Goal: Task Accomplishment & Management: Complete application form

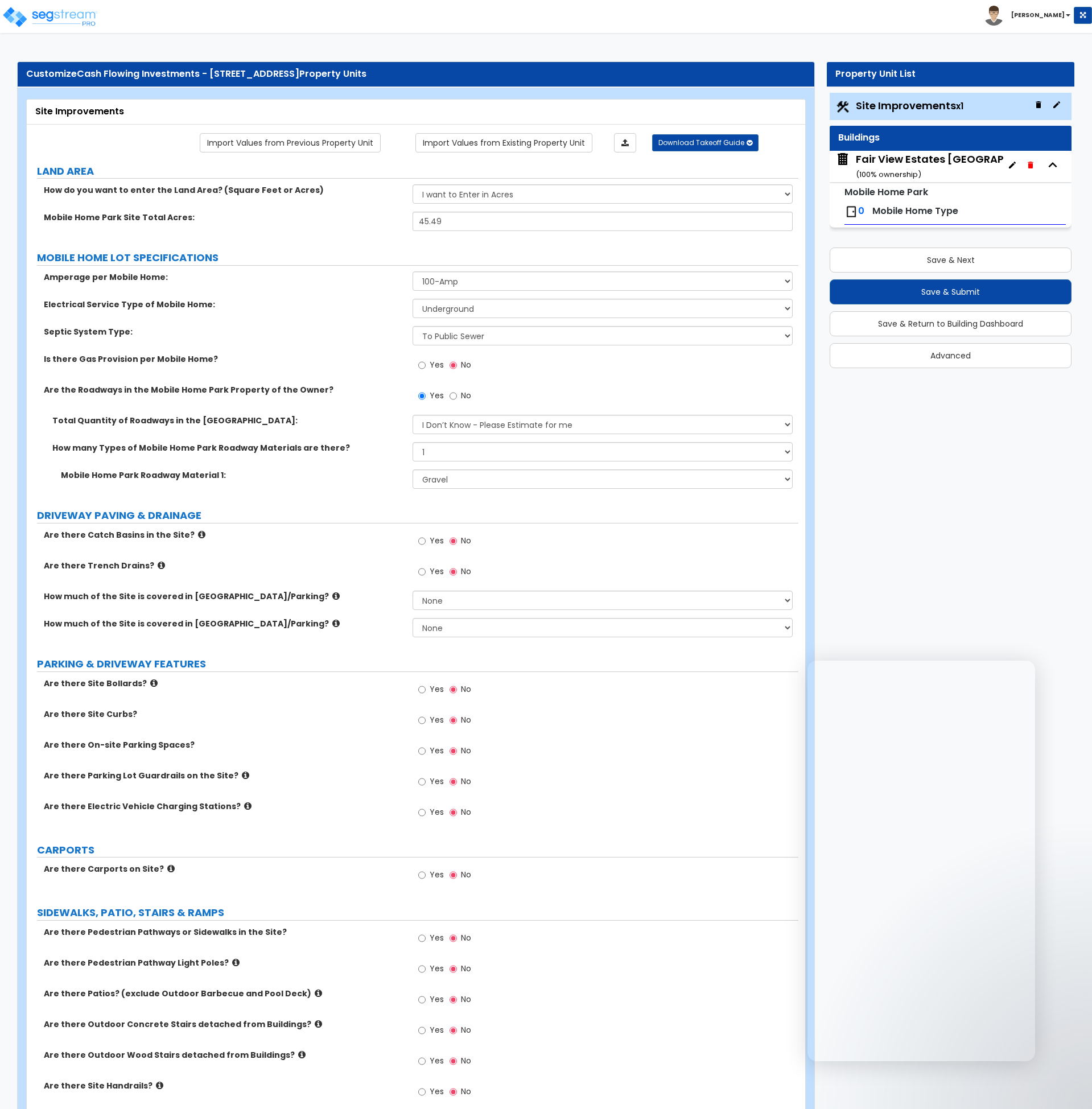
select select "1"
select select "2"
select select "1"
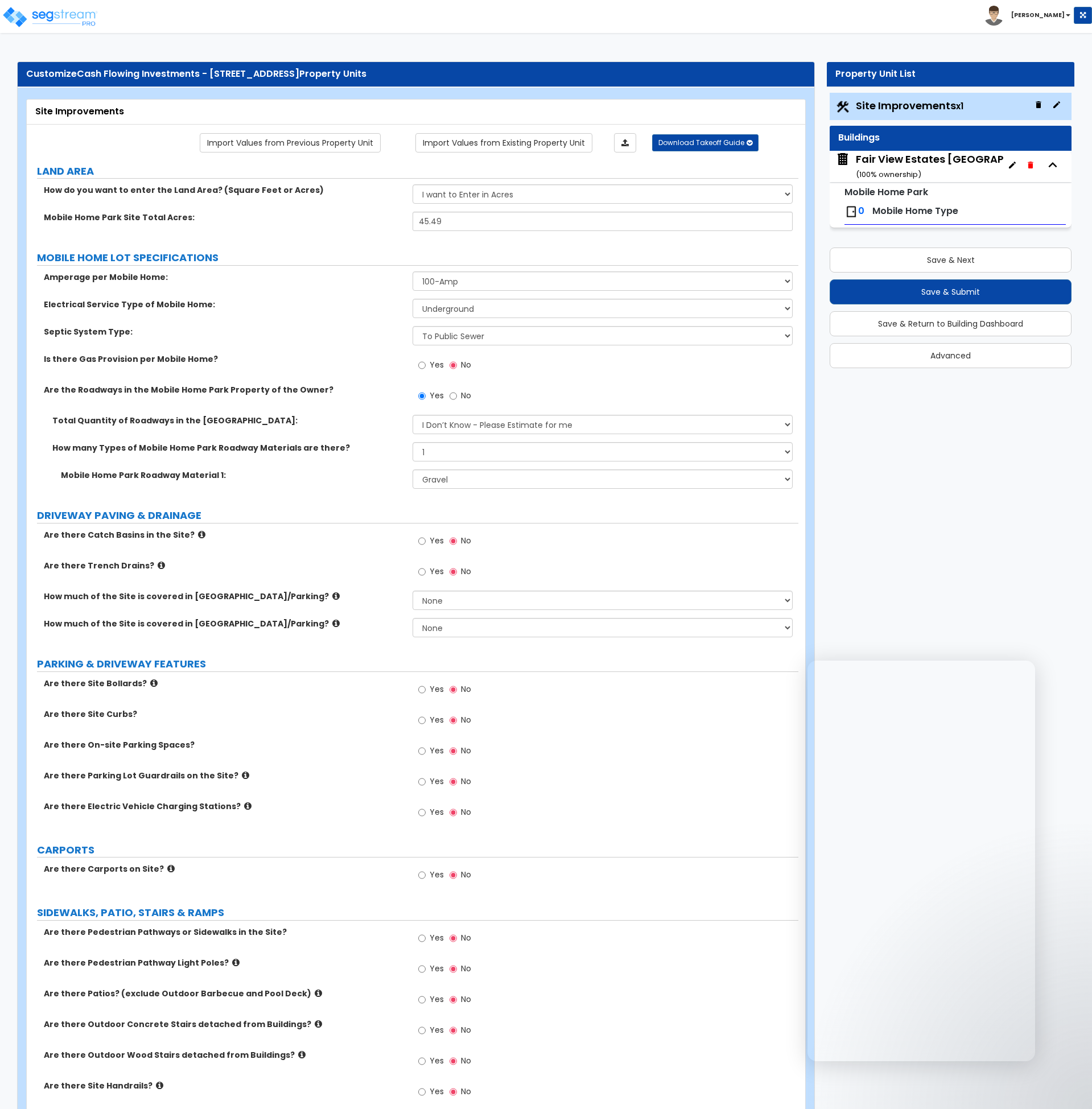
select select "2"
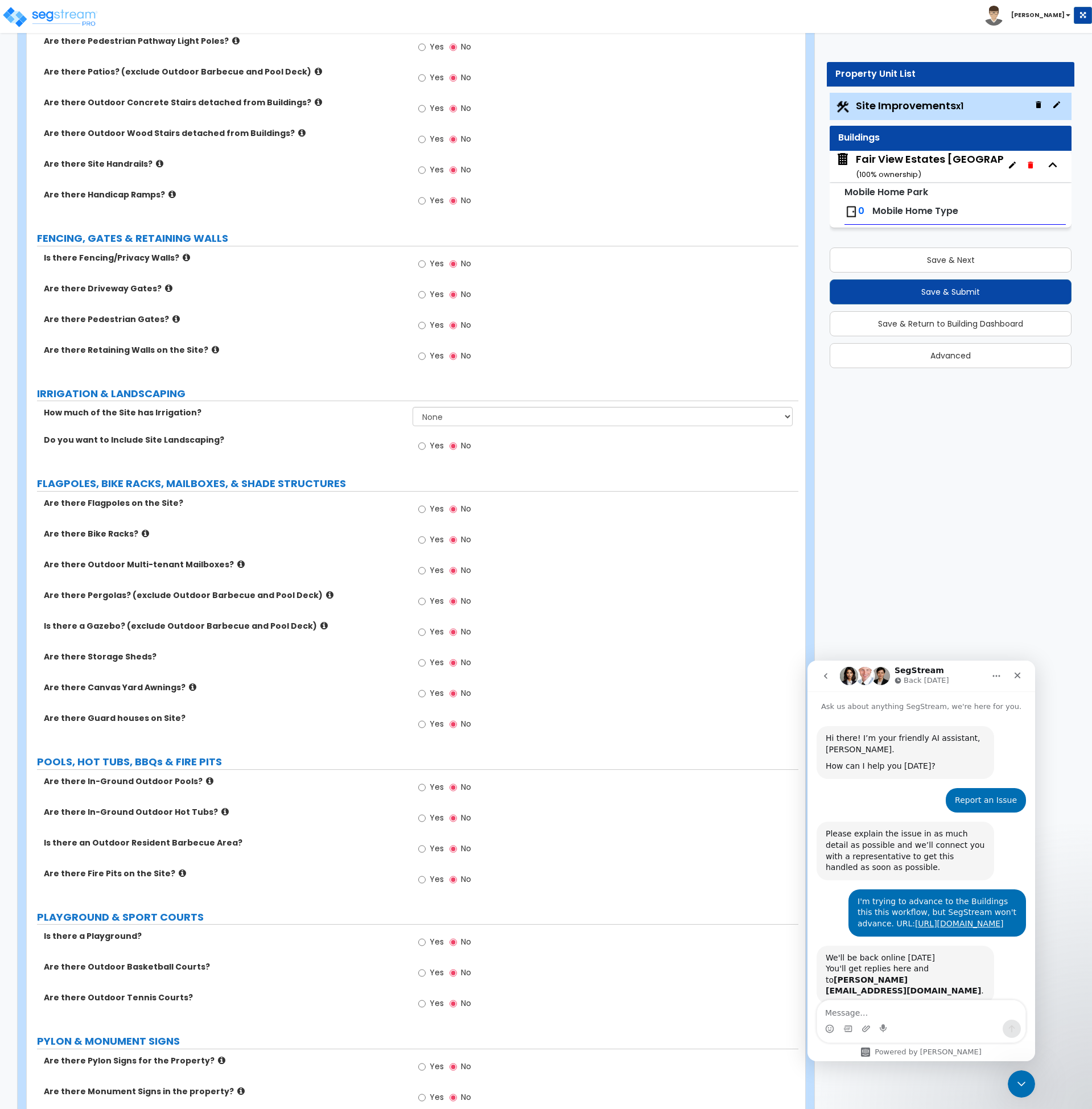
scroll to position [70, 0]
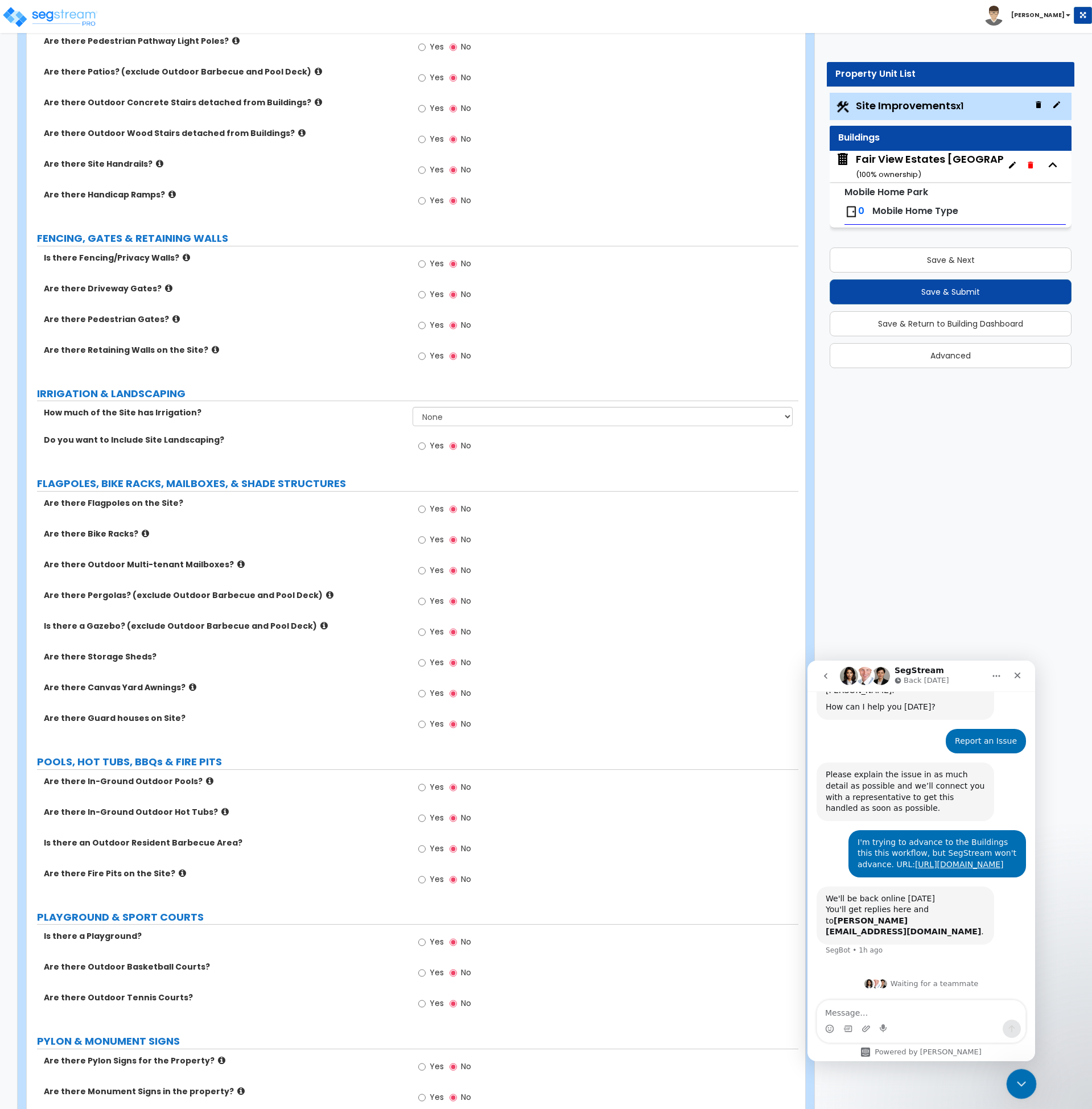
click at [1009, 1078] on div "Close Intercom Messenger" at bounding box center [1019, 1083] width 27 height 27
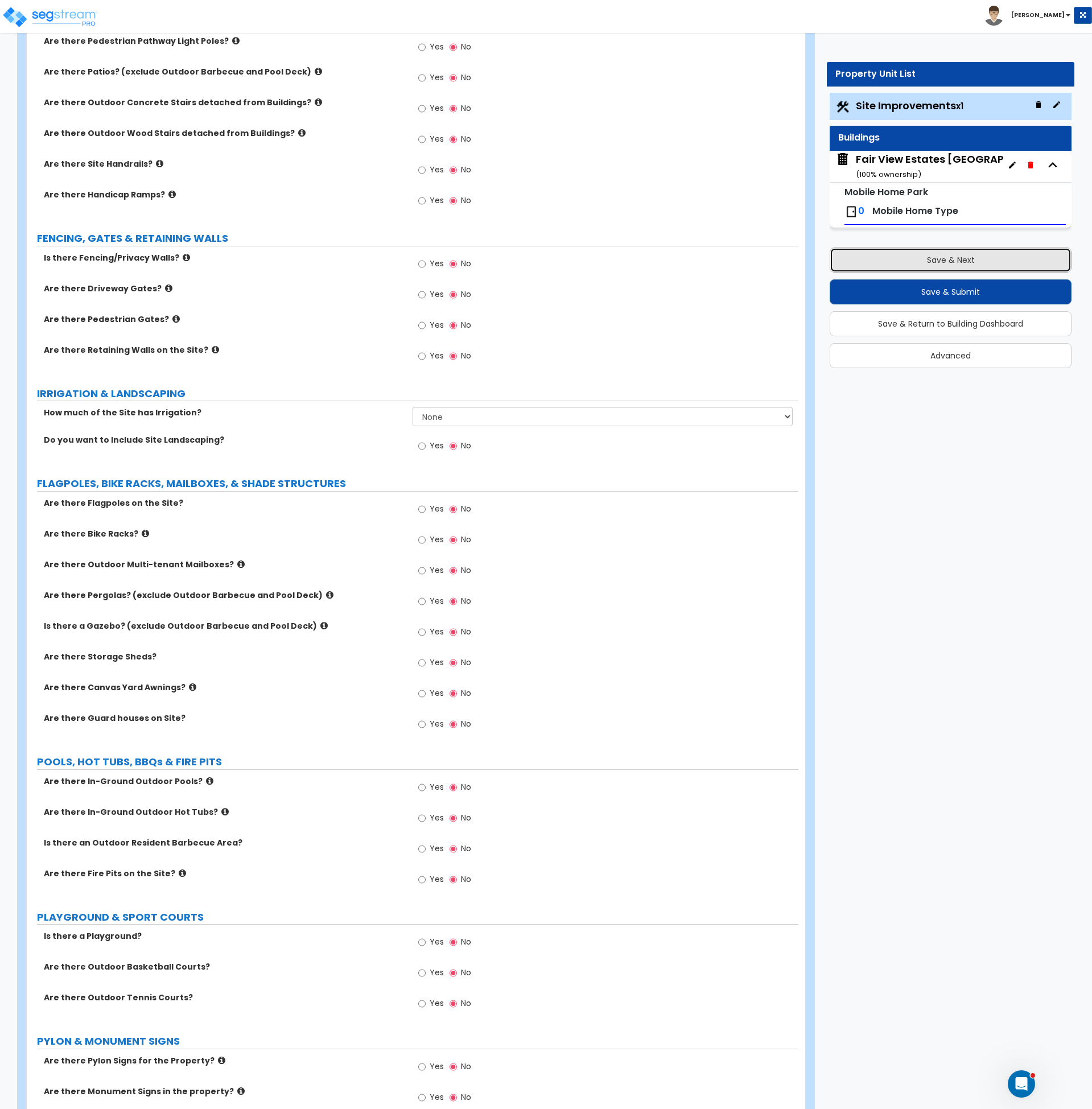
click at [946, 263] on button "Save & Next" at bounding box center [950, 259] width 242 height 25
click at [958, 287] on button "Save & Submit" at bounding box center [950, 291] width 242 height 25
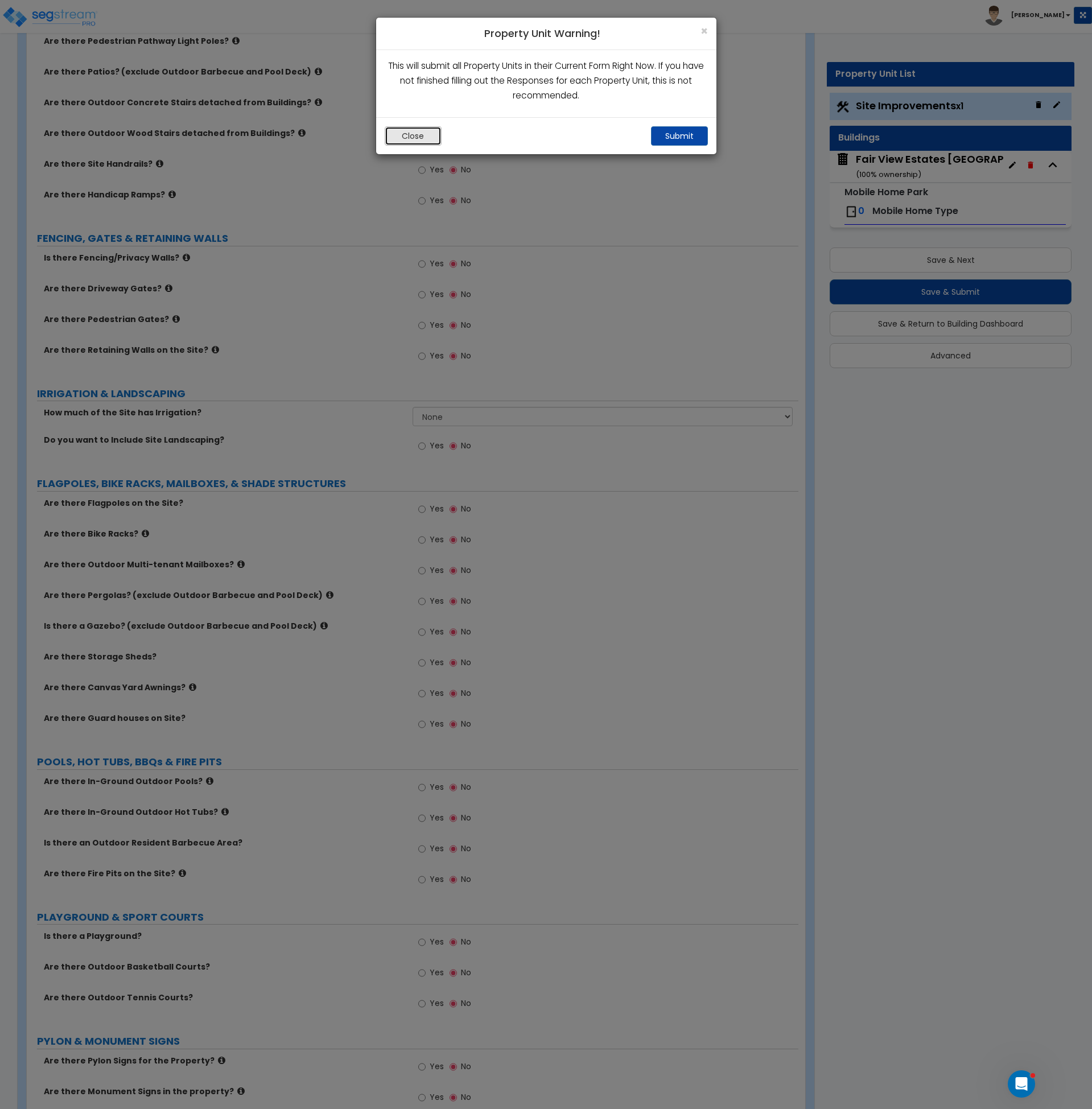
click at [404, 142] on button "Close" at bounding box center [413, 136] width 57 height 19
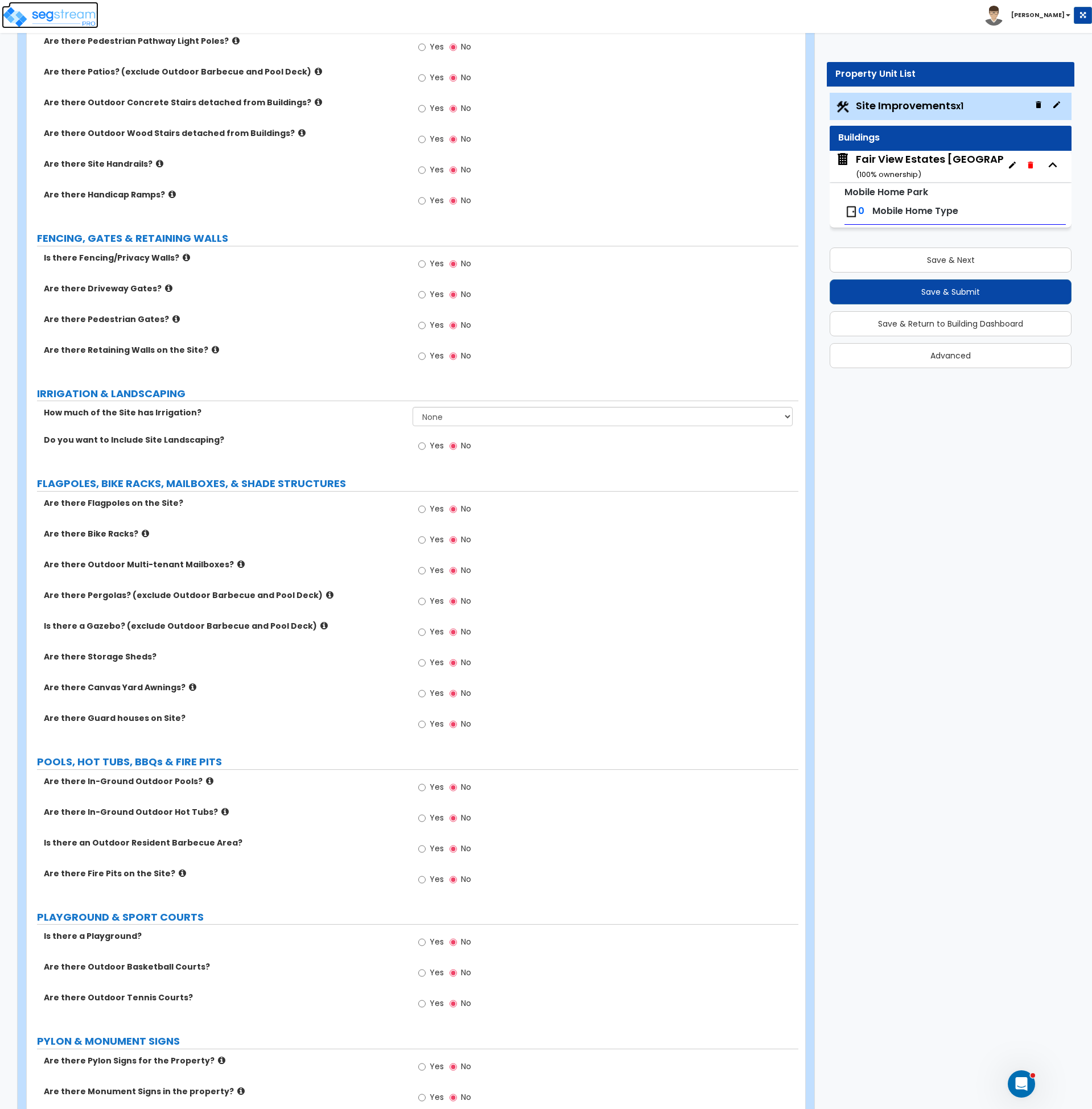
click at [39, 13] on img at bounding box center [49, 17] width 97 height 23
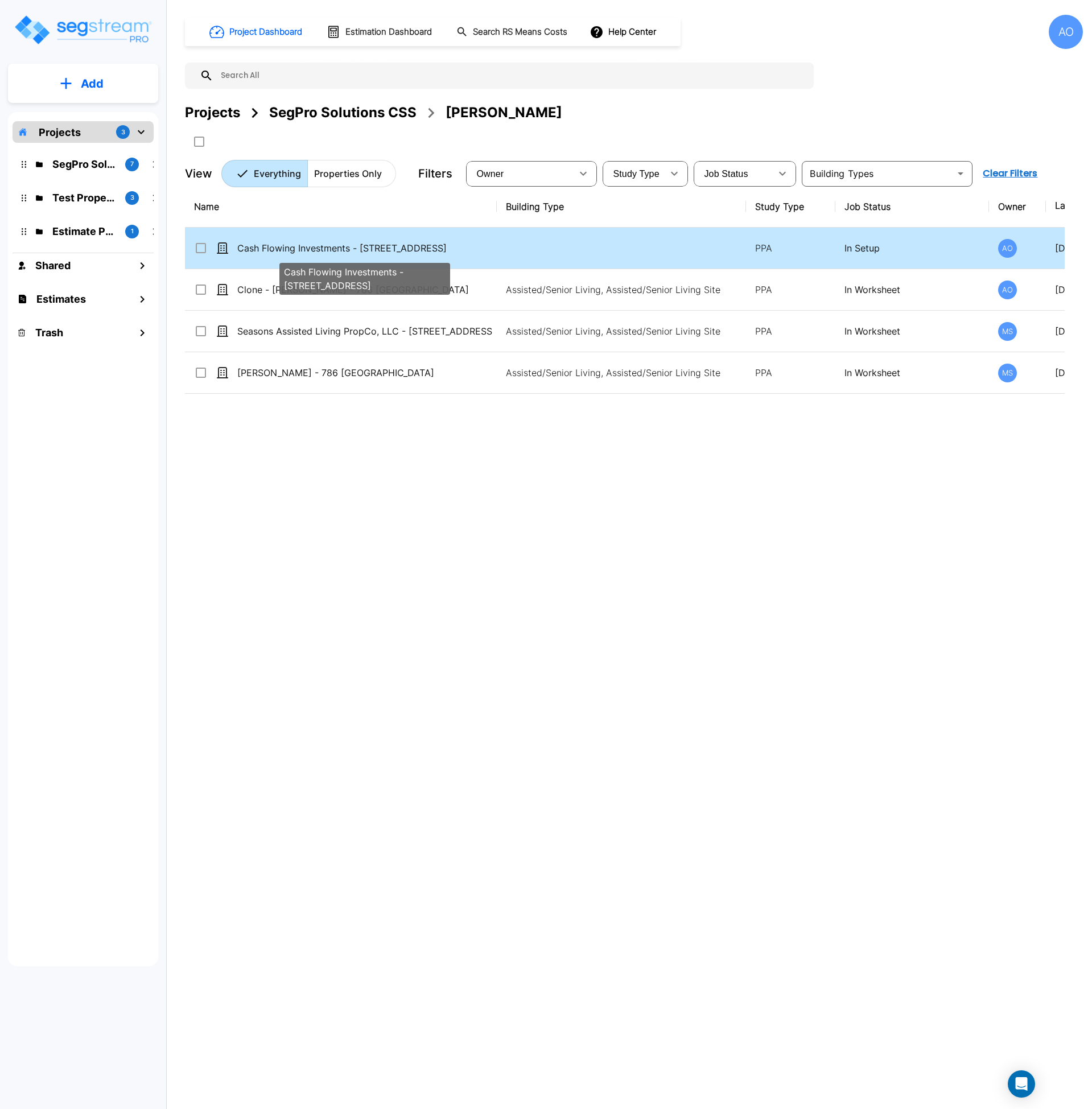
click at [355, 251] on p "Cash Flowing Investments - [STREET_ADDRESS]" at bounding box center [364, 248] width 255 height 14
checkbox input "true"
click at [355, 251] on p "Cash Flowing Investments - [STREET_ADDRESS]" at bounding box center [364, 248] width 255 height 14
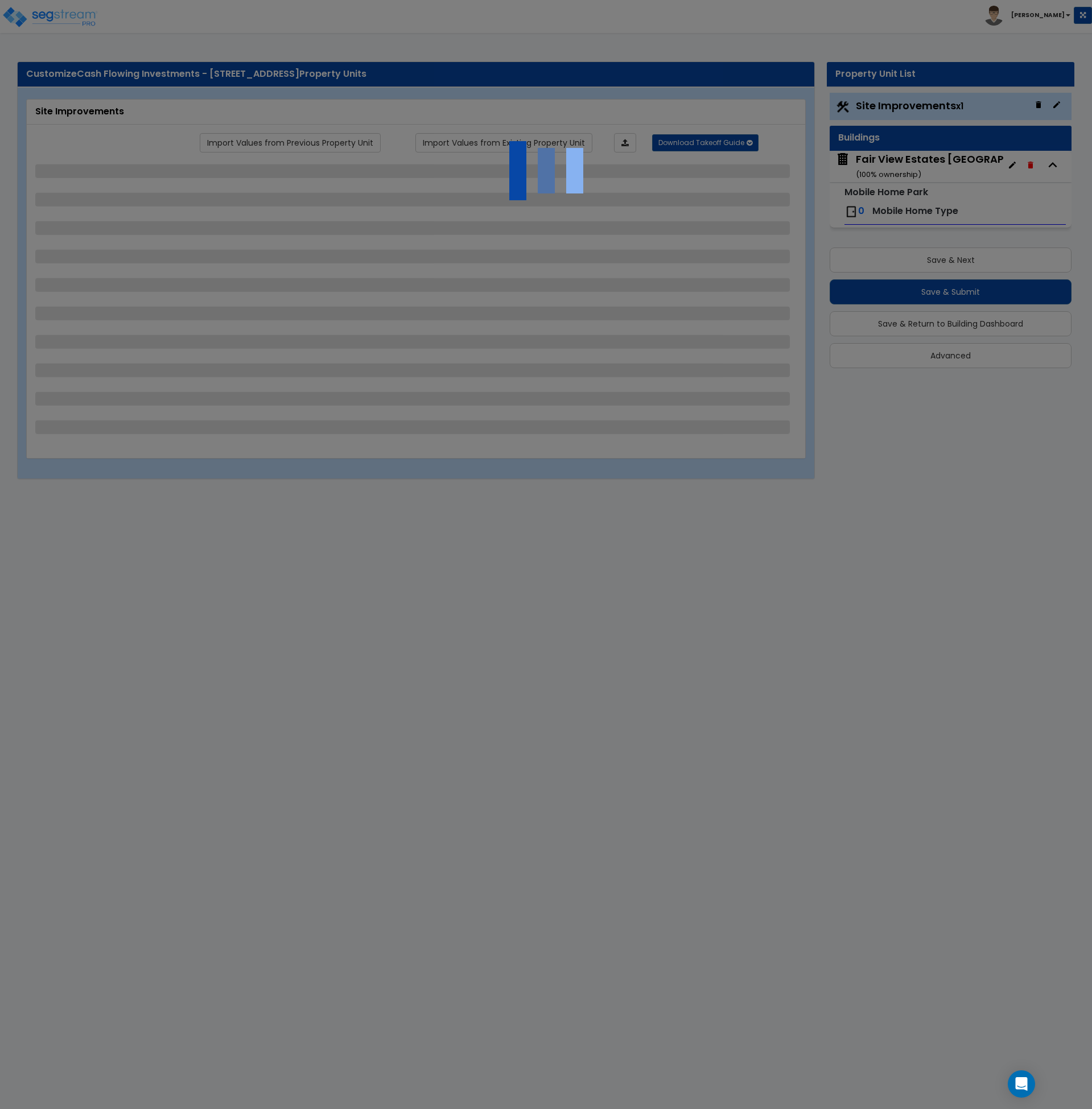
select select "1"
select select "2"
select select "1"
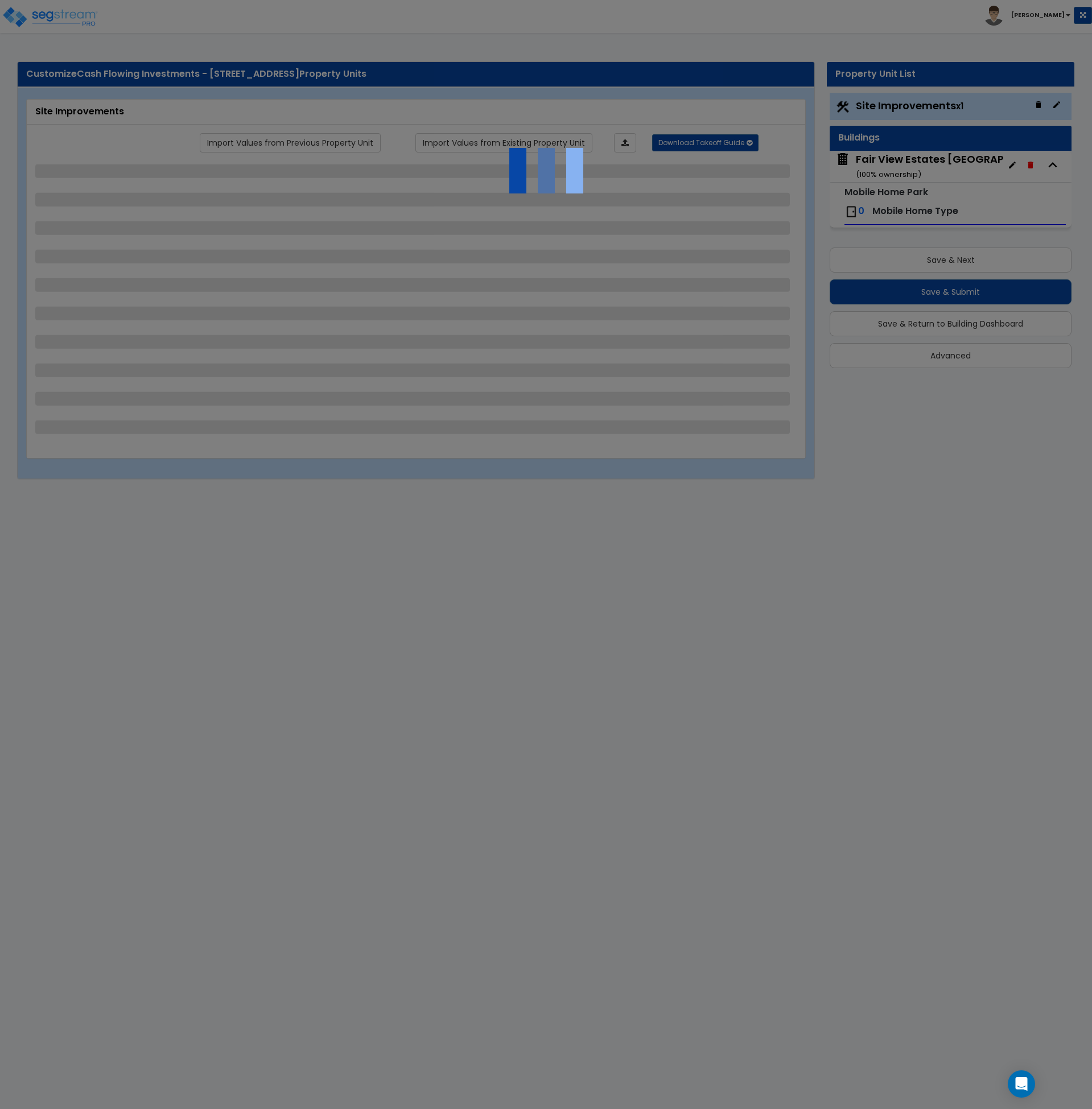
select select "2"
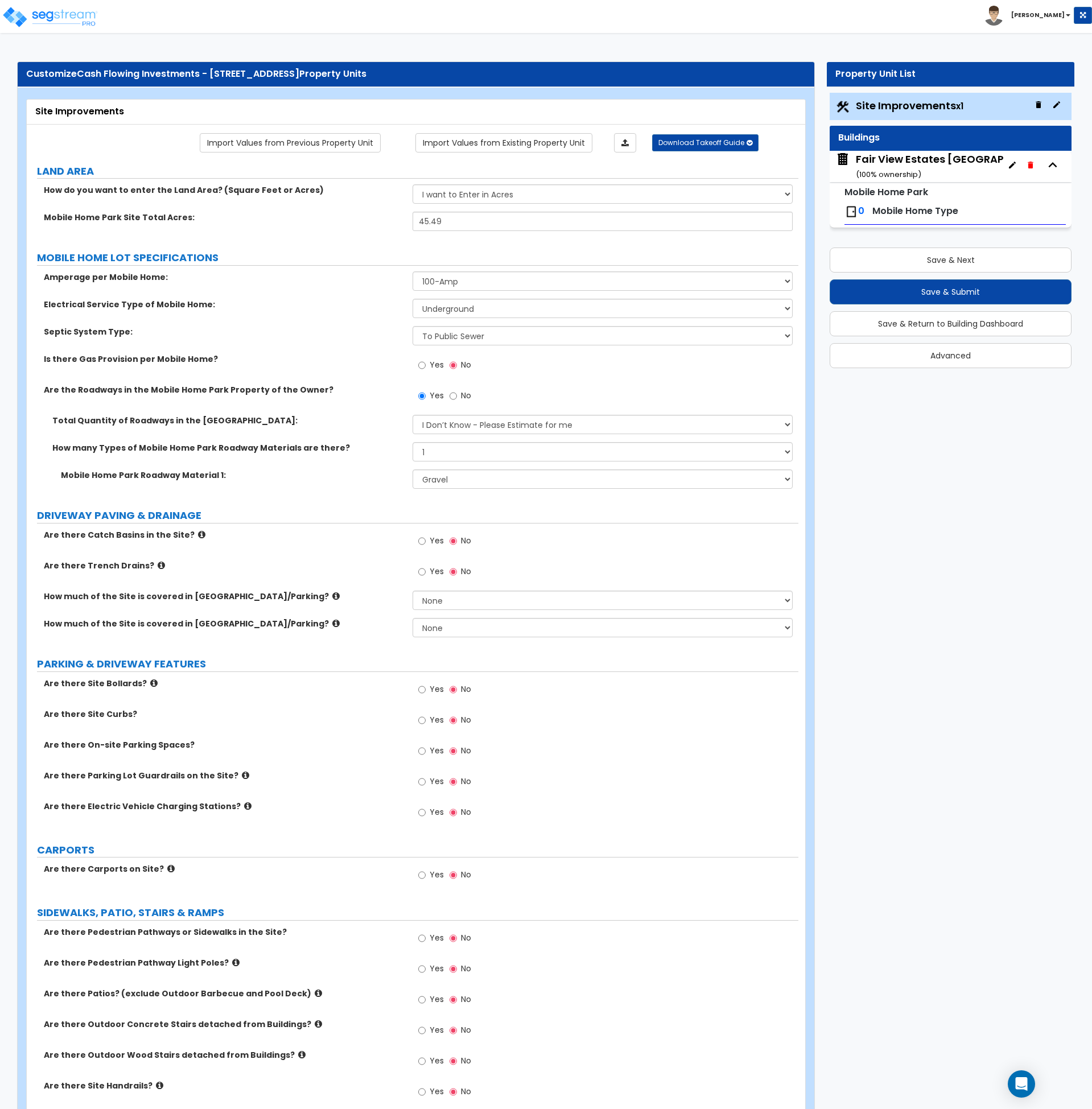
click at [927, 172] on div "Fair View Estates Mobile Home Park ( 100 % ownership)" at bounding box center [959, 166] width 208 height 29
click at [926, 164] on div "Fair View Estates Mobile Home Park ( 100 % ownership)" at bounding box center [959, 166] width 208 height 29
click at [914, 213] on span "Mobile Home Type" at bounding box center [916, 211] width 86 height 13
click at [861, 212] on span "0" at bounding box center [861, 211] width 6 height 13
click at [920, 328] on button "Save & Return to Building Dashboard" at bounding box center [950, 323] width 242 height 25
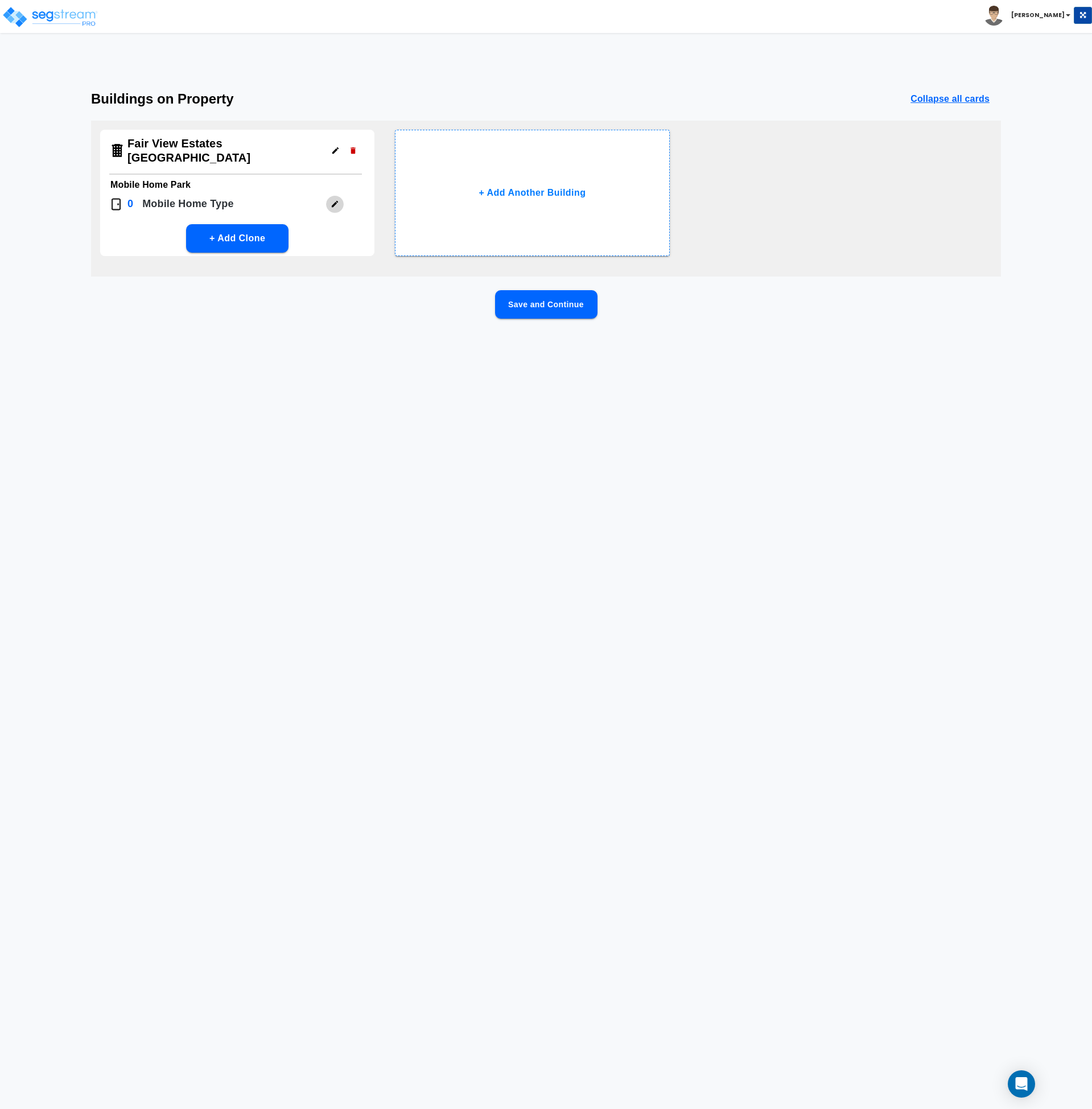
click at [338, 201] on icon "button" at bounding box center [335, 204] width 6 height 6
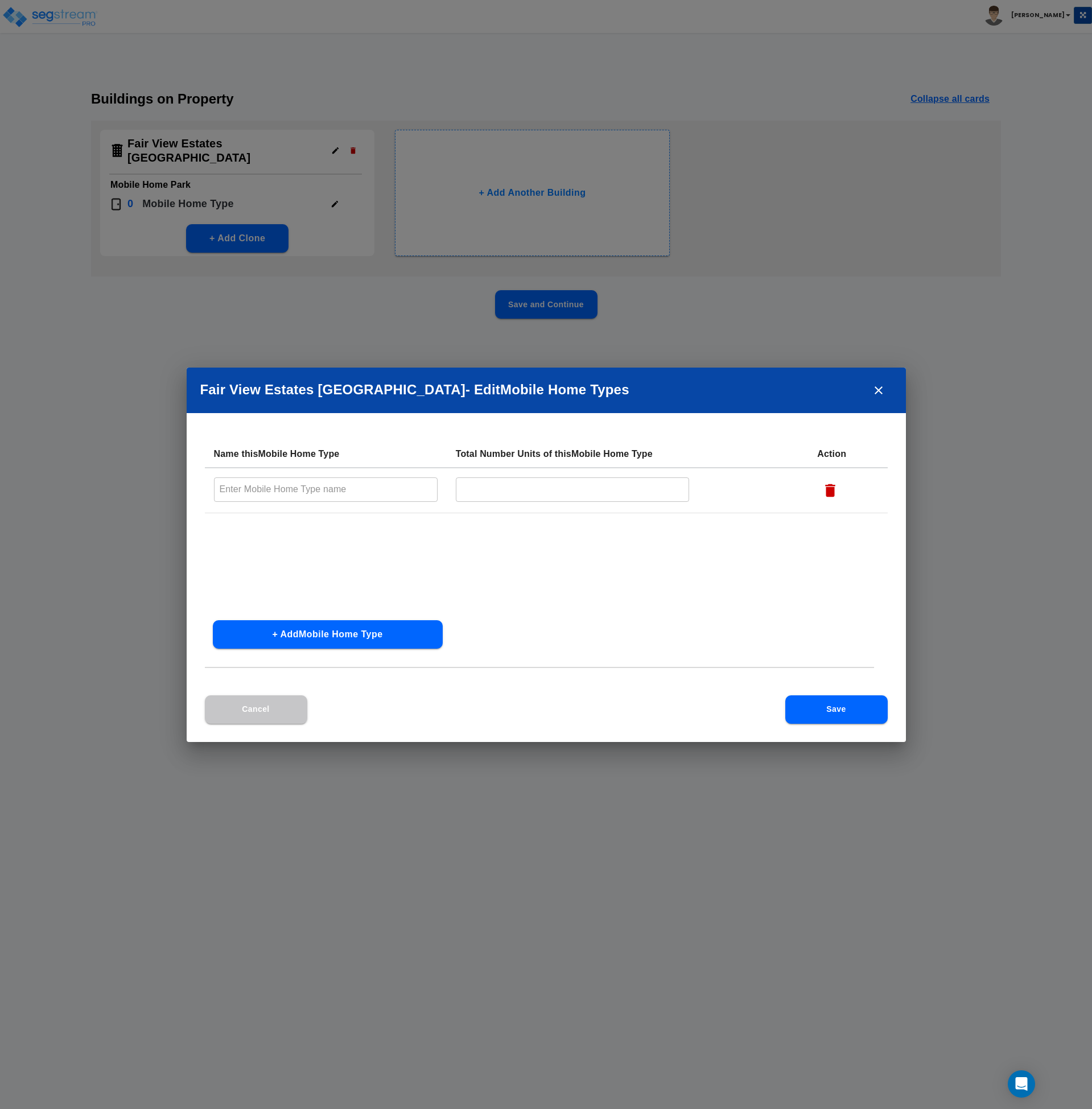
click at [332, 485] on input "text" at bounding box center [326, 489] width 224 height 25
type input "Mobile Home Unit"
click at [481, 489] on input "text" at bounding box center [572, 489] width 233 height 25
type input "60"
click at [839, 705] on button "Save" at bounding box center [837, 710] width 102 height 29
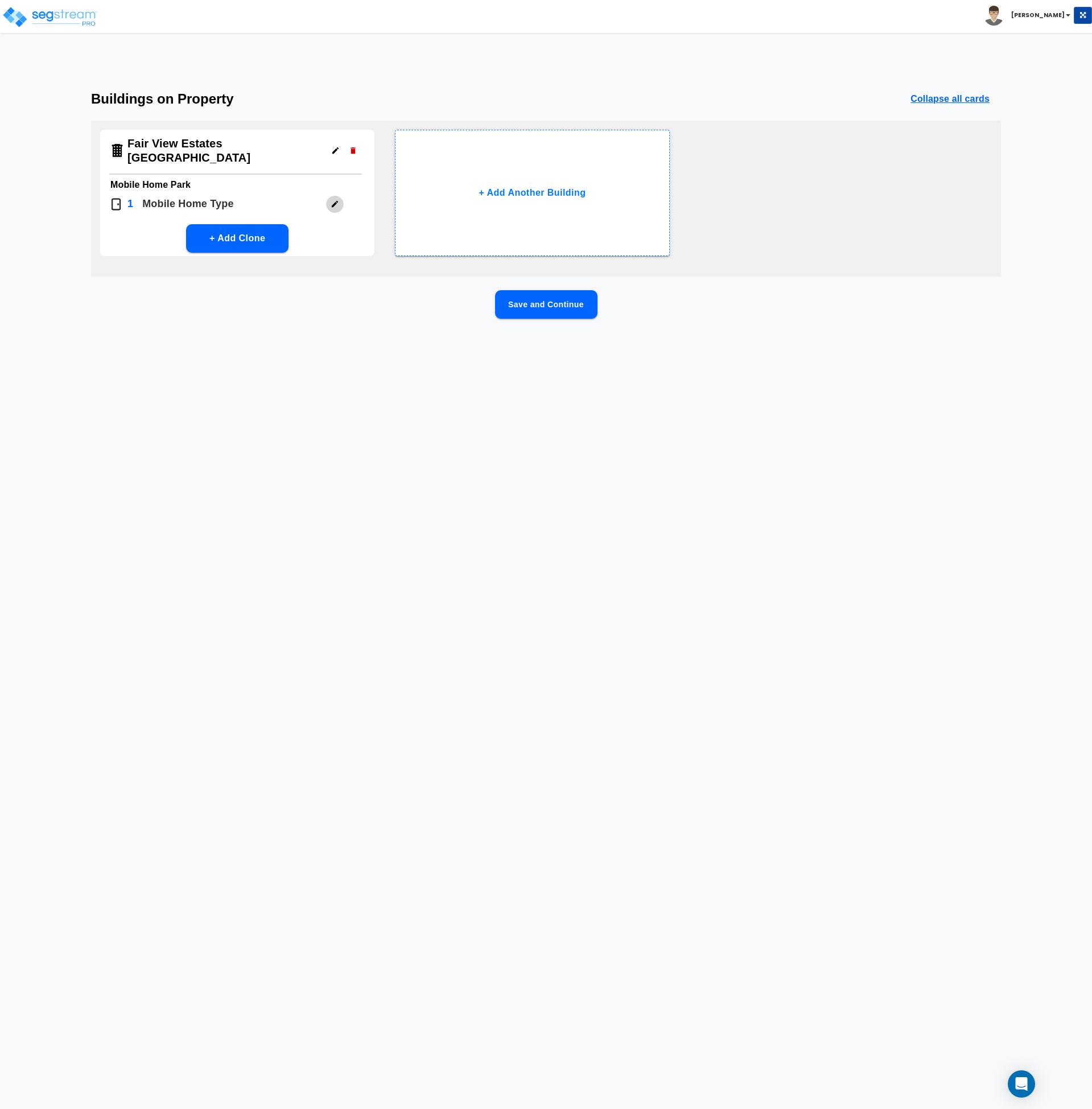
click at [338, 204] on icon "button" at bounding box center [334, 204] width 9 height 9
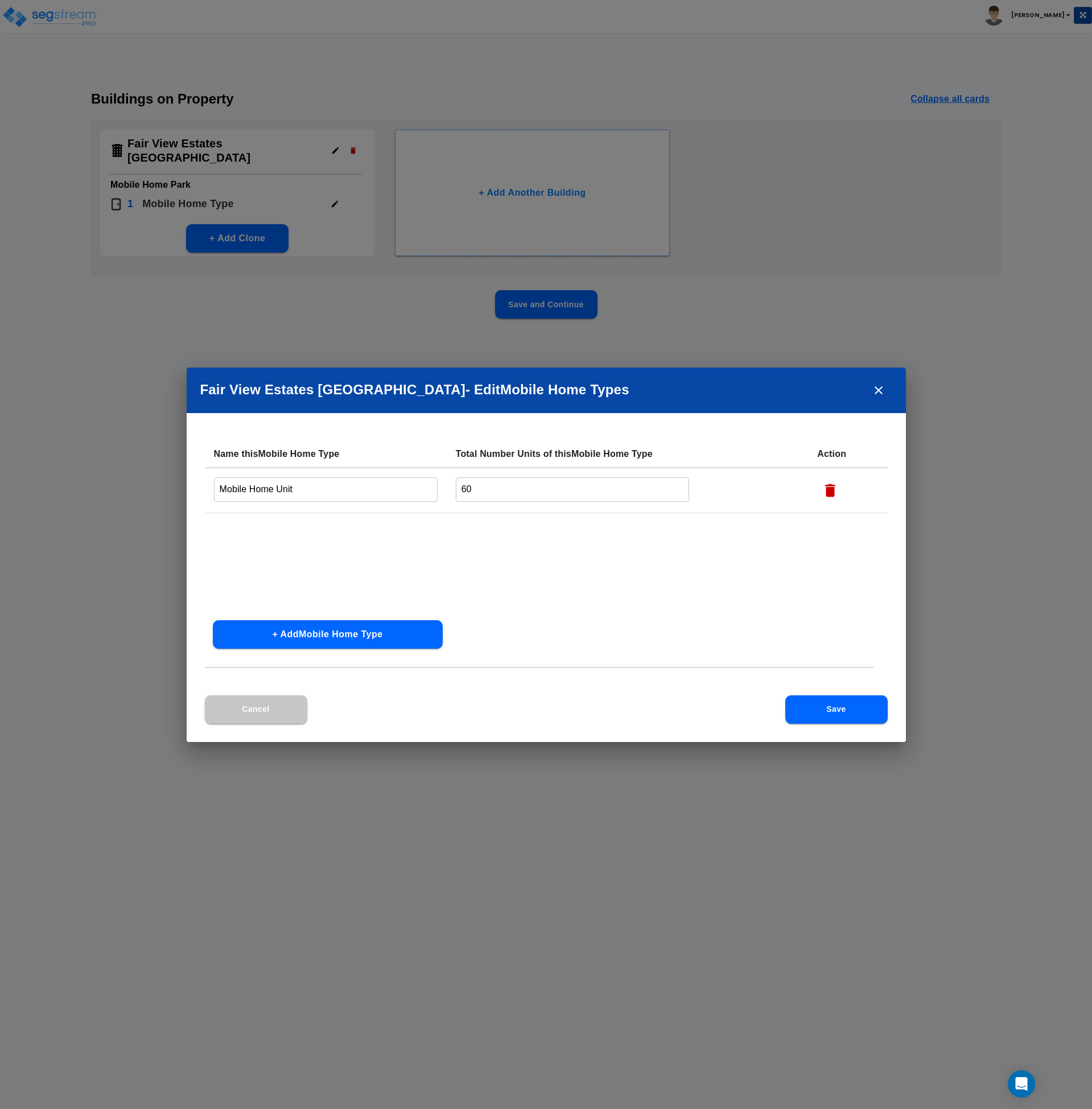
click at [842, 704] on button "Save" at bounding box center [837, 710] width 102 height 29
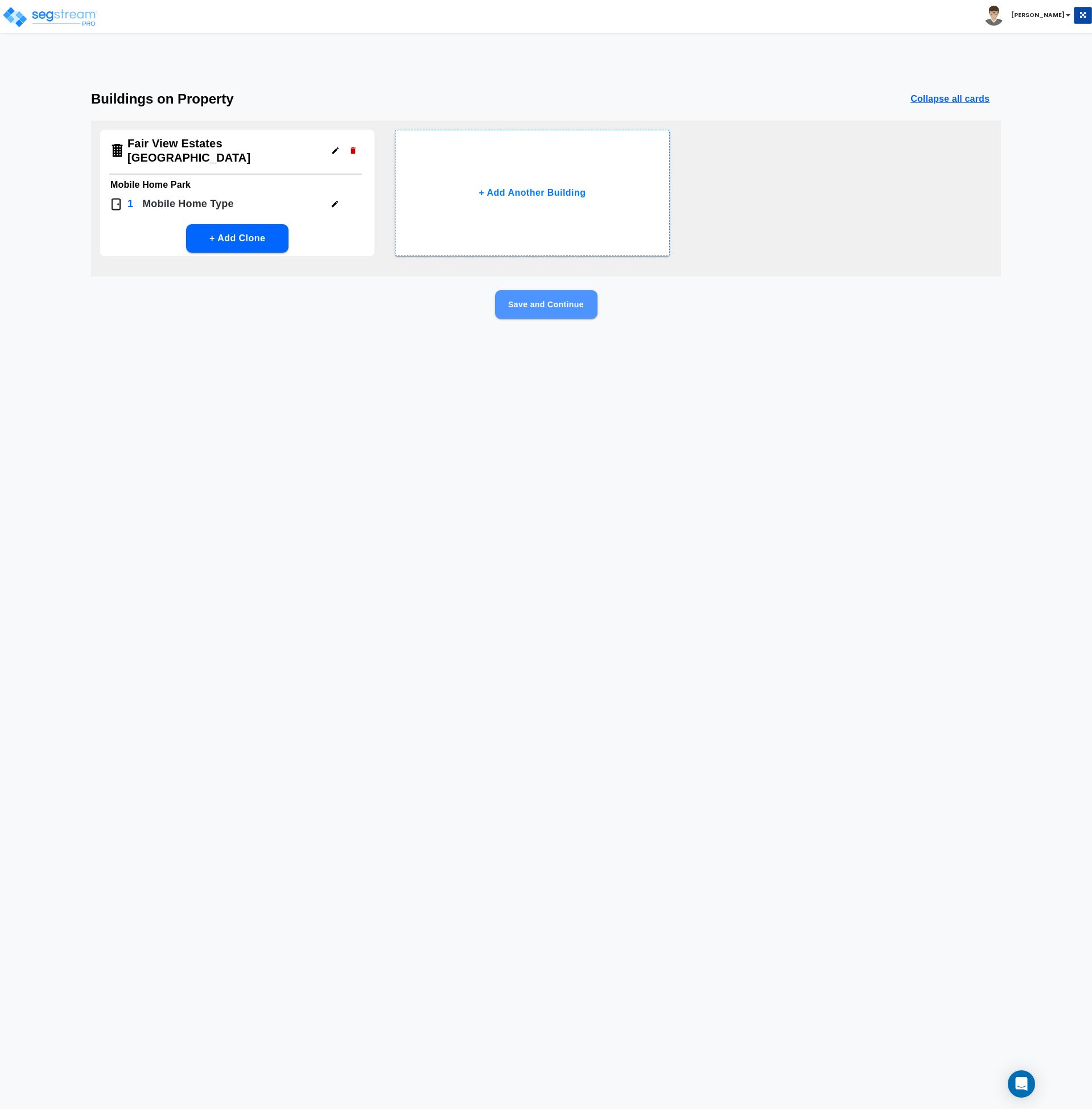
click at [567, 298] on button "Save and Continue" at bounding box center [546, 305] width 102 height 29
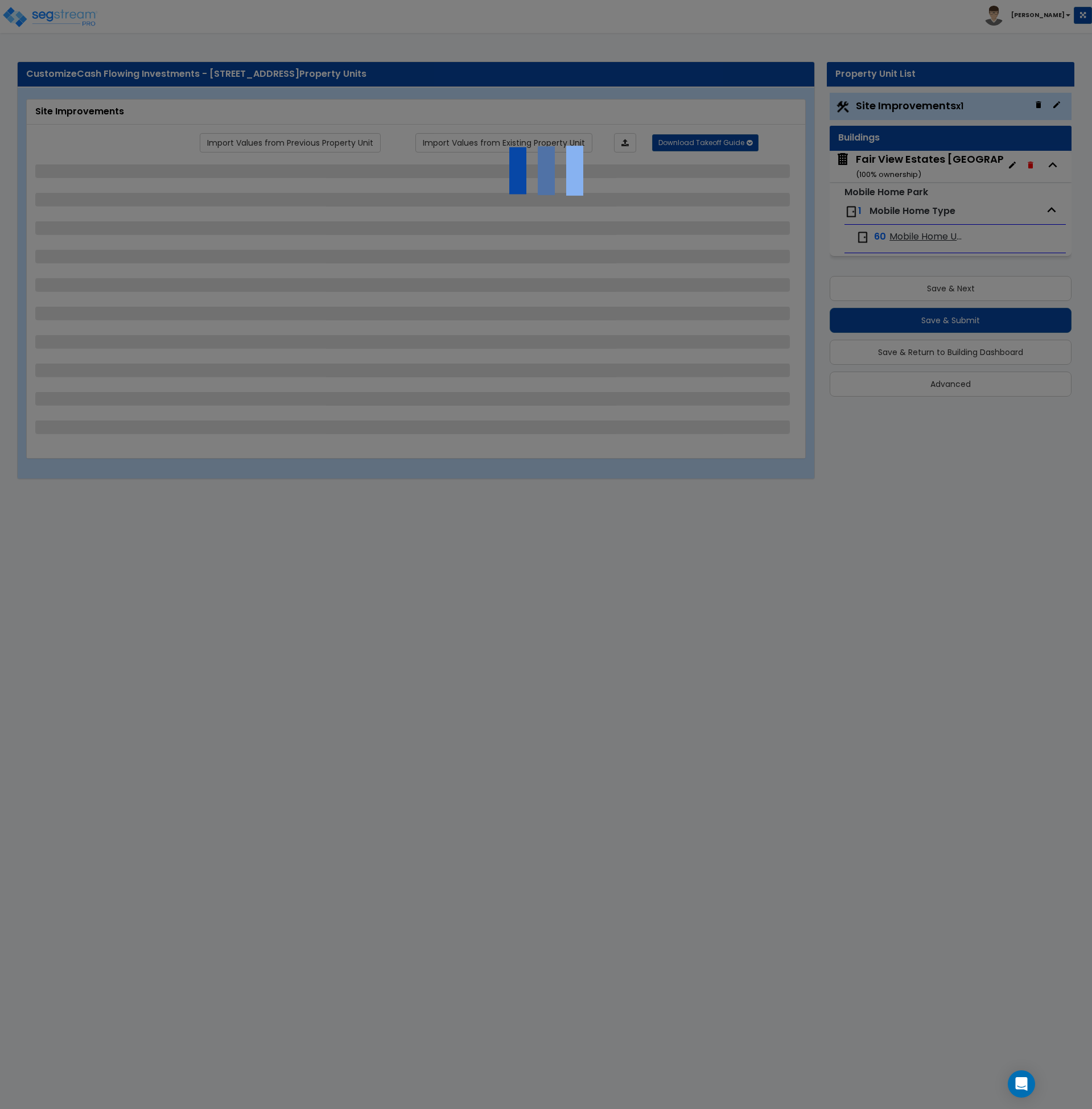
select select "1"
select select "2"
select select "1"
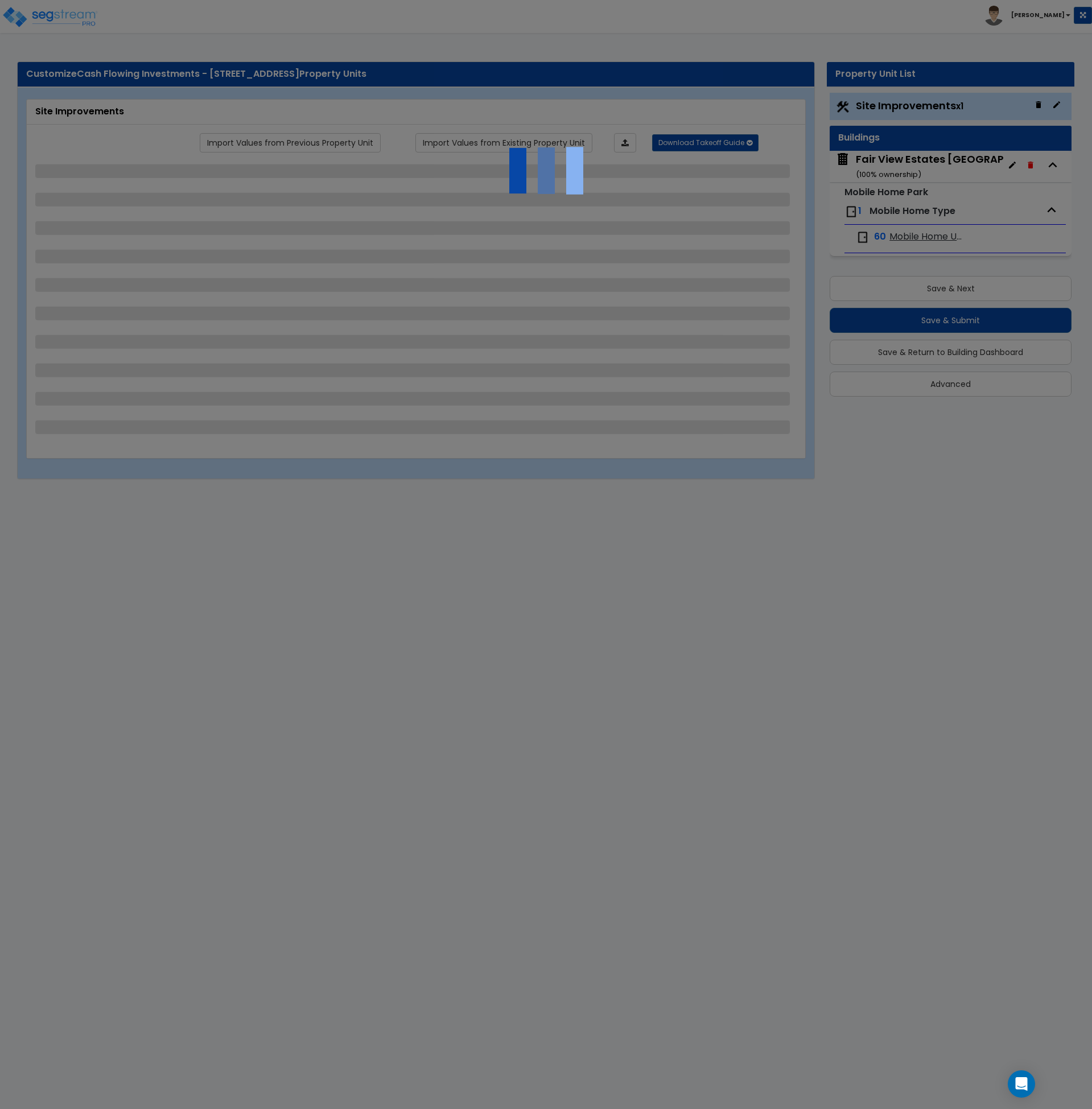
select select "2"
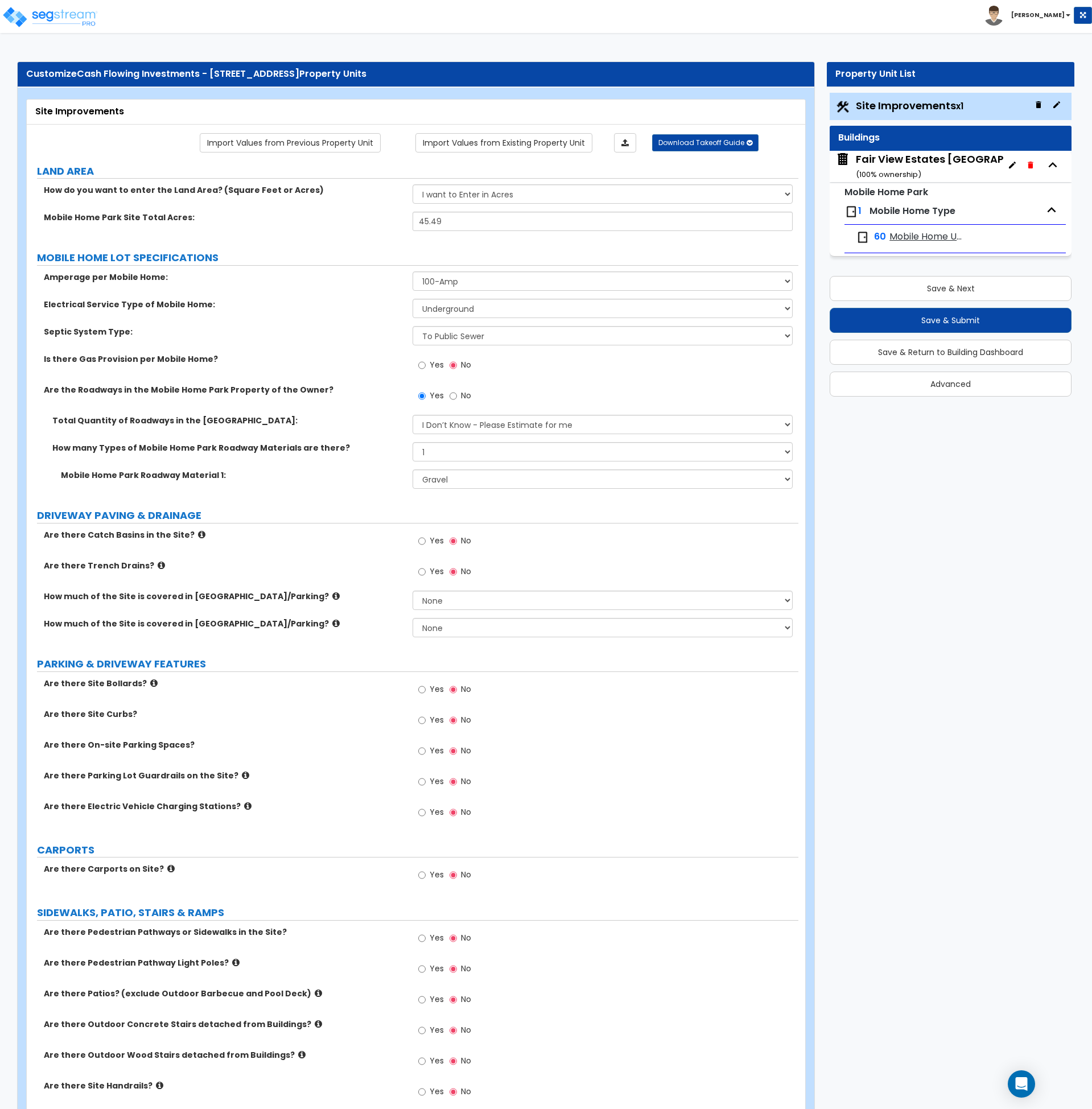
click at [886, 168] on div "Fair View Estates Mobile Home Park ( 100 % ownership)" at bounding box center [959, 166] width 208 height 29
click at [913, 209] on span "Mobile Home Type" at bounding box center [912, 211] width 86 height 13
click at [914, 236] on span "Mobile Home Unit" at bounding box center [927, 237] width 76 height 13
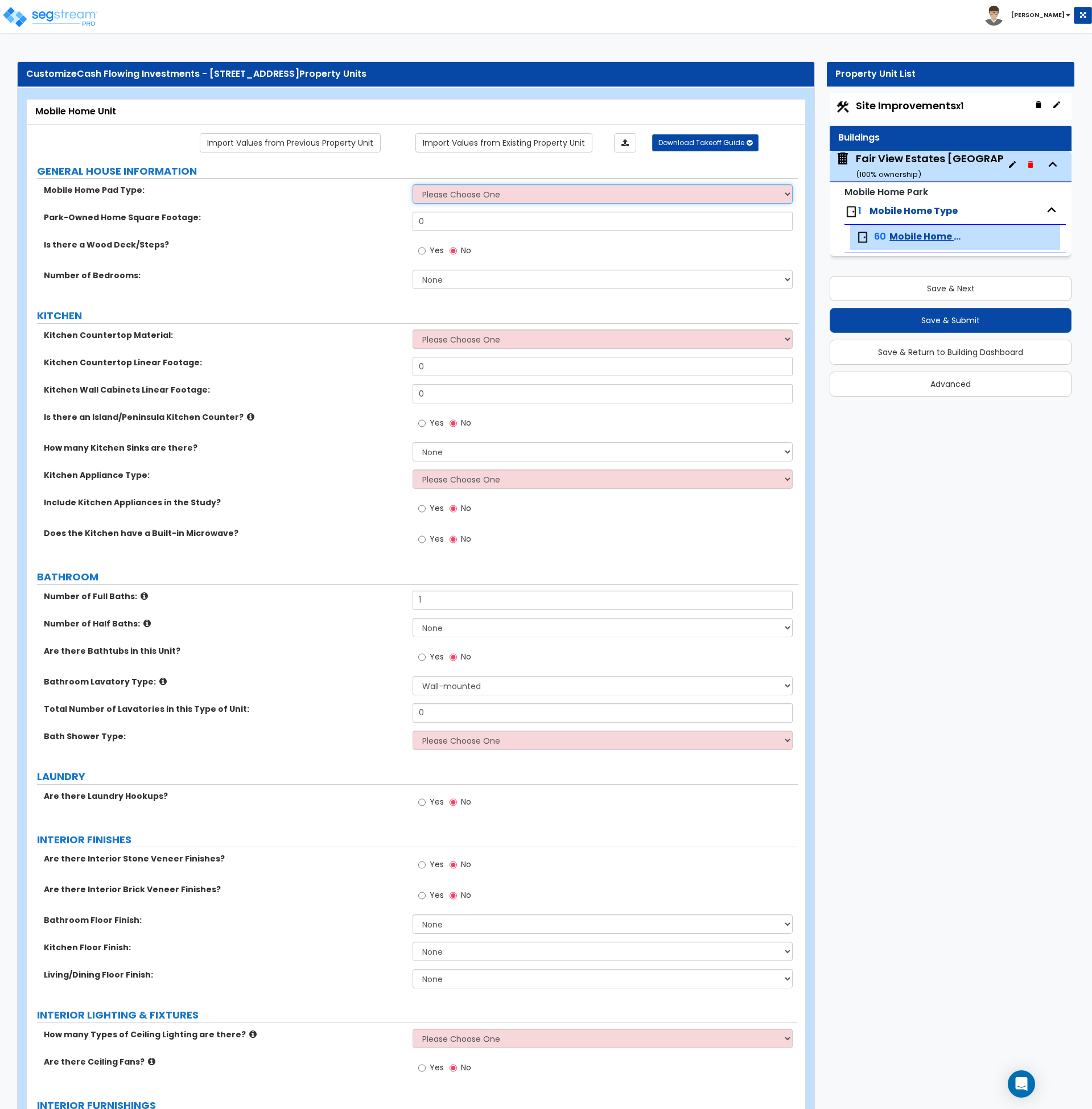
click at [472, 197] on select "Please Choose One Concrete Gravel" at bounding box center [603, 194] width 380 height 19
select select "2"
click at [413, 184] on select "Please Choose One Concrete Gravel" at bounding box center [603, 194] width 380 height 19
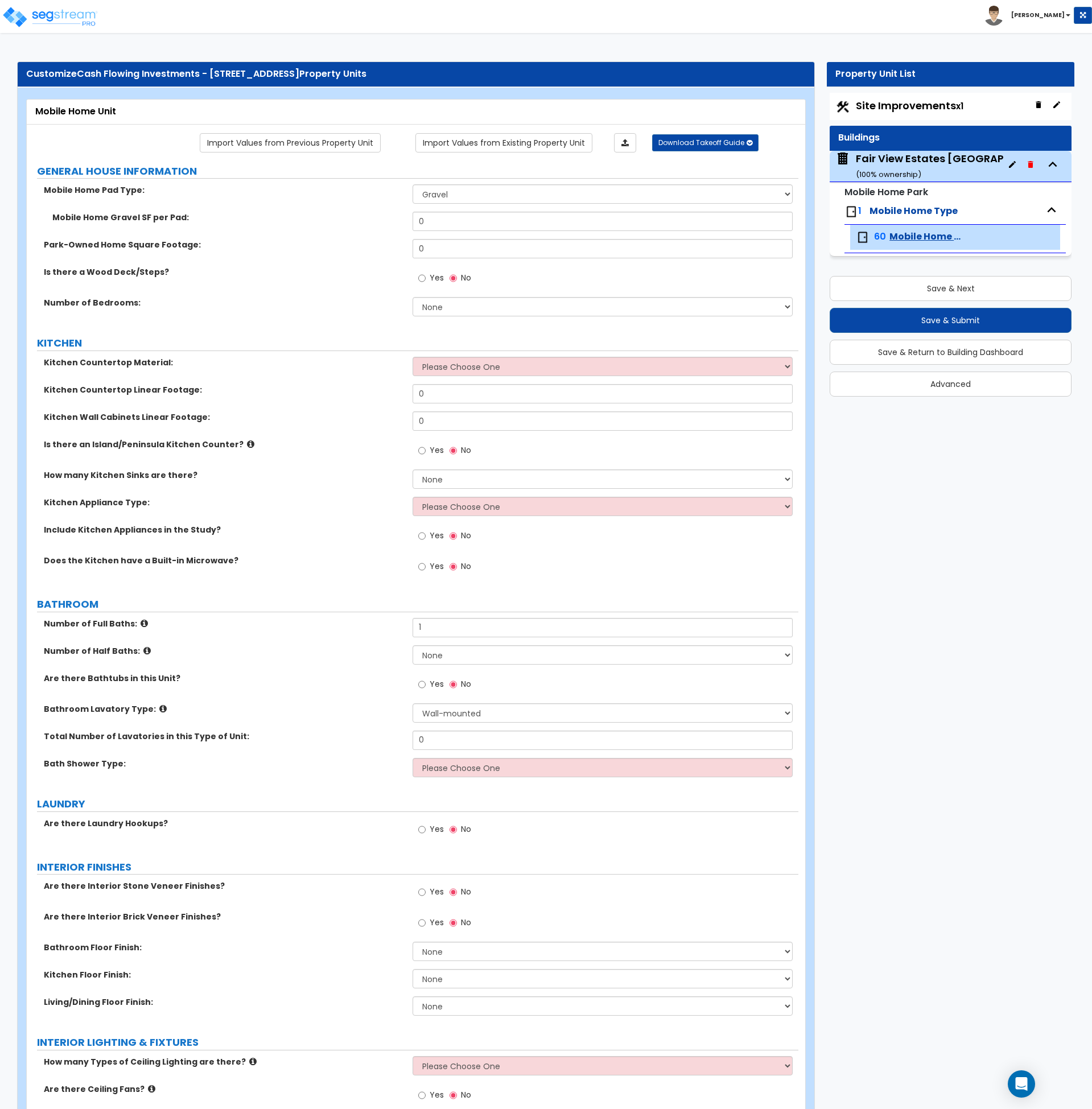
click at [334, 344] on label "KITCHEN" at bounding box center [417, 343] width 762 height 15
click at [887, 215] on span "Mobile Home Type" at bounding box center [913, 211] width 88 height 13
click at [906, 157] on div "Fair View Estates Mobile Home Park ( 100 % ownership)" at bounding box center [959, 166] width 208 height 29
click at [914, 110] on span "Site Improvements x1" at bounding box center [909, 105] width 108 height 14
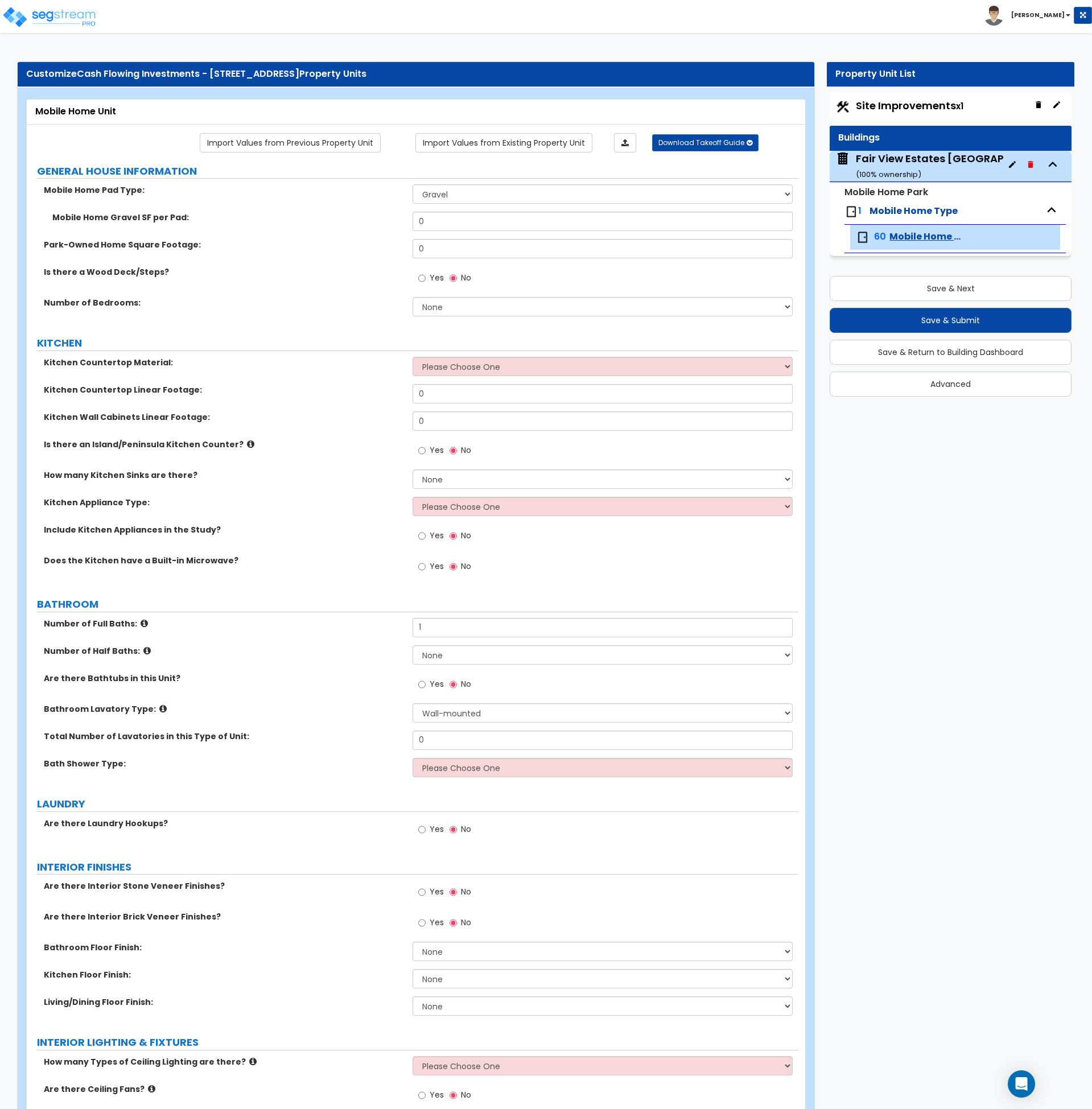
select select "1"
select select "2"
select select "1"
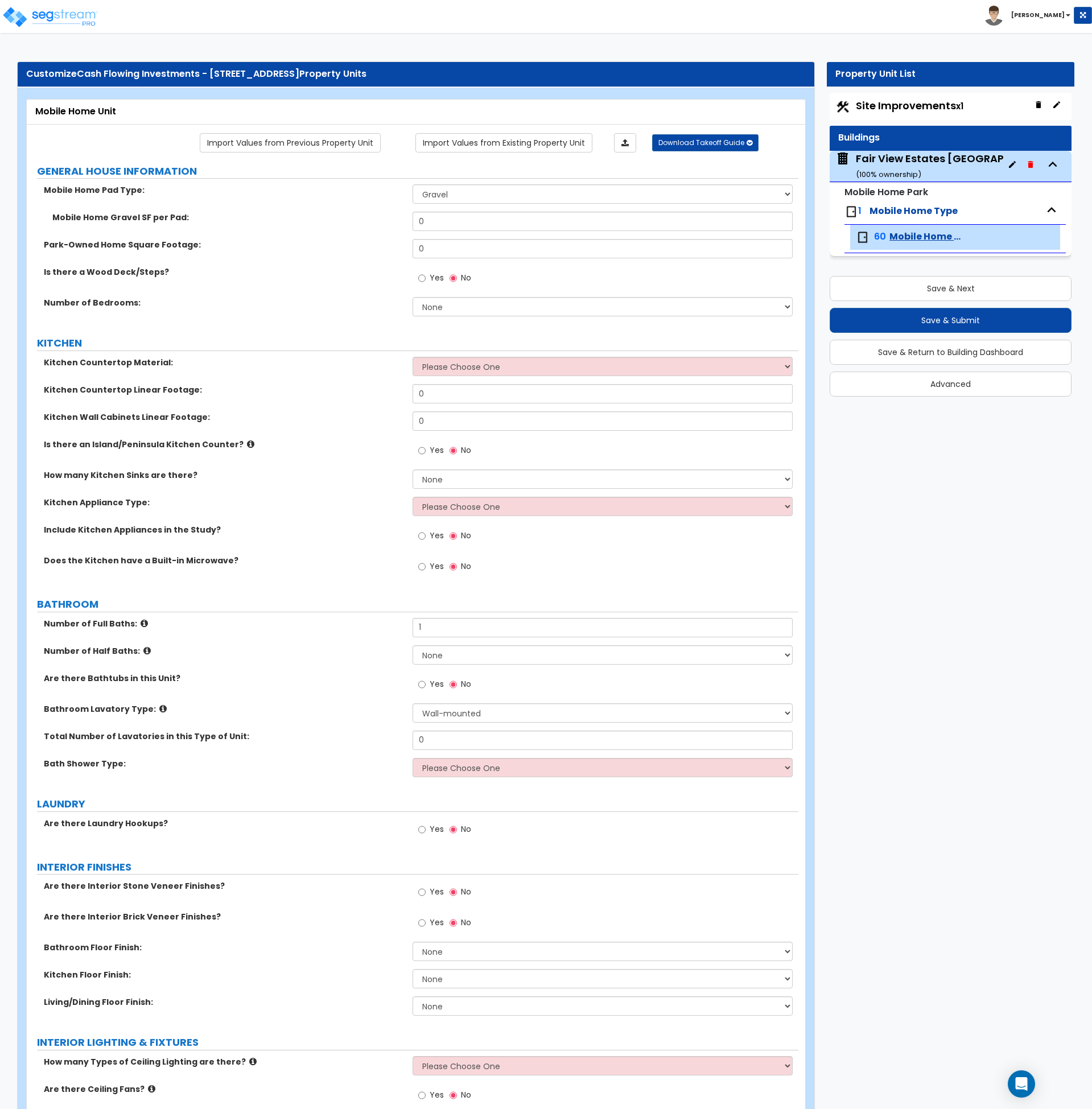
select select "2"
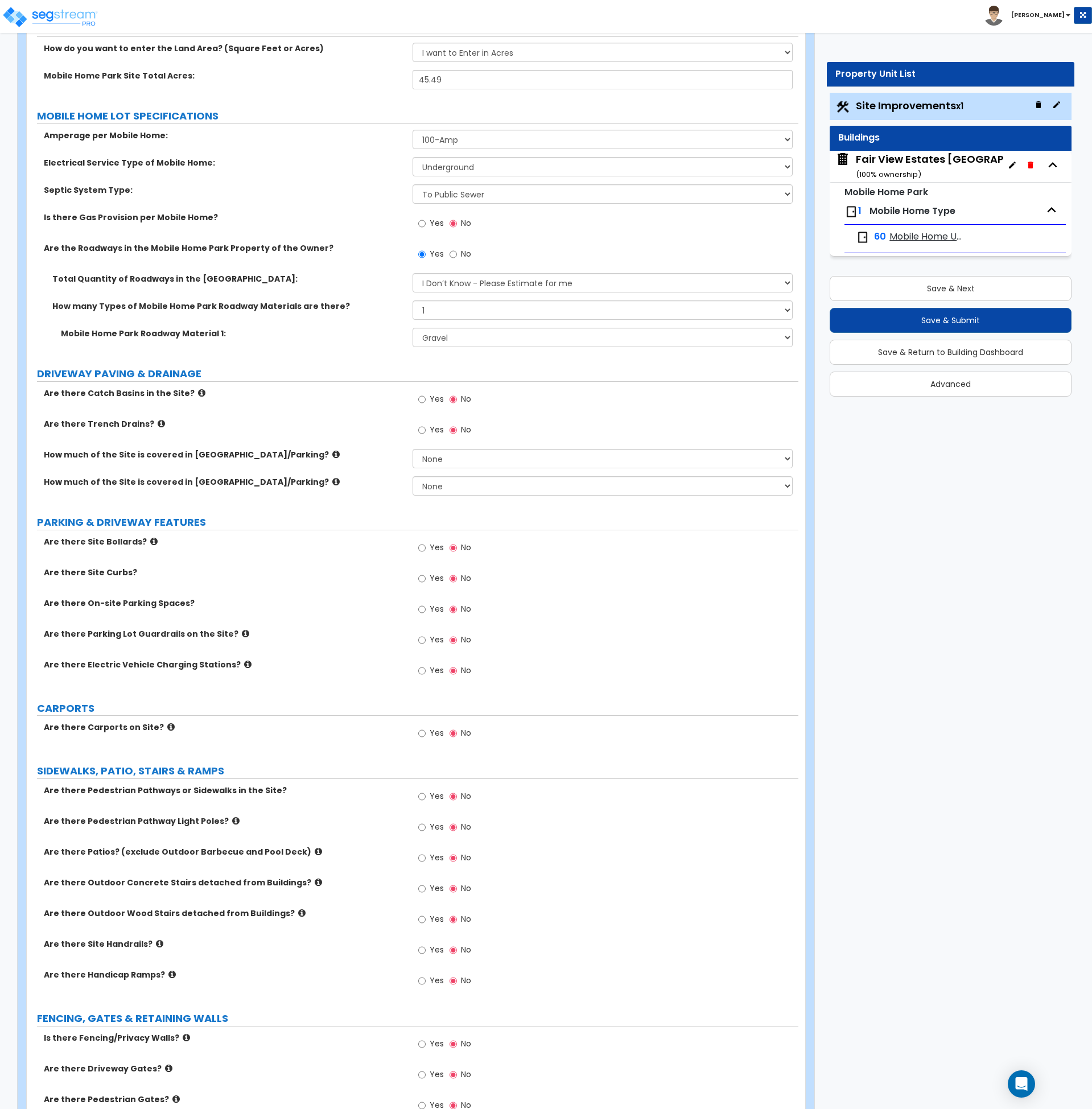
scroll to position [142, 0]
click at [461, 484] on select "None I want to Enter an Approximate Percentage I want to Enter the Square Foota…" at bounding box center [603, 485] width 380 height 19
click at [369, 518] on label "PARKING & DRIVEWAY FEATURES" at bounding box center [417, 521] width 762 height 15
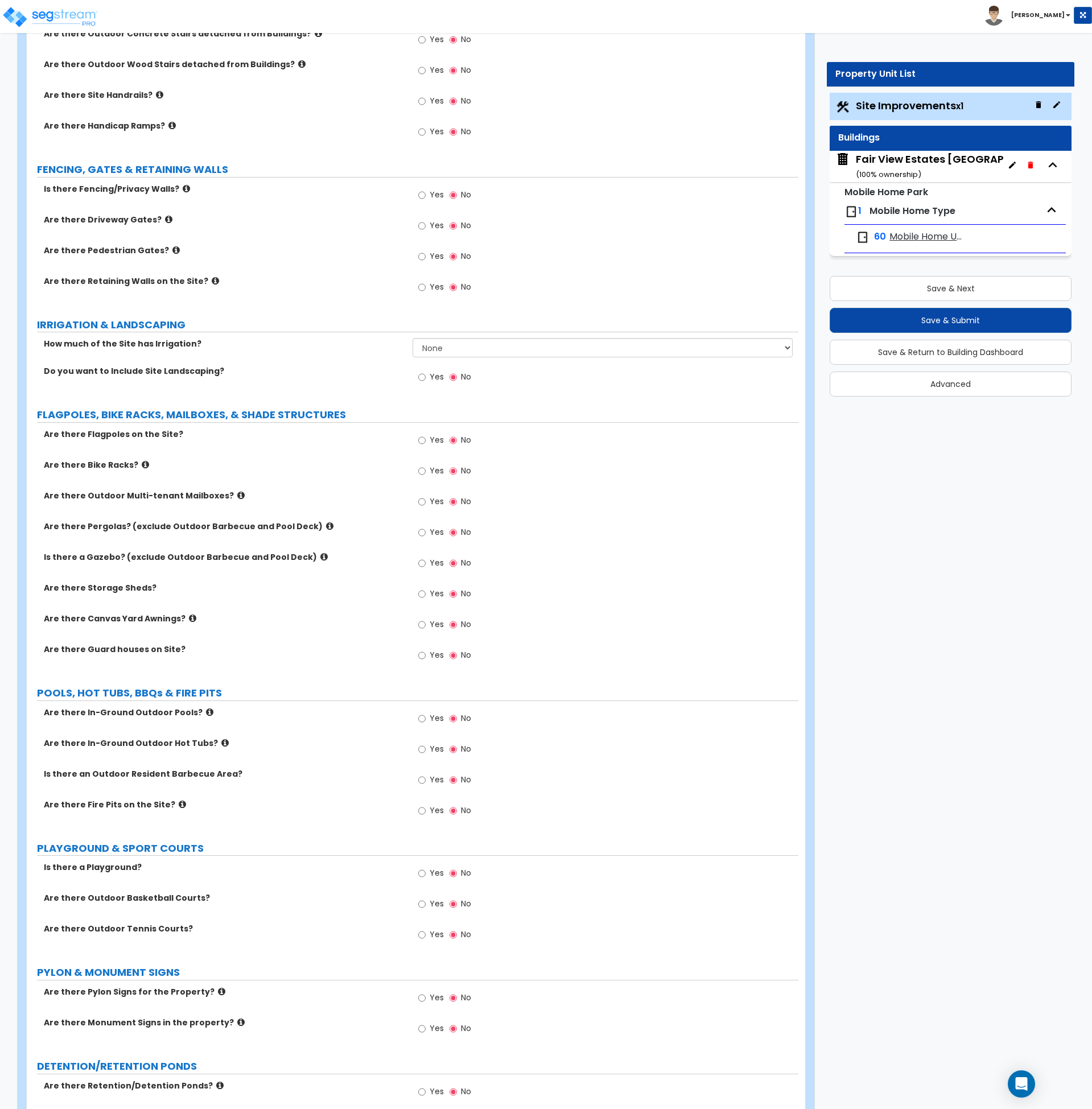
scroll to position [992, 0]
click at [237, 496] on icon at bounding box center [240, 494] width 7 height 9
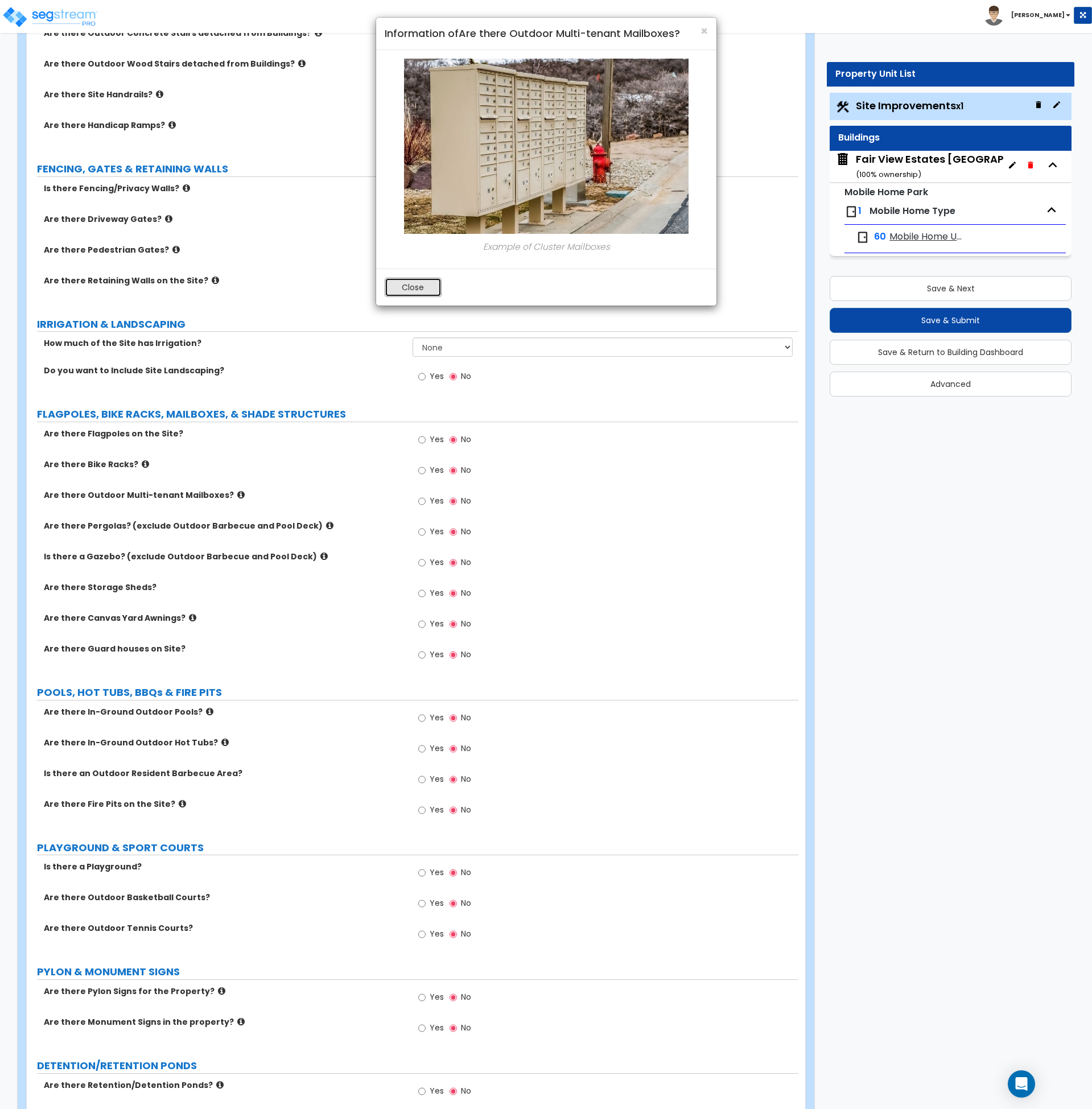
click at [413, 288] on button "Close" at bounding box center [413, 287] width 57 height 19
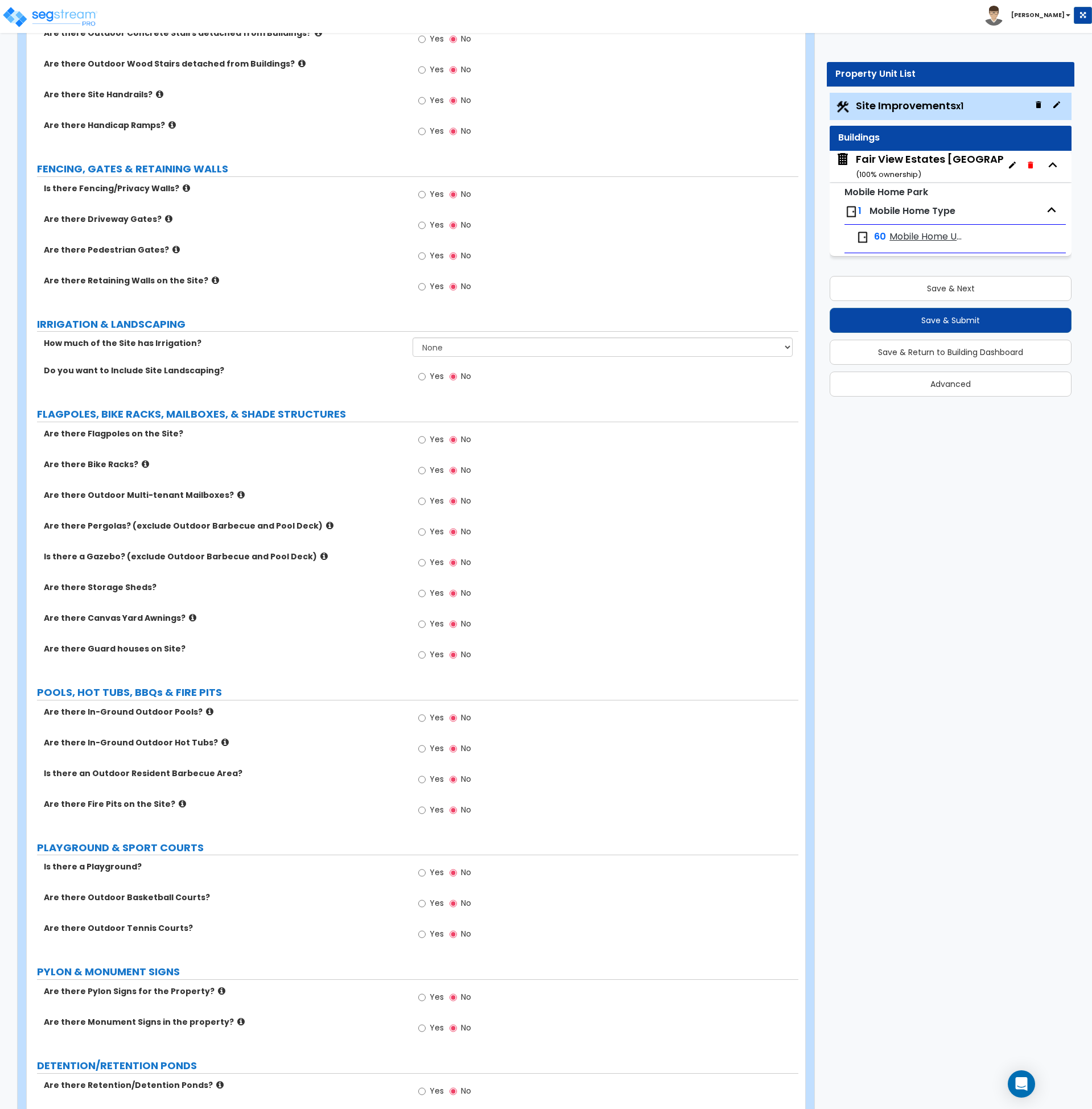
click at [318, 616] on label "Are there Canvas Yard Awnings?" at bounding box center [224, 618] width 360 height 11
click at [420, 593] on input "Yes" at bounding box center [421, 594] width 7 height 13
radio input "true"
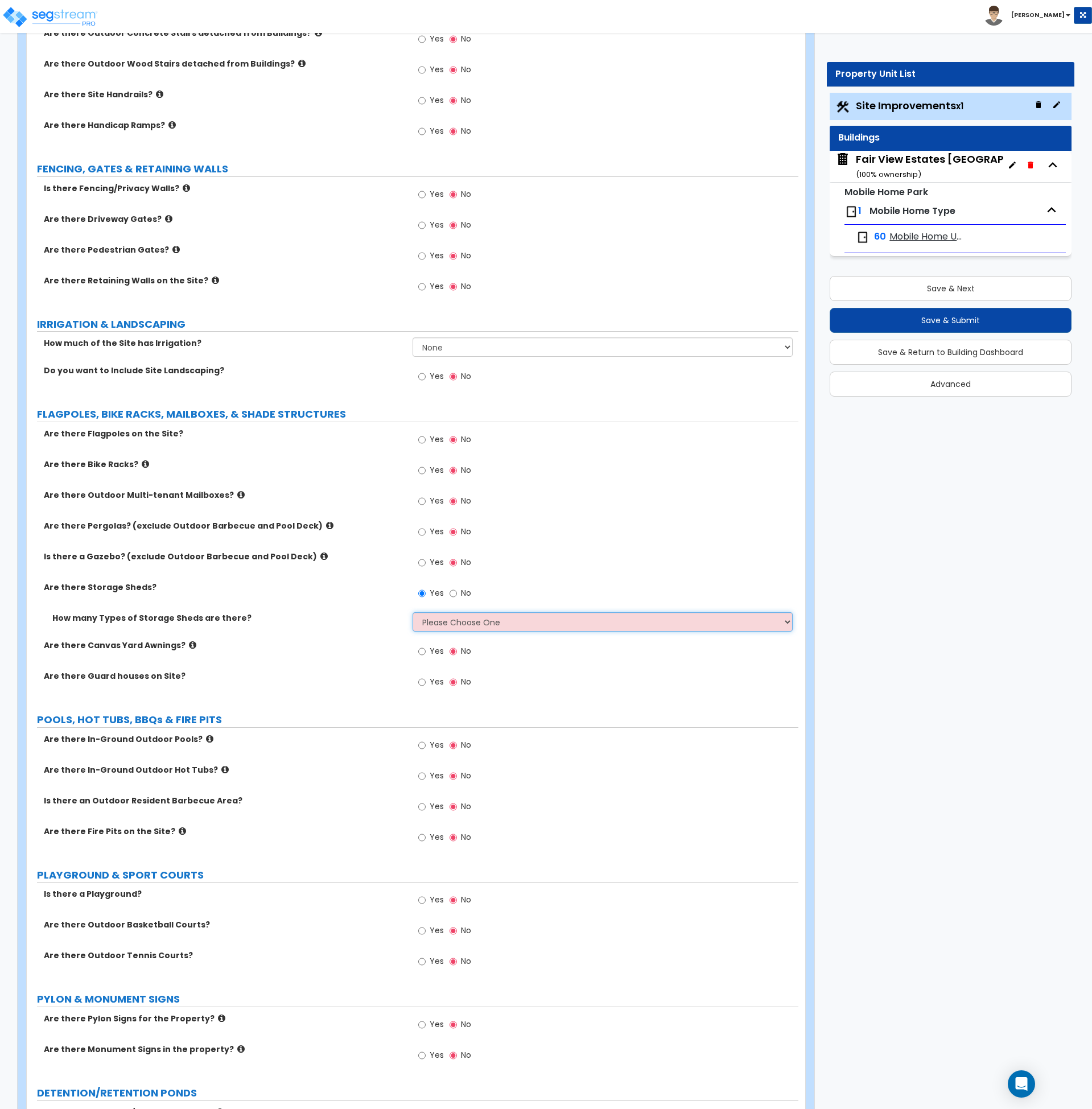
click at [442, 625] on select "Please Choose One 1 2" at bounding box center [603, 622] width 380 height 19
select select "1"
click at [413, 612] on select "Please Choose One 1 2" at bounding box center [603, 622] width 380 height 19
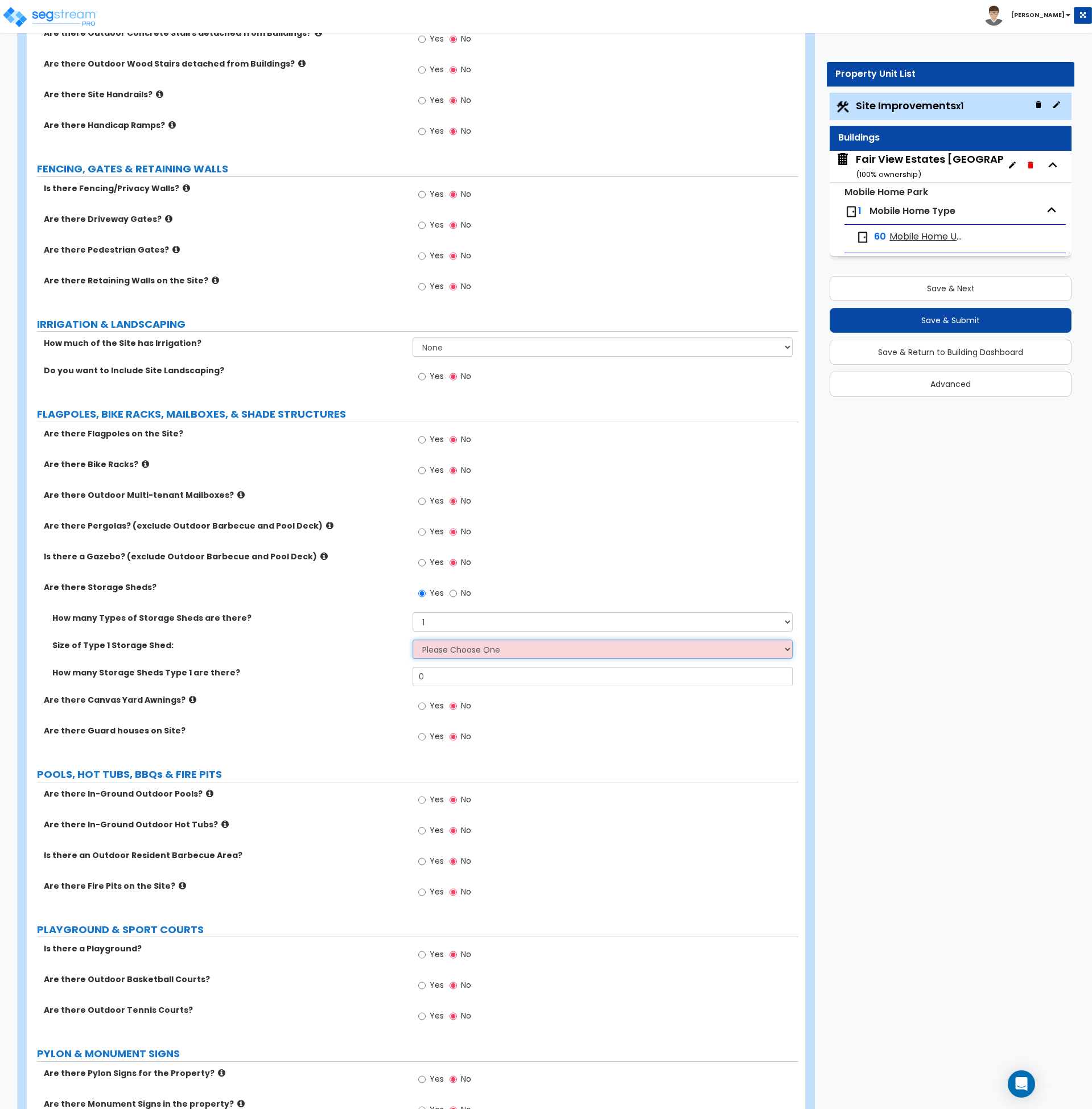
click at [453, 649] on select "Please Choose One 16' x 32' 30' x 64'" at bounding box center [603, 649] width 380 height 19
select select "1"
click at [413, 640] on select "Please Choose One 16' x 32' 30' x 64'" at bounding box center [603, 649] width 380 height 19
click at [452, 679] on input "0" at bounding box center [603, 676] width 380 height 19
drag, startPoint x: 453, startPoint y: 679, endPoint x: 332, endPoint y: 676, distance: 121.0
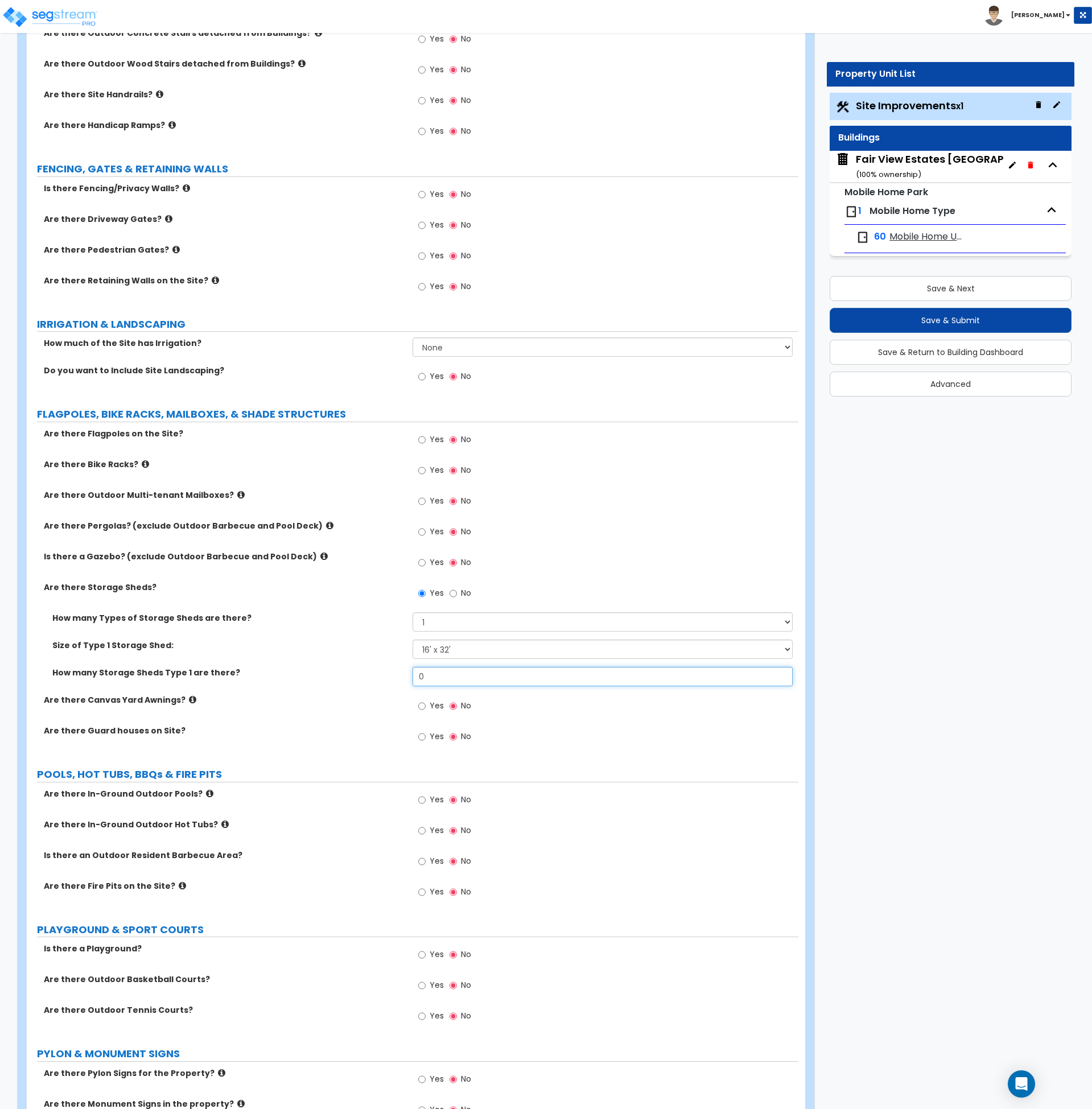
click at [332, 676] on div "How many Storage Sheds Type 1 are there? 0" at bounding box center [412, 680] width 772 height 27
type input "1"
click at [332, 676] on label "How many Storage Sheds Type 1 are there?" at bounding box center [228, 672] width 351 height 11
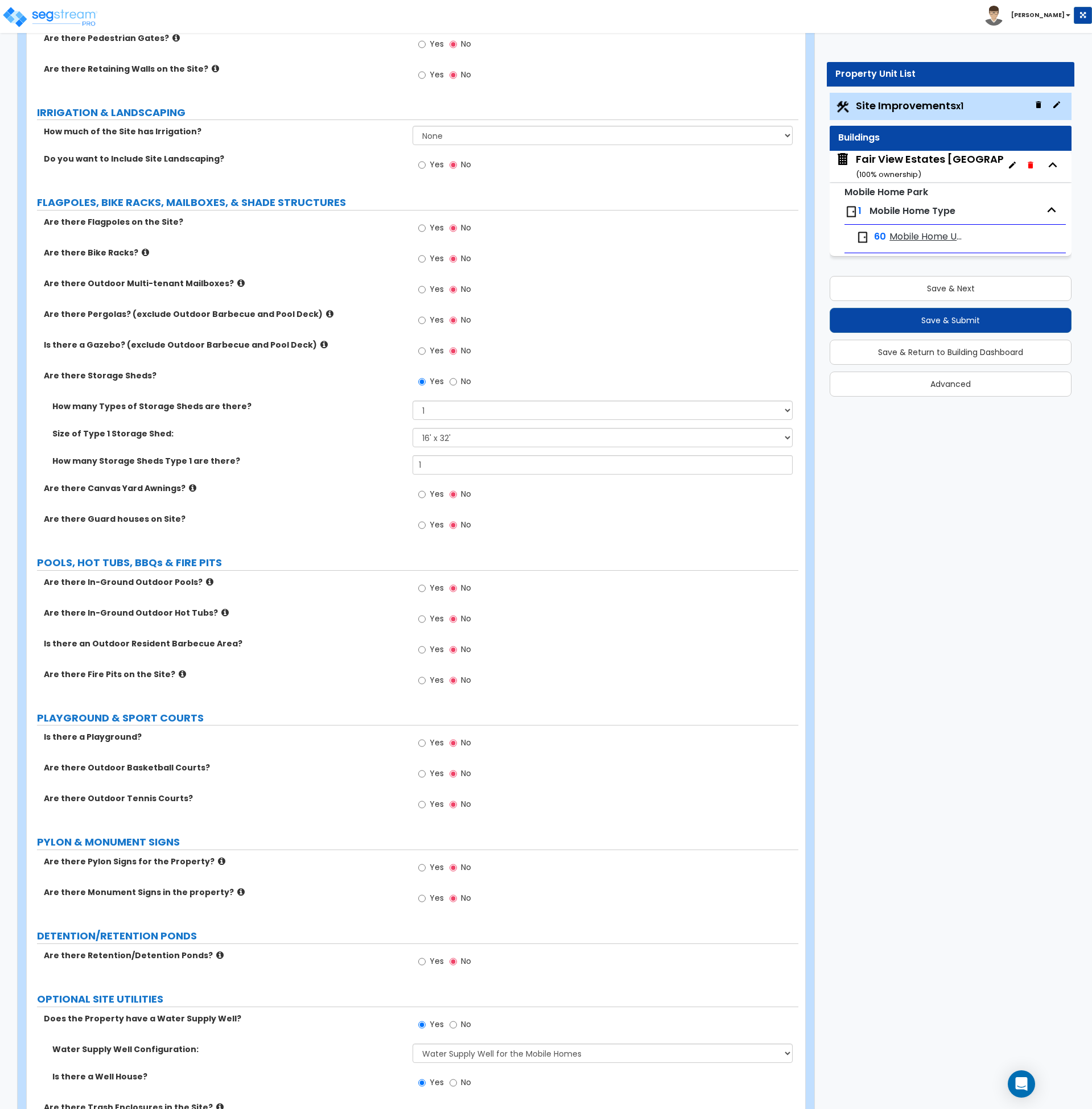
scroll to position [1203, 0]
click at [422, 648] on input "Yes" at bounding box center [421, 649] width 7 height 13
radio input "true"
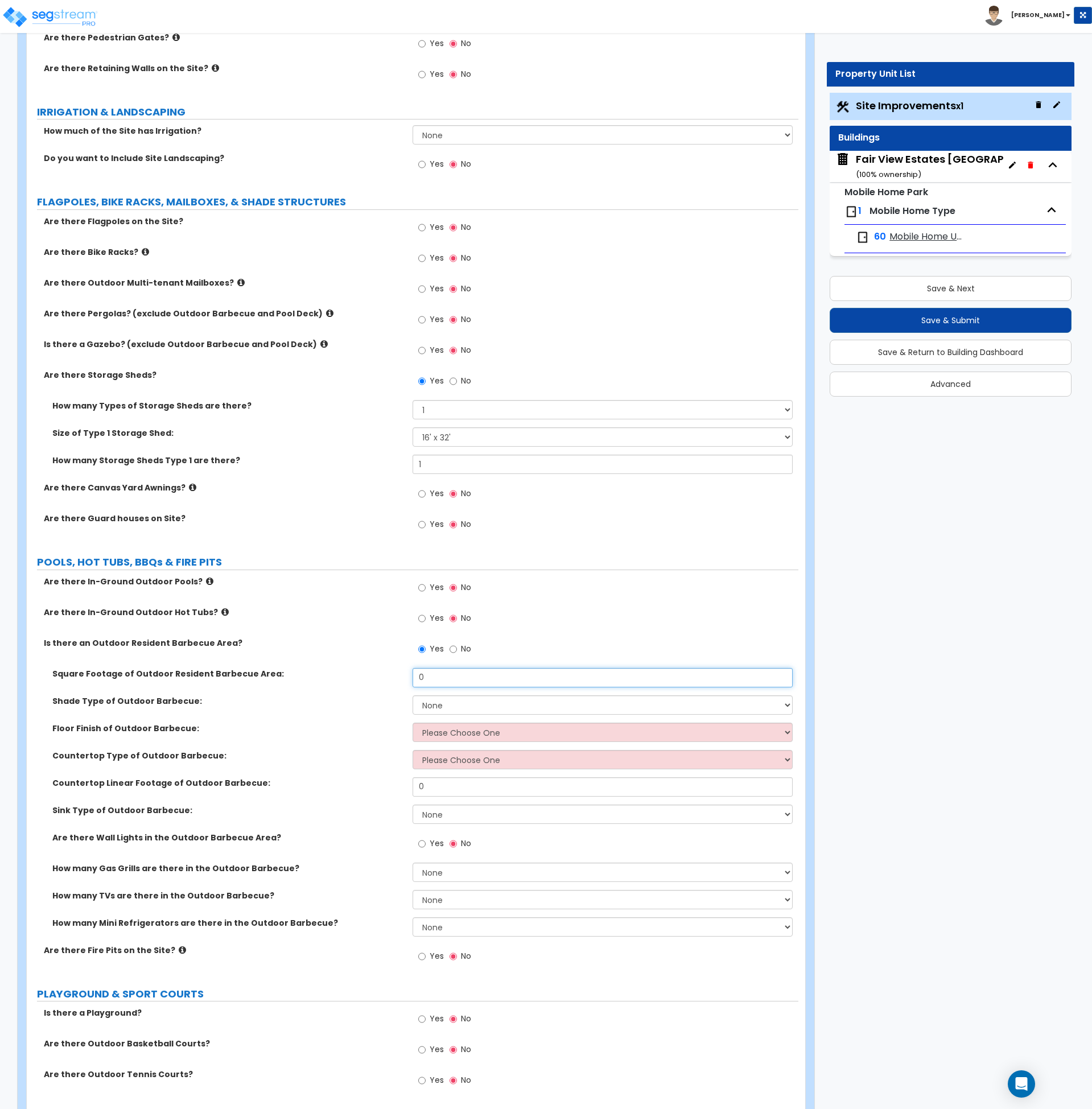
drag, startPoint x: 447, startPoint y: 682, endPoint x: 379, endPoint y: 686, distance: 68.1
click at [379, 686] on div "Square Footage of Outdoor Resident Barbecue Area: 0" at bounding box center [412, 682] width 772 height 27
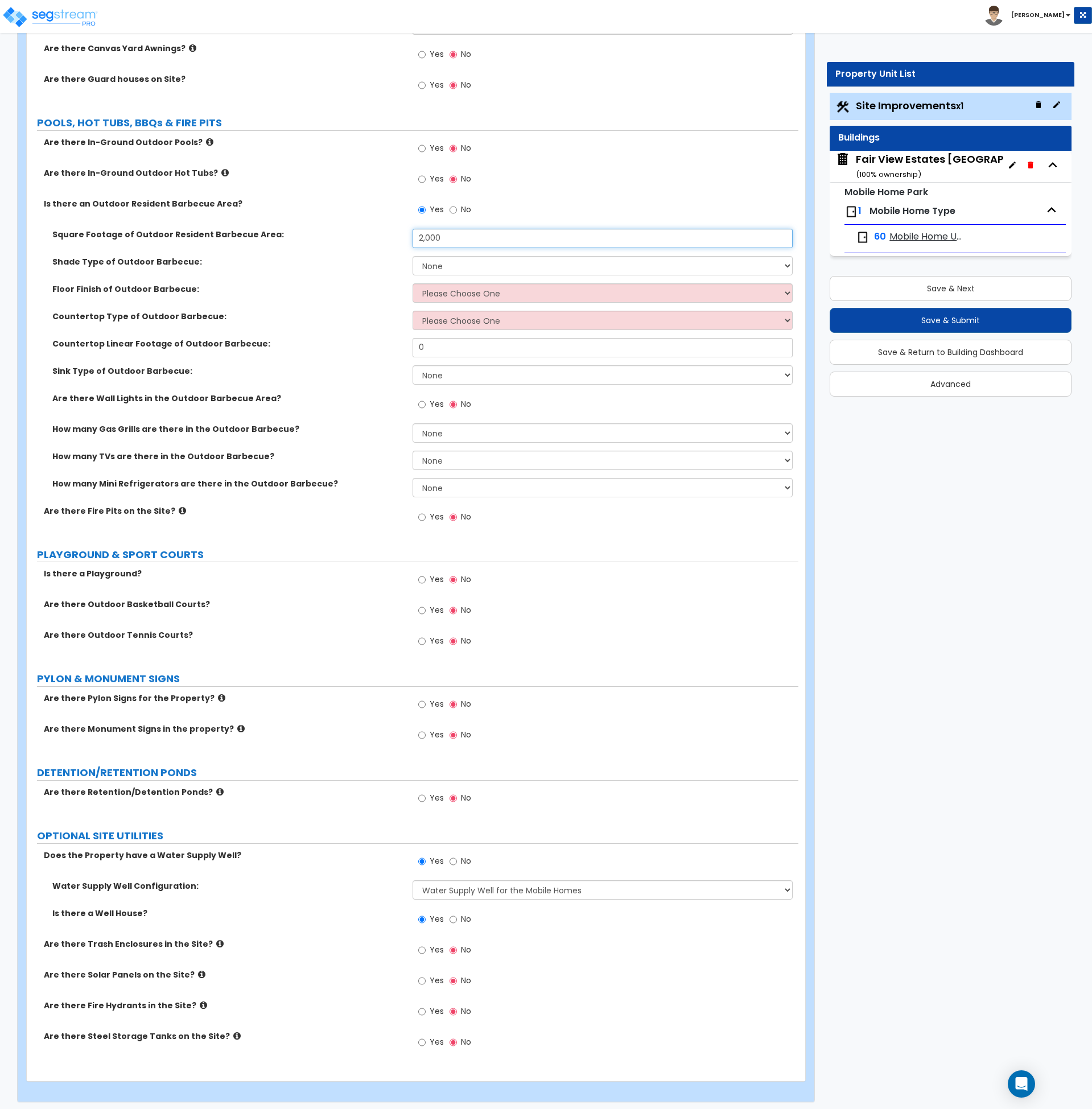
scroll to position [1647, 0]
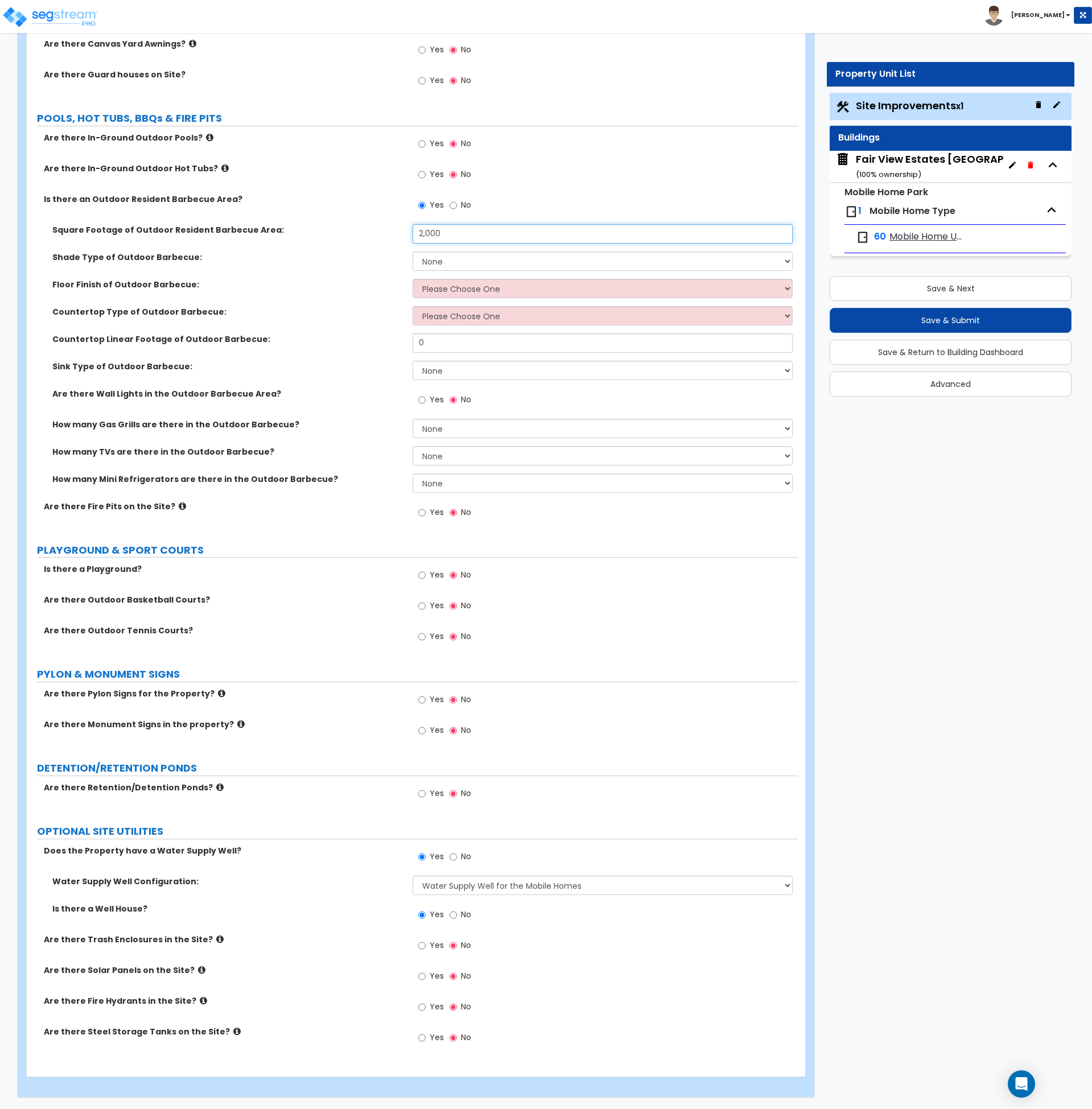
type input "2,000"
click at [454, 858] on input "No" at bounding box center [453, 857] width 7 height 13
radio input "false"
radio input "true"
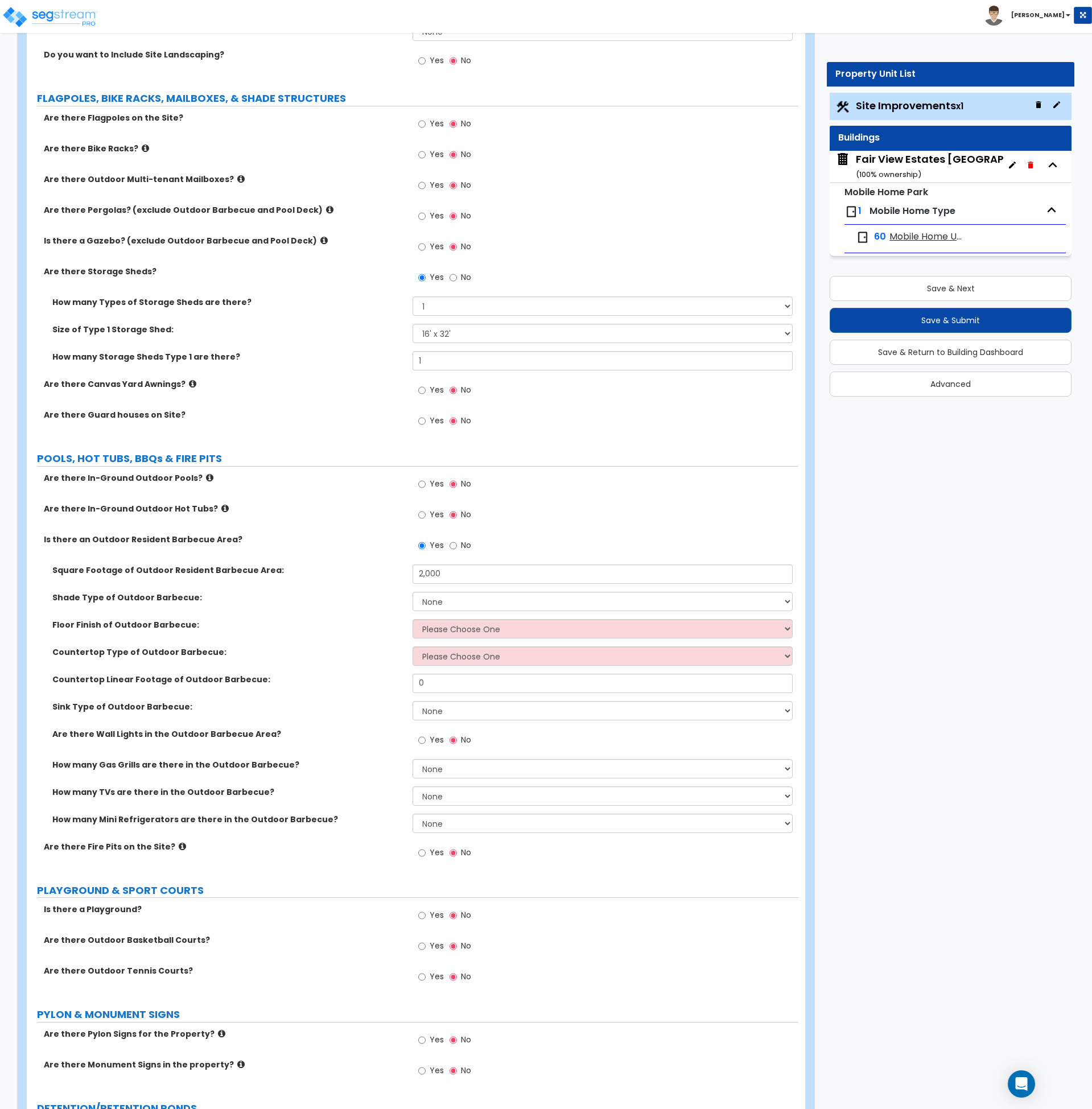
scroll to position [1306, 0]
click at [455, 548] on input "No" at bounding box center [453, 547] width 7 height 13
radio input "false"
radio input "true"
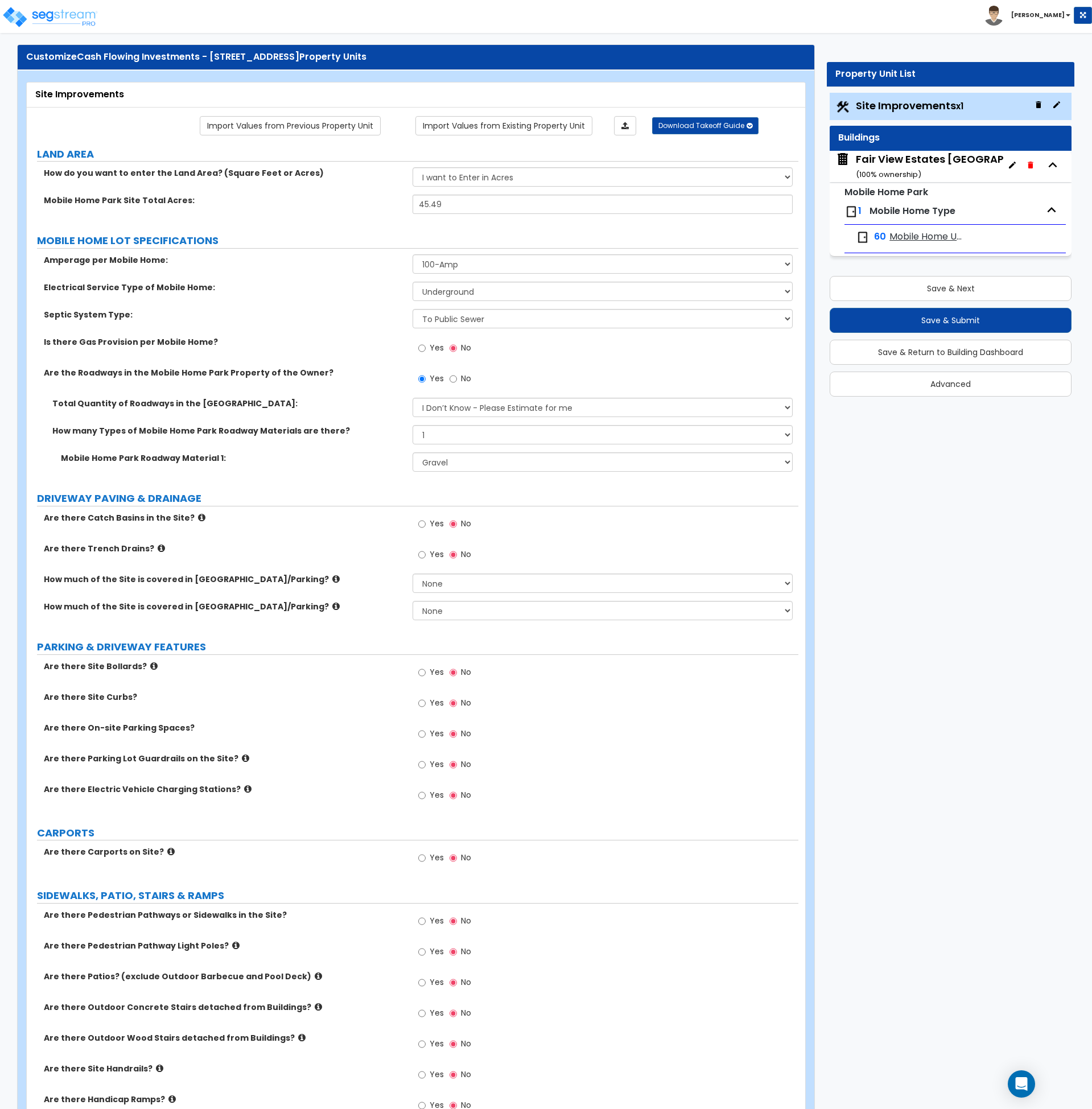
scroll to position [0, 0]
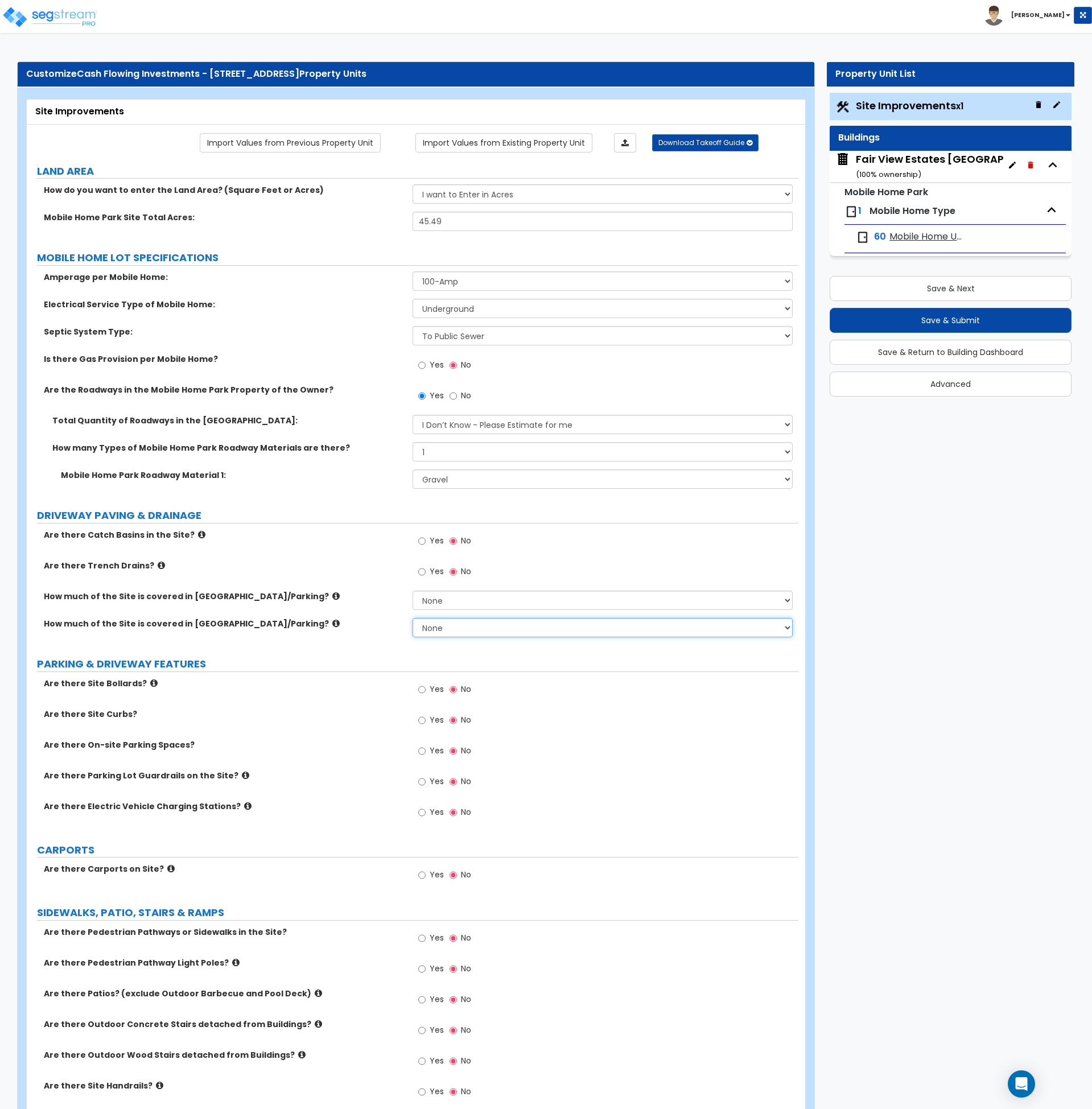
click at [449, 621] on select "None I want to Enter an Approximate Percentage I want to Enter the Square Foota…" at bounding box center [603, 628] width 380 height 19
select select "1"
click at [413, 618] on select "None I want to Enter an Approximate Percentage I want to Enter the Square Foota…" at bounding box center [603, 628] width 380 height 19
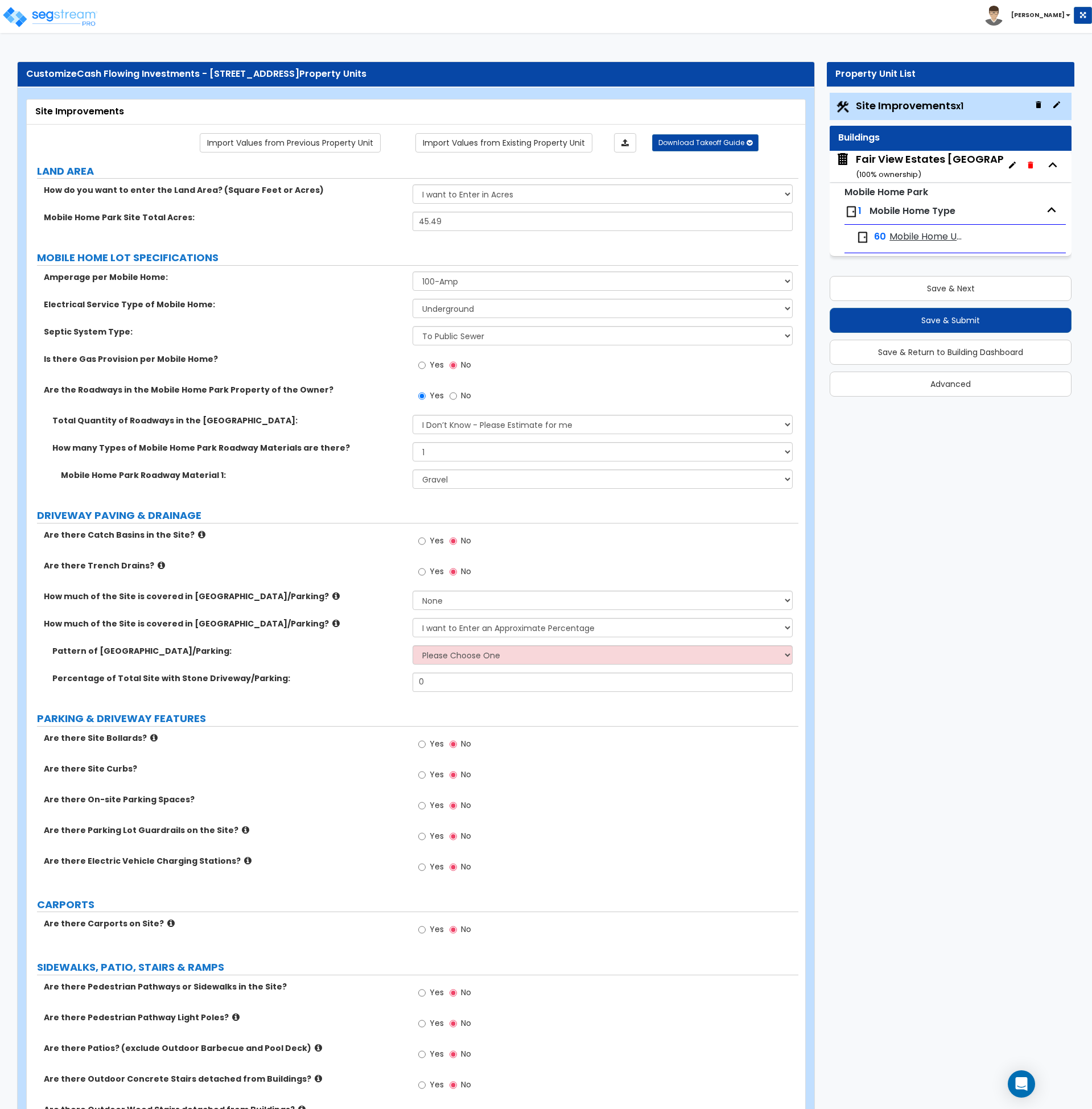
click at [568, 567] on div "Yes No" at bounding box center [605, 575] width 386 height 30
click at [877, 287] on button "Save & Next" at bounding box center [950, 288] width 242 height 25
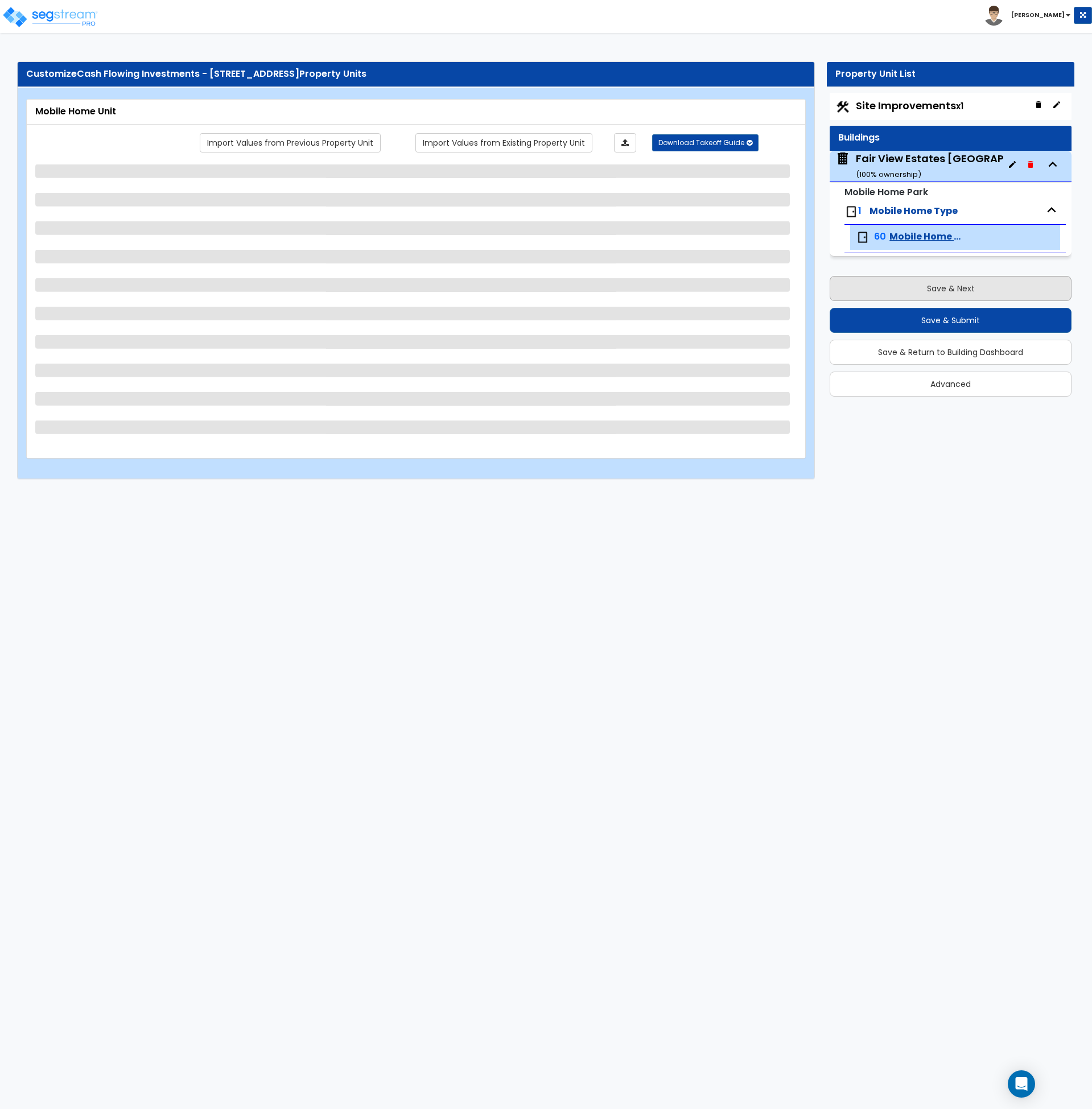
select select "2"
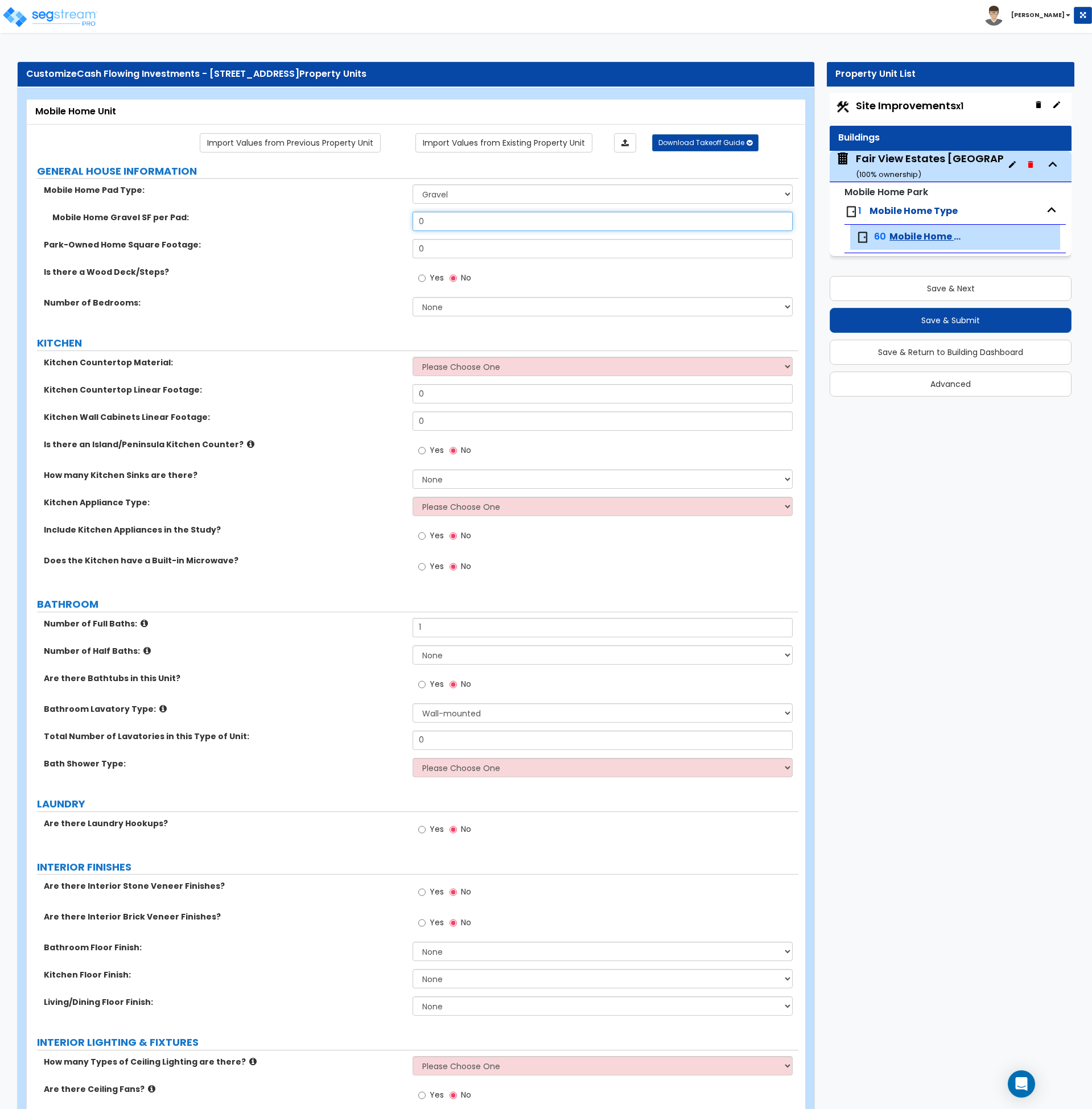
drag, startPoint x: 449, startPoint y: 221, endPoint x: 389, endPoint y: 220, distance: 60.0
click at [389, 220] on div "Mobile Home Gravel SF per Pad: 0" at bounding box center [412, 225] width 772 height 27
type input "700"
click at [343, 251] on div "Park-Owned Home Square Footage: 0" at bounding box center [412, 252] width 772 height 27
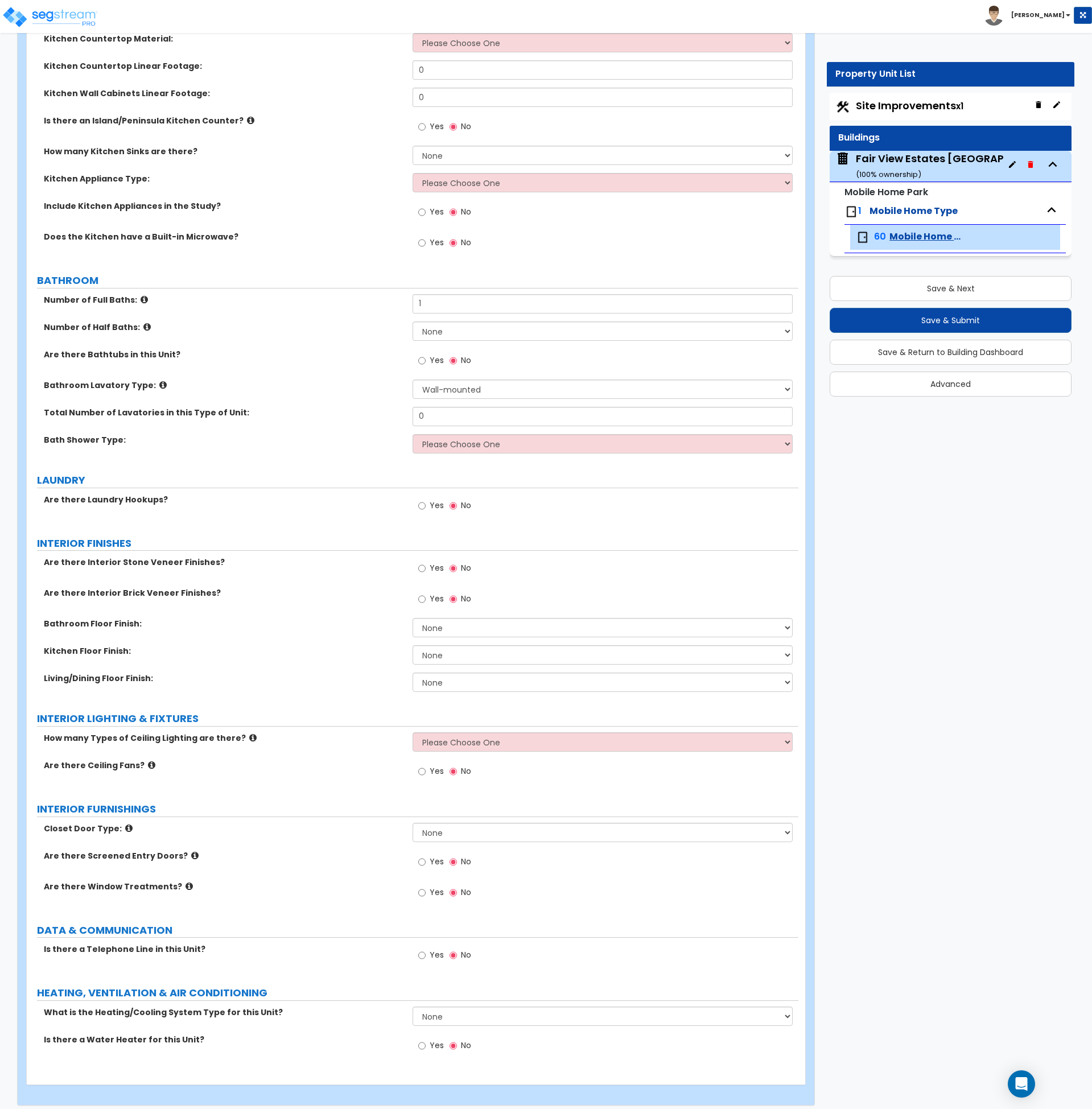
scroll to position [332, 0]
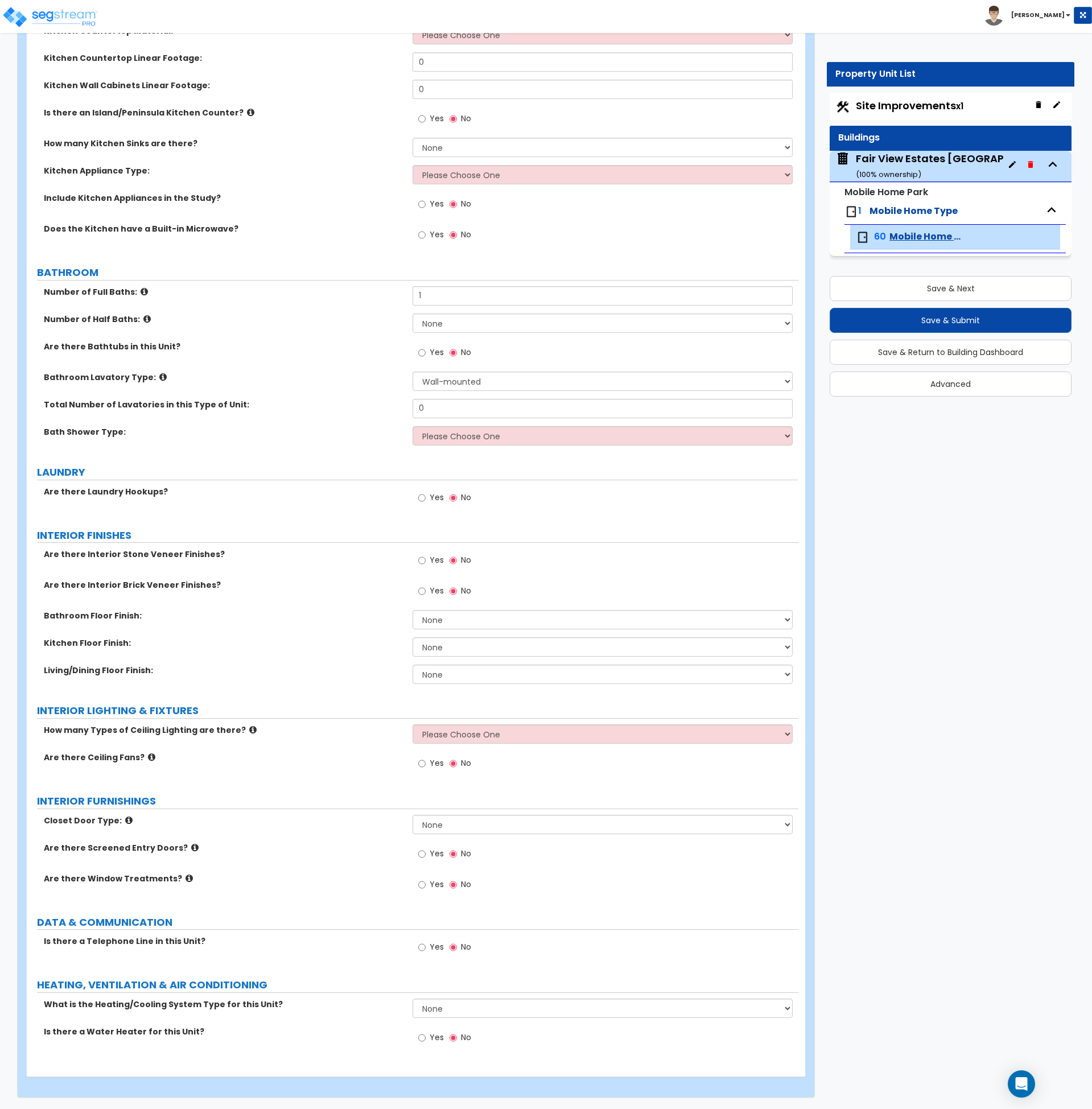
click at [366, 497] on div "Are there Laundry Hookups? Yes No" at bounding box center [412, 501] width 772 height 30
click at [922, 211] on span "Mobile Home Type" at bounding box center [913, 211] width 88 height 13
click at [958, 351] on button "Save & Return to Building Dashboard" at bounding box center [950, 352] width 242 height 25
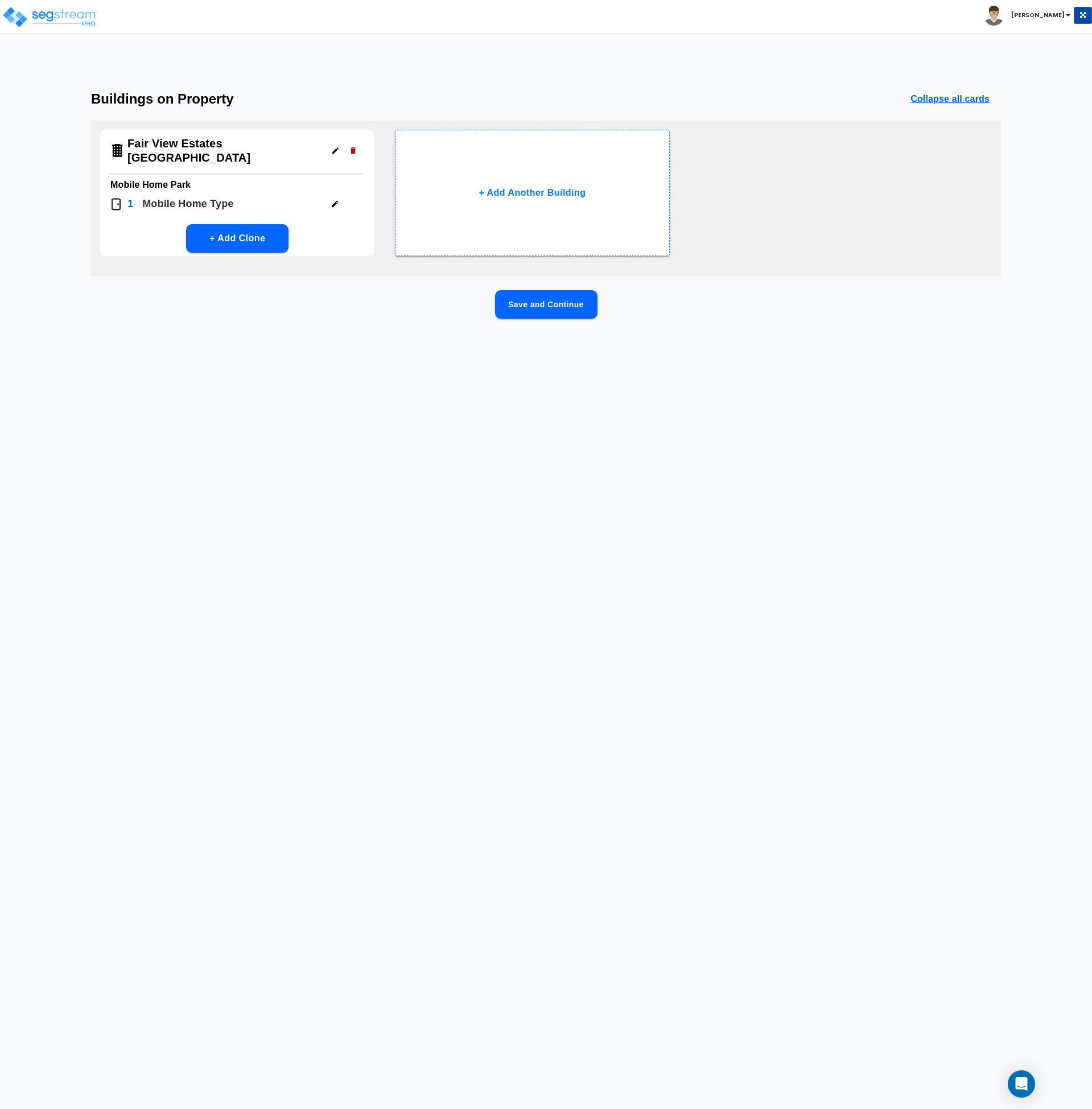
scroll to position [0, 0]
click at [533, 300] on button "Save and Continue" at bounding box center [546, 305] width 102 height 29
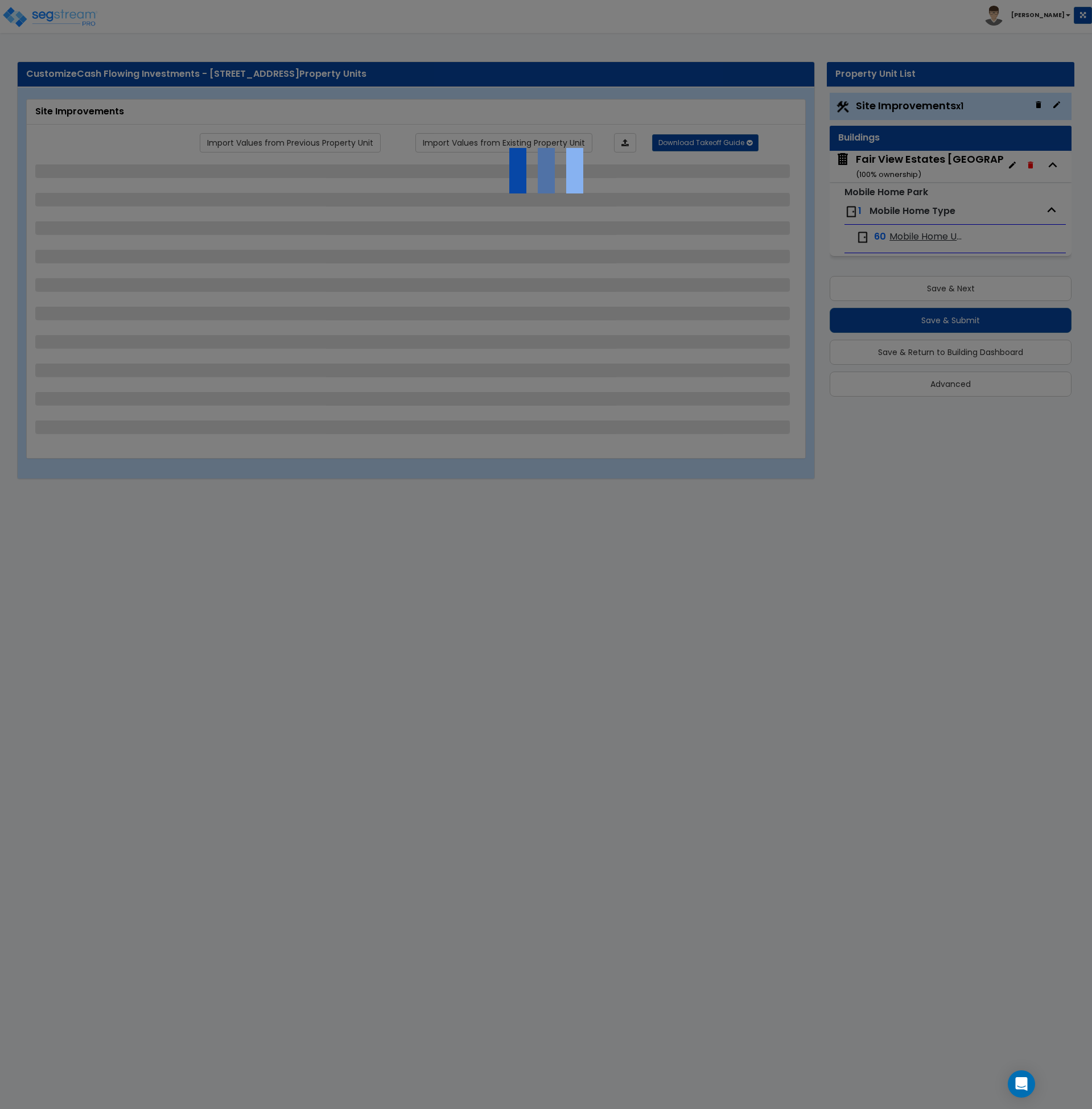
select select "1"
select select "2"
select select "1"
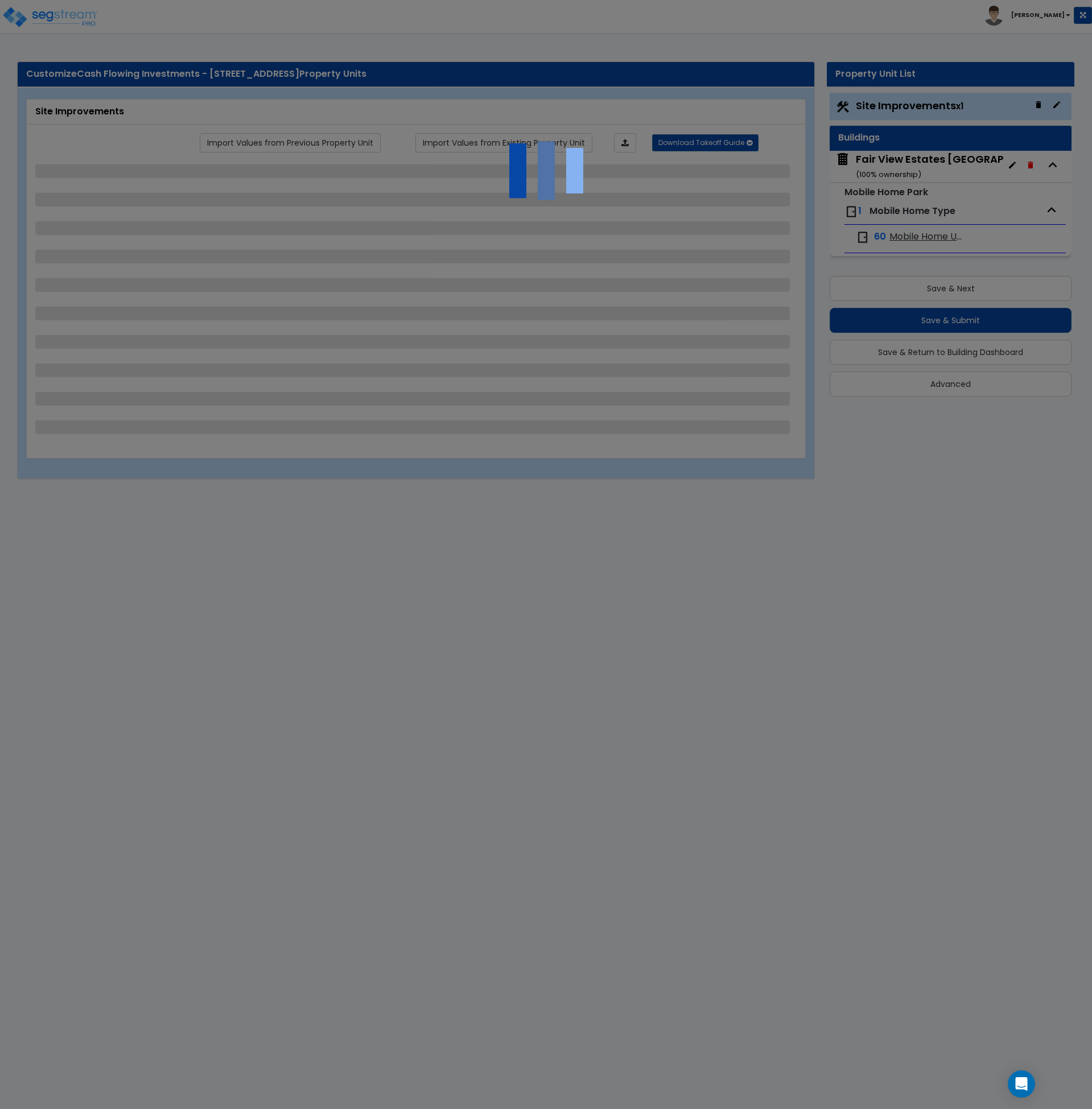
select select "1"
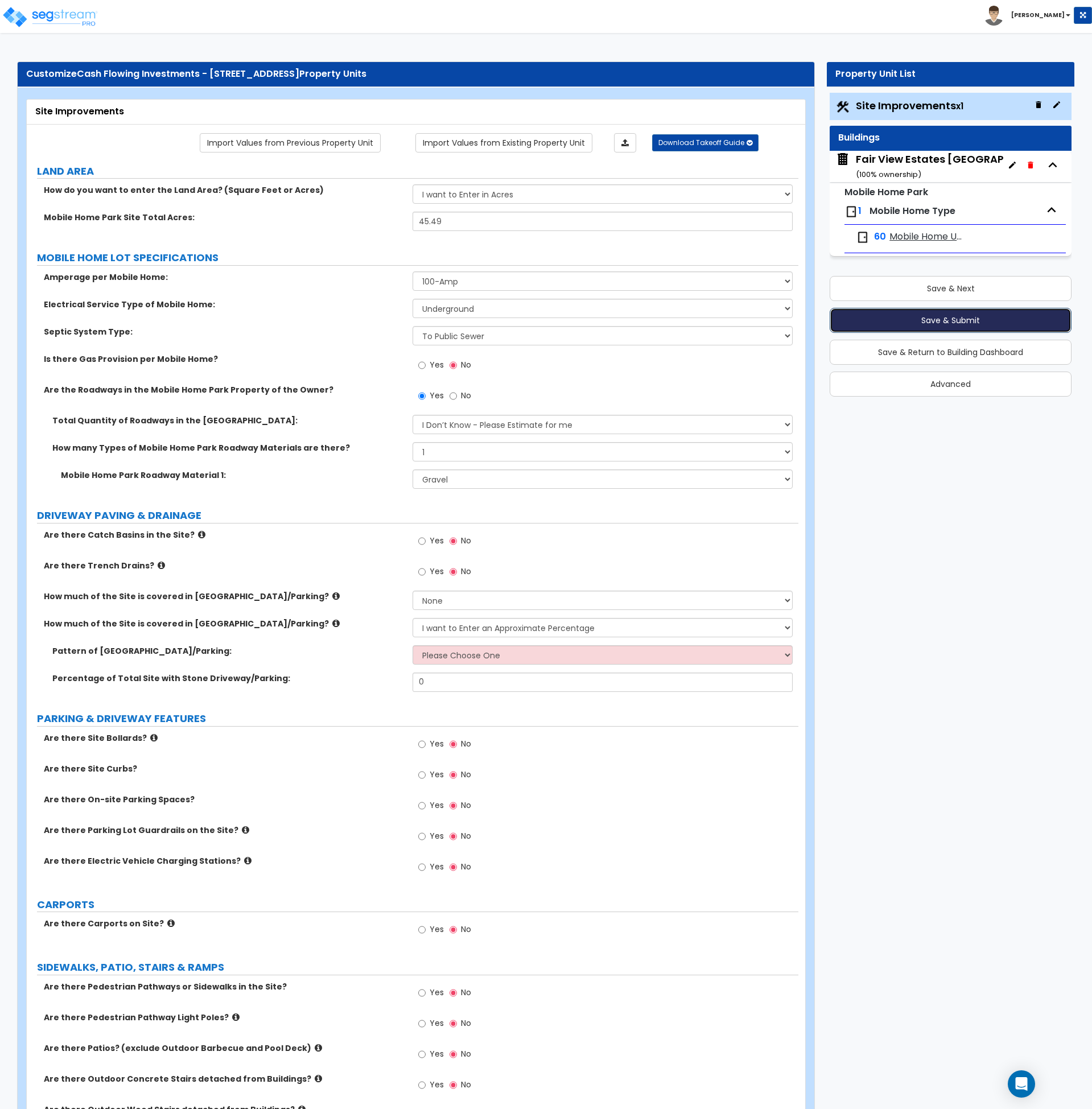
click at [927, 317] on button "Save & Submit" at bounding box center [950, 320] width 242 height 25
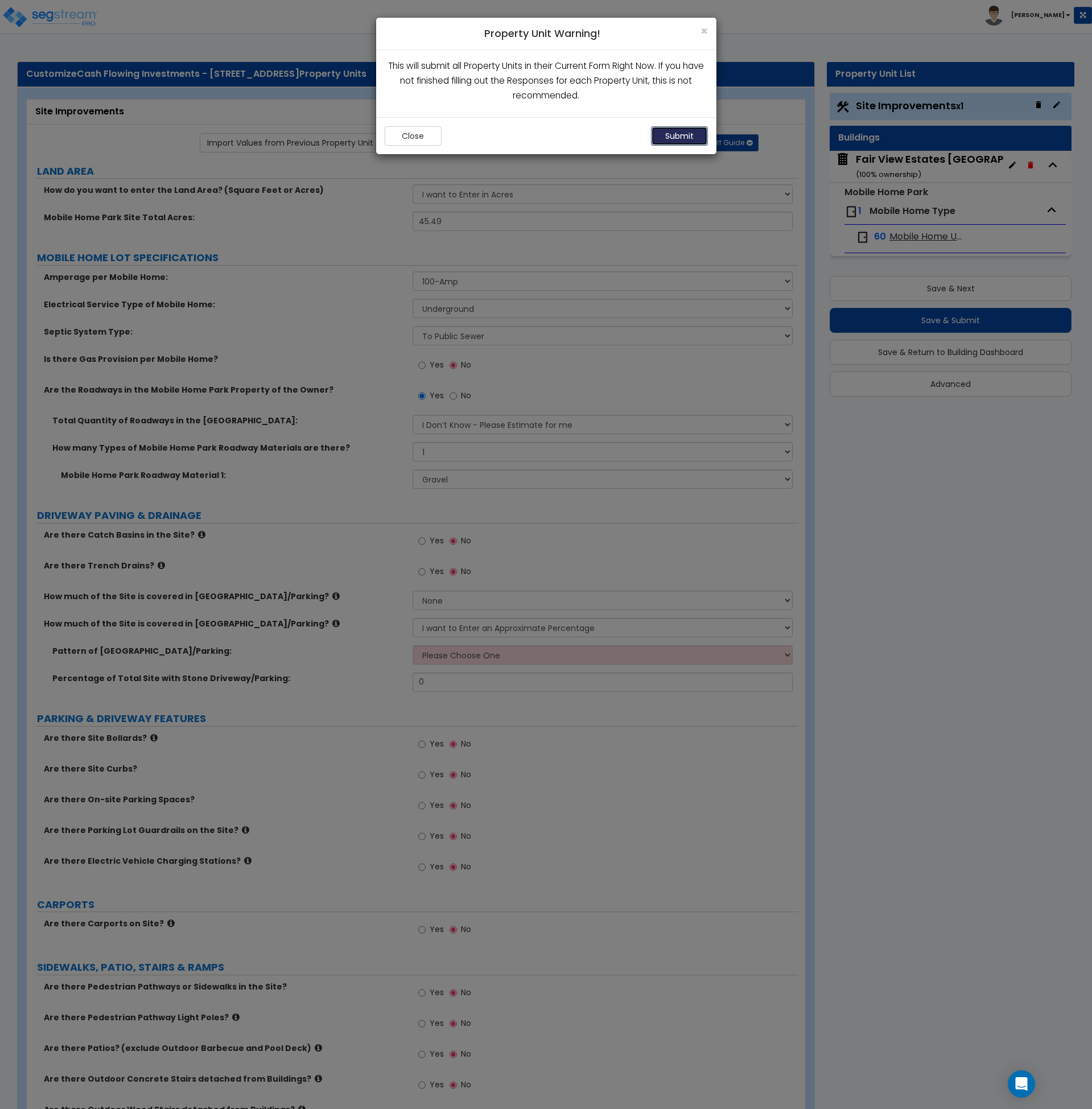
click at [673, 135] on button "Submit" at bounding box center [679, 136] width 57 height 19
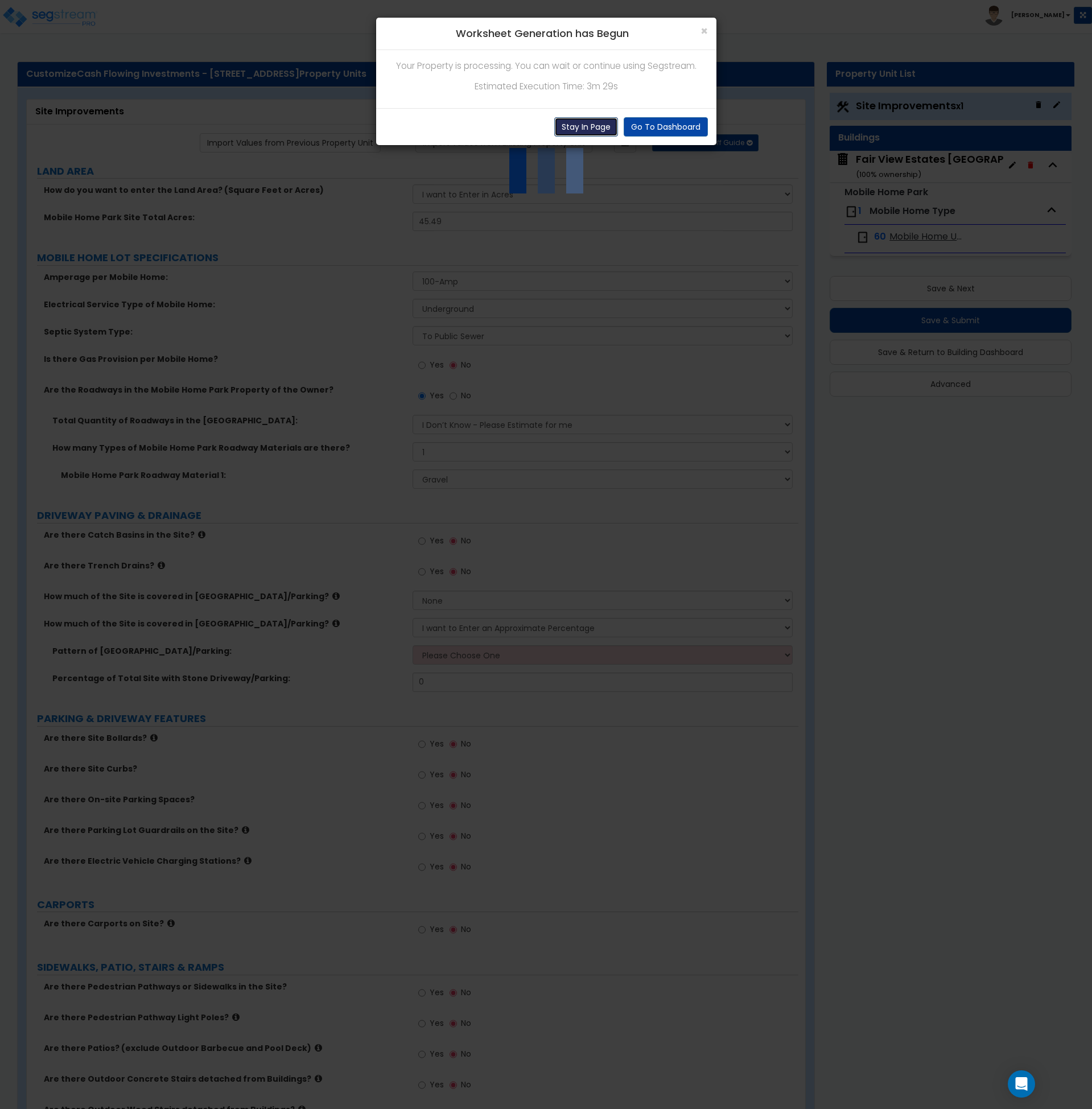
click at [581, 126] on button "Stay In Page" at bounding box center [586, 127] width 64 height 19
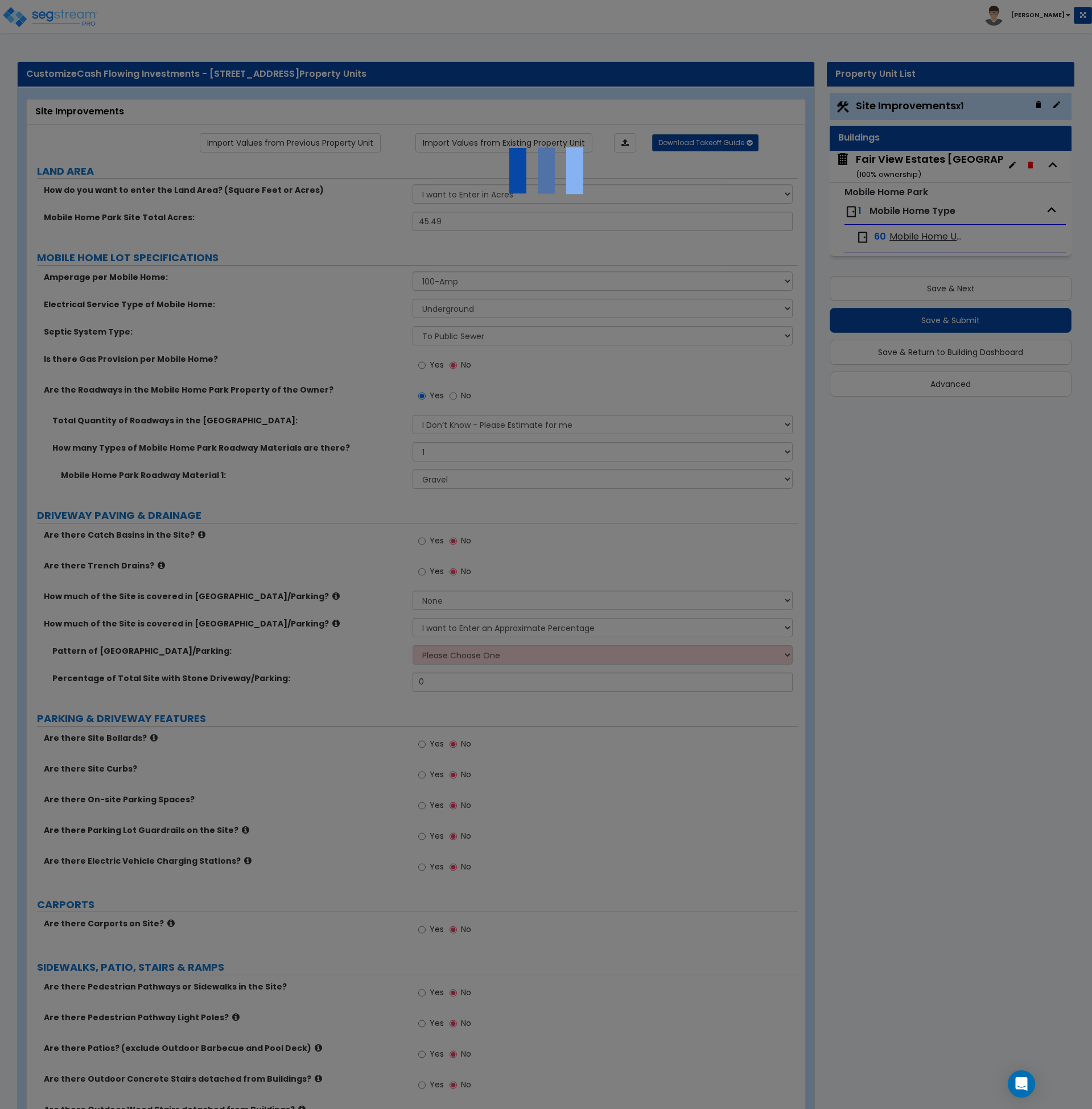
drag, startPoint x: 302, startPoint y: 74, endPoint x: 298, endPoint y: 8, distance: 66.1
click at [212, 74] on div at bounding box center [546, 554] width 1092 height 1109
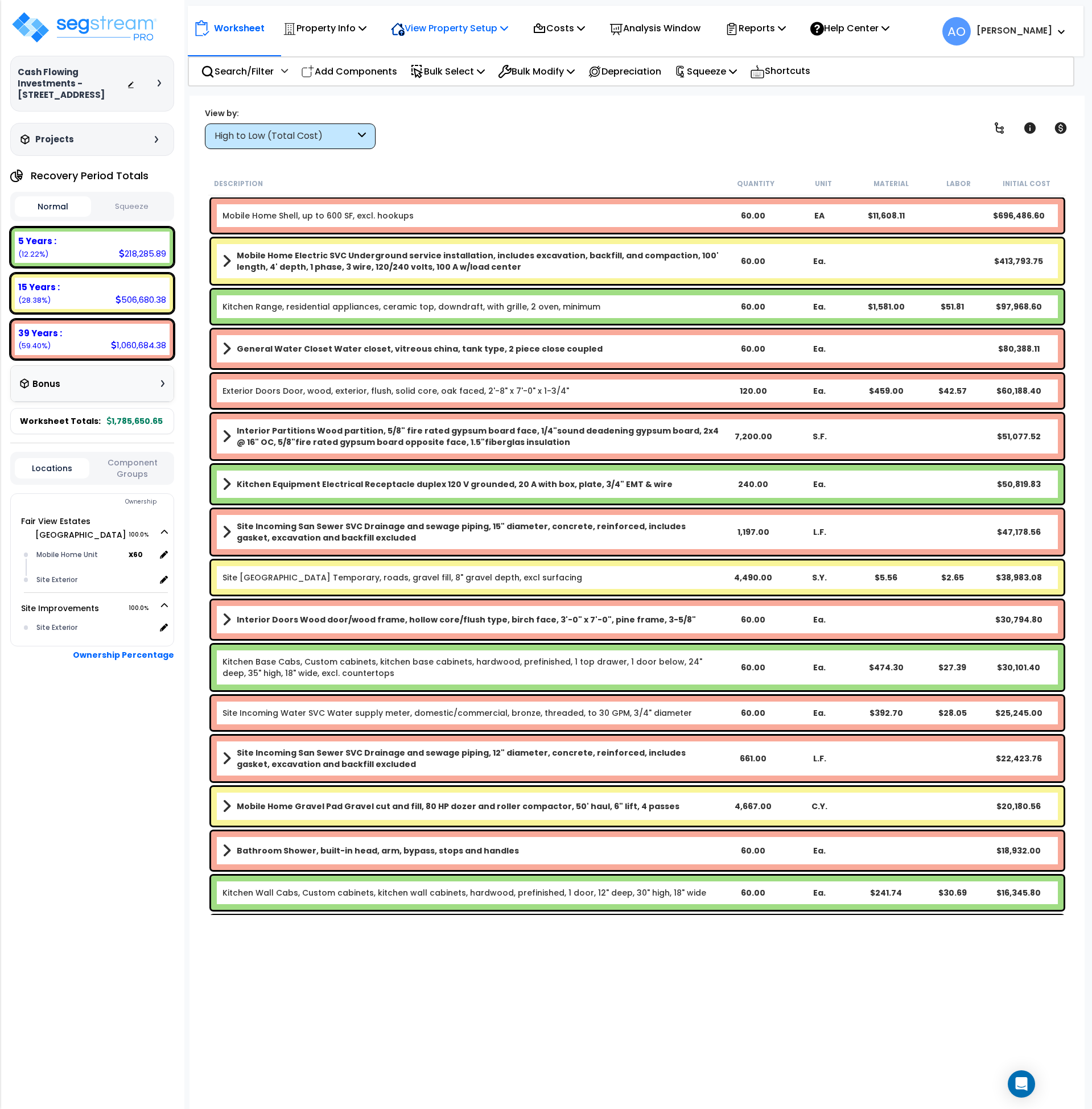
click at [470, 24] on p "View Property Setup" at bounding box center [449, 28] width 117 height 15
click at [449, 77] on link "View Questionnaire" at bounding box center [441, 77] width 113 height 23
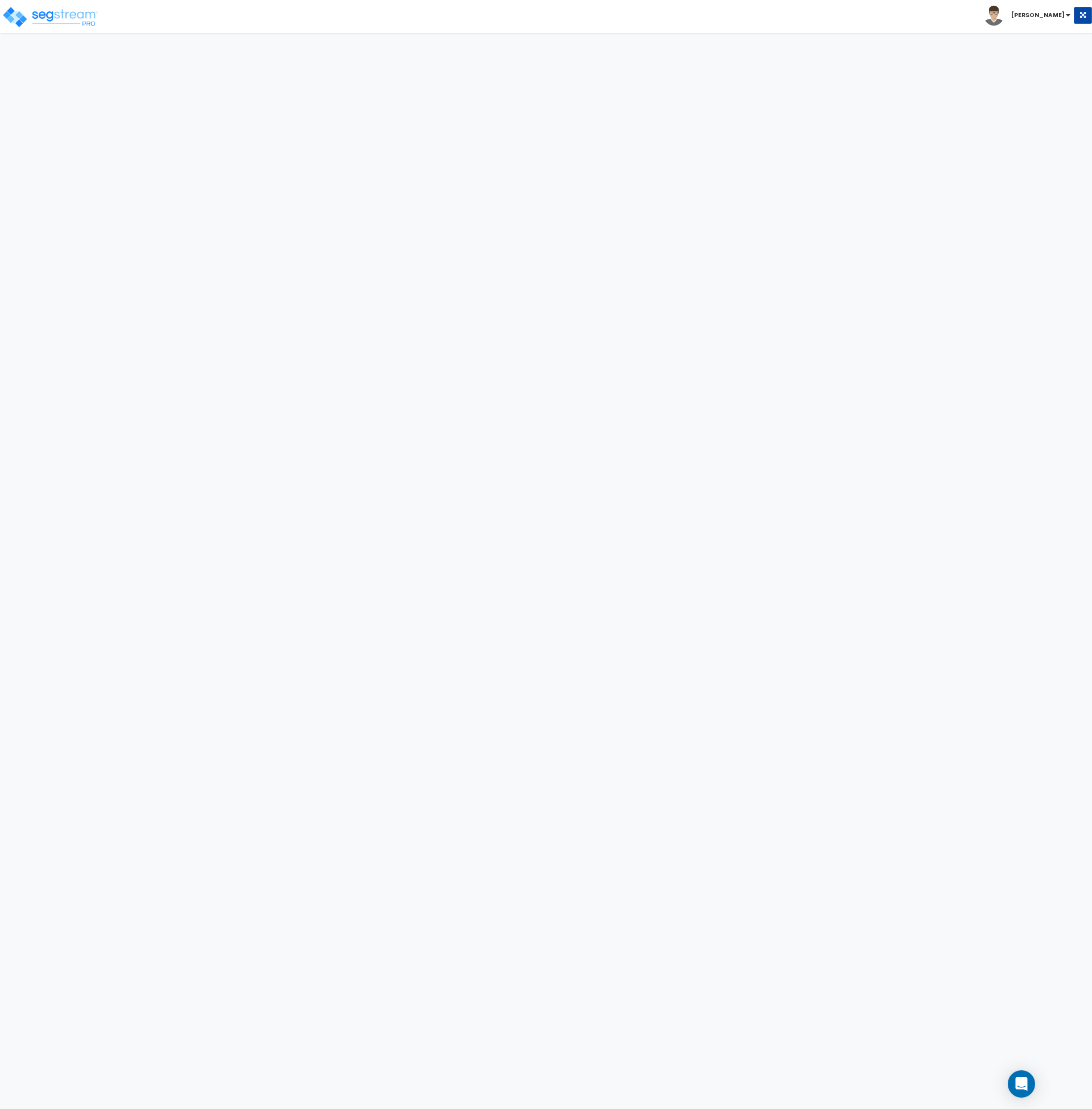
select select "1"
select select "2"
select select "1"
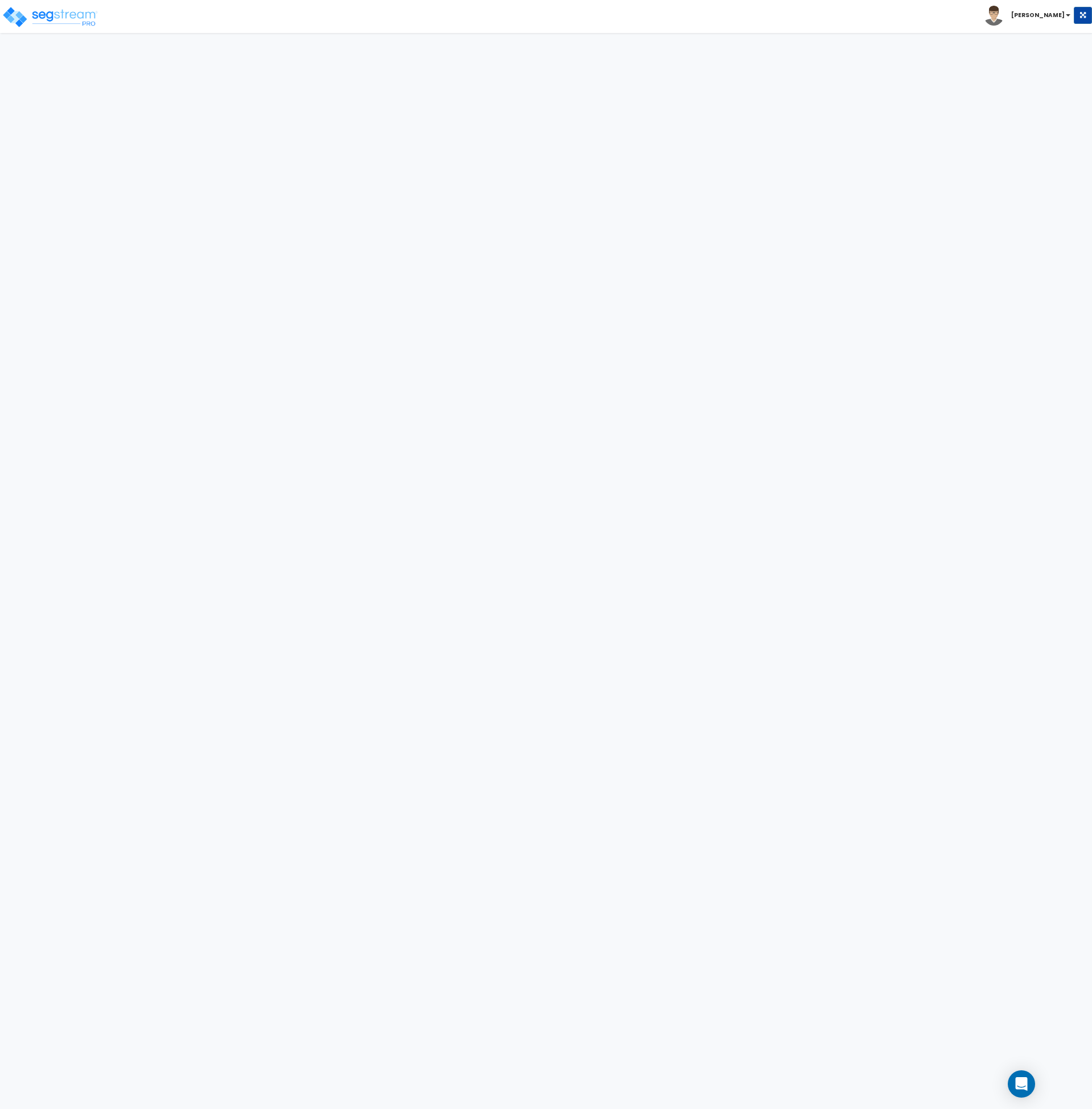
select select "1"
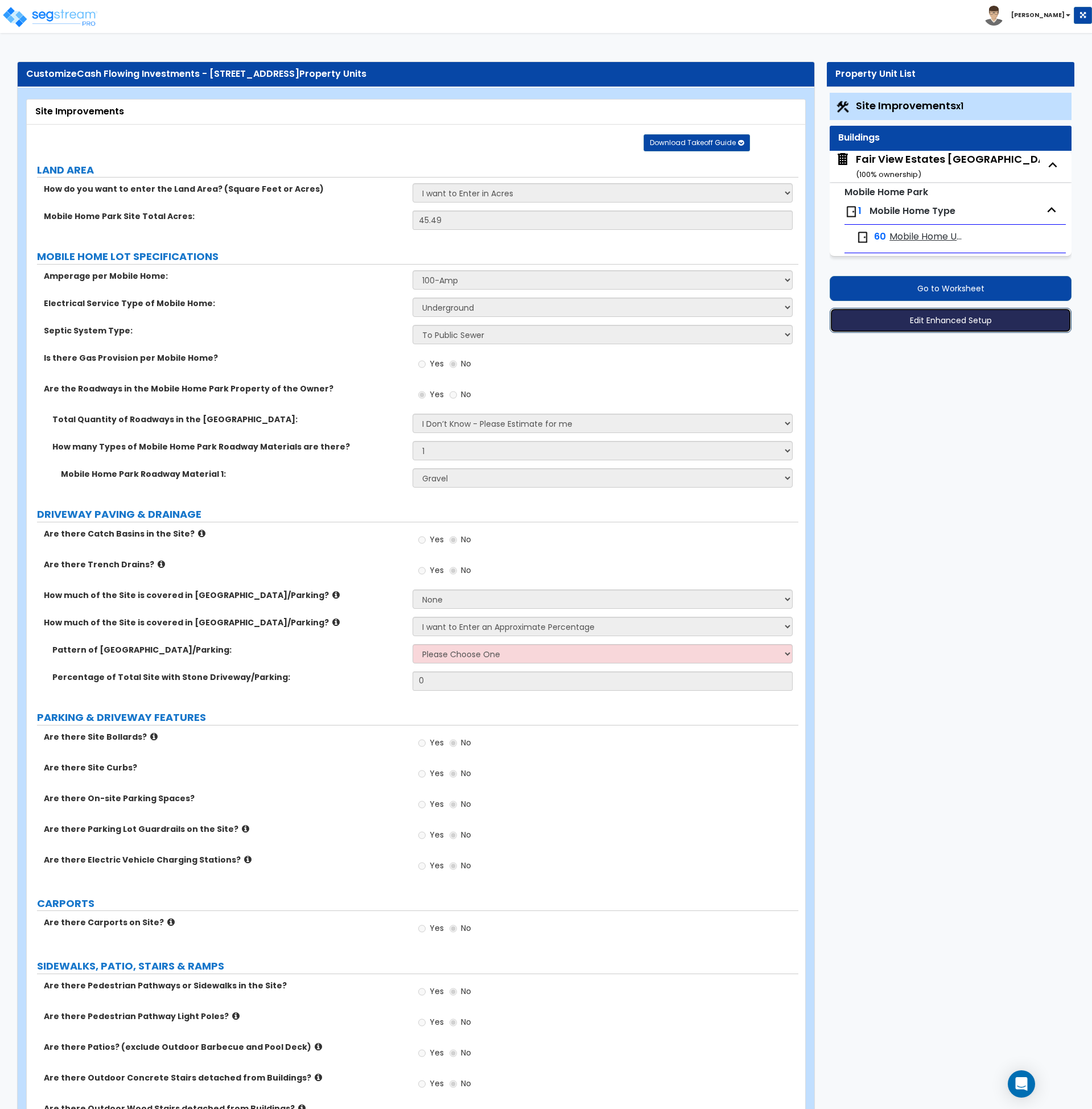
click at [938, 322] on button "Edit Enhanced Setup" at bounding box center [950, 320] width 242 height 25
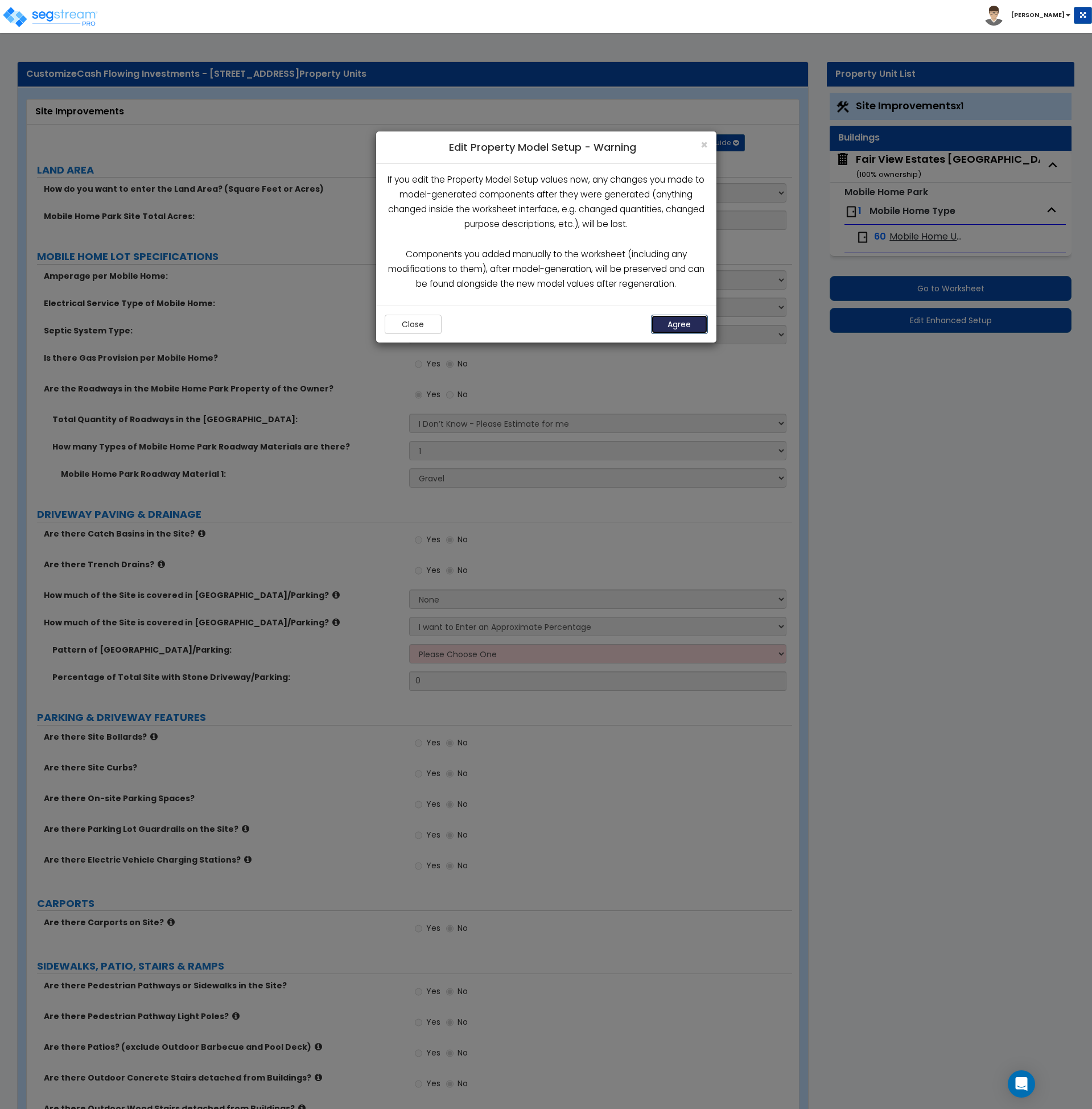
click at [680, 323] on button "Agree" at bounding box center [679, 324] width 57 height 19
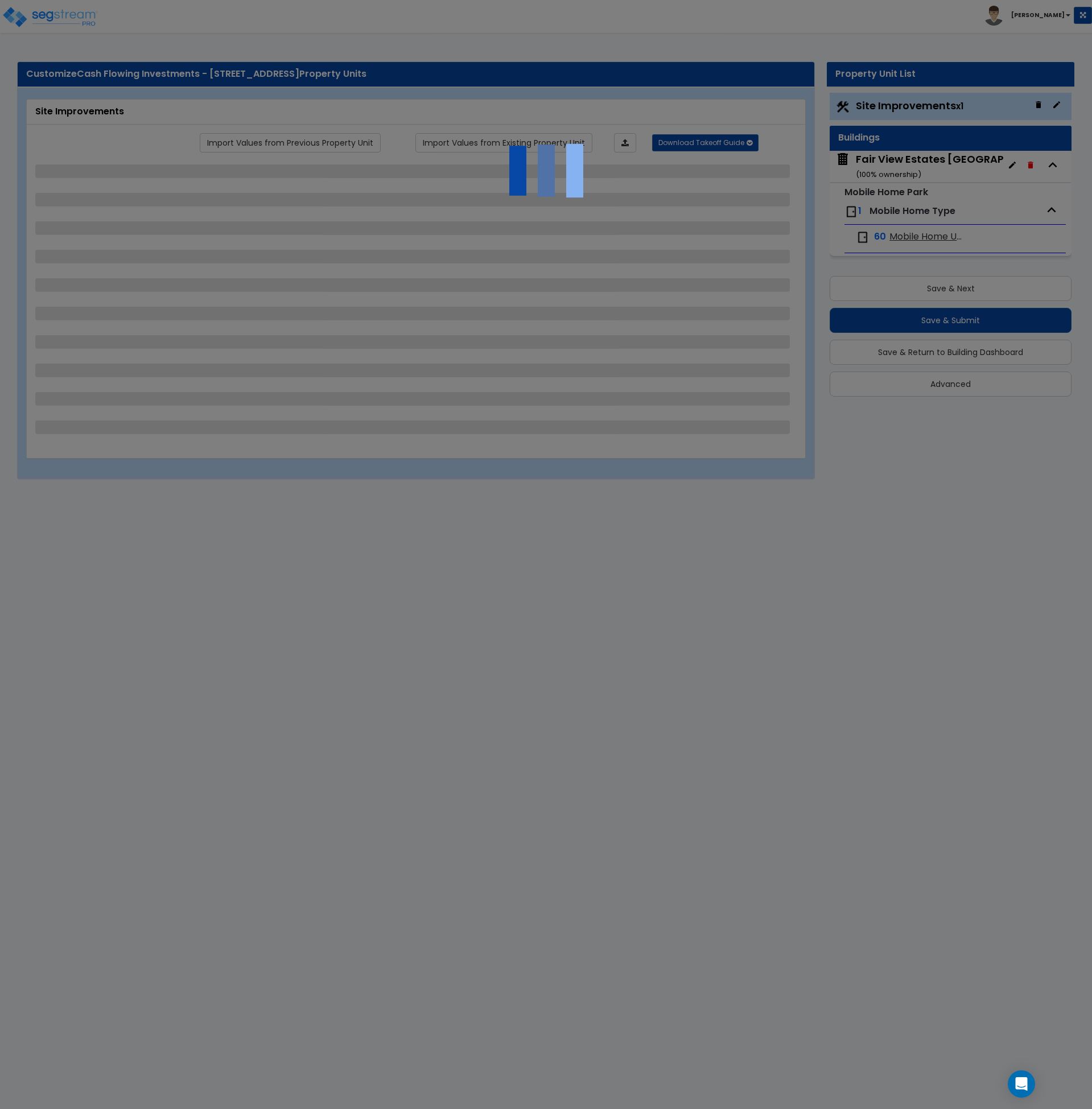
select select "1"
select select "2"
select select "1"
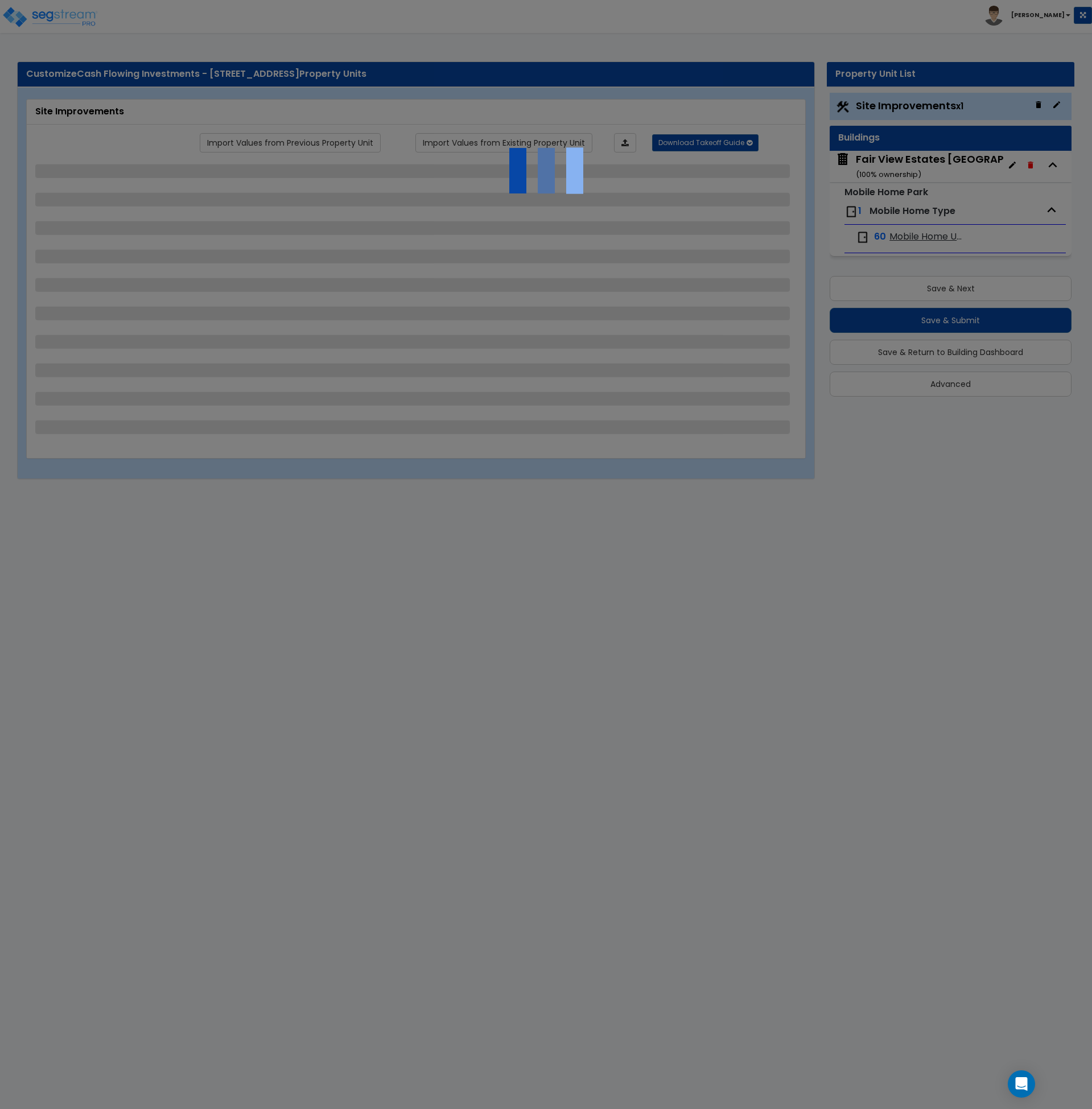
select select "1"
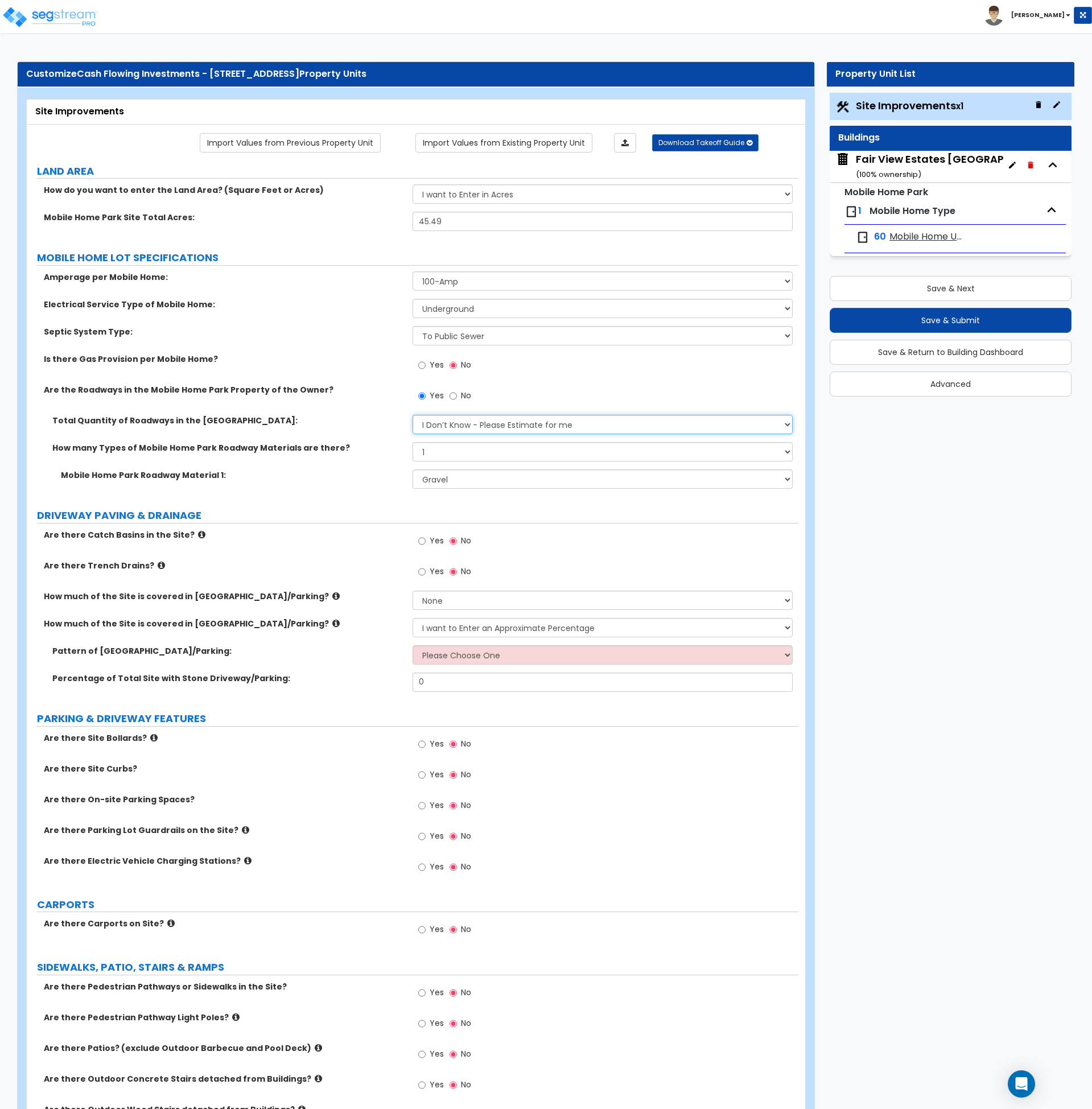
click at [467, 424] on select "I Don’t Know - Please Estimate for me I will Enter the Roadways Square Footage" at bounding box center [603, 425] width 380 height 19
select select "1"
click at [413, 415] on select "I Don’t Know - Please Estimate for me I will Enter the Roadways Square Footage" at bounding box center [603, 425] width 380 height 19
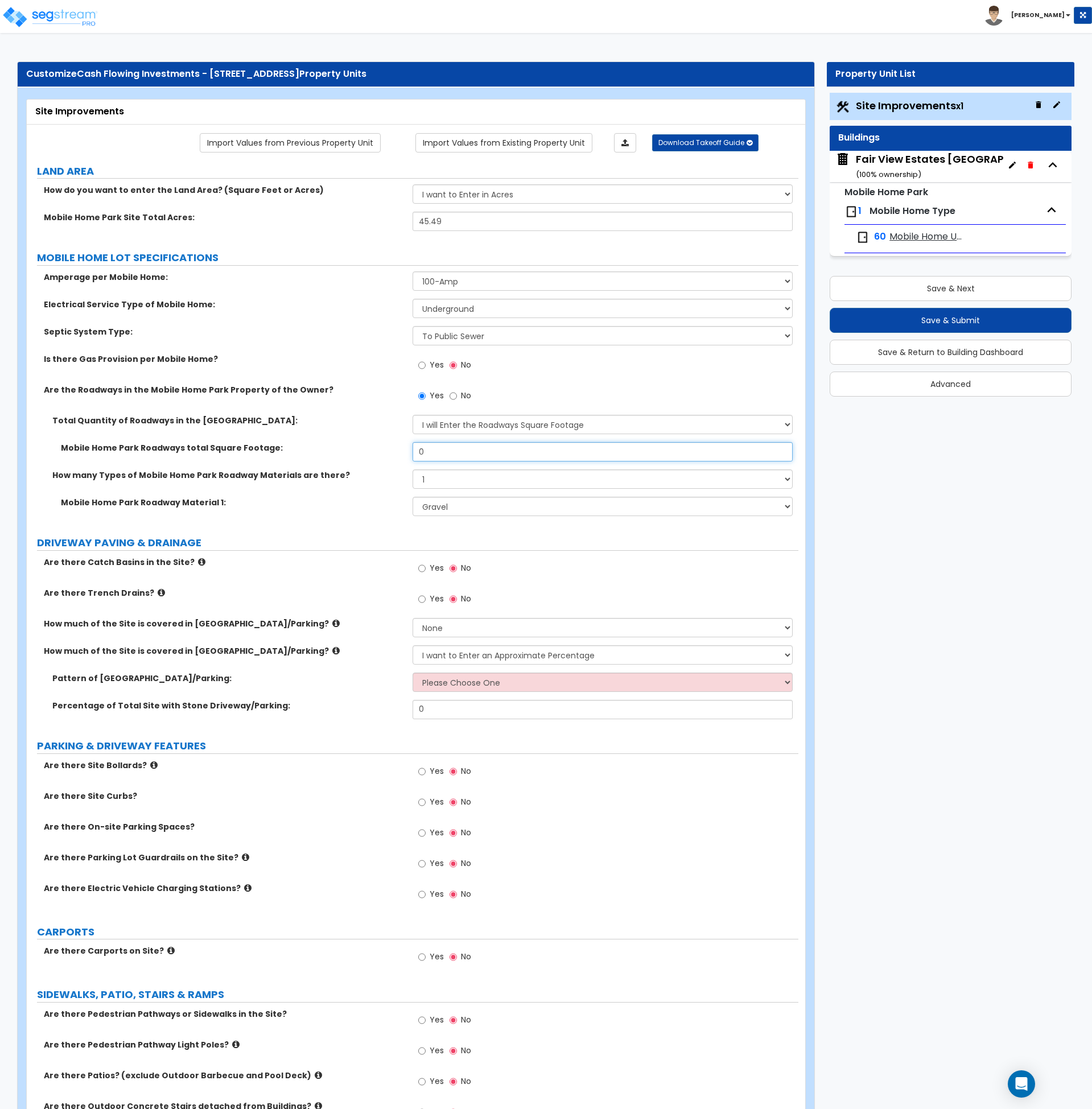
drag, startPoint x: 445, startPoint y: 457, endPoint x: 381, endPoint y: 457, distance: 64.0
click at [381, 457] on div "Mobile Home Park Roadways total Square Footage: 0" at bounding box center [412, 456] width 772 height 27
click at [451, 461] on input "0" at bounding box center [603, 452] width 380 height 19
drag, startPoint x: 446, startPoint y: 452, endPoint x: 406, endPoint y: 448, distance: 40.2
click at [406, 448] on div "Mobile Home Park Roadways total Square Footage: 0" at bounding box center [412, 456] width 772 height 27
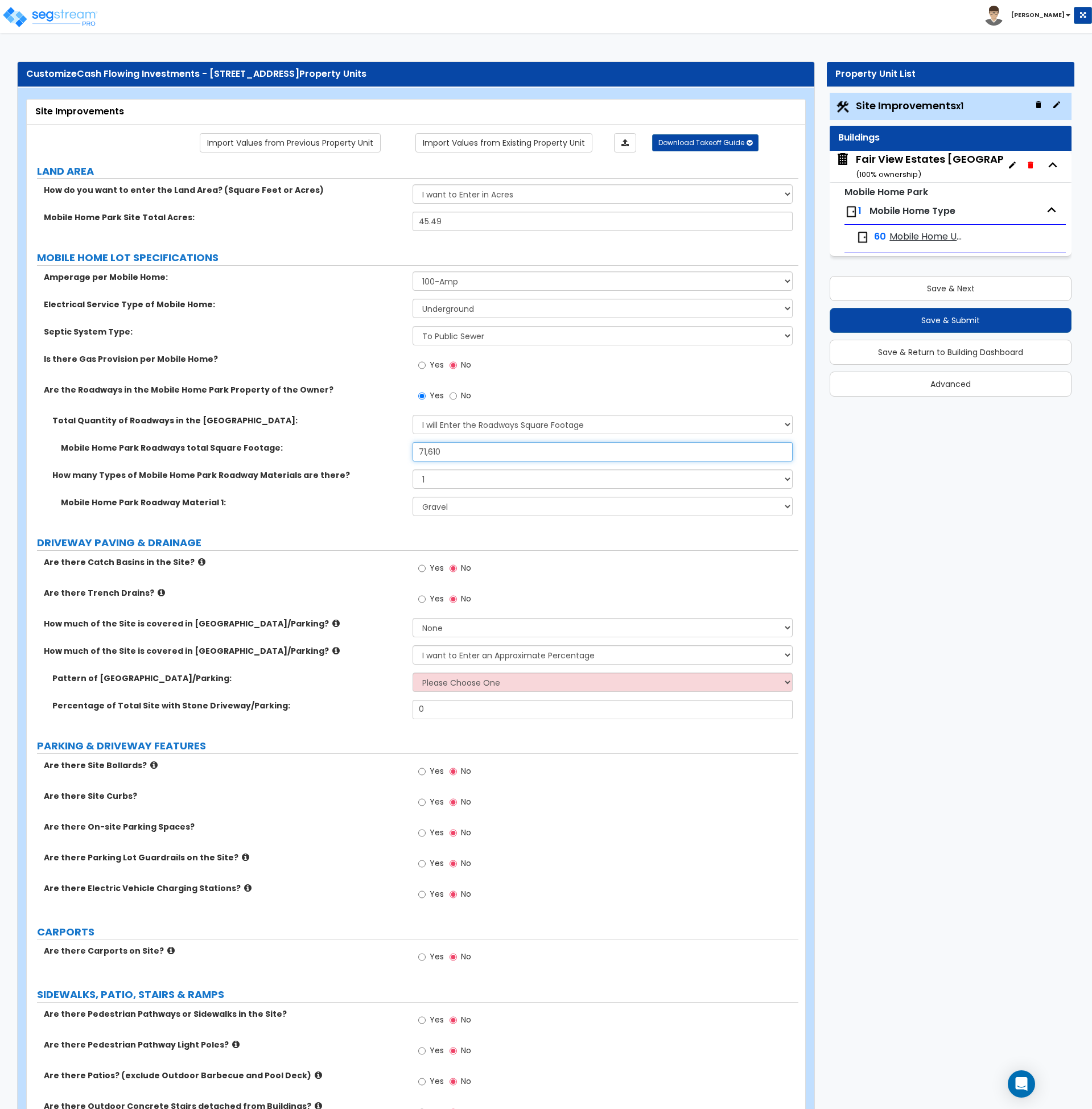
type input "71,610"
click at [390, 504] on label "Mobile Home Park Roadway Material 1:" at bounding box center [232, 502] width 343 height 11
click at [390, 505] on label "Mobile Home Park Roadway Material 1:" at bounding box center [232, 502] width 343 height 11
click at [433, 655] on select "None I want to Enter an Approximate Percentage I want to Enter the Square Foota…" at bounding box center [603, 655] width 380 height 19
select select "2"
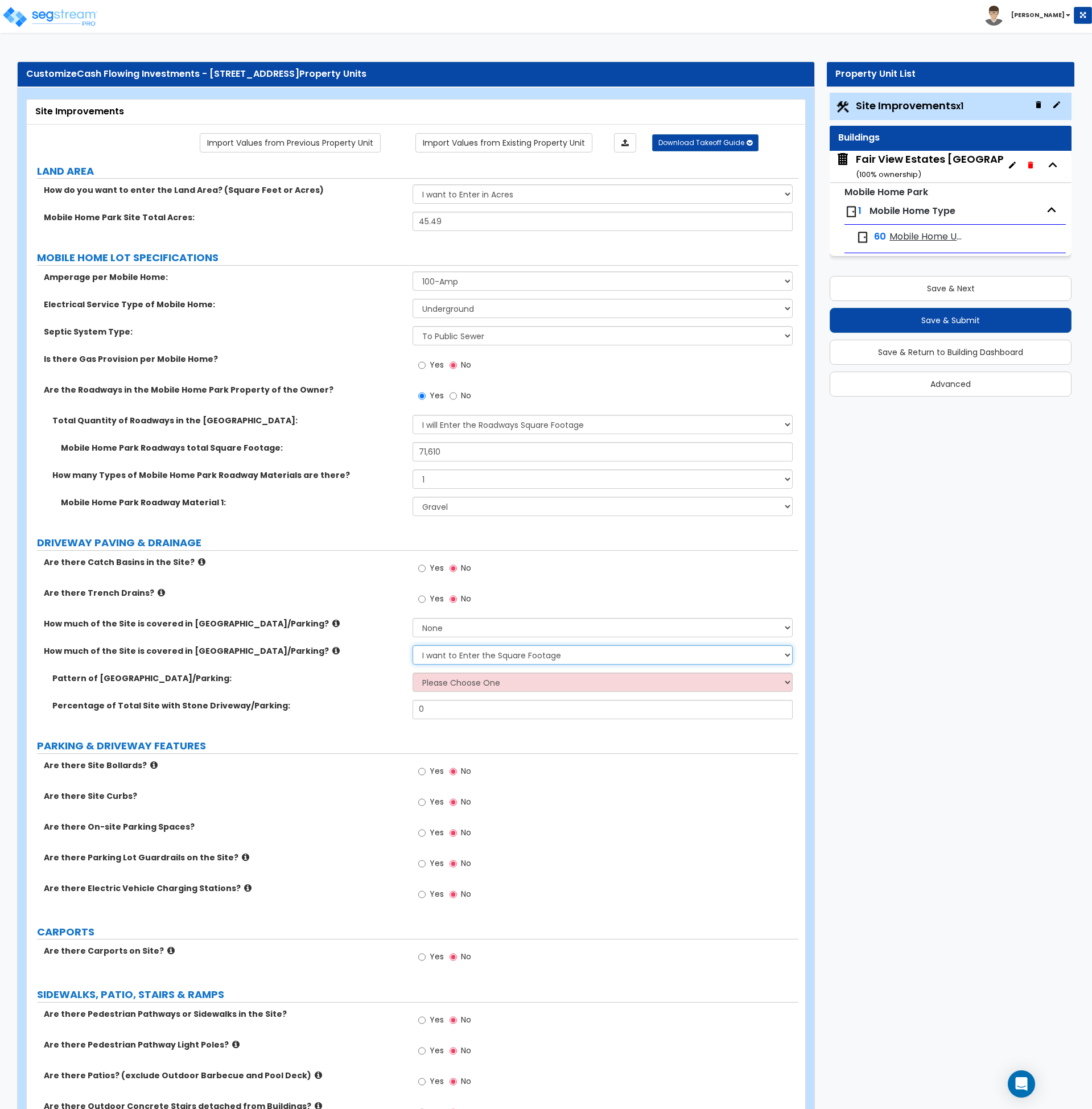
click at [413, 645] on select "None I want to Enter an Approximate Percentage I want to Enter the Square Foota…" at bounding box center [603, 655] width 380 height 19
click at [449, 684] on select "Please Choose One Irregular Rectangular" at bounding box center [603, 682] width 380 height 19
select select "1"
click at [413, 672] on select "Please Choose One Irregular Rectangular" at bounding box center [603, 682] width 380 height 19
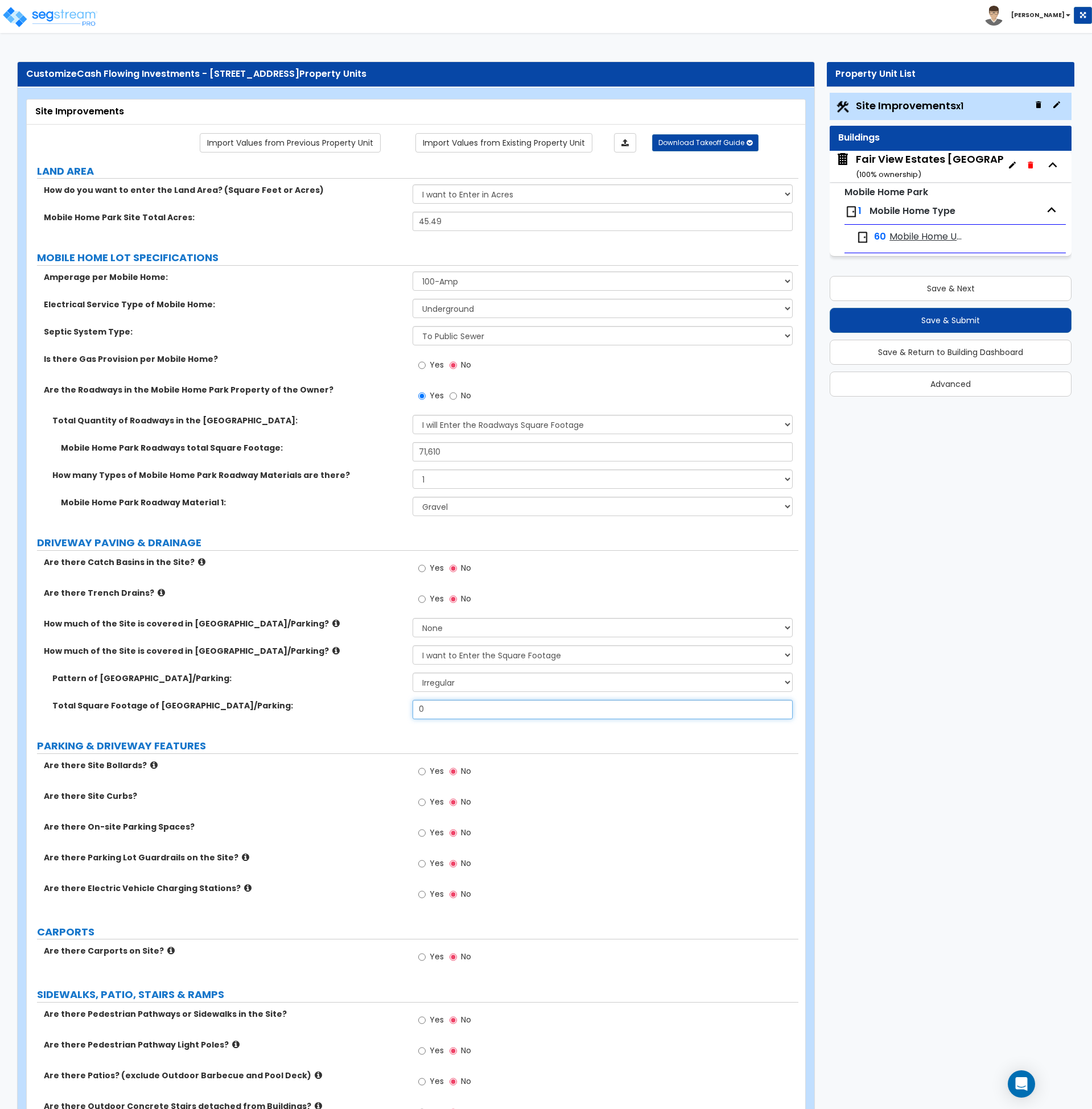
click at [451, 711] on input "0" at bounding box center [603, 710] width 380 height 19
drag, startPoint x: 451, startPoint y: 711, endPoint x: 431, endPoint y: 711, distance: 20.0
click at [431, 711] on input "0" at bounding box center [603, 710] width 380 height 19
click at [469, 704] on input "0" at bounding box center [603, 710] width 380 height 19
drag, startPoint x: 453, startPoint y: 711, endPoint x: 394, endPoint y: 707, distance: 59.1
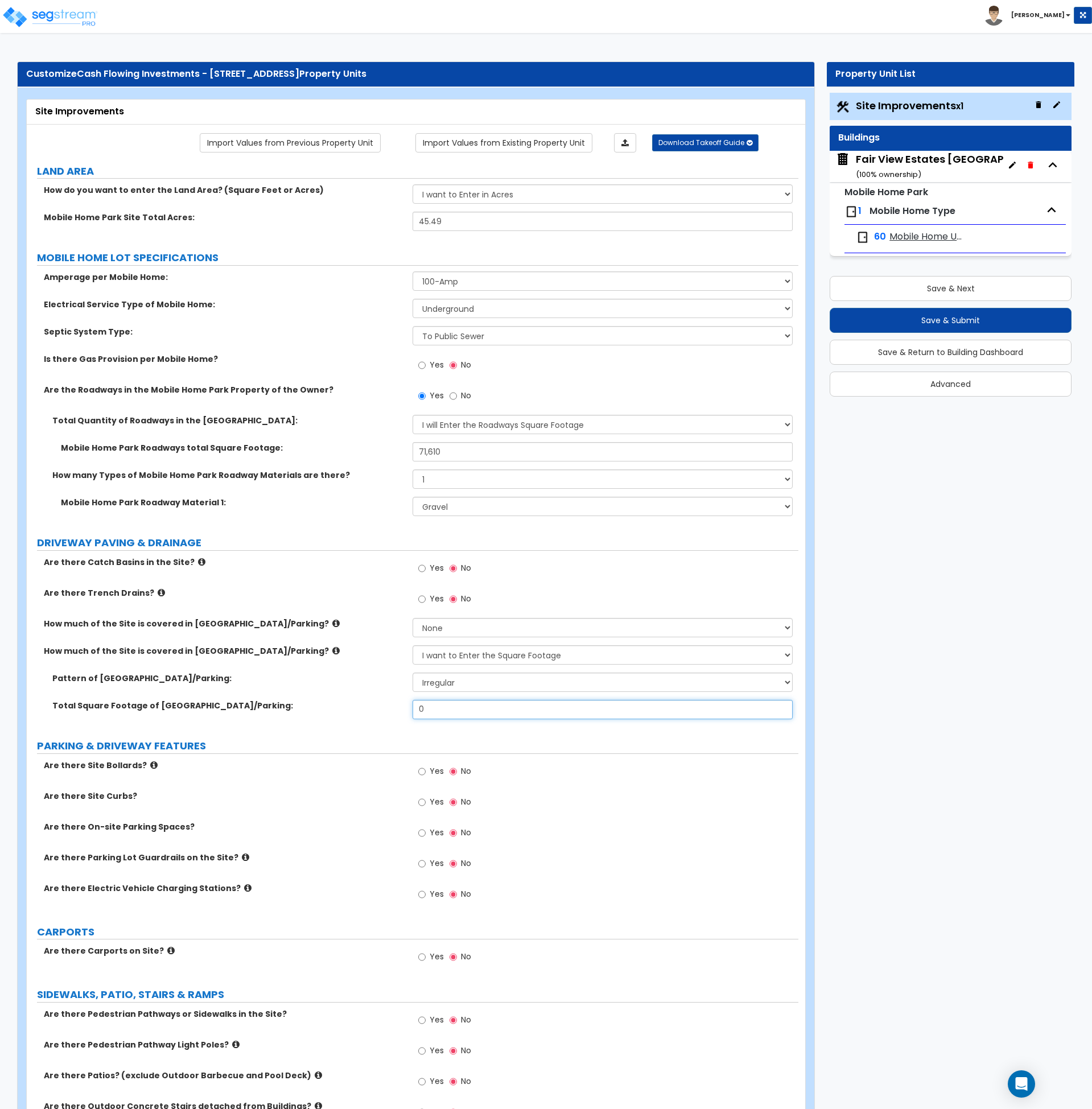
click at [394, 707] on div "Total Square Footage of Stone Driveway/Parking: 0" at bounding box center [412, 714] width 772 height 27
type input "13,000"
click at [394, 707] on label "Total Square Footage of Stone Driveway/Parking:" at bounding box center [228, 706] width 351 height 11
click at [441, 284] on select "Please Choose One 100-Amp 200-Amp" at bounding box center [603, 281] width 380 height 19
click at [453, 279] on select "Please Choose One 100-Amp 200-Amp" at bounding box center [603, 281] width 380 height 19
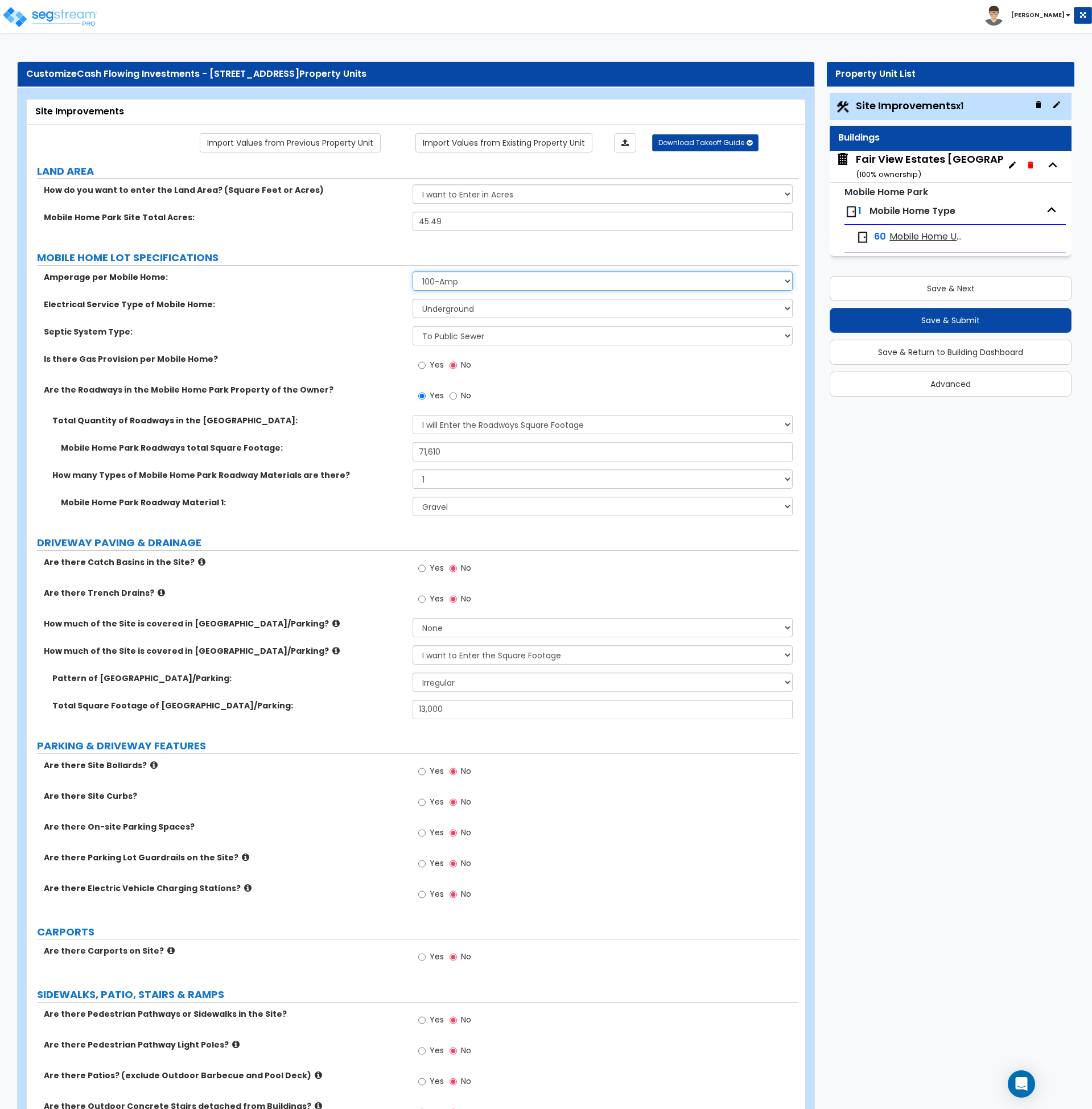
select select "2"
click at [413, 271] on select "Please Choose One 100-Amp 200-Amp" at bounding box center [603, 281] width 380 height 19
click at [356, 325] on div "Electrical Service Type of Mobile Home: Please Choose One Overhead Underground" at bounding box center [412, 312] width 772 height 27
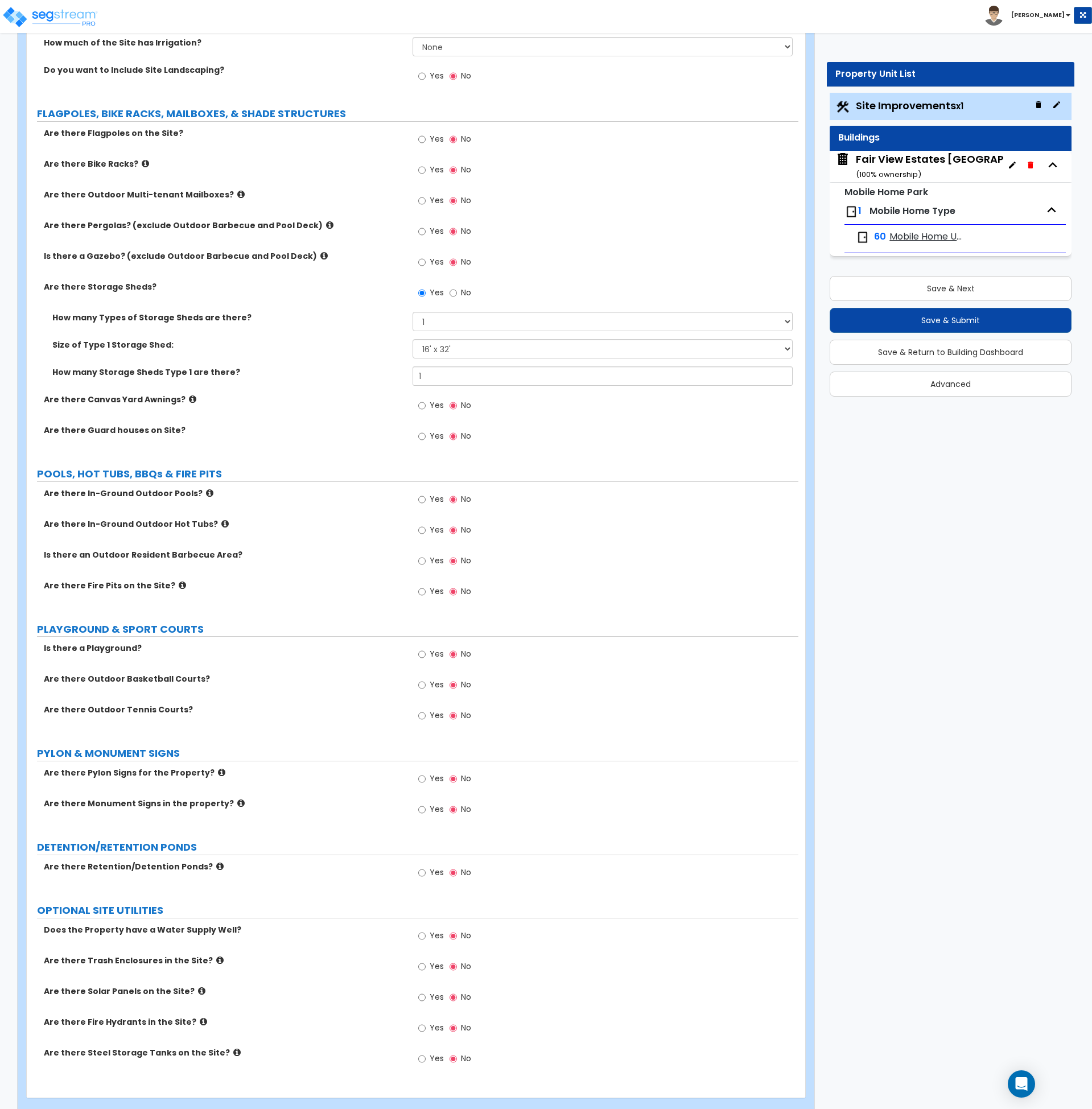
scroll to position [1395, 0]
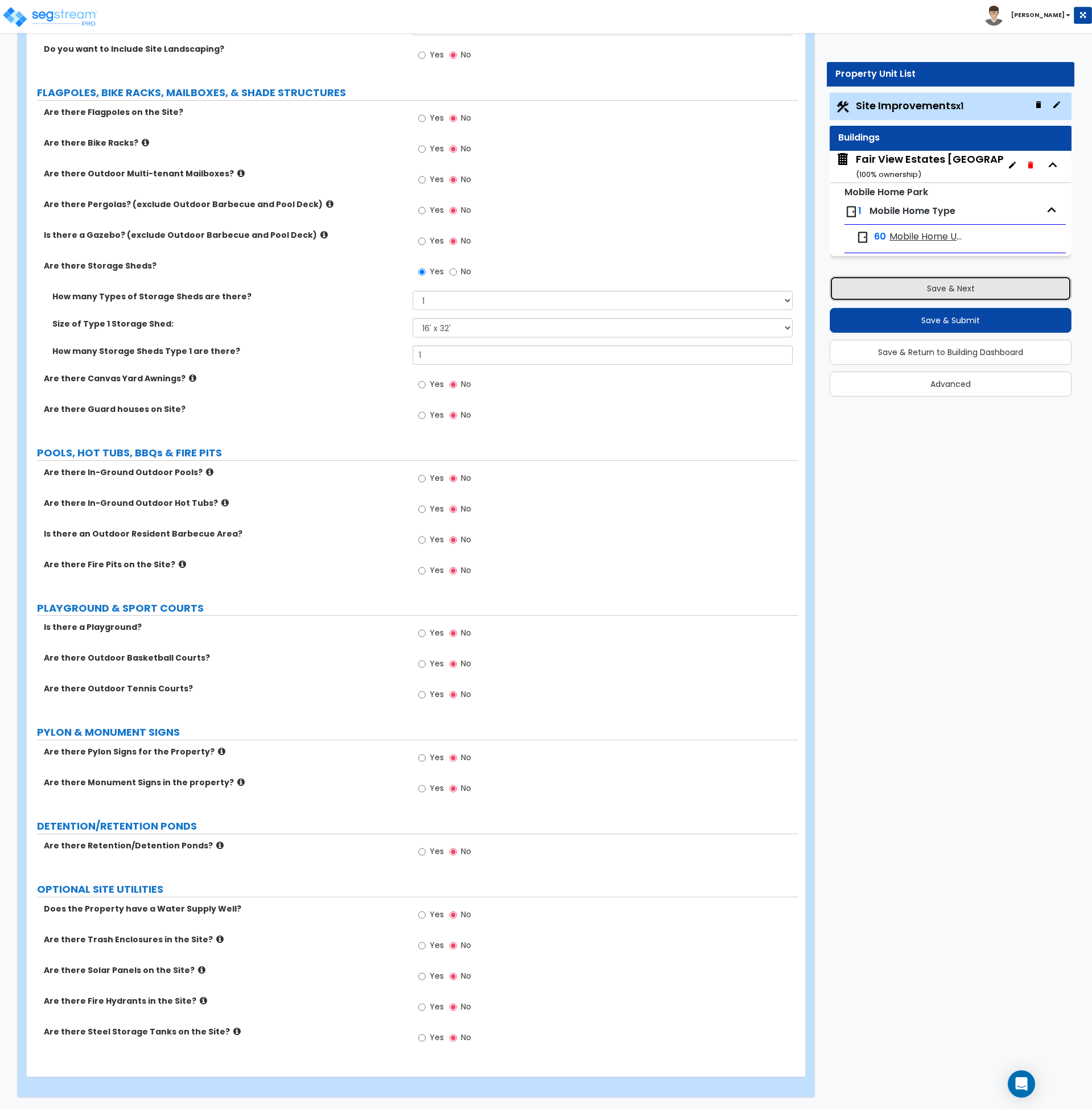
click at [952, 291] on button "Save & Next" at bounding box center [950, 288] width 242 height 25
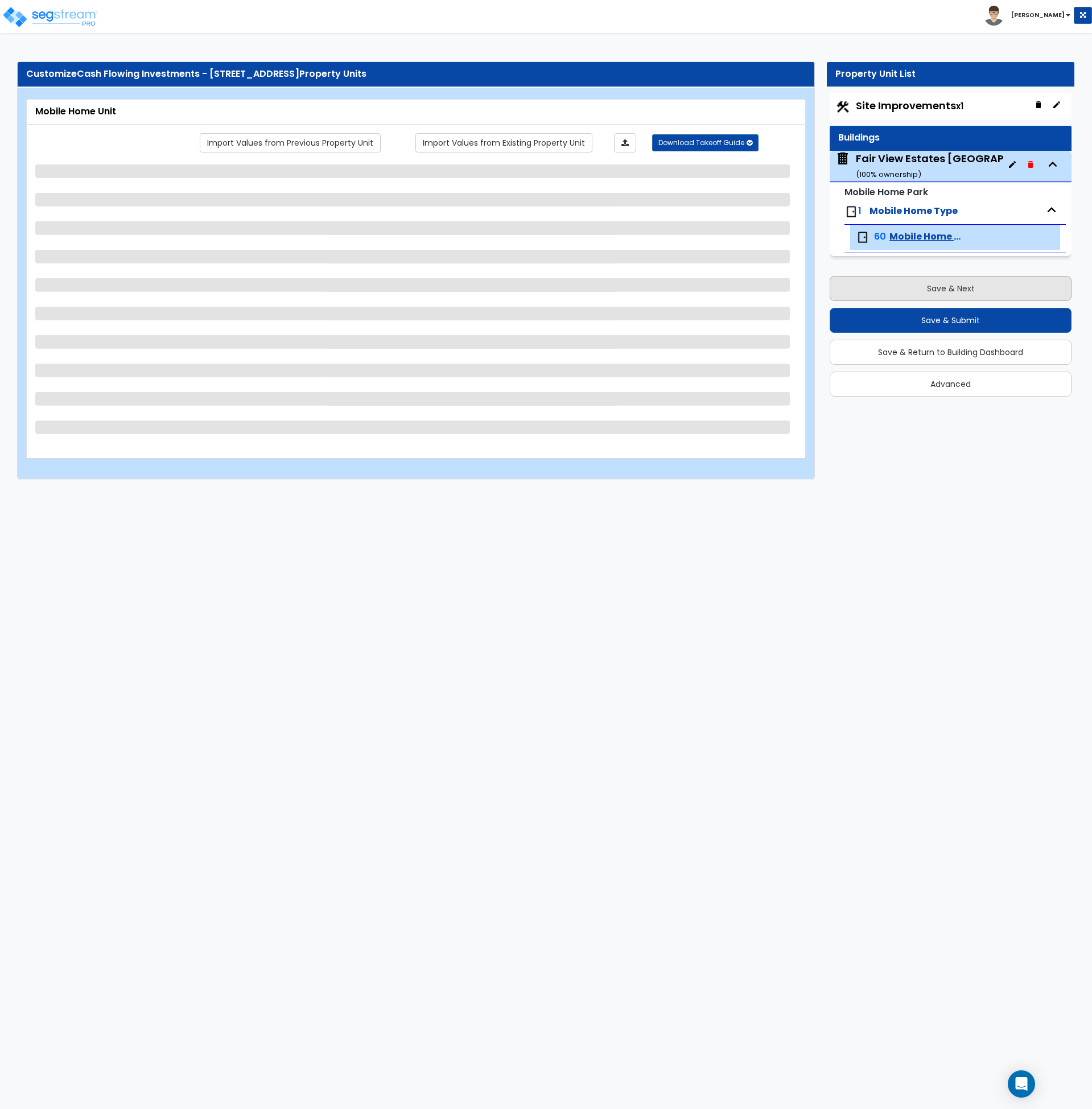
scroll to position [0, 0]
select select "2"
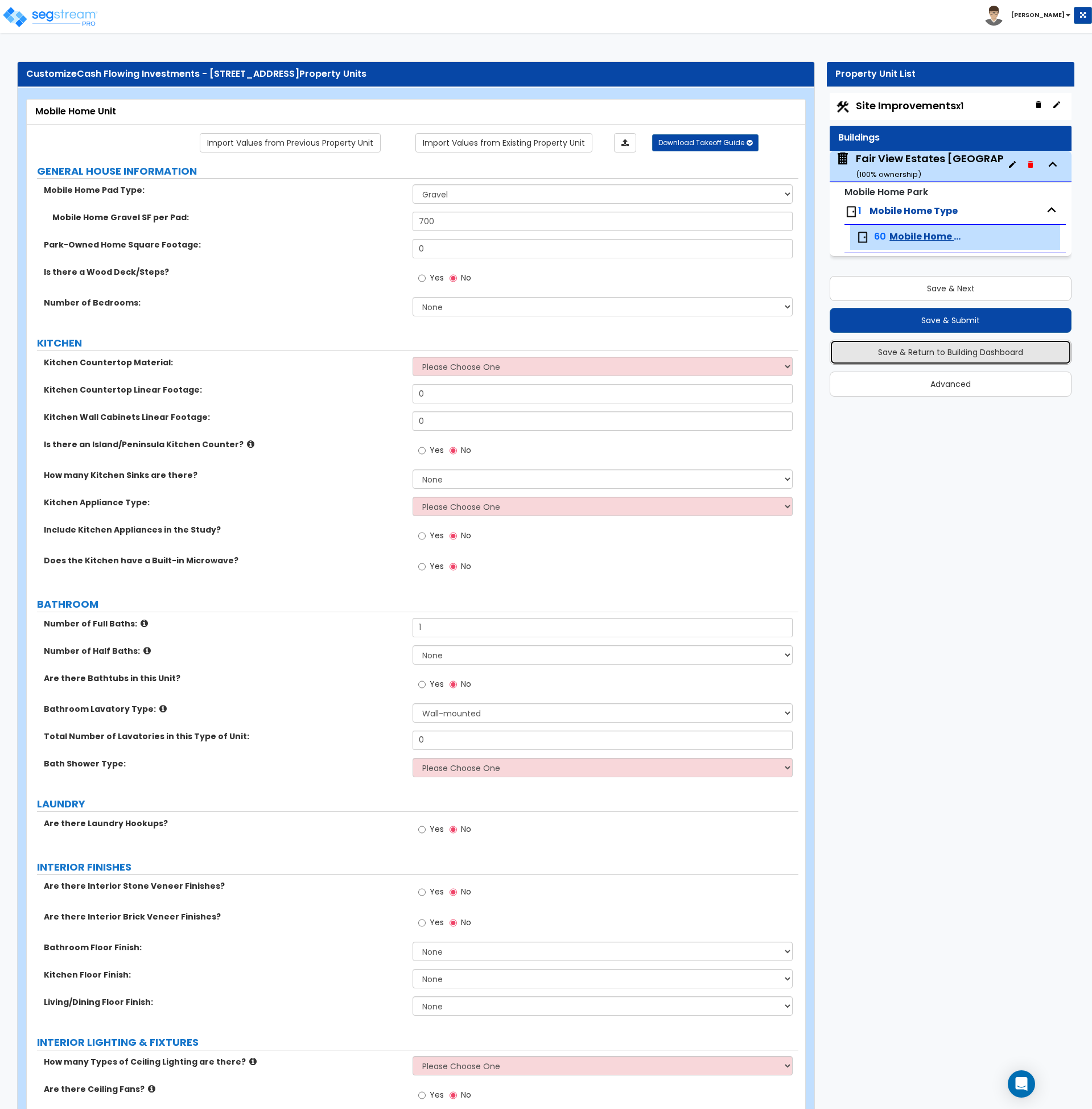
click at [909, 351] on button "Save & Return to Building Dashboard" at bounding box center [950, 352] width 242 height 25
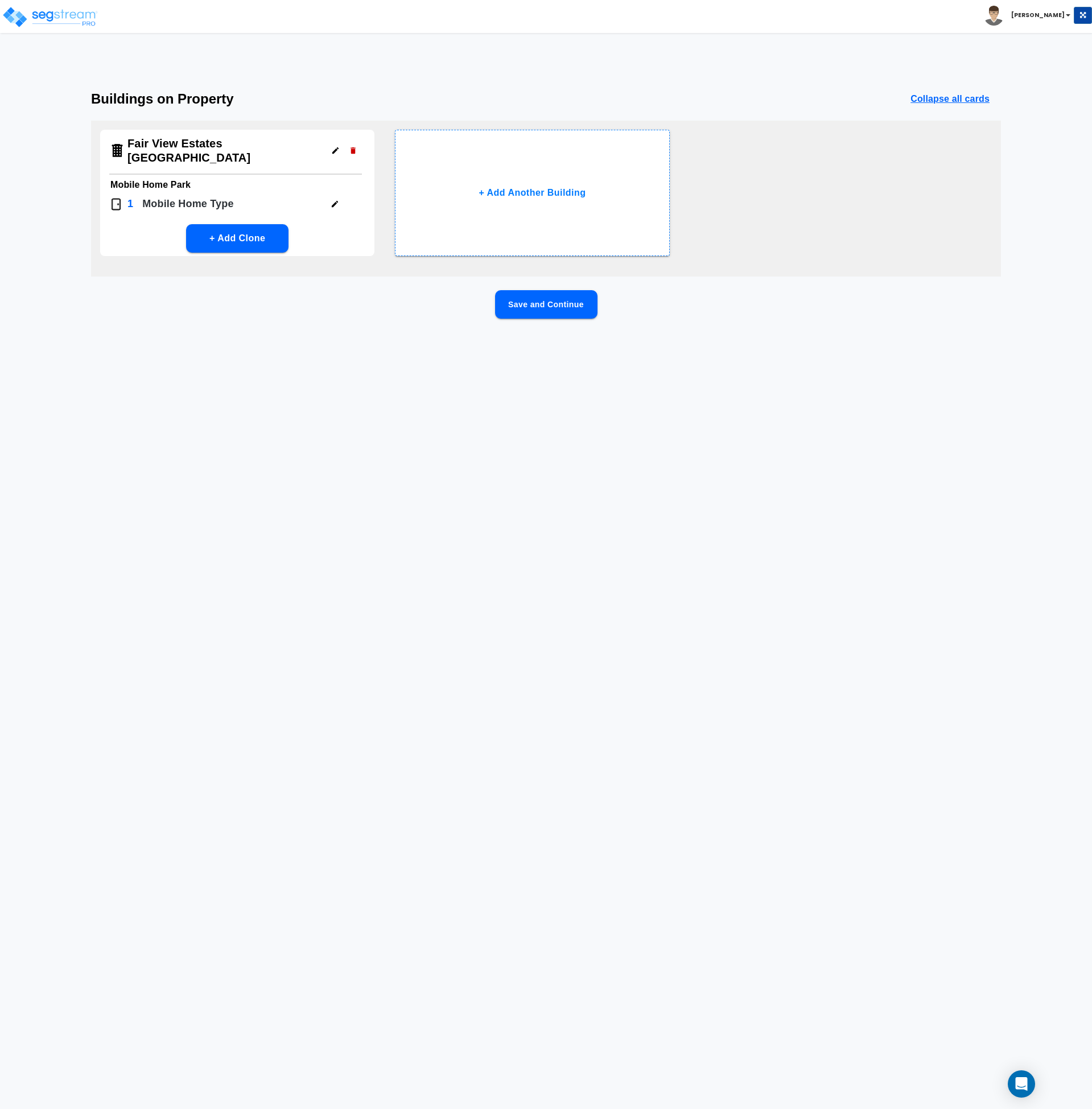
click at [334, 205] on icon "button" at bounding box center [335, 204] width 6 height 6
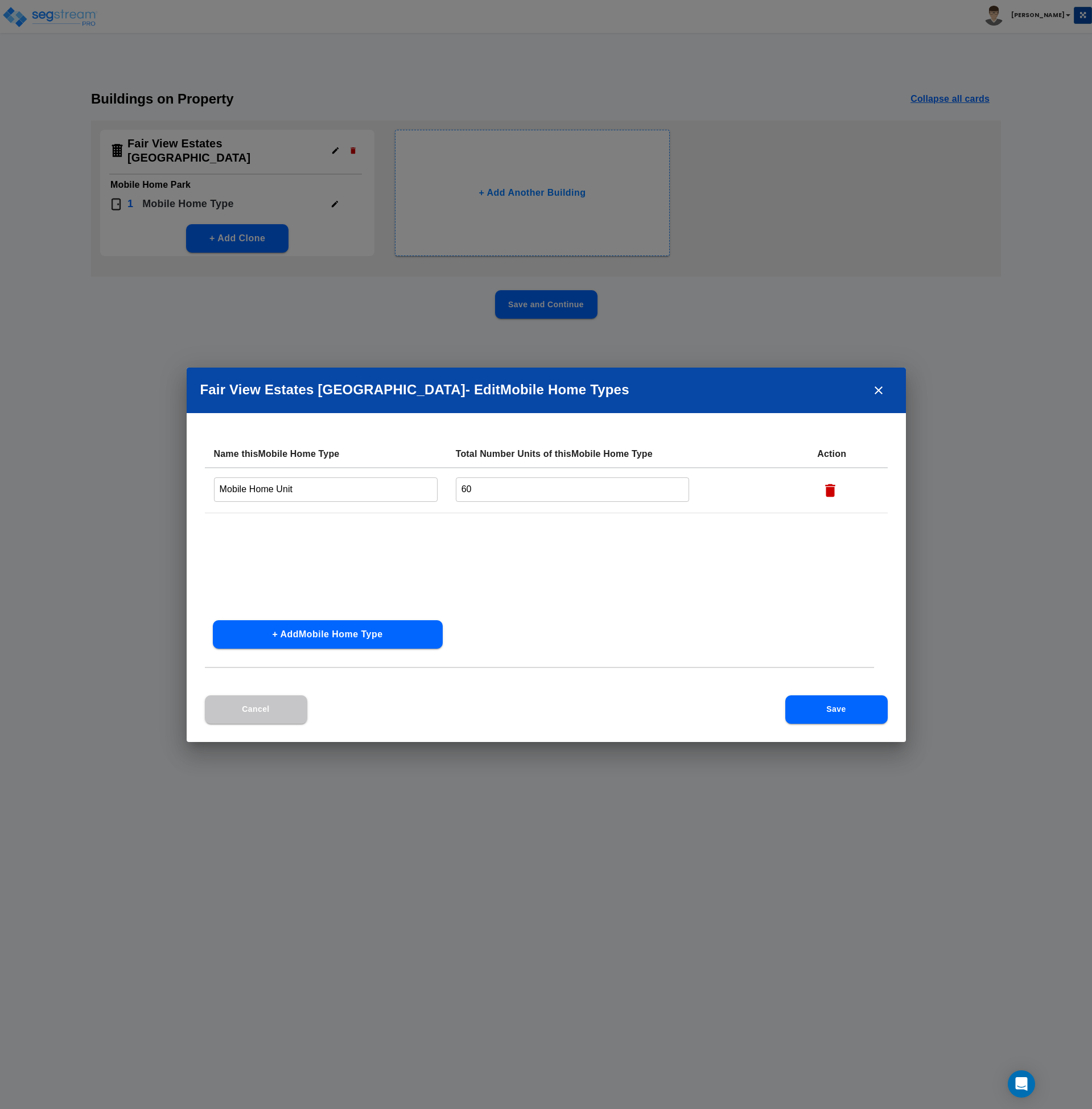
click at [828, 486] on icon "button" at bounding box center [830, 490] width 10 height 13
click at [841, 711] on button "Save" at bounding box center [837, 710] width 102 height 29
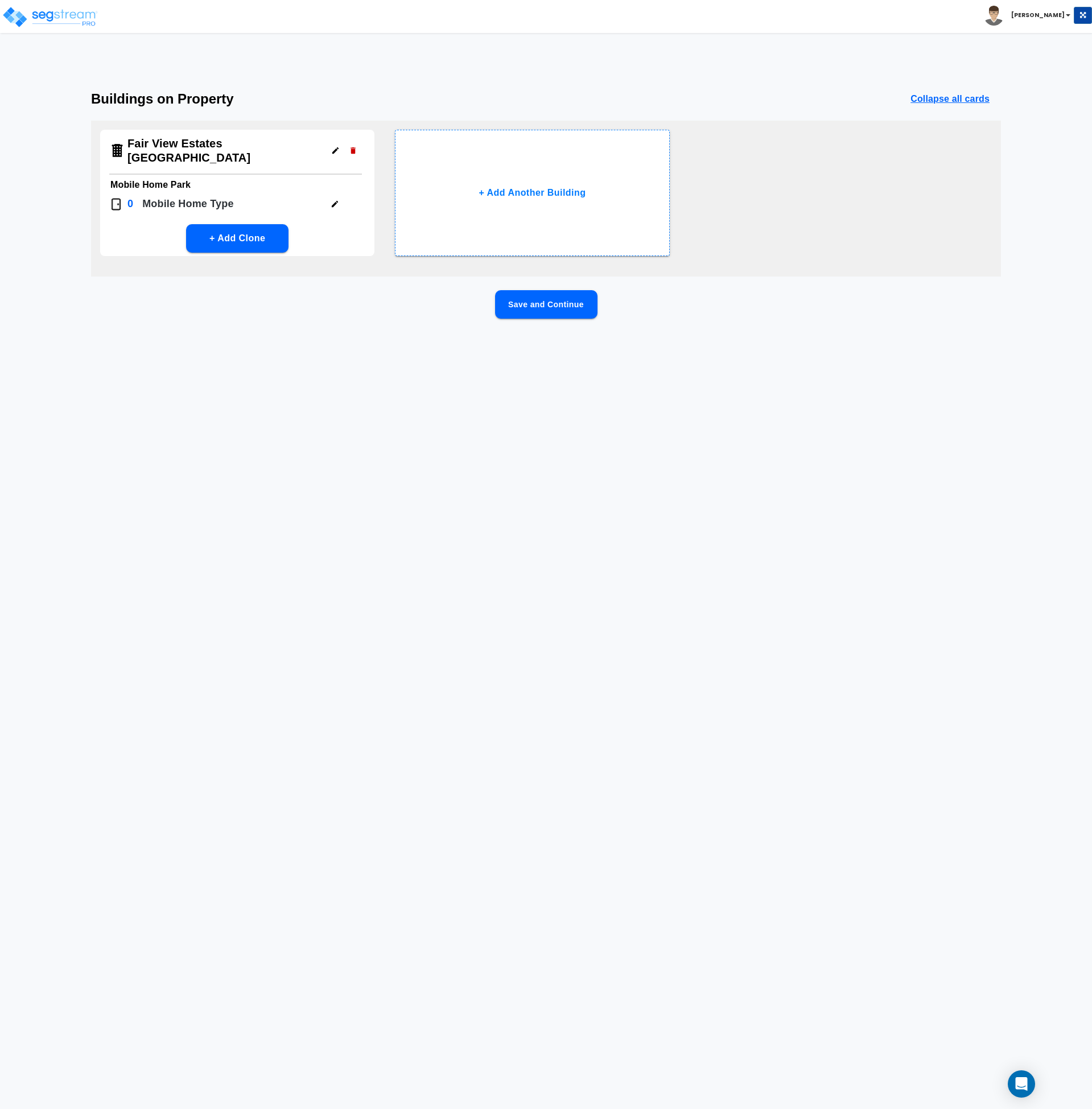
click at [402, 369] on html "Toggle navigation Andrew x" at bounding box center [546, 184] width 1092 height 369
click at [526, 307] on button "Save and Continue" at bounding box center [546, 305] width 102 height 29
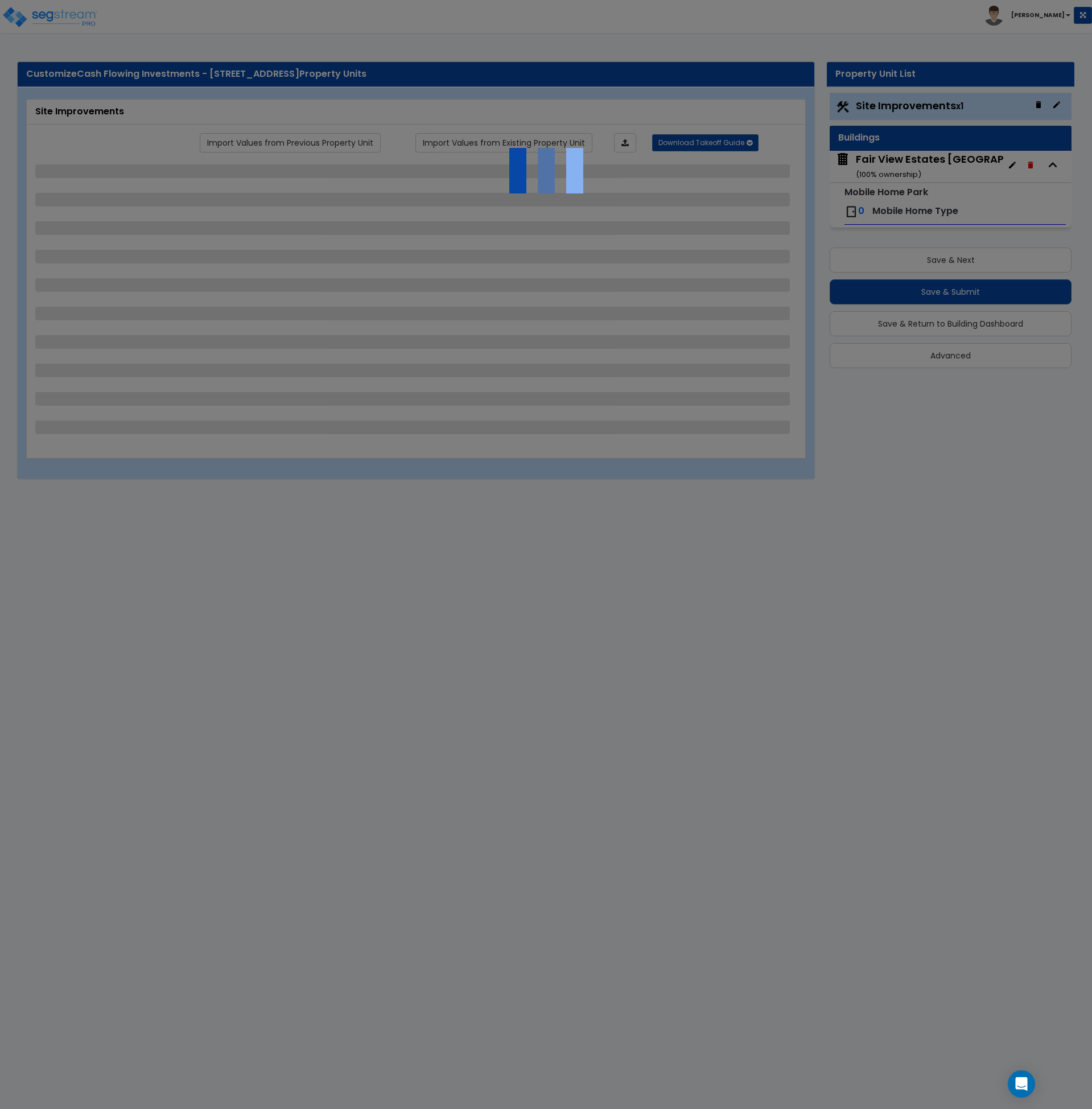
select select "2"
select select "1"
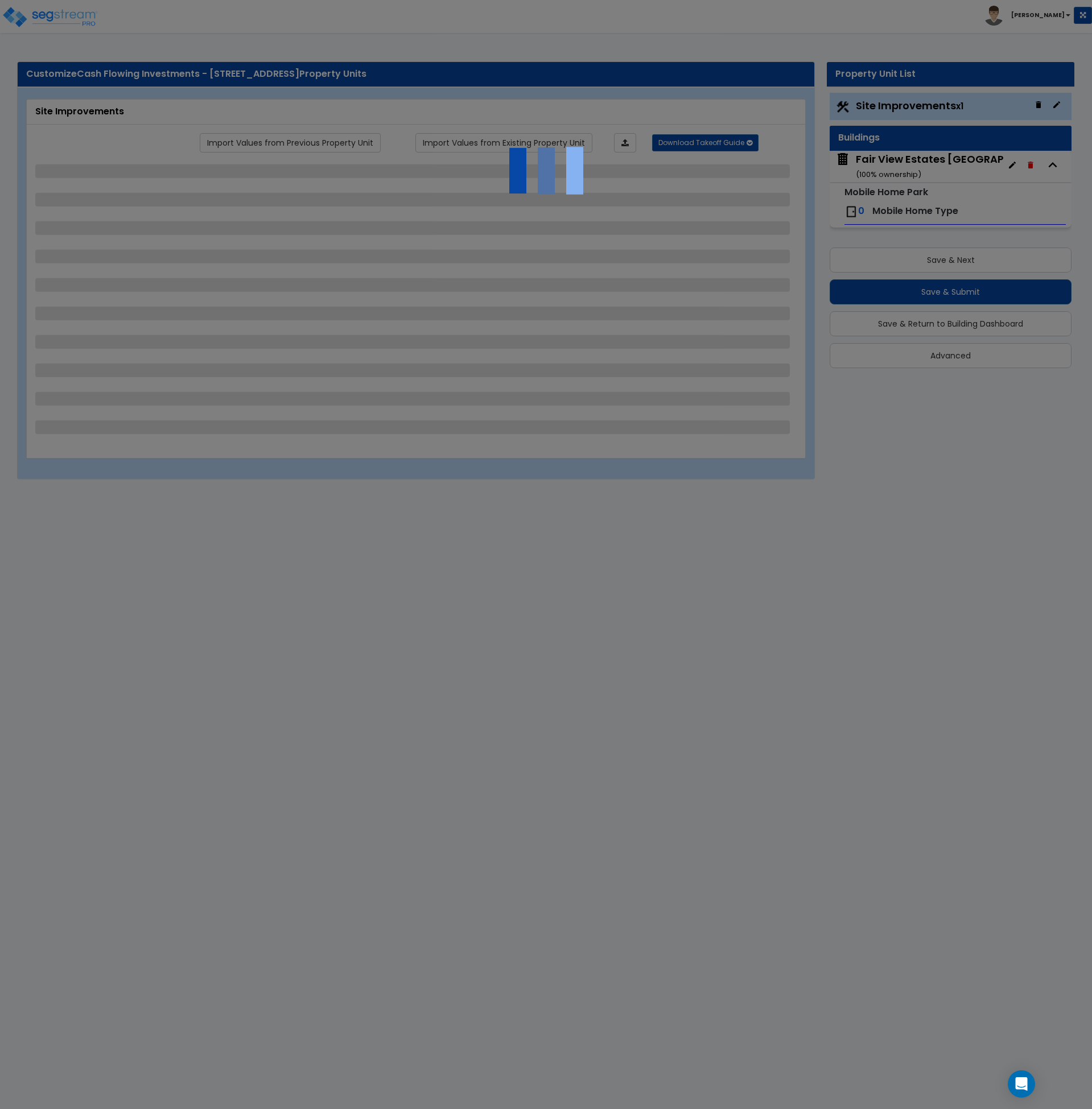
select select "1"
select select "2"
select select "1"
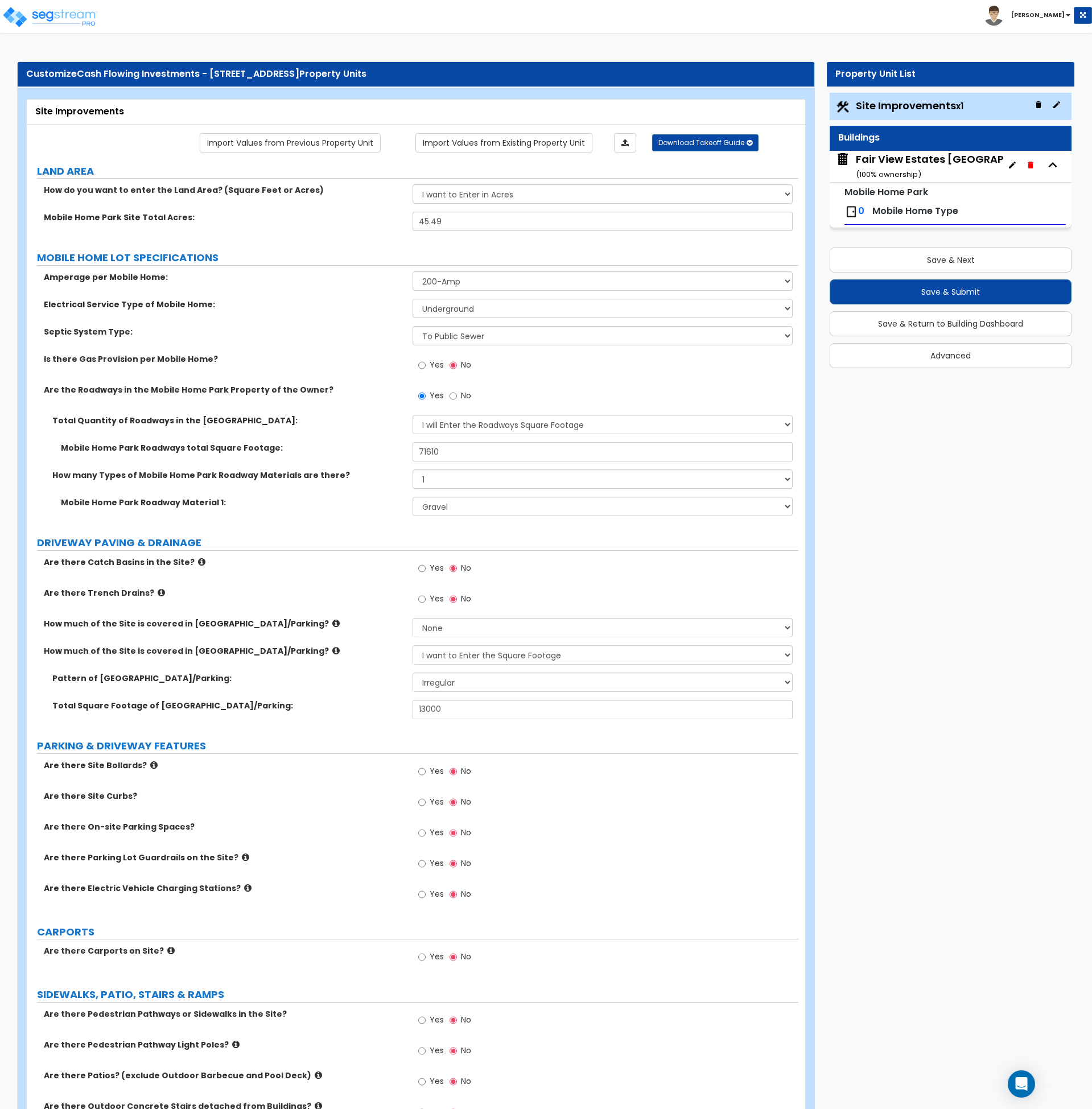
click at [371, 659] on div "How much of the Site is covered in Stone Driveway/Parking? None I want to Enter…" at bounding box center [412, 659] width 772 height 27
click at [967, 289] on button "Save & Submit" at bounding box center [950, 291] width 242 height 25
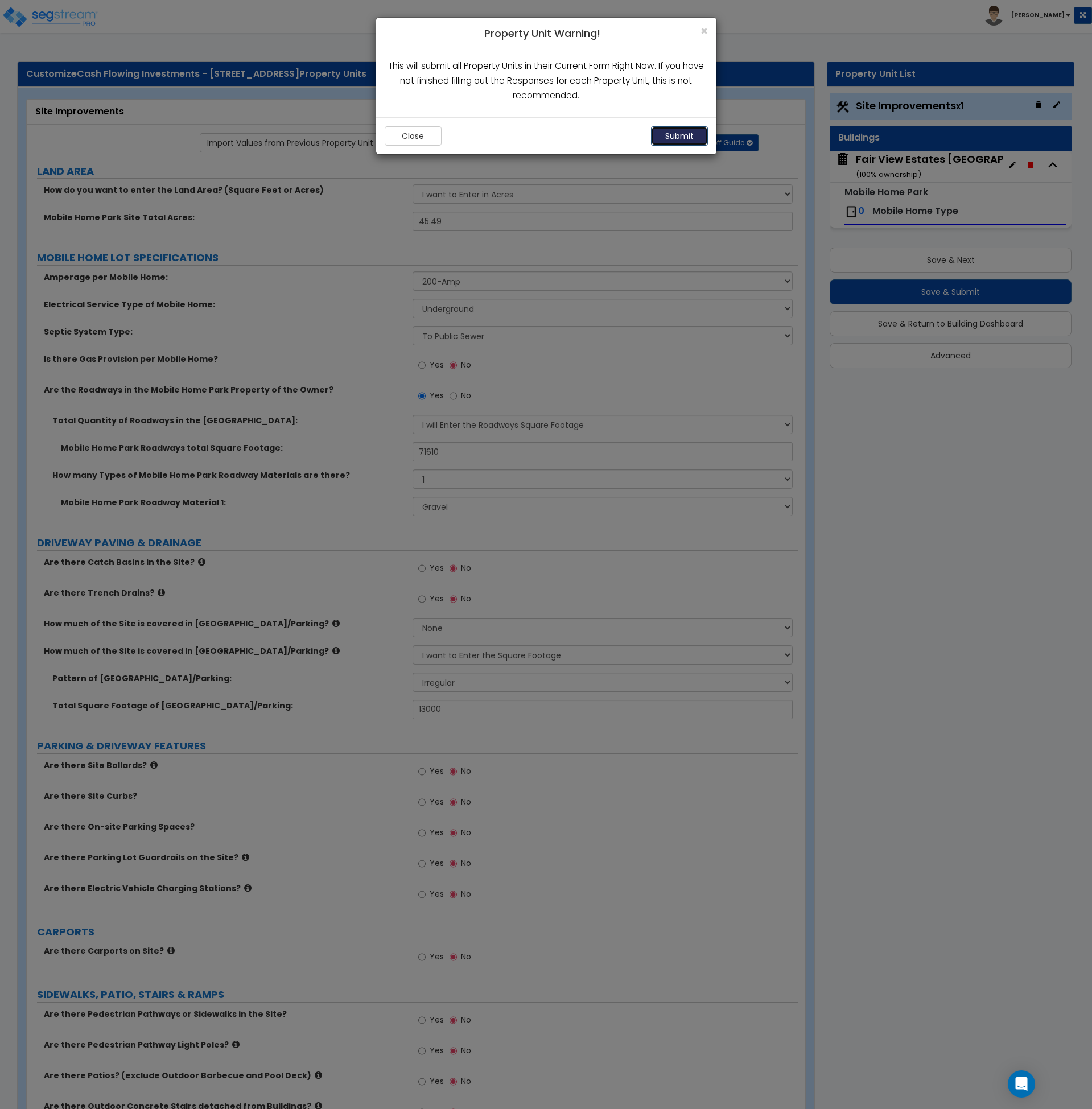
click at [676, 136] on button "Submit" at bounding box center [679, 136] width 57 height 19
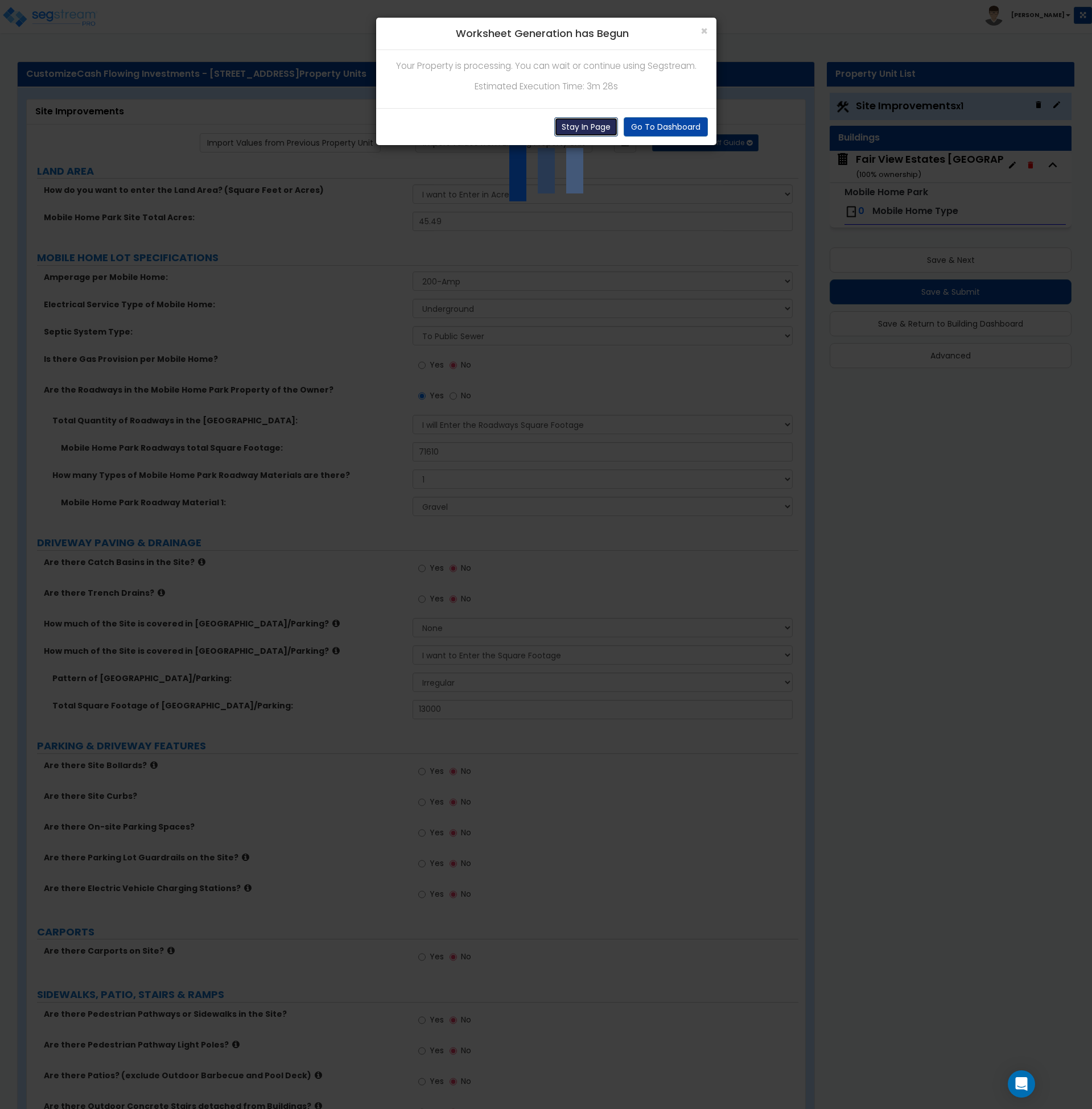
click at [600, 124] on button "Stay In Page" at bounding box center [586, 127] width 64 height 19
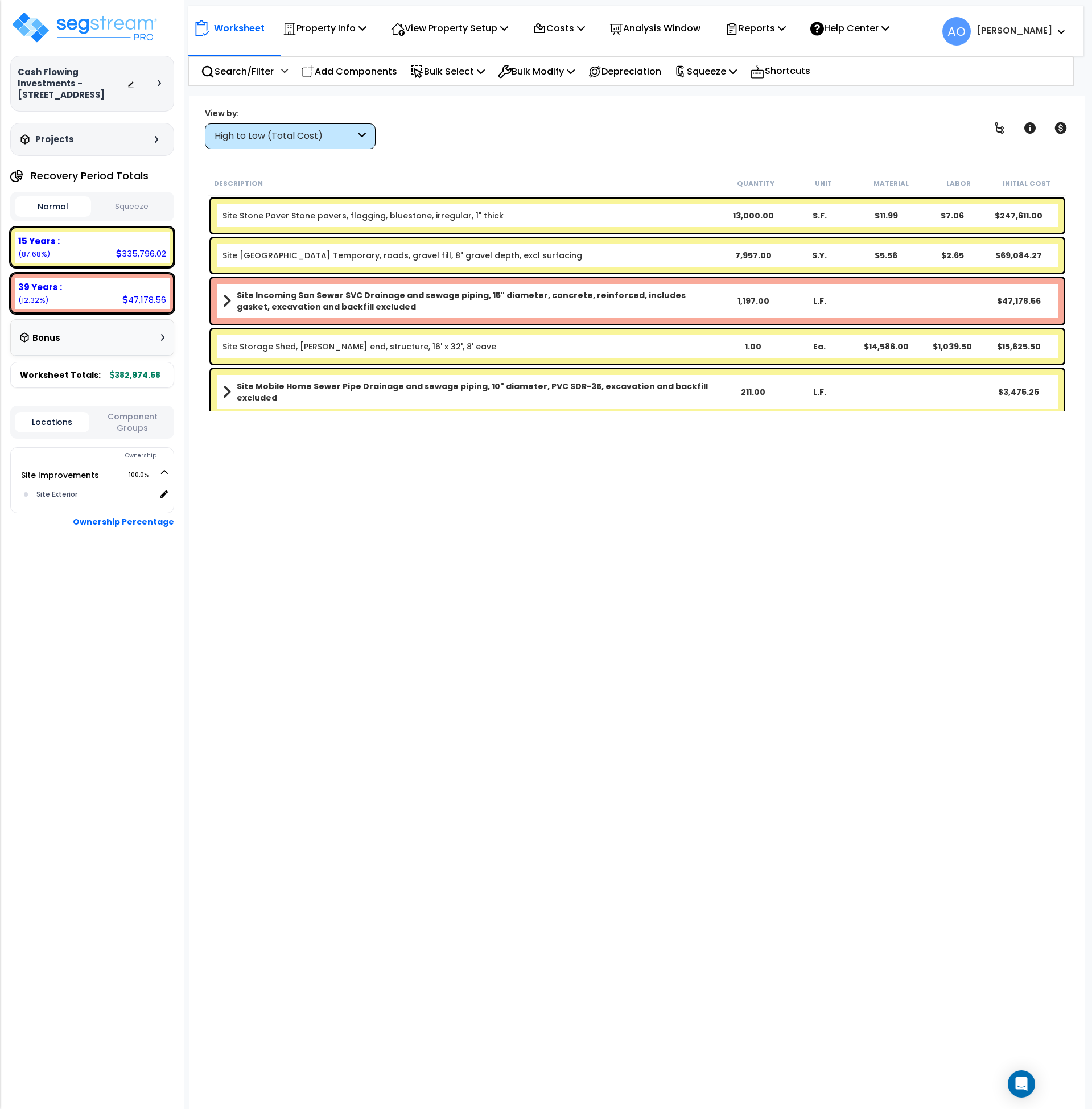
click at [44, 287] on b "39 Years :" at bounding box center [40, 287] width 44 height 12
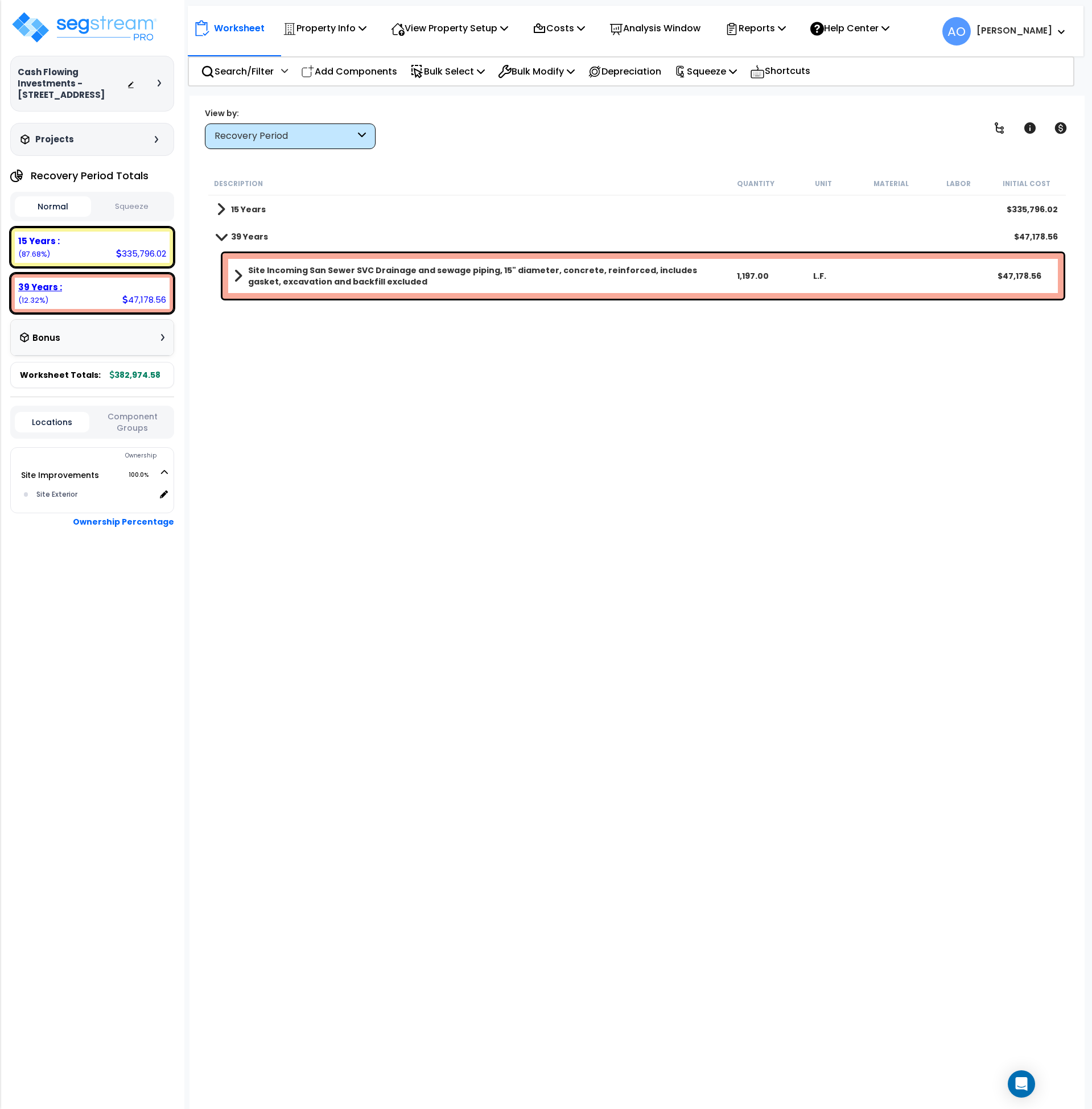
click at [44, 287] on b "39 Years :" at bounding box center [40, 287] width 44 height 12
click at [58, 288] on b "39 Years :" at bounding box center [40, 287] width 44 height 12
click at [250, 211] on b "15 Years" at bounding box center [247, 209] width 34 height 11
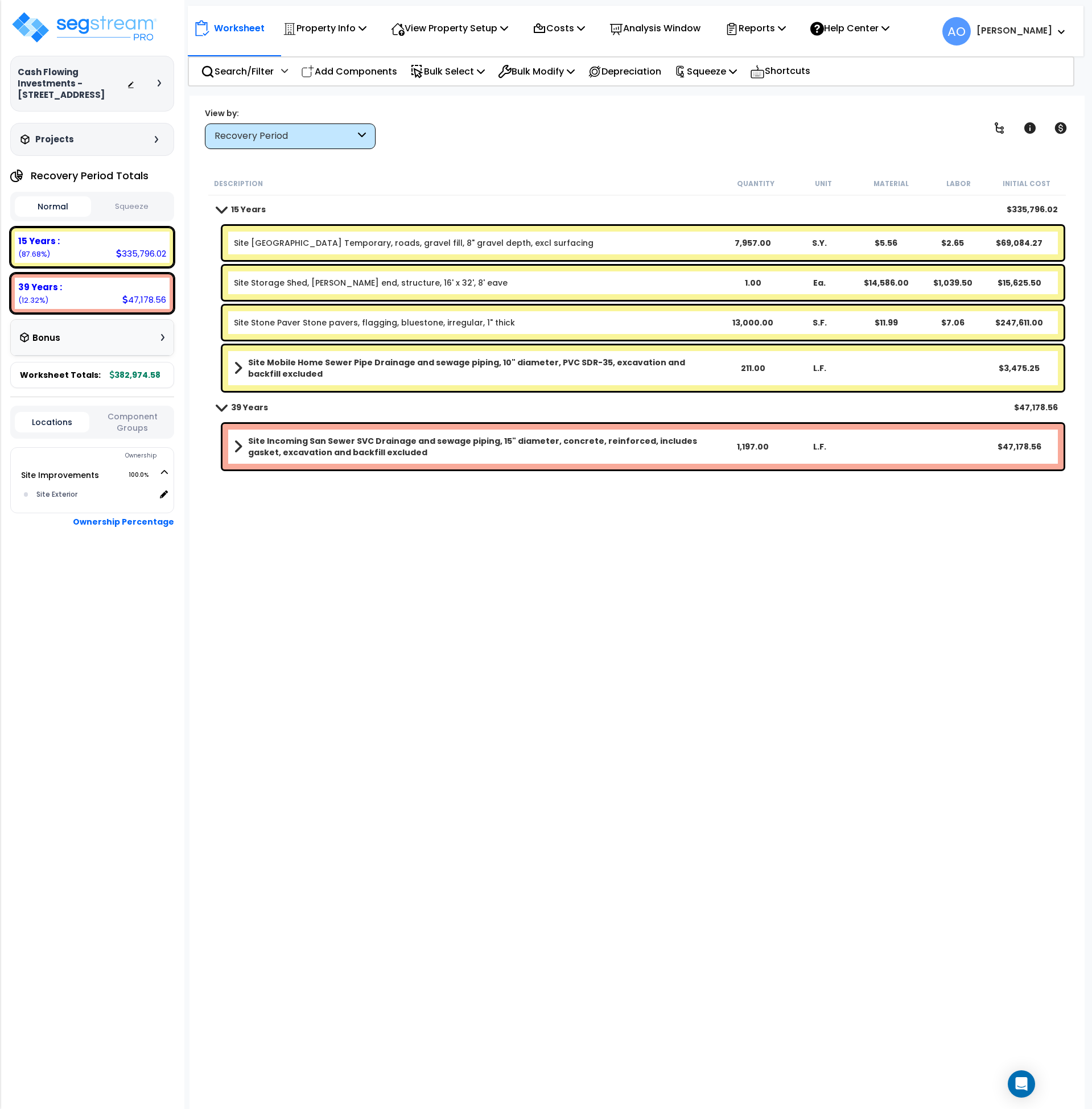
click at [124, 203] on button "Squeeze" at bounding box center [133, 207] width 77 height 20
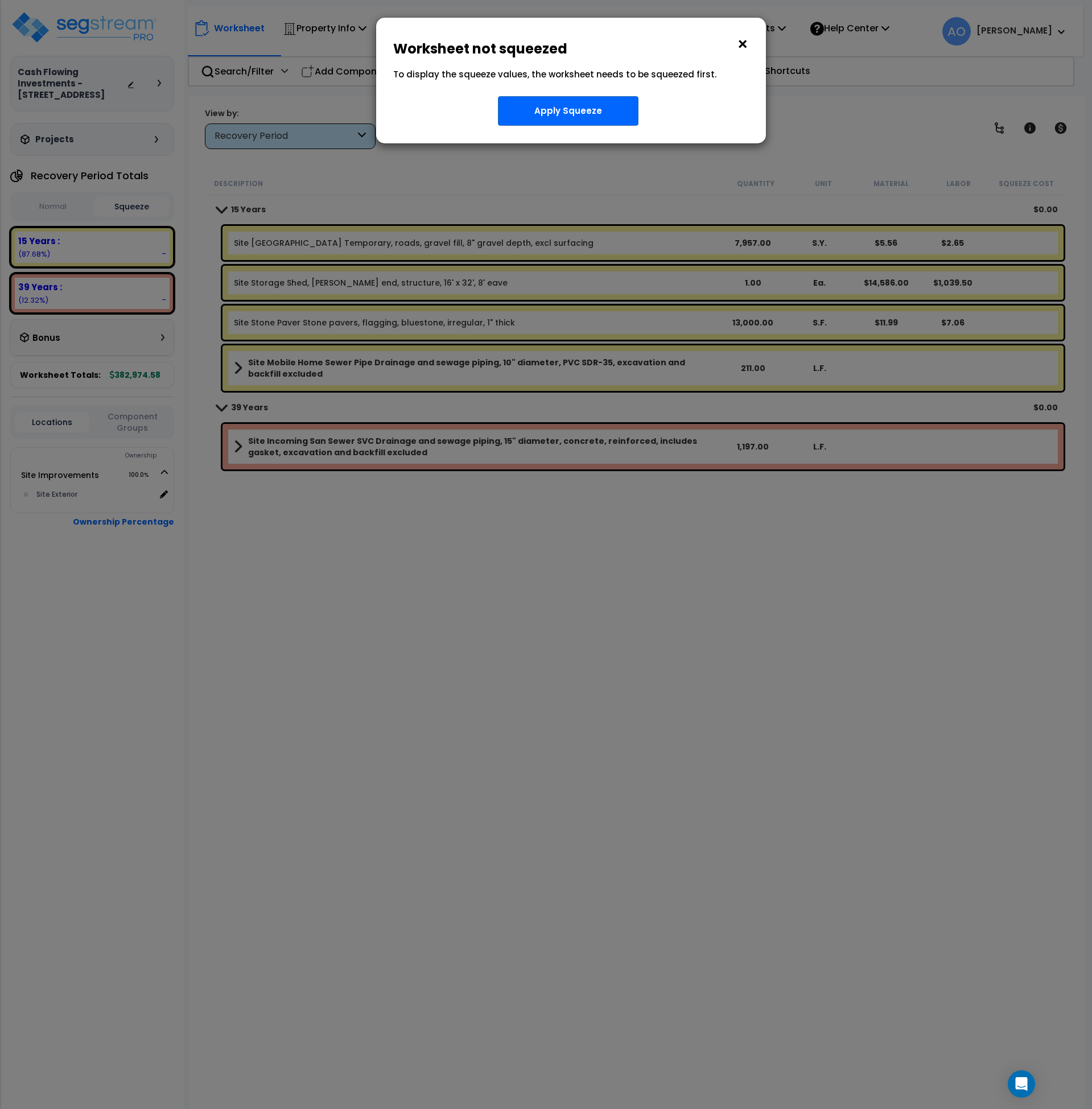
click at [742, 43] on button "×" at bounding box center [742, 44] width 13 height 18
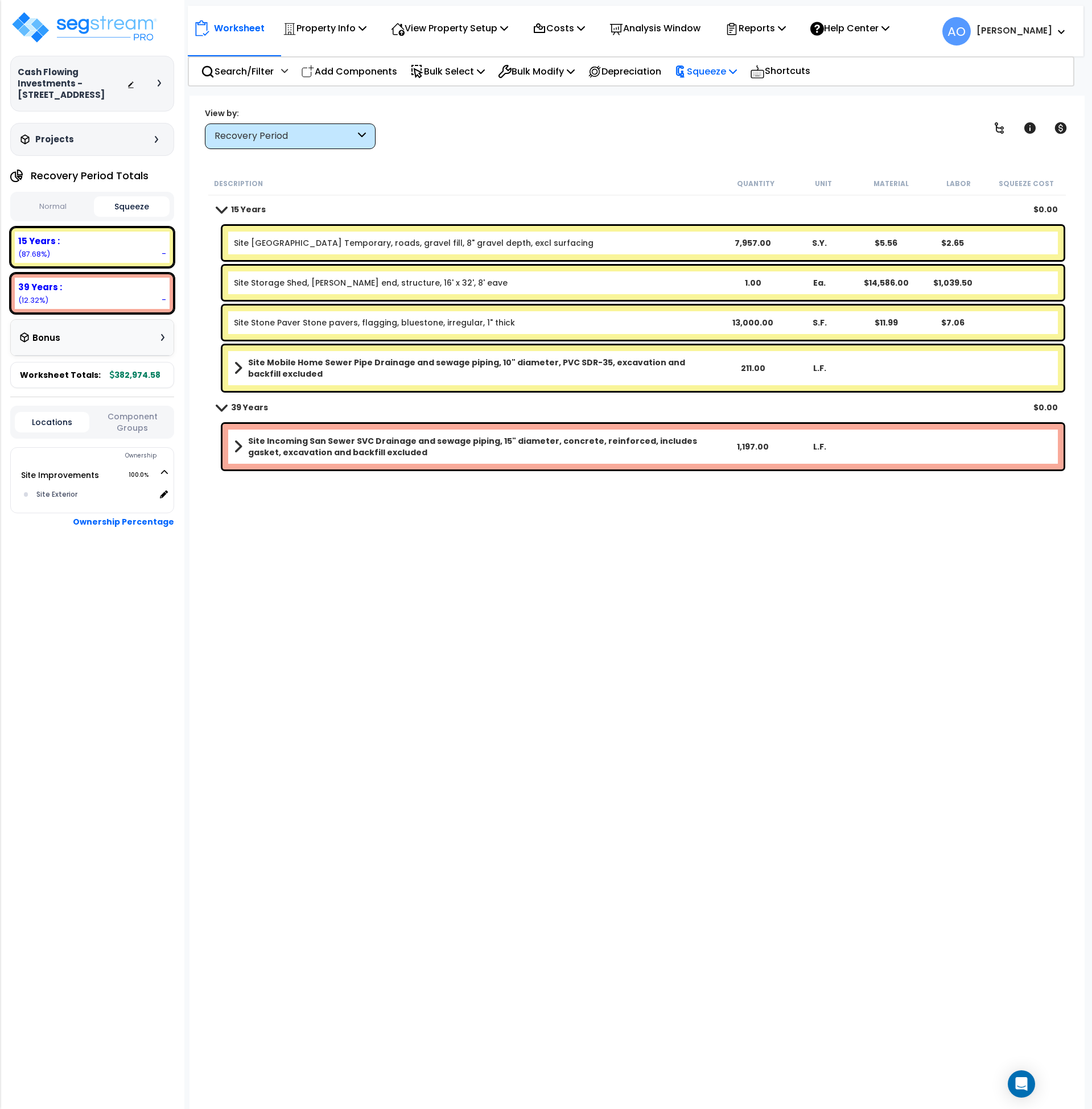
click at [714, 69] on p "Squeeze" at bounding box center [706, 71] width 62 height 15
click at [712, 93] on link "Squeeze" at bounding box center [724, 97] width 113 height 23
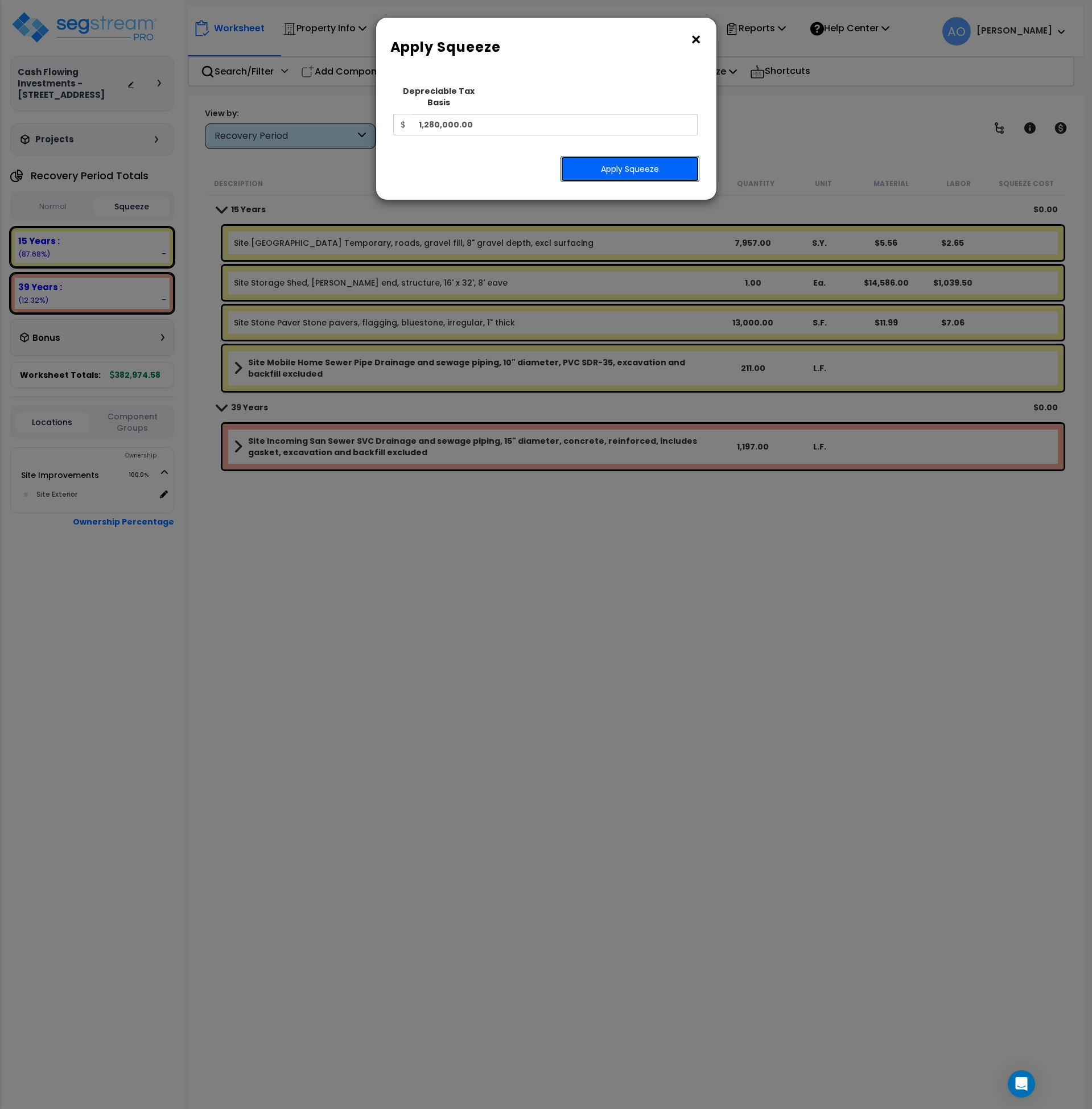
click at [611, 162] on button "Apply Squeeze" at bounding box center [630, 168] width 139 height 26
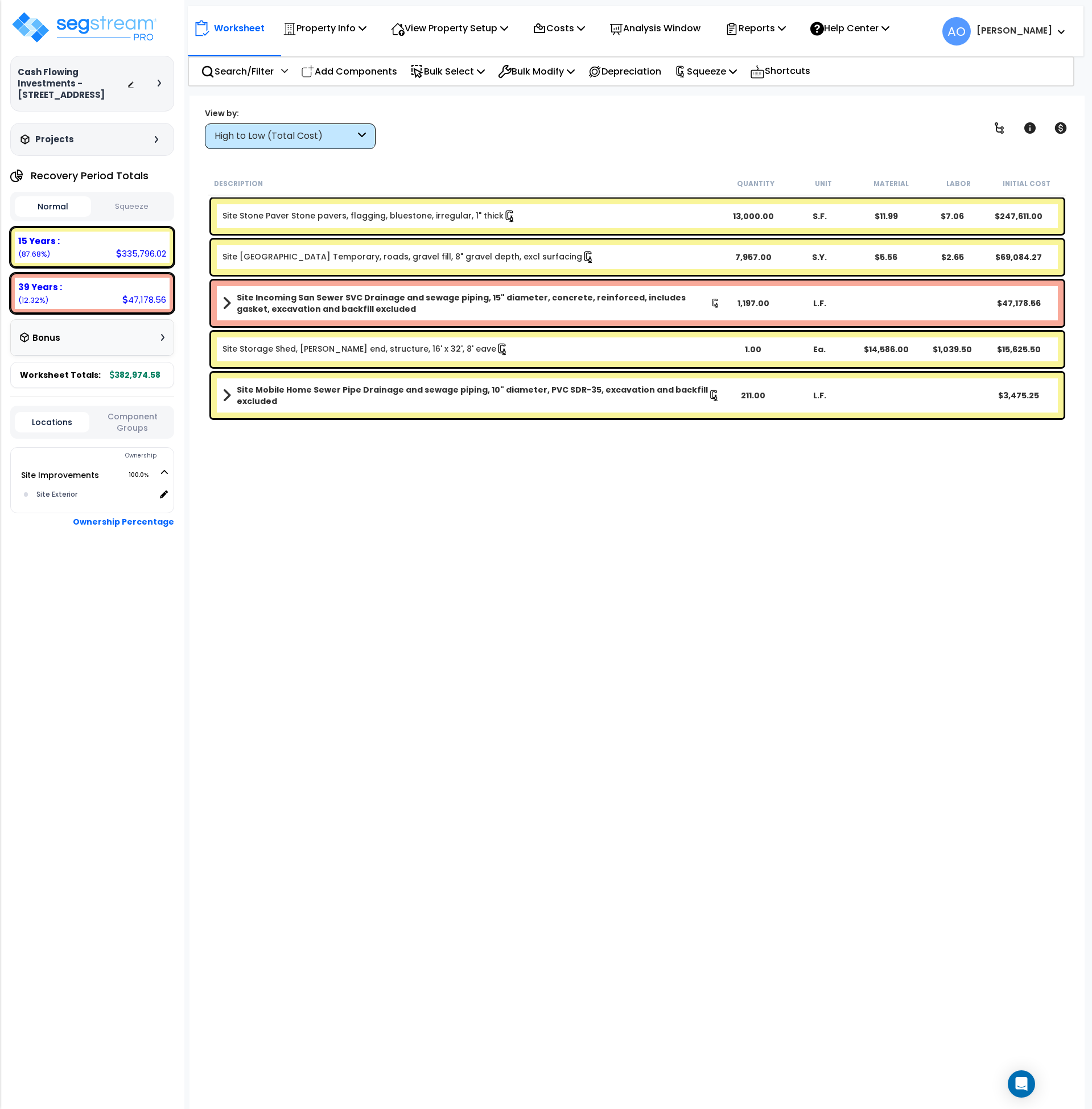
click at [133, 209] on button "Squeeze" at bounding box center [133, 207] width 77 height 20
click at [441, 525] on div "Description Quantity Unit Material Labor Squeeze Cost Site Stone Paver Stone pa…" at bounding box center [637, 543] width 861 height 743
click at [467, 25] on p "View Property Setup" at bounding box center [449, 28] width 117 height 15
click at [454, 77] on link "View Questionnaire" at bounding box center [441, 77] width 113 height 23
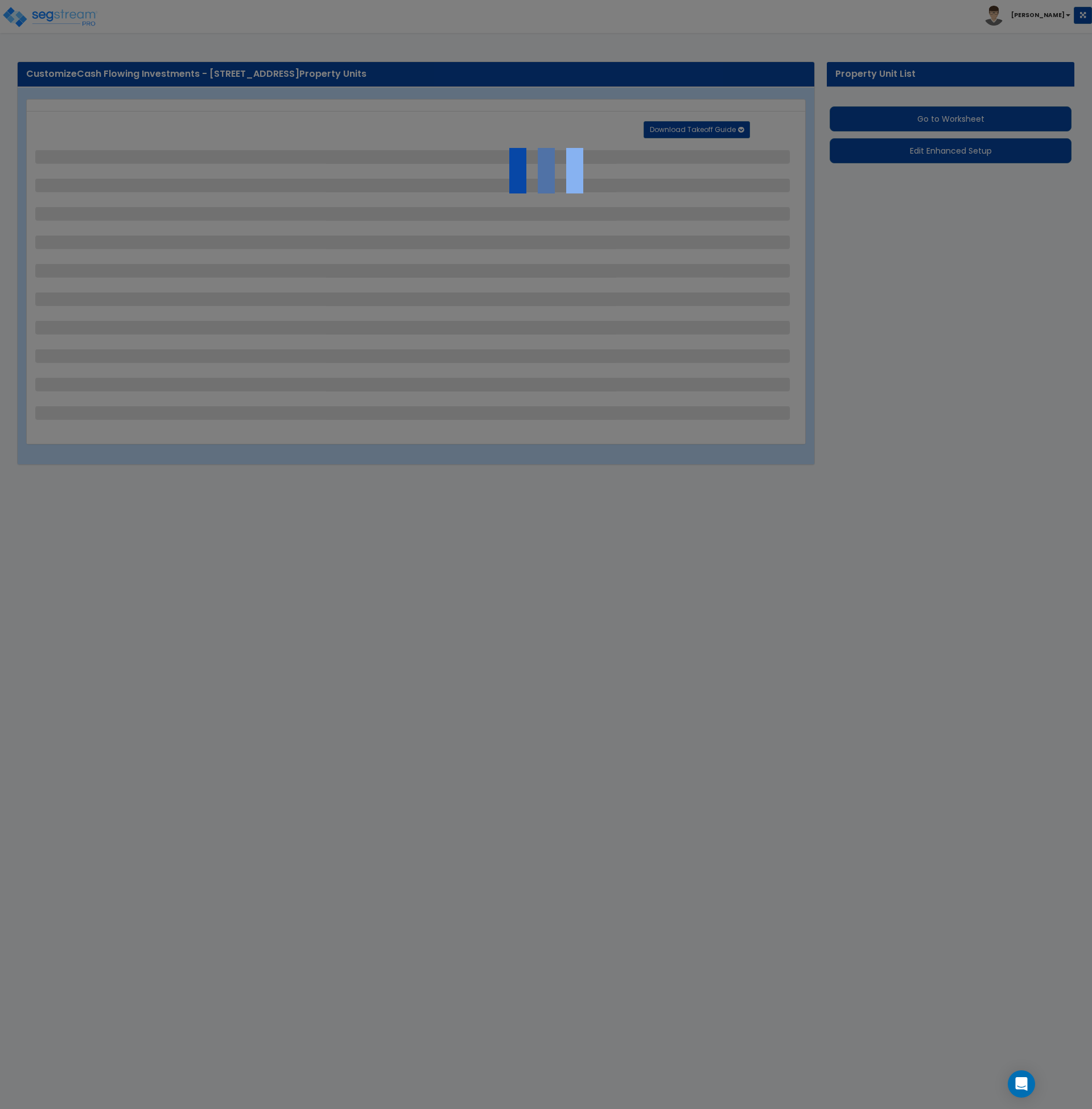
select select "2"
select select "1"
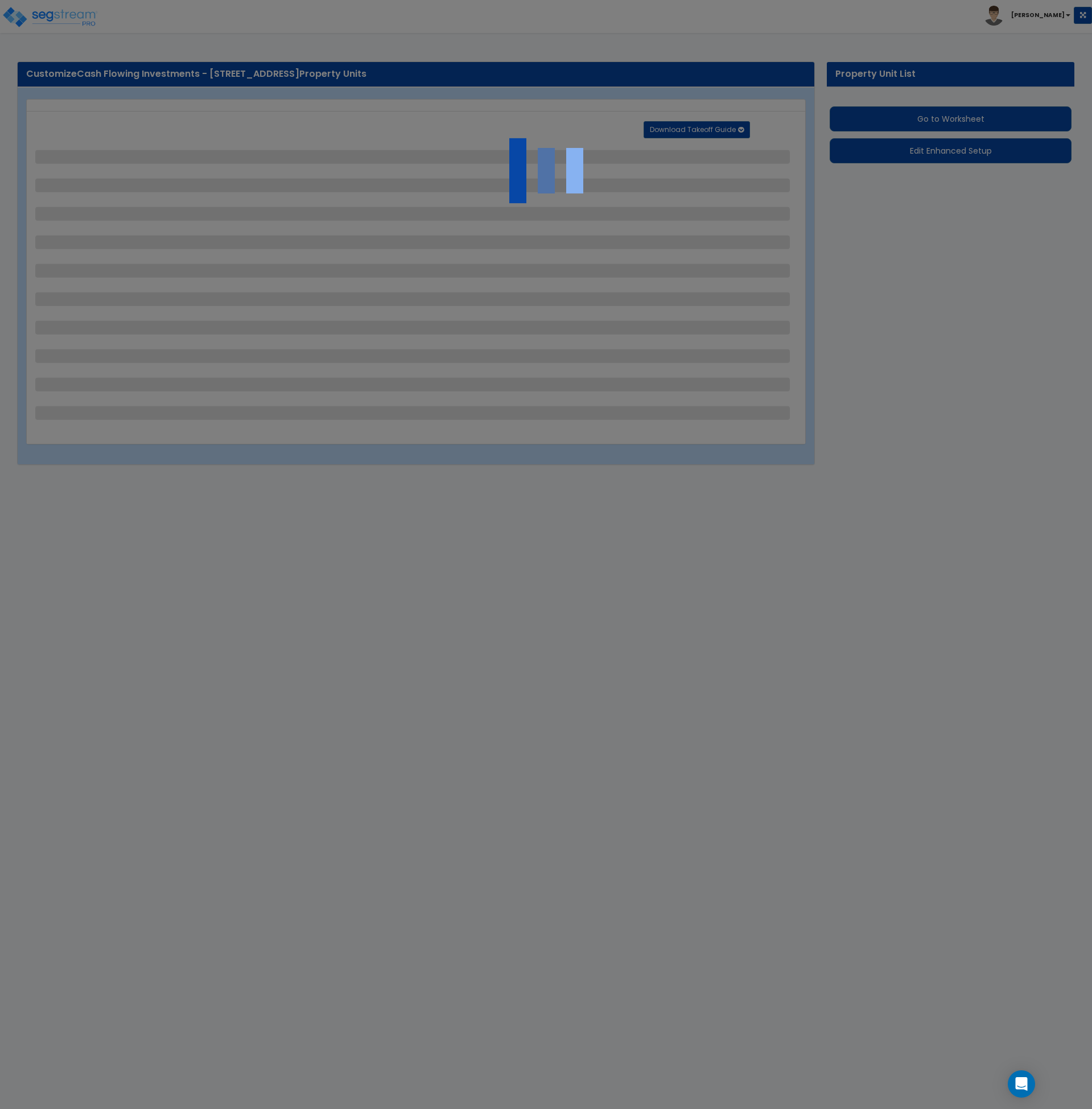
select select "1"
select select "2"
select select "1"
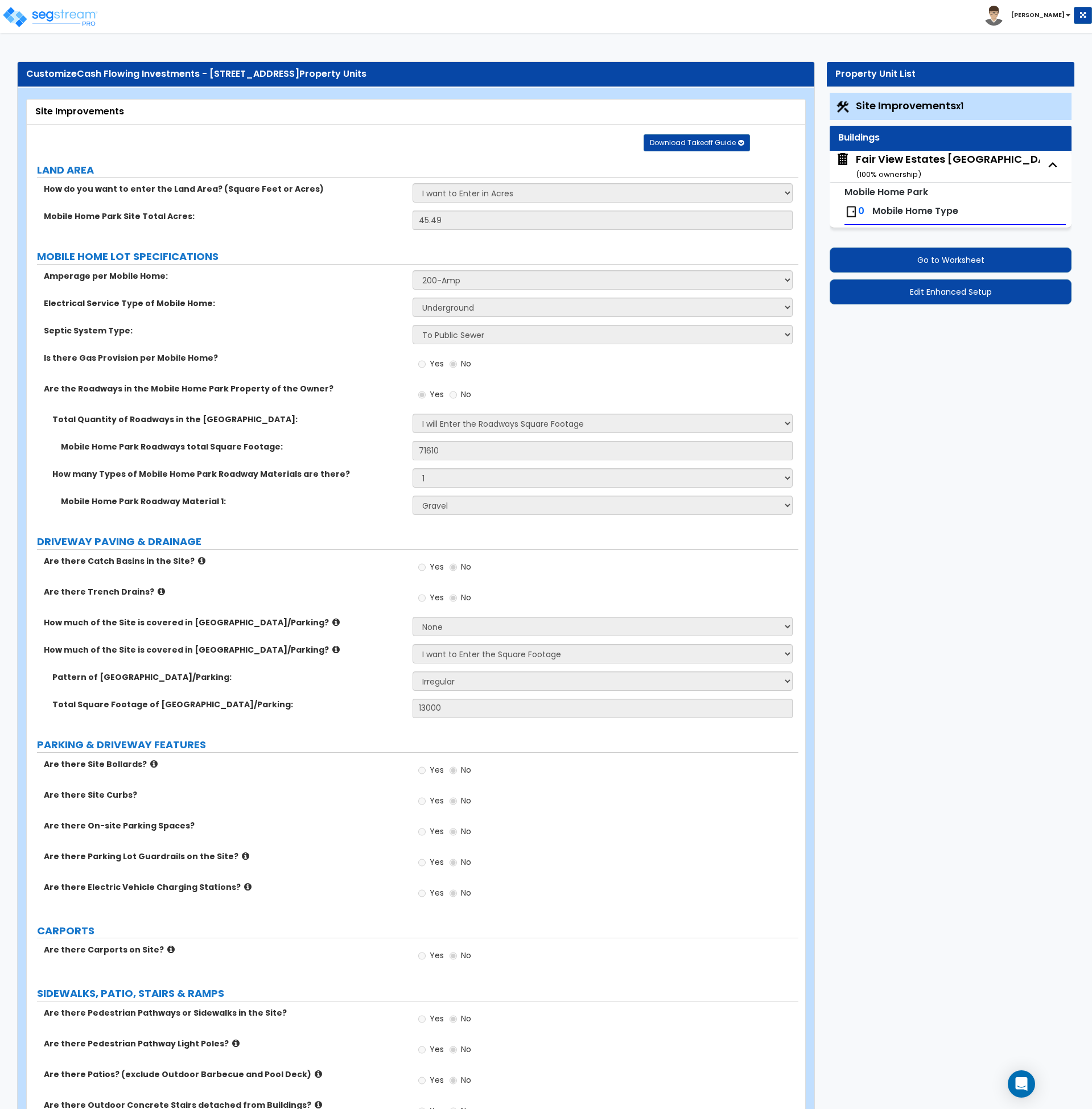
click at [942, 295] on button "Edit Enhanced Setup" at bounding box center [950, 291] width 242 height 25
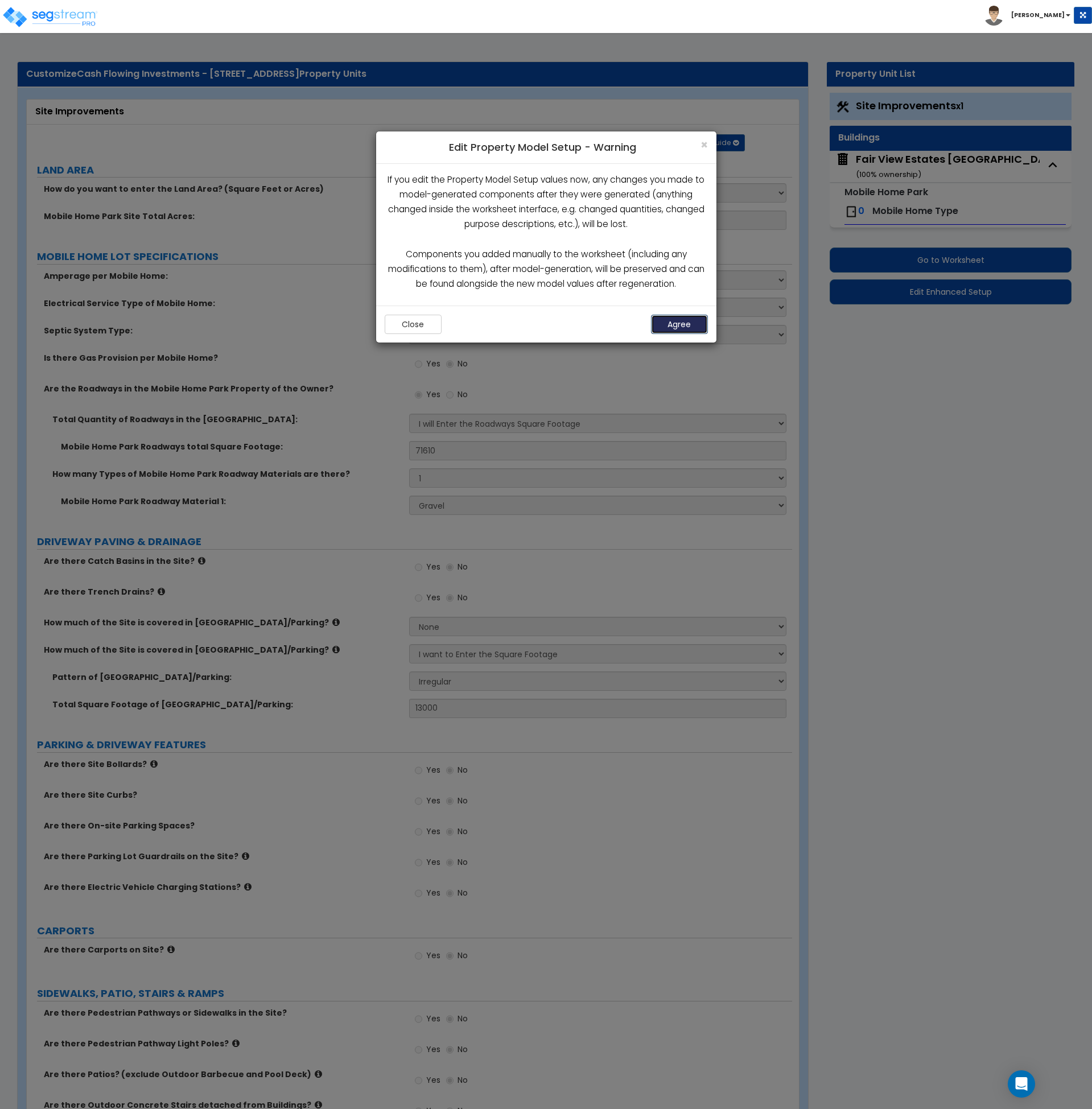
click at [662, 319] on button "Agree" at bounding box center [679, 324] width 57 height 19
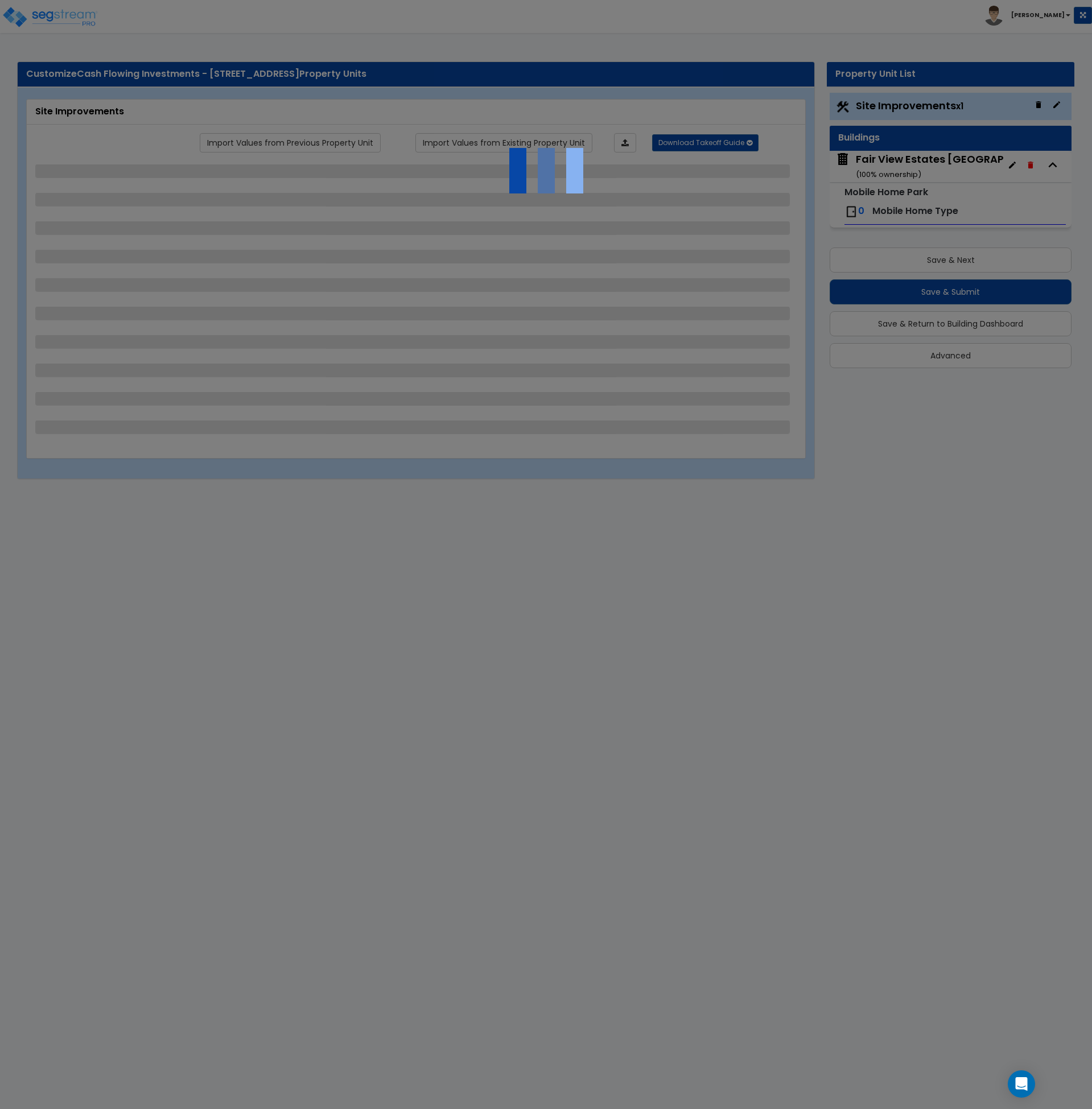
select select "2"
select select "1"
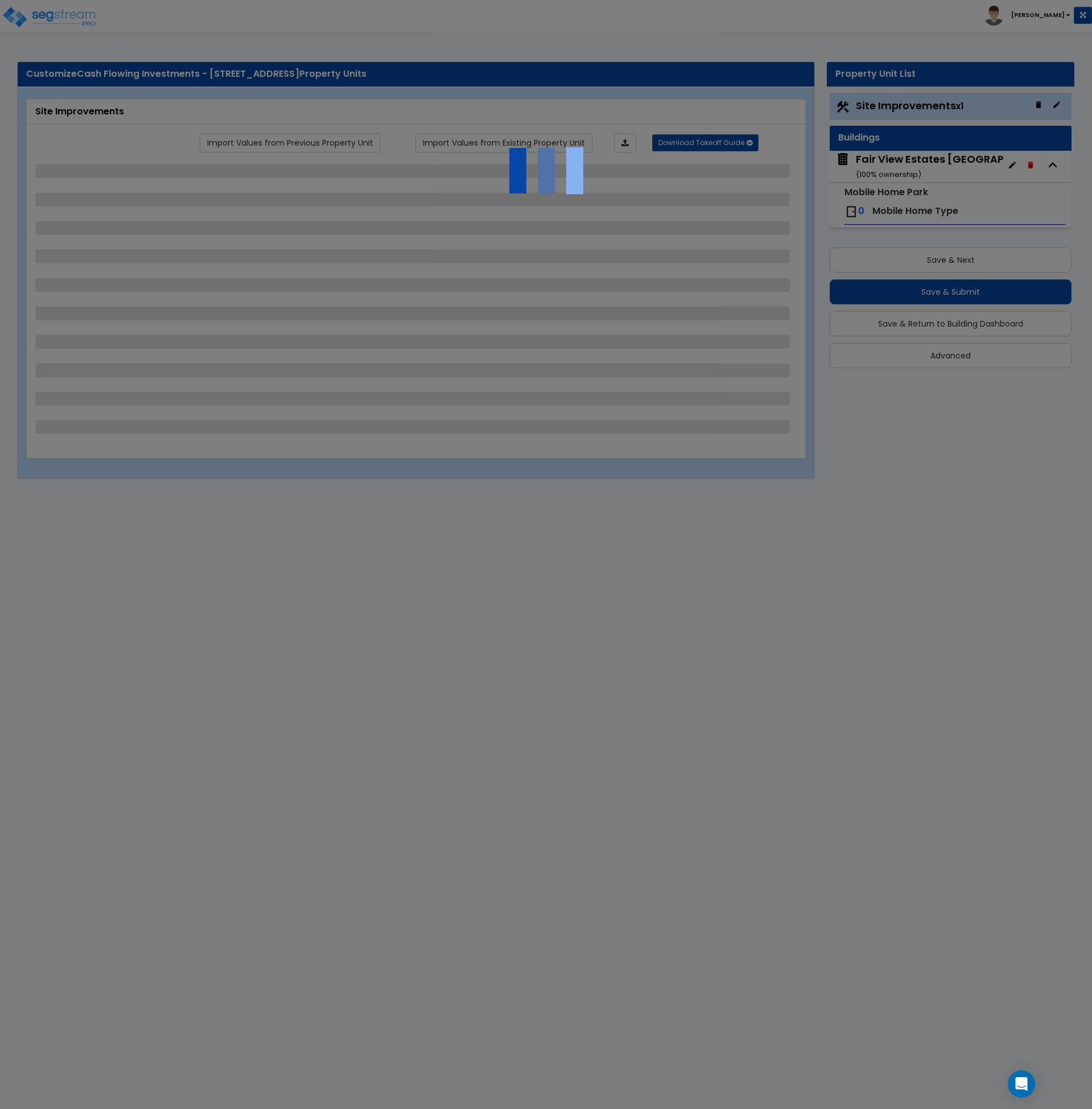
select select "1"
select select "2"
select select "1"
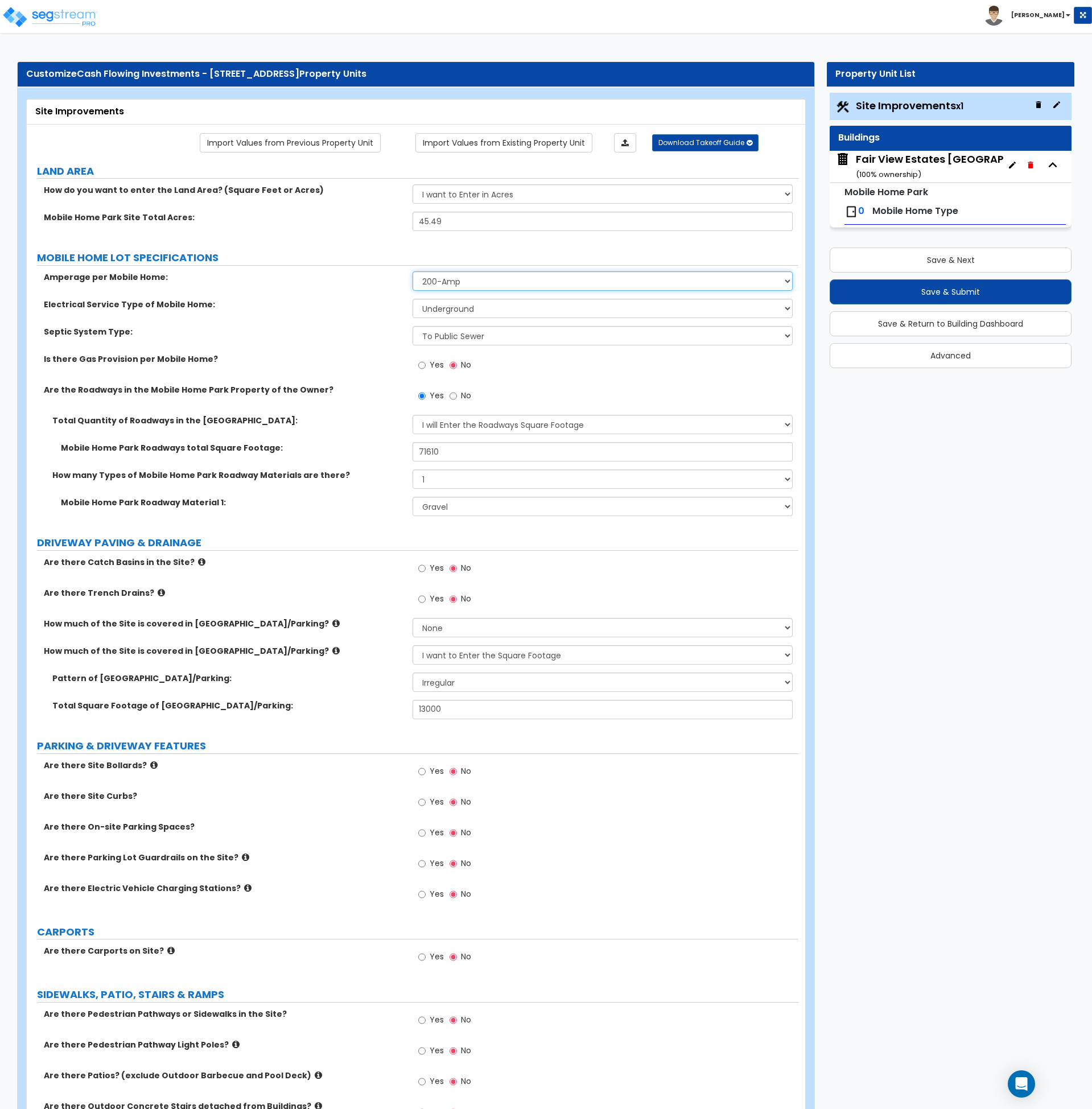
click at [451, 283] on select "Please Choose One 100-Amp 200-Amp" at bounding box center [603, 281] width 380 height 19
select select "1"
click at [413, 271] on select "Please Choose One 100-Amp 200-Amp" at bounding box center [603, 281] width 380 height 19
click at [453, 310] on select "Please Choose One Overhead Underground" at bounding box center [603, 308] width 380 height 19
click at [413, 299] on select "Please Choose One Overhead Underground" at bounding box center [603, 308] width 380 height 19
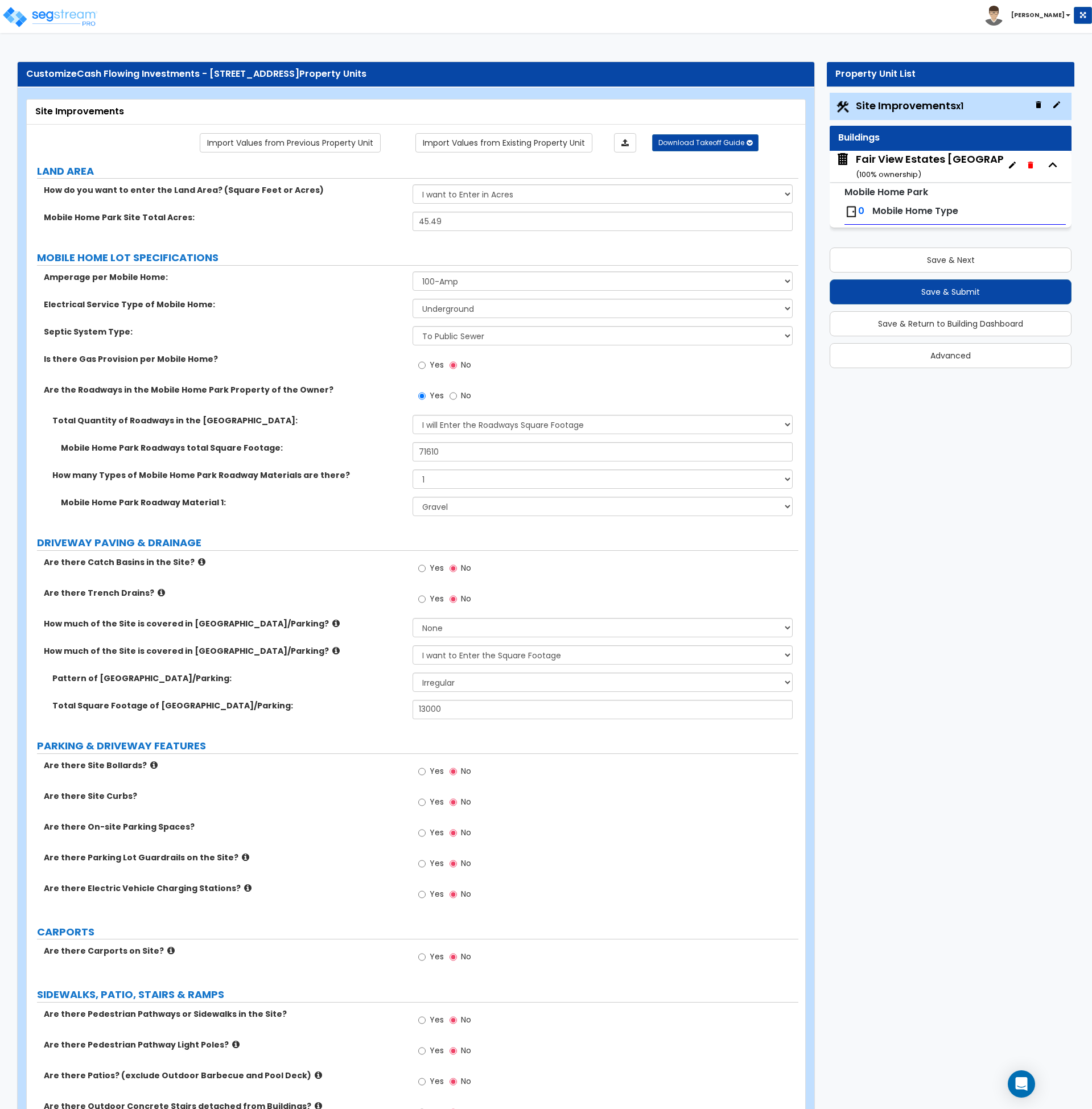
click at [359, 343] on div "Septic System Type: Please Choose One To Public Sewer Septic Tank" at bounding box center [412, 339] width 772 height 27
click at [454, 330] on select "Please Choose One To Public Sewer Septic Tank" at bounding box center [603, 335] width 380 height 19
click at [370, 334] on label "Septic System Type:" at bounding box center [224, 331] width 360 height 11
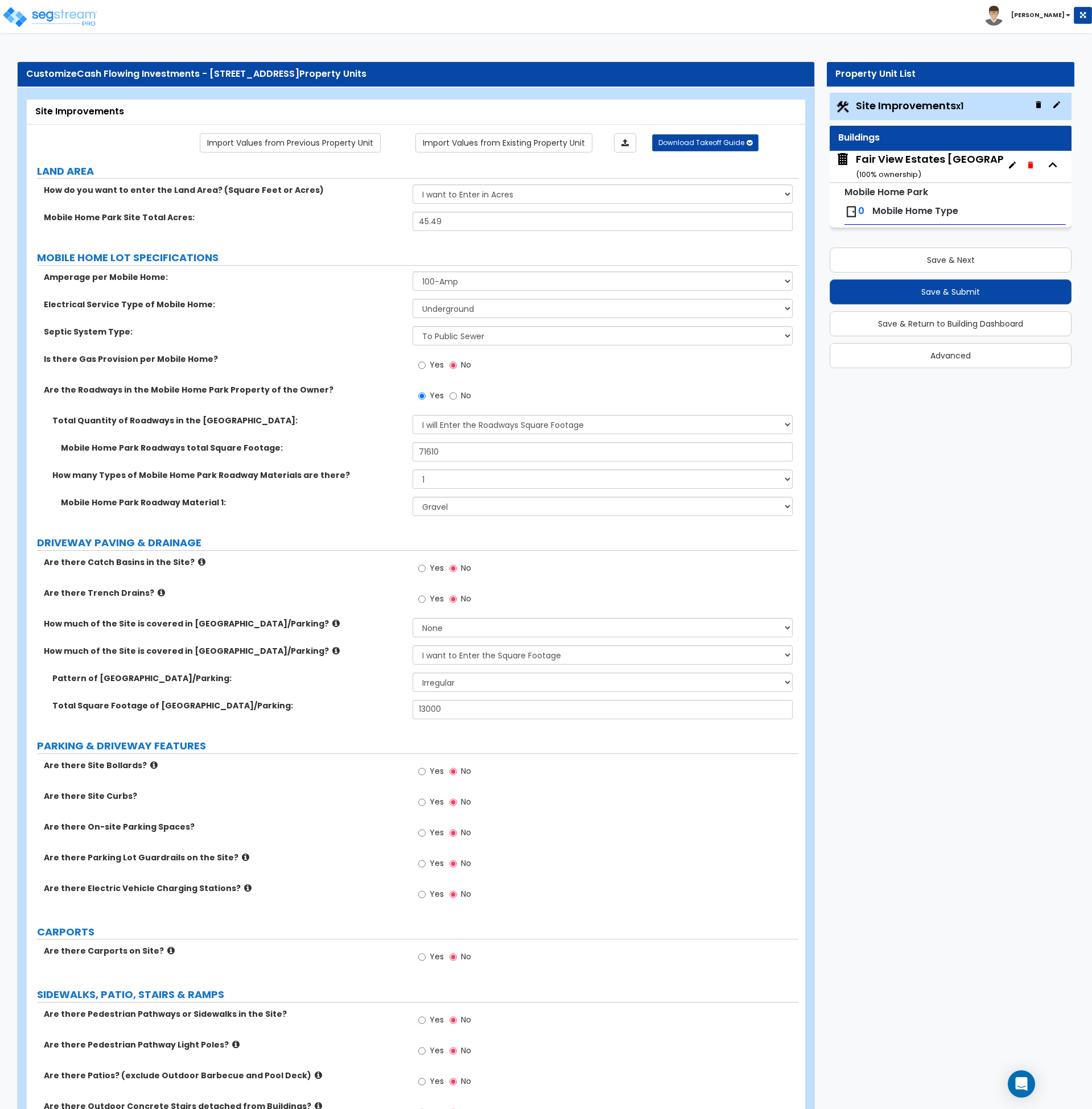
click at [370, 334] on label "Septic System Type:" at bounding box center [224, 331] width 360 height 11
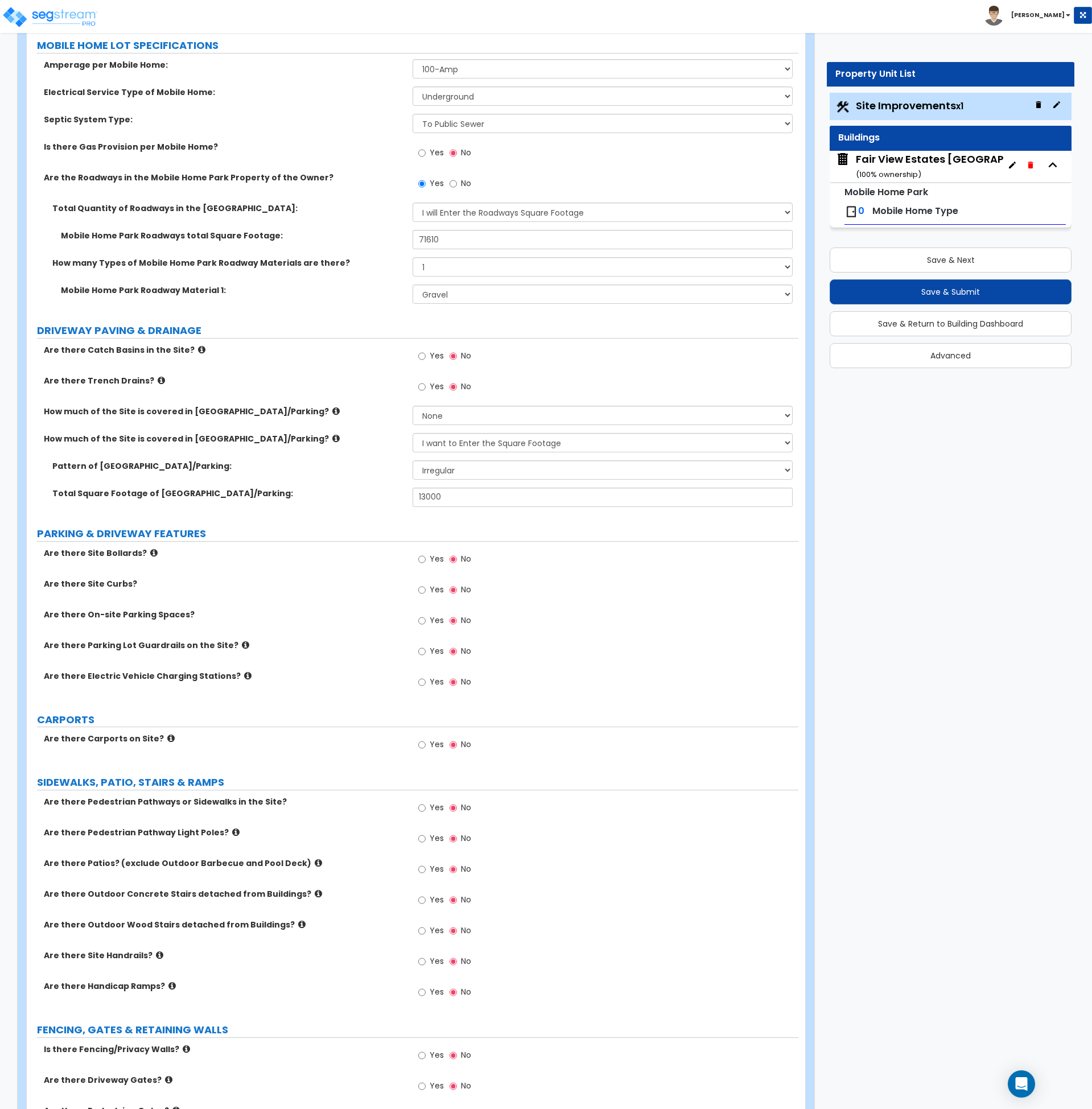
scroll to position [213, 0]
click at [428, 474] on select "Please Choose One Irregular Rectangular" at bounding box center [603, 469] width 380 height 19
select select "2"
click at [413, 460] on select "Please Choose One Irregular Rectangular" at bounding box center [603, 469] width 380 height 19
click at [370, 514] on div "Total Square Footage of [GEOGRAPHIC_DATA]/Parking: 13000" at bounding box center [412, 501] width 772 height 27
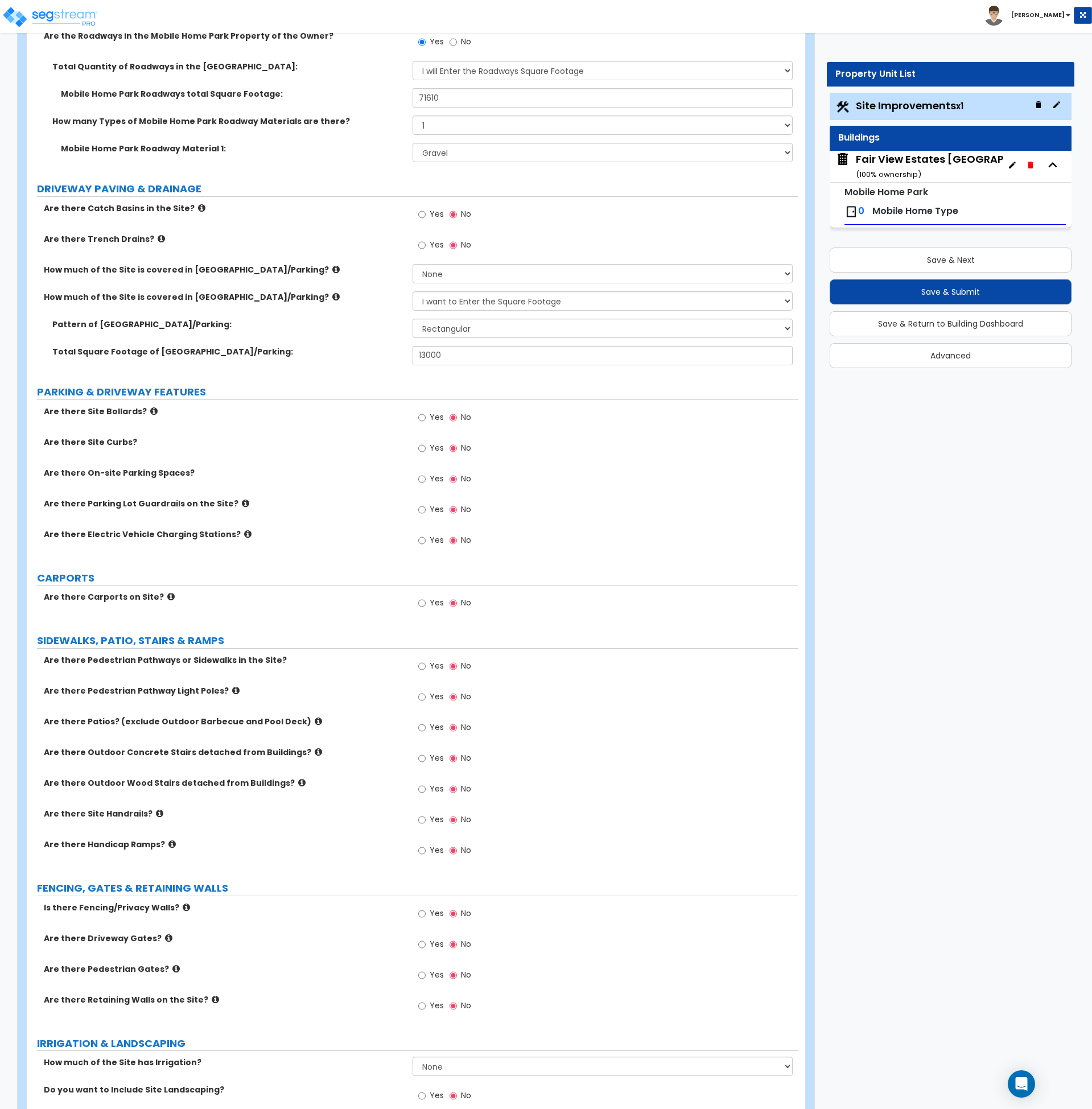
scroll to position [354, 0]
click at [150, 411] on icon at bounding box center [153, 410] width 7 height 9
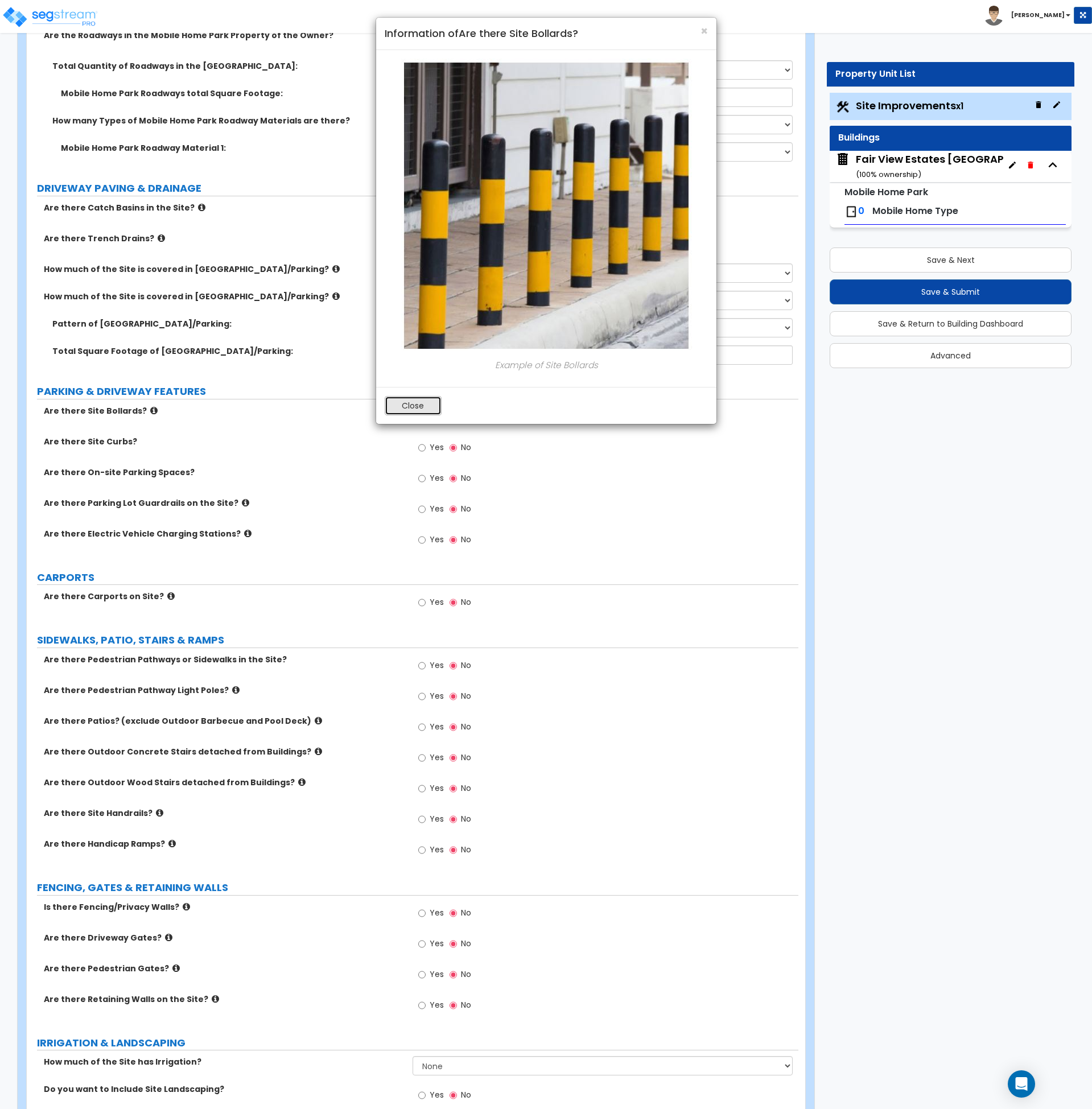
click at [407, 406] on button "Close" at bounding box center [413, 406] width 57 height 19
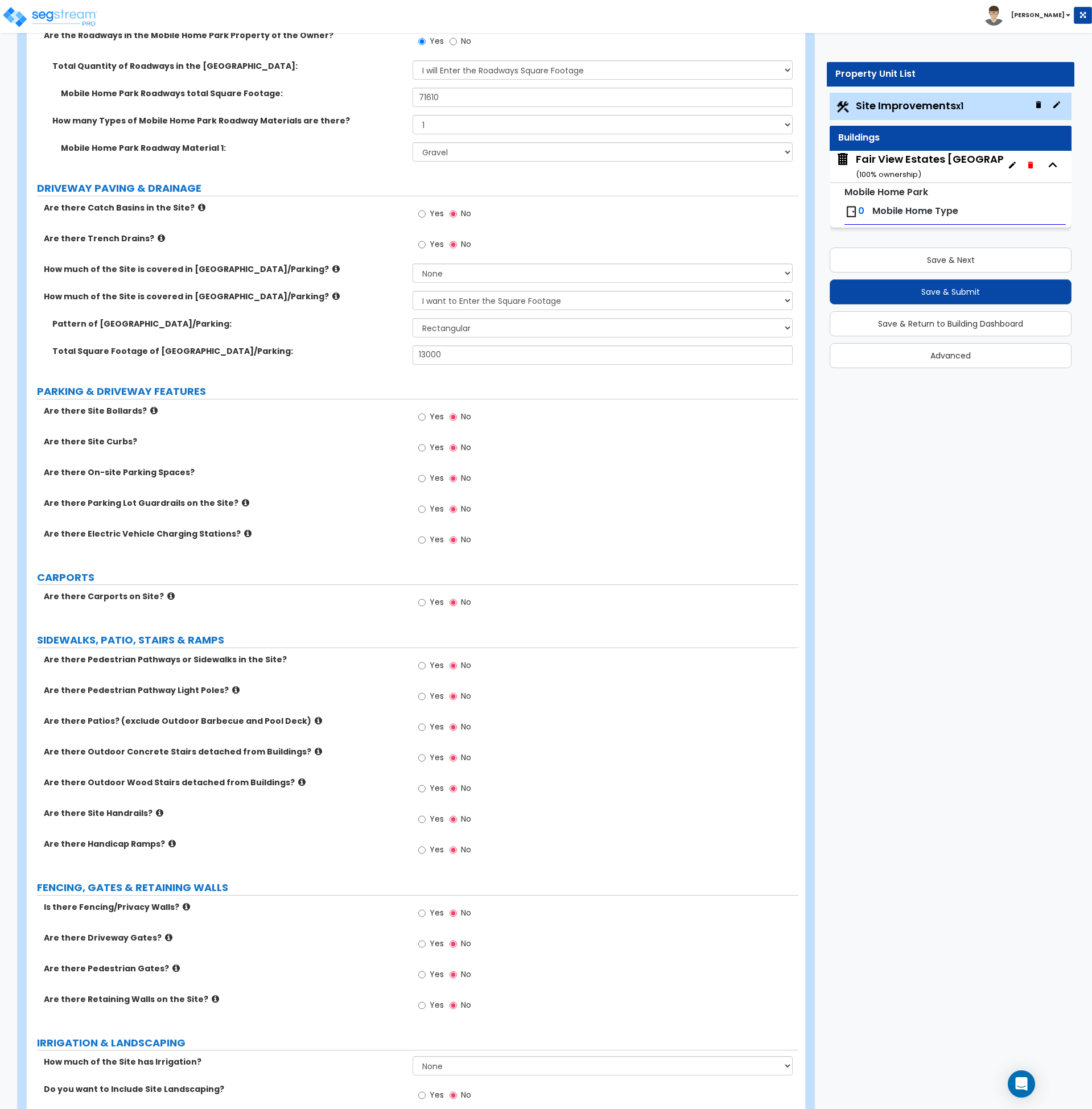
click at [242, 501] on icon at bounding box center [245, 502] width 7 height 9
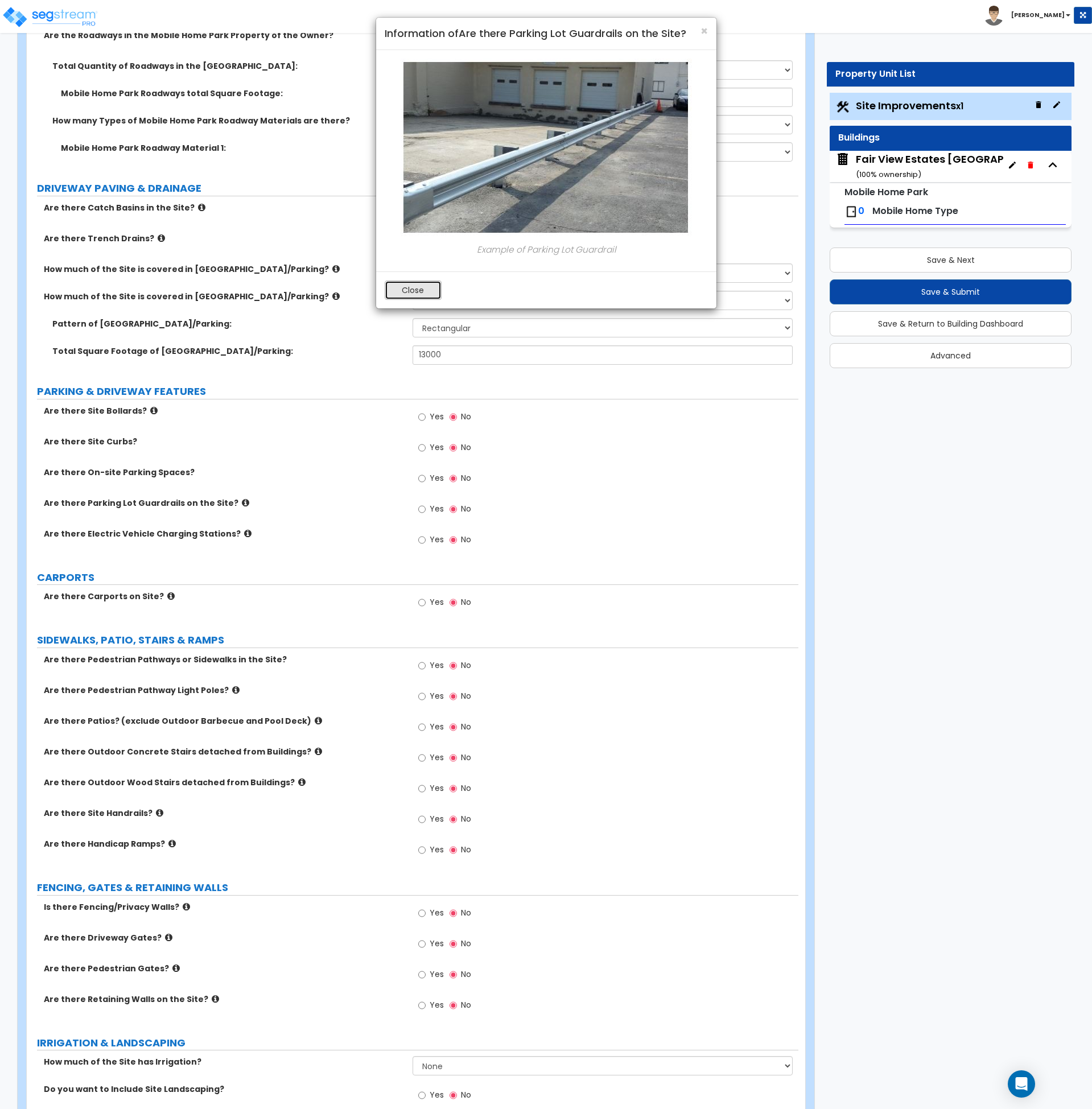
click at [423, 291] on button "Close" at bounding box center [413, 290] width 57 height 19
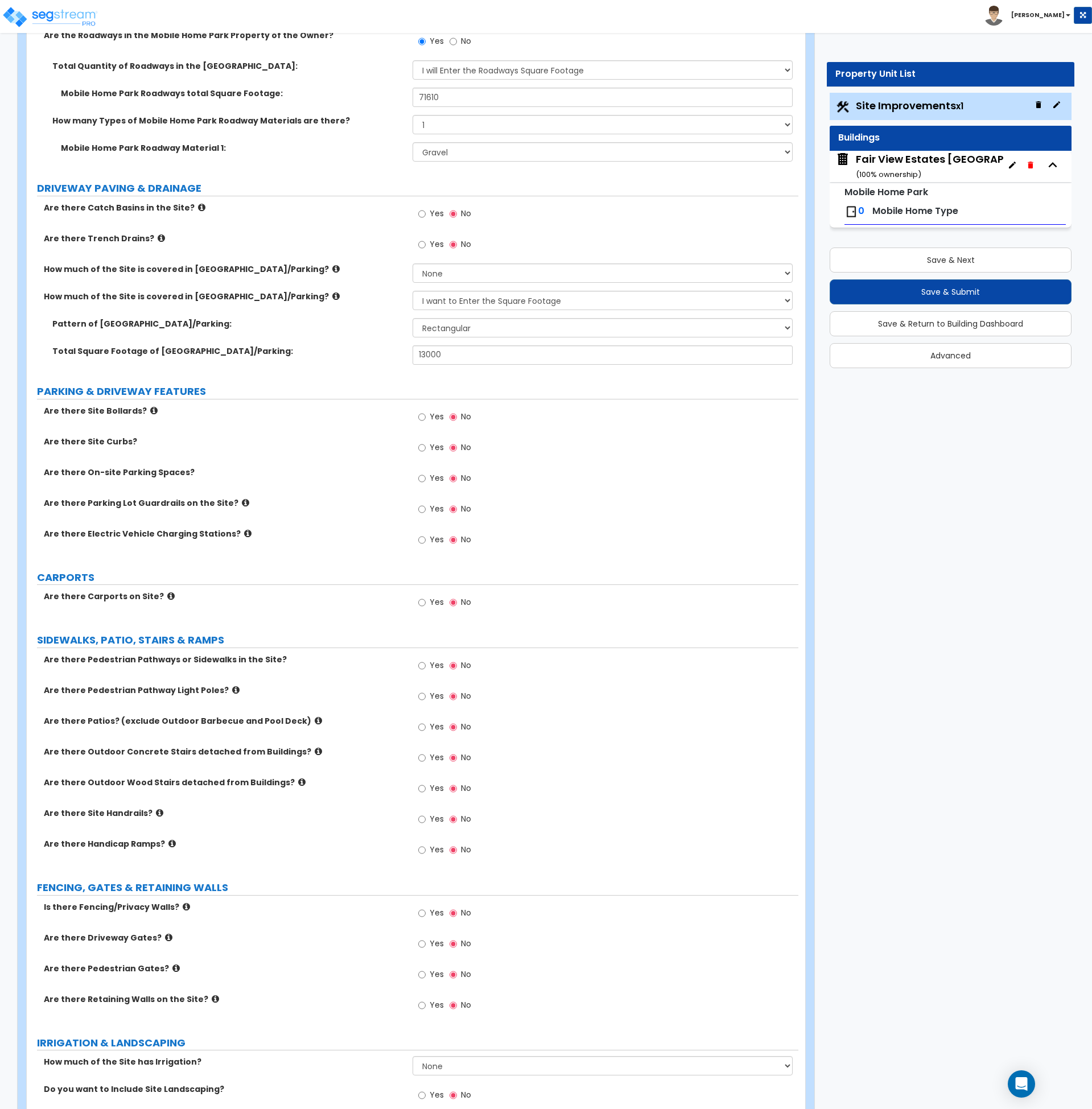
click at [168, 596] on icon at bounding box center [171, 596] width 7 height 9
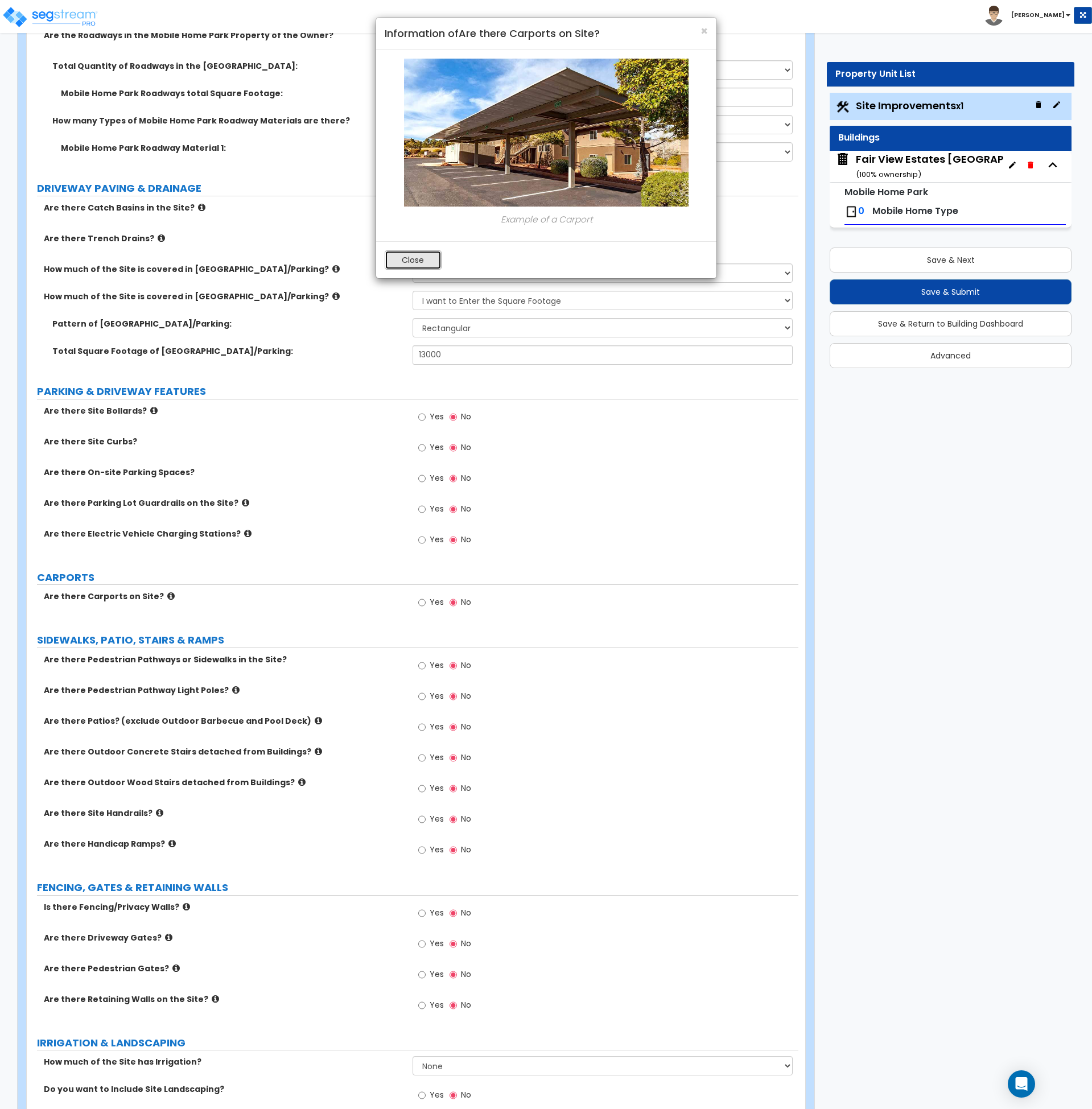
click at [408, 259] on button "Close" at bounding box center [413, 260] width 57 height 19
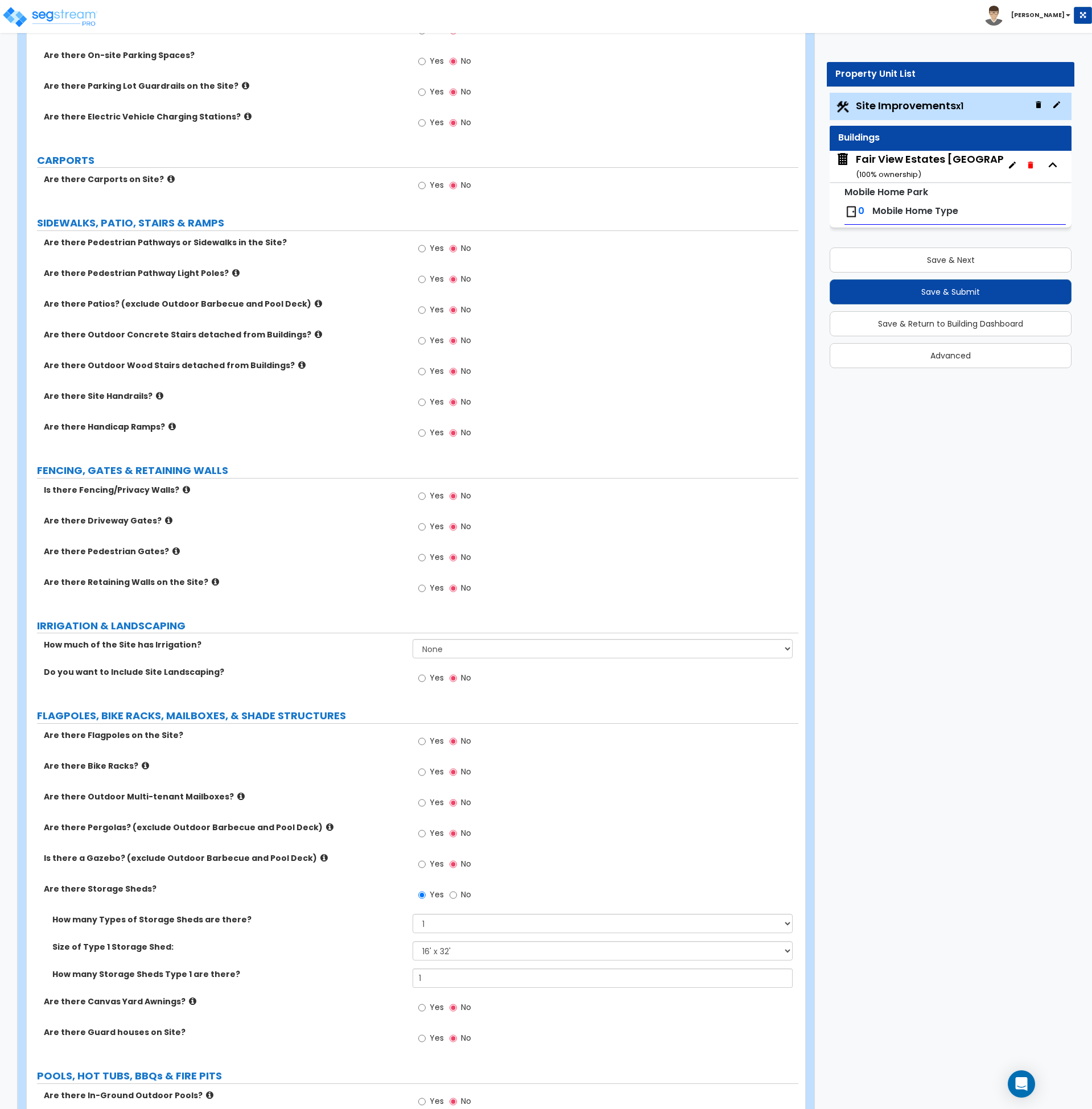
scroll to position [772, 0]
click at [448, 649] on select "None I want to Enter an Approximate Percentage I want to Enter the Square Foota…" at bounding box center [603, 648] width 380 height 19
select select "1"
click at [413, 639] on select "None I want to Enter an Approximate Percentage I want to Enter the Square Foota…" at bounding box center [603, 648] width 380 height 19
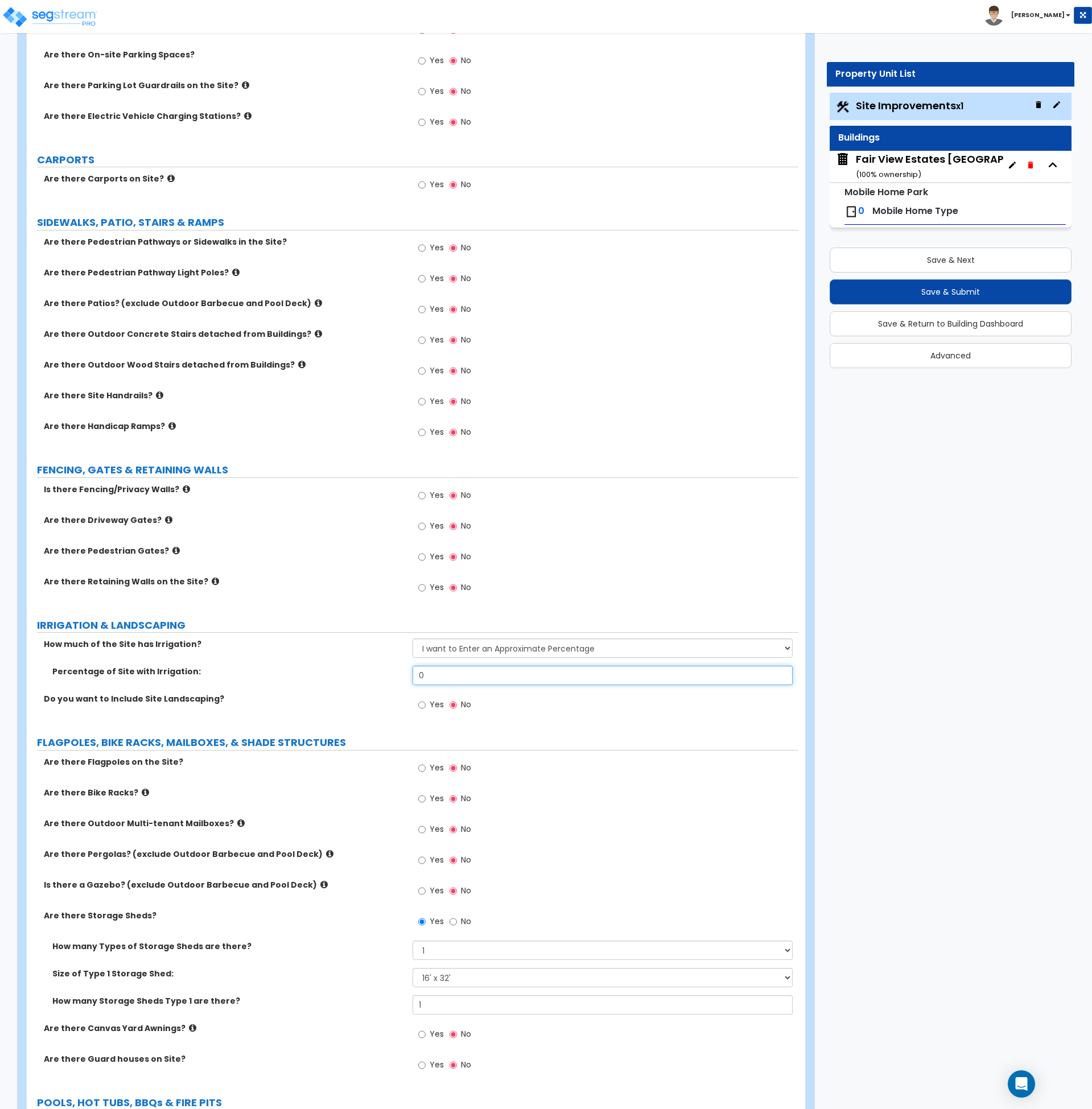
drag, startPoint x: 440, startPoint y: 678, endPoint x: 386, endPoint y: 677, distance: 54.0
click at [386, 677] on div "Percentage of Site with Irrigation: 0" at bounding box center [412, 679] width 772 height 27
type input "10"
click at [386, 677] on div "Percentage of Site with Irrigation: 10" at bounding box center [412, 679] width 772 height 27
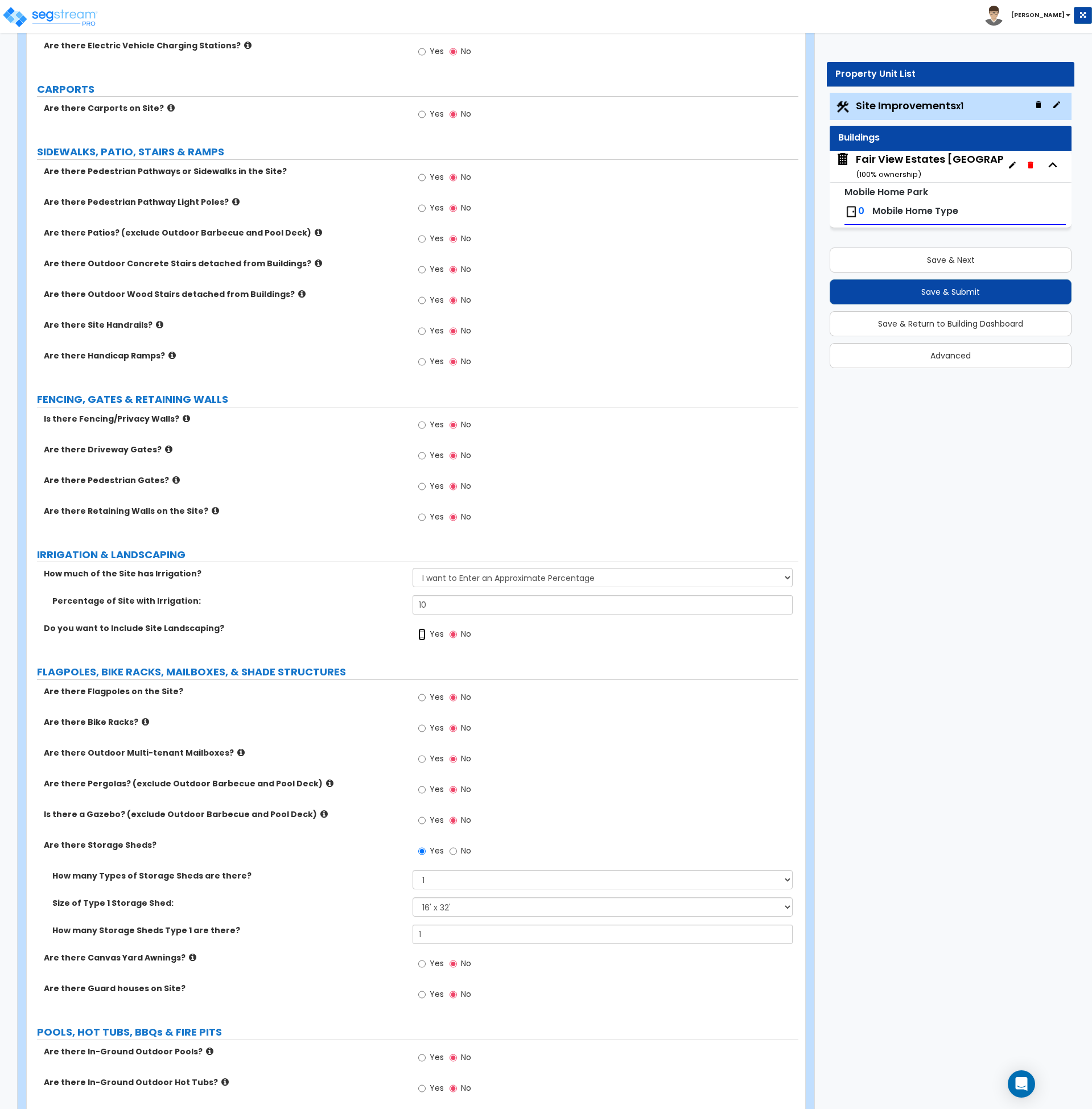
scroll to position [843, 0]
click at [420, 633] on input "Yes" at bounding box center [421, 634] width 7 height 13
radio input "true"
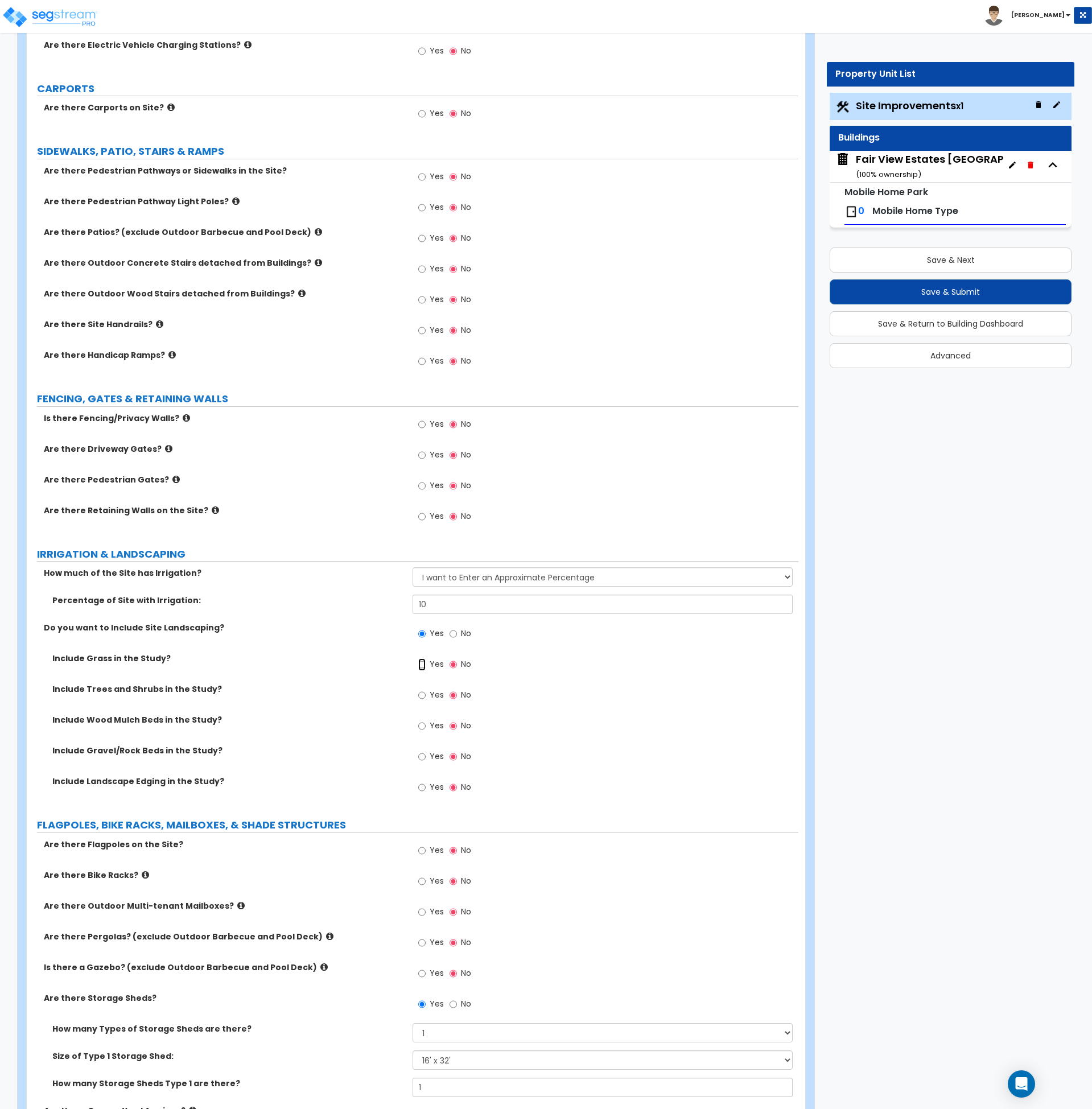
click at [420, 665] on input "Yes" at bounding box center [421, 665] width 7 height 13
radio input "true"
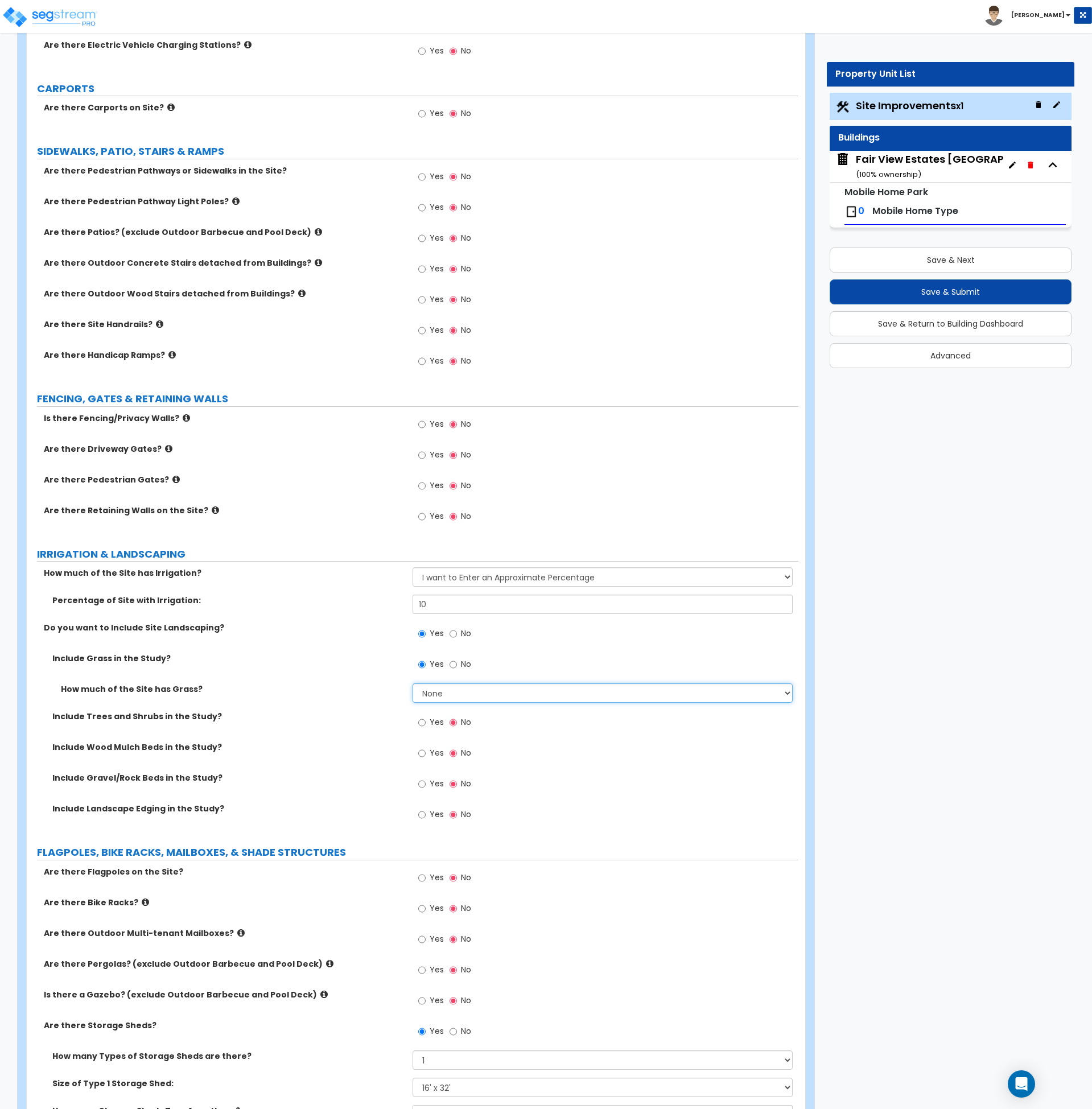
click at [452, 697] on select "None I want to Enter an Approximate Percentage I want to Enter the Square Foota…" at bounding box center [603, 693] width 380 height 19
select select "1"
click at [413, 683] on select "None I want to Enter an Approximate Percentage I want to Enter the Square Foota…" at bounding box center [603, 693] width 380 height 19
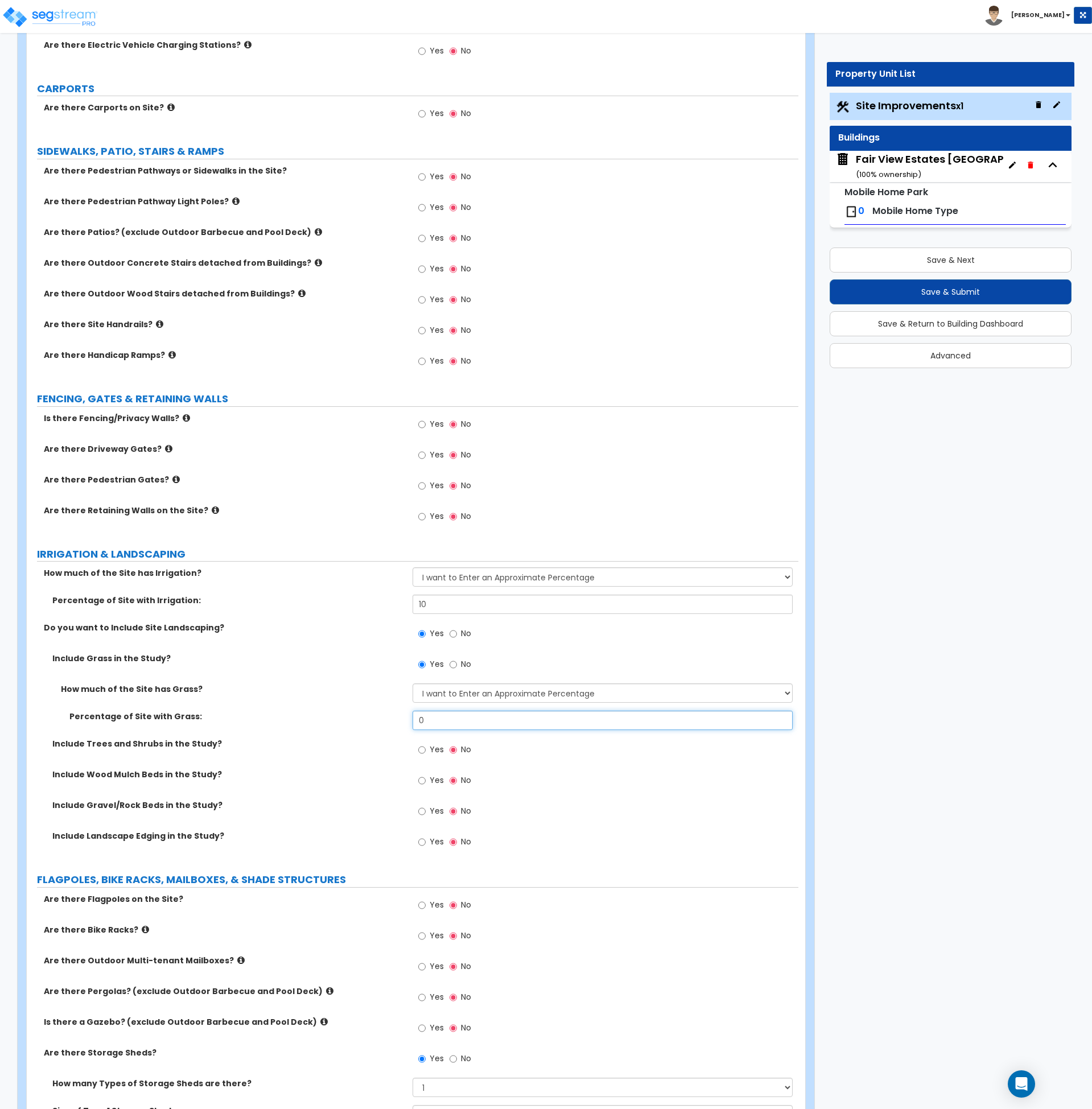
drag, startPoint x: 445, startPoint y: 721, endPoint x: 398, endPoint y: 721, distance: 47.0
click at [398, 721] on div "Percentage of Site with Grass: 0" at bounding box center [412, 724] width 772 height 27
type input "10"
click at [380, 745] on label "Include Trees and Shrubs in the Study?" at bounding box center [228, 743] width 351 height 11
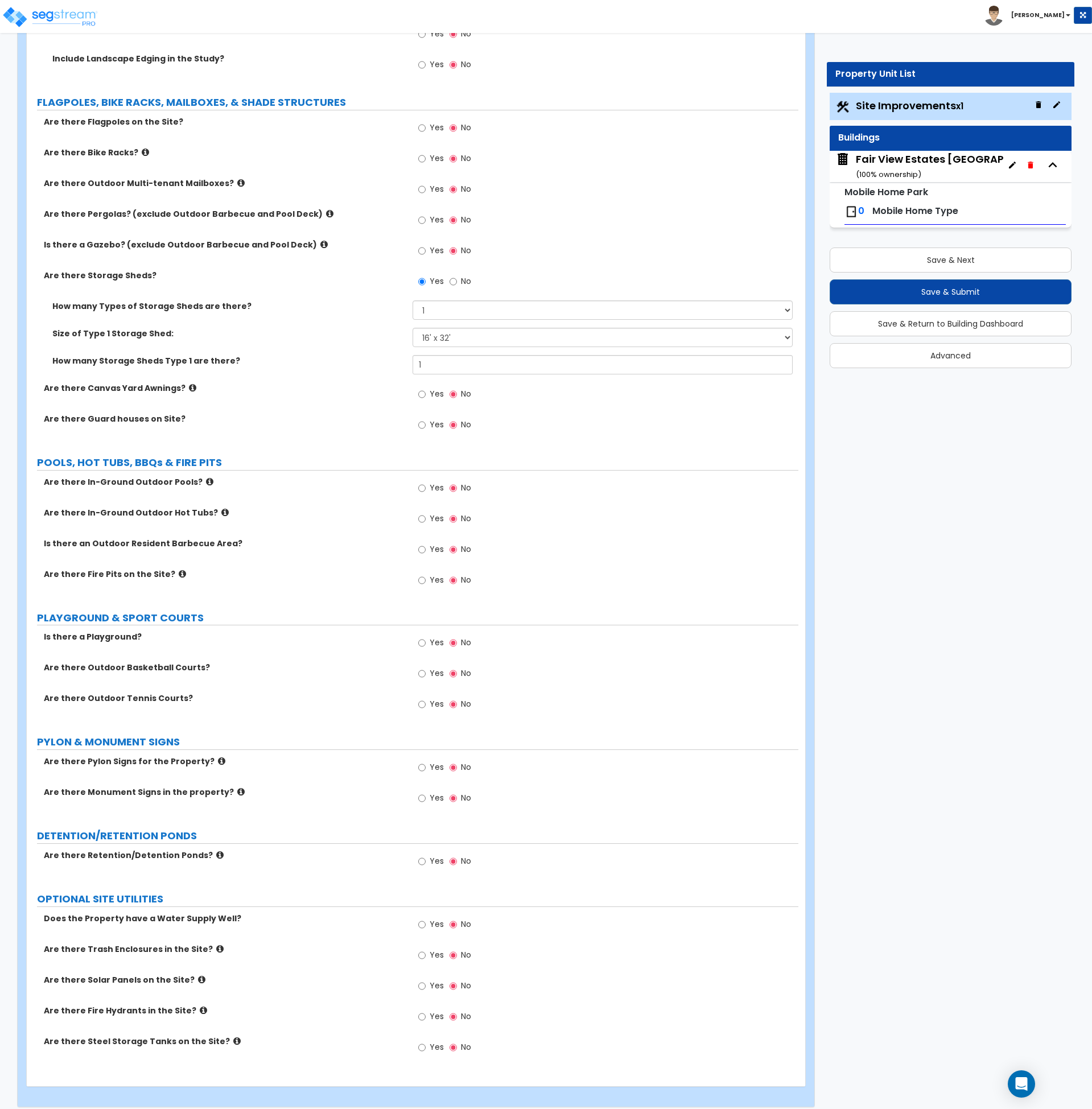
scroll to position [1630, 0]
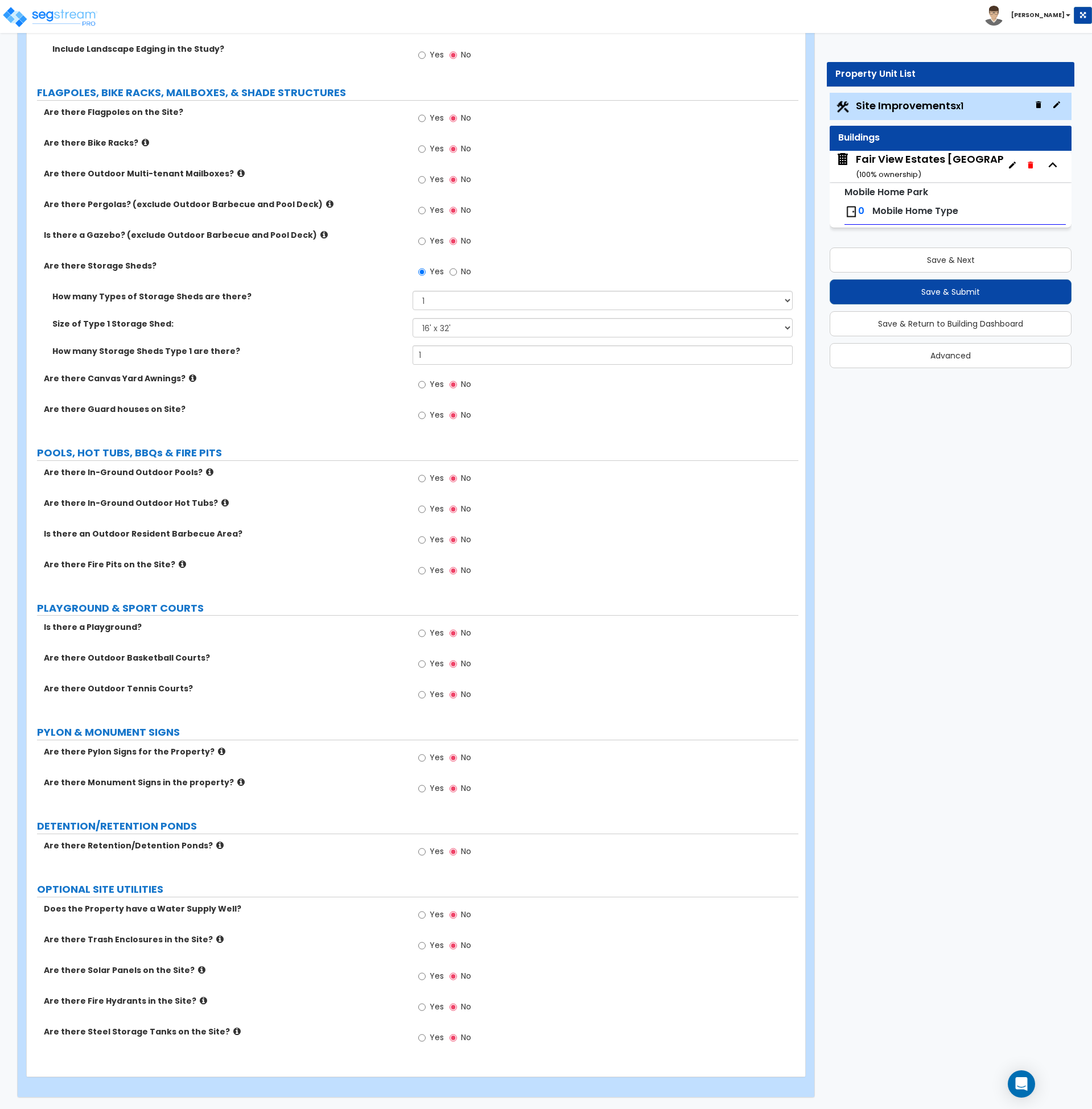
click at [378, 748] on label "Are there Pylon Signs for the Property?" at bounding box center [224, 751] width 360 height 11
click at [423, 916] on input "Yes" at bounding box center [421, 915] width 7 height 13
radio input "true"
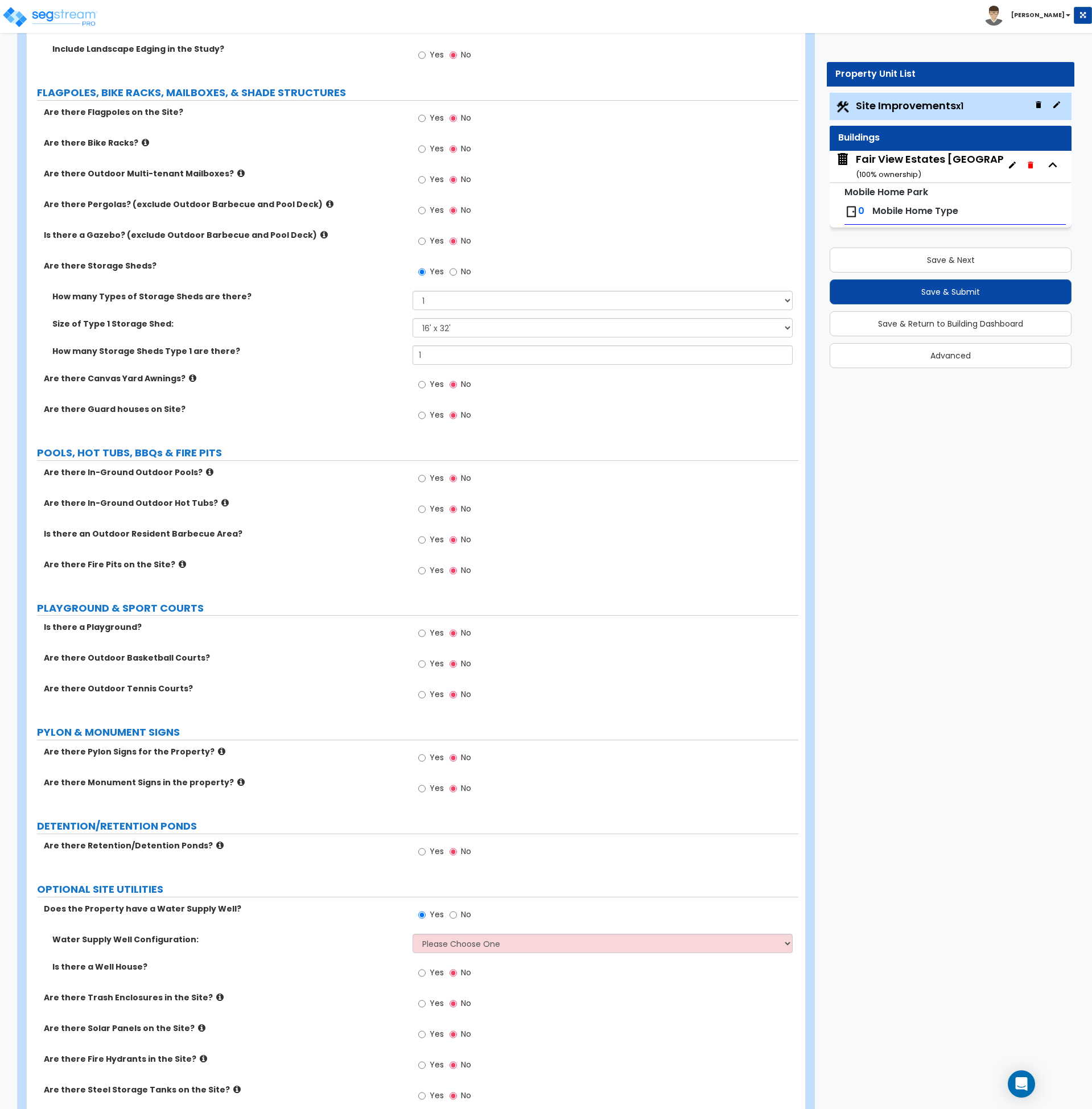
click at [455, 953] on div "Water Supply Well Configuration: Please Choose One Water Supply Well for the Mo…" at bounding box center [412, 948] width 772 height 27
click at [460, 949] on select "Please Choose One Water Supply Well for the Mobile Home Park Management only Wa…" at bounding box center [603, 944] width 380 height 19
select select "2"
click at [413, 934] on select "Please Choose One Water Supply Well for the Mobile Home Park Management only Wa…" at bounding box center [603, 944] width 380 height 19
click at [369, 974] on div "Is there a Well House? Yes No" at bounding box center [412, 976] width 772 height 30
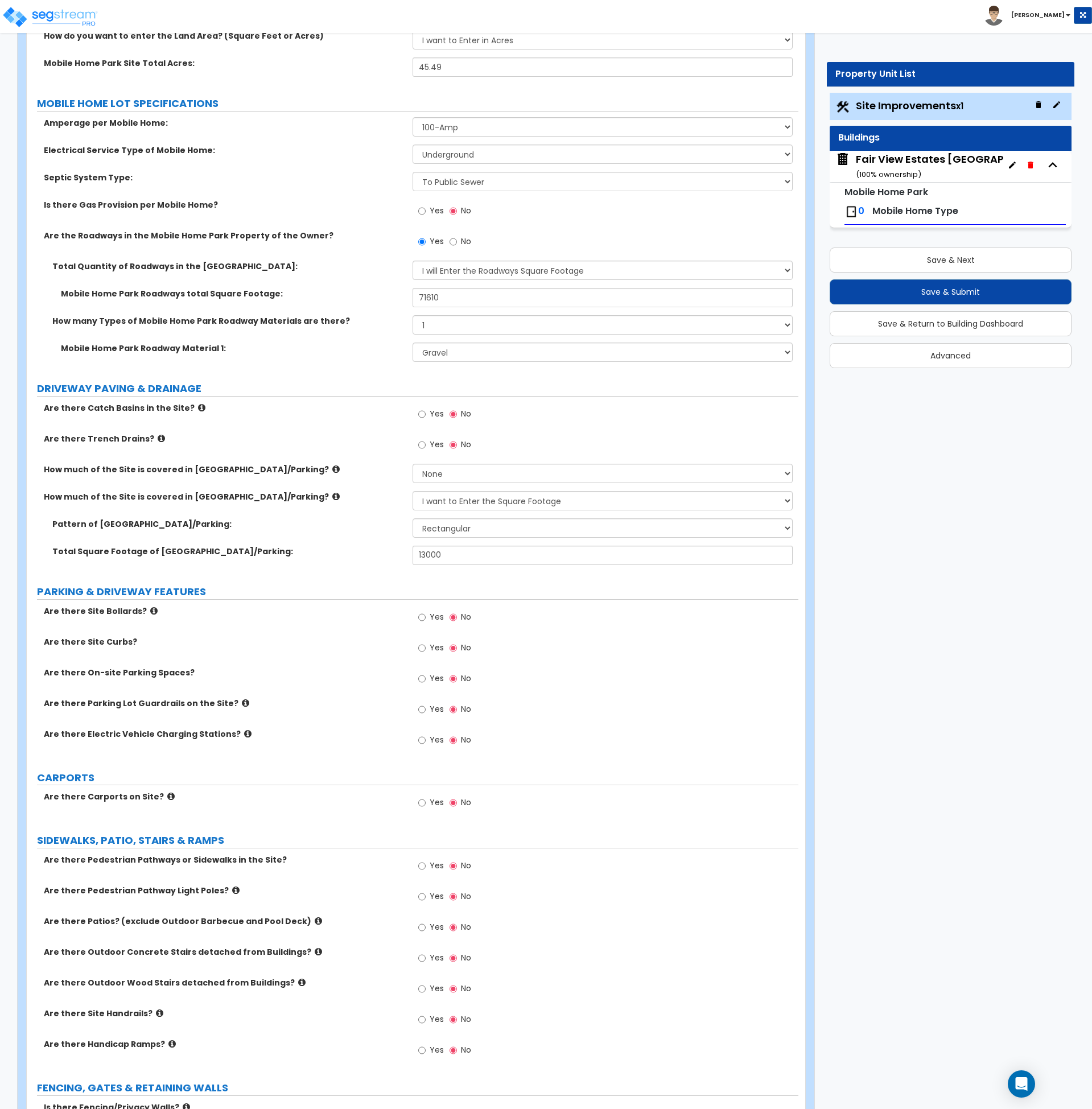
scroll to position [0, 0]
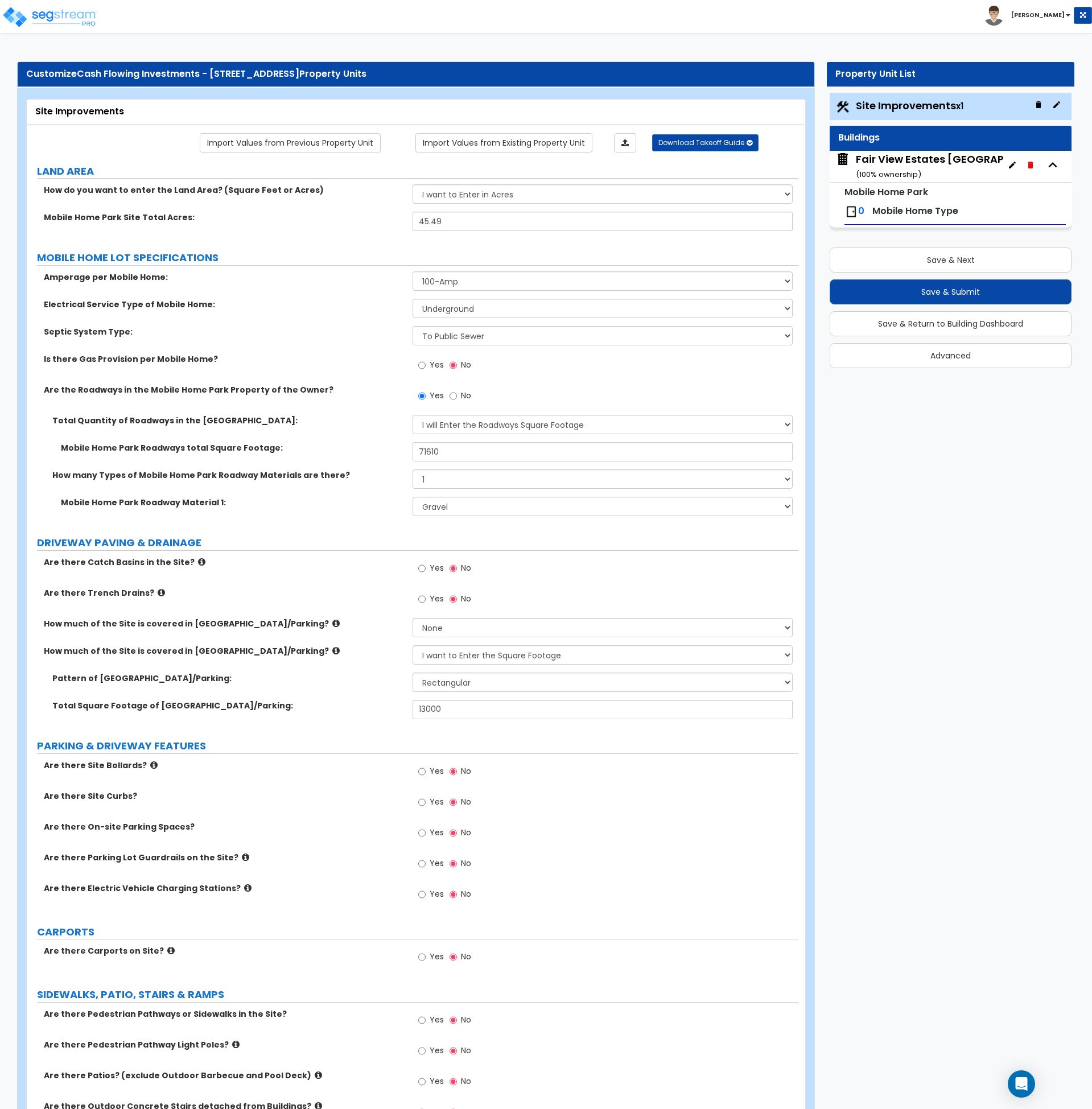
click at [340, 417] on label "Total Quantity of Roadways in the Mobile Home Park:" at bounding box center [228, 421] width 351 height 11
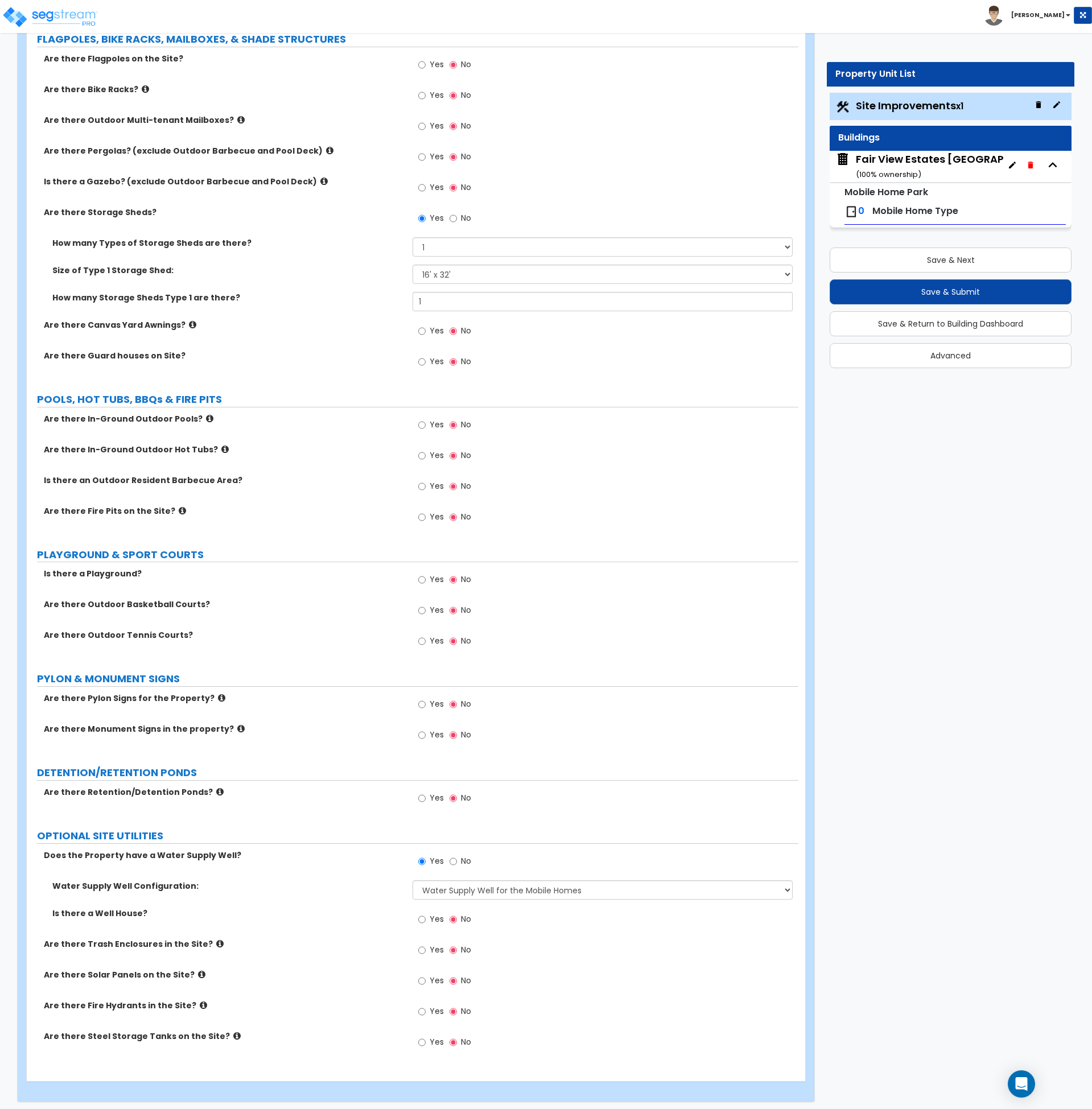
scroll to position [1689, 0]
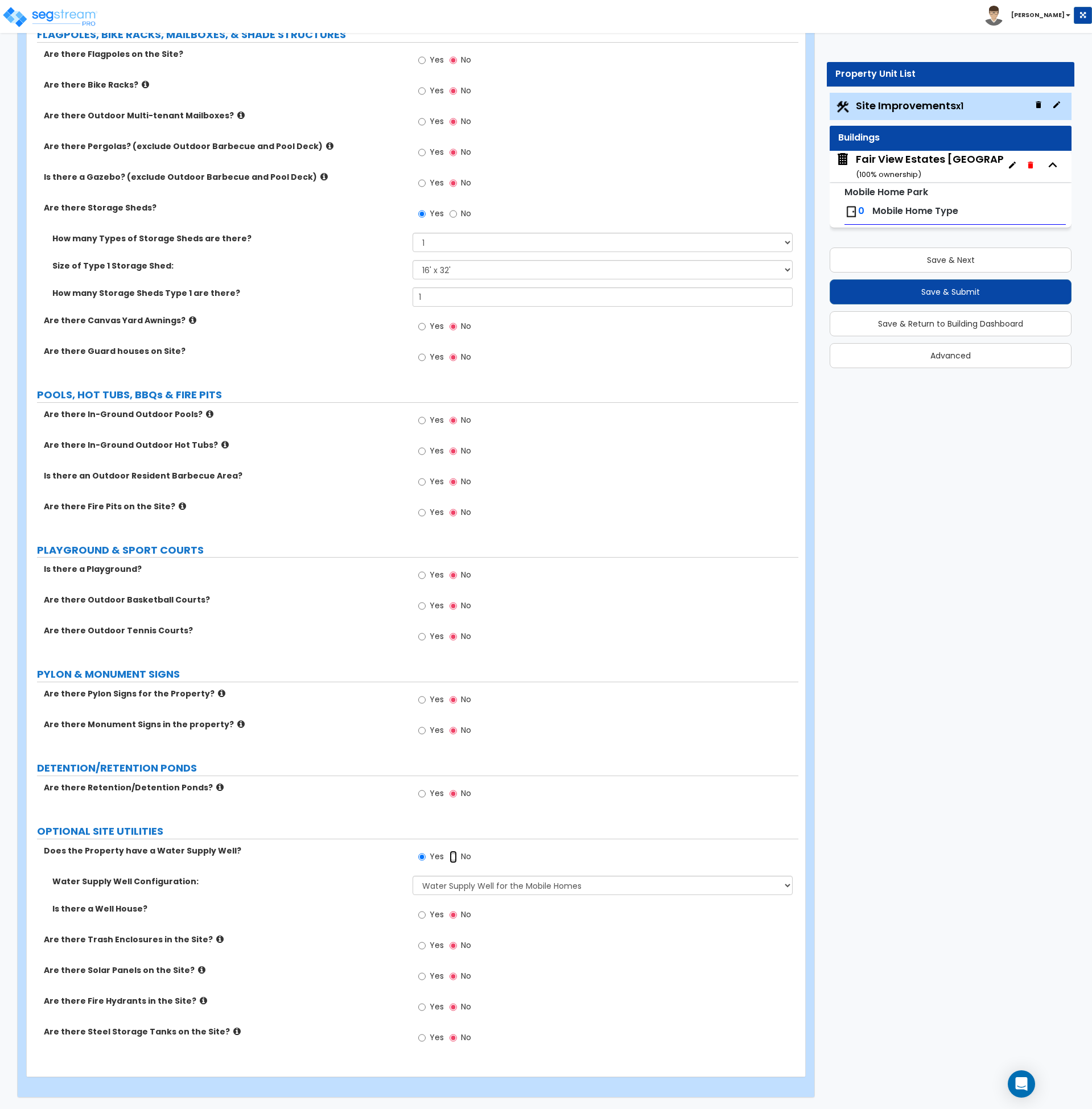
click at [454, 857] on input "No" at bounding box center [453, 857] width 7 height 13
radio input "false"
radio input "true"
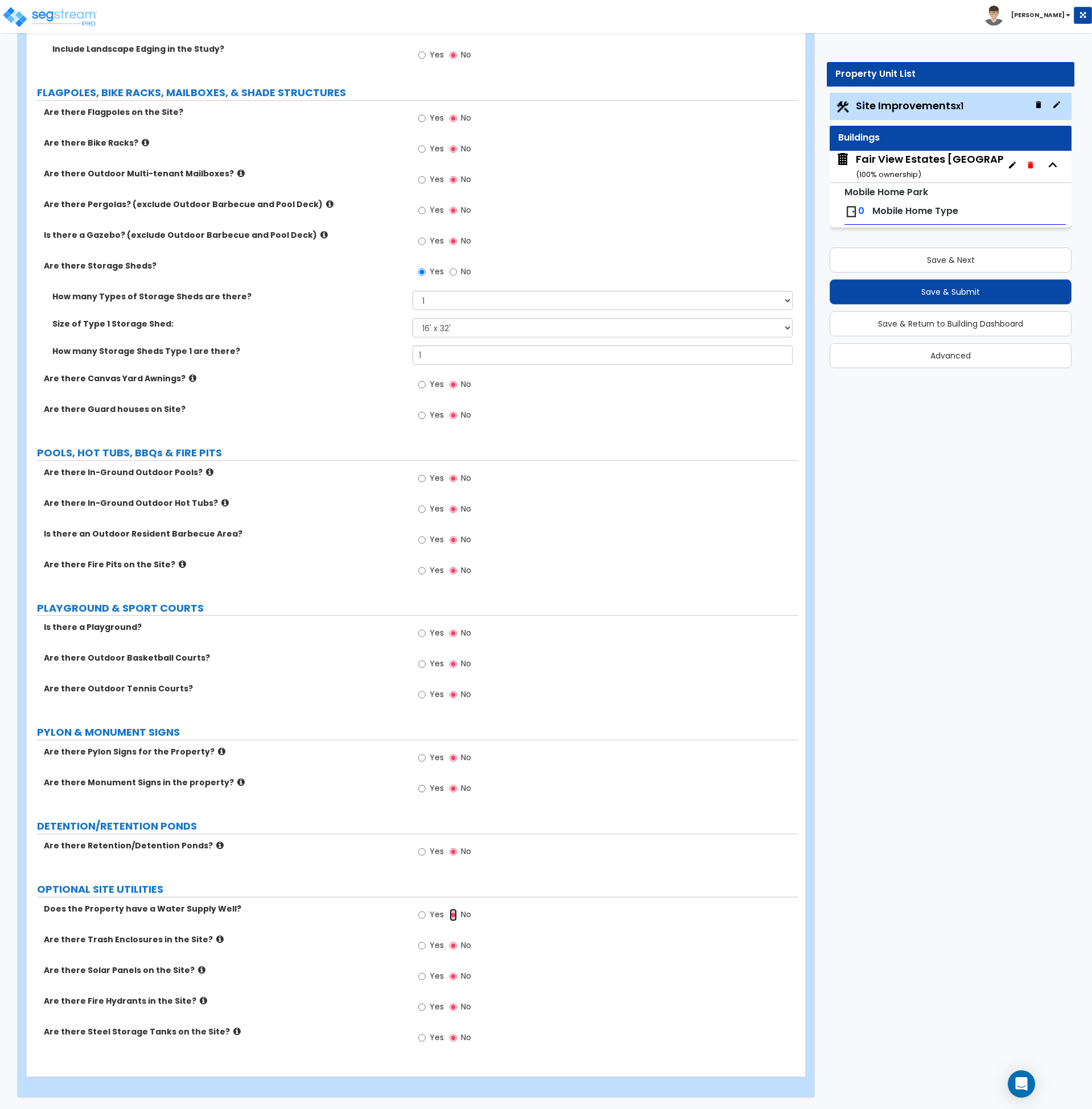
scroll to position [1630, 0]
click at [419, 945] on input "Yes" at bounding box center [421, 946] width 7 height 13
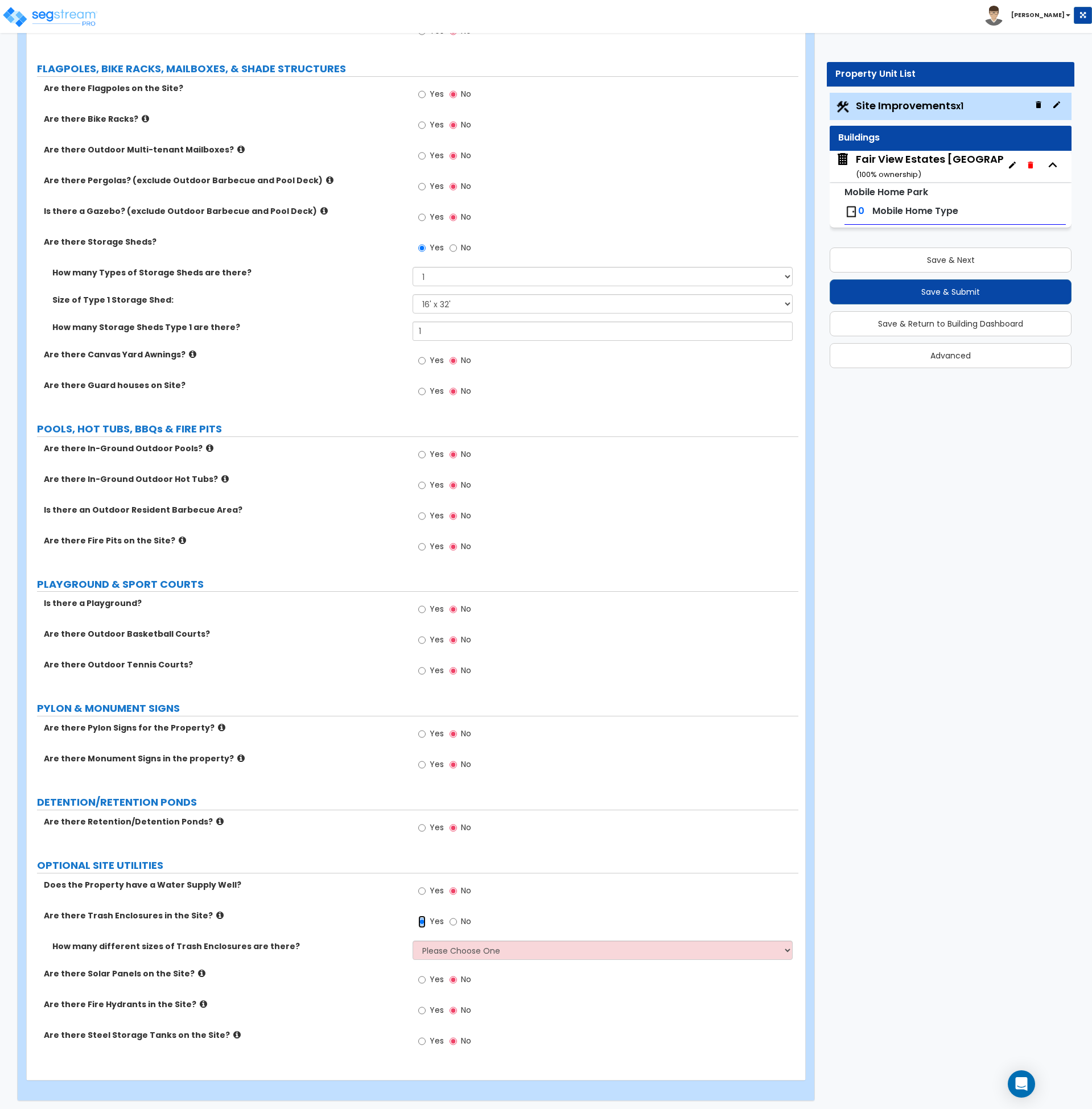
scroll to position [1658, 0]
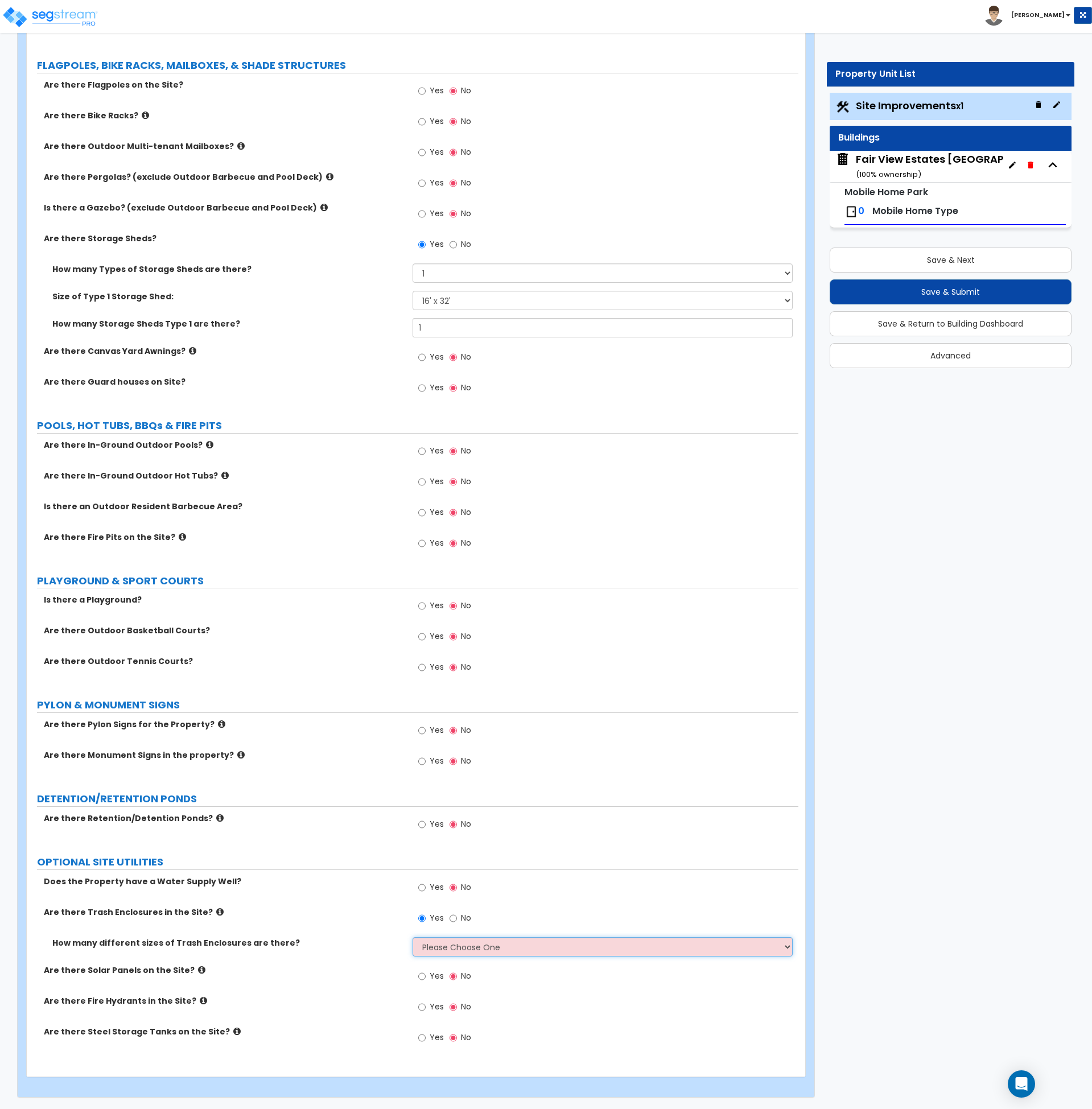
click at [430, 944] on select "Please Choose One 1 2 3" at bounding box center [603, 947] width 380 height 19
click at [452, 917] on input "No" at bounding box center [453, 919] width 7 height 13
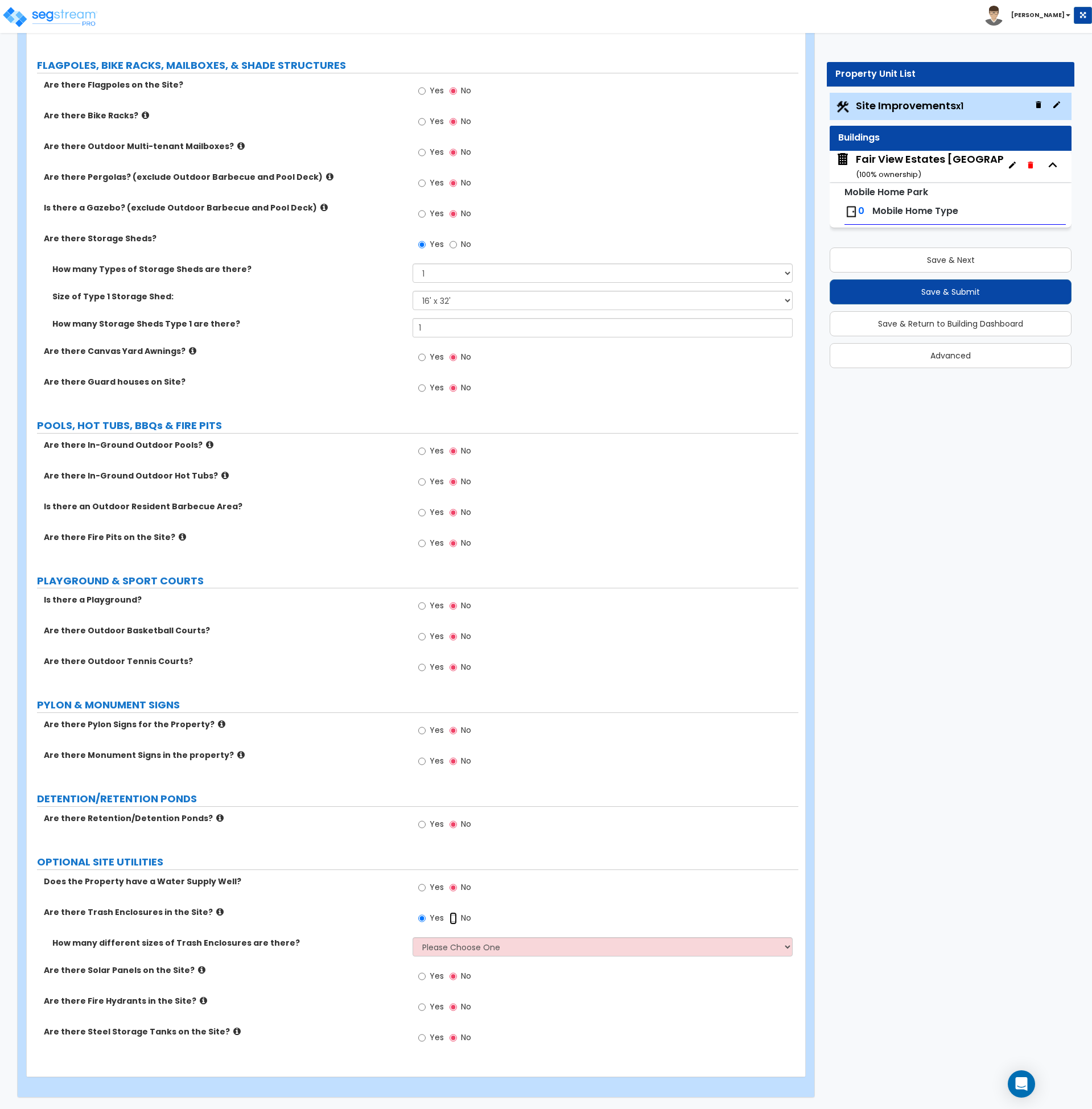
radio input "false"
radio input "true"
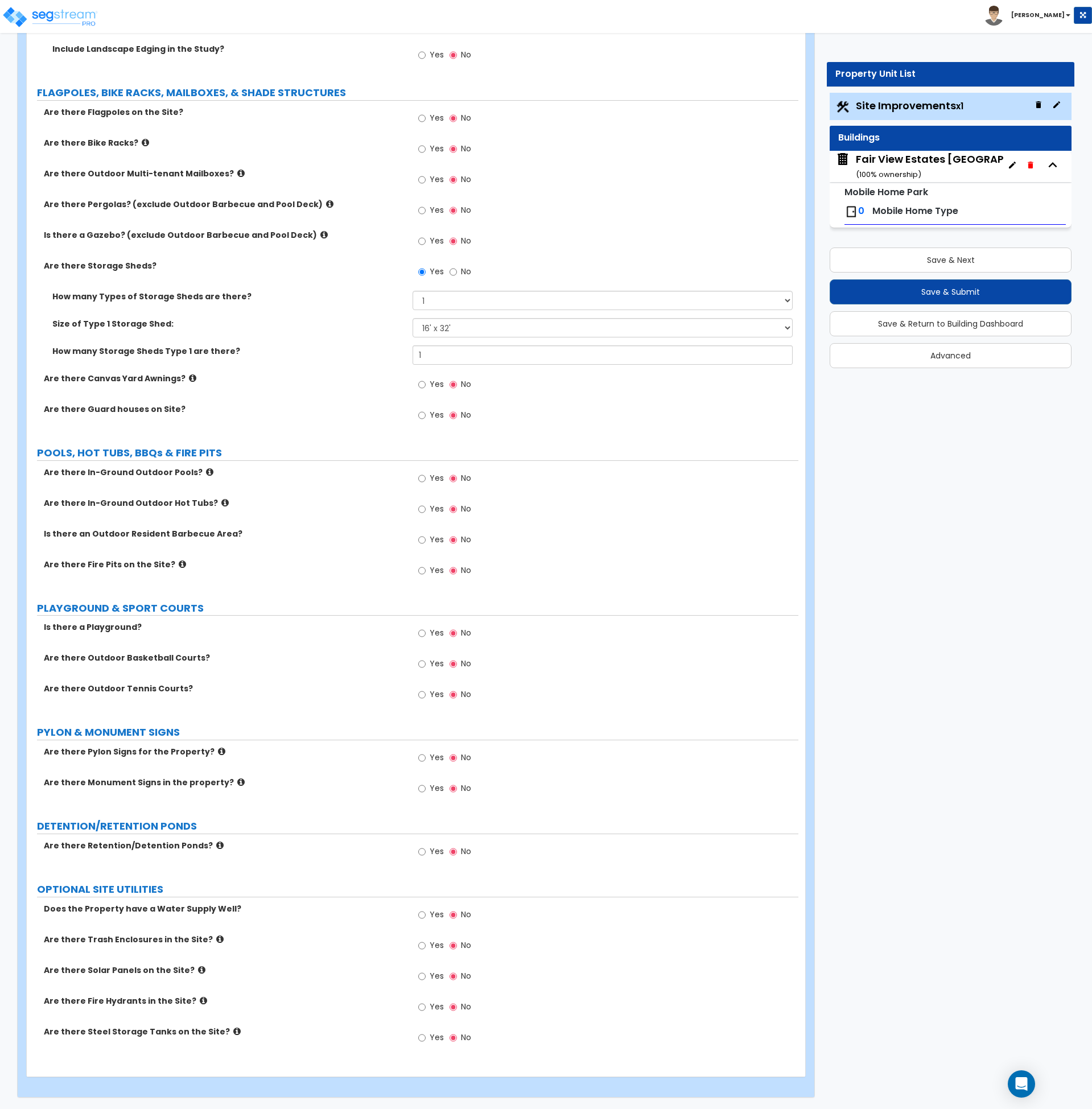
click at [350, 921] on div "Does the Property have a Water Supply Well? Yes No" at bounding box center [412, 918] width 772 height 30
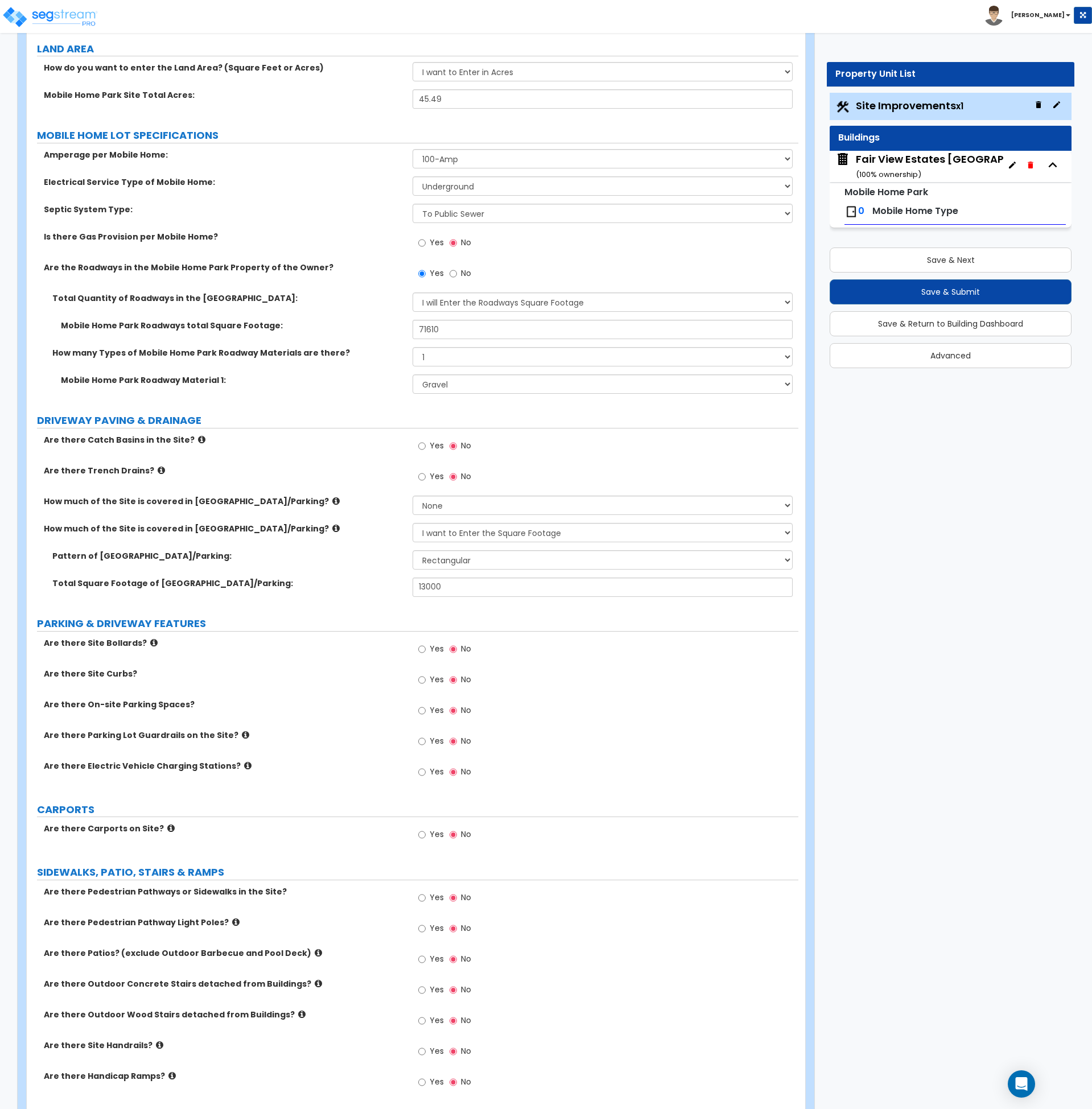
scroll to position [0, 0]
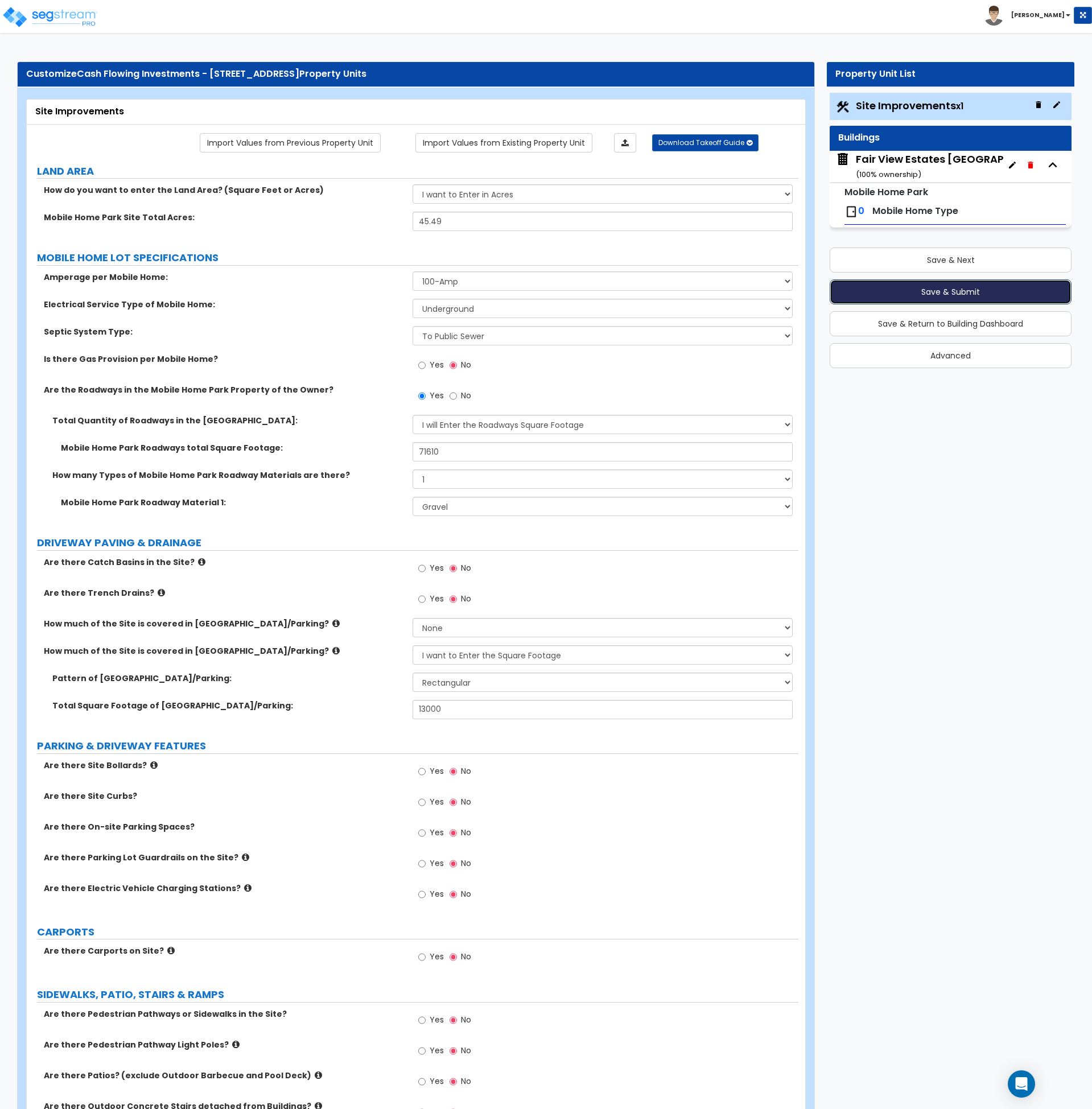
click at [915, 294] on button "Save & Submit" at bounding box center [950, 291] width 242 height 25
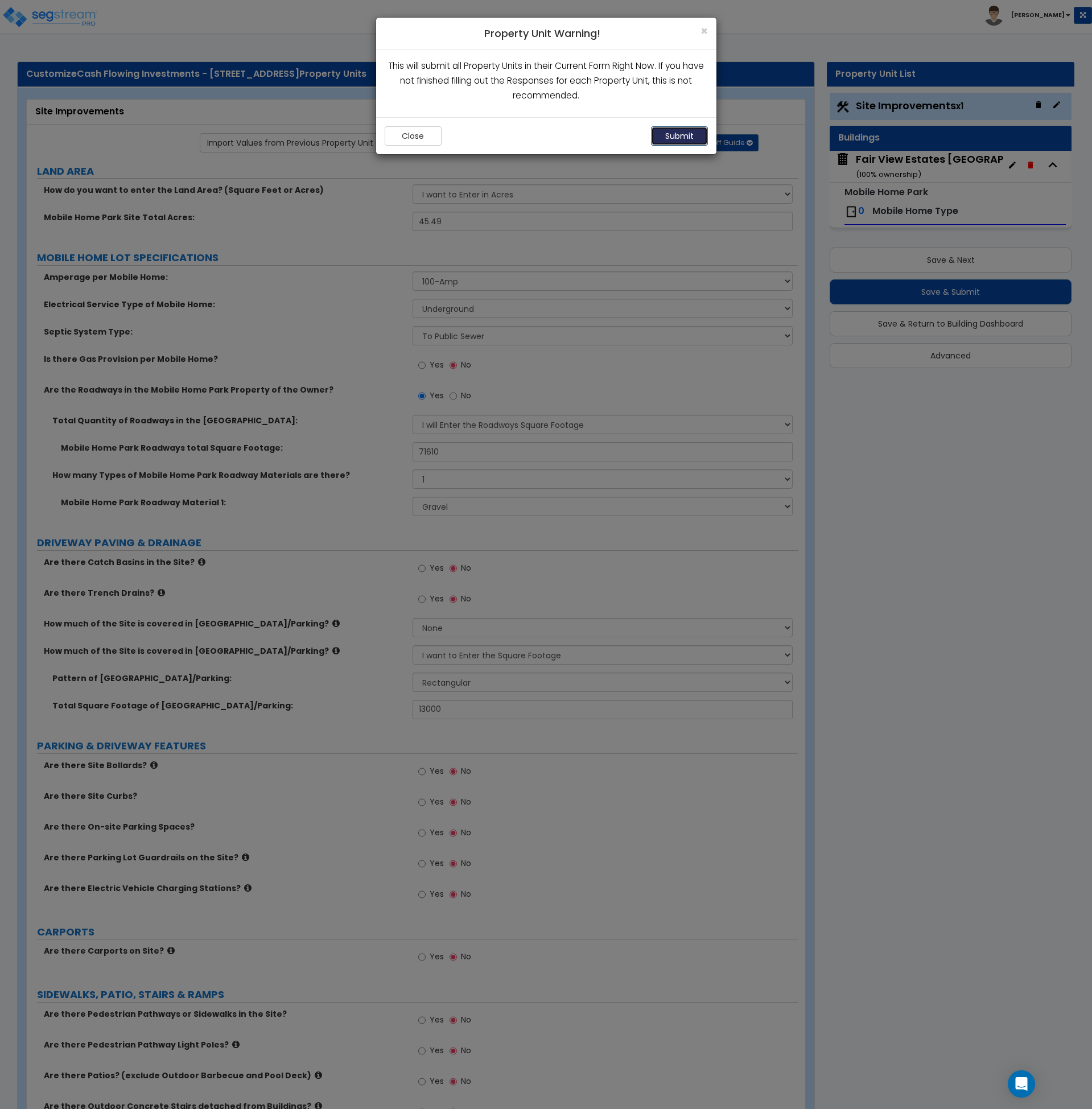
click at [692, 136] on button "Submit" at bounding box center [679, 136] width 57 height 19
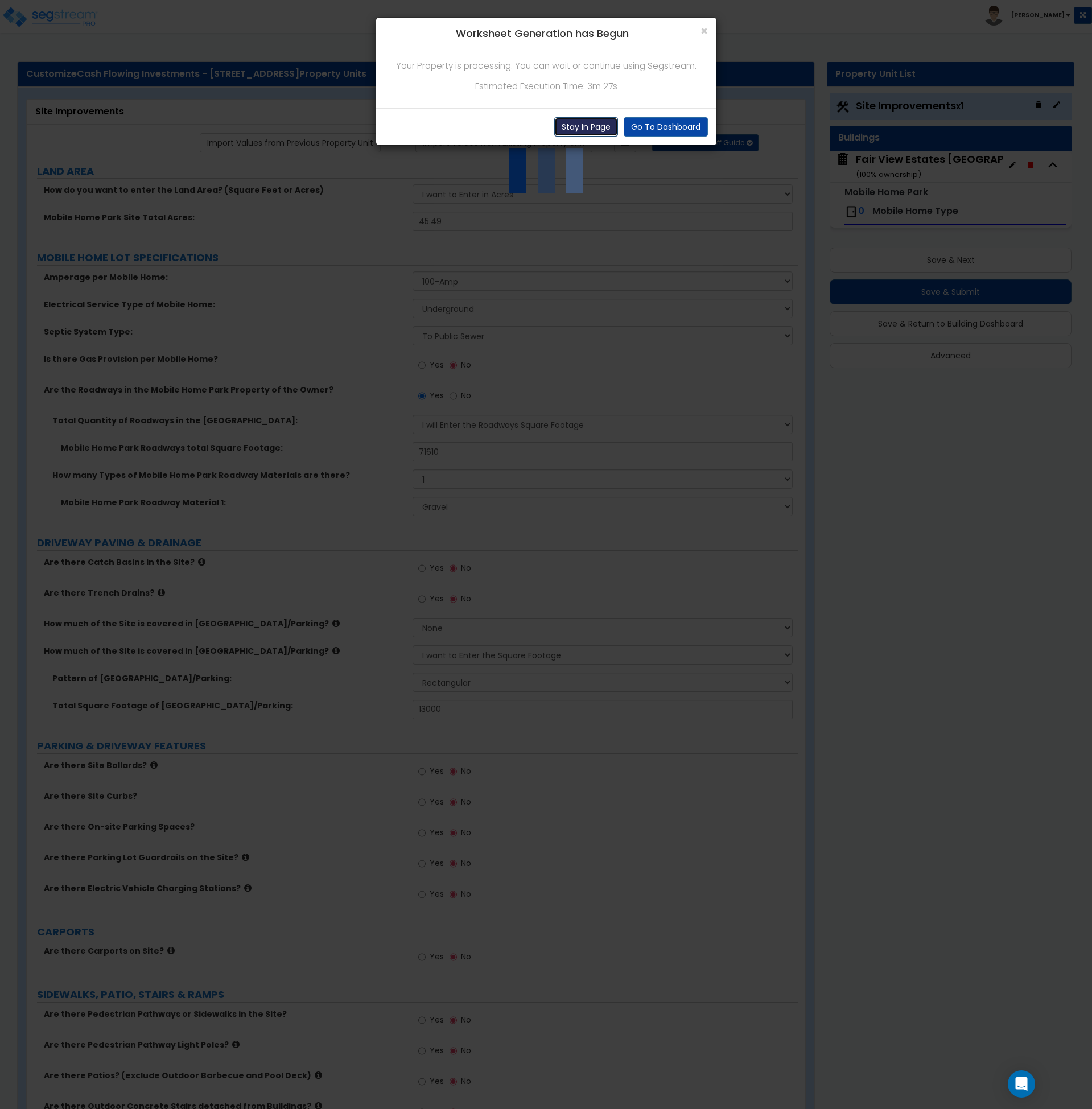
click at [595, 126] on button "Stay In Page" at bounding box center [586, 127] width 64 height 19
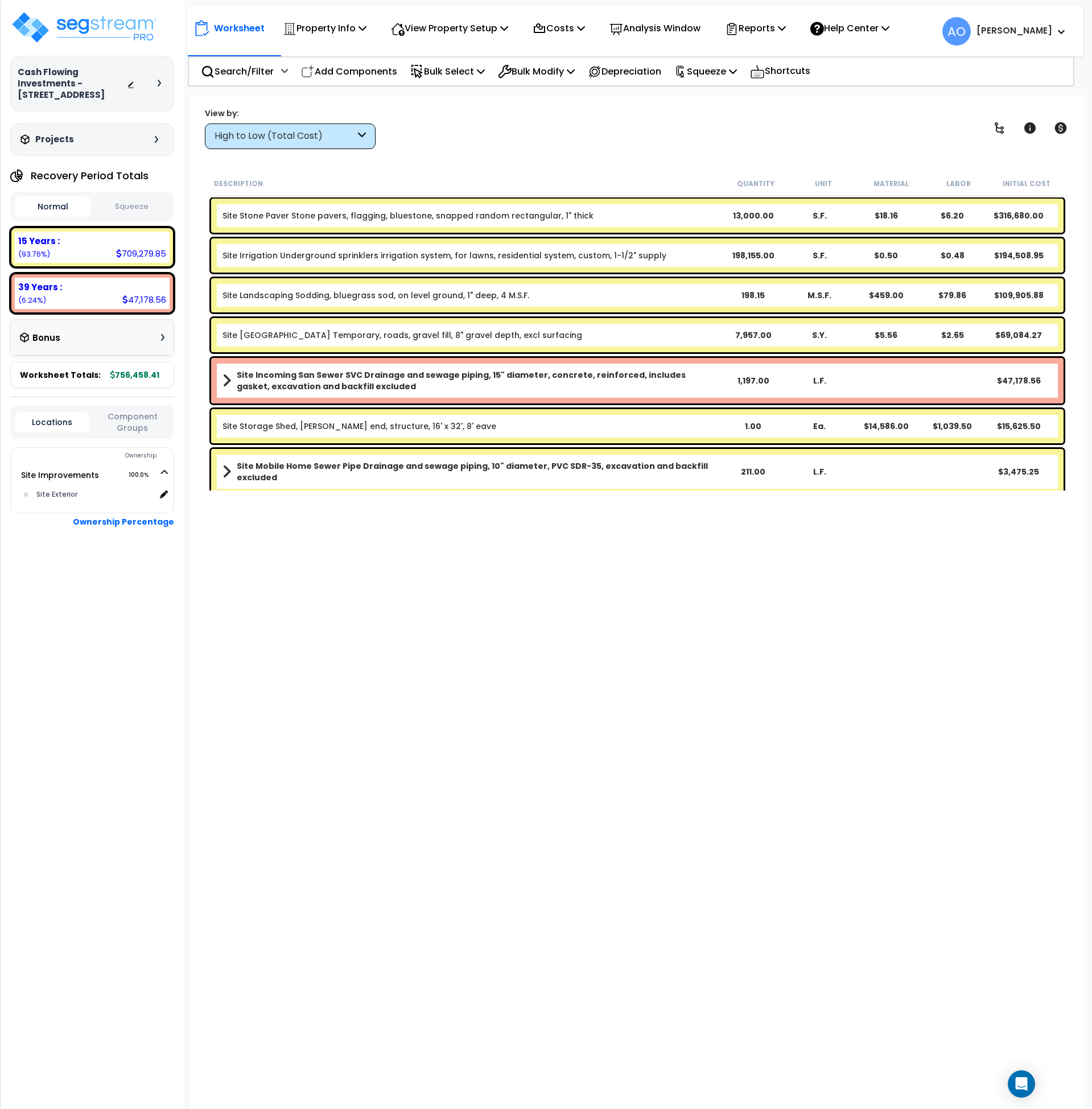
click at [367, 671] on div "Description Quantity Unit Material Labor Initial Cost Site Stone Paver Stone pa…" at bounding box center [637, 543] width 861 height 743
click at [130, 205] on button "Squeeze" at bounding box center [133, 207] width 77 height 20
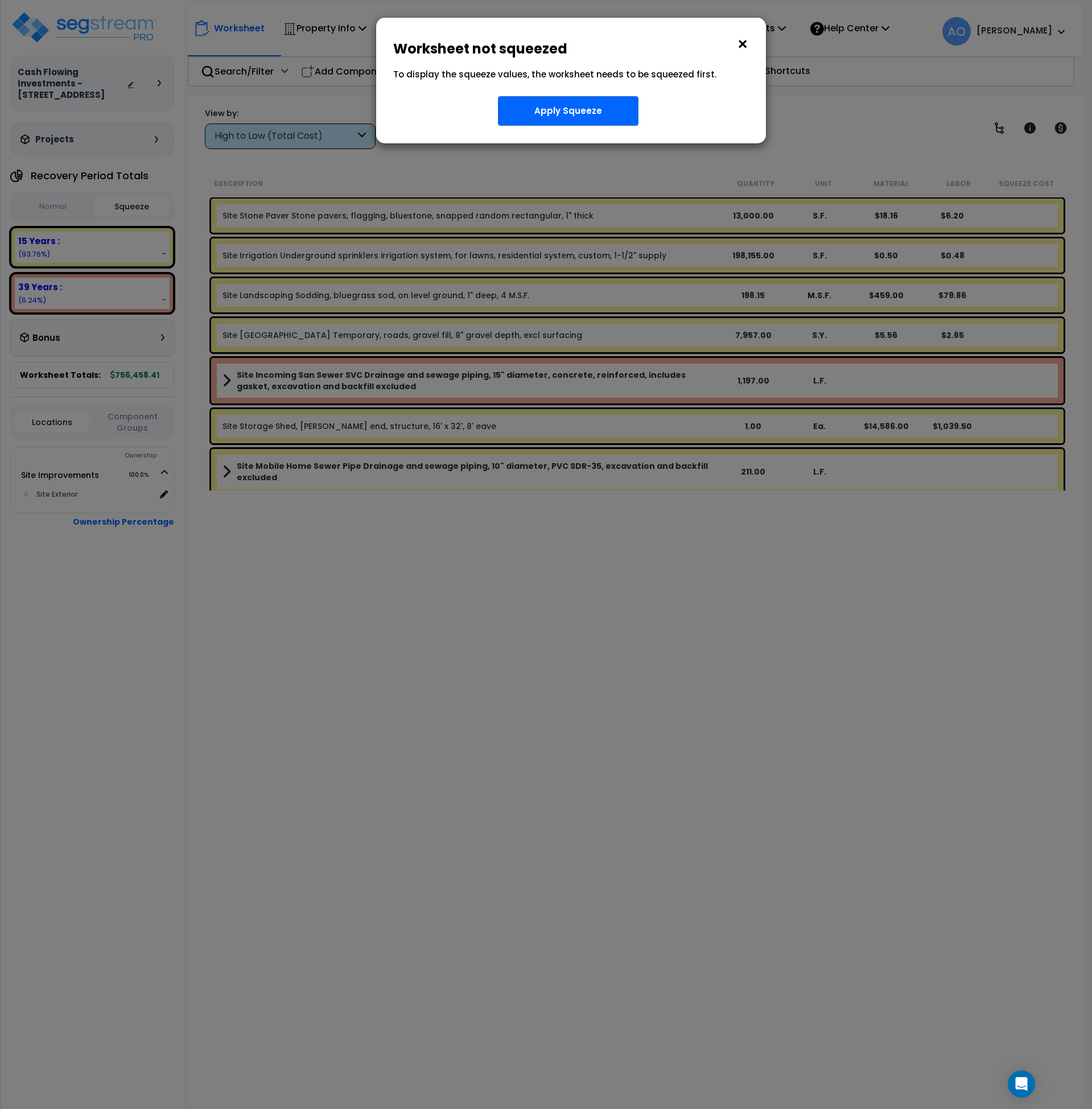
click at [738, 44] on button "×" at bounding box center [742, 44] width 13 height 18
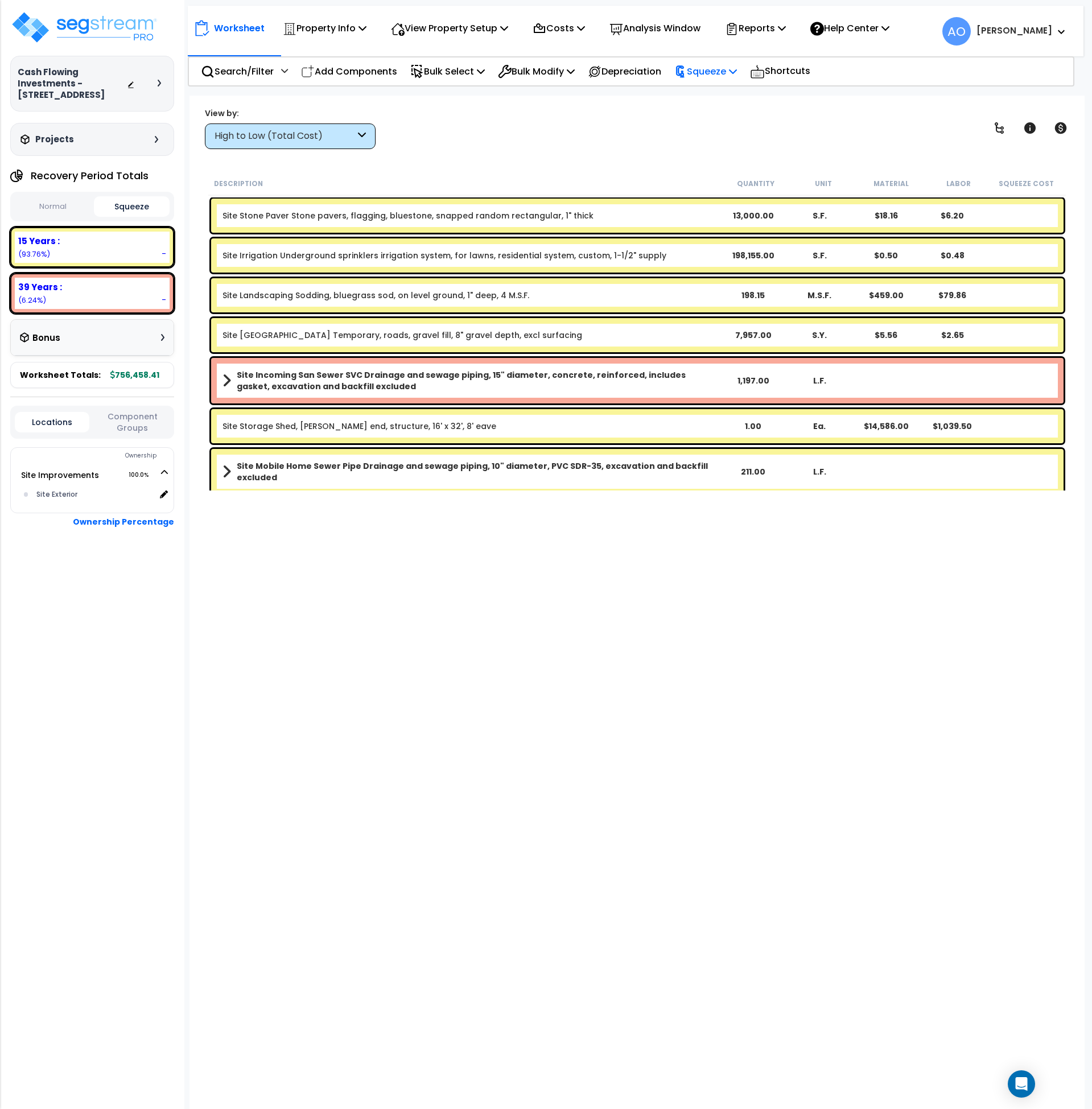
click at [726, 69] on p "Squeeze" at bounding box center [706, 71] width 62 height 15
click at [709, 91] on link "Squeeze" at bounding box center [724, 97] width 113 height 23
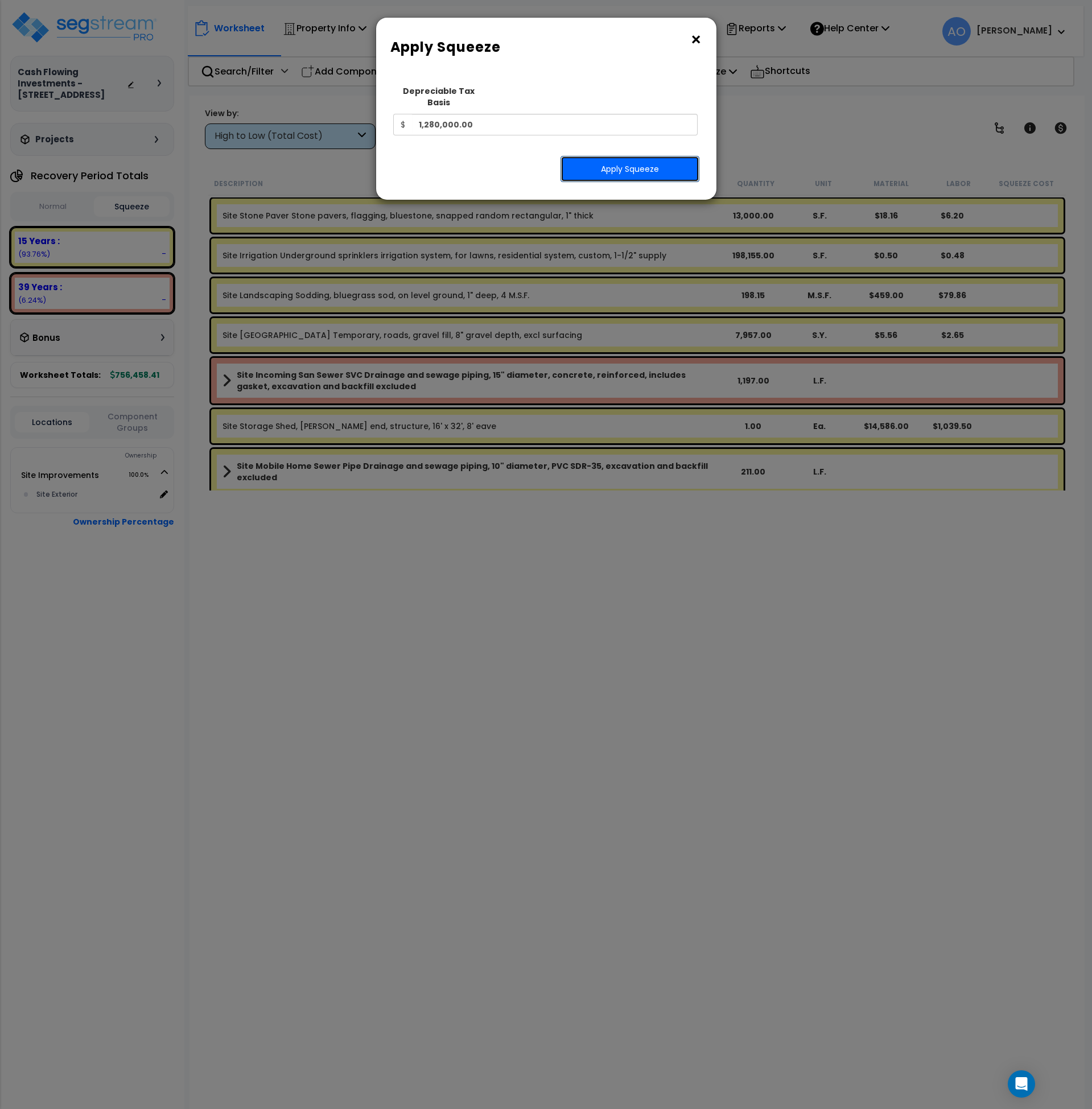
click at [623, 156] on button "Apply Squeeze" at bounding box center [630, 168] width 139 height 26
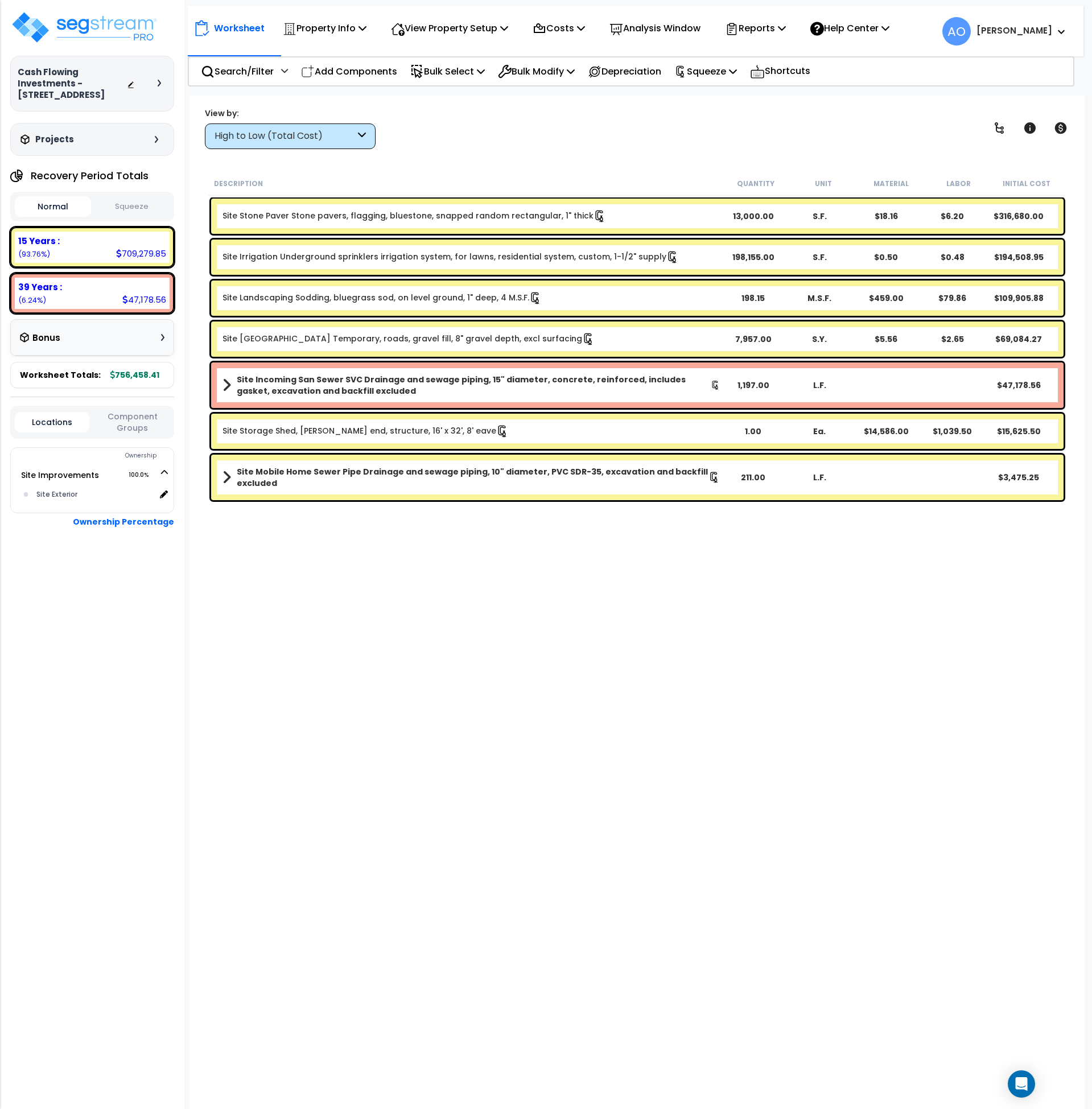
click at [132, 207] on button "Squeeze" at bounding box center [133, 207] width 77 height 20
click at [424, 22] on p "View Property Setup" at bounding box center [449, 28] width 117 height 15
click at [429, 54] on link "Building Setup" at bounding box center [441, 53] width 113 height 23
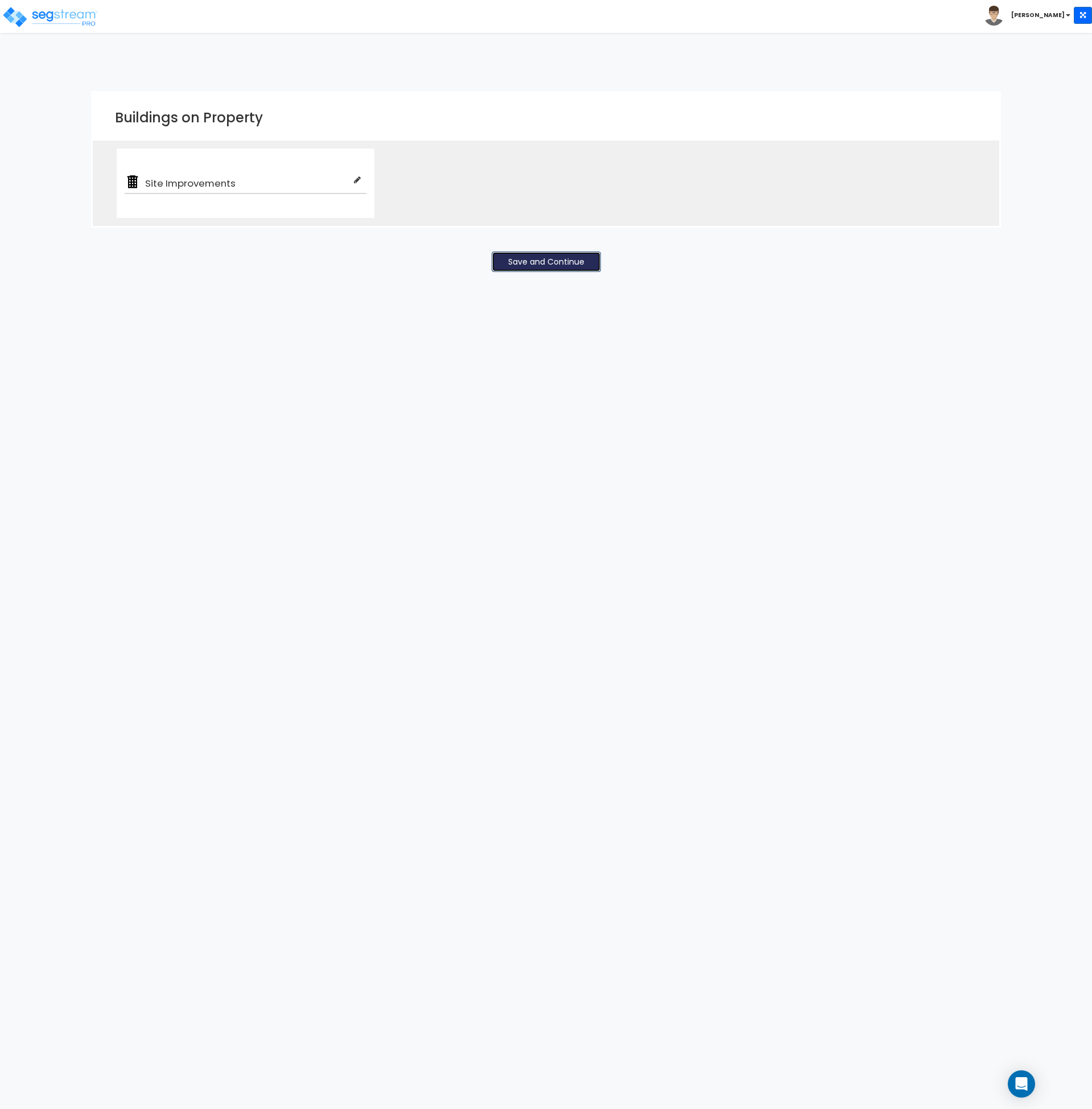
click at [535, 260] on button "Save and Continue" at bounding box center [546, 262] width 109 height 21
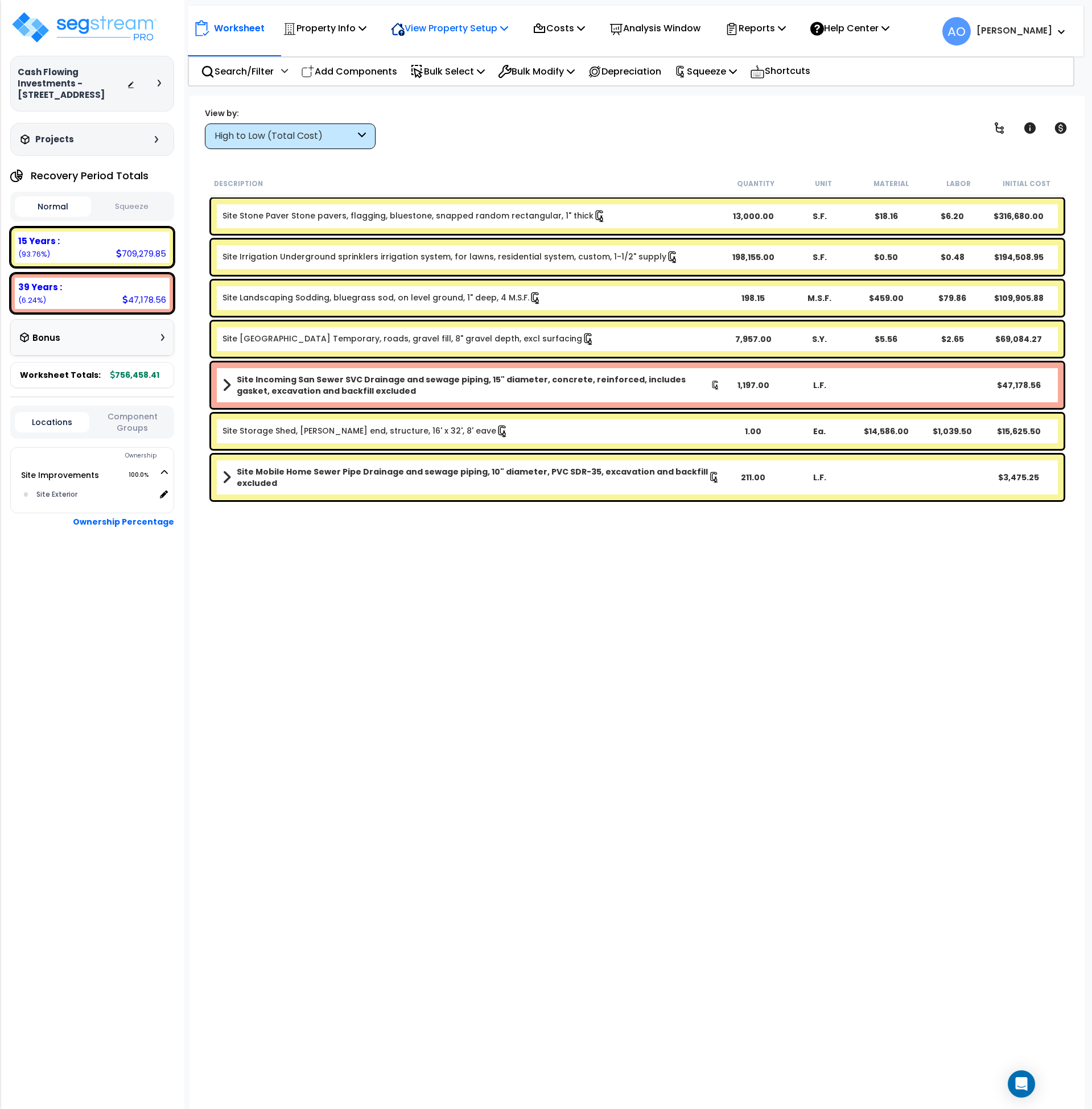
click at [442, 25] on p "View Property Setup" at bounding box center [449, 28] width 117 height 15
click at [445, 81] on link "View Questionnaire" at bounding box center [441, 77] width 113 height 23
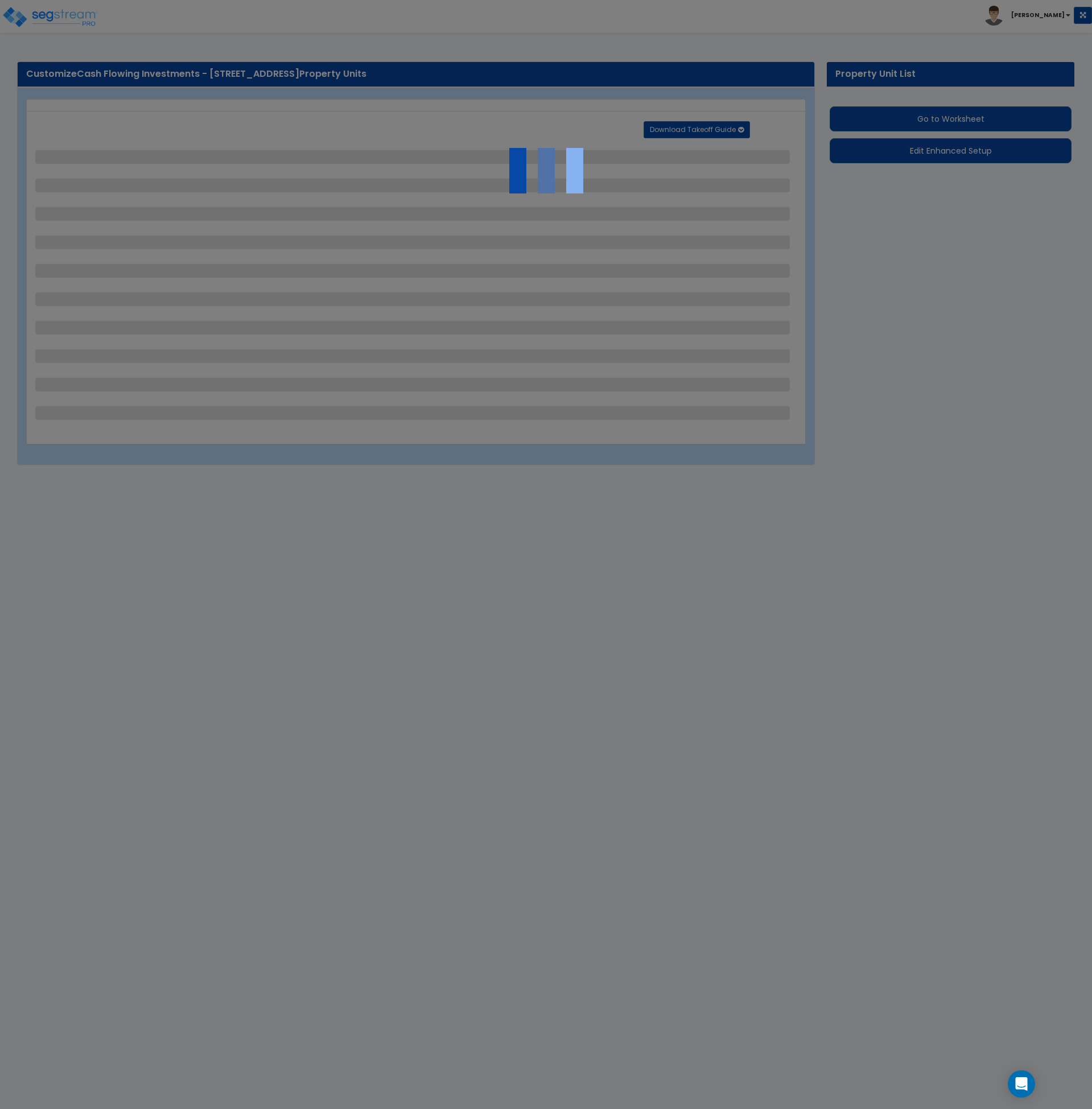
select select "1"
select select "2"
select select "1"
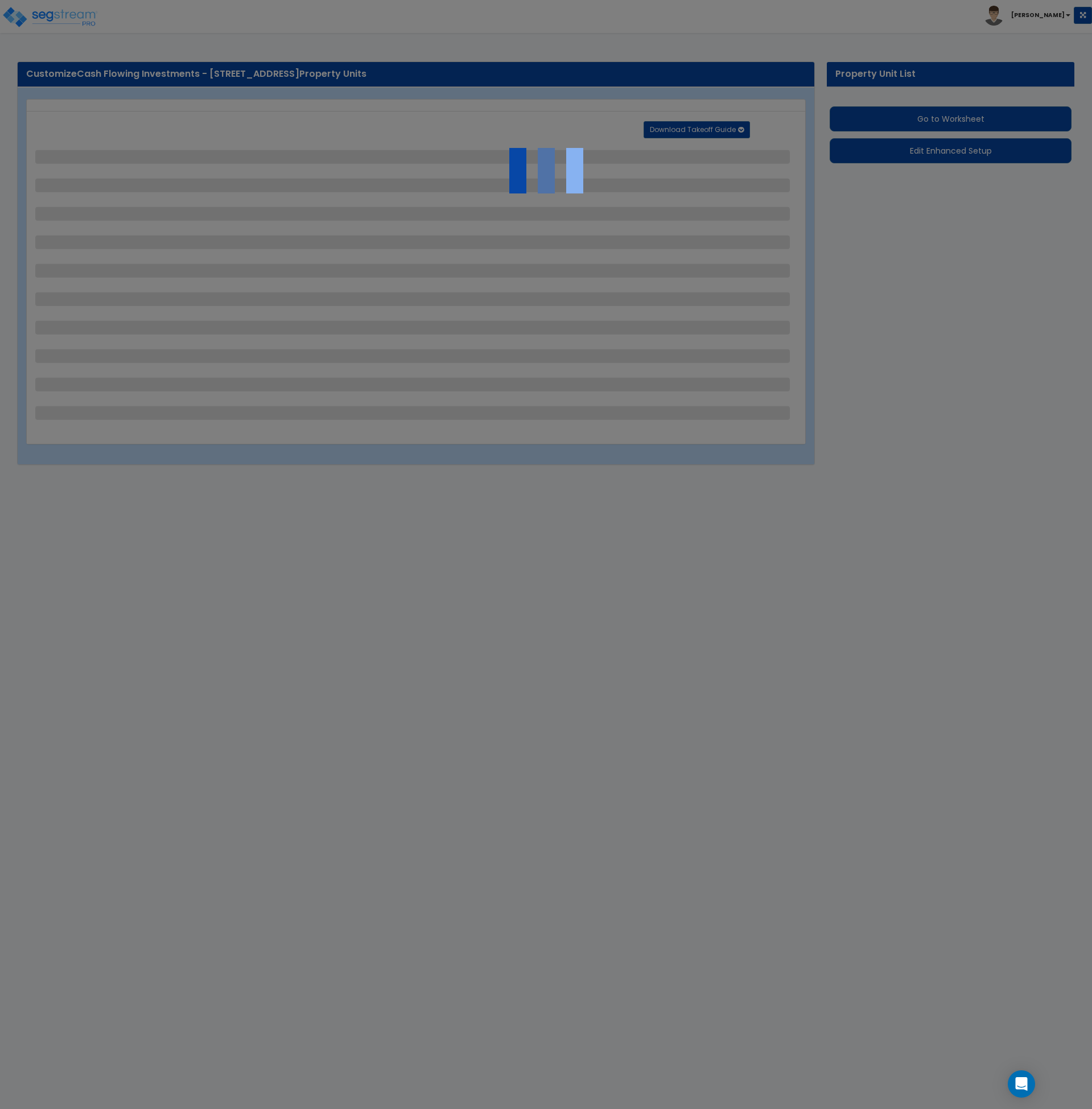
select select "1"
select select "2"
select select "1"
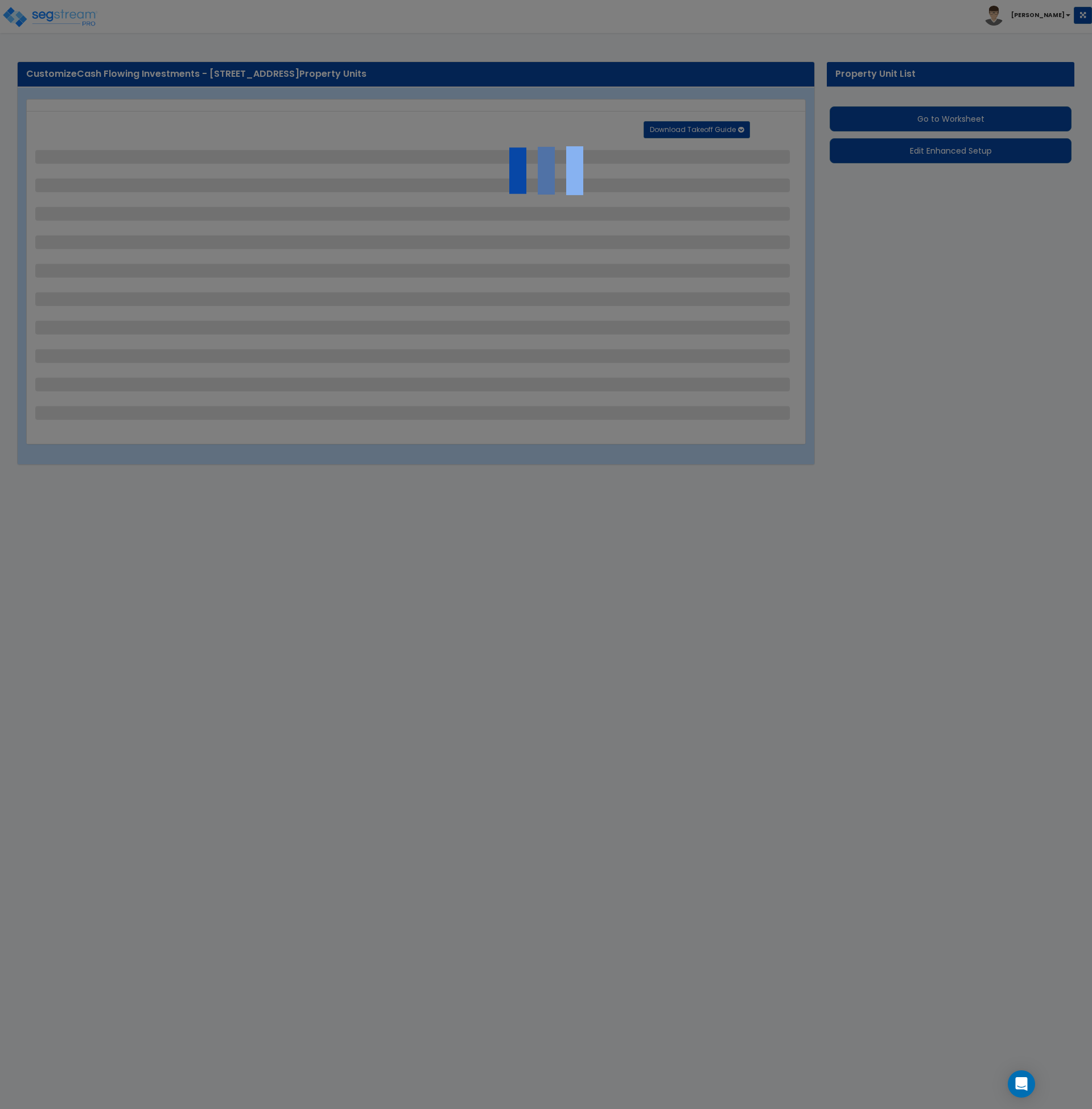
select select "1"
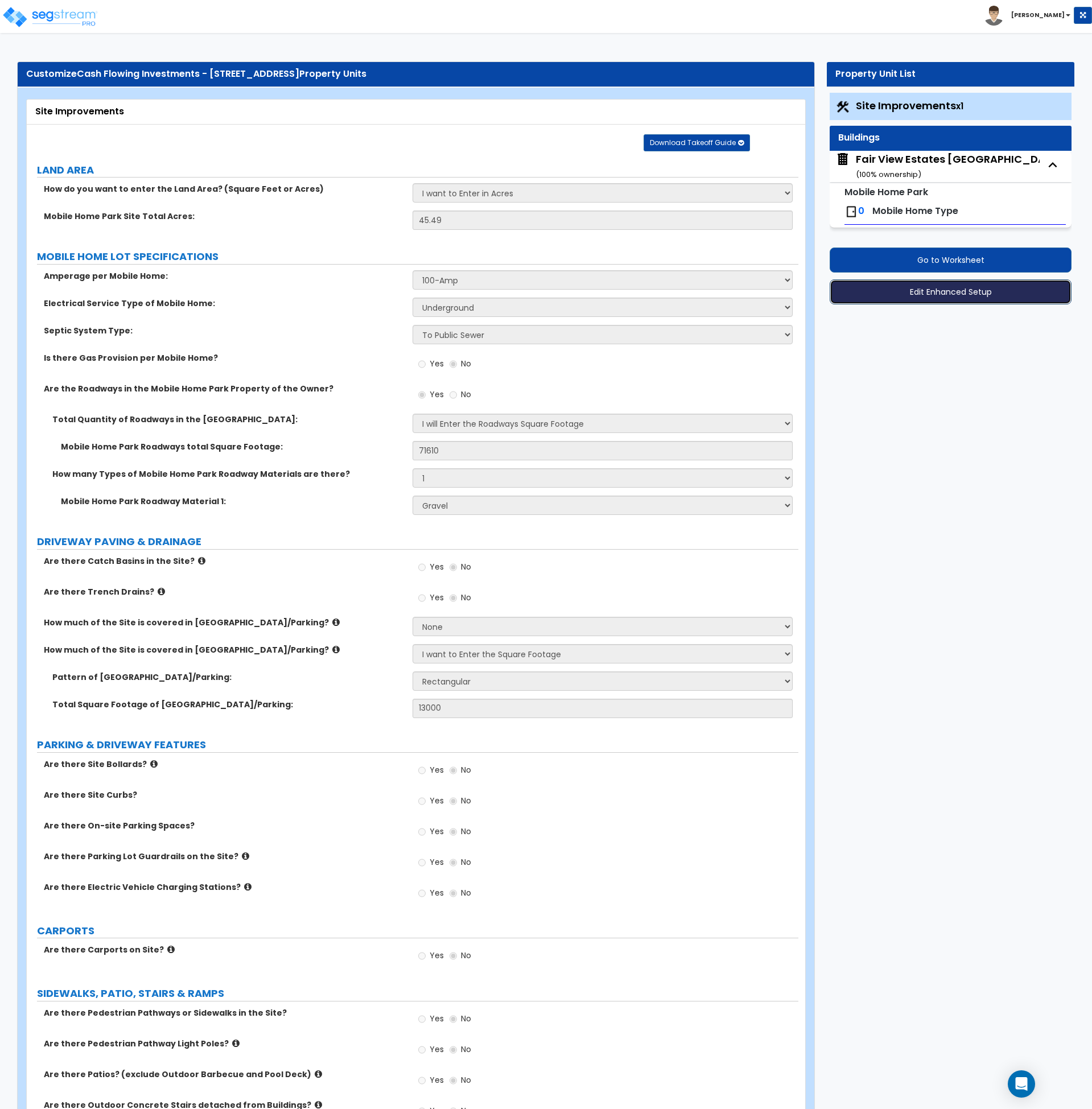
click at [934, 296] on button "Edit Enhanced Setup" at bounding box center [950, 291] width 242 height 25
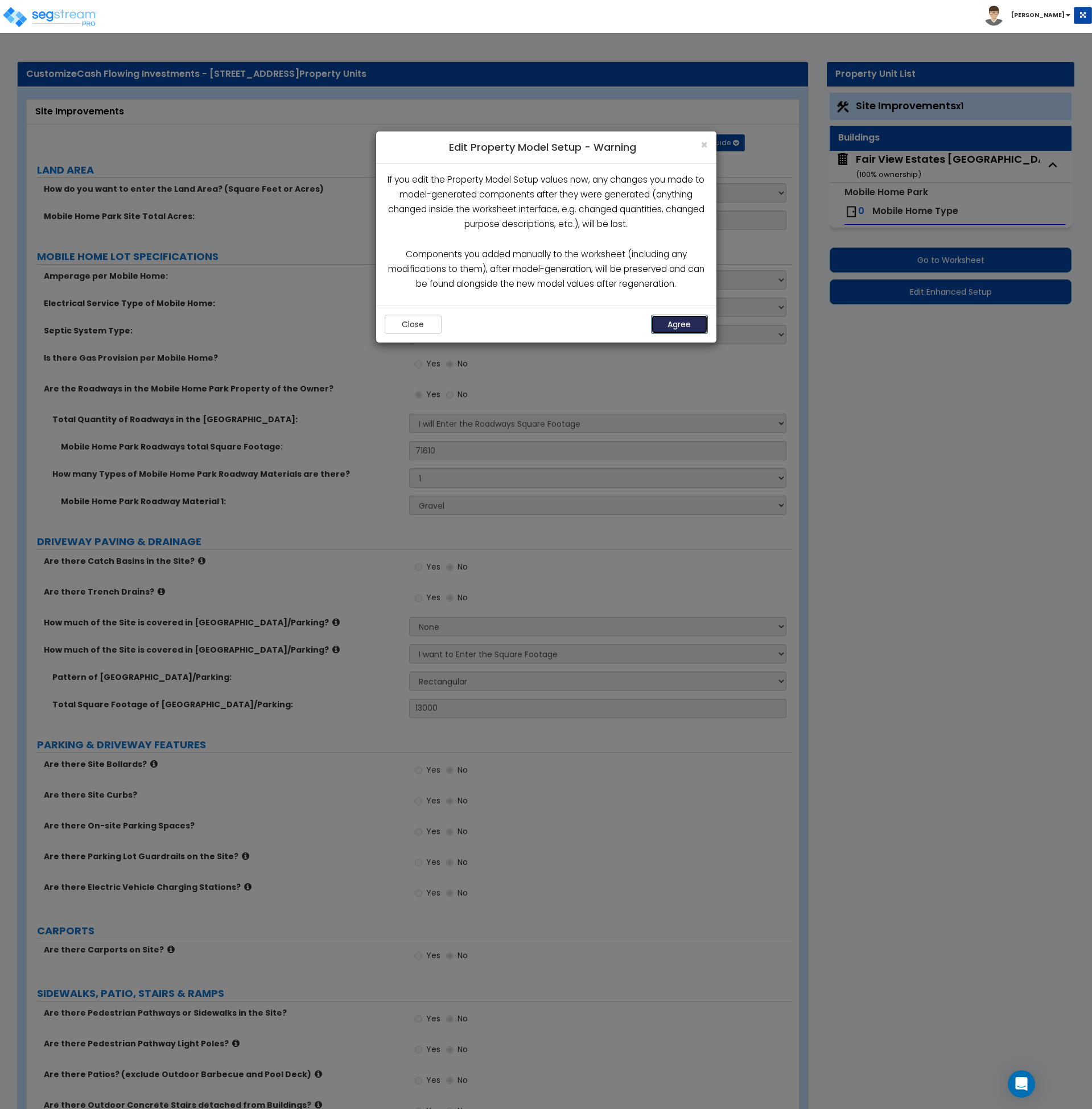
click at [671, 328] on button "Agree" at bounding box center [679, 324] width 57 height 19
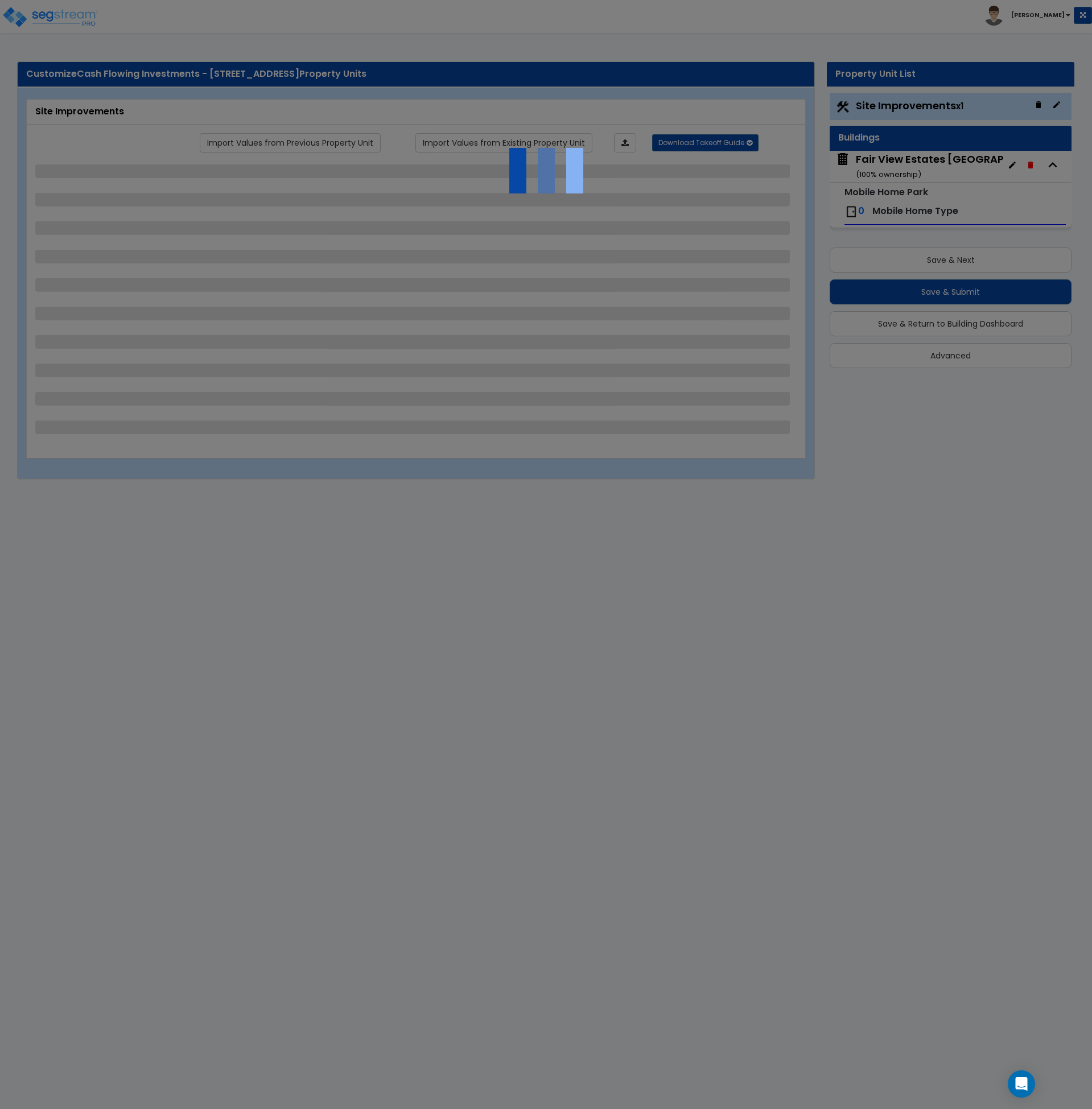
select select "1"
select select "2"
select select "1"
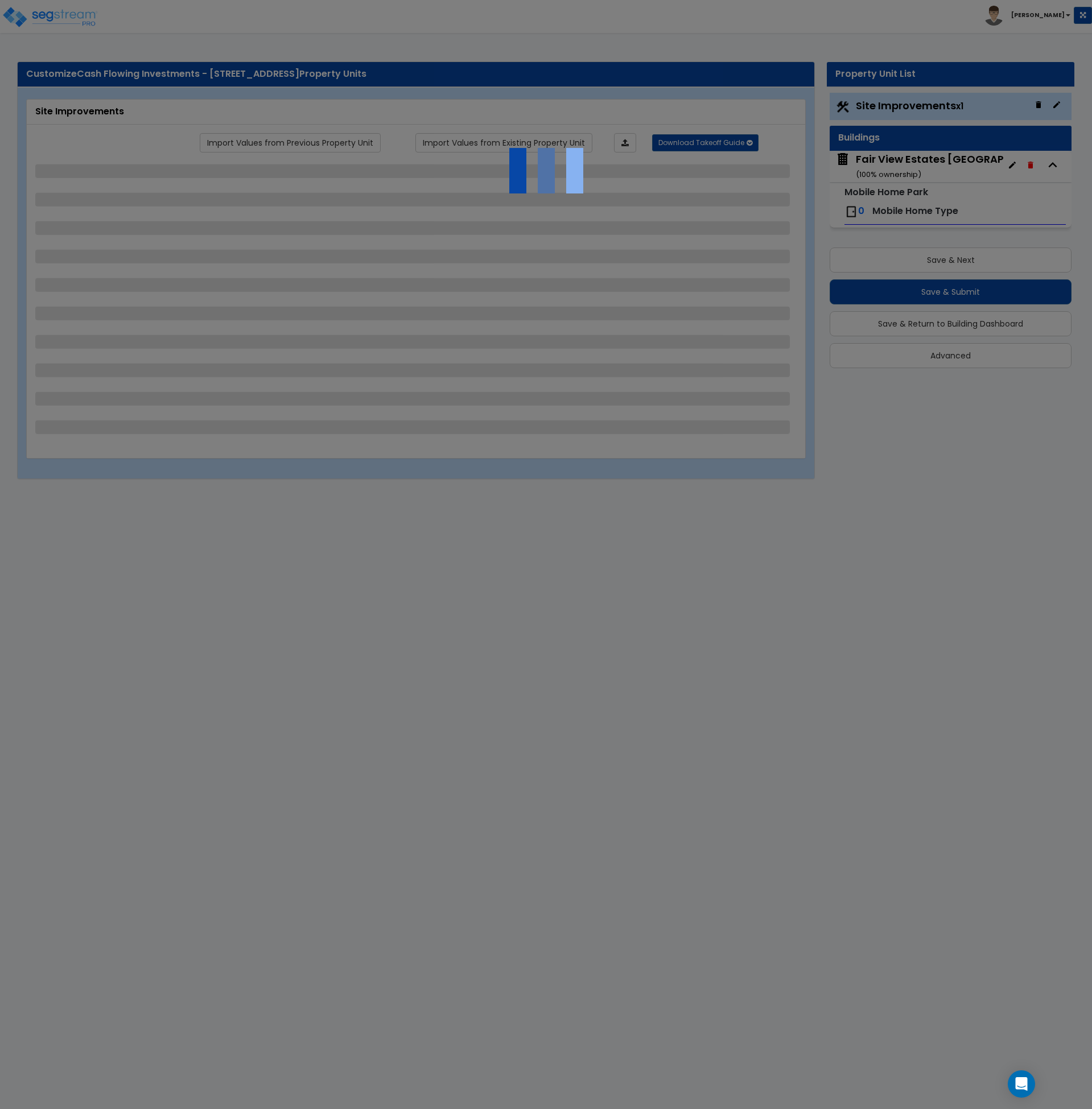
select select "1"
select select "2"
select select "1"
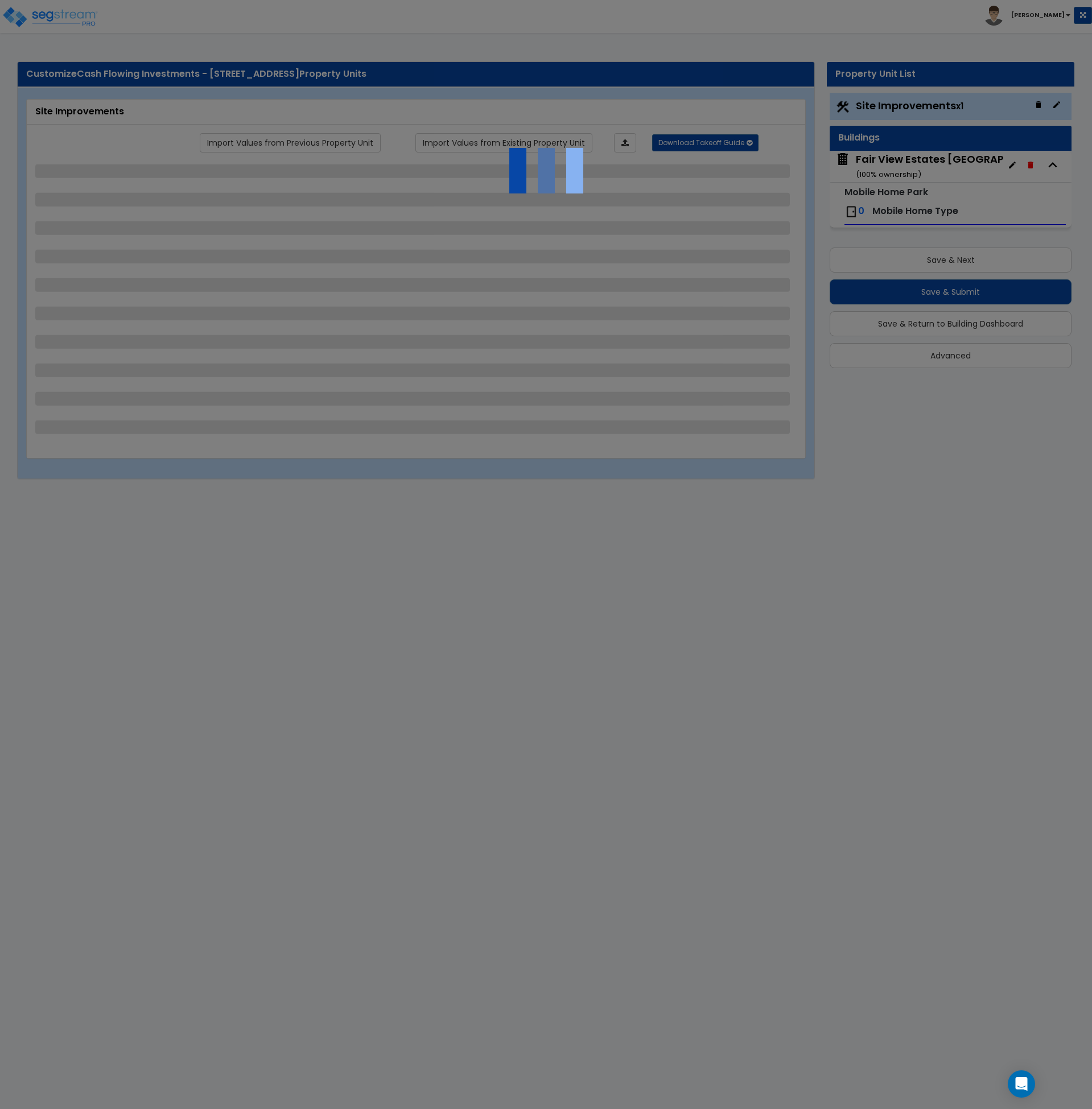
select select "1"
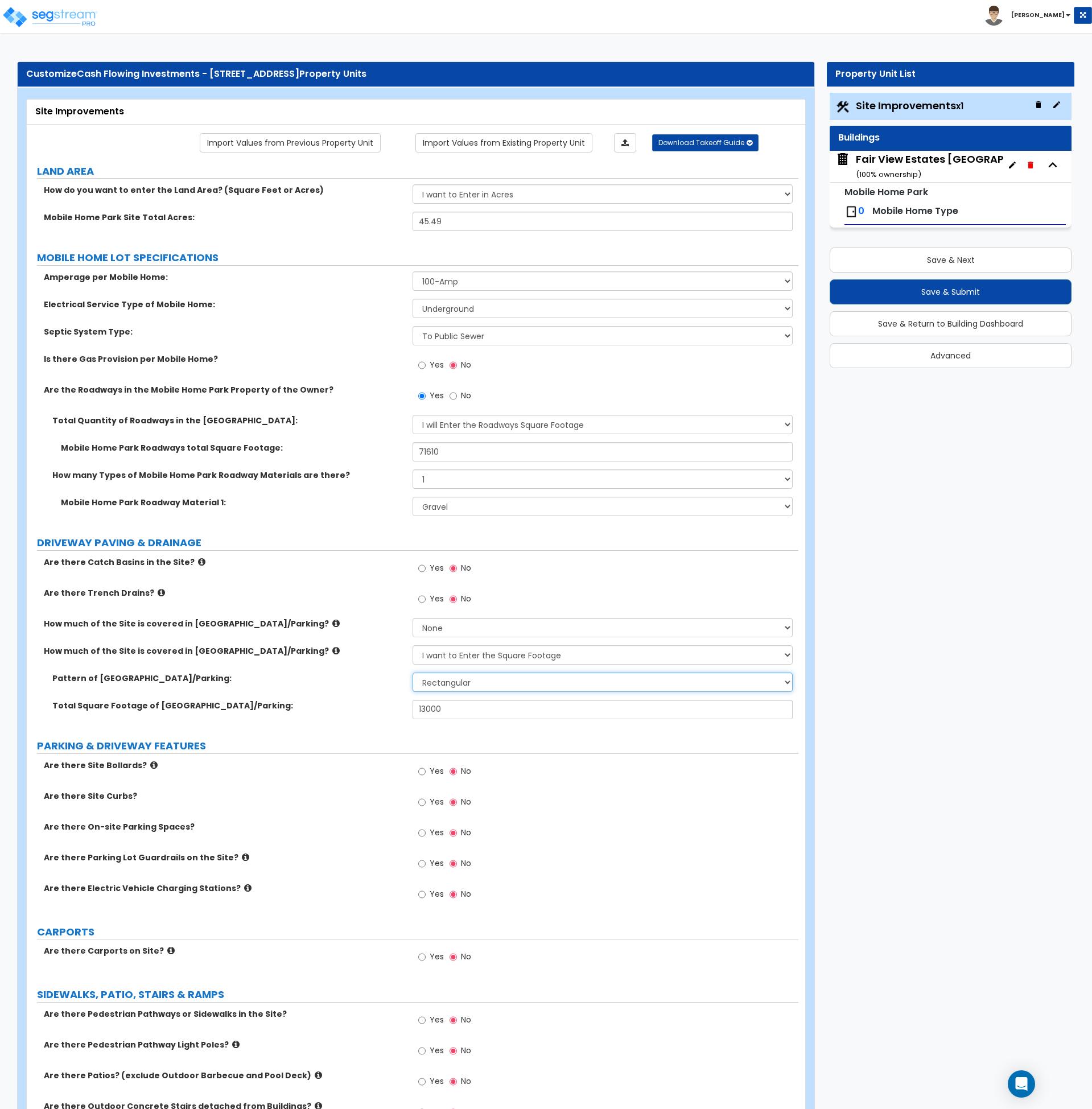
click at [486, 683] on select "Please Choose One Irregular Rectangular" at bounding box center [603, 682] width 380 height 19
select select "1"
click at [413, 672] on select "Please Choose One Irregular Rectangular" at bounding box center [603, 682] width 380 height 19
click at [362, 710] on label "Total Square Footage of [GEOGRAPHIC_DATA]/Parking:" at bounding box center [228, 706] width 351 height 11
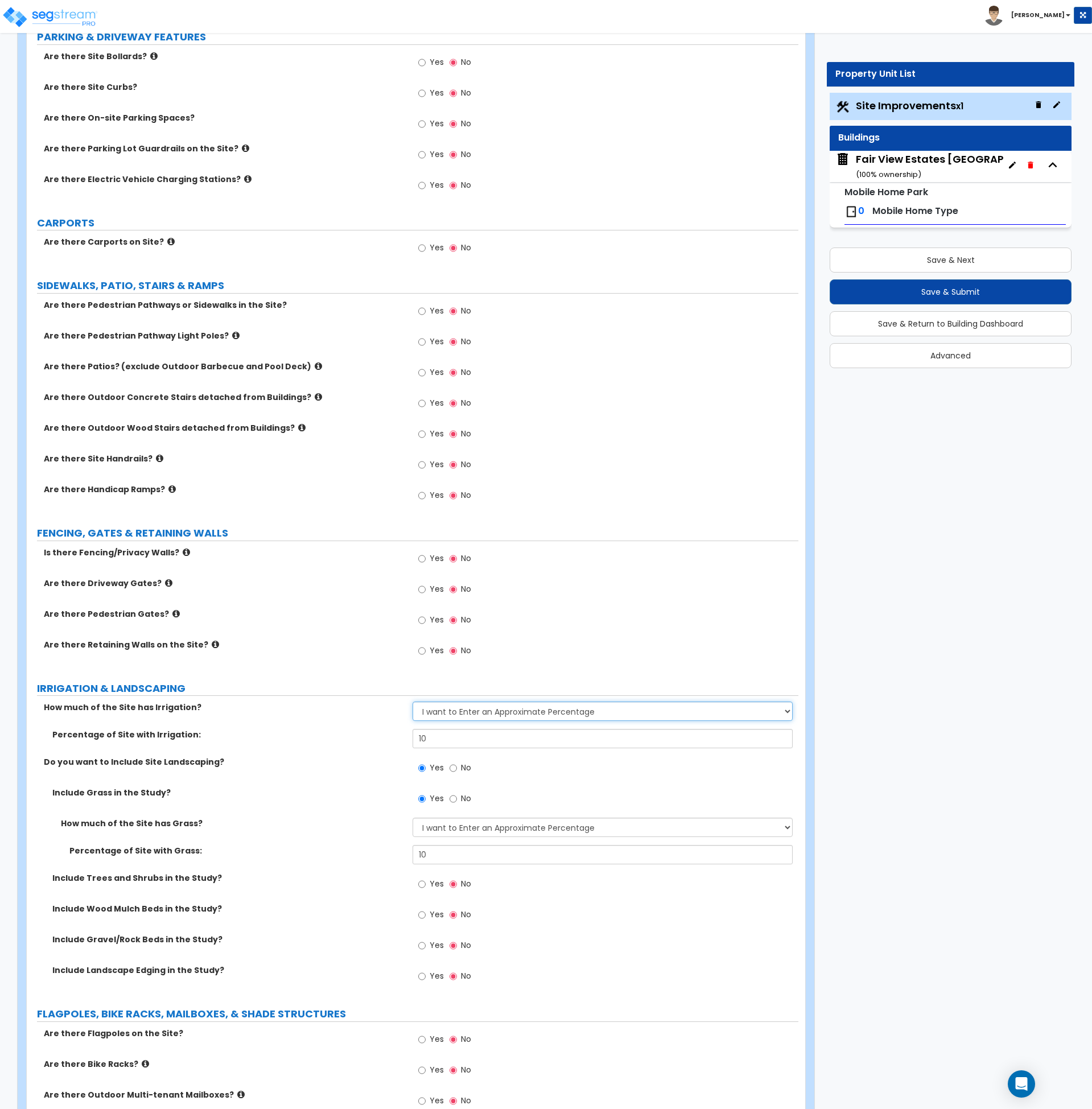
click at [453, 713] on select "None I want to Enter an Approximate Percentage I want to Enter the Square Foota…" at bounding box center [603, 711] width 380 height 19
click at [453, 708] on select "None I want to Enter an Approximate Percentage I want to Enter the Square Foota…" at bounding box center [603, 710] width 380 height 19
select select "0"
click at [413, 700] on select "None I want to Enter an Approximate Percentage I want to Enter the Square Foota…" at bounding box center [603, 710] width 380 height 19
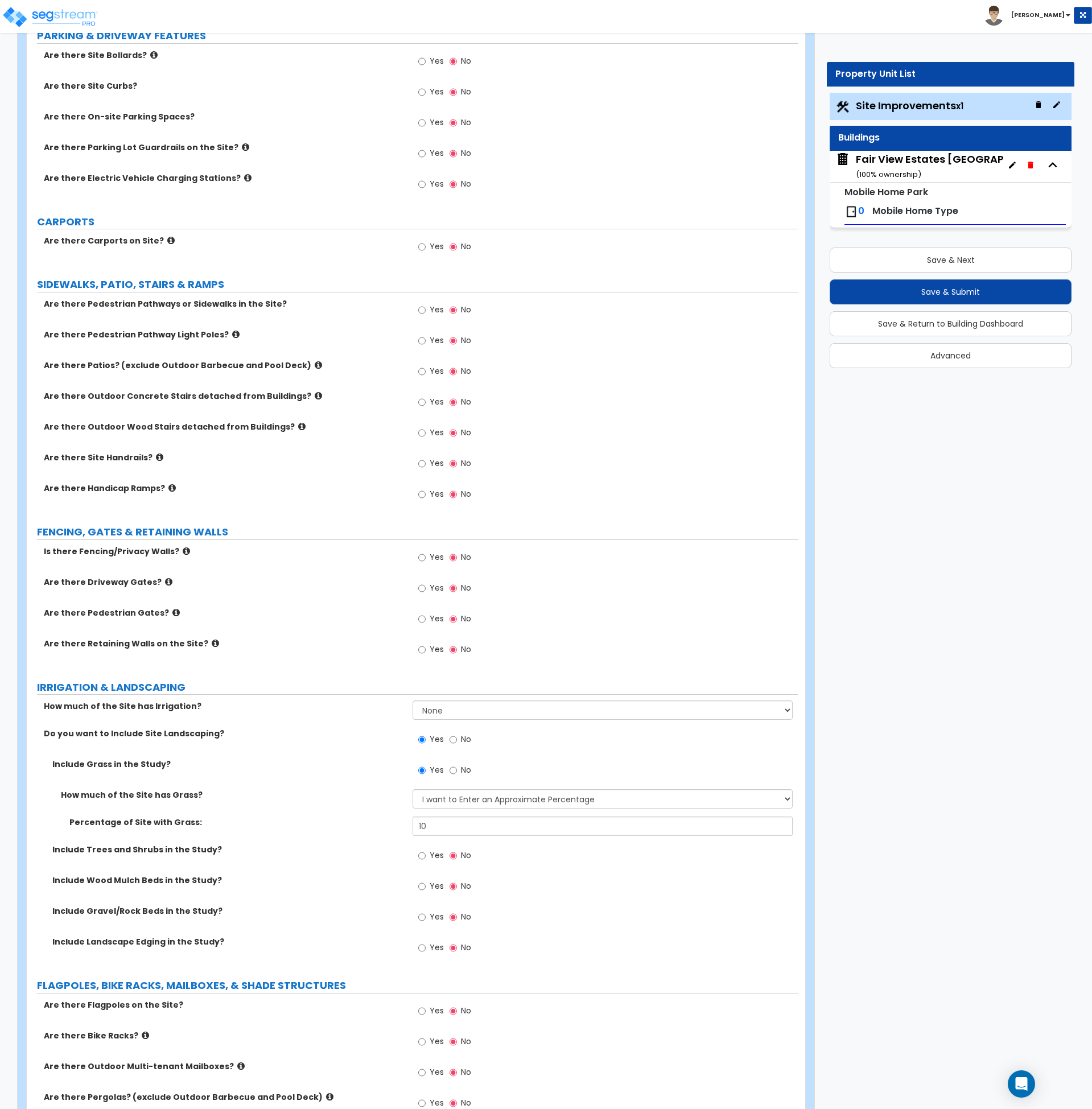
click at [457, 769] on label "No" at bounding box center [460, 771] width 22 height 19
click at [457, 769] on input "No" at bounding box center [453, 770] width 7 height 13
radio input "false"
radio input "true"
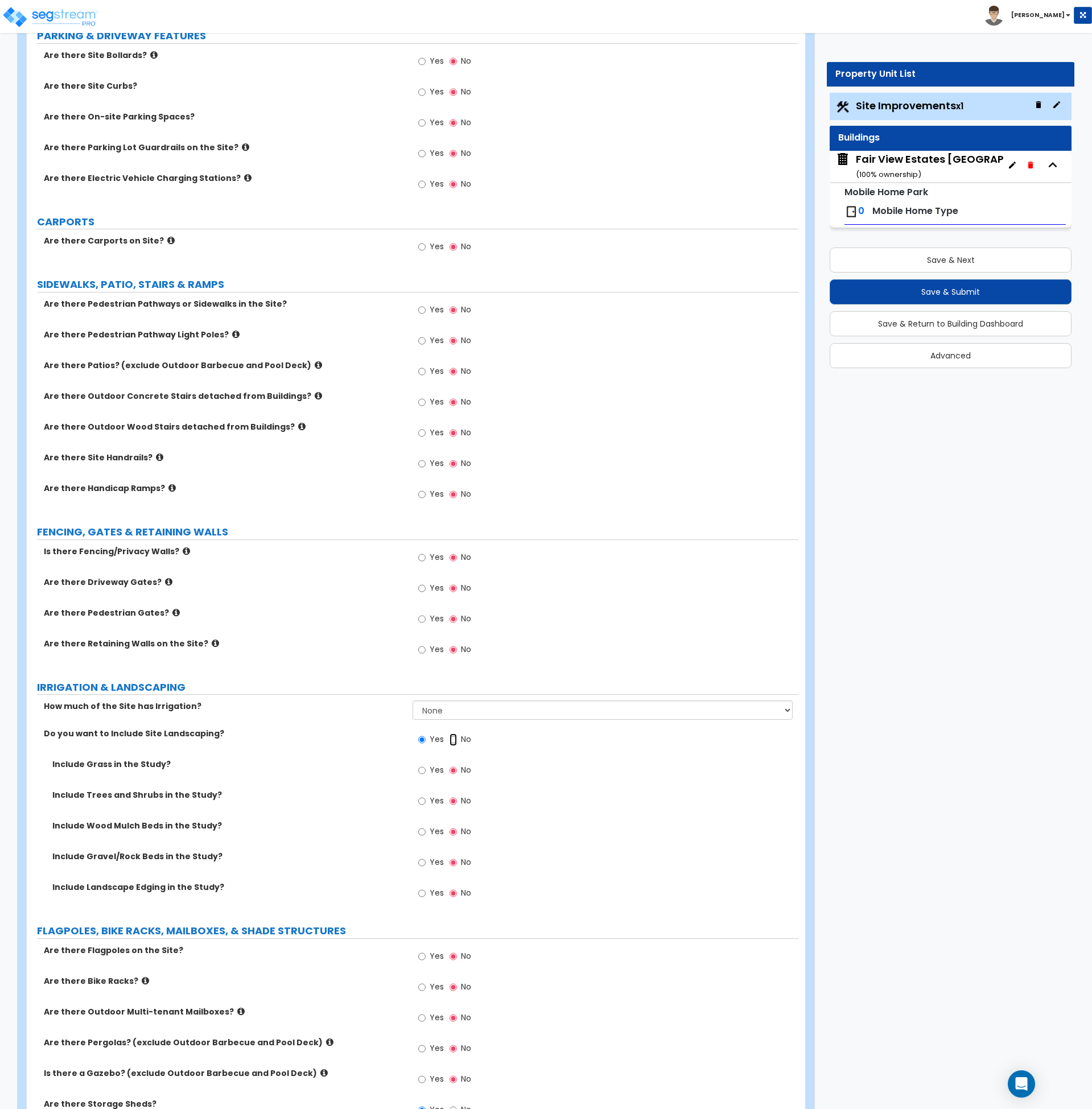
click at [453, 738] on input "No" at bounding box center [453, 740] width 7 height 13
radio input "false"
radio input "true"
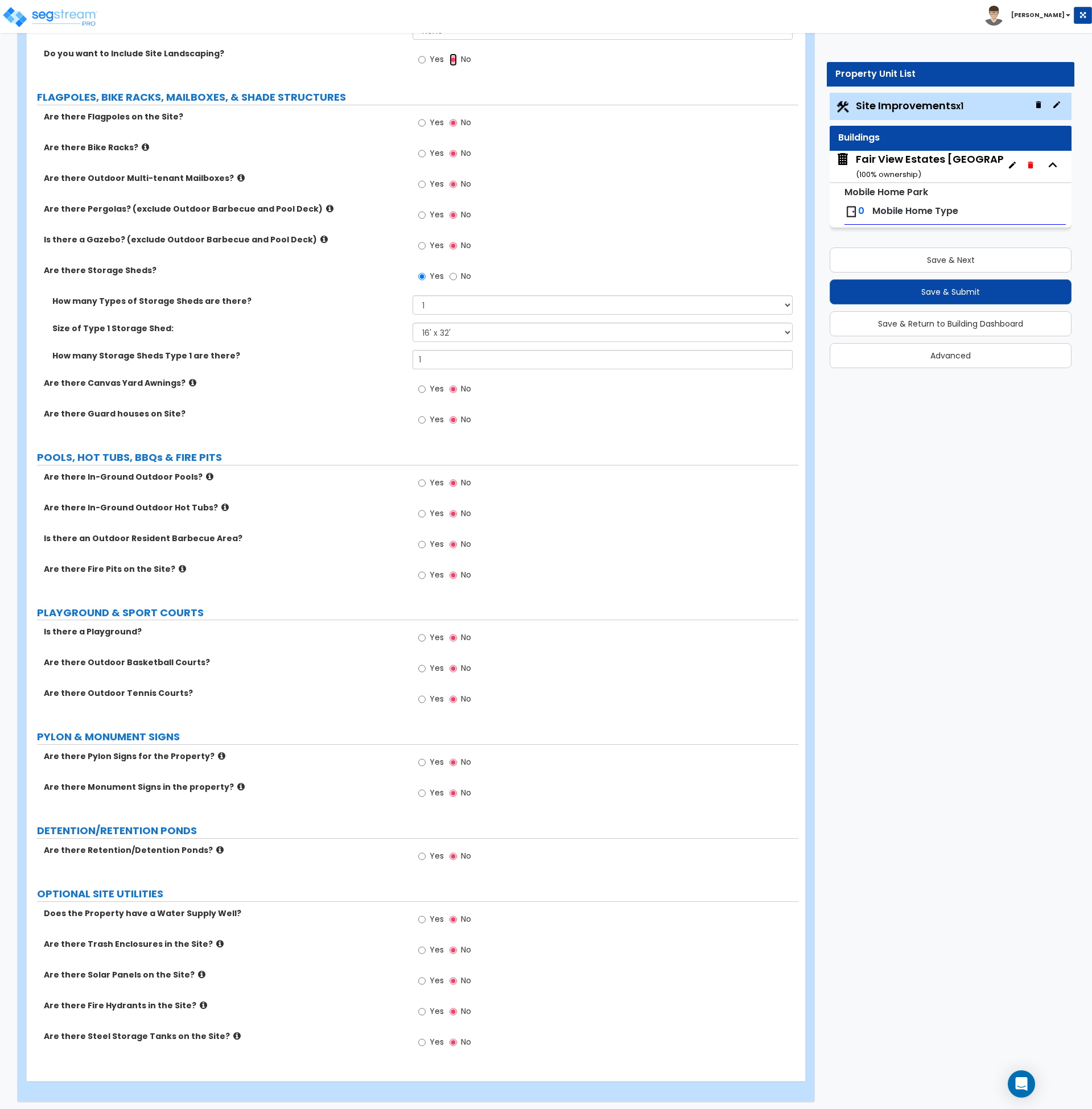
scroll to position [1395, 0]
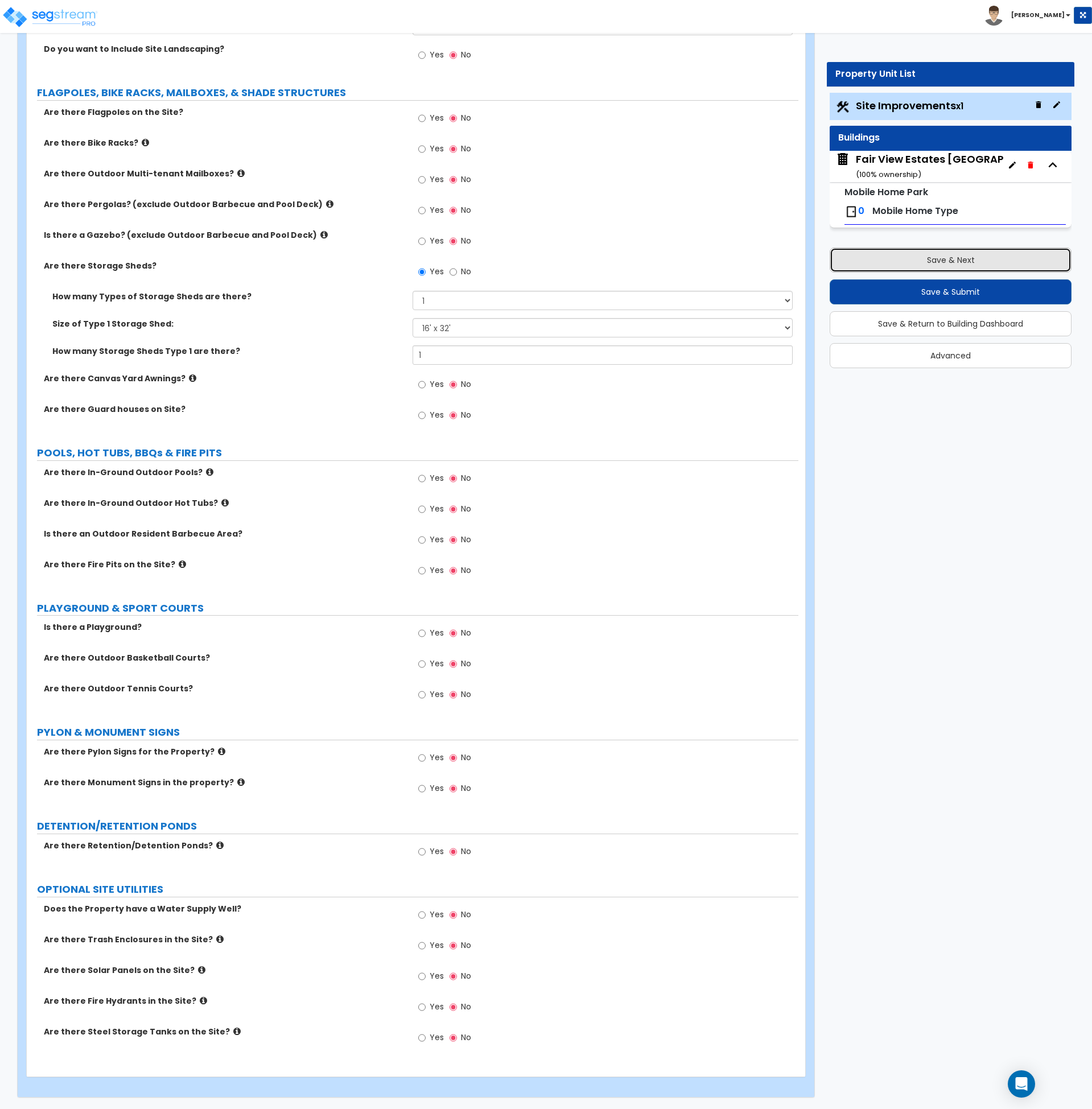
click at [918, 262] on button "Save & Next" at bounding box center [950, 259] width 242 height 25
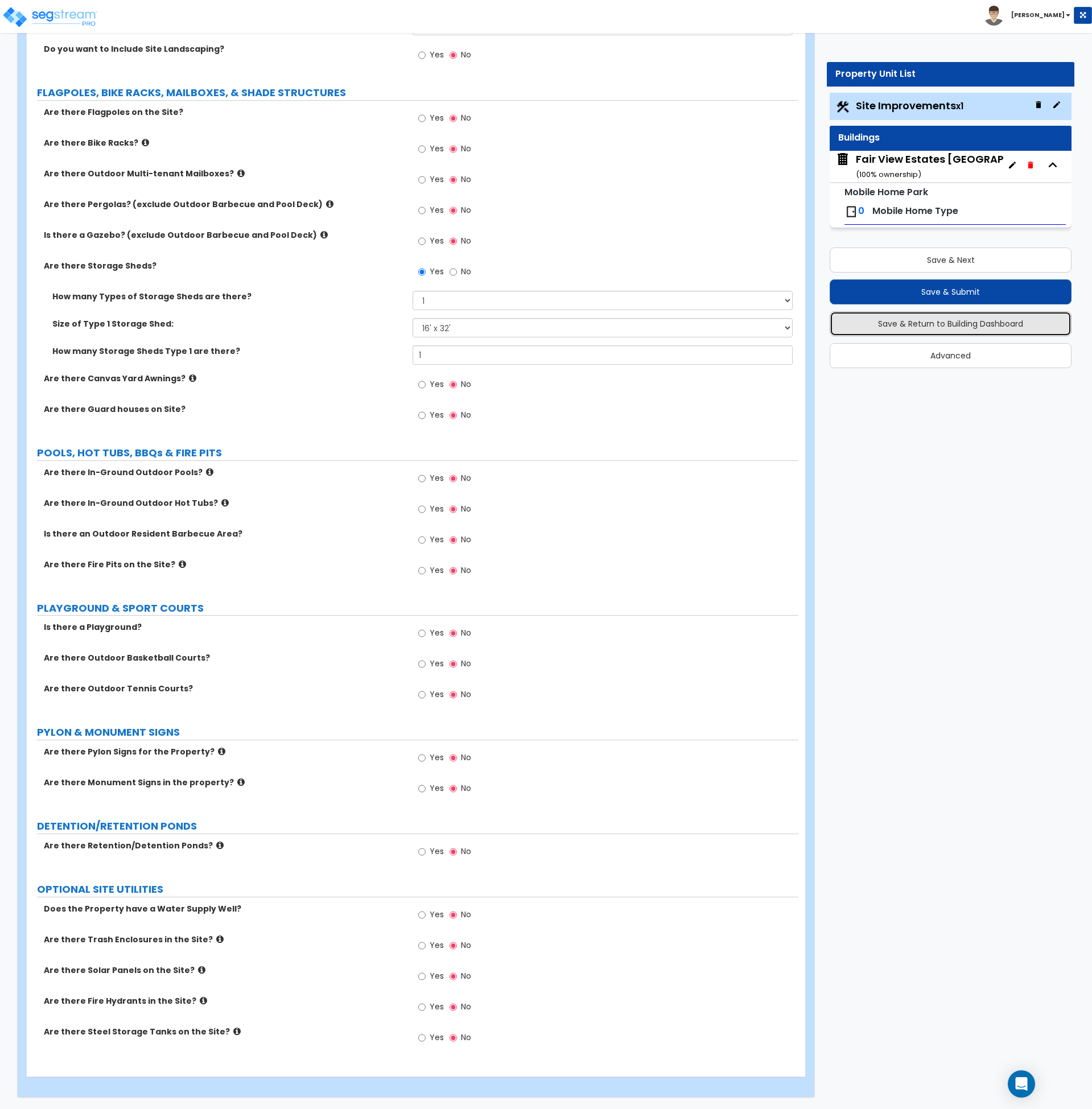
click at [935, 323] on button "Save & Return to Building Dashboard" at bounding box center [950, 323] width 242 height 25
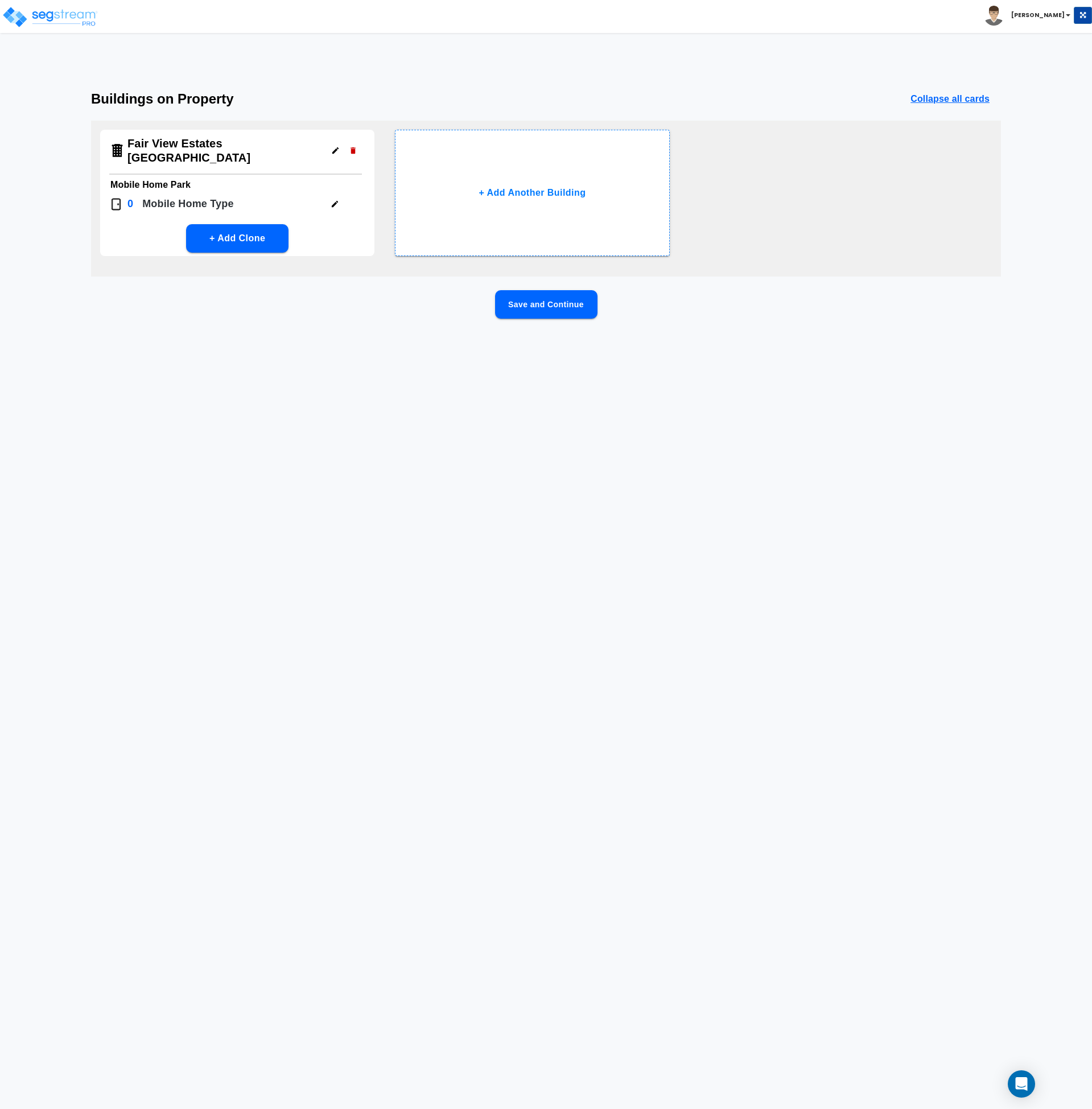
scroll to position [0, 0]
click at [334, 201] on icon "button" at bounding box center [334, 204] width 9 height 9
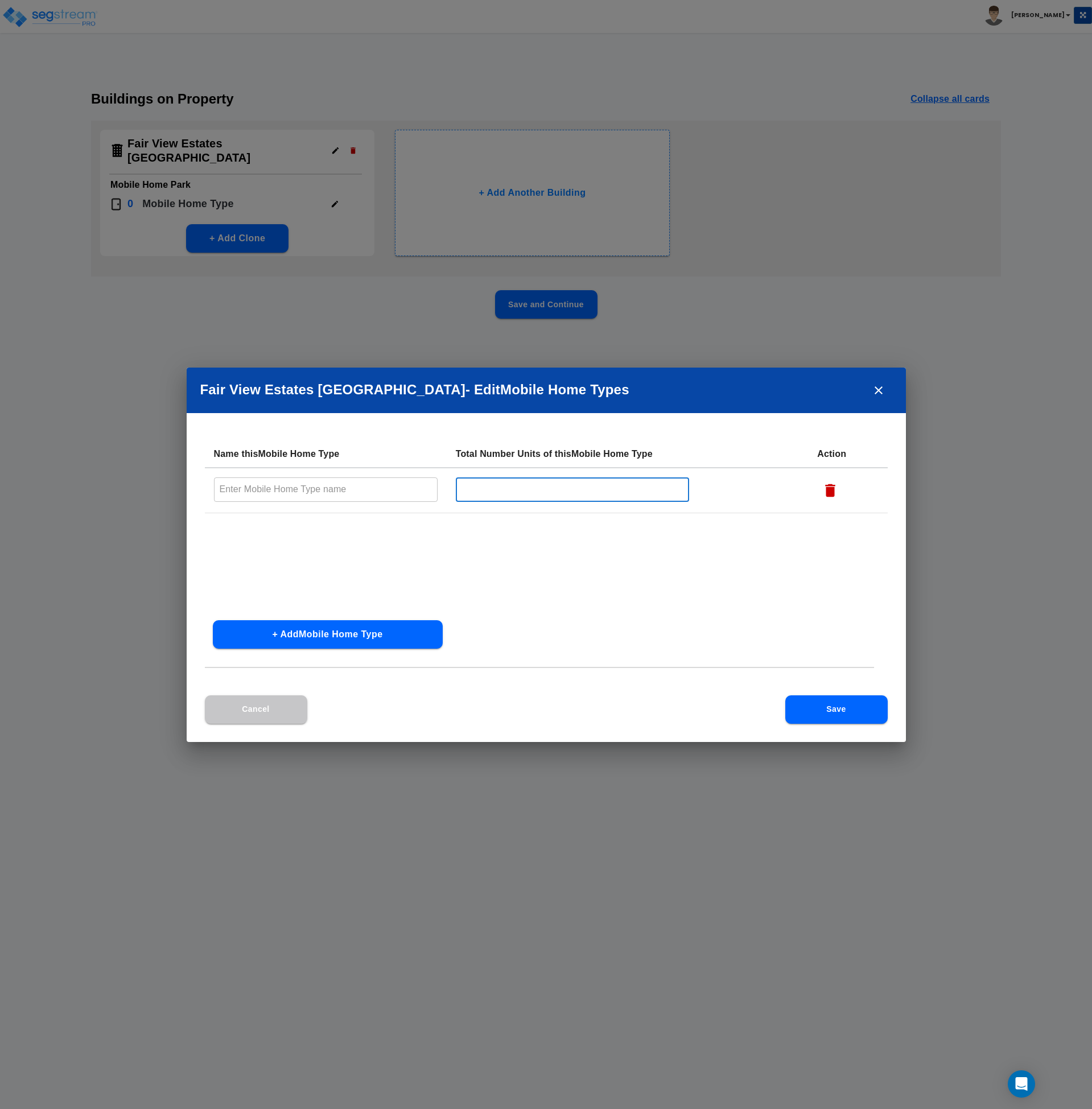
click at [532, 494] on input "text" at bounding box center [572, 489] width 233 height 25
click at [324, 490] on input "text" at bounding box center [326, 489] width 224 height 25
type input "Mobile Home Pad"
click at [486, 497] on input "text" at bounding box center [572, 489] width 233 height 25
type input "60"
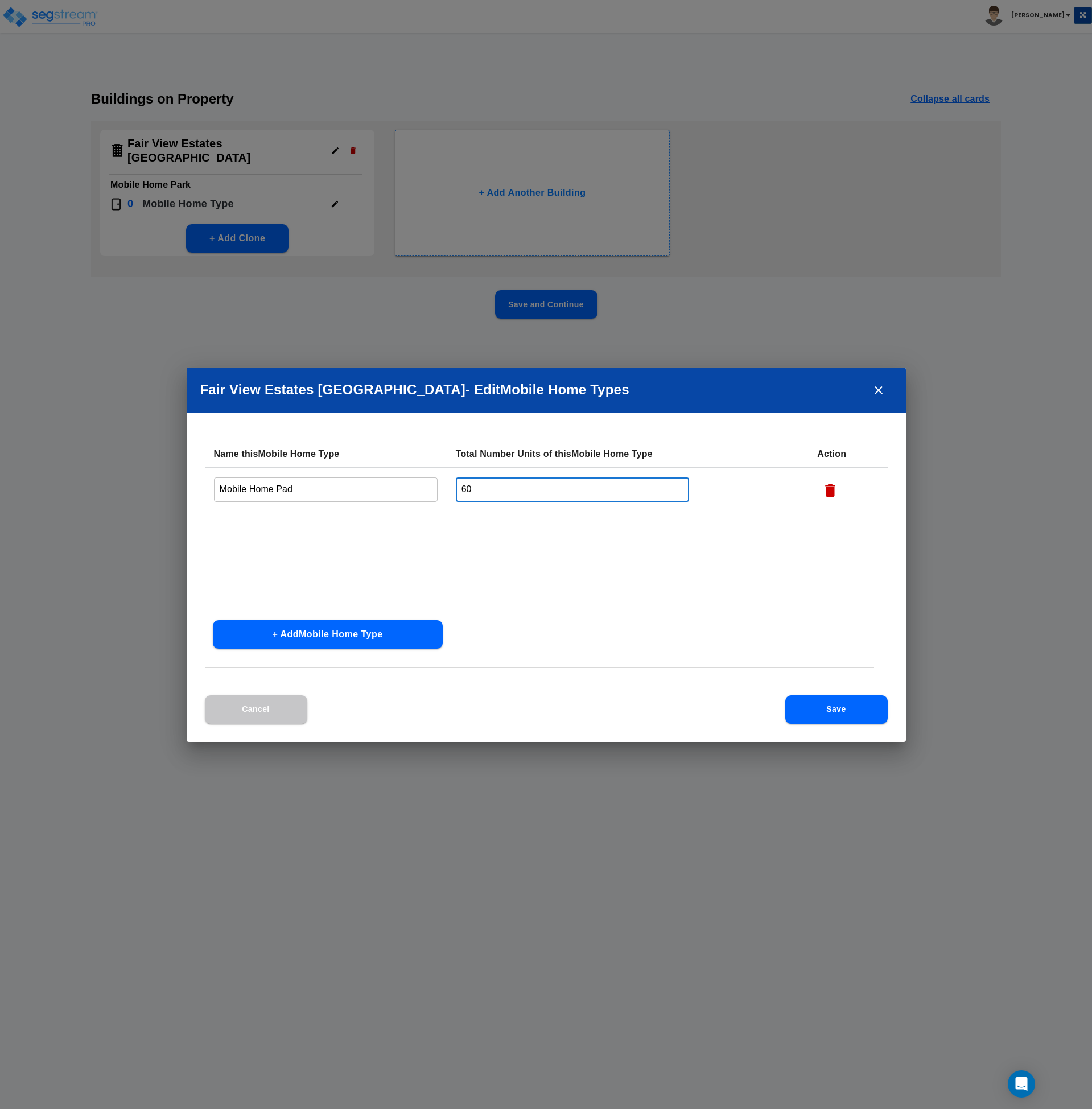
click at [331, 635] on button "+ Add Mobile Home Type" at bounding box center [328, 635] width 230 height 29
click at [833, 534] on icon "button" at bounding box center [830, 536] width 10 height 13
click at [825, 707] on button "Save" at bounding box center [837, 710] width 102 height 29
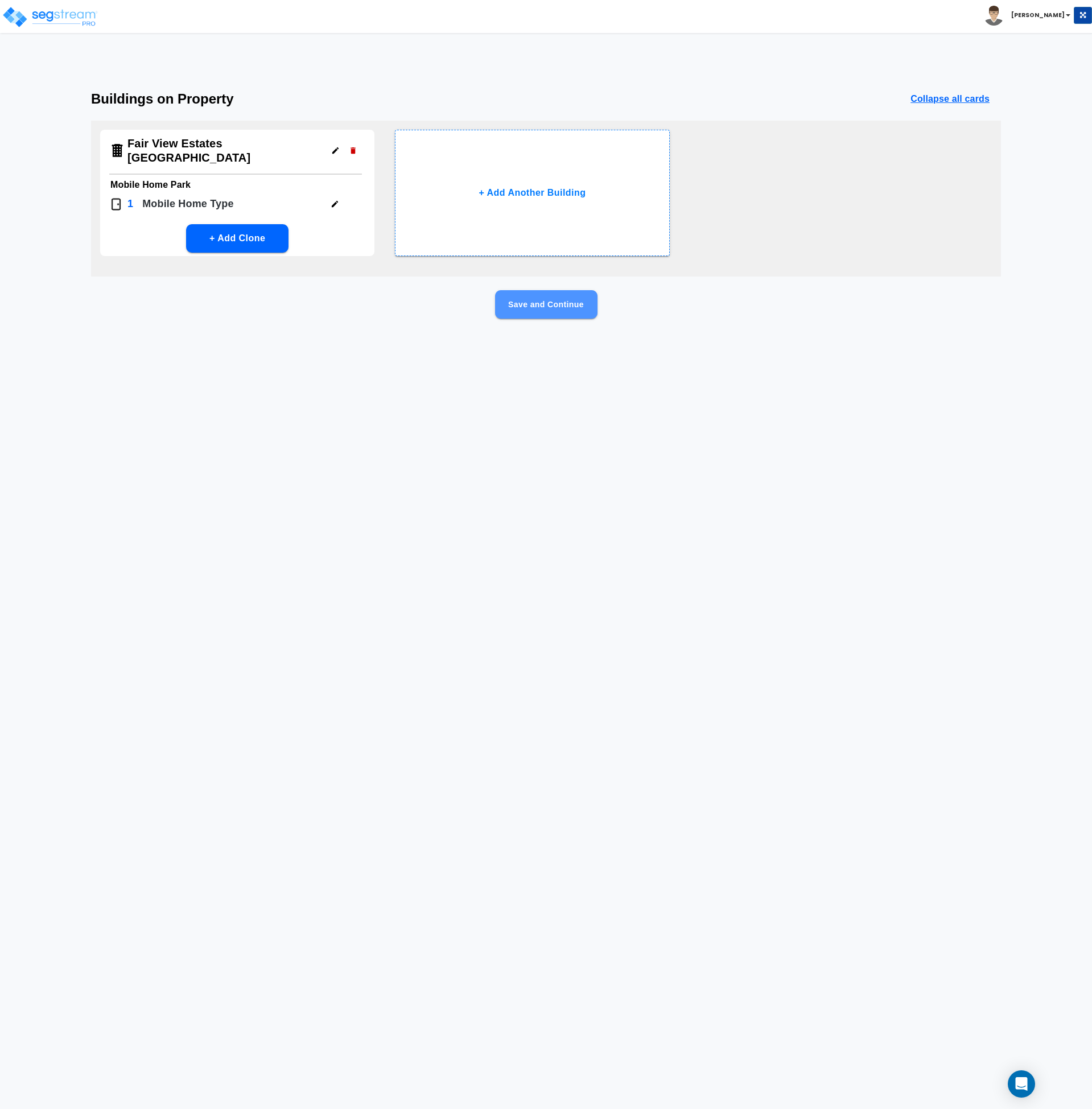
click at [554, 307] on button "Save and Continue" at bounding box center [546, 305] width 102 height 29
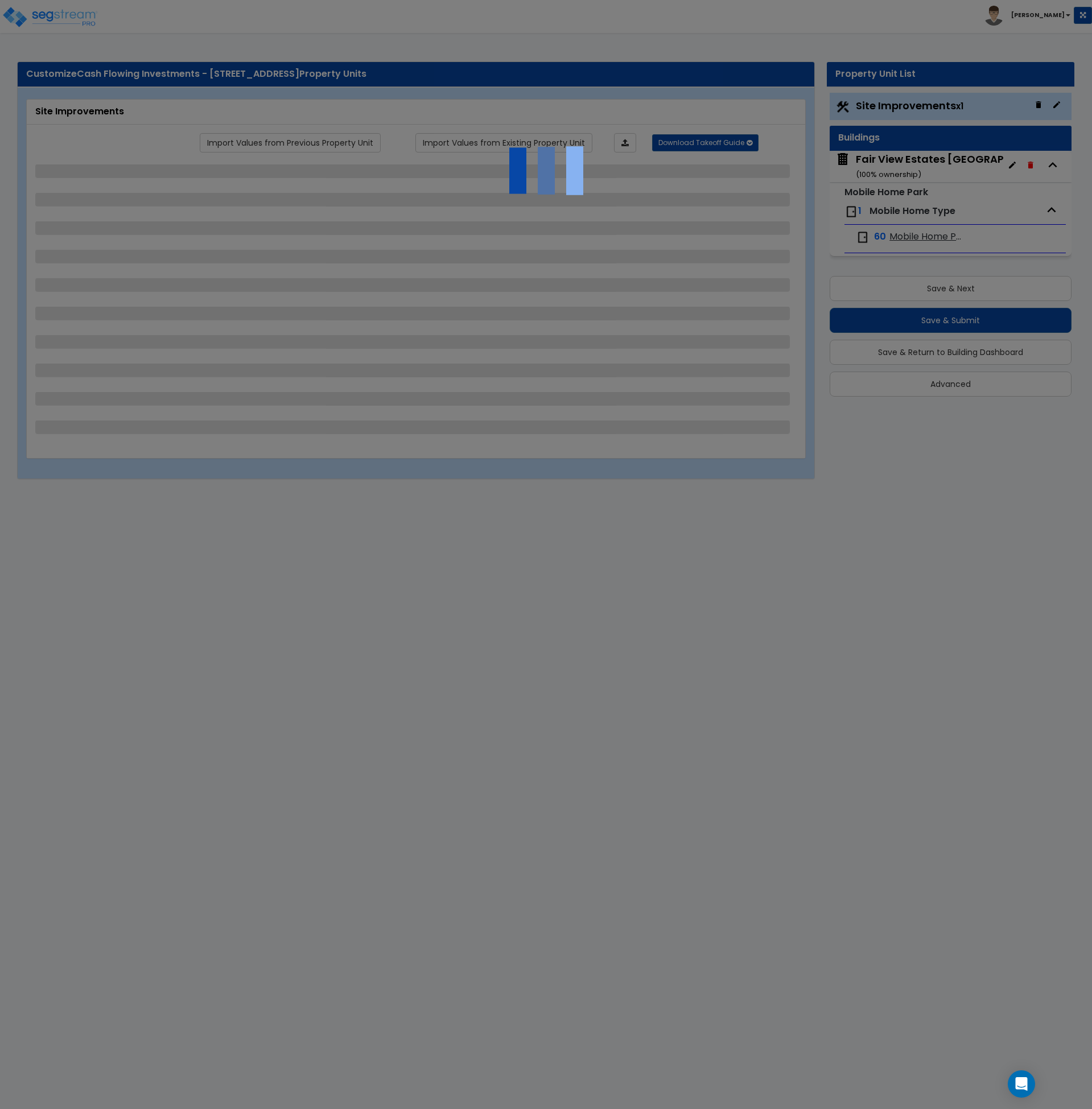
select select "1"
select select "2"
select select "1"
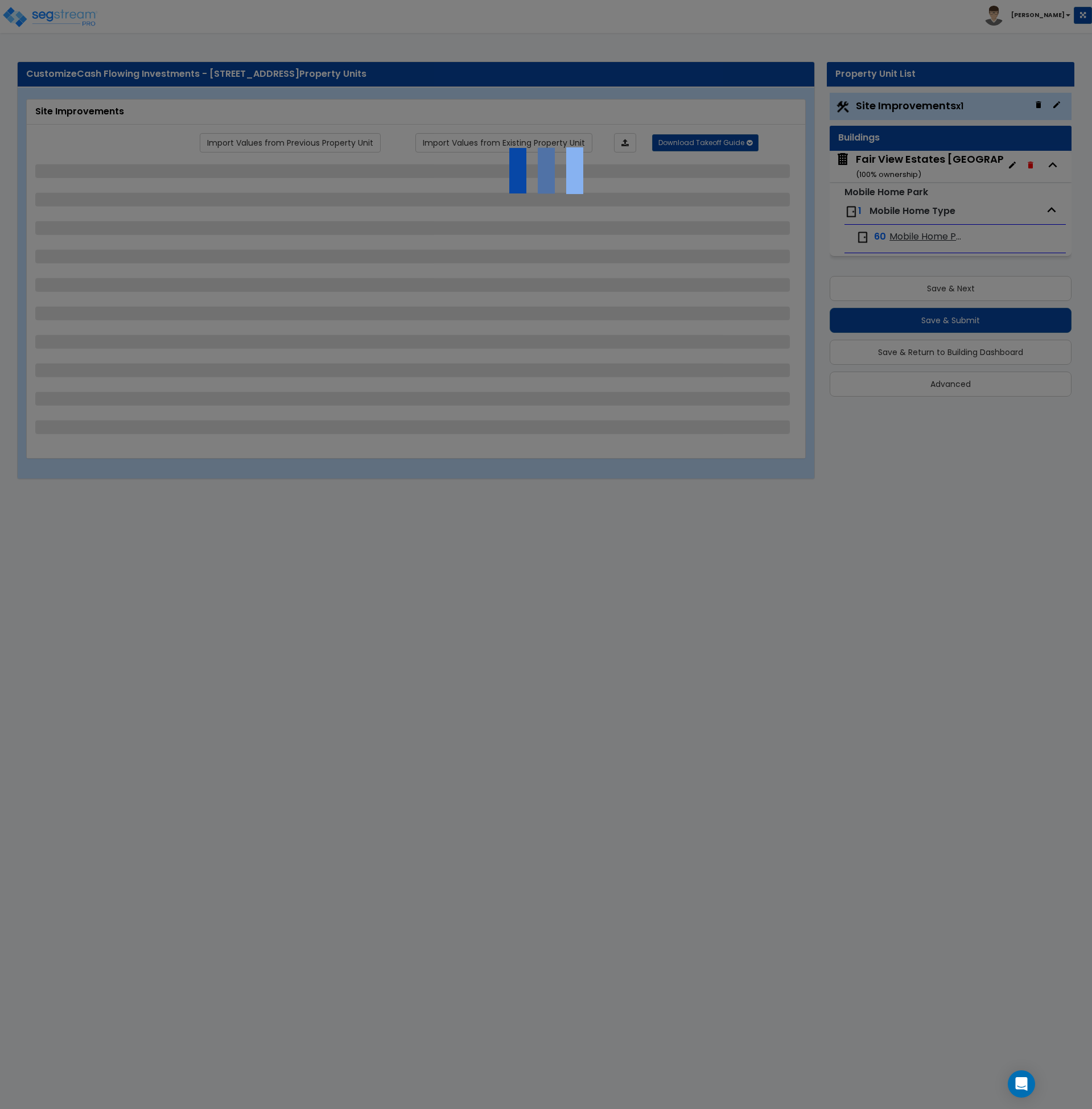
select select "1"
select select "2"
select select "1"
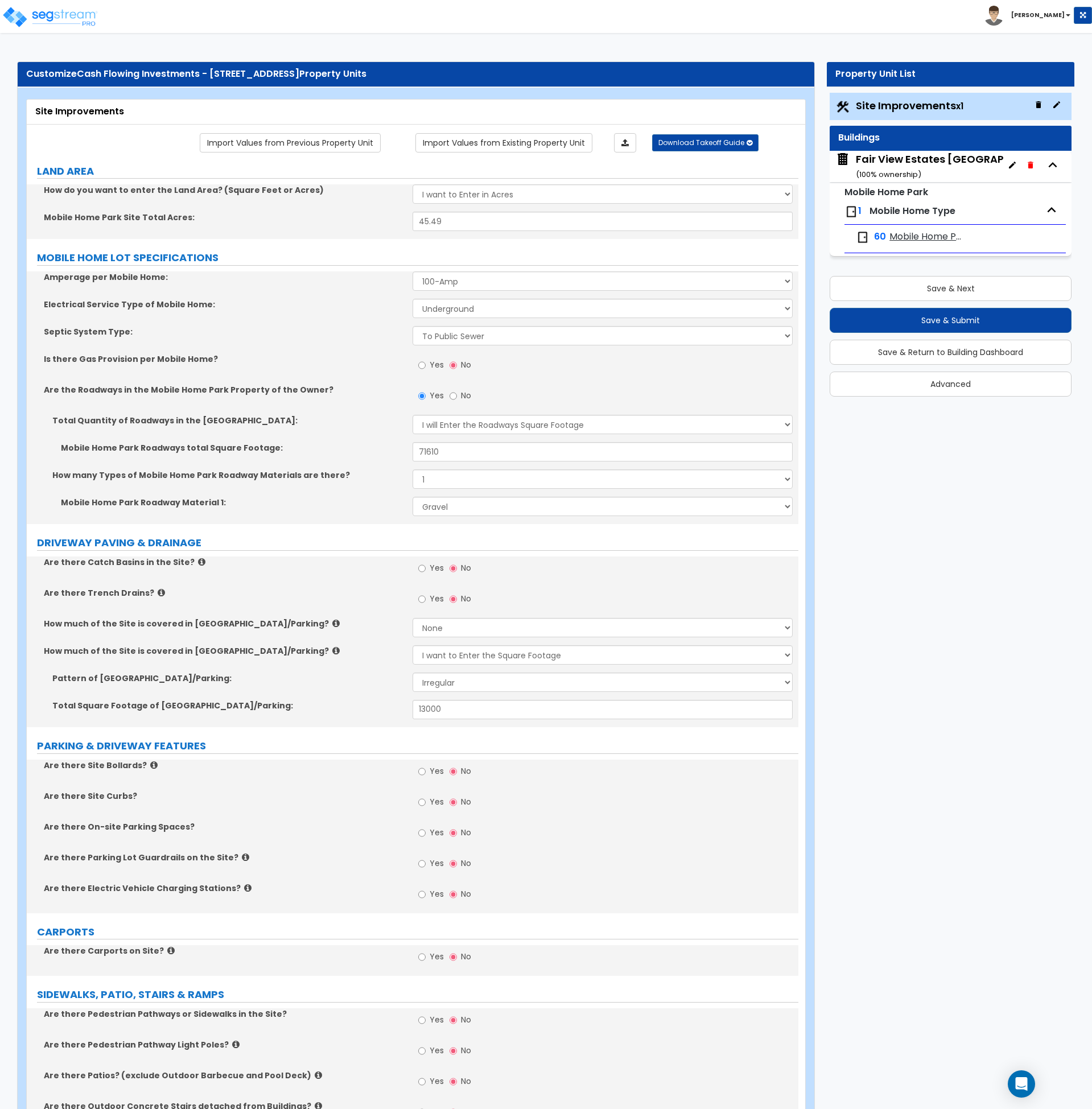
click at [919, 239] on span "Mobile Home Pad" at bounding box center [927, 237] width 76 height 13
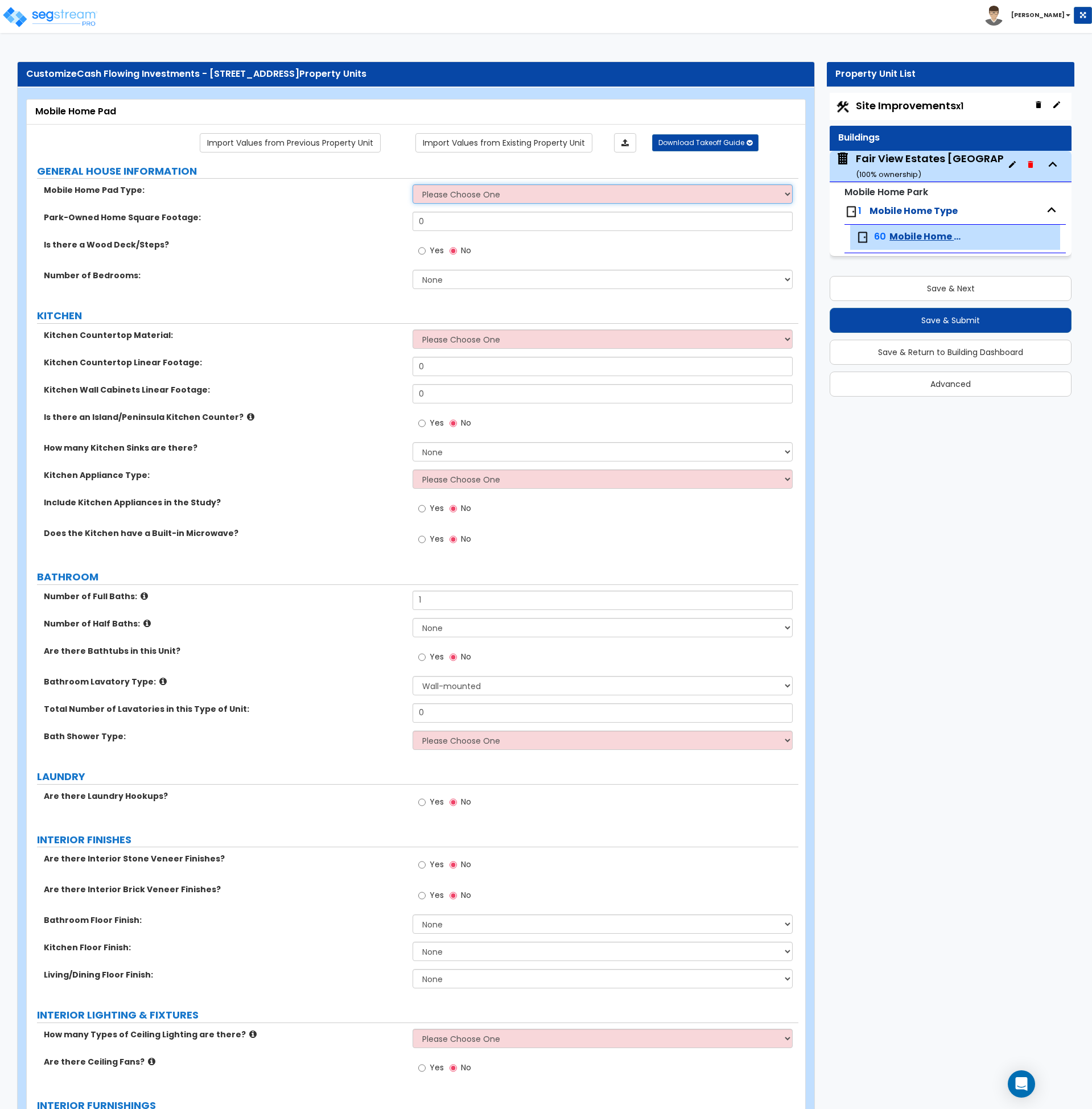
click at [458, 189] on select "Please Choose One Concrete Gravel" at bounding box center [603, 194] width 380 height 19
select select "2"
click at [413, 184] on select "Please Choose One Concrete Gravel" at bounding box center [603, 194] width 380 height 19
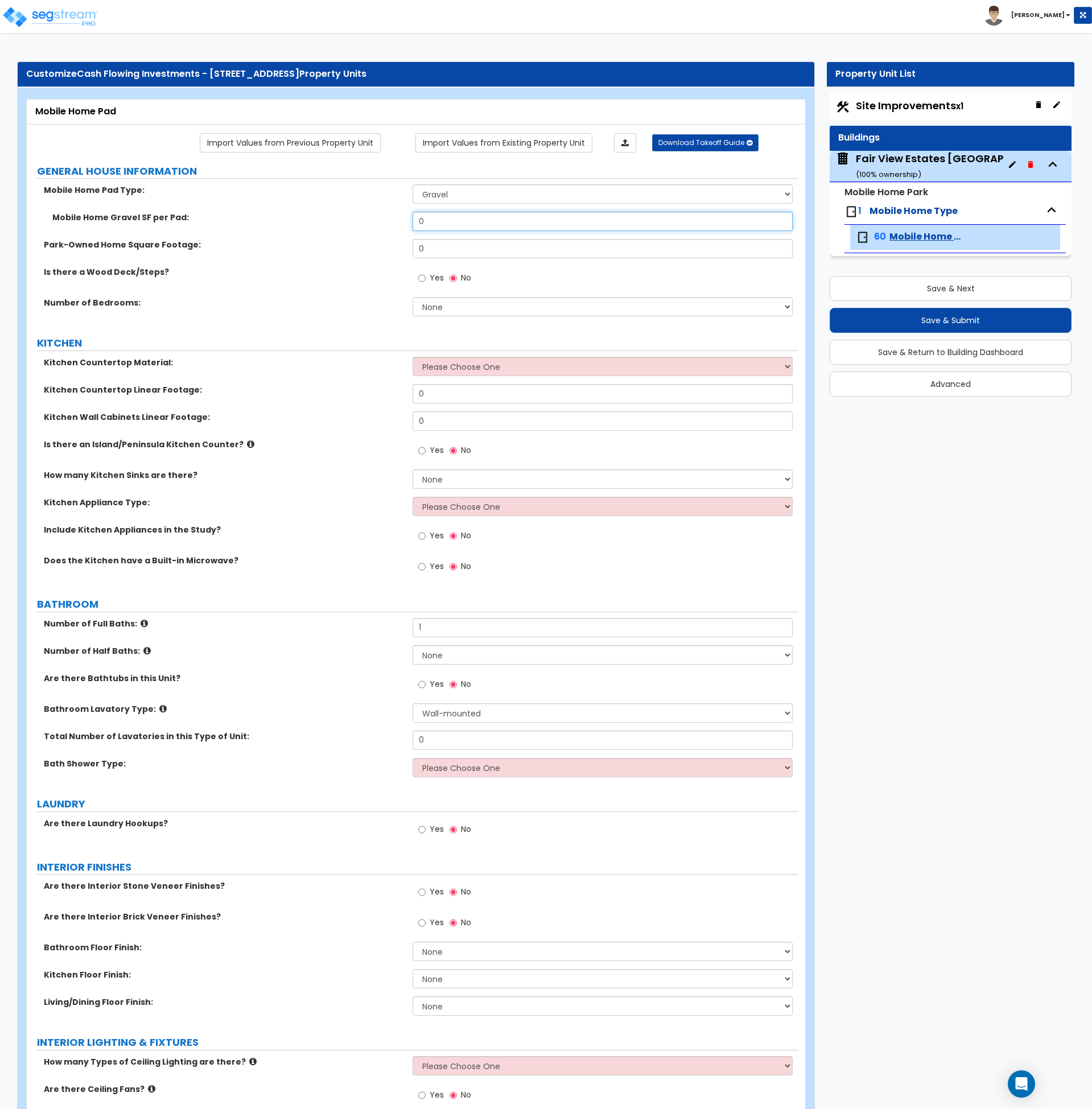
drag, startPoint x: 441, startPoint y: 221, endPoint x: 411, endPoint y: 221, distance: 30.0
click at [411, 221] on div "Mobile Home Gravel SF per Pad: 0" at bounding box center [412, 225] width 772 height 27
click at [386, 261] on div "Park-Owned Home Square Footage: 0" at bounding box center [412, 252] width 772 height 27
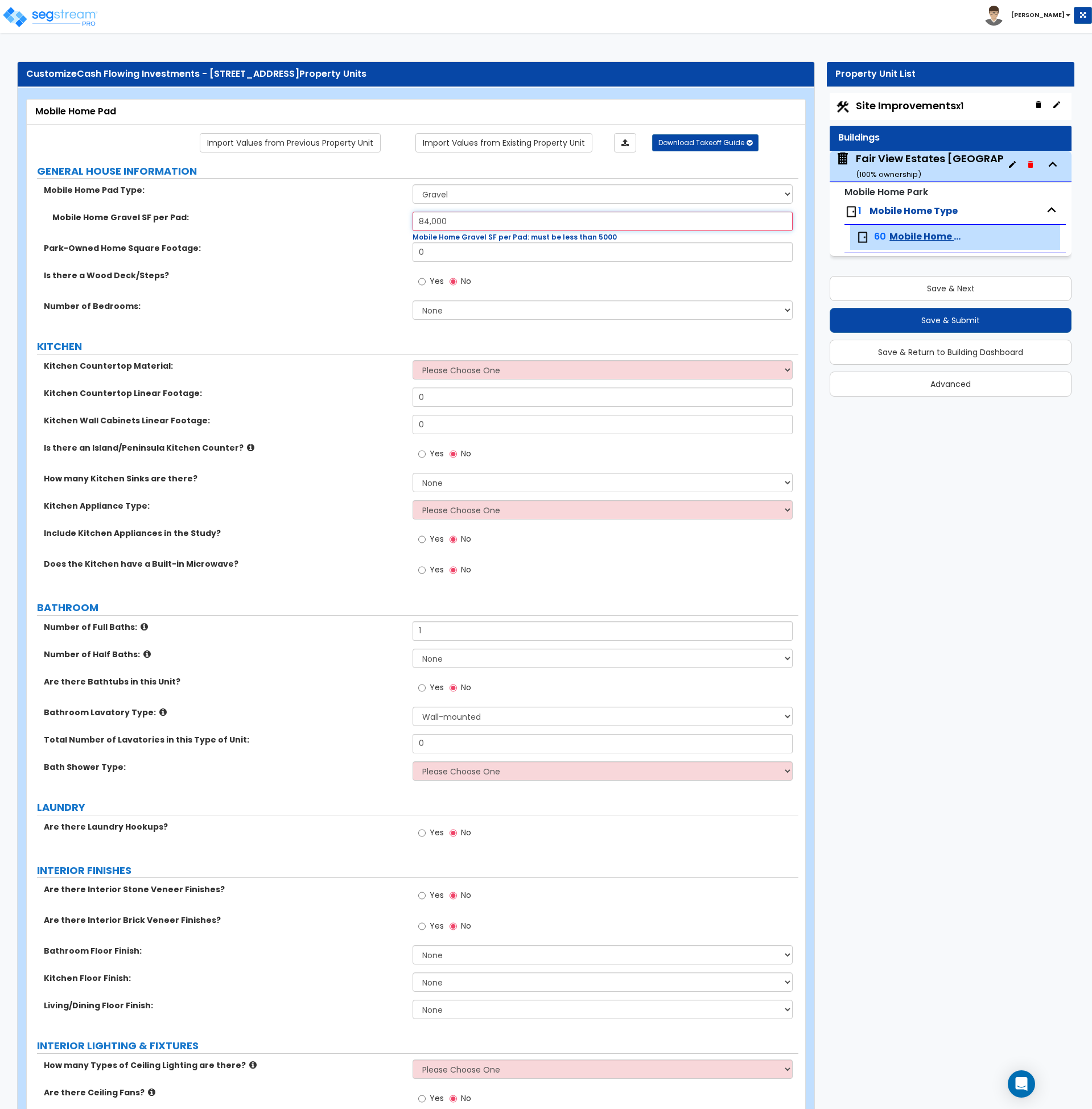
click at [457, 223] on input "84,000" at bounding box center [603, 221] width 380 height 19
drag, startPoint x: 465, startPoint y: 220, endPoint x: 378, endPoint y: 223, distance: 87.1
click at [378, 223] on div "Mobile Home Gravel SF per Pad: 84,000 Mobile Home Gravel SF per Pad: must be le…" at bounding box center [412, 227] width 772 height 30
type input "1,400"
click at [348, 300] on label "Number of Bedrooms:" at bounding box center [224, 306] width 360 height 11
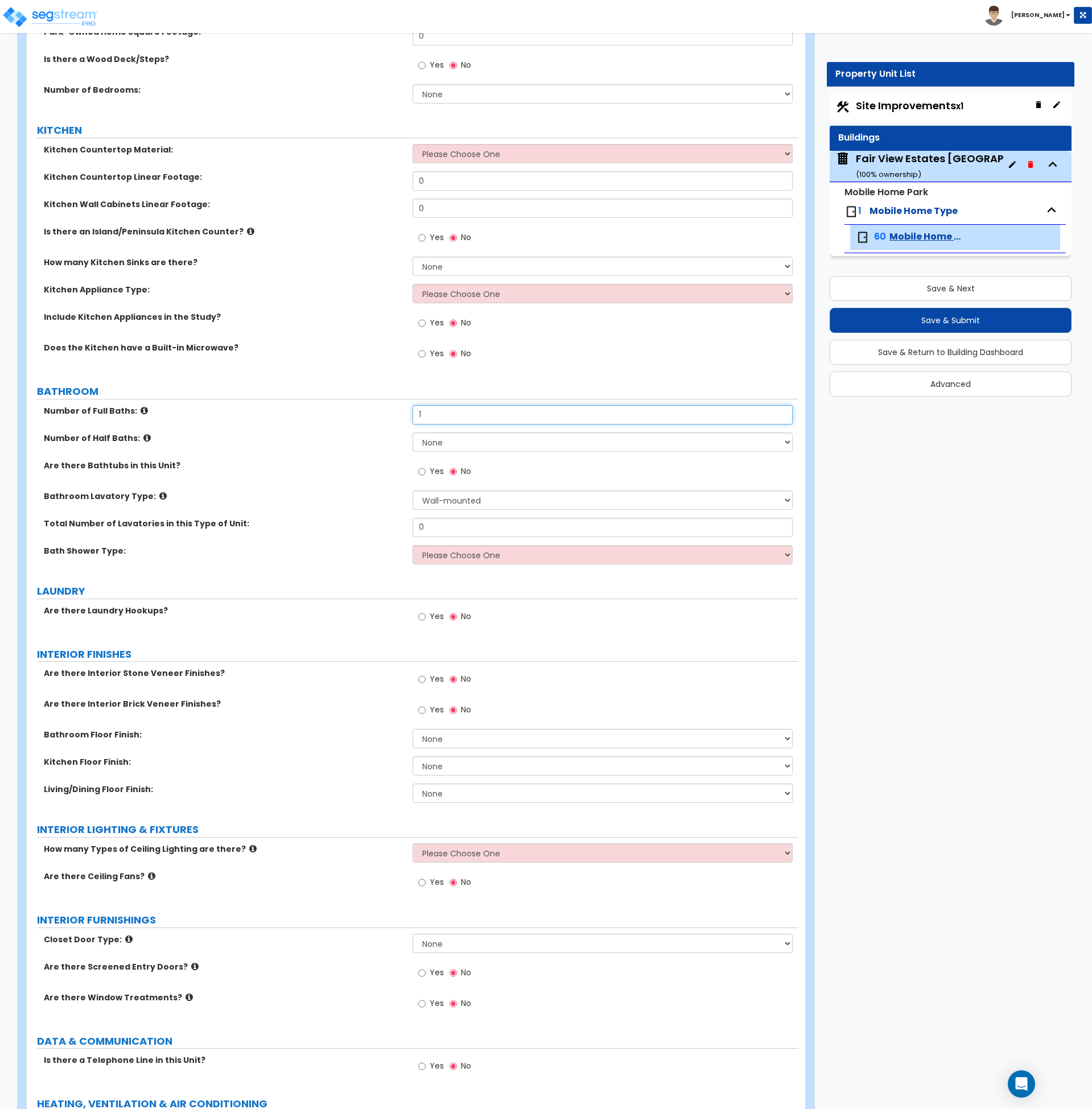
click at [436, 415] on input "1" at bounding box center [603, 414] width 380 height 19
drag, startPoint x: 455, startPoint y: 418, endPoint x: 370, endPoint y: 407, distance: 85.7
click at [370, 407] on div "Number of Full Baths: 1" at bounding box center [412, 418] width 772 height 27
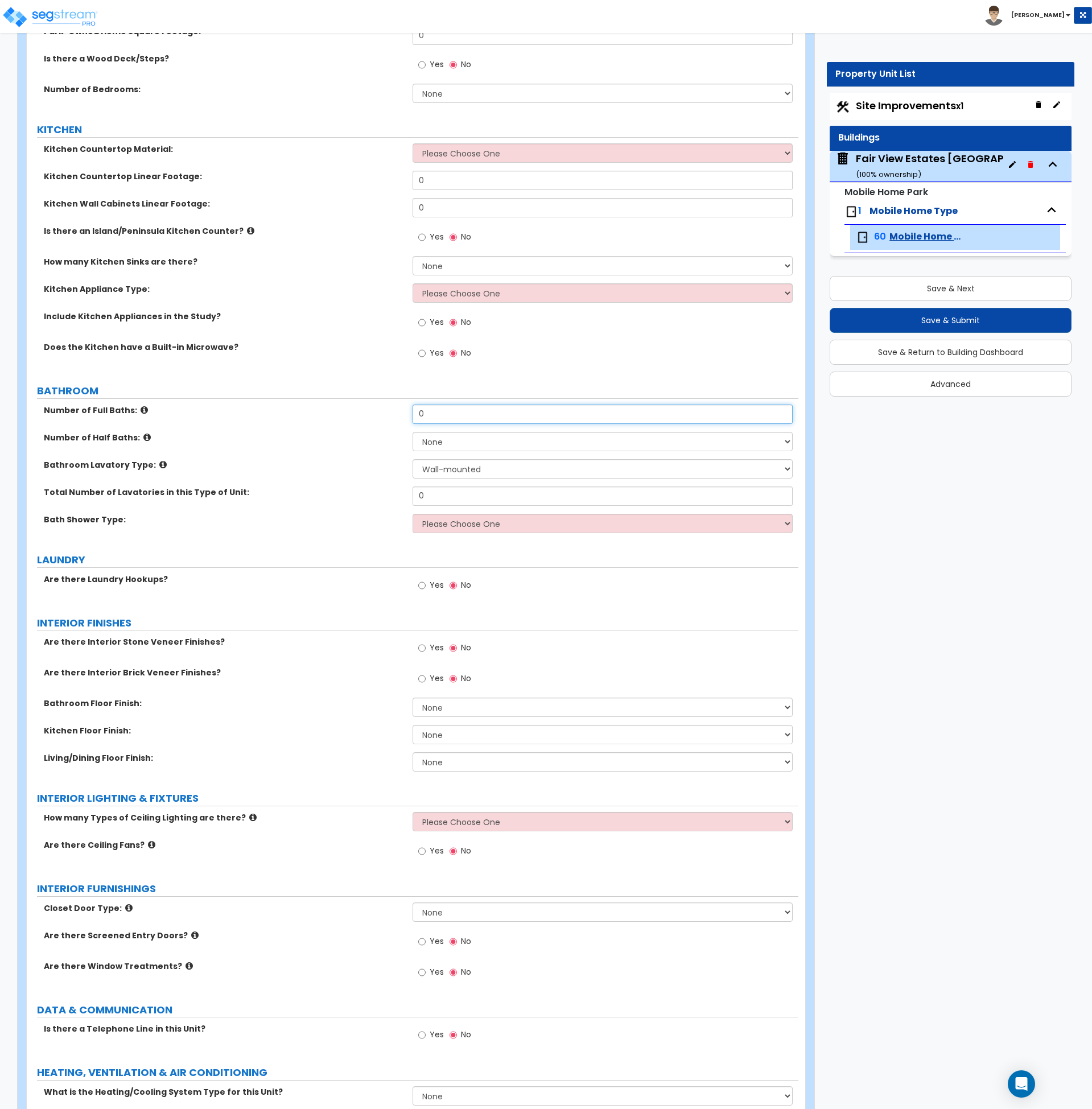
type input "0"
click at [366, 422] on div "Number of Full Baths: 0" at bounding box center [412, 418] width 772 height 27
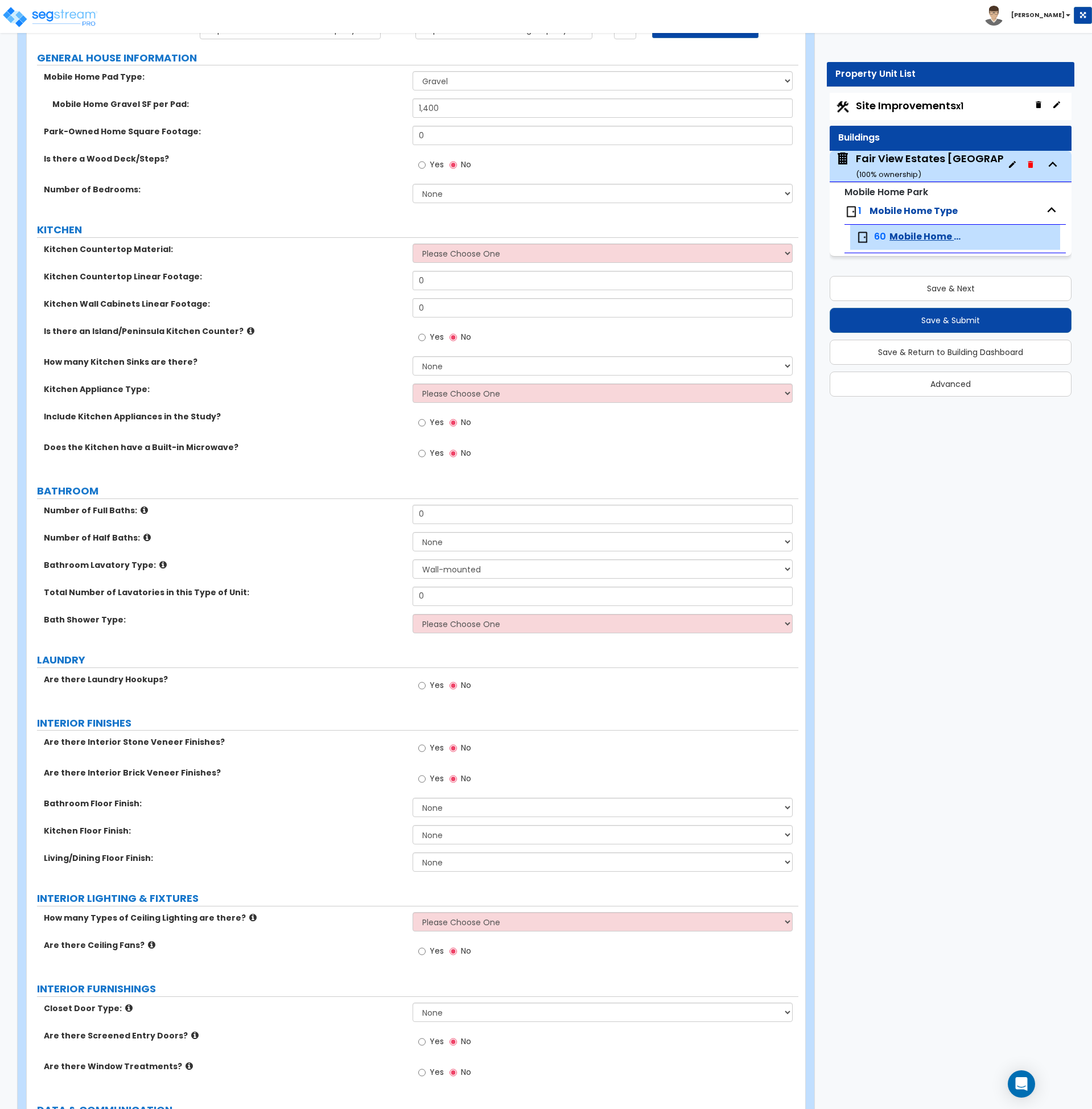
scroll to position [0, 0]
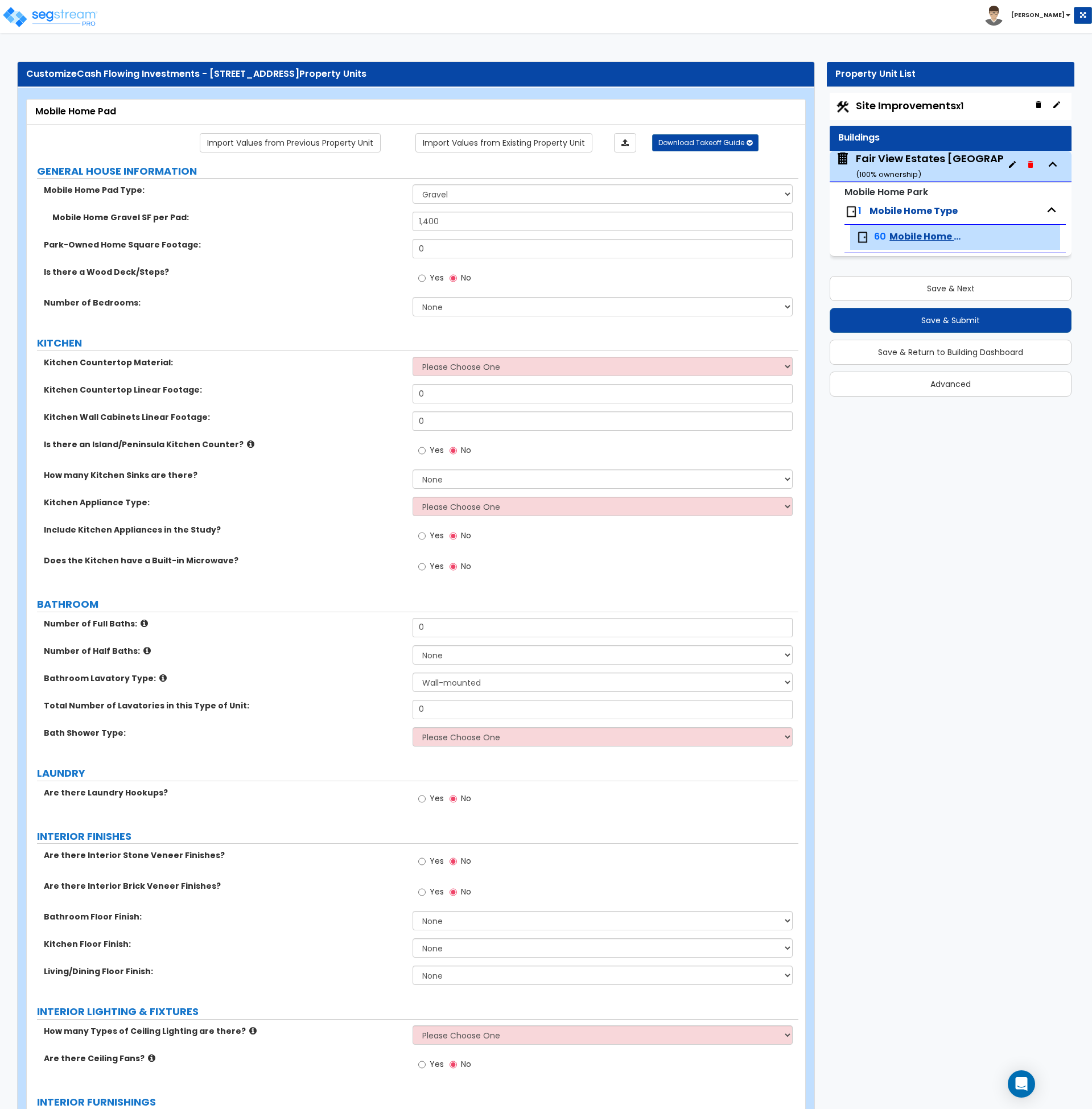
click at [342, 275] on label "Is there a Wood Deck/Steps?" at bounding box center [224, 272] width 360 height 11
click at [896, 283] on button "Save & Next" at bounding box center [950, 288] width 242 height 25
select select "1"
select select "2"
select select "1"
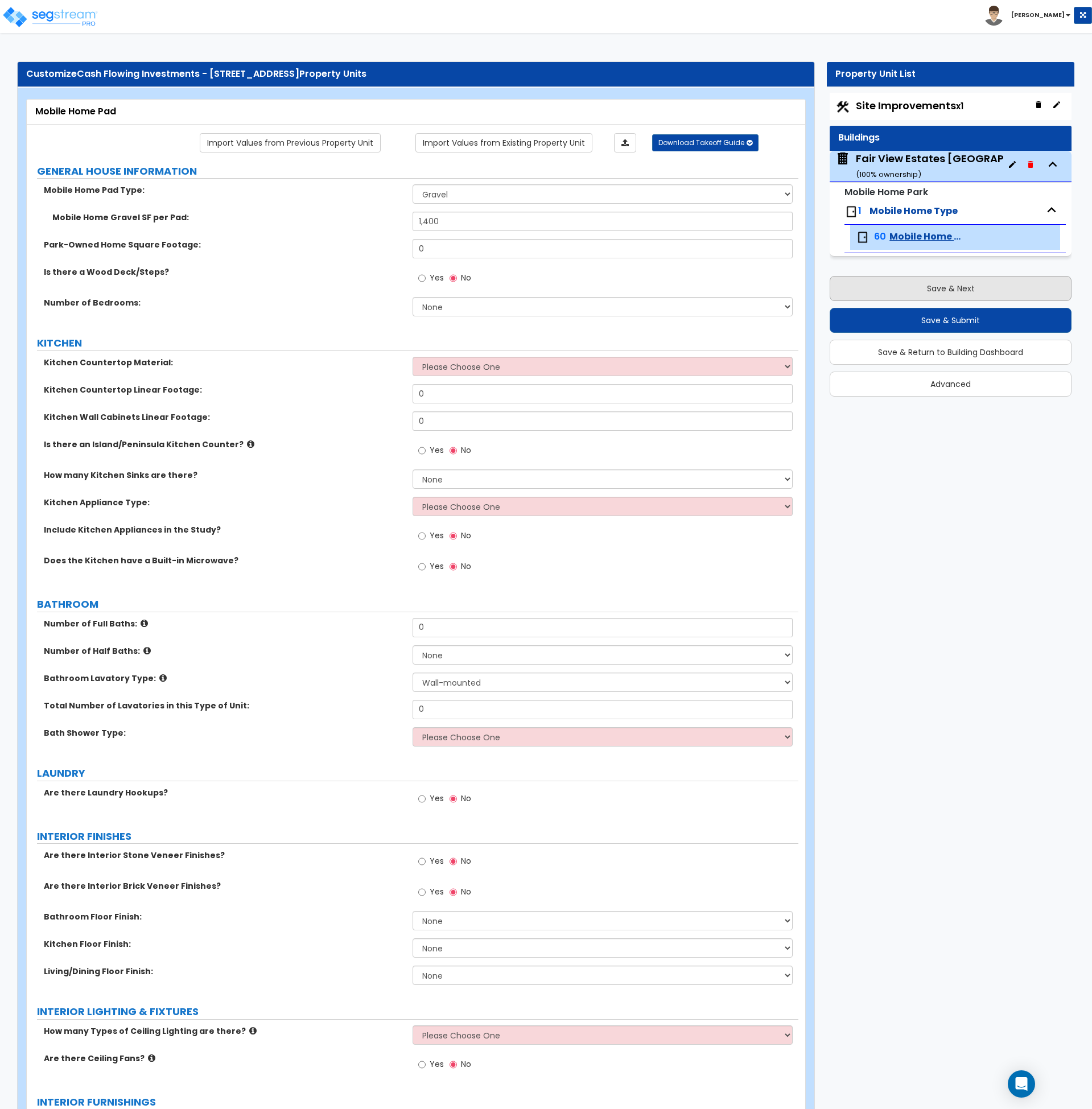
select select "1"
select select "2"
select select "1"
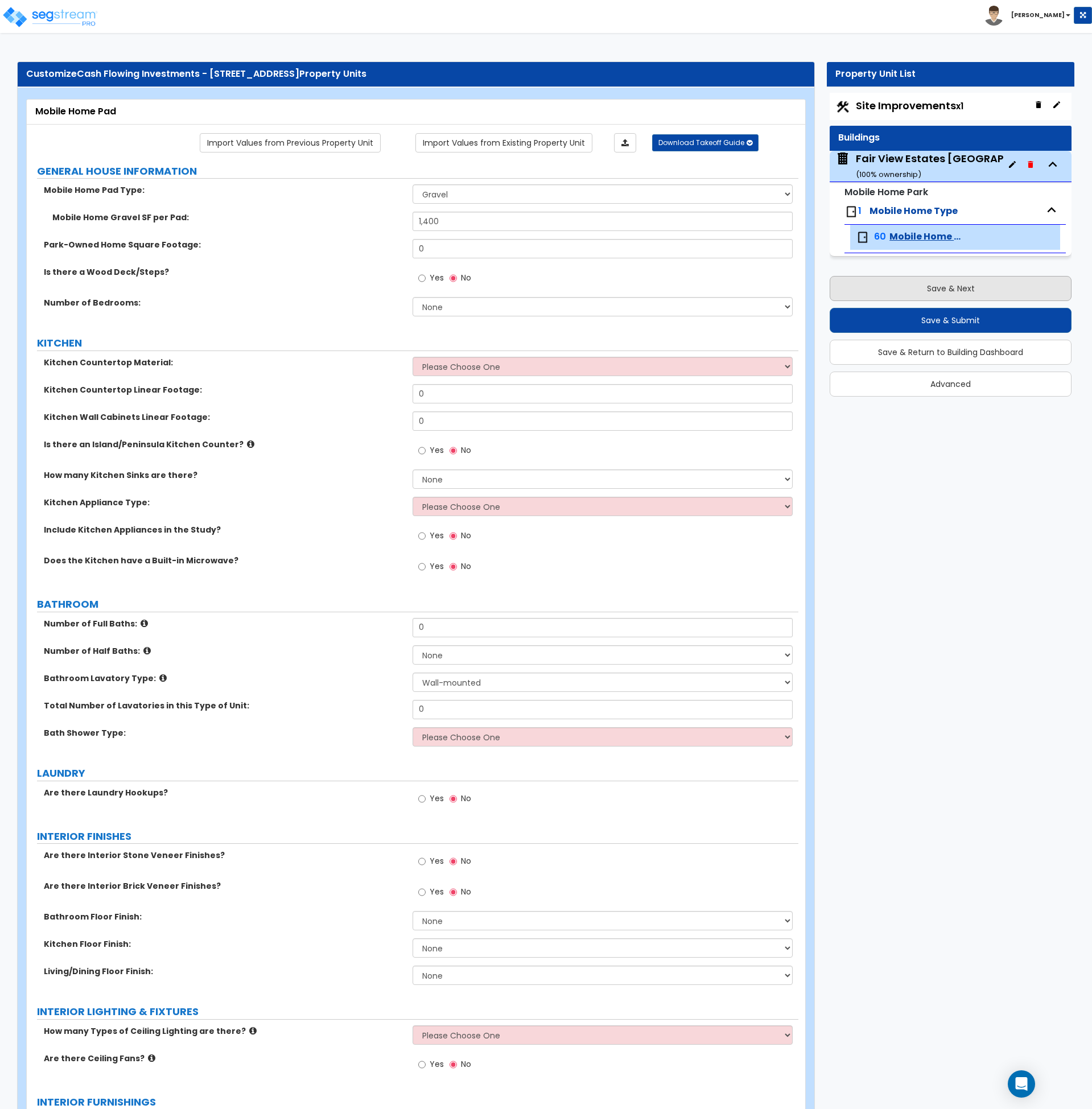
select select "1"
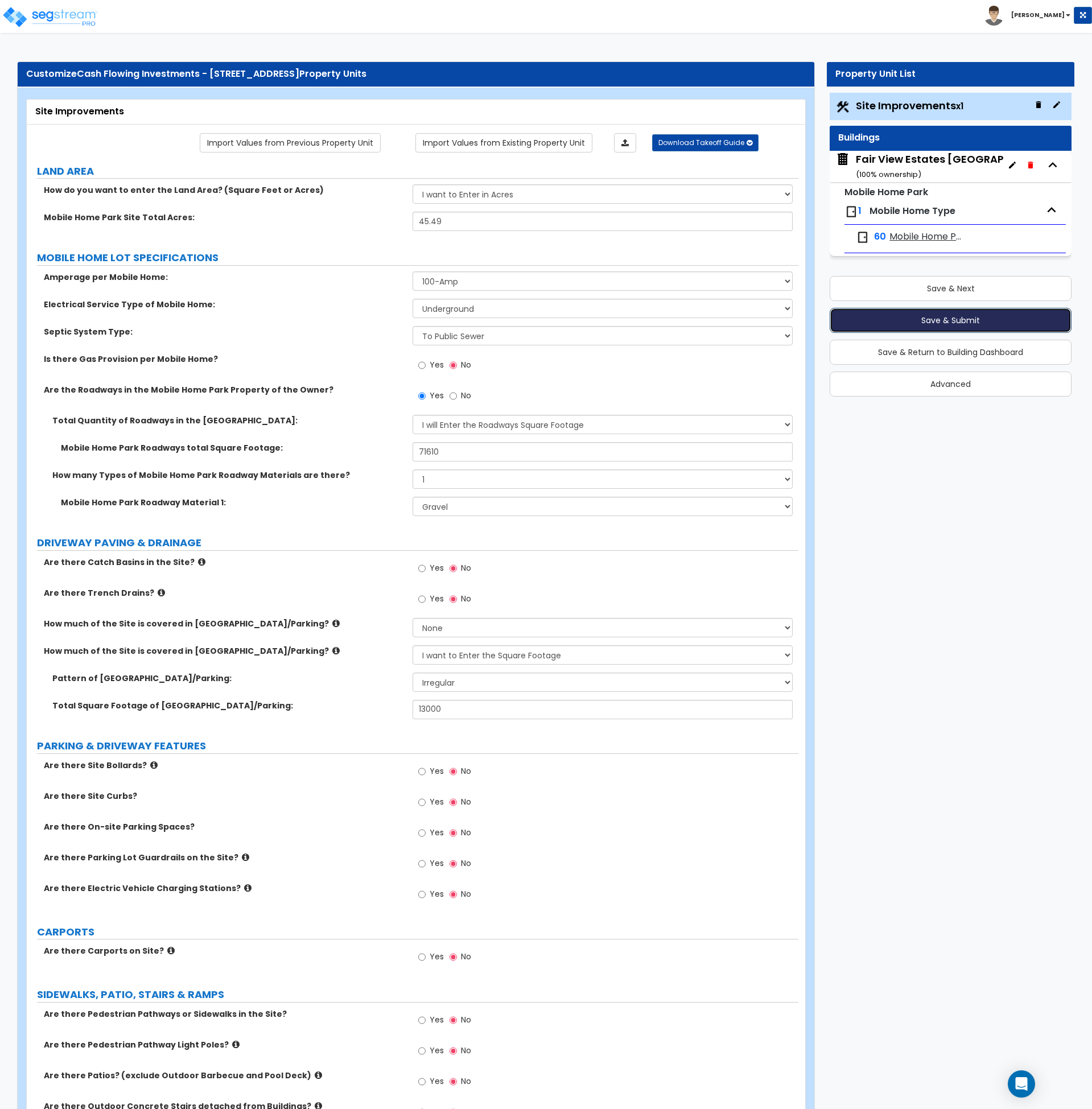
click at [930, 324] on button "Save & Submit" at bounding box center [950, 320] width 242 height 25
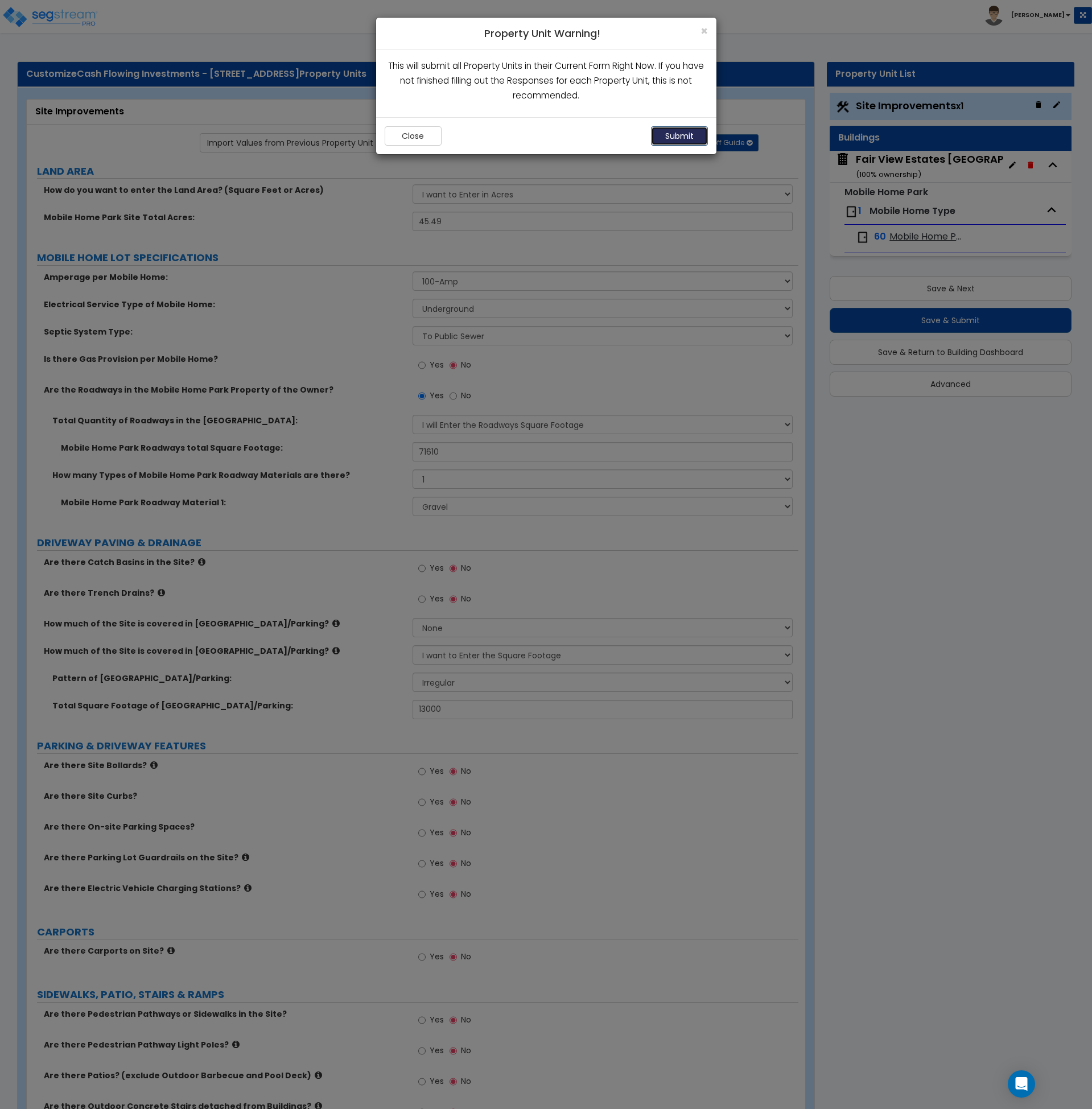
click at [688, 137] on button "Submit" at bounding box center [679, 136] width 57 height 19
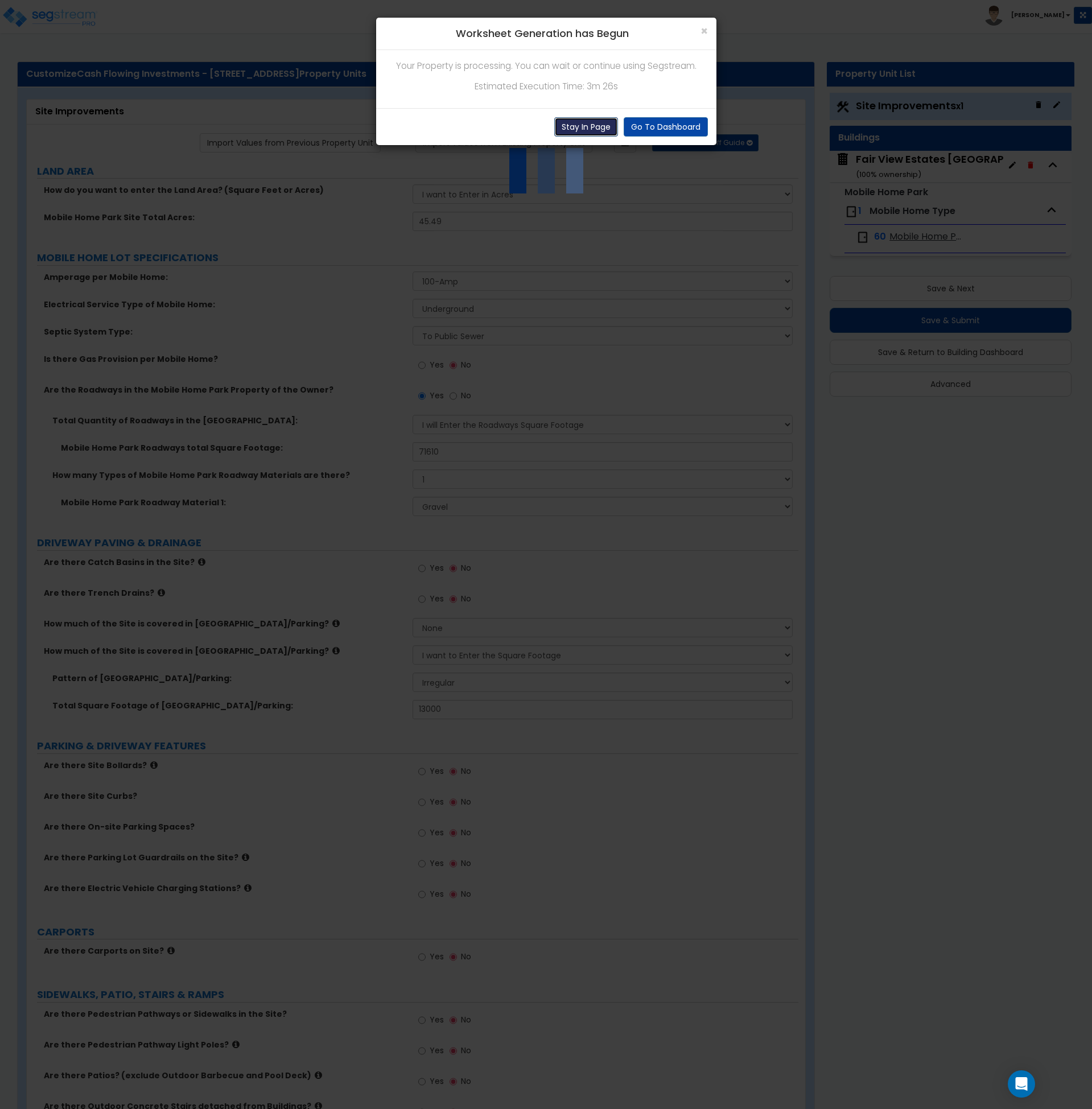
click at [601, 125] on button "Stay In Page" at bounding box center [586, 127] width 64 height 19
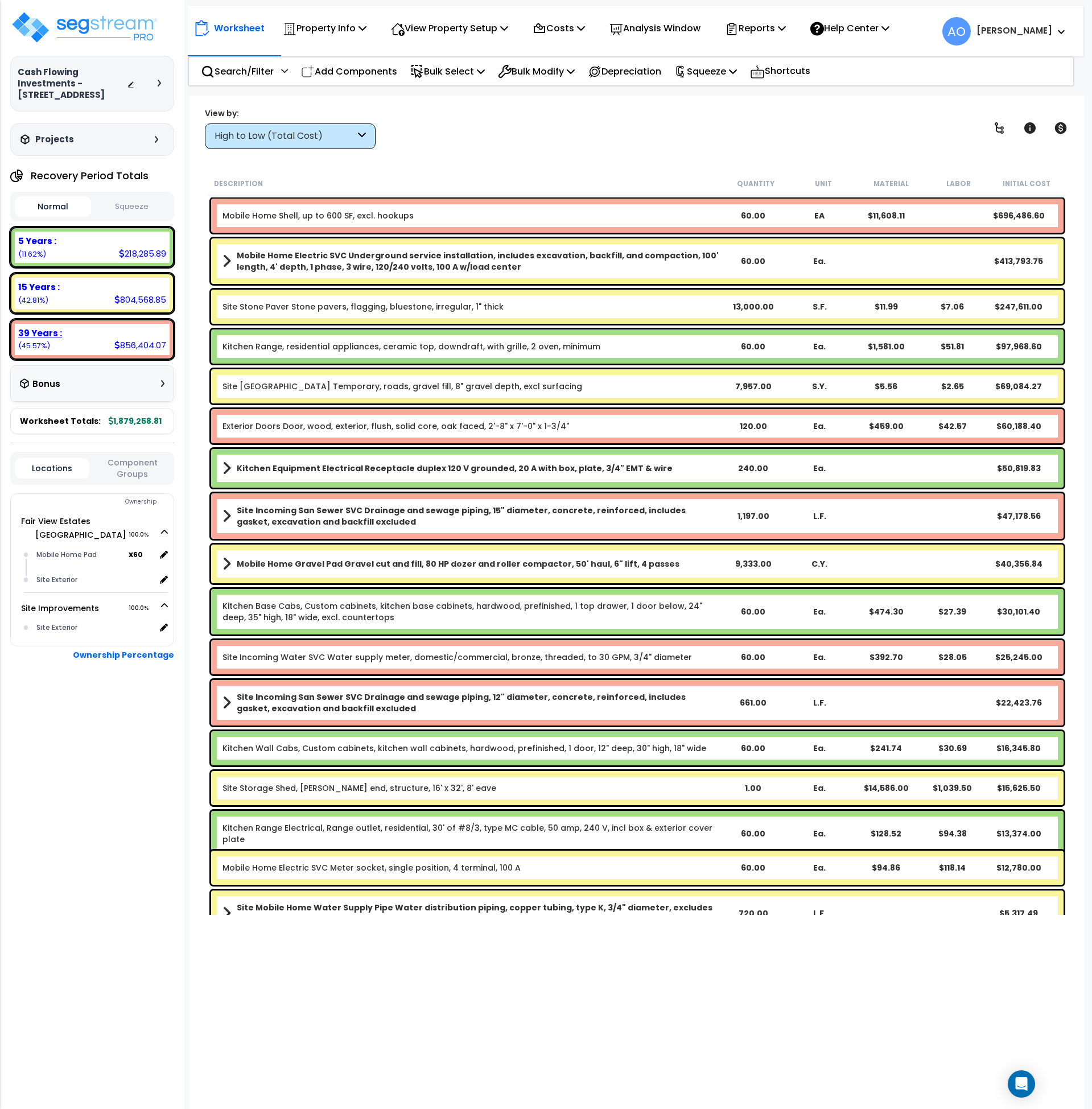
click at [43, 330] on b "39 Years :" at bounding box center [40, 333] width 44 height 12
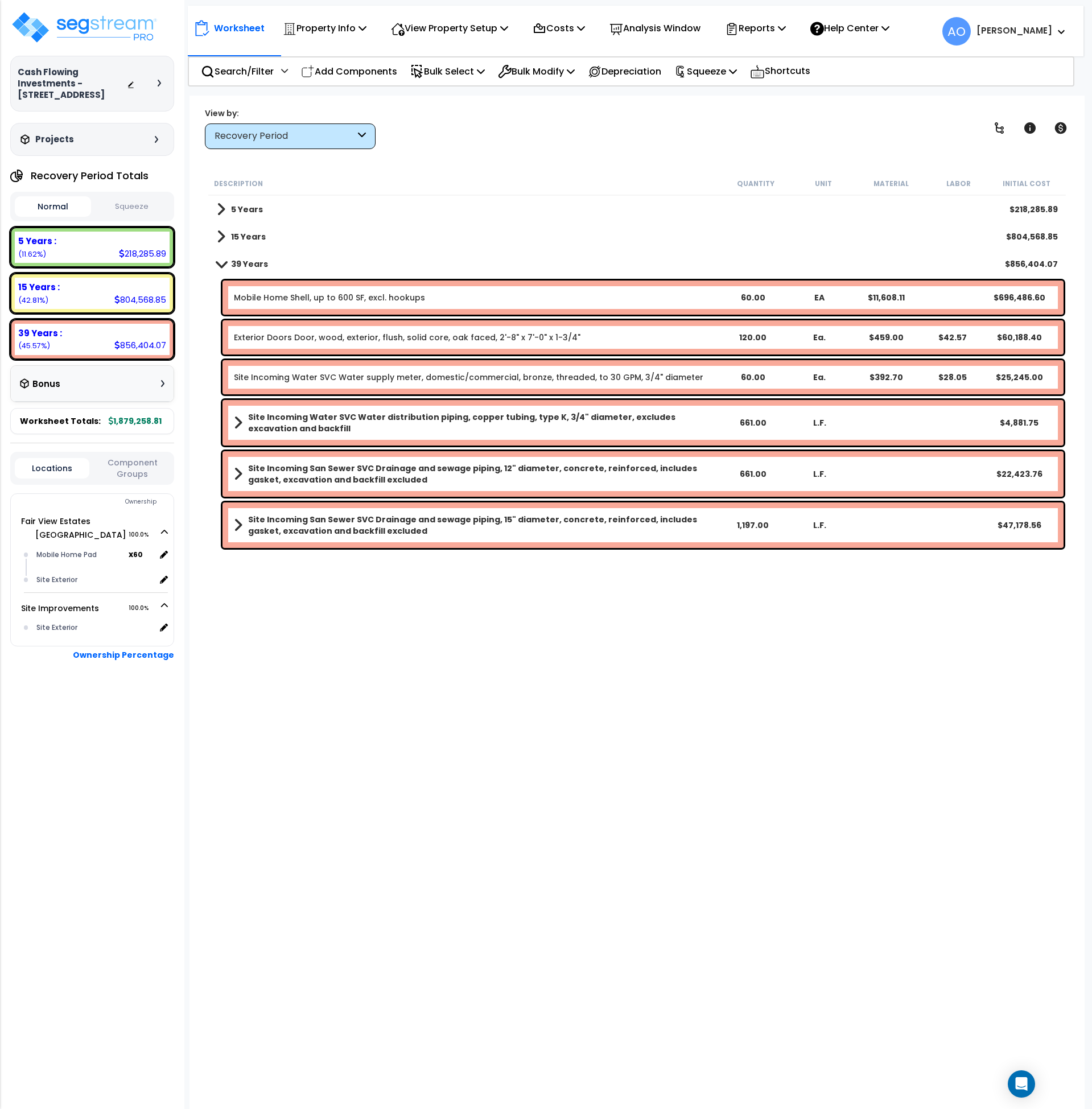
click at [386, 332] on link "Exterior Doors Door, wood, exterior, flush, solid core, oak faced, 2'-8" x 7'-0…" at bounding box center [407, 338] width 346 height 11
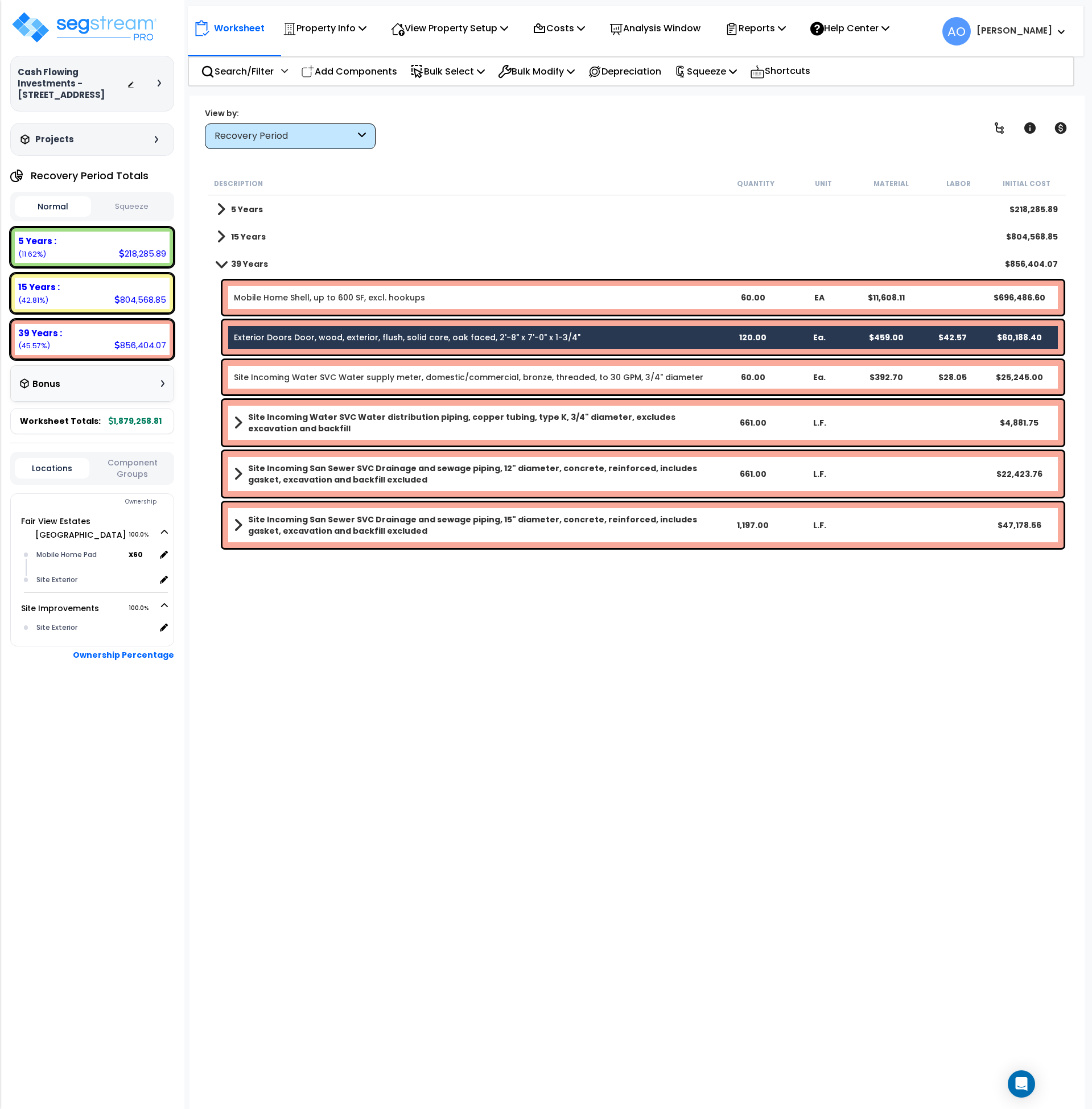
click at [363, 295] on link "Mobile Home Shell, up to 600 SF, excl. hookups" at bounding box center [329, 298] width 191 height 11
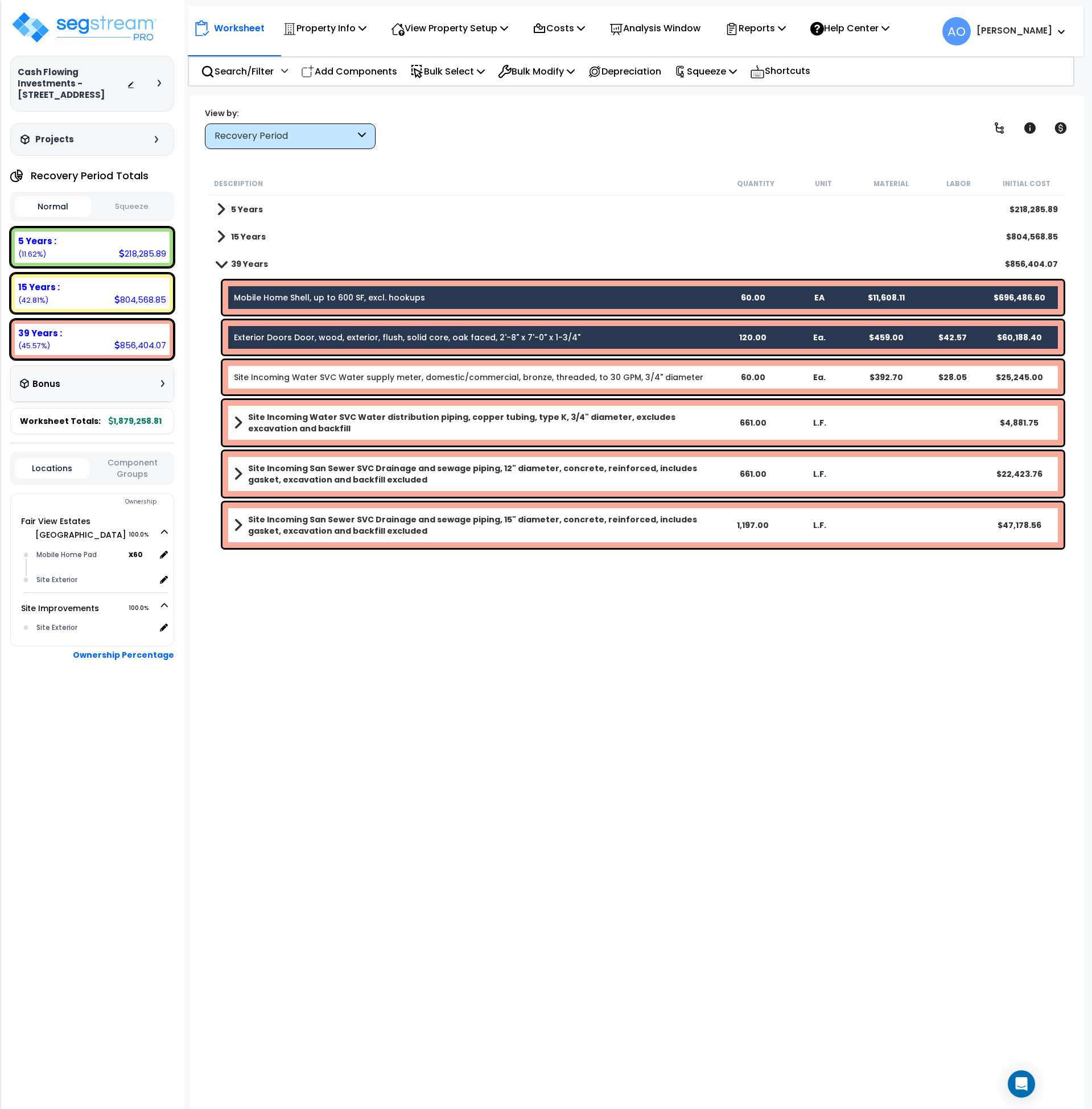
click at [251, 210] on b "5 Years" at bounding box center [247, 209] width 32 height 11
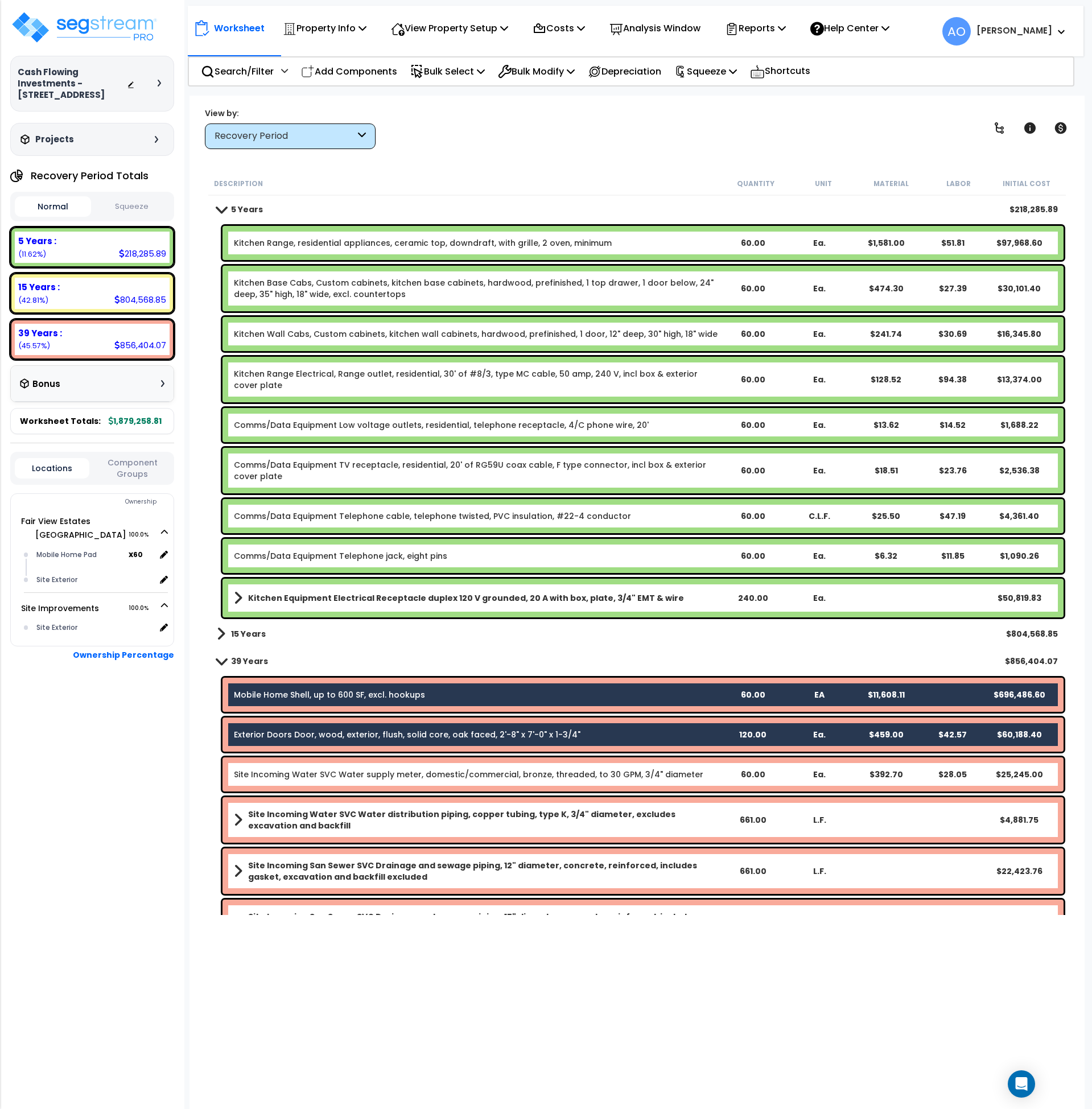
click at [322, 596] on b "Kitchen Equipment Electrical Receptacle duplex 120 V grounded, 20 A with box, p…" at bounding box center [466, 598] width 436 height 11
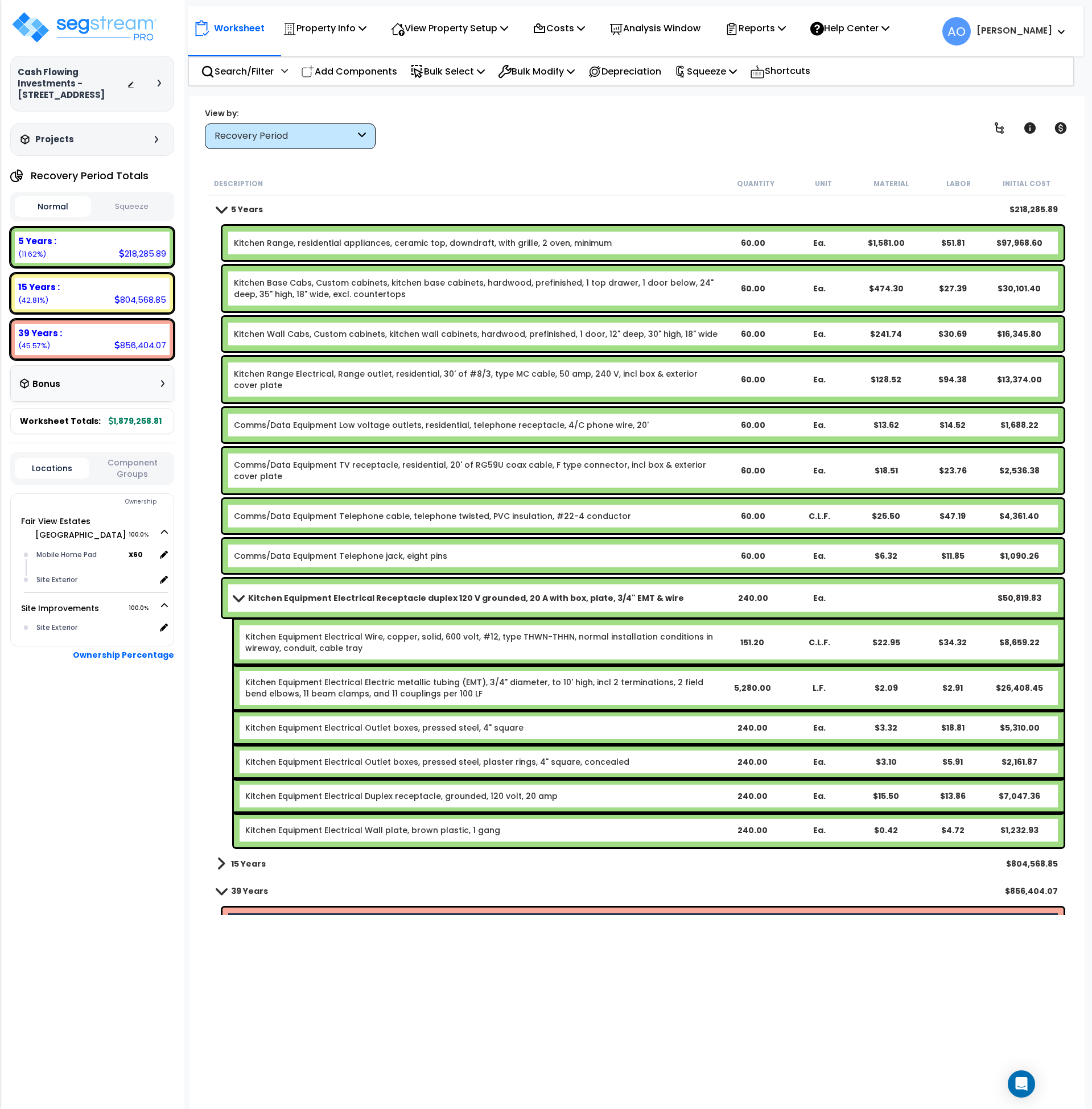
click at [328, 600] on b "Kitchen Equipment Electrical Receptacle duplex 120 V grounded, 20 A with box, p…" at bounding box center [466, 598] width 436 height 11
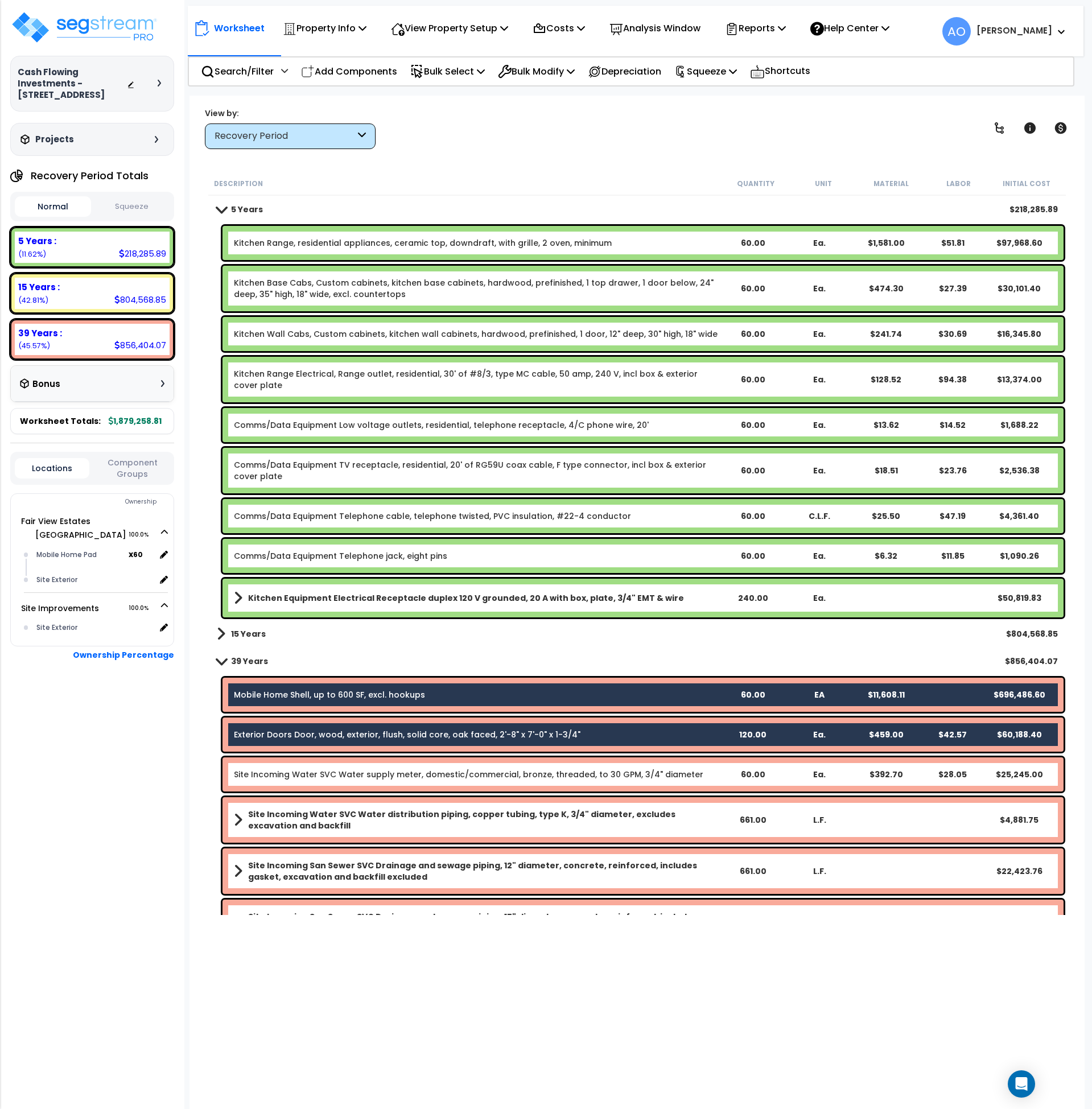
click at [258, 630] on b "15 Years" at bounding box center [247, 634] width 34 height 11
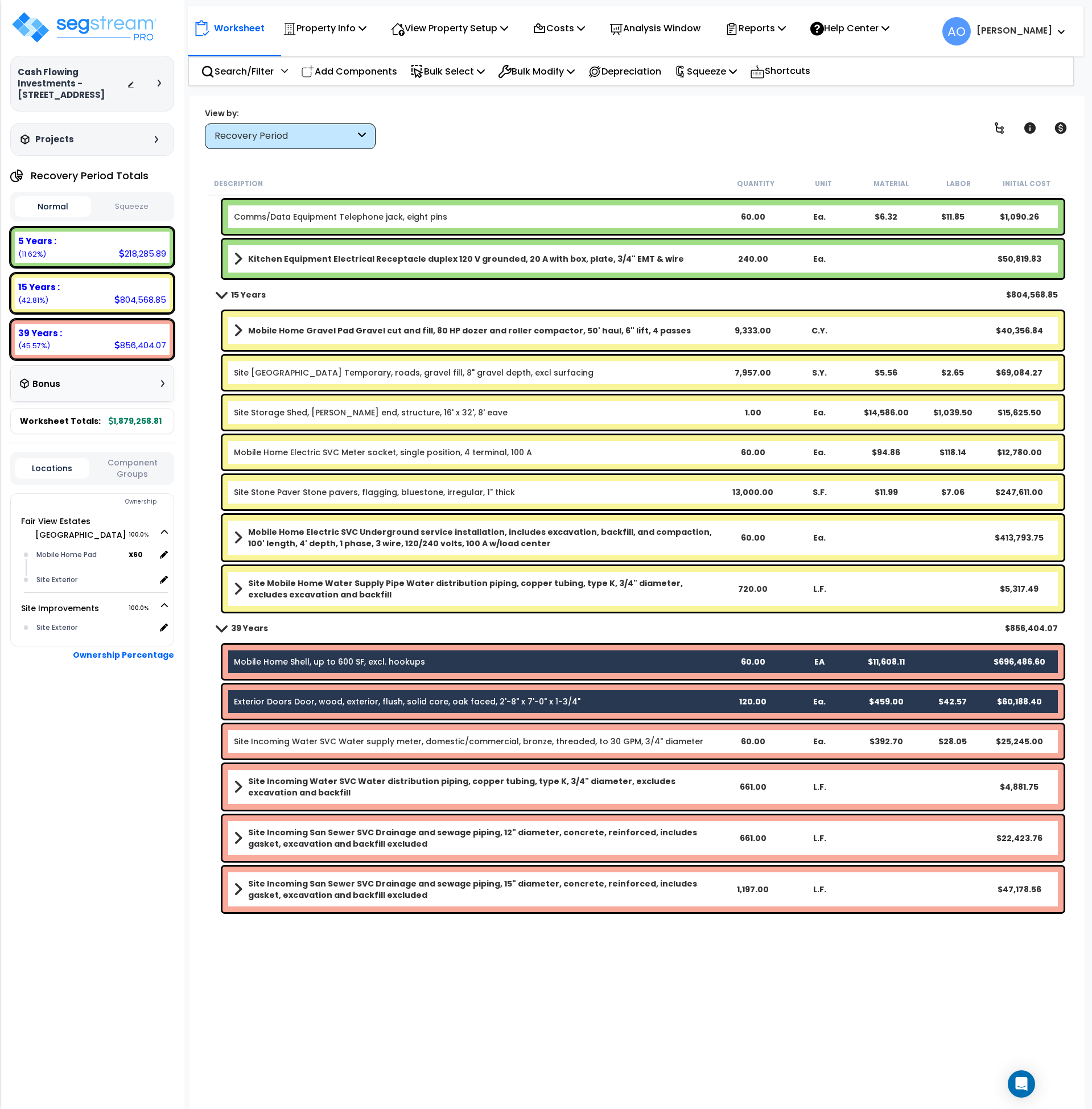
scroll to position [50, 0]
click at [320, 656] on link "Mobile Home Shell, up to 600 SF, excl. hookups" at bounding box center [329, 662] width 191 height 11
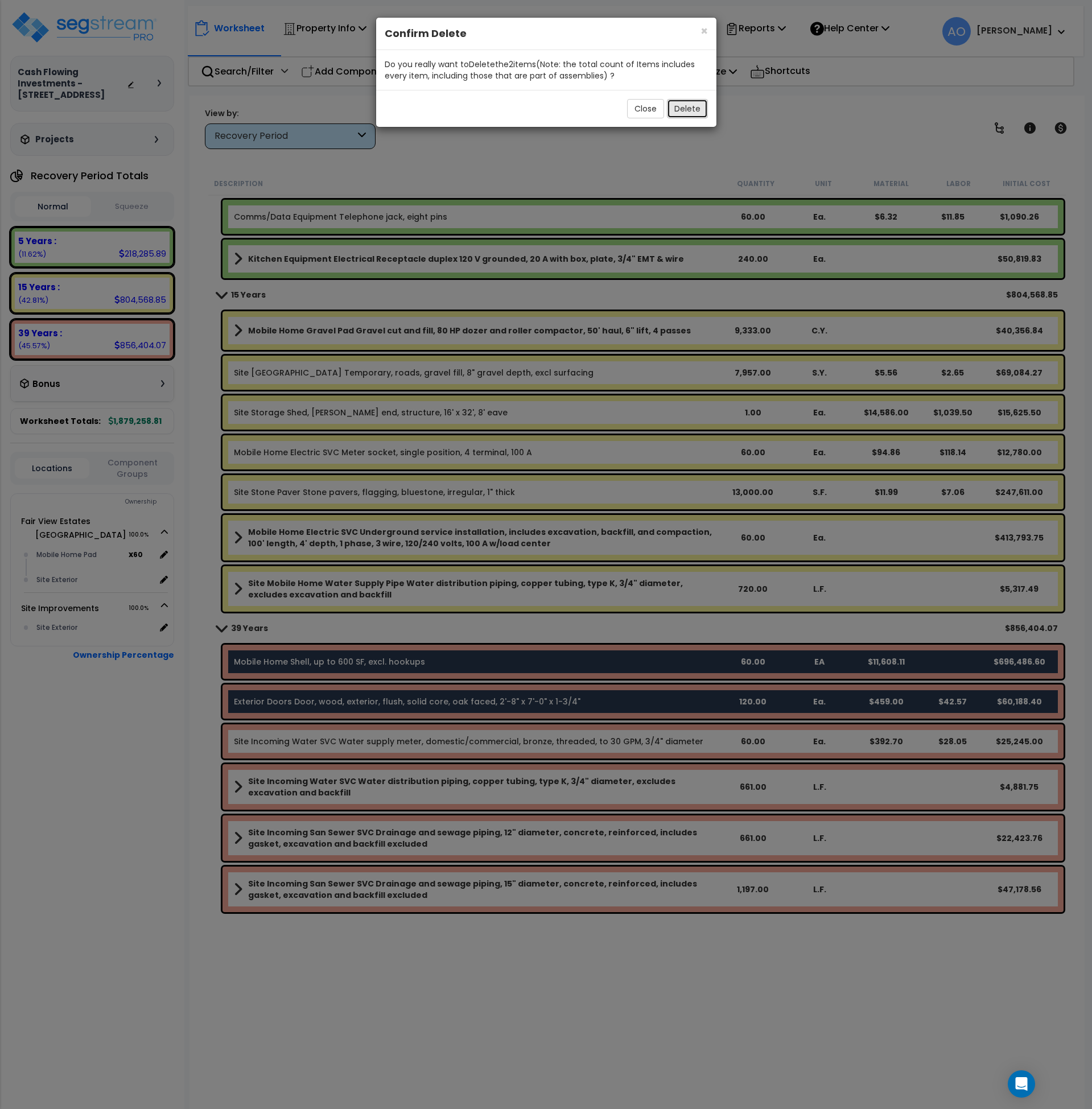
click at [696, 108] on button "Delete" at bounding box center [686, 109] width 41 height 19
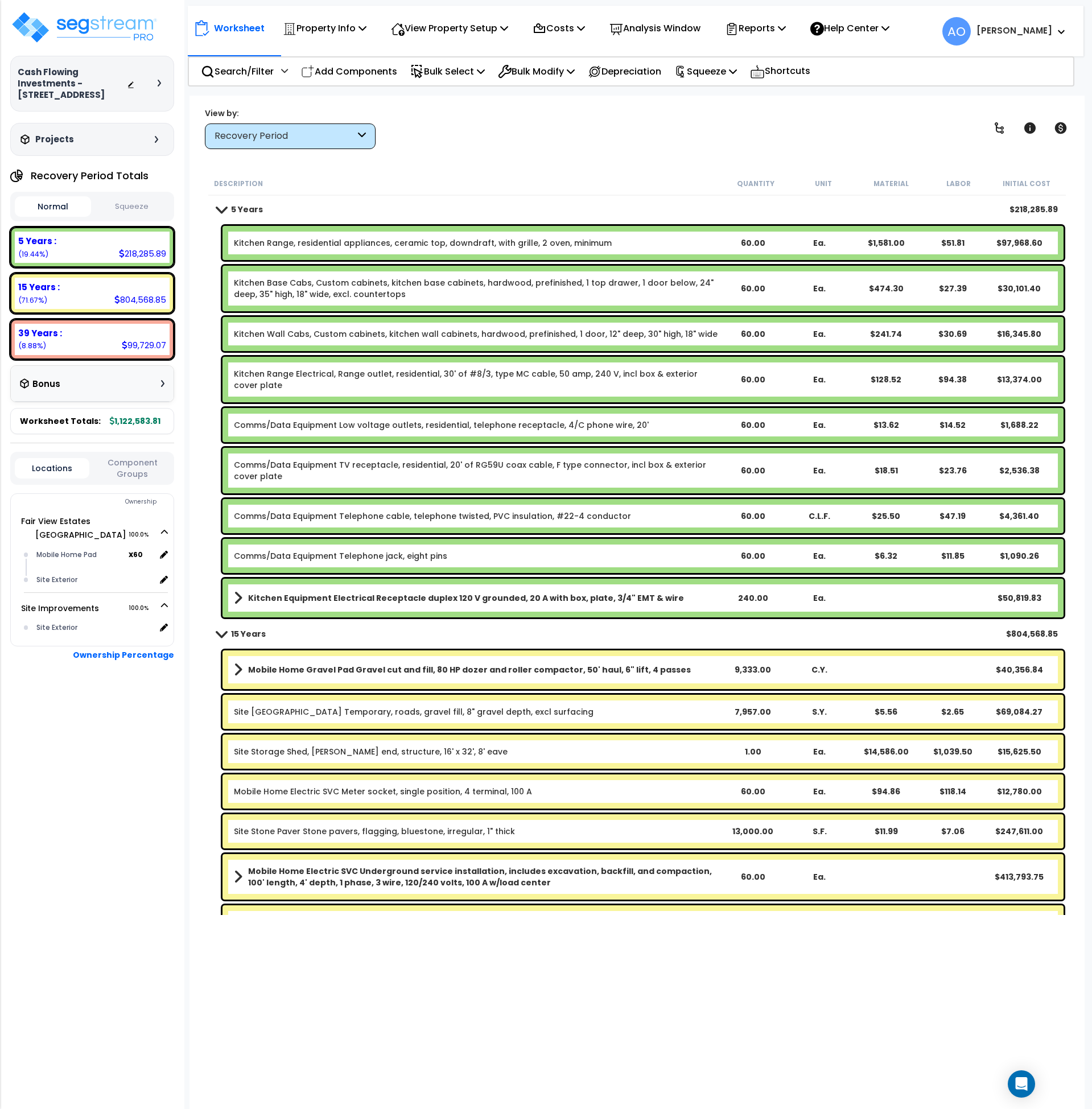
scroll to position [0, 0]
click at [329, 242] on link "Kitchen Range, residential appliances, ceramic top, downdraft, with grille, 2 o…" at bounding box center [422, 243] width 378 height 11
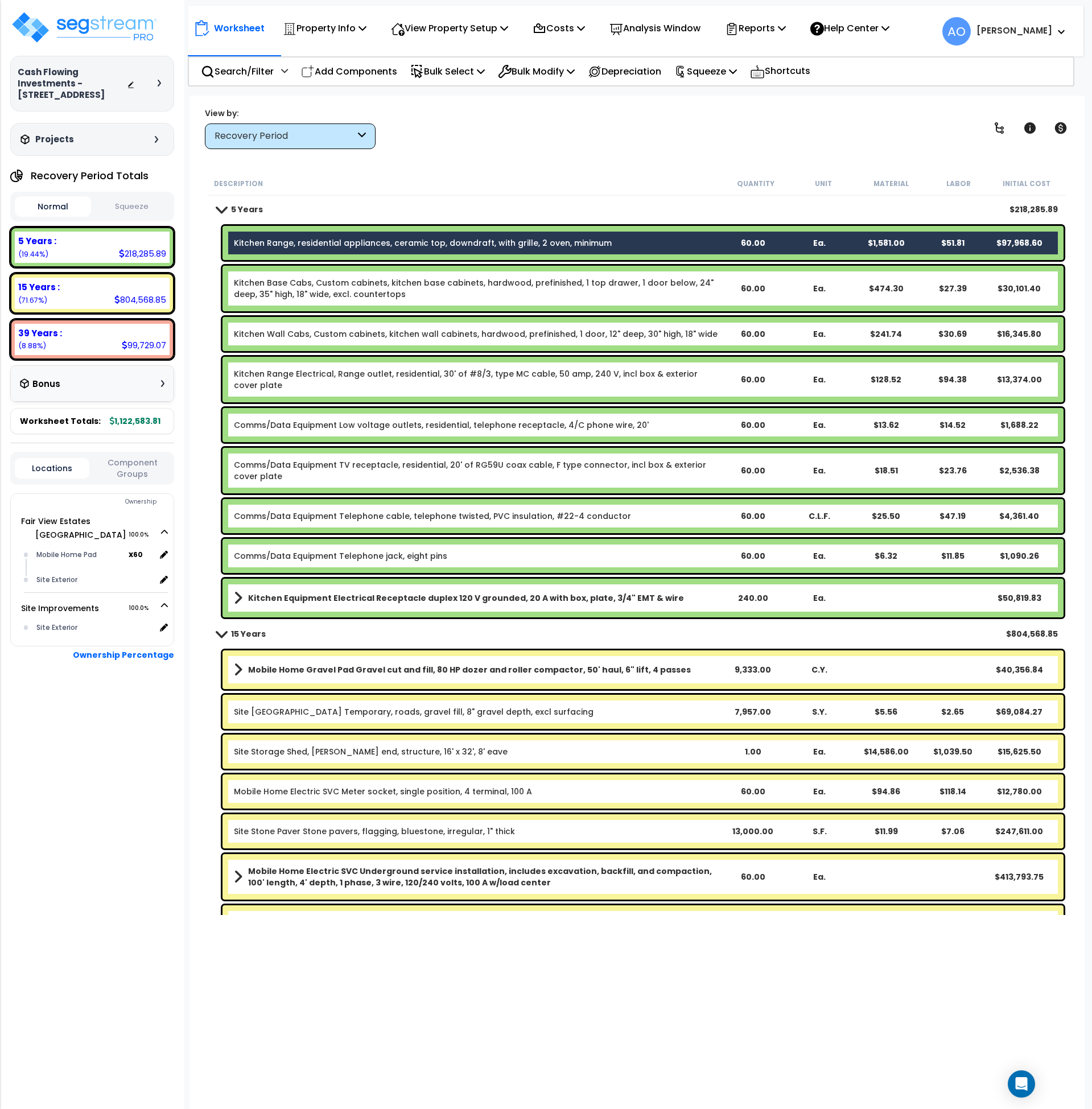
click at [338, 294] on link "Kitchen Base Cabs, Custom cabinets, kitchen base cabinets, hardwood, prefinishe…" at bounding box center [477, 288] width 485 height 23
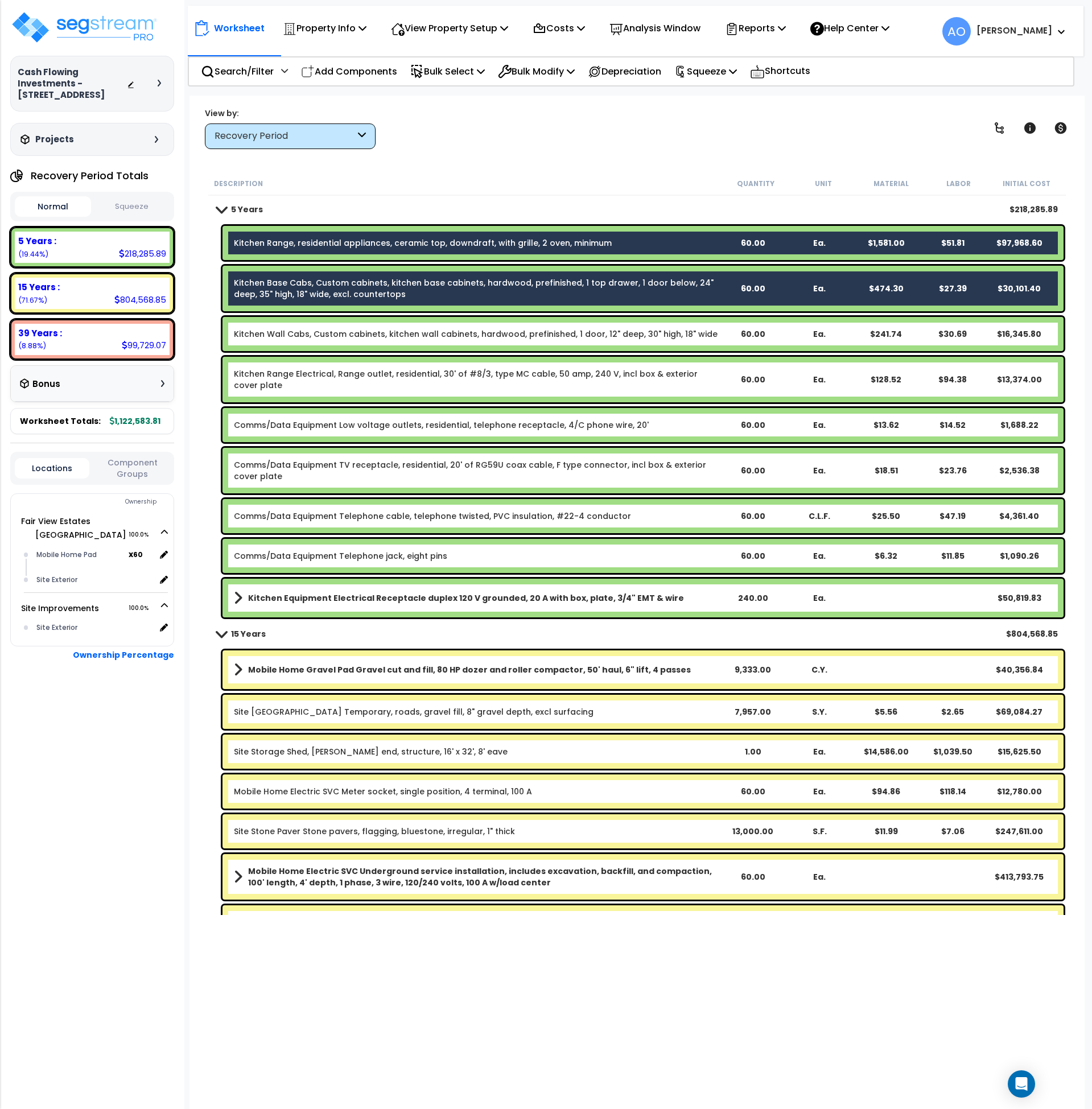
click at [338, 328] on link "Kitchen Wall Cabs, Custom cabinets, kitchen wall cabinets, hardwood, prefinishe…" at bounding box center [476, 334] width 484 height 11
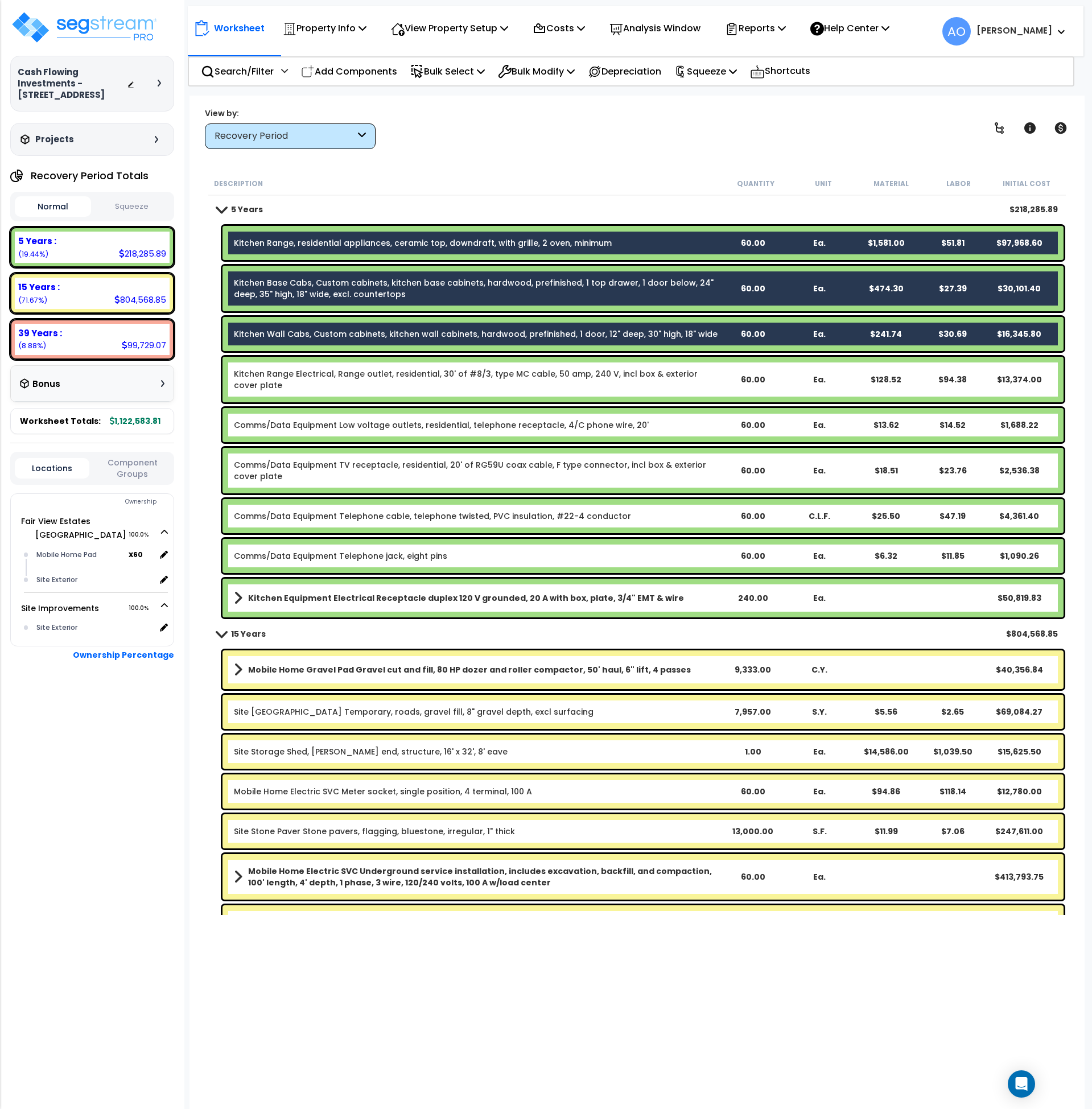
click at [337, 375] on link "Kitchen Range Electrical, Range outlet, residential, 30' of #8/3, type MC cable…" at bounding box center [477, 379] width 485 height 23
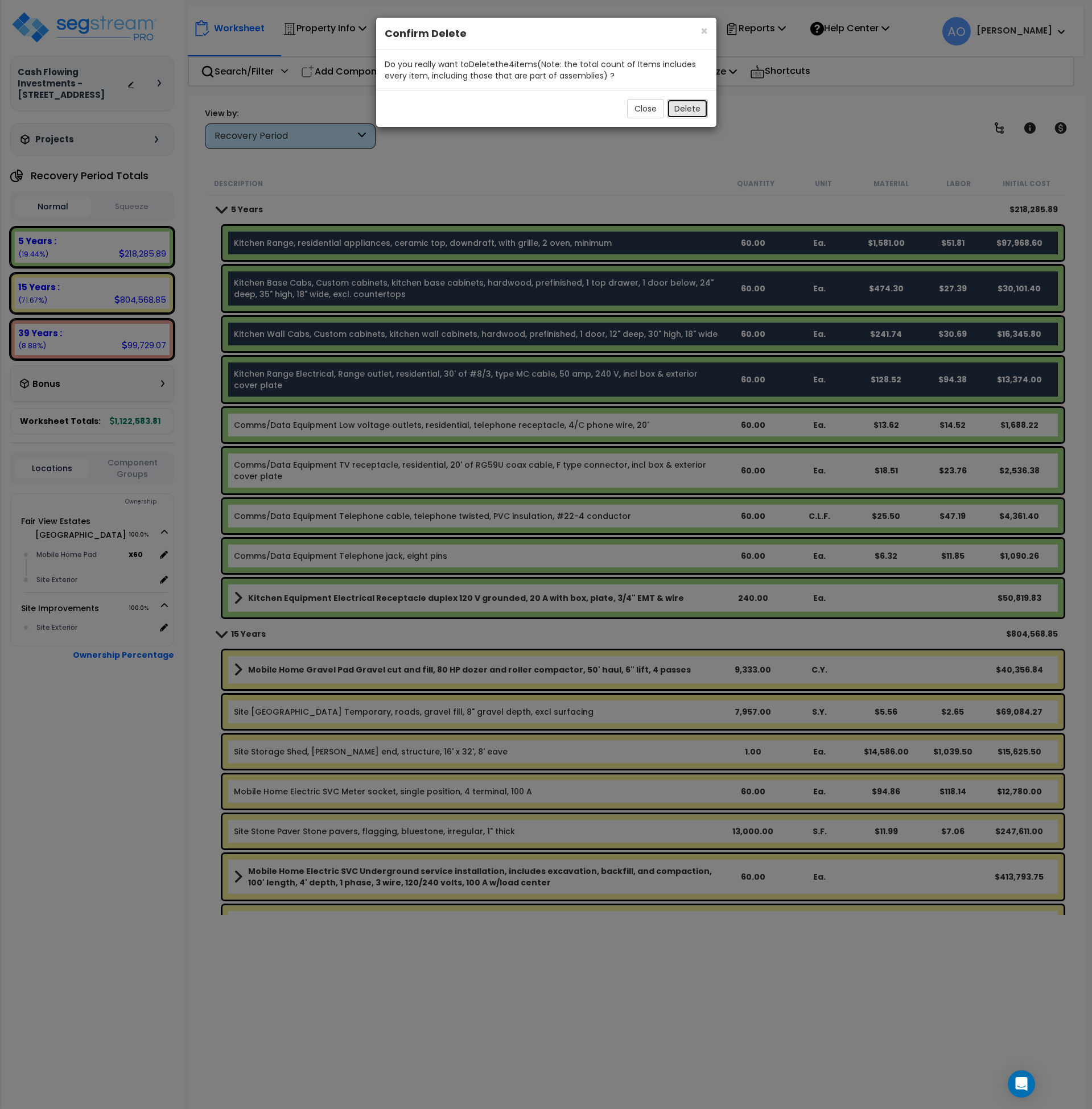
click at [690, 109] on button "Delete" at bounding box center [686, 109] width 41 height 19
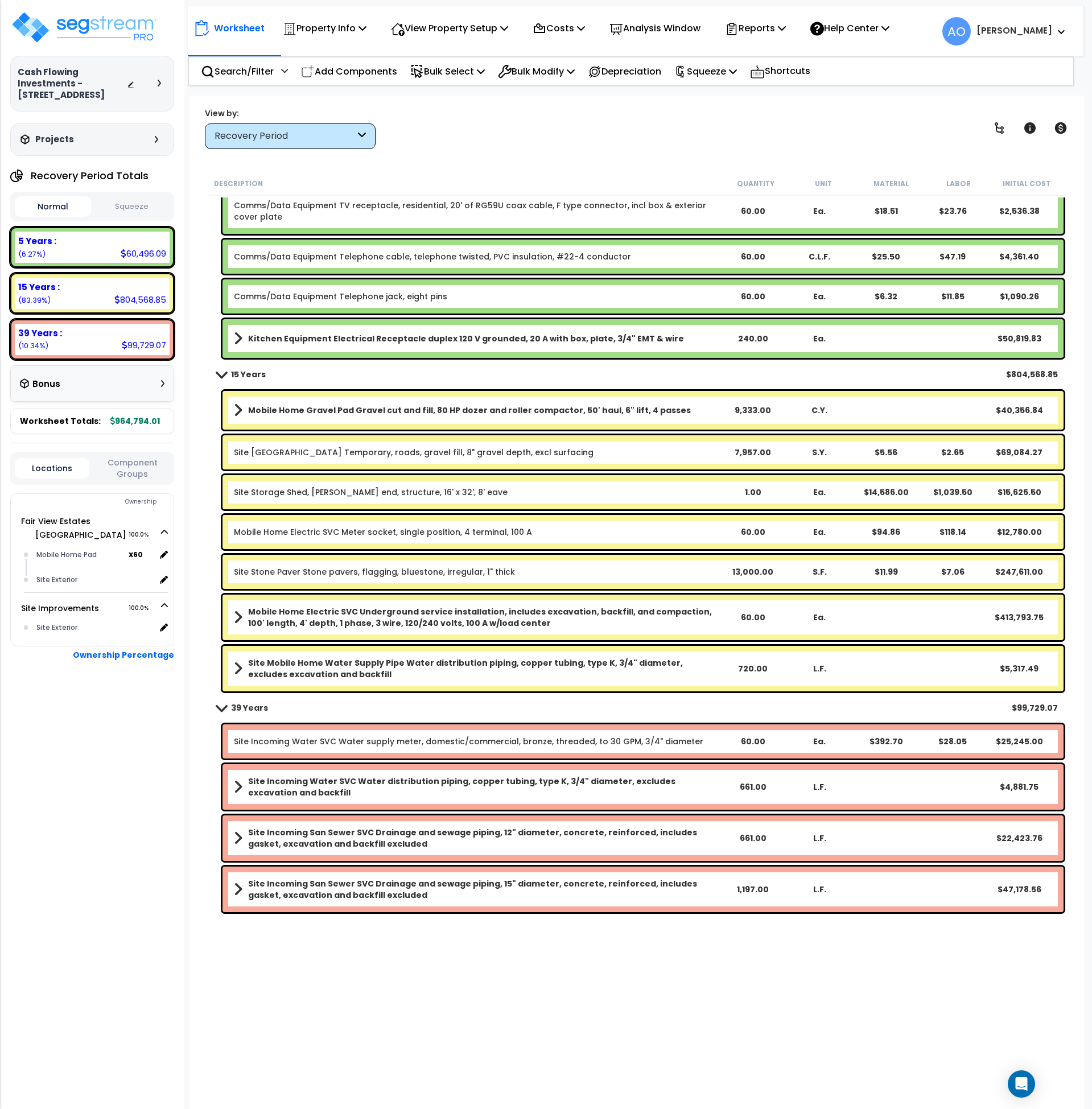
scroll to position [50, 0]
click at [684, 73] on icon at bounding box center [680, 72] width 8 height 12
click at [712, 98] on link "Squeeze" at bounding box center [724, 97] width 113 height 23
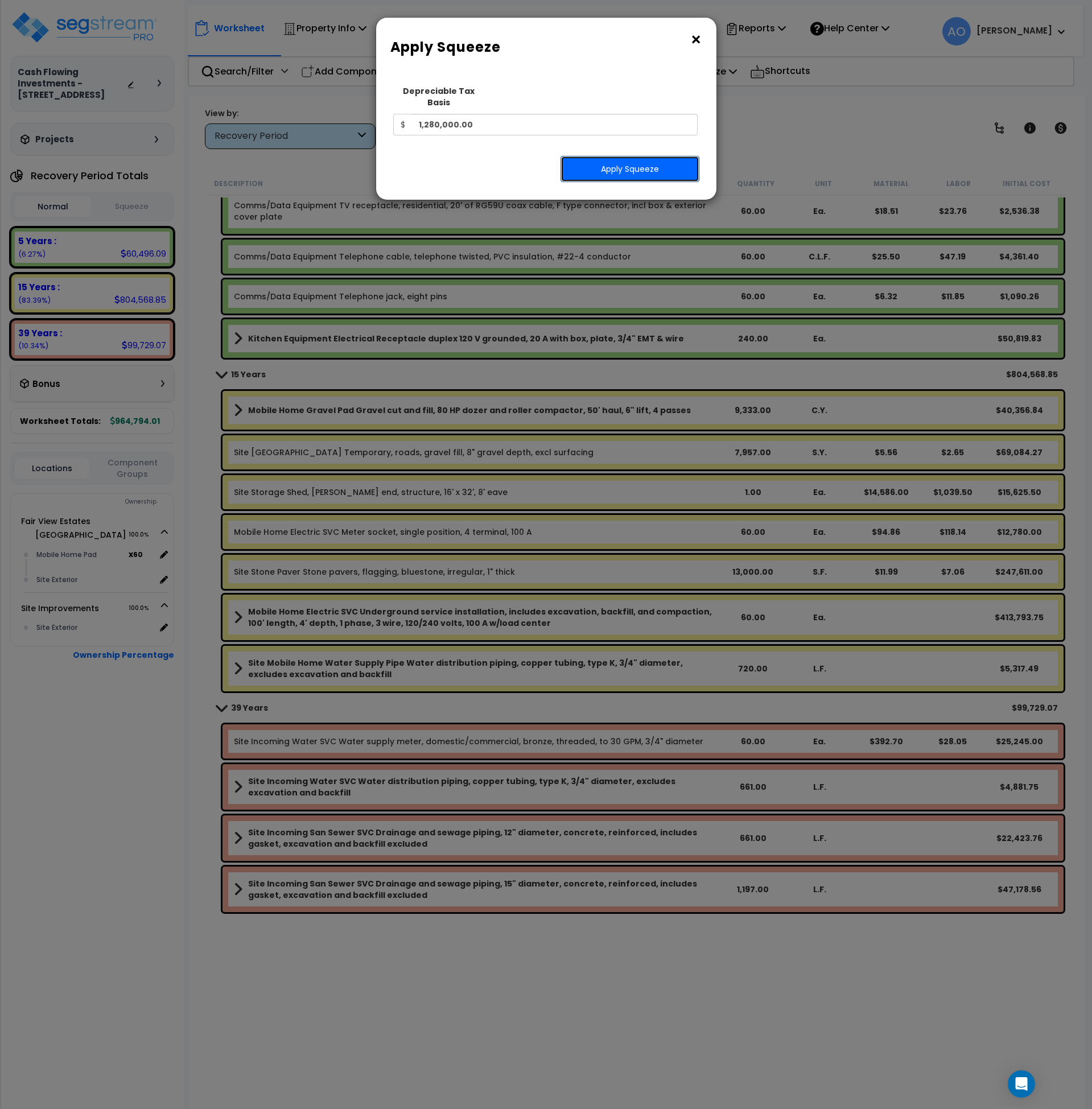
click at [632, 156] on button "Apply Squeeze" at bounding box center [630, 168] width 139 height 26
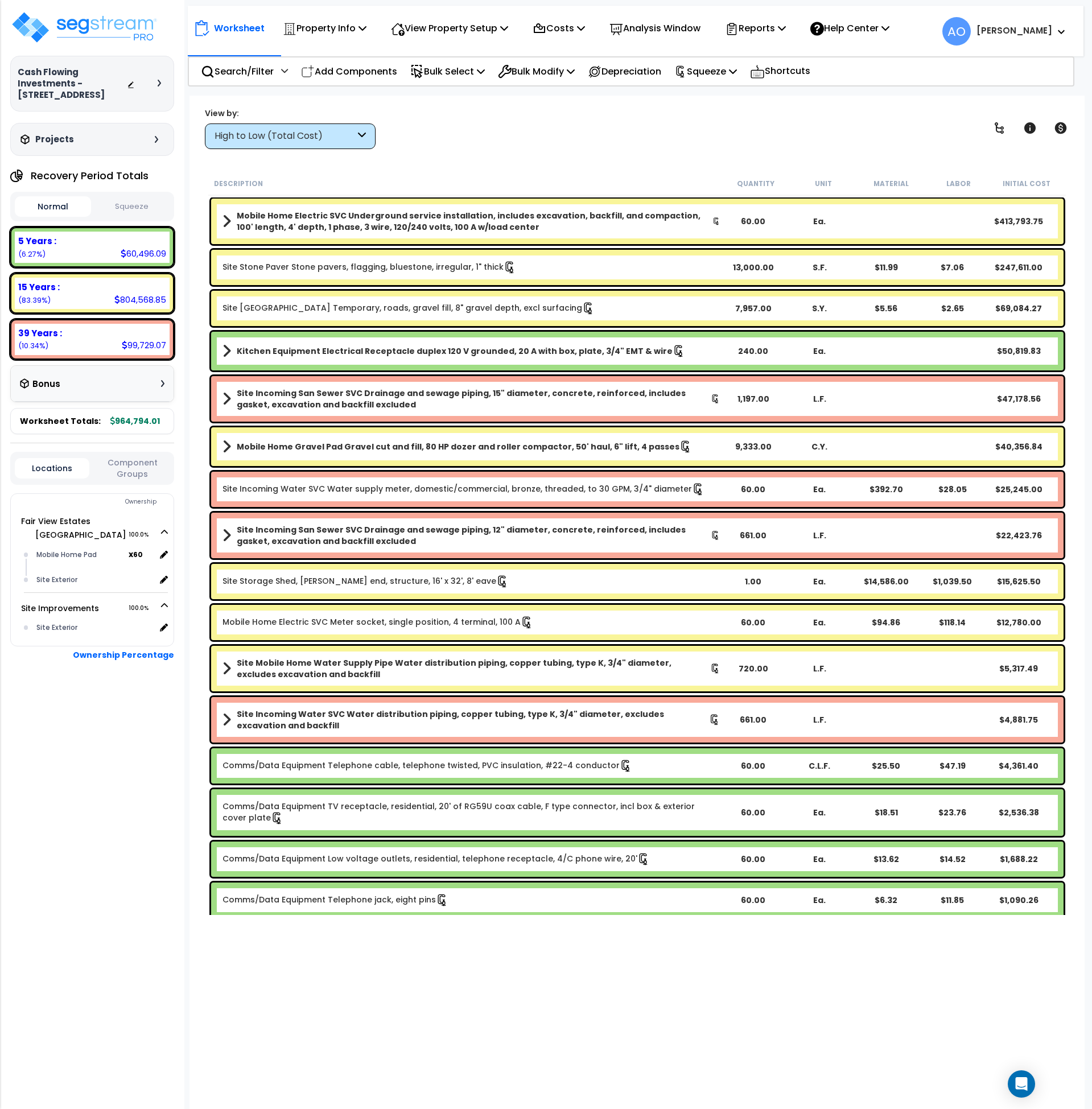
click at [470, 145] on div "View by: High to Low (Total Cost) High to Low (Total Cost)" at bounding box center [637, 128] width 872 height 42
click at [421, 268] on link "Site Stone Paver Stone pavers, flagging, bluestone, irregular, 1" thick" at bounding box center [370, 267] width 294 height 13
click at [426, 311] on link "Site Gravel Roadway Temporary, roads, gravel fill, 8" gravel depth, excl surfac…" at bounding box center [409, 308] width 372 height 13
drag, startPoint x: 221, startPoint y: 303, endPoint x: 534, endPoint y: 316, distance: 313.3
click at [534, 316] on div "Site Gravel Roadway Temporary, roads, gravel fill, 8" gravel depth, excl surfac…" at bounding box center [637, 308] width 853 height 35
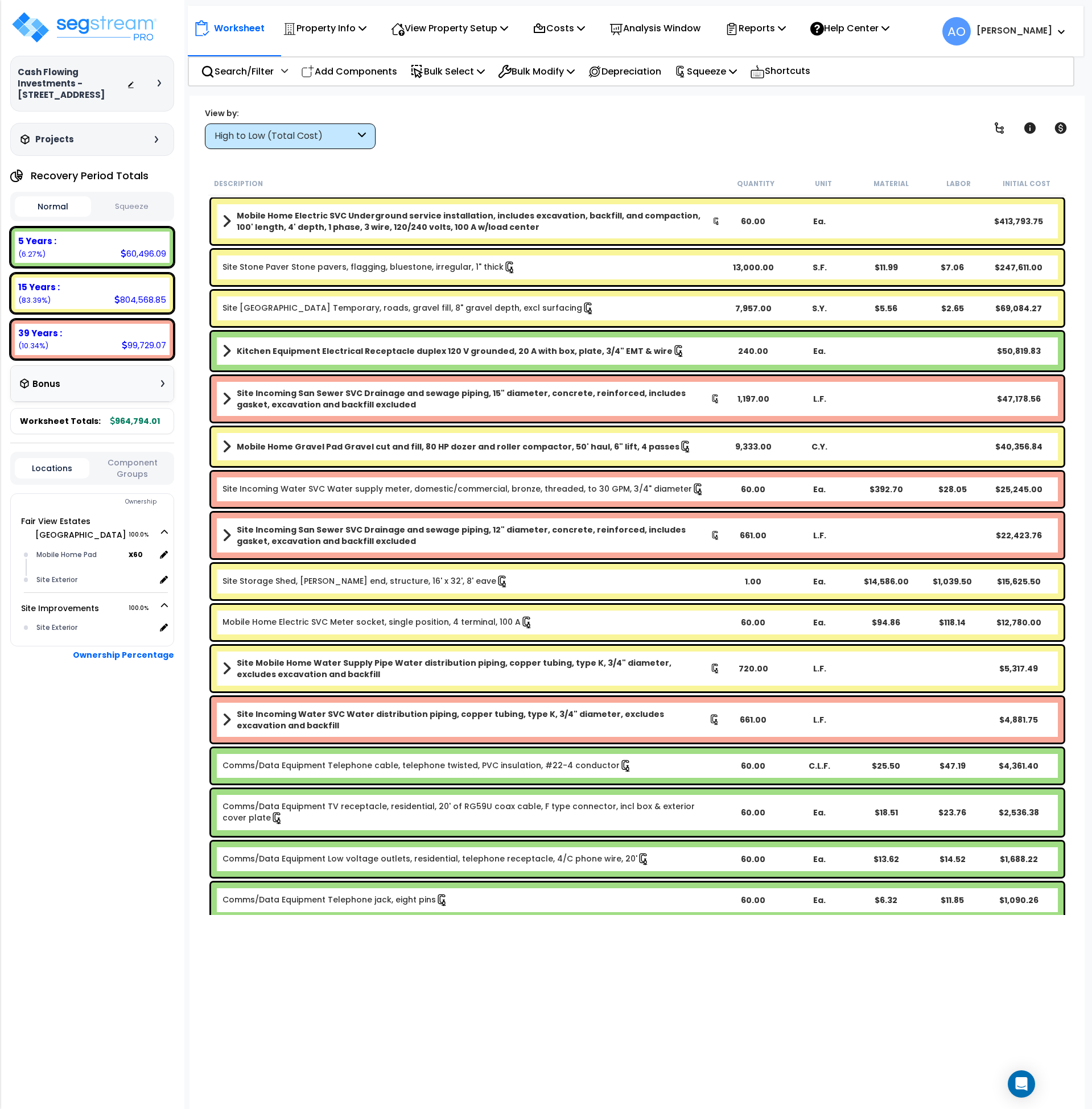
click at [399, 446] on b "Mobile Home Gravel Pad Gravel cut and fill, 80 HP dozer and roller compactor, 5…" at bounding box center [458, 446] width 443 height 11
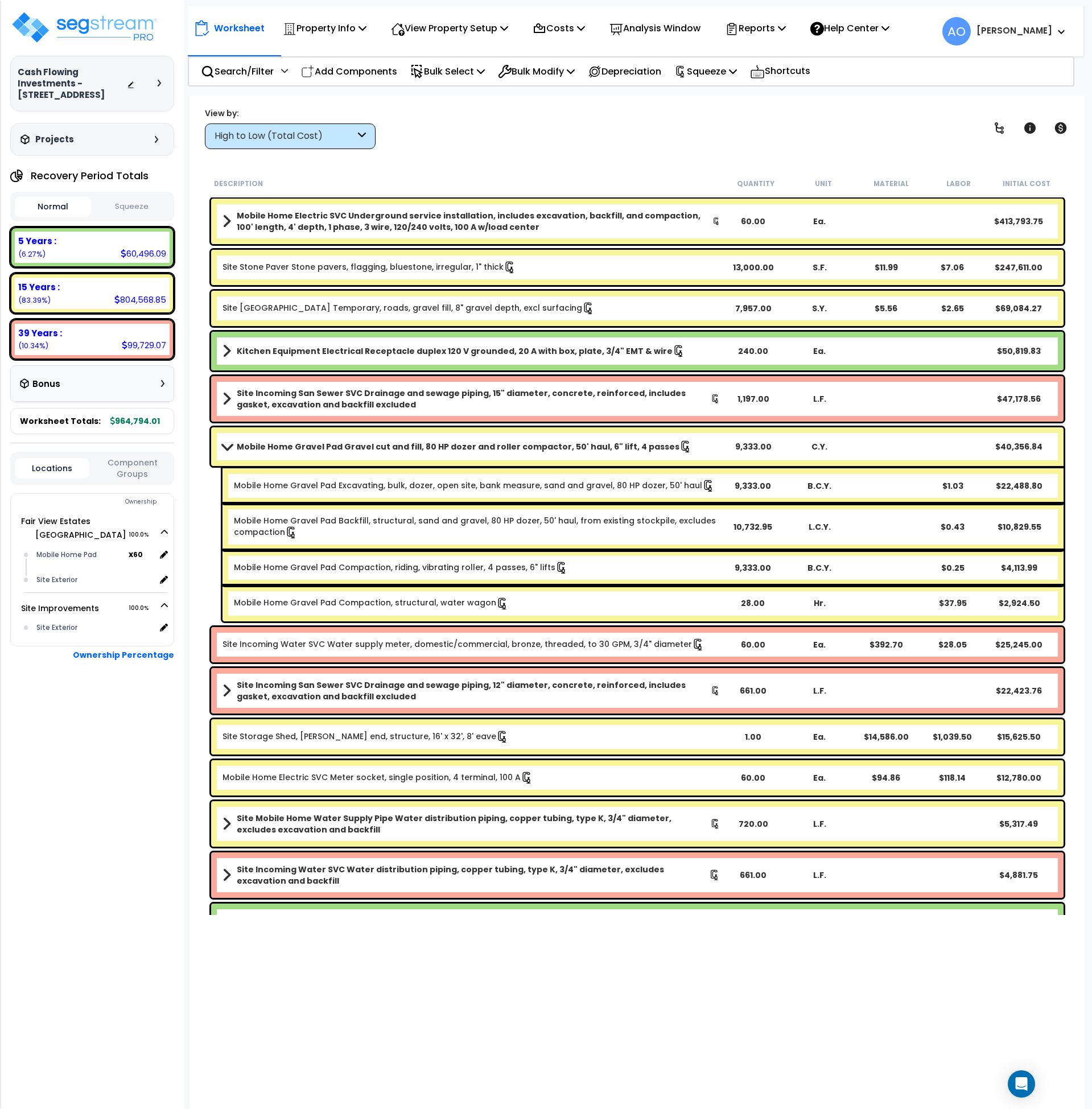
click at [256, 446] on b "Mobile Home Gravel Pad Gravel cut and fill, 80 HP dozer and roller compactor, 5…" at bounding box center [458, 446] width 443 height 11
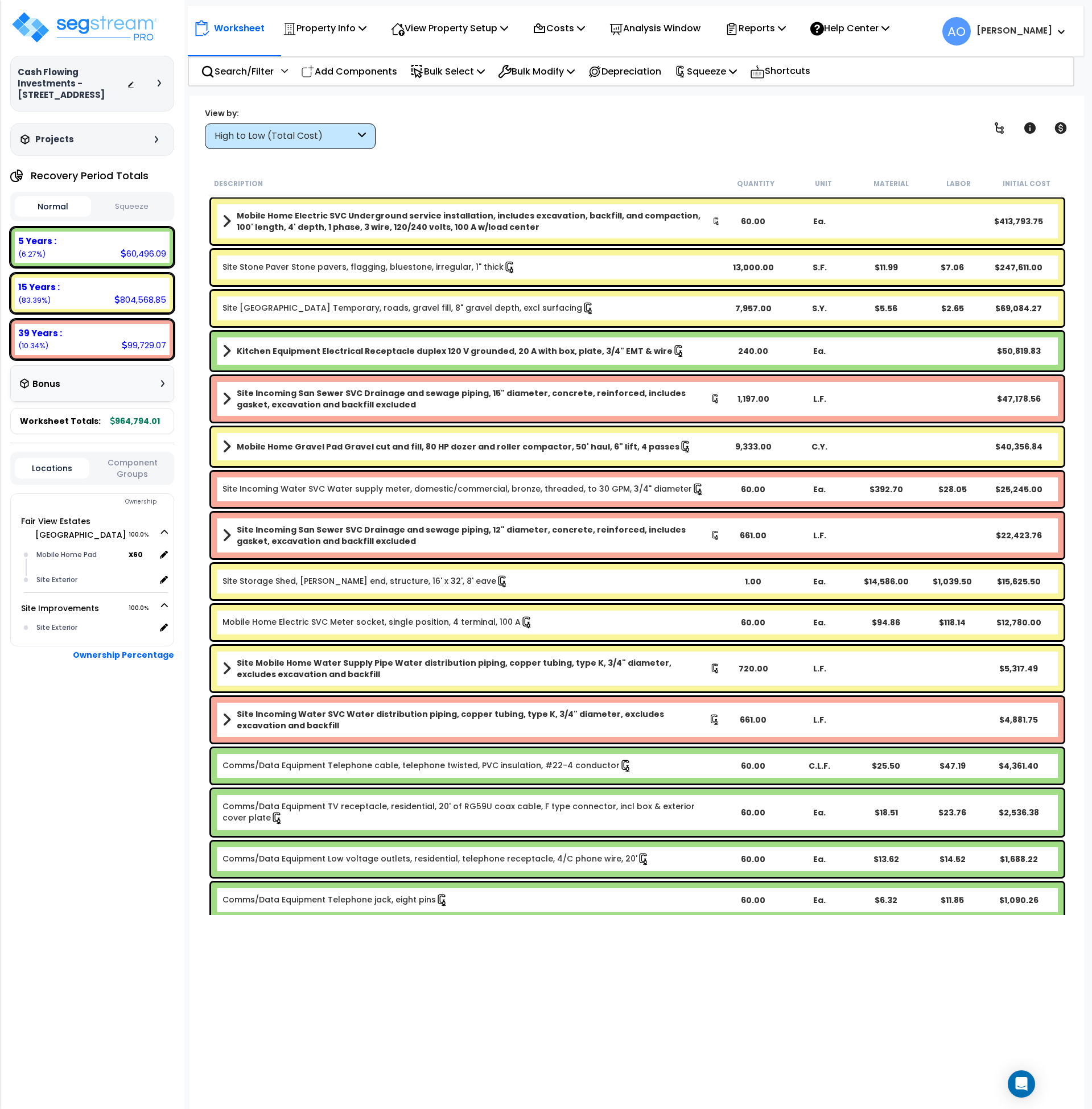
scroll to position [6, 0]
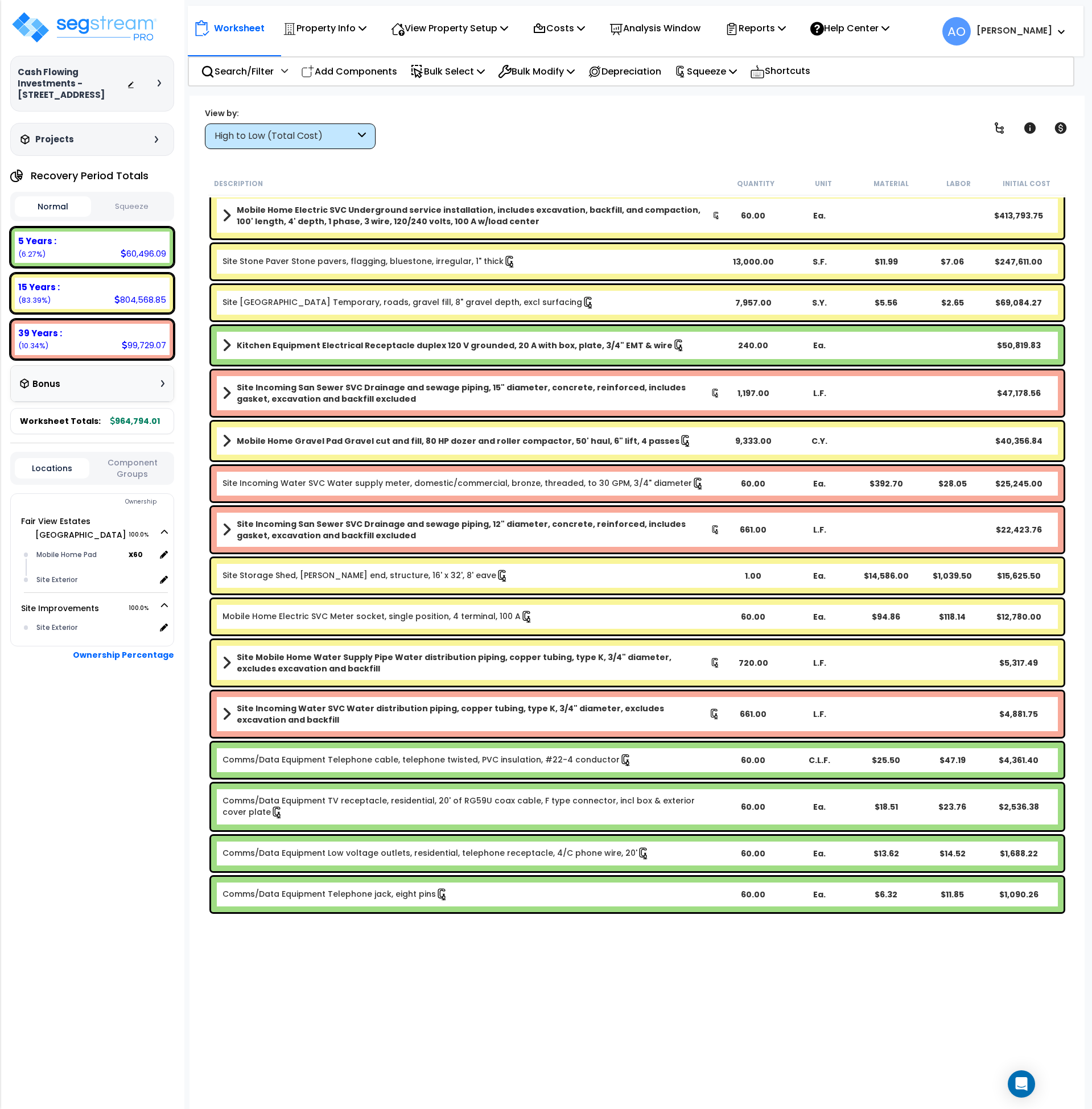
click at [395, 621] on link "Mobile Home Electric SVC Meter socket, single position, 4 terminal, 100 A" at bounding box center [378, 617] width 311 height 13
click at [663, 27] on p "Analysis Window" at bounding box center [655, 28] width 91 height 15
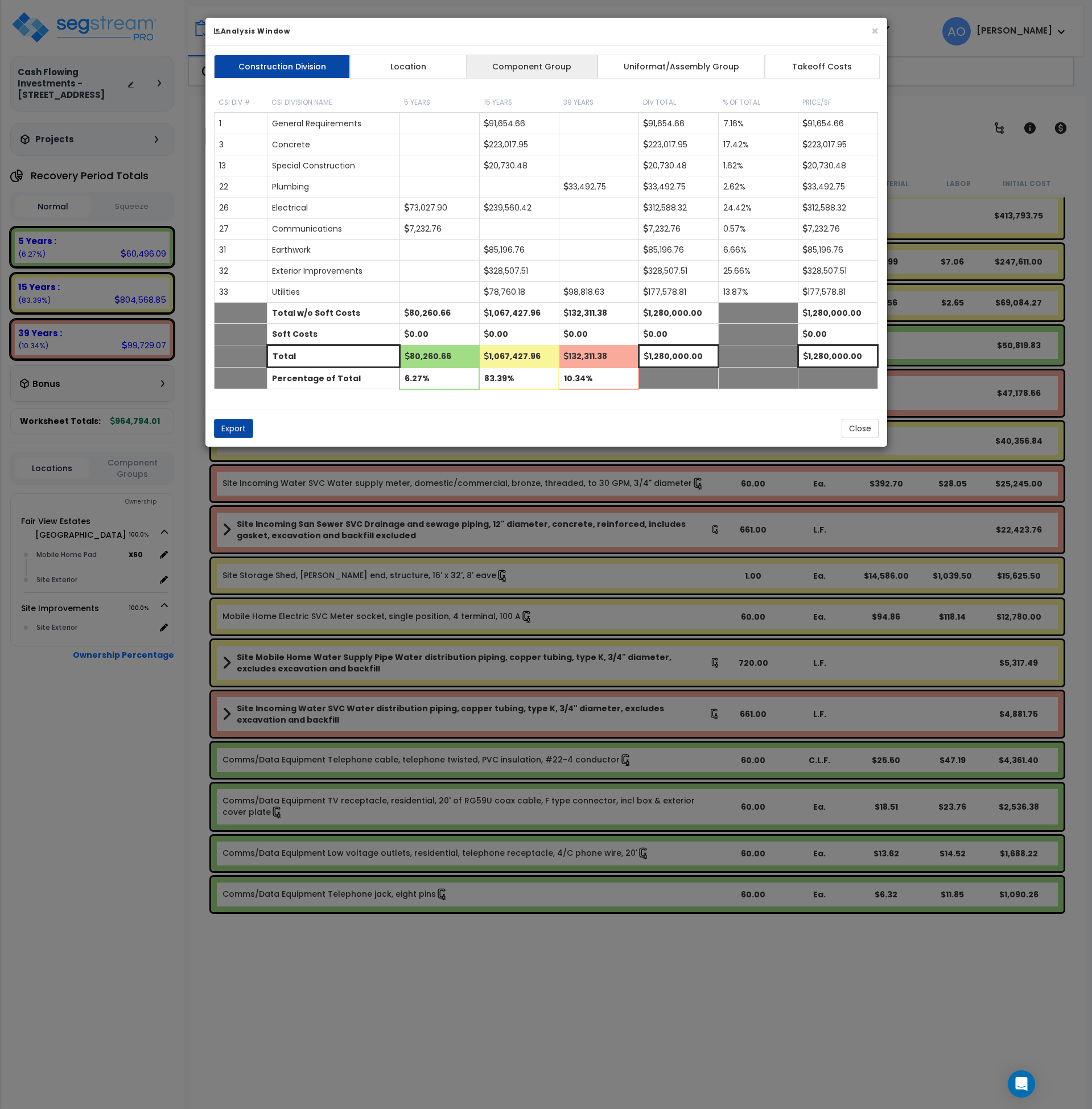
click at [524, 62] on link "Component Group" at bounding box center [532, 66] width 132 height 24
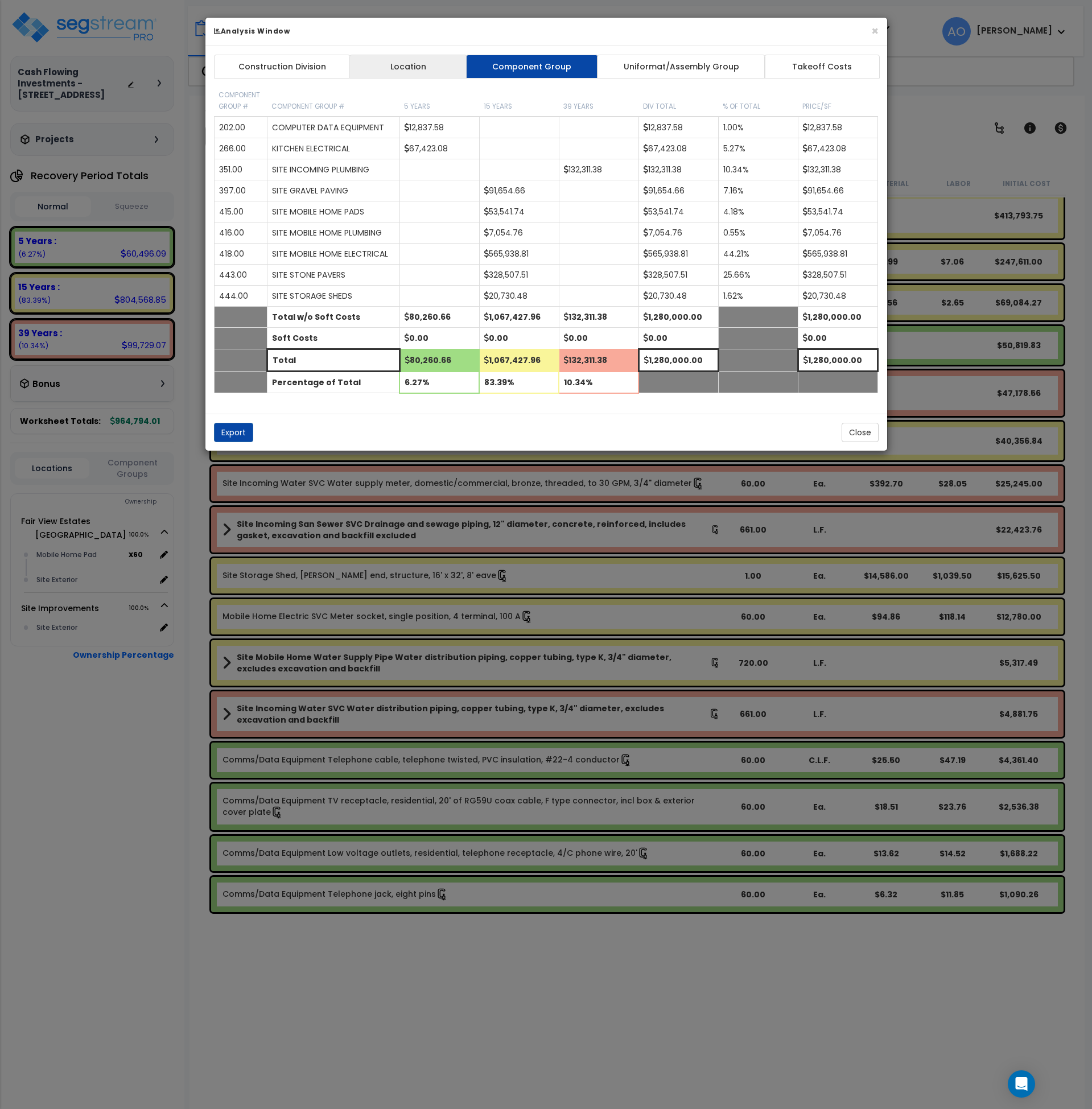
click at [391, 72] on link "Location" at bounding box center [409, 66] width 118 height 24
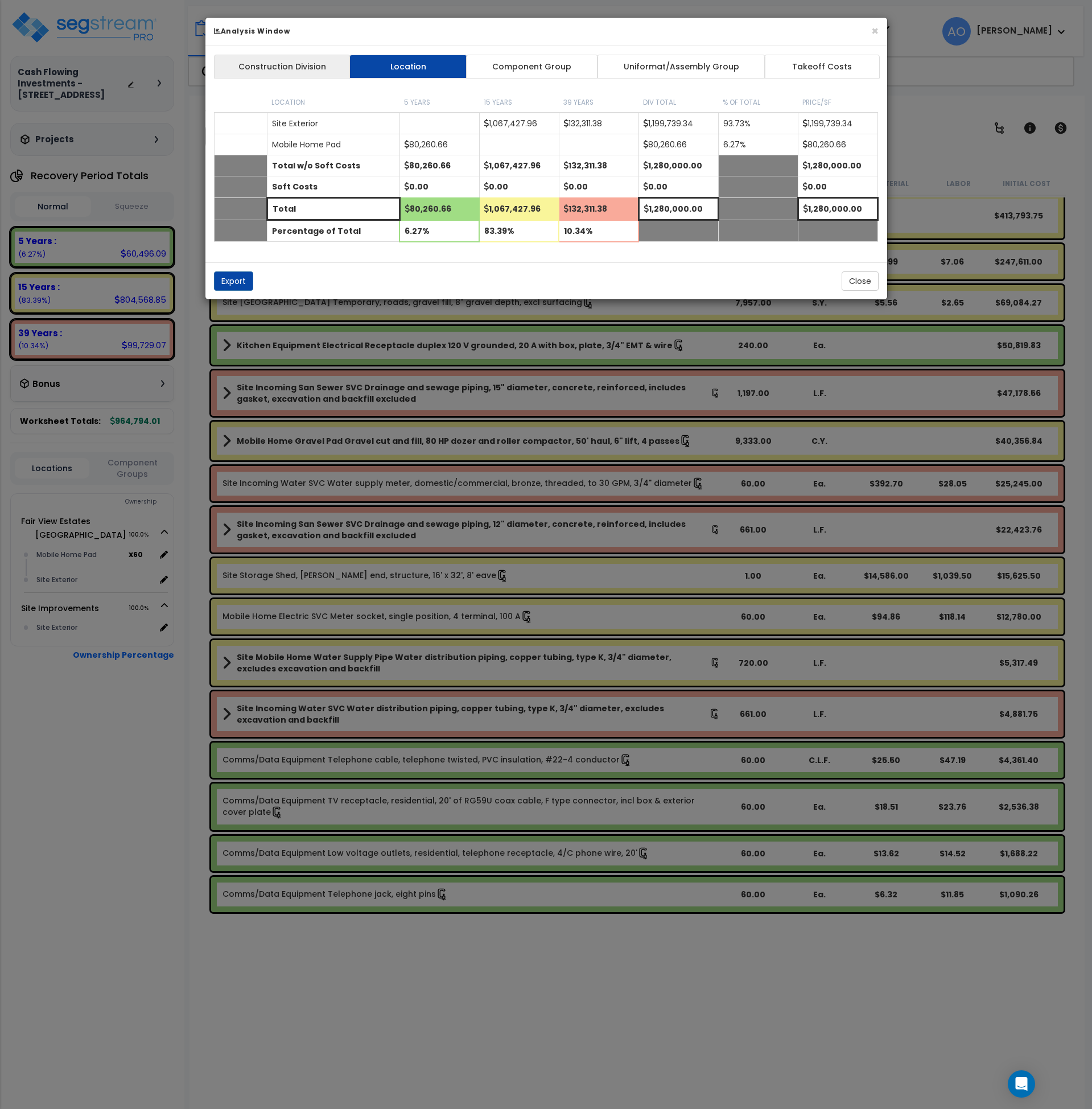
click at [275, 69] on link "Construction Division" at bounding box center [282, 66] width 136 height 24
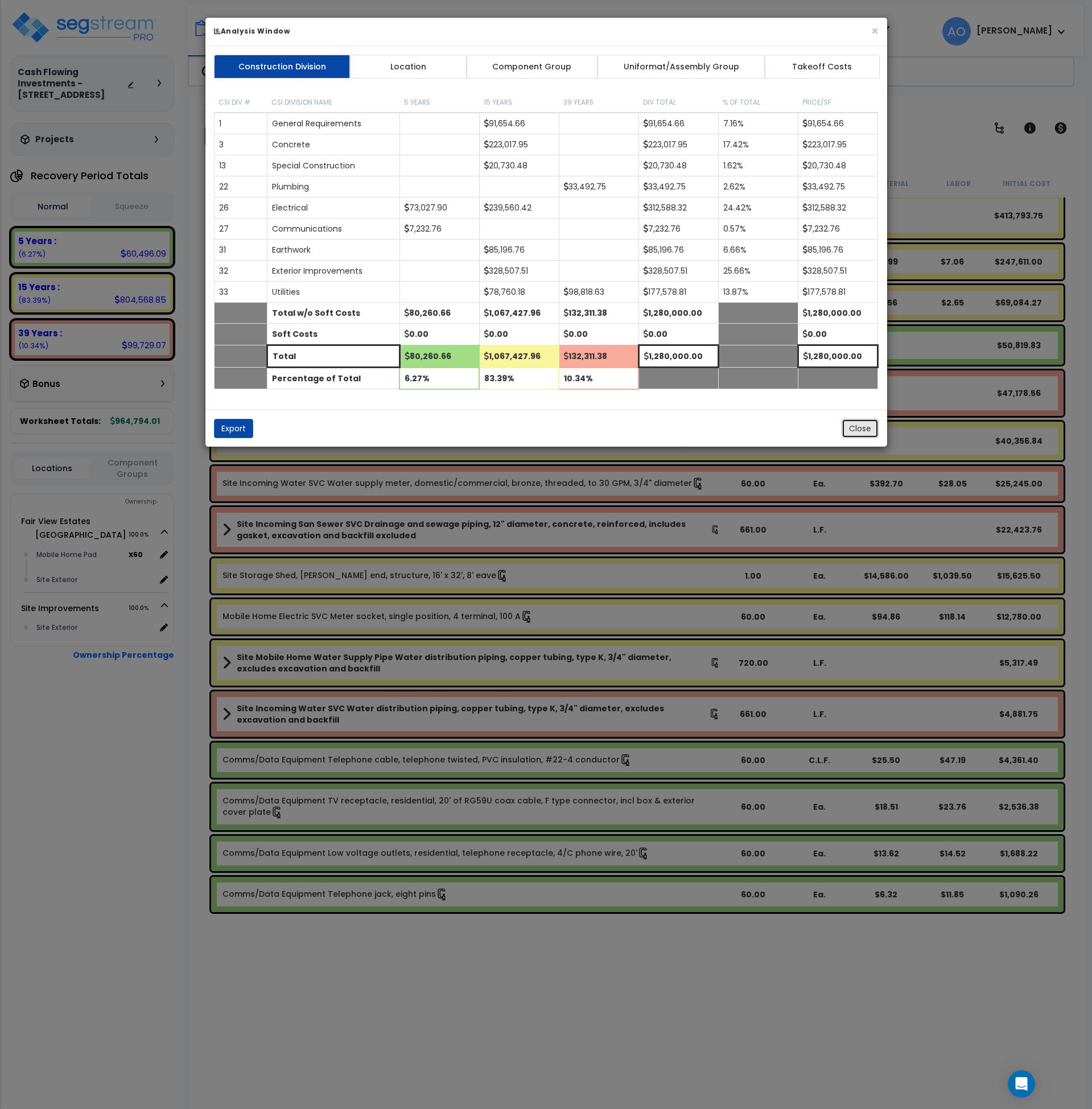
click at [865, 433] on button "Close" at bounding box center [860, 429] width 37 height 19
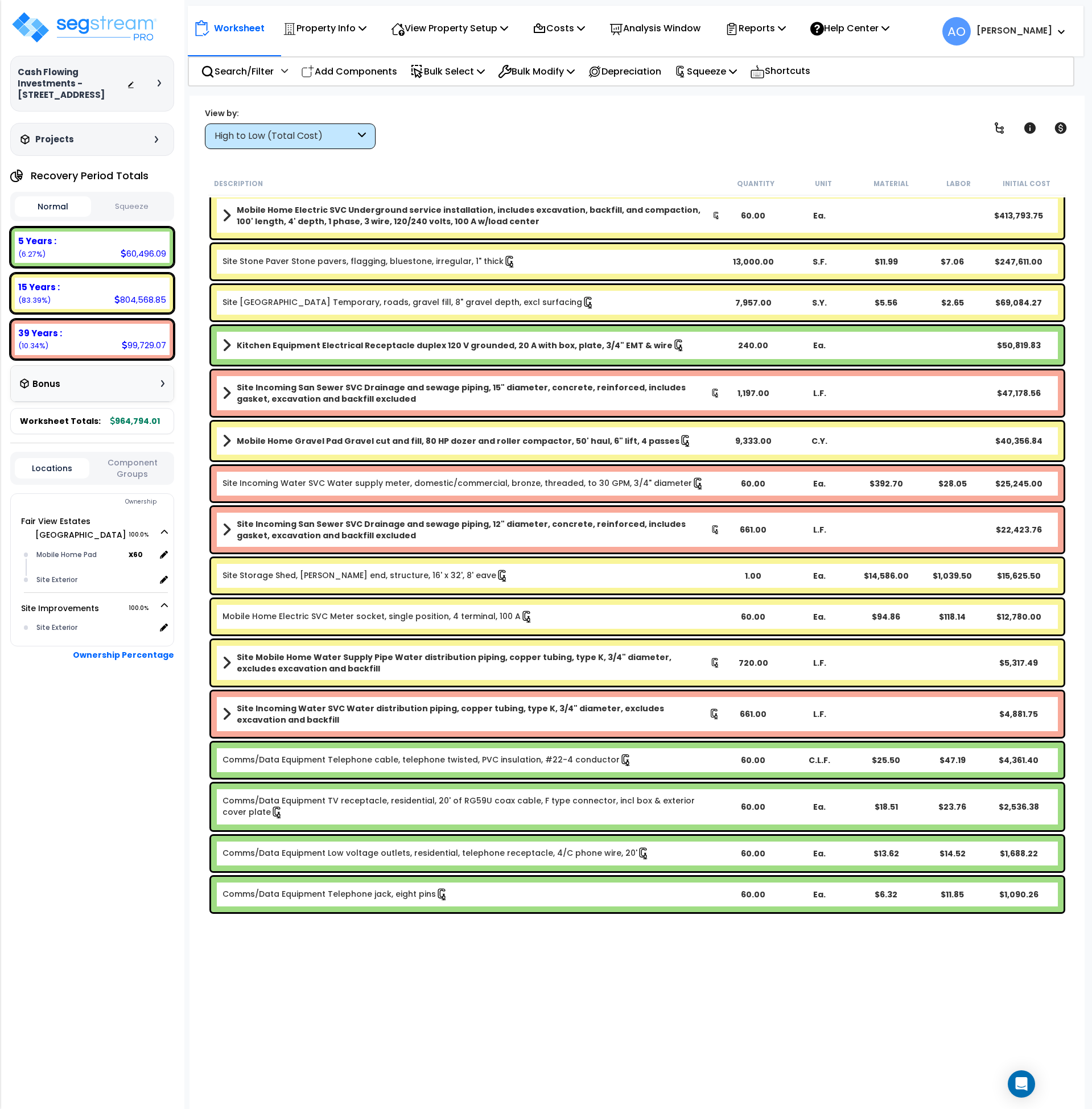
scroll to position [0, 0]
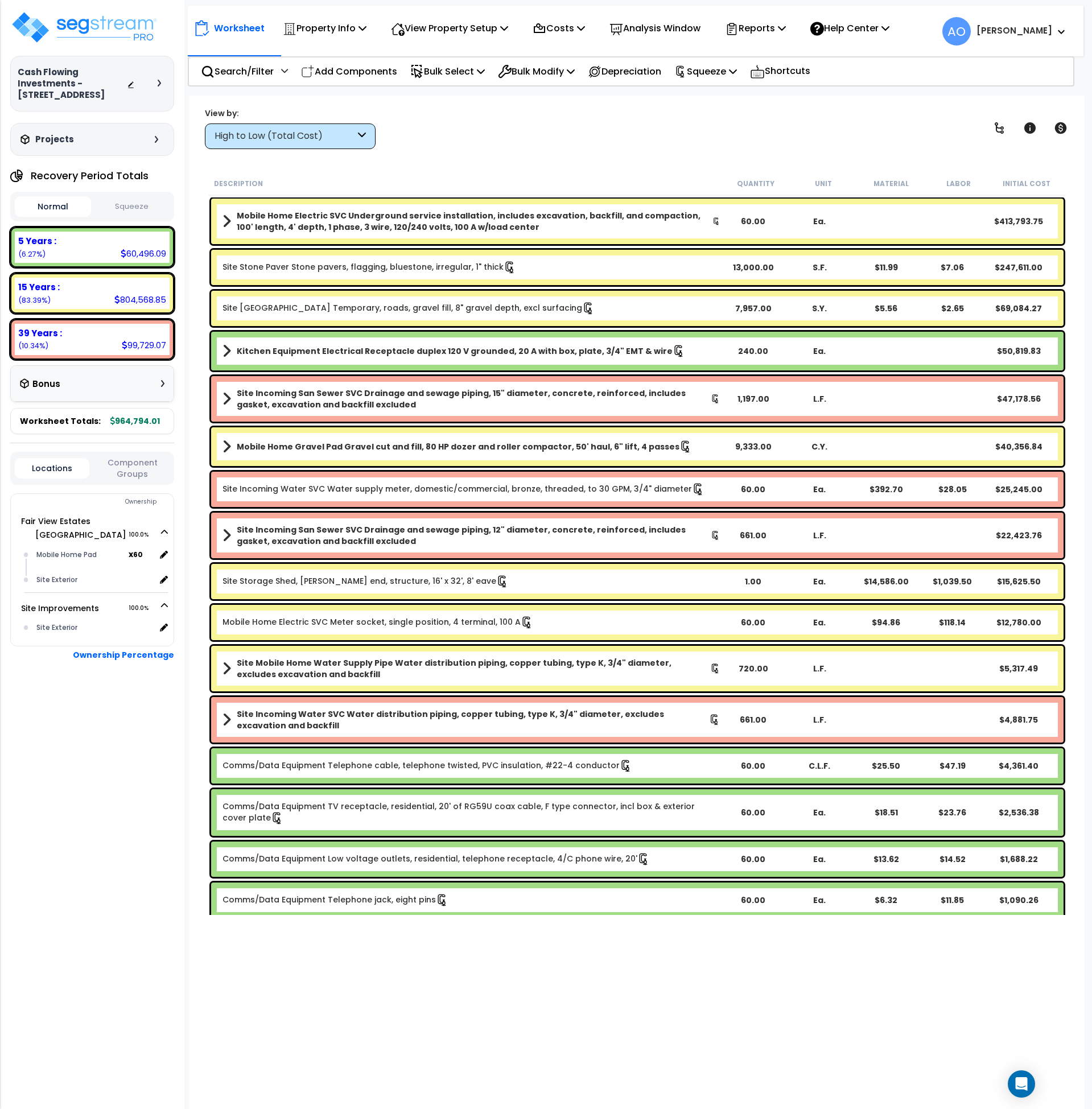
click at [425, 267] on link "Site Stone Paver Stone pavers, flagging, bluestone, irregular, 1" thick" at bounding box center [370, 267] width 294 height 13
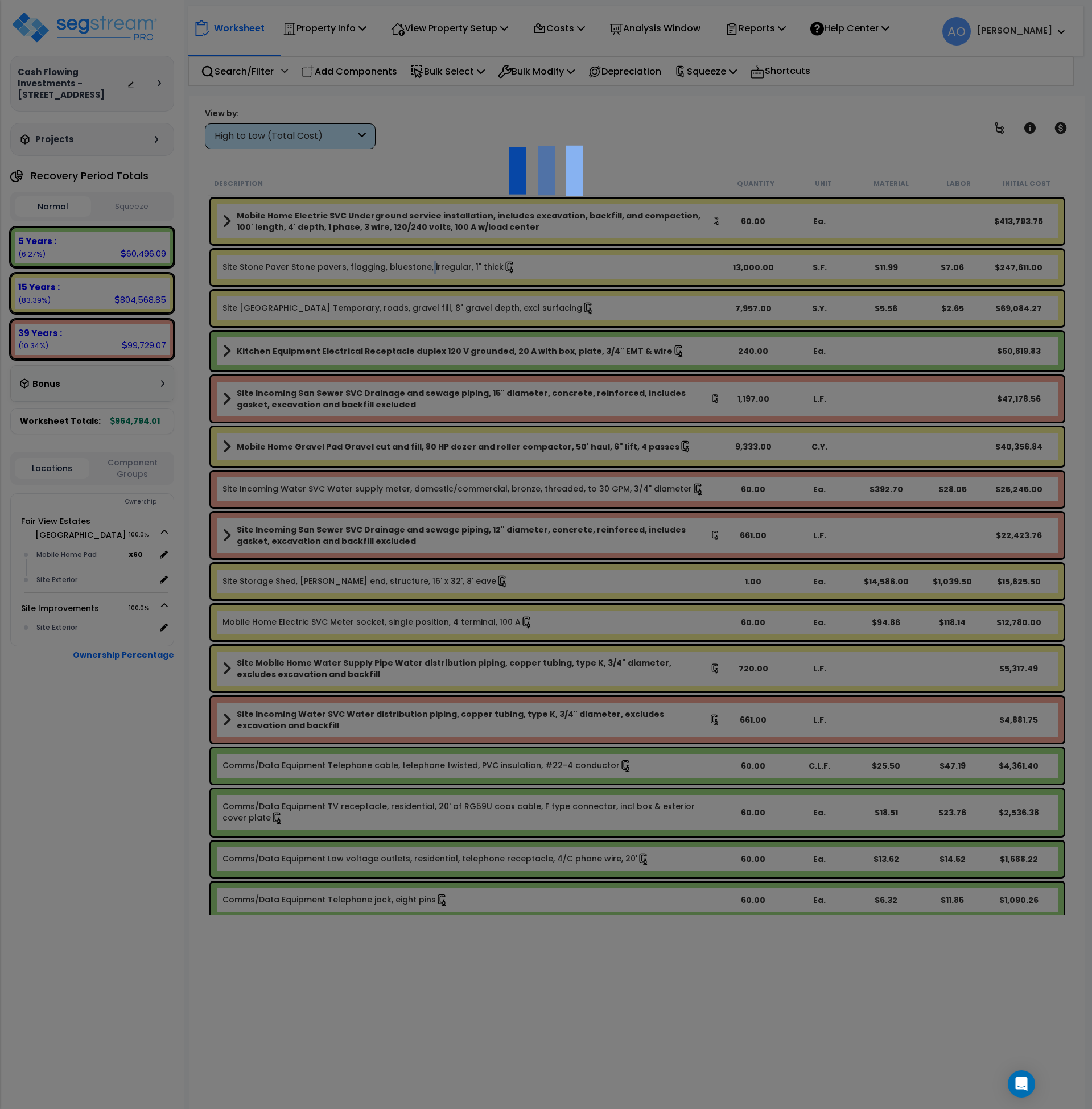
select select "46285"
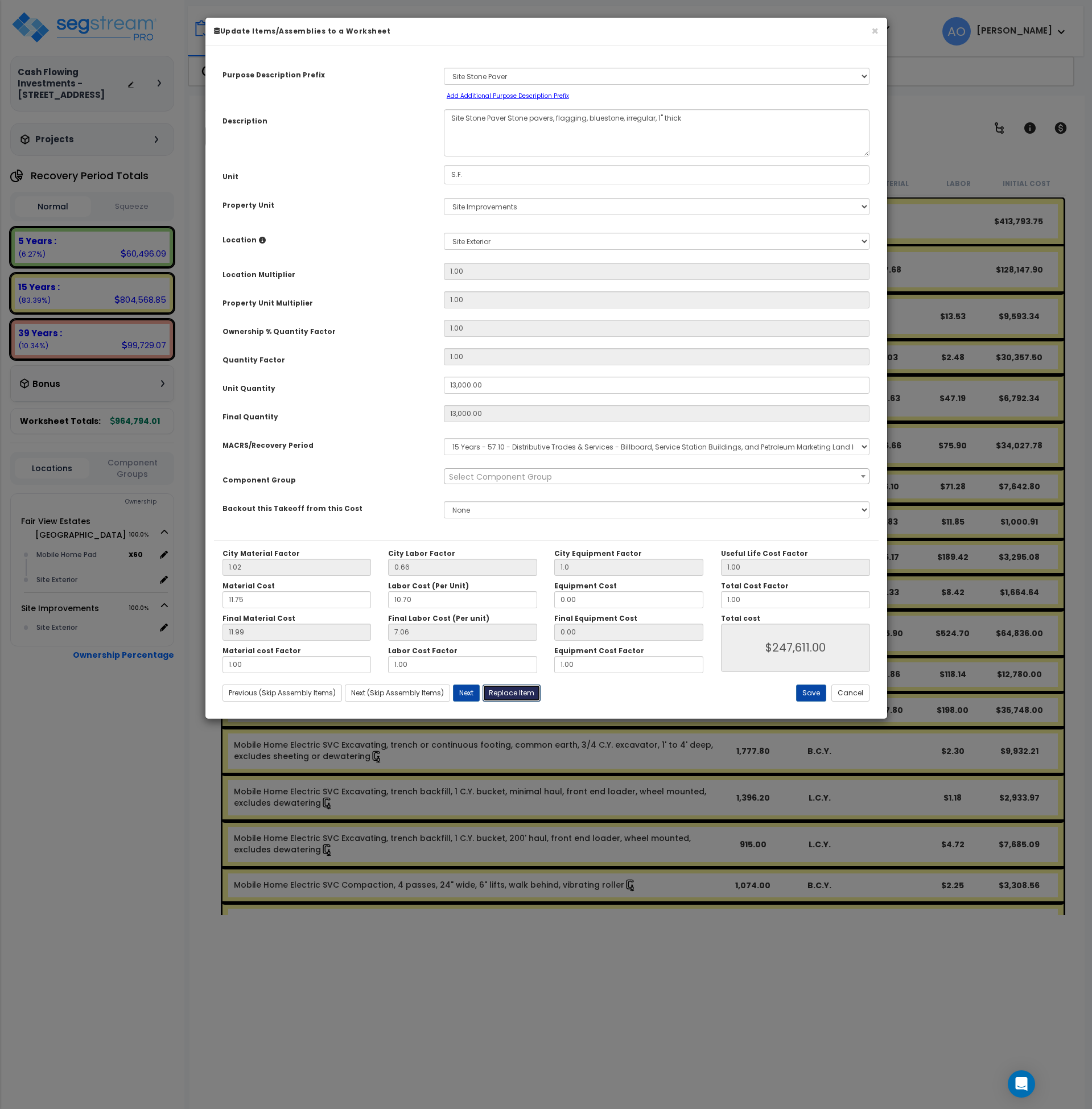
click at [508, 698] on button "Replace Item" at bounding box center [511, 692] width 58 height 17
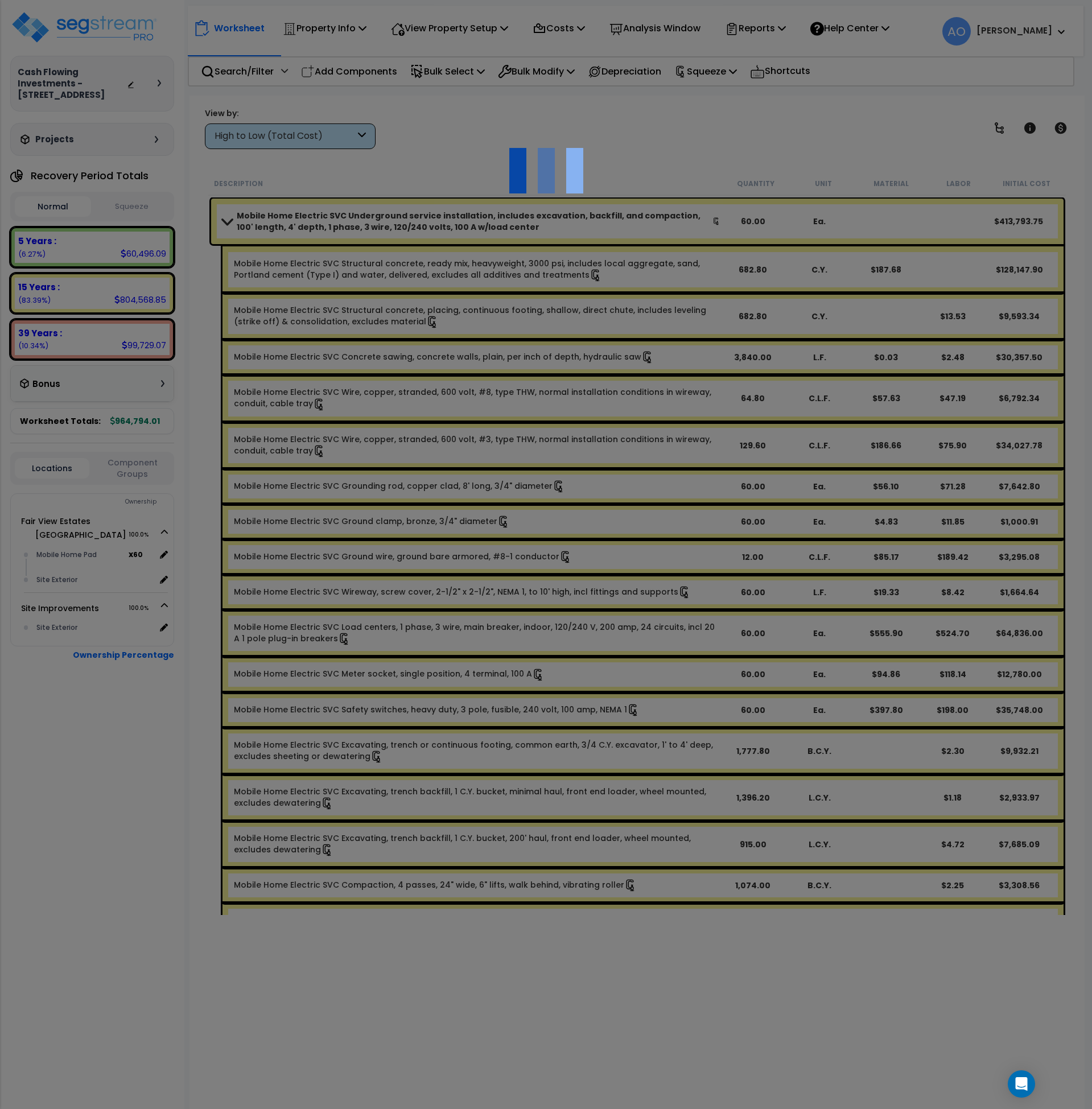
type input "13000"
type input "S.F."
select select "167031"
select select "462"
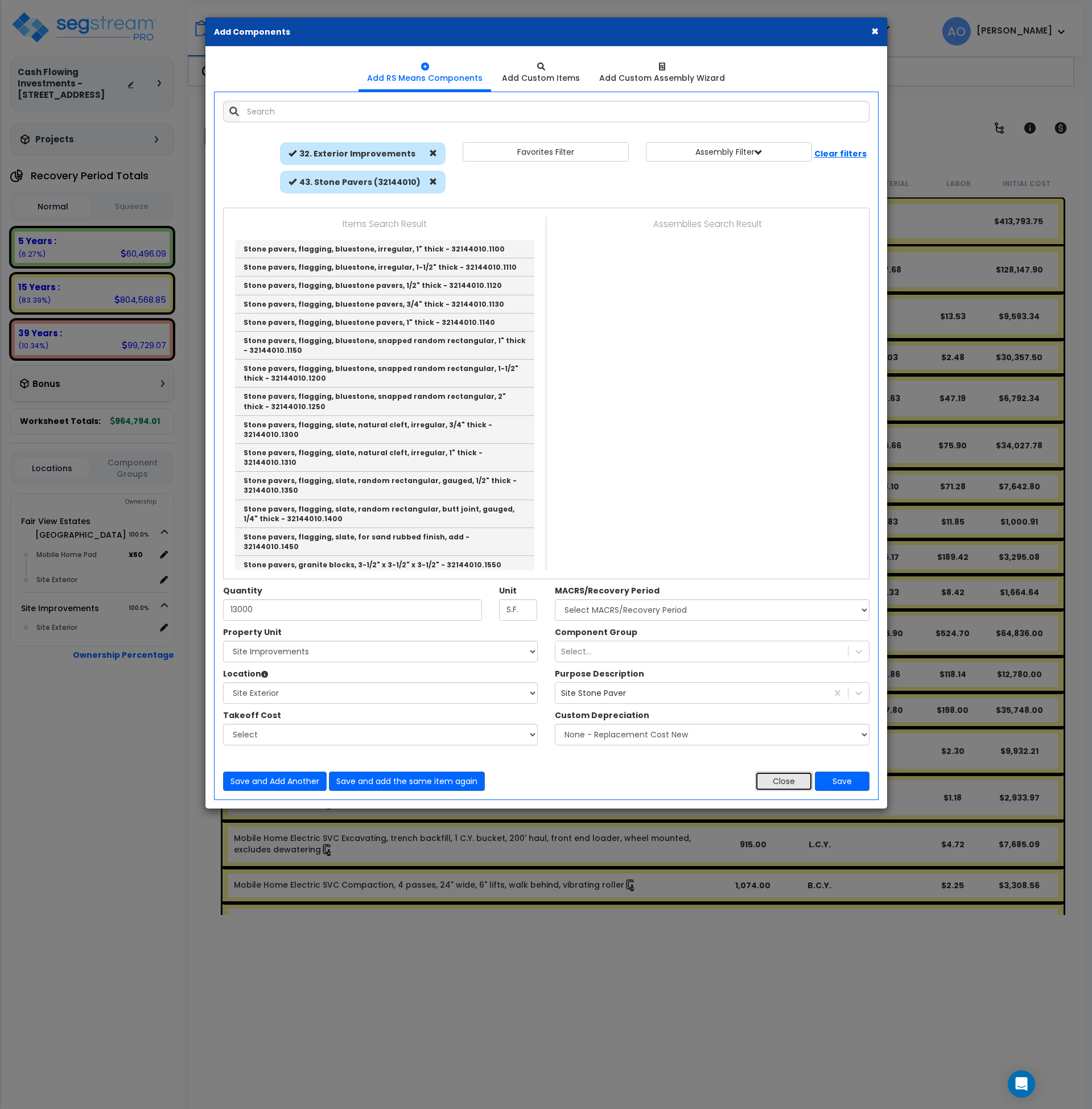
click at [779, 788] on button "Close" at bounding box center [784, 782] width 57 height 19
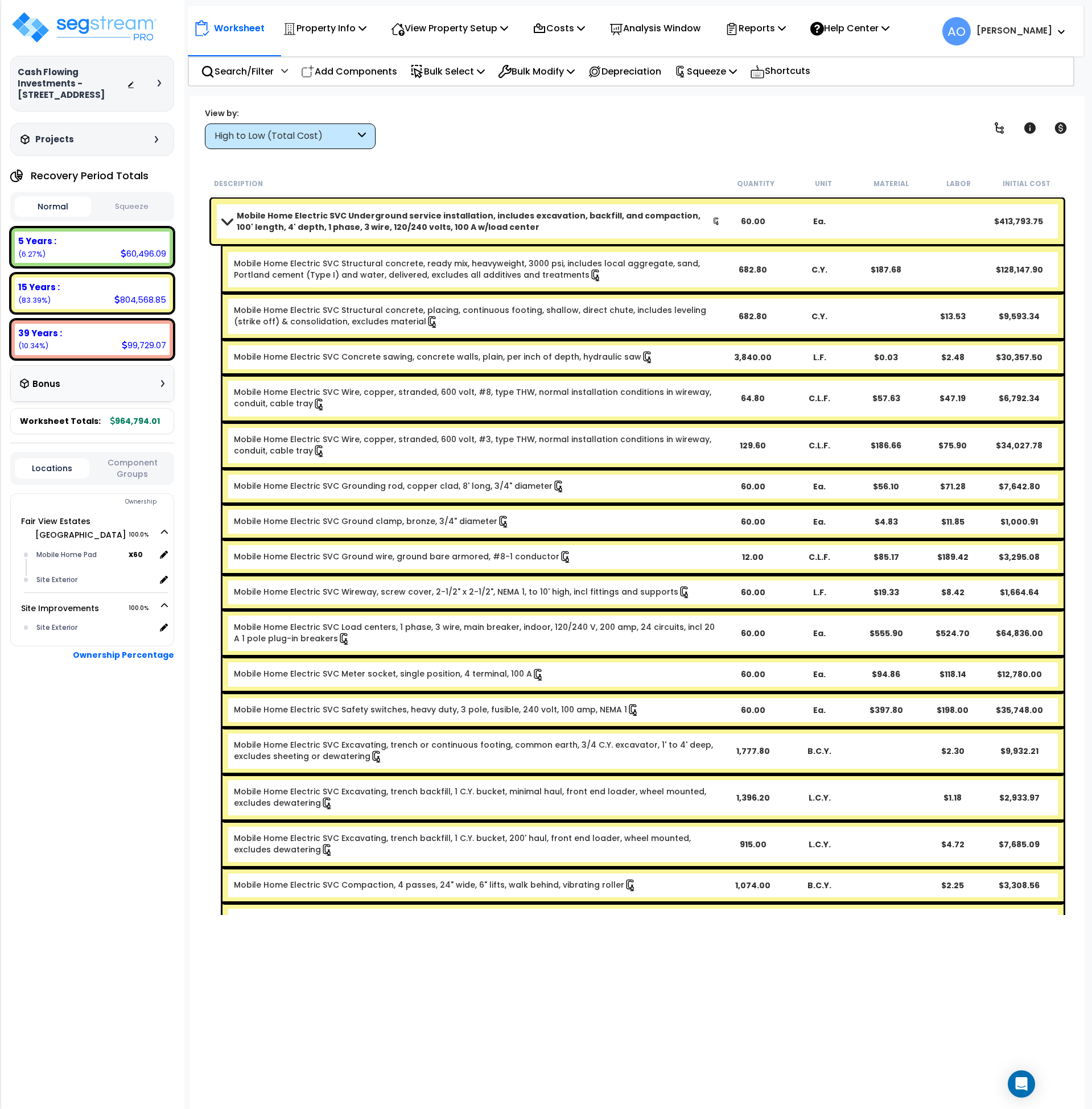
click at [322, 220] on b "Mobile Home Electric SVC Underground service installation, includes excavation,…" at bounding box center [475, 221] width 476 height 23
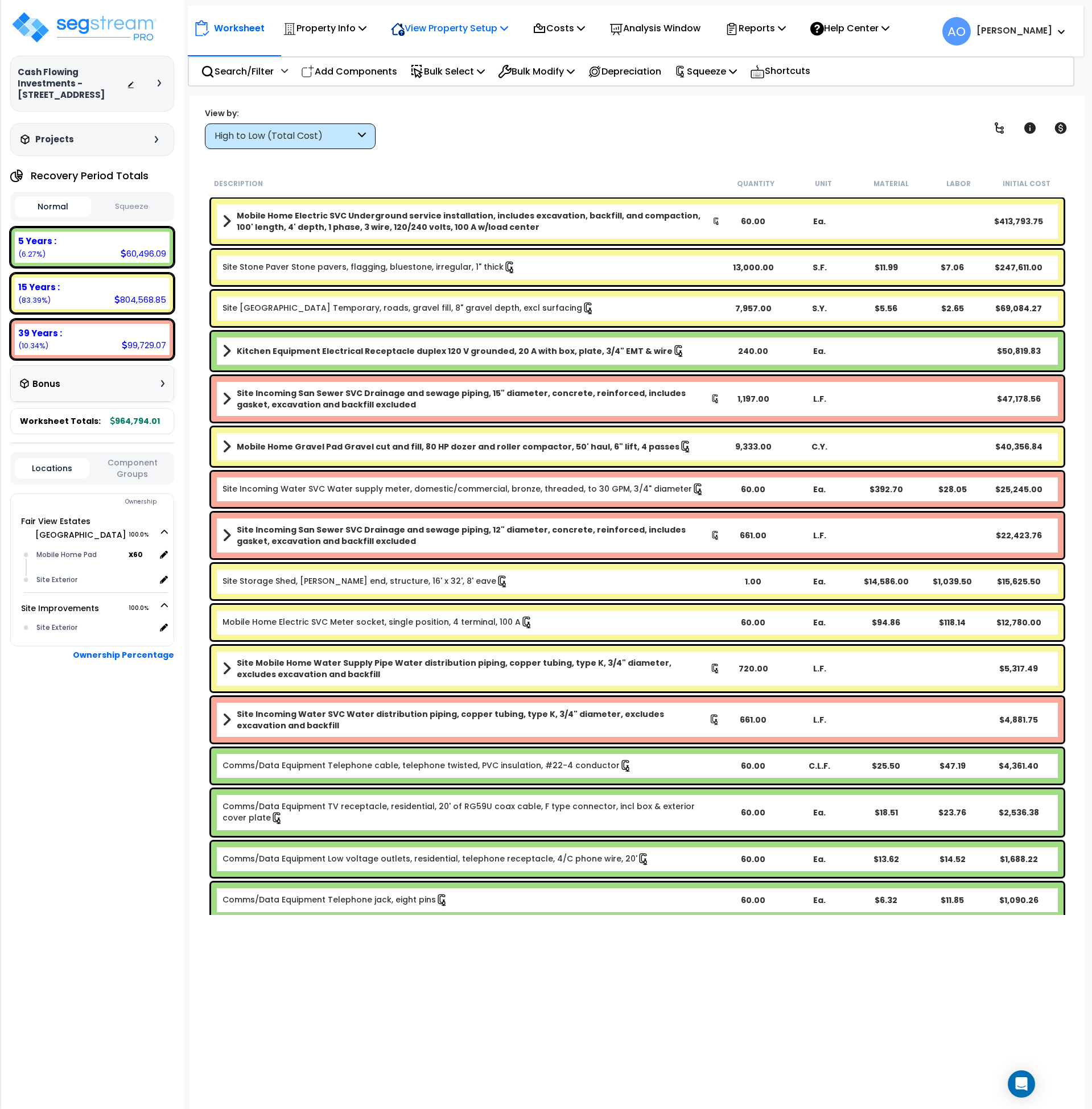
click at [437, 27] on p "View Property Setup" at bounding box center [449, 28] width 117 height 15
click at [436, 86] on link "View Questionnaire" at bounding box center [441, 77] width 113 height 23
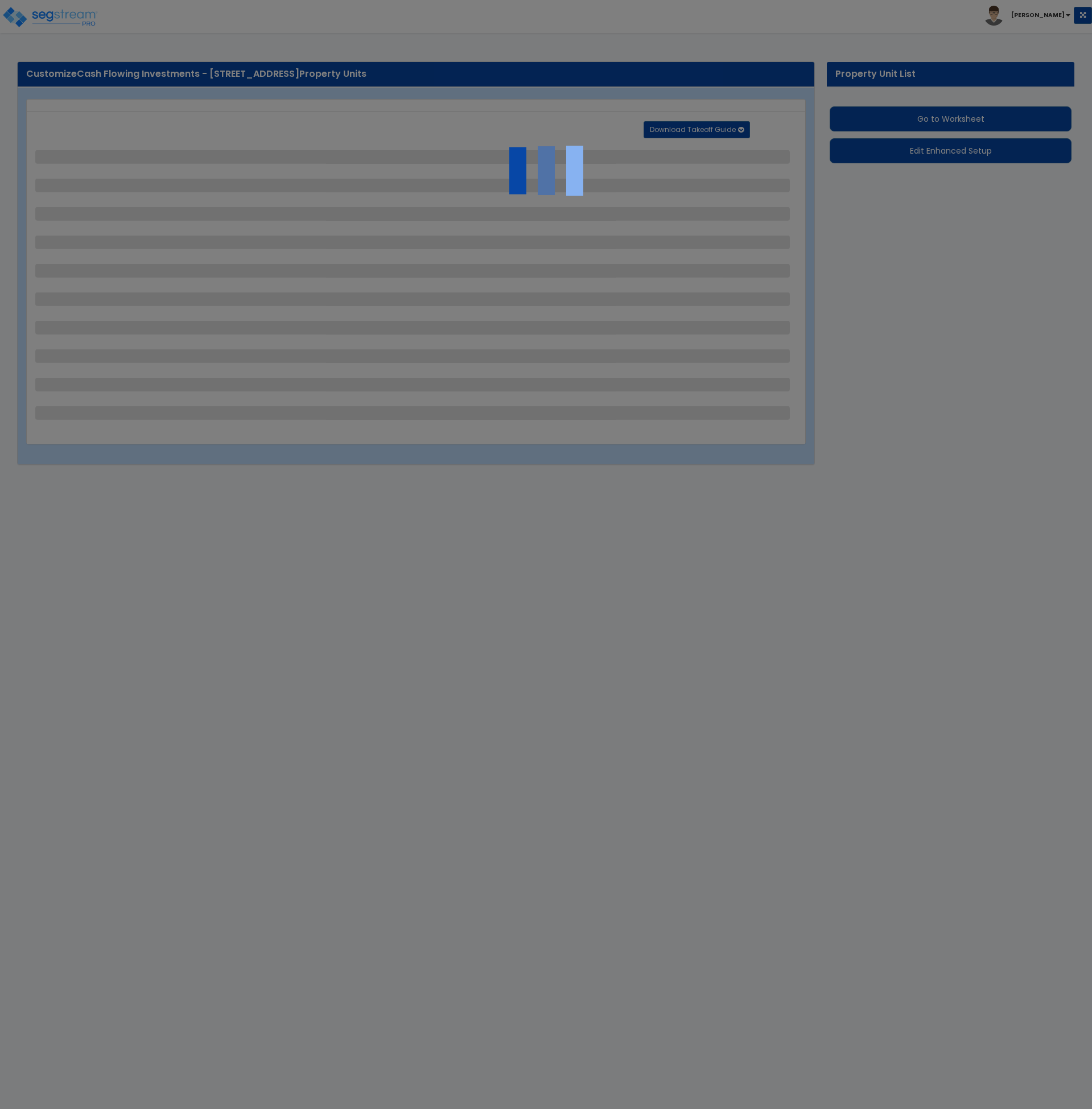
select select "1"
select select "2"
select select "1"
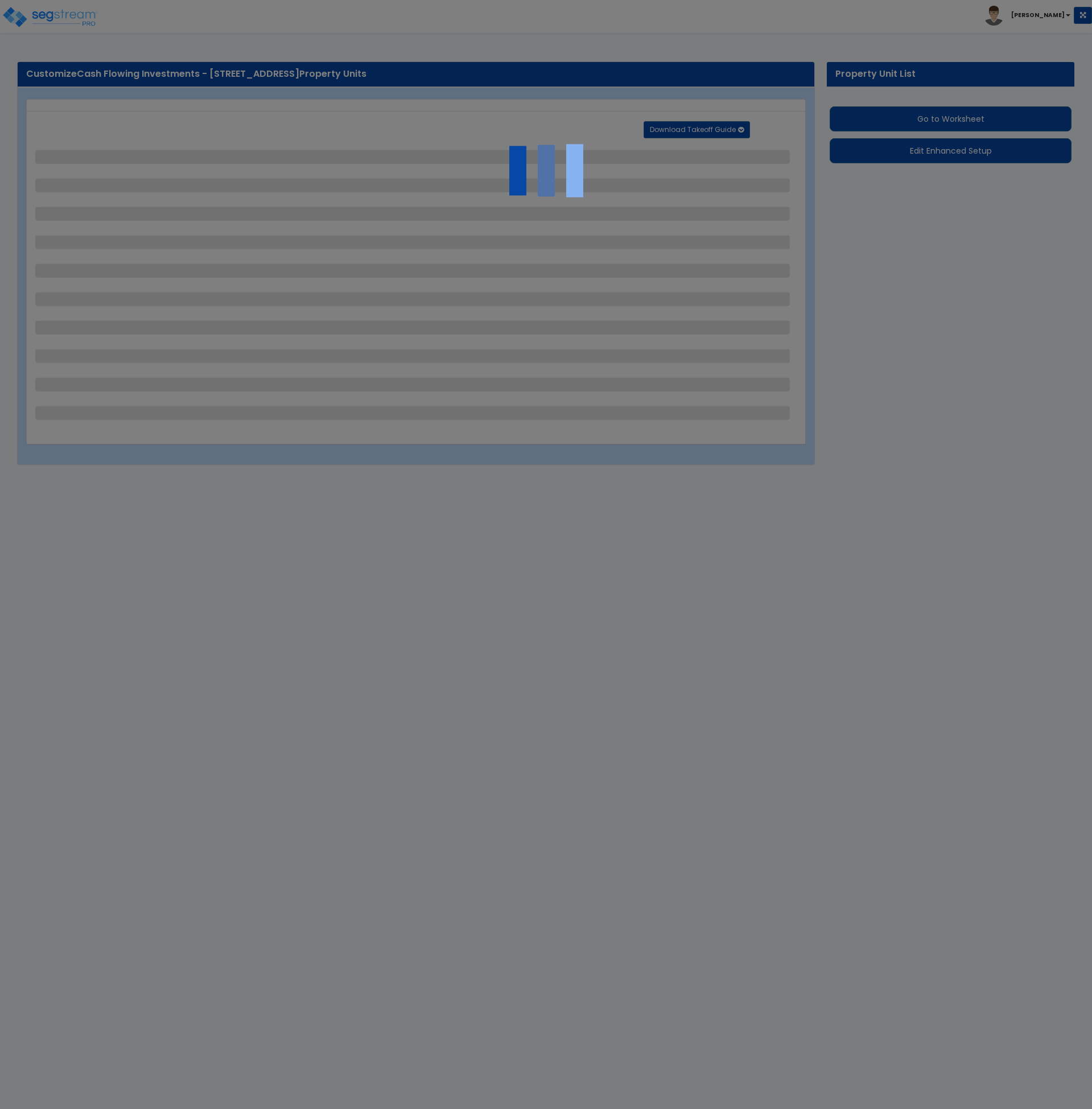
select select "1"
select select "2"
select select "1"
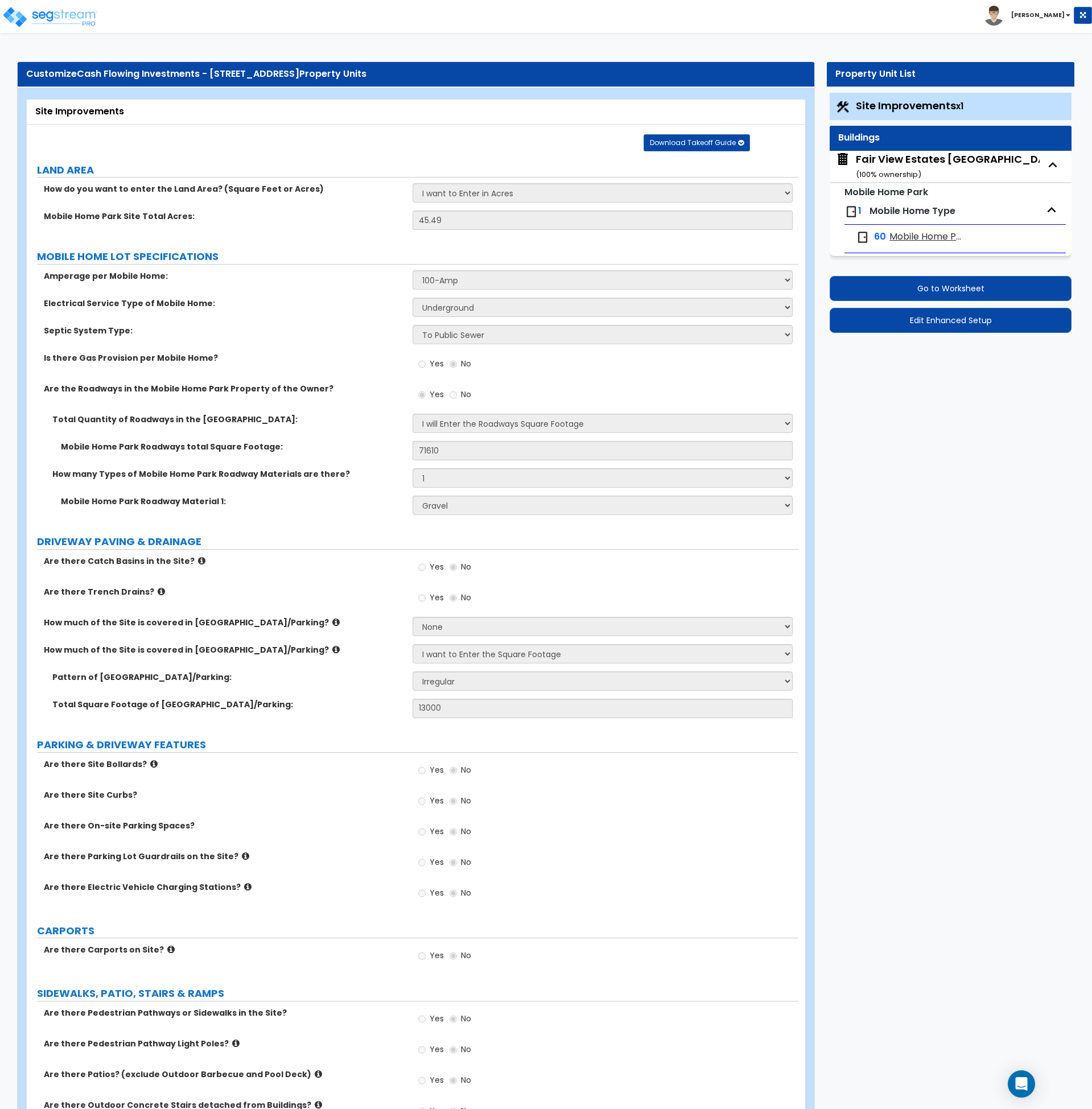
click at [951, 320] on button "Edit Enhanced Setup" at bounding box center [950, 320] width 242 height 25
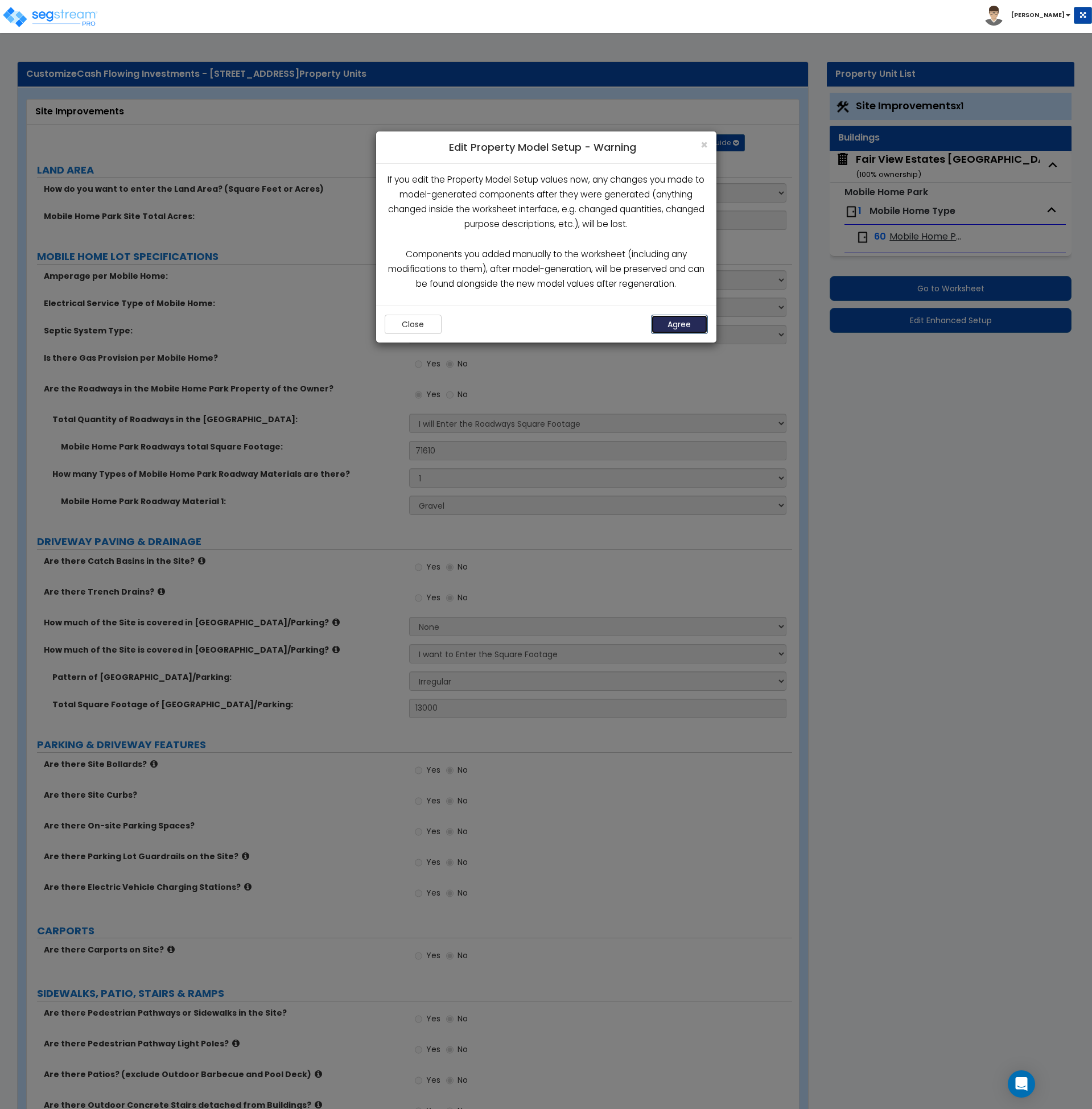
click at [676, 326] on button "Agree" at bounding box center [679, 324] width 57 height 19
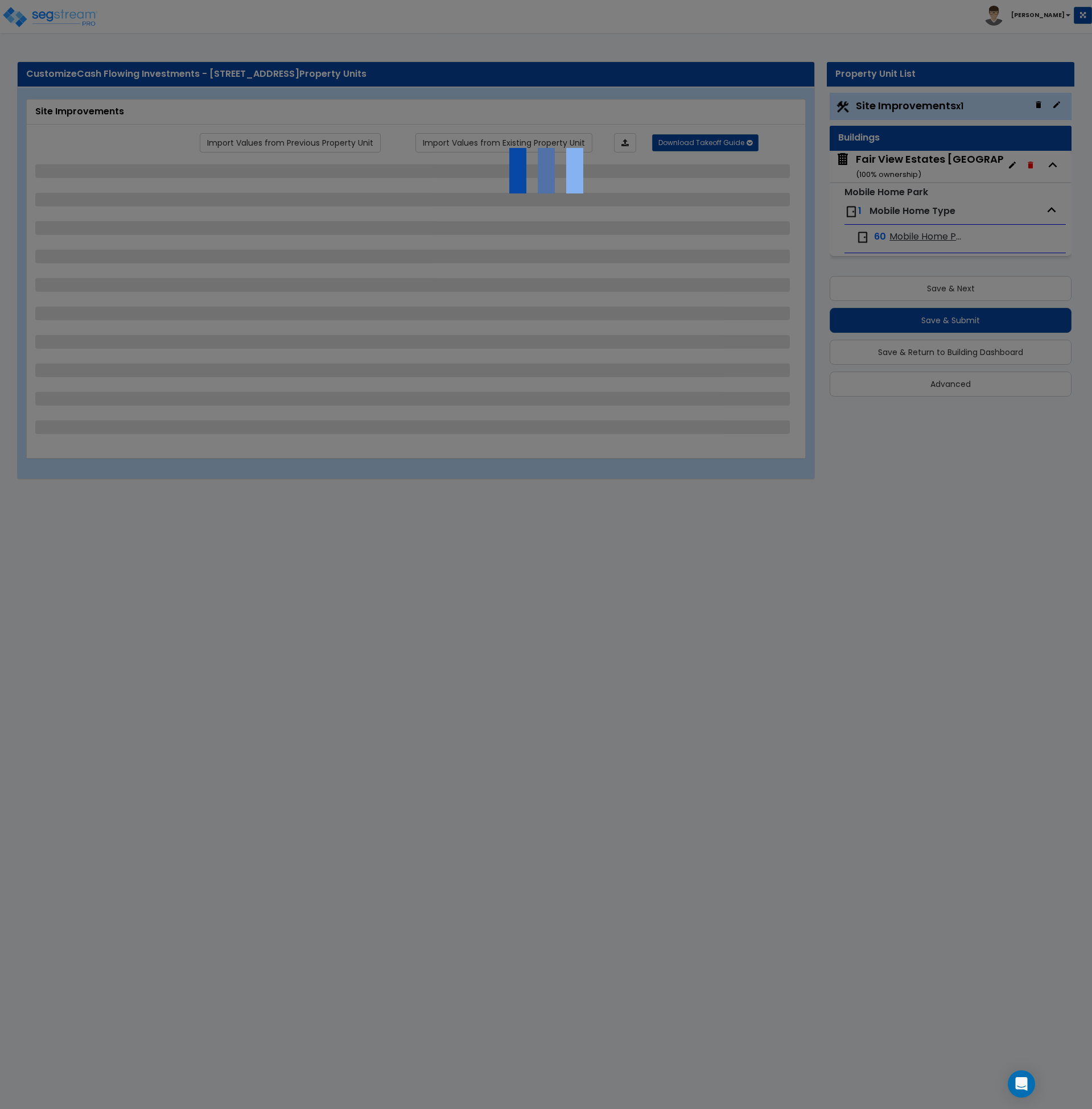
select select "1"
select select "2"
select select "1"
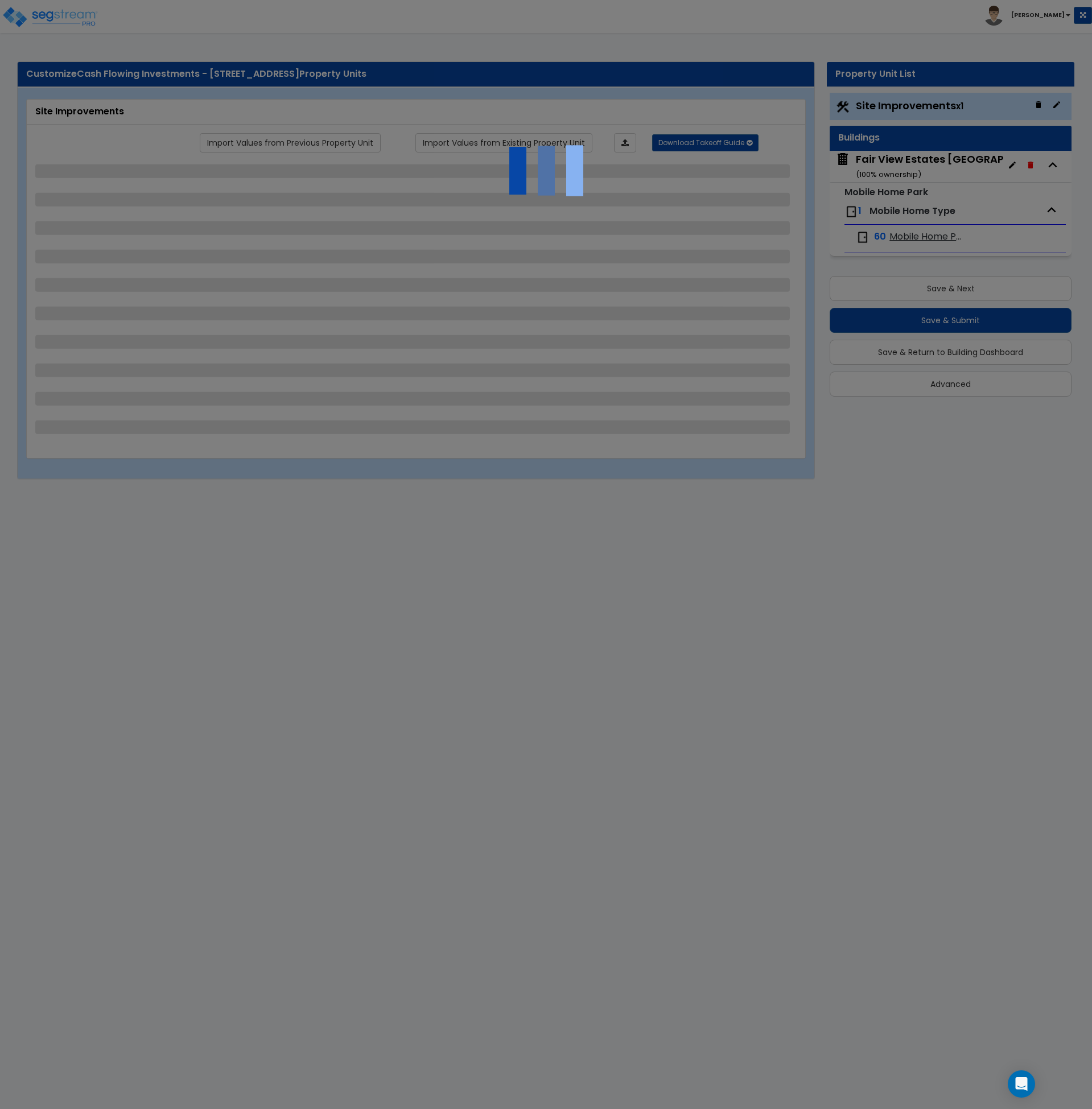
select select "1"
select select "2"
select select "1"
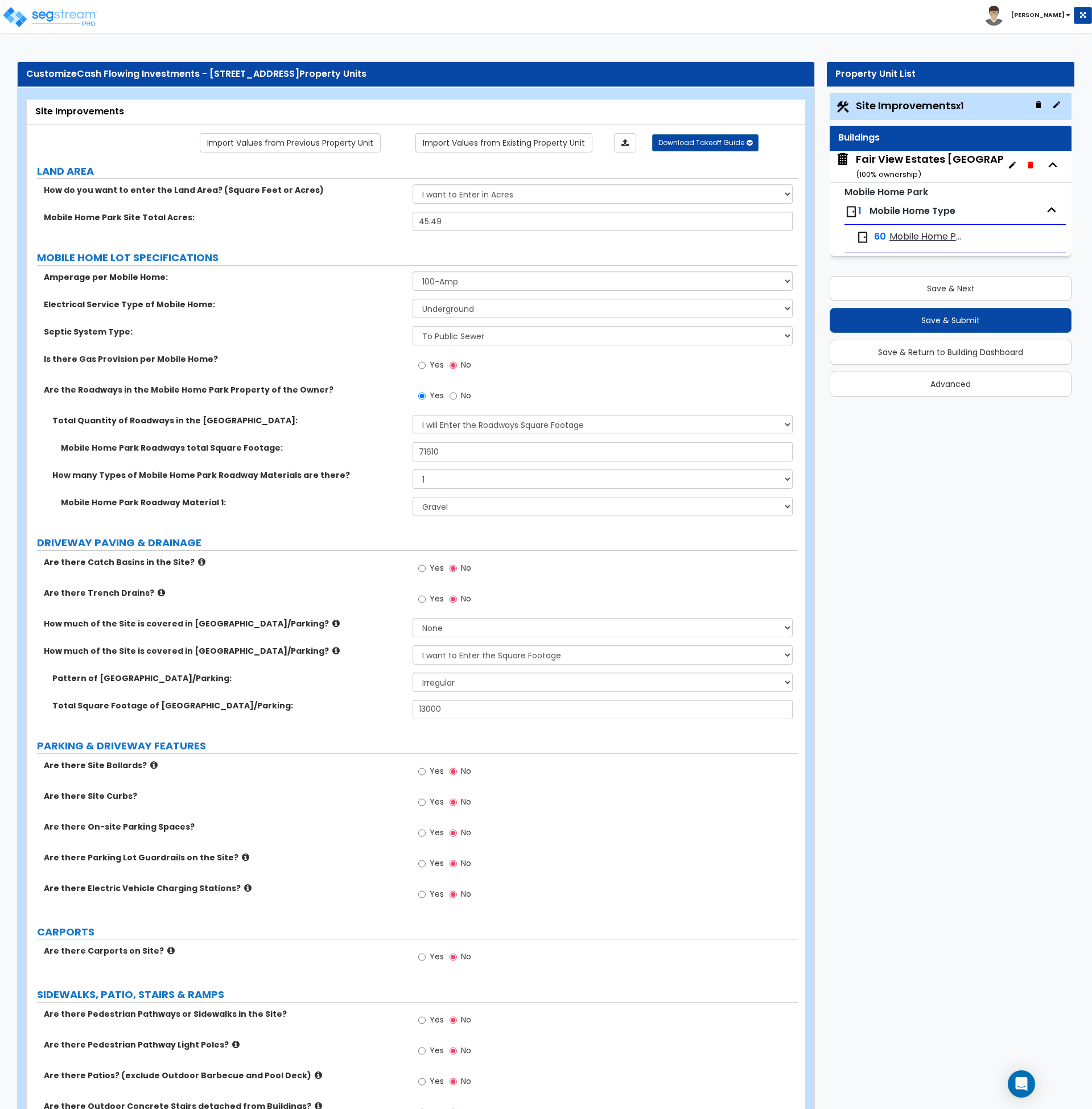
click at [378, 540] on label "DRIVEWAY PAVING & DRAINAGE" at bounding box center [417, 543] width 762 height 15
click at [453, 683] on select "Please Choose One Irregular Rectangular" at bounding box center [603, 682] width 380 height 19
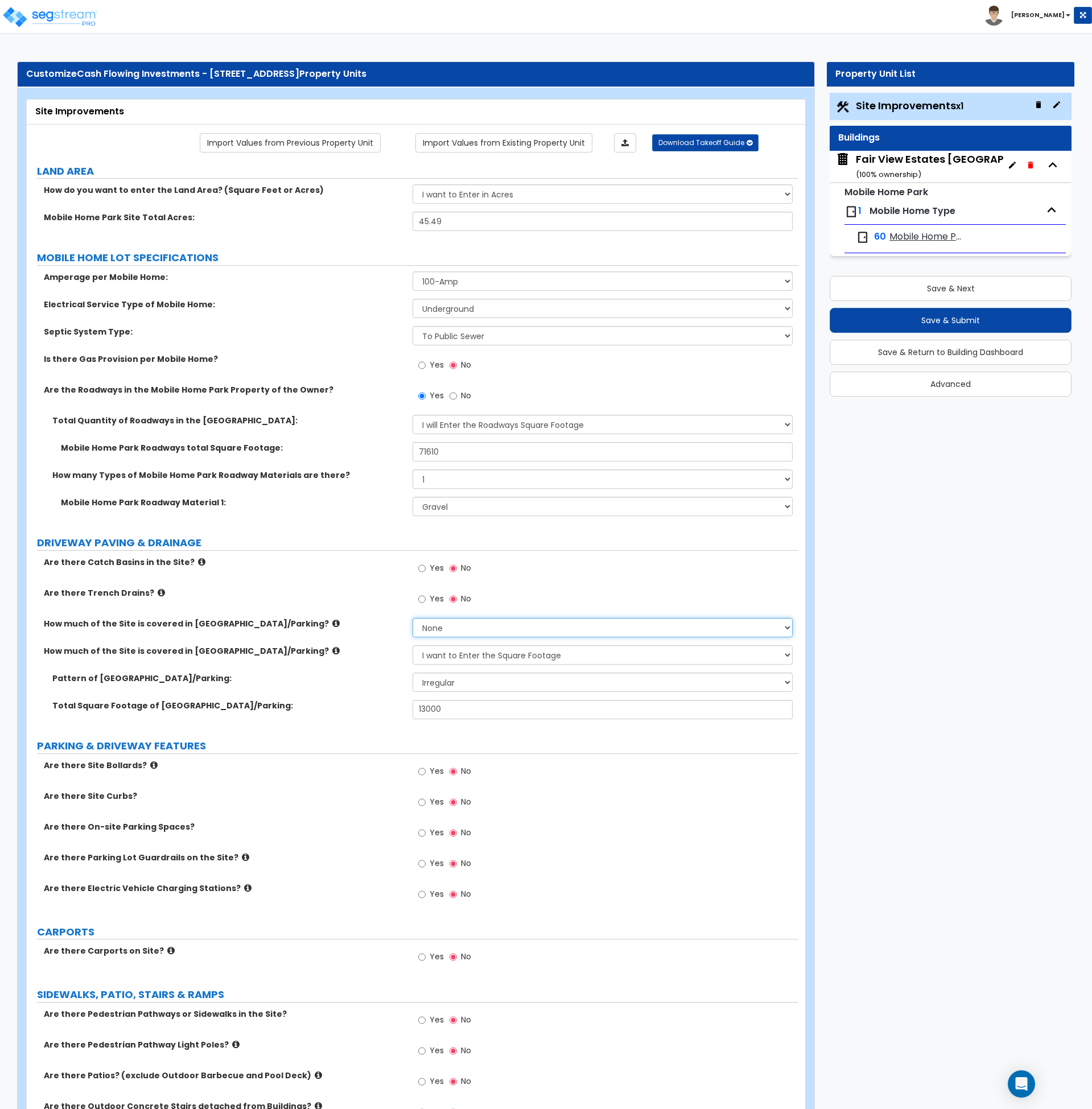
click at [444, 624] on select "None I want to Enter an Approximate Percentage I want to Enter the Square Foota…" at bounding box center [603, 628] width 380 height 19
click at [413, 618] on select "None I want to Enter an Approximate Percentage I want to Enter the Square Foota…" at bounding box center [603, 628] width 380 height 19
click at [446, 655] on select "None I want to Enter an Approximate Percentage I want to Enter the Square Foota…" at bounding box center [603, 655] width 380 height 19
click at [413, 645] on select "None I want to Enter an Approximate Percentage I want to Enter the Square Foota…" at bounding box center [603, 655] width 380 height 19
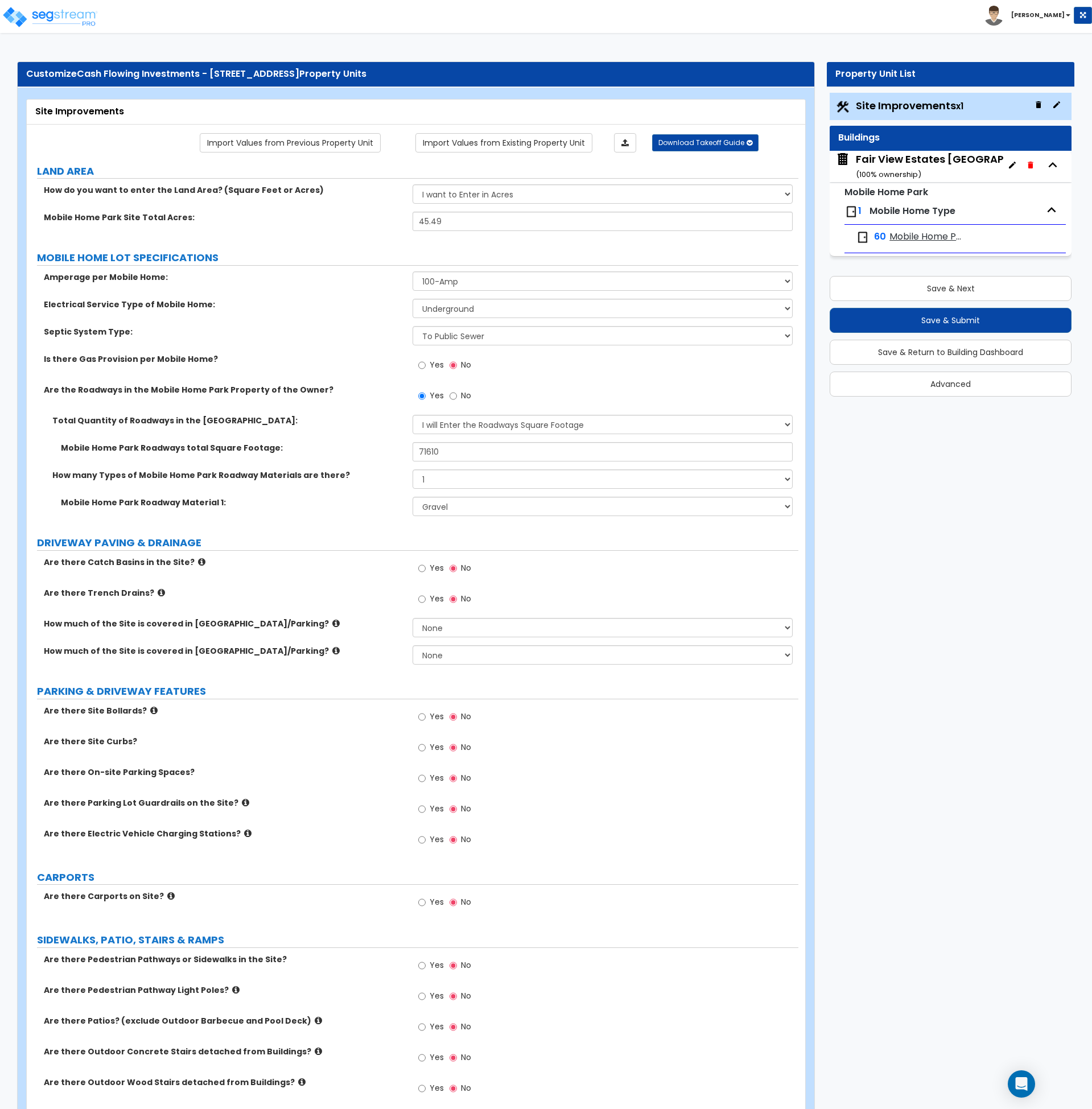
click at [418, 654] on select "None I want to Enter an Approximate Percentage I want to Enter the Square Foota…" at bounding box center [603, 655] width 380 height 19
select select "2"
click at [413, 645] on select "None I want to Enter an Approximate Percentage I want to Enter the Square Foota…" at bounding box center [603, 655] width 380 height 19
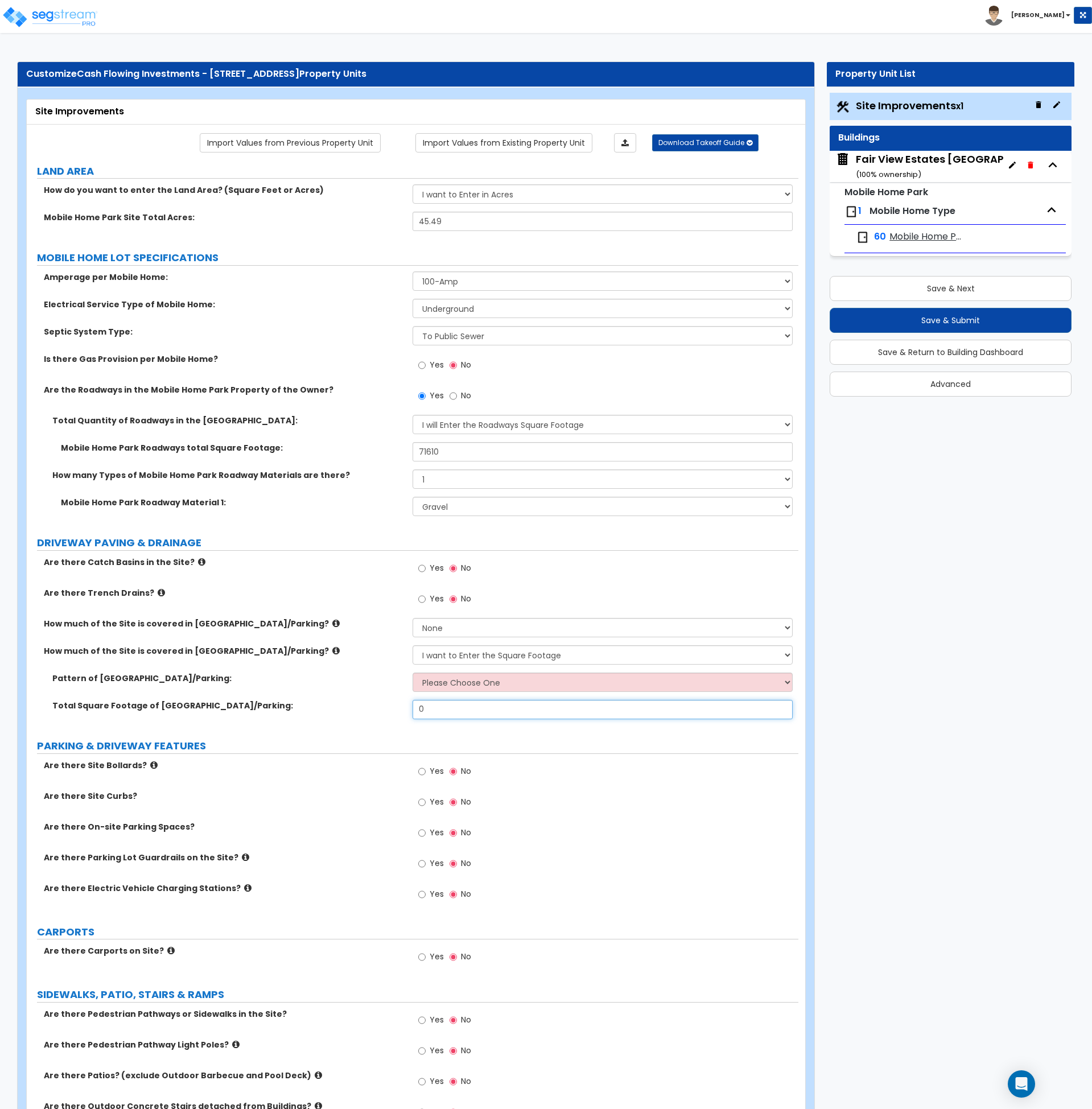
drag, startPoint x: 440, startPoint y: 704, endPoint x: 409, endPoint y: 705, distance: 31.0
click at [409, 705] on div "Total Square Footage of Stone Driveway/Parking: 0" at bounding box center [412, 714] width 772 height 27
type input "13,000"
click at [441, 679] on select "Please Choose One Irregular Rectangular" at bounding box center [603, 682] width 380 height 19
select select "1"
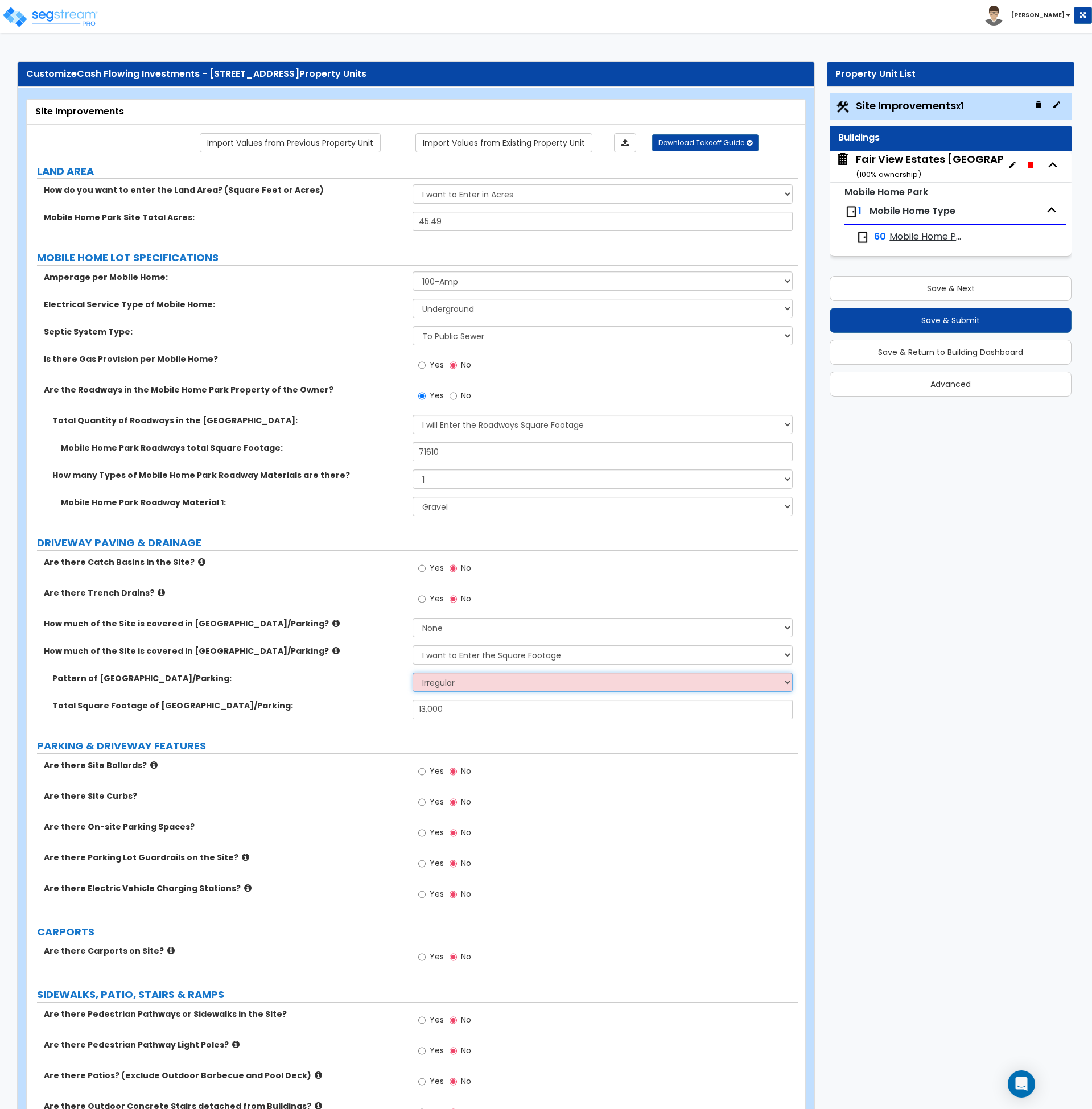
click at [413, 672] on select "Please Choose One Irregular Rectangular" at bounding box center [603, 682] width 380 height 19
click at [360, 700] on label "Total Square Footage of Stone Driveway/Parking:" at bounding box center [228, 706] width 351 height 11
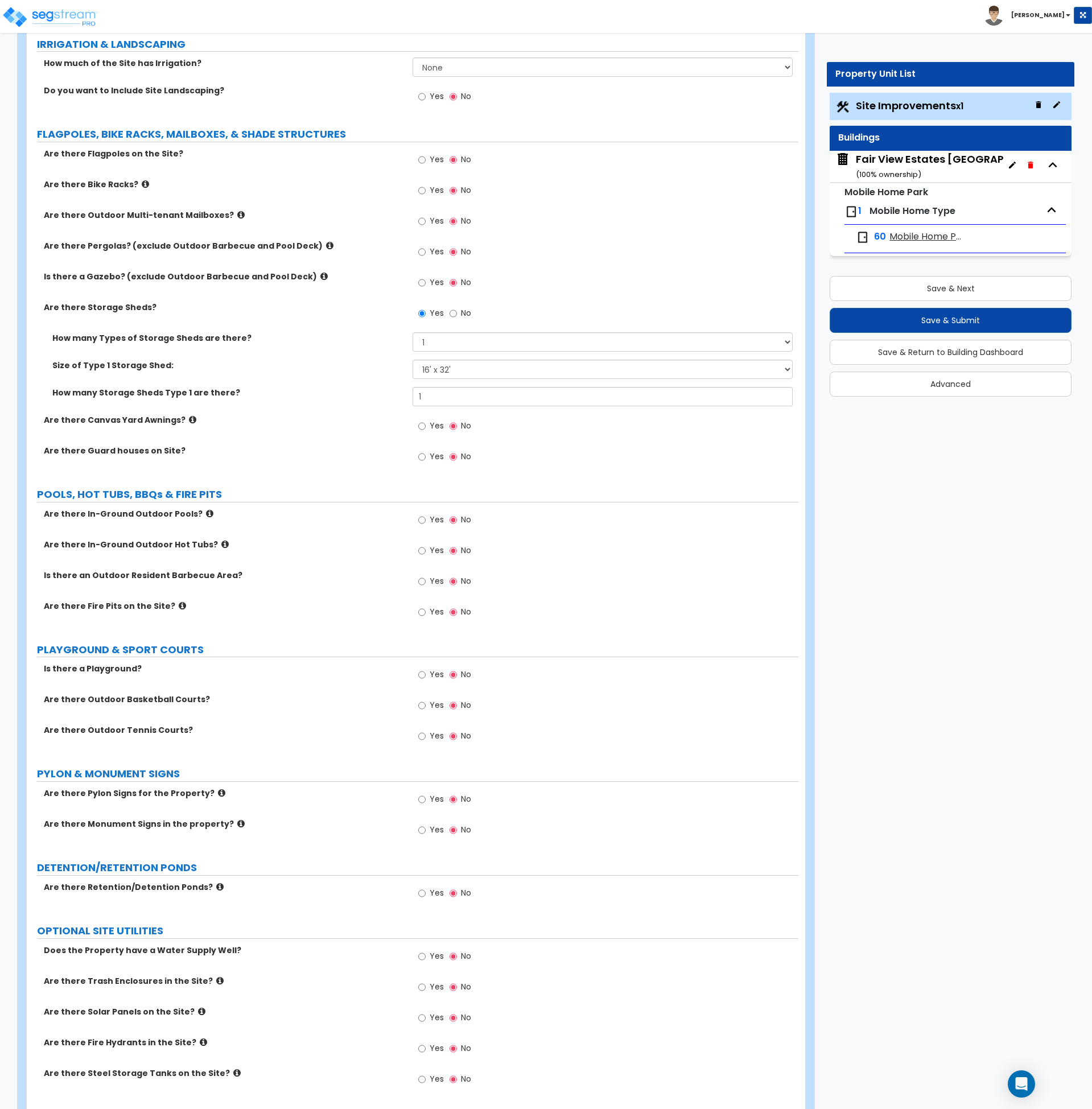
scroll to position [1395, 0]
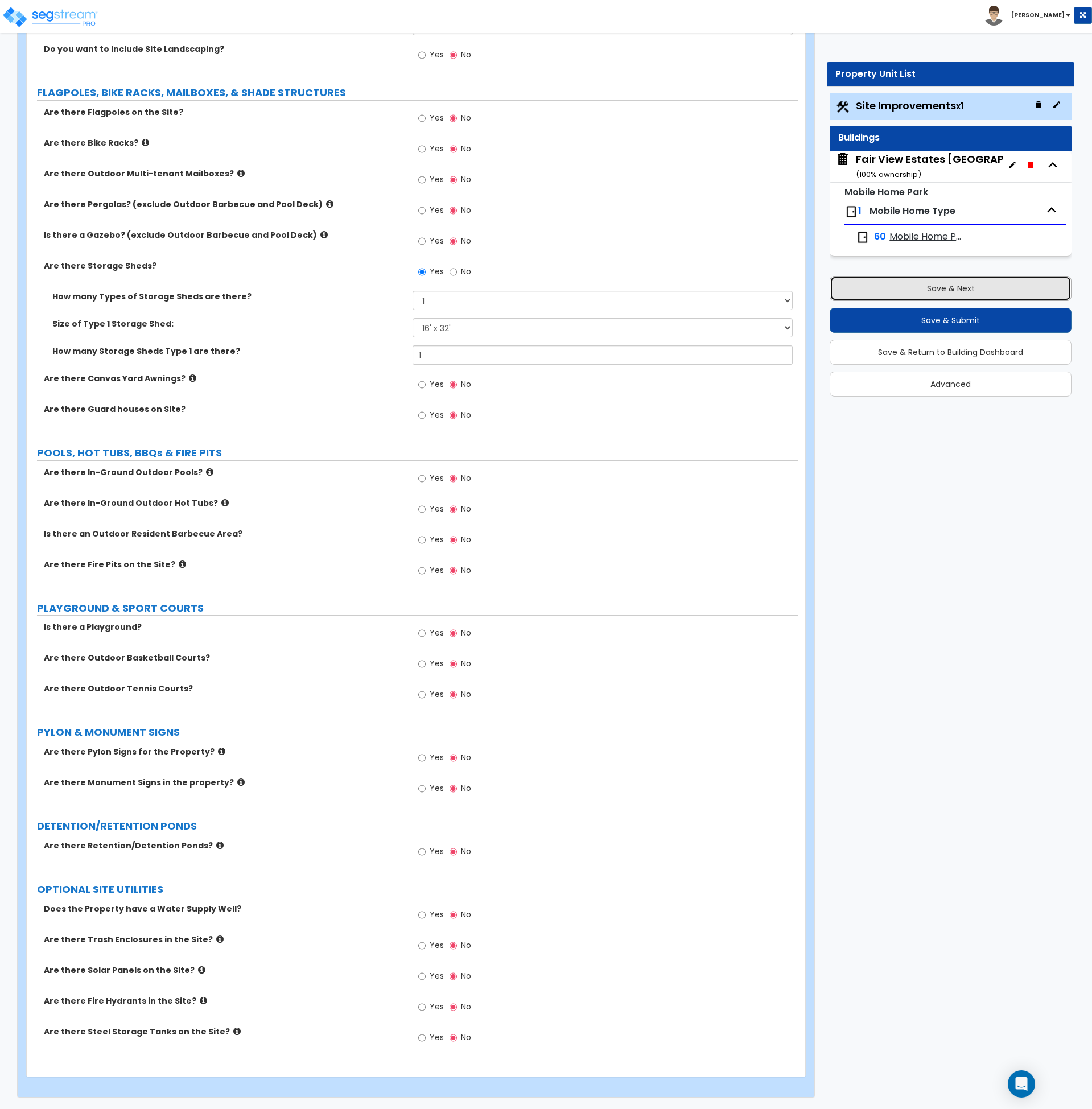
click at [928, 292] on button "Save & Next" at bounding box center [950, 288] width 242 height 25
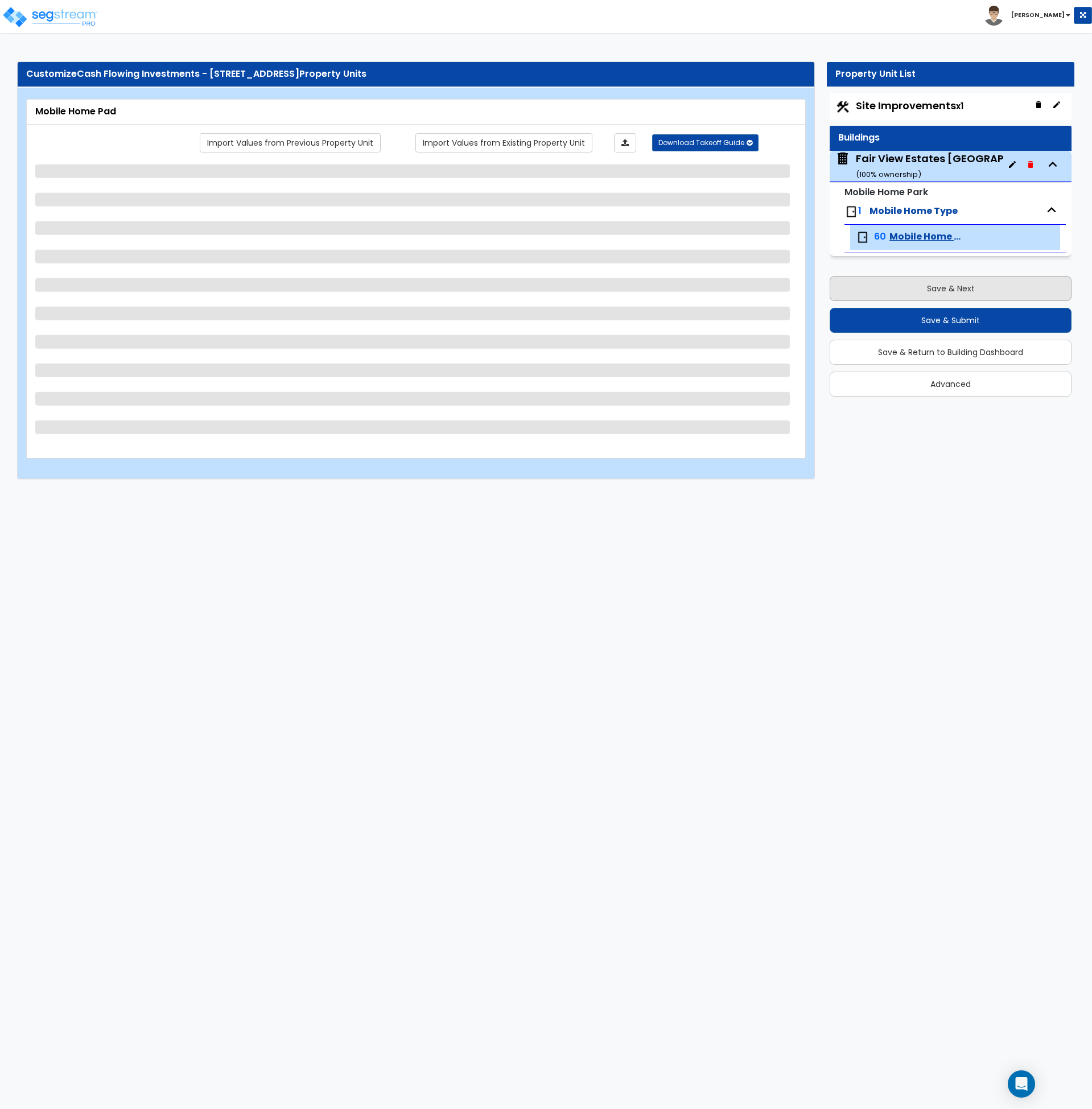
scroll to position [0, 0]
select select "2"
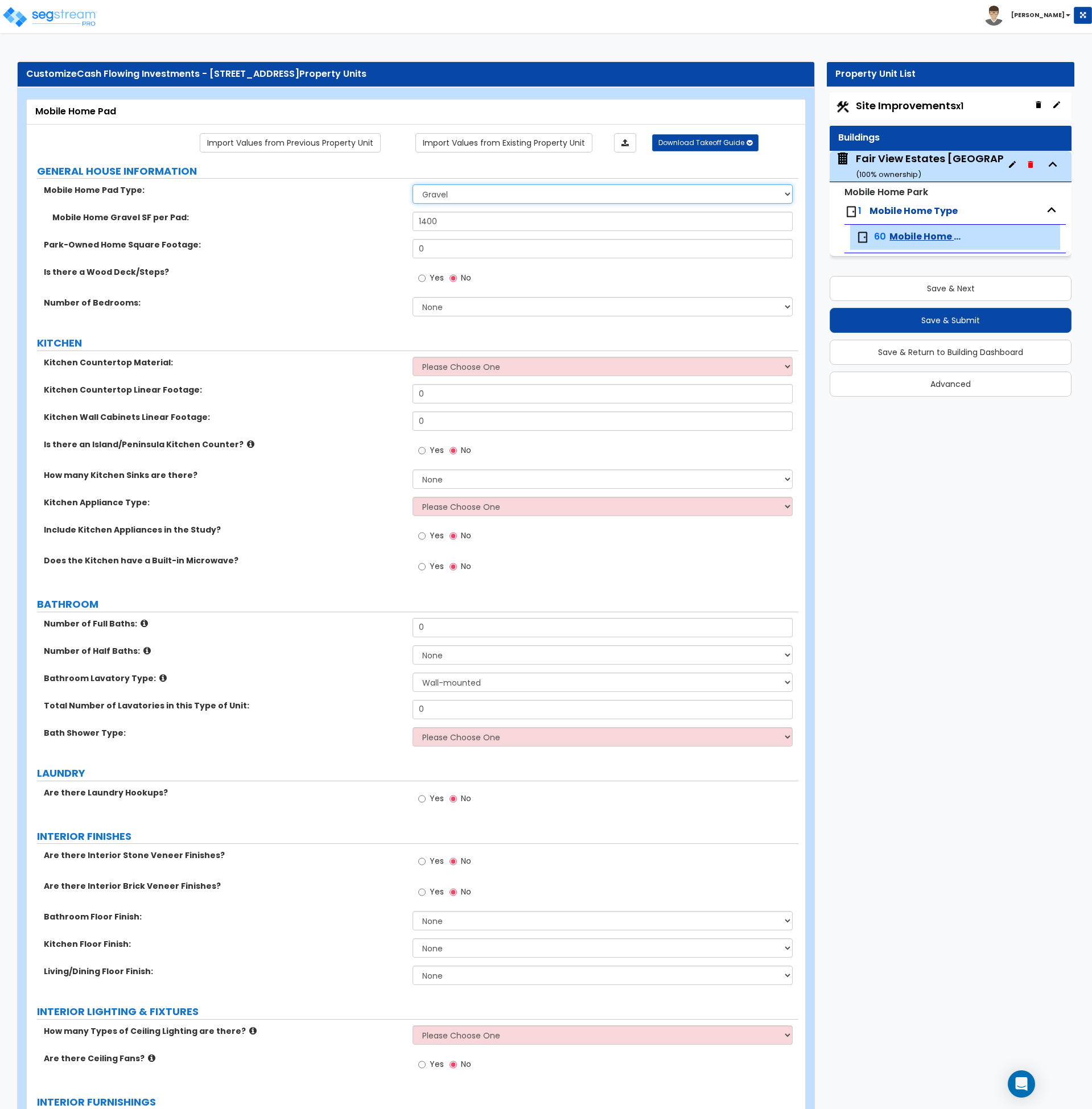
click at [471, 190] on select "Please Choose One Concrete Gravel" at bounding box center [603, 194] width 380 height 19
click at [334, 287] on div "Is there a Wood Deck/Steps? Yes No" at bounding box center [412, 282] width 772 height 30
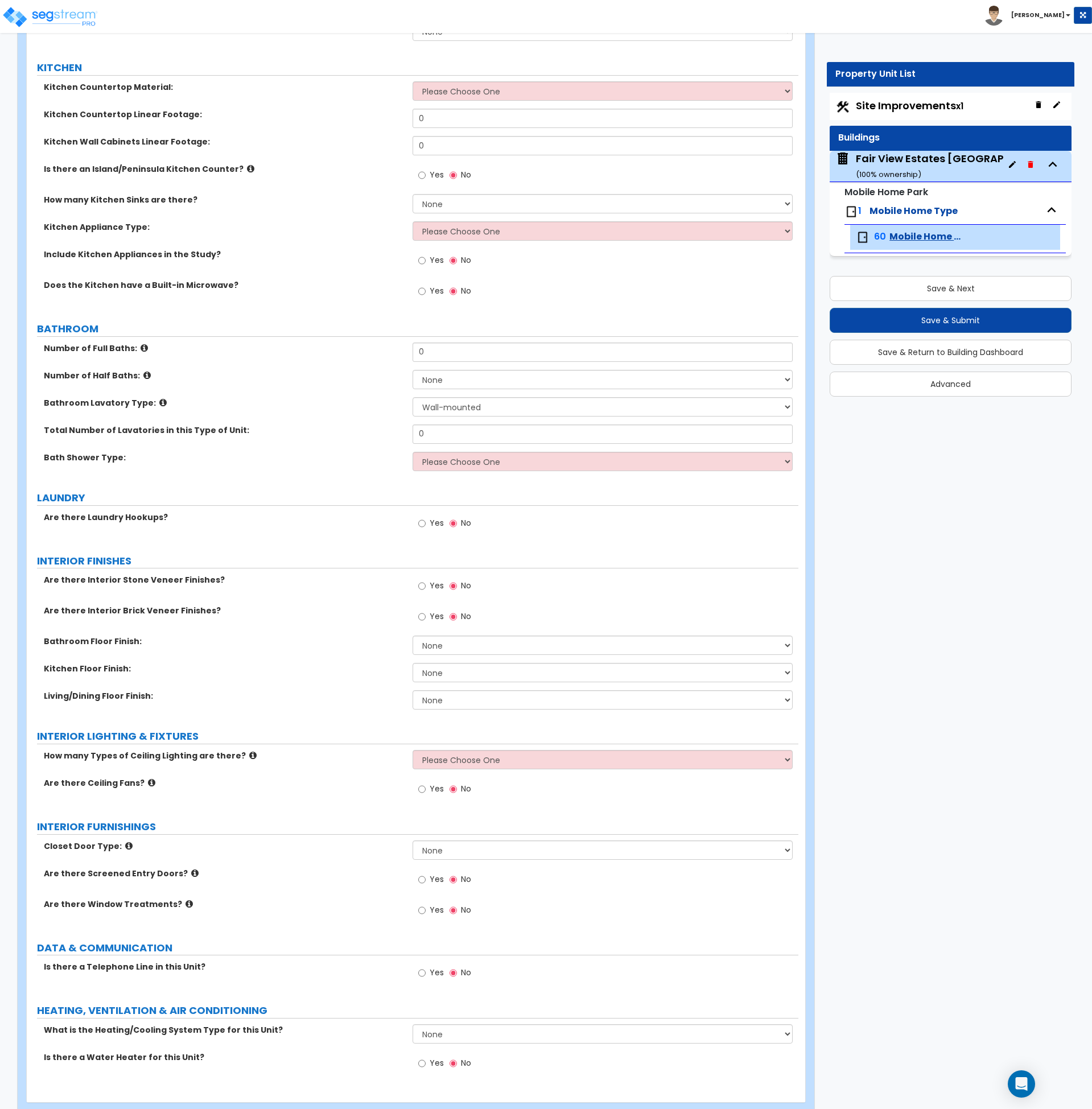
scroll to position [301, 0]
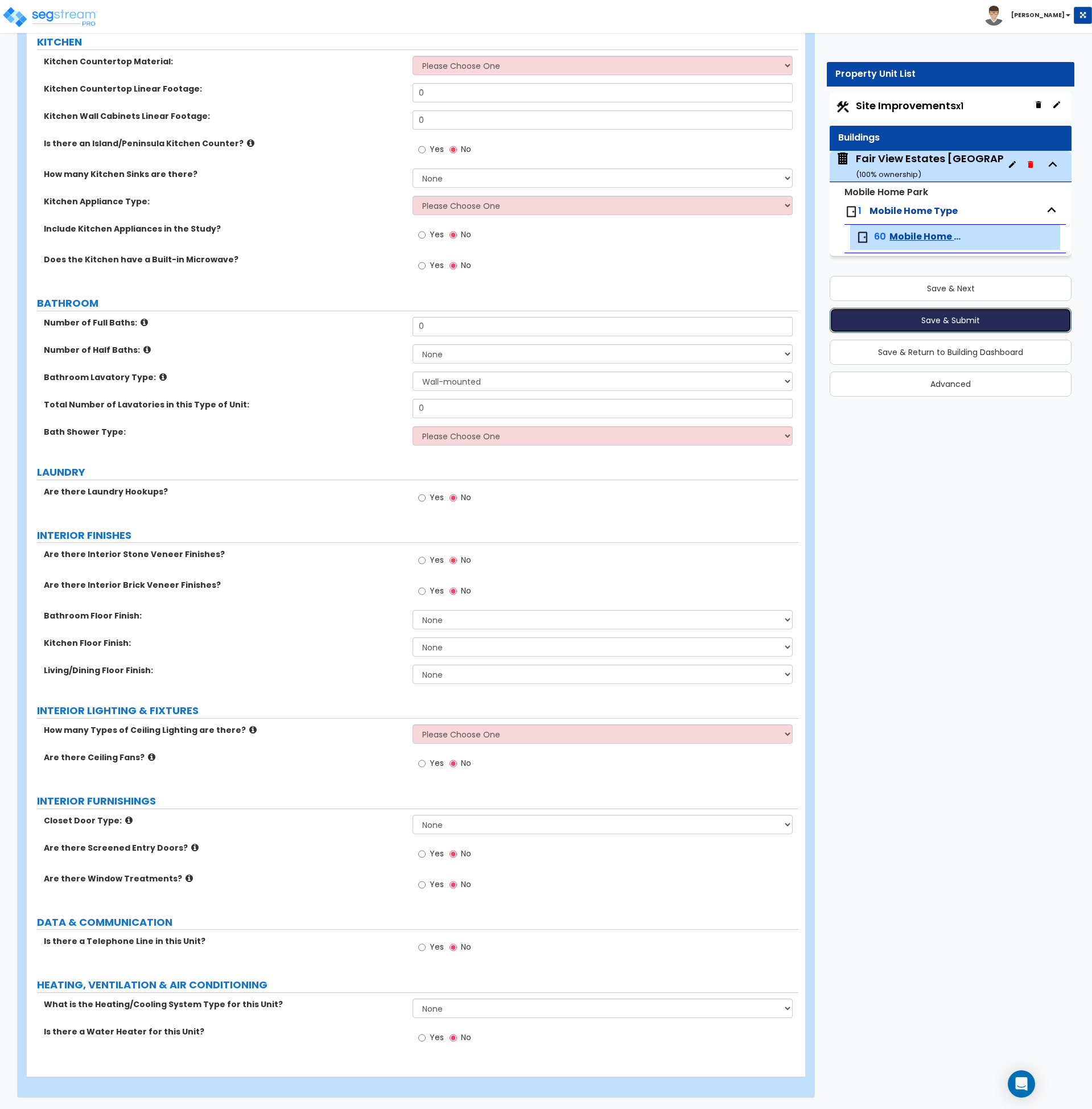
click at [932, 323] on button "Save & Submit" at bounding box center [950, 320] width 242 height 25
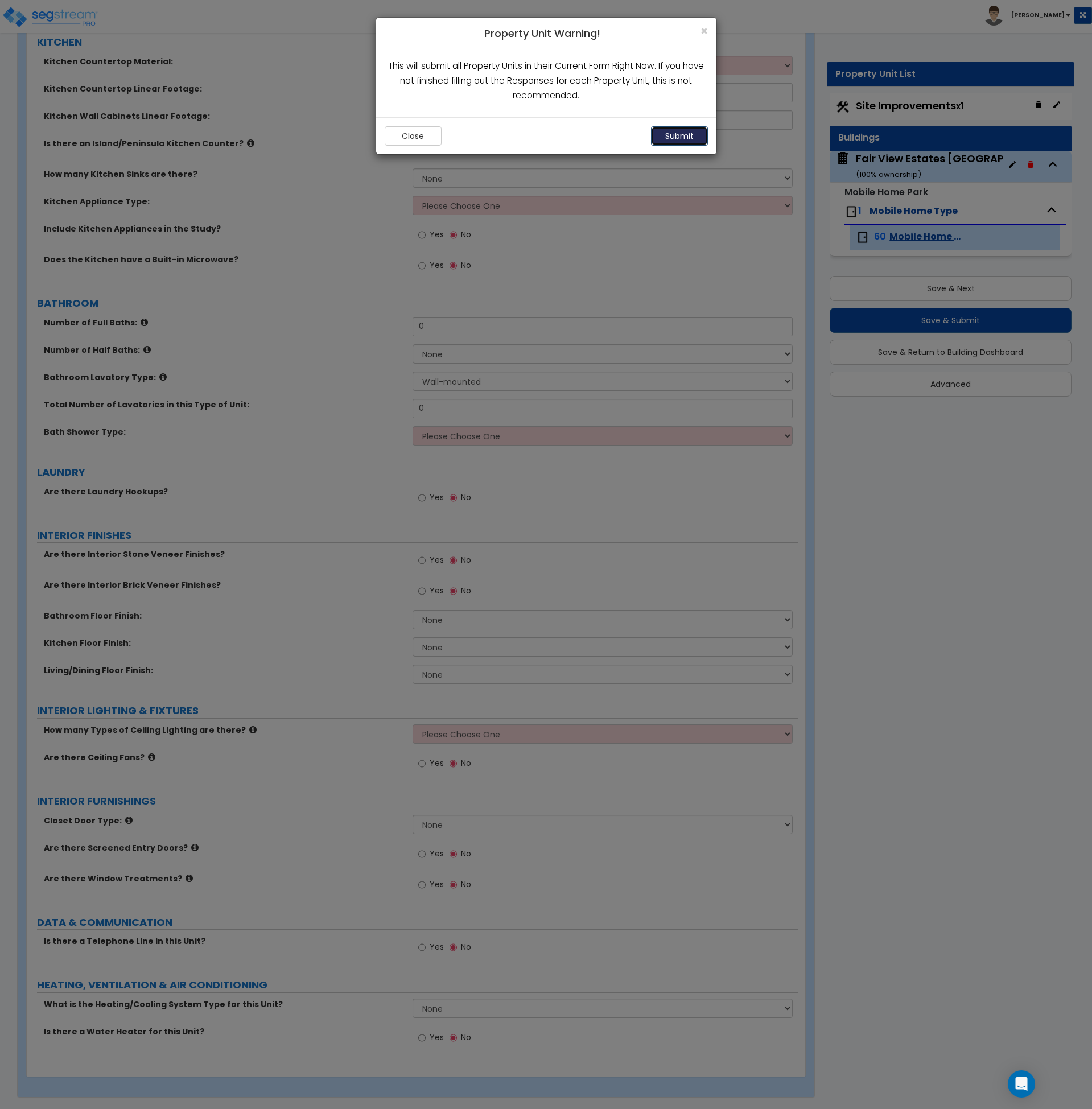
click at [670, 140] on button "Submit" at bounding box center [679, 136] width 57 height 19
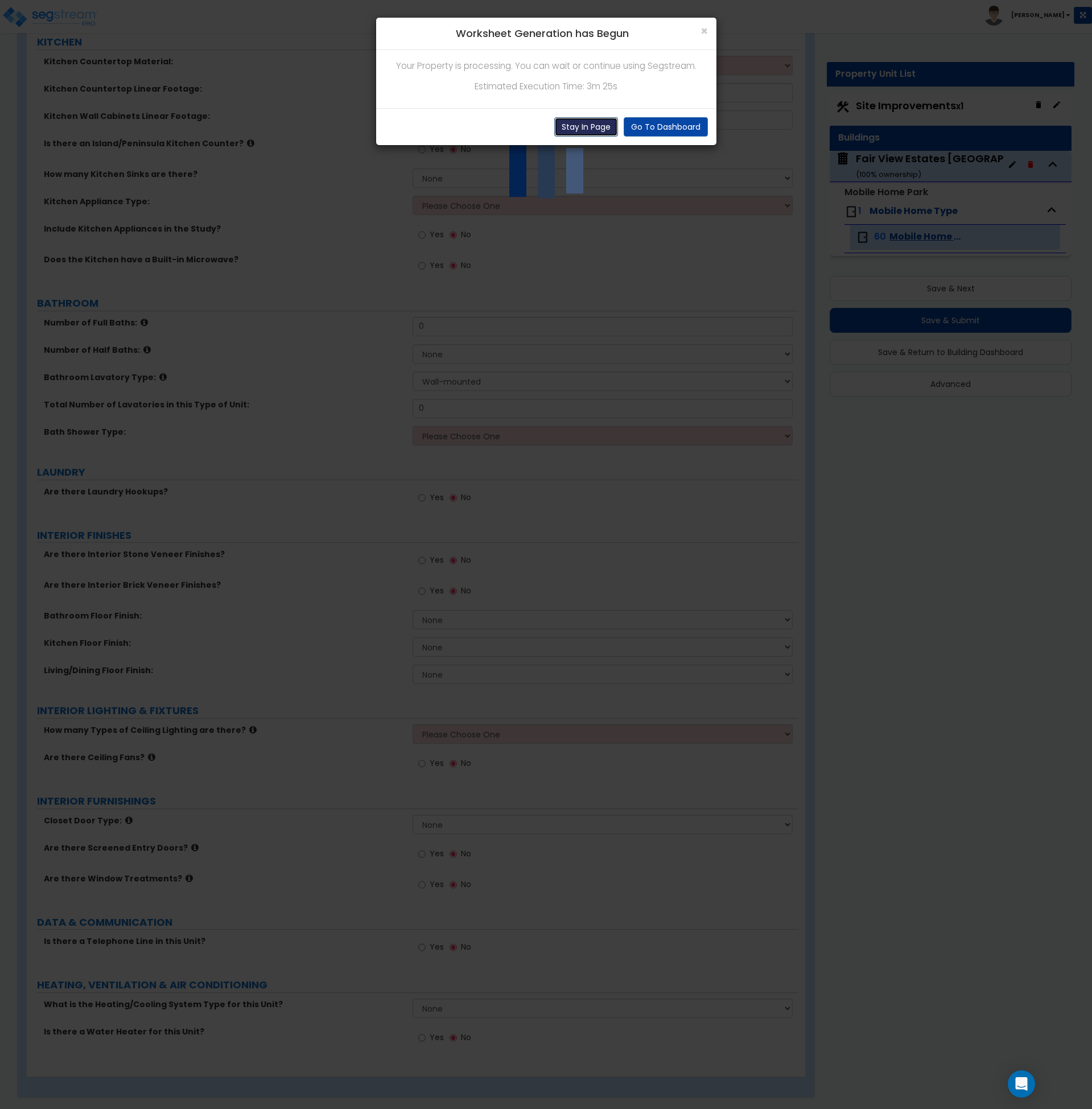
click at [584, 130] on button "Stay In Page" at bounding box center [586, 127] width 64 height 19
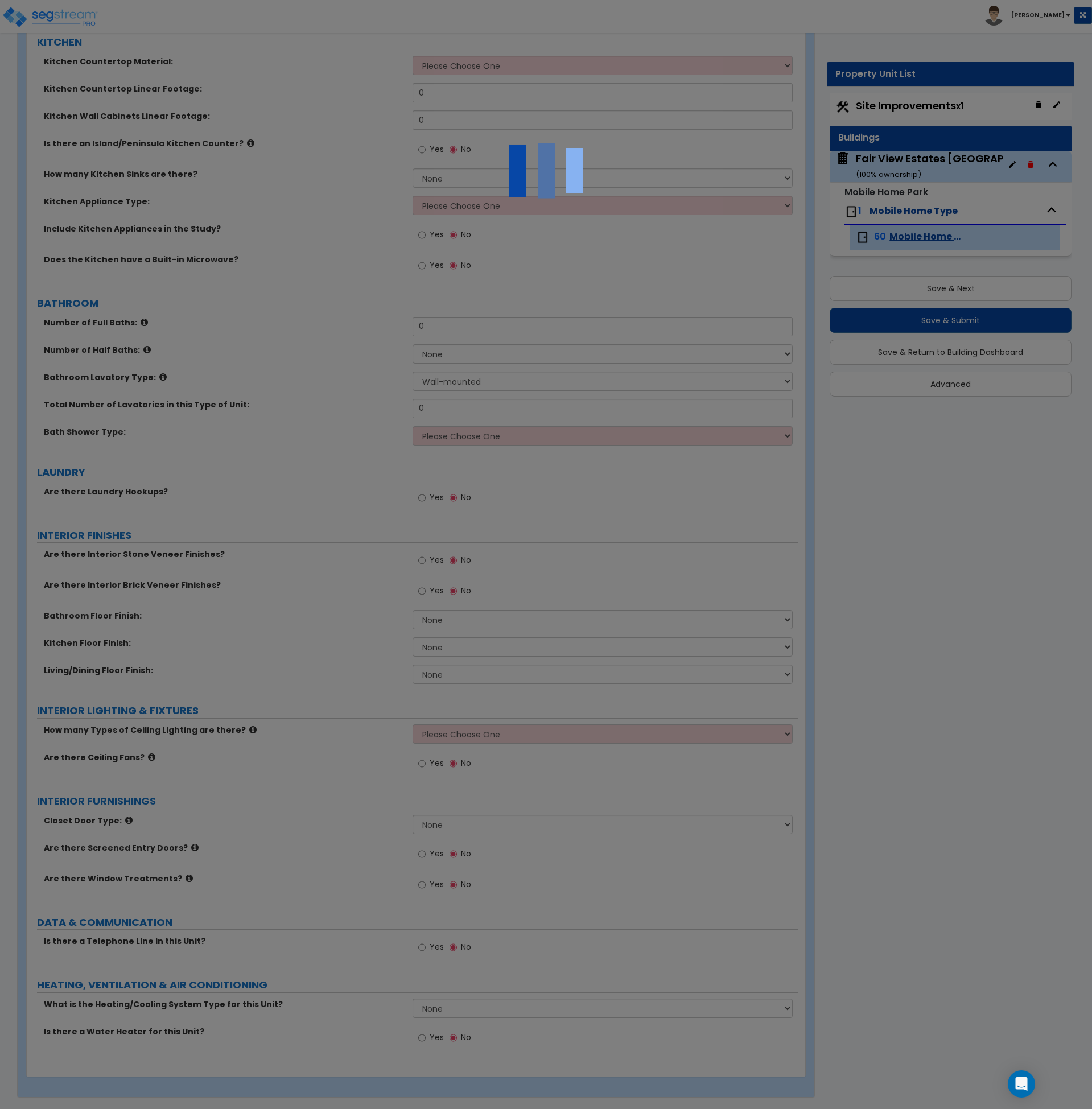
scroll to position [300, 0]
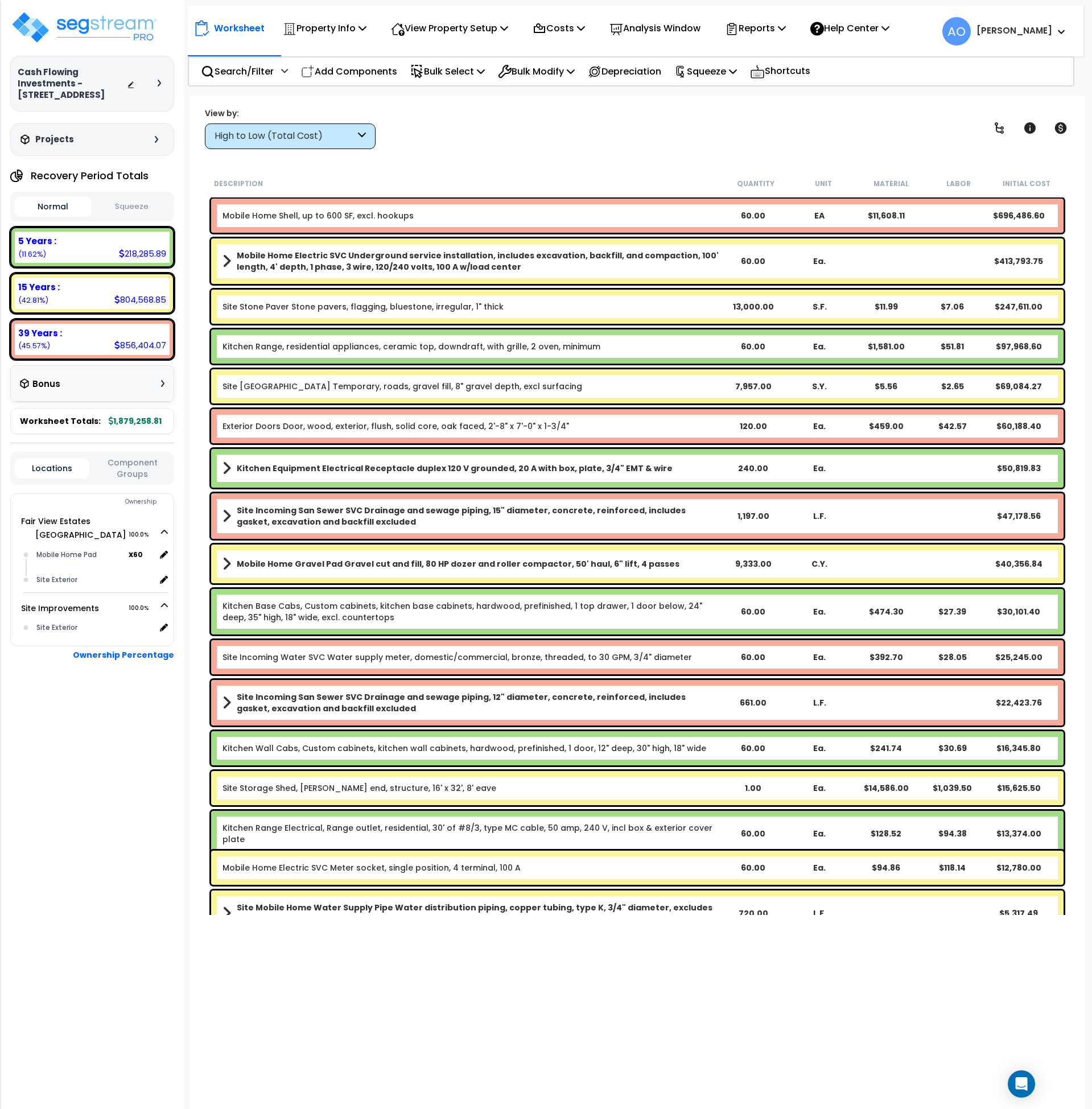
click at [340, 213] on link "Mobile Home Shell, up to 600 SF, excl. hookups" at bounding box center [318, 216] width 191 height 11
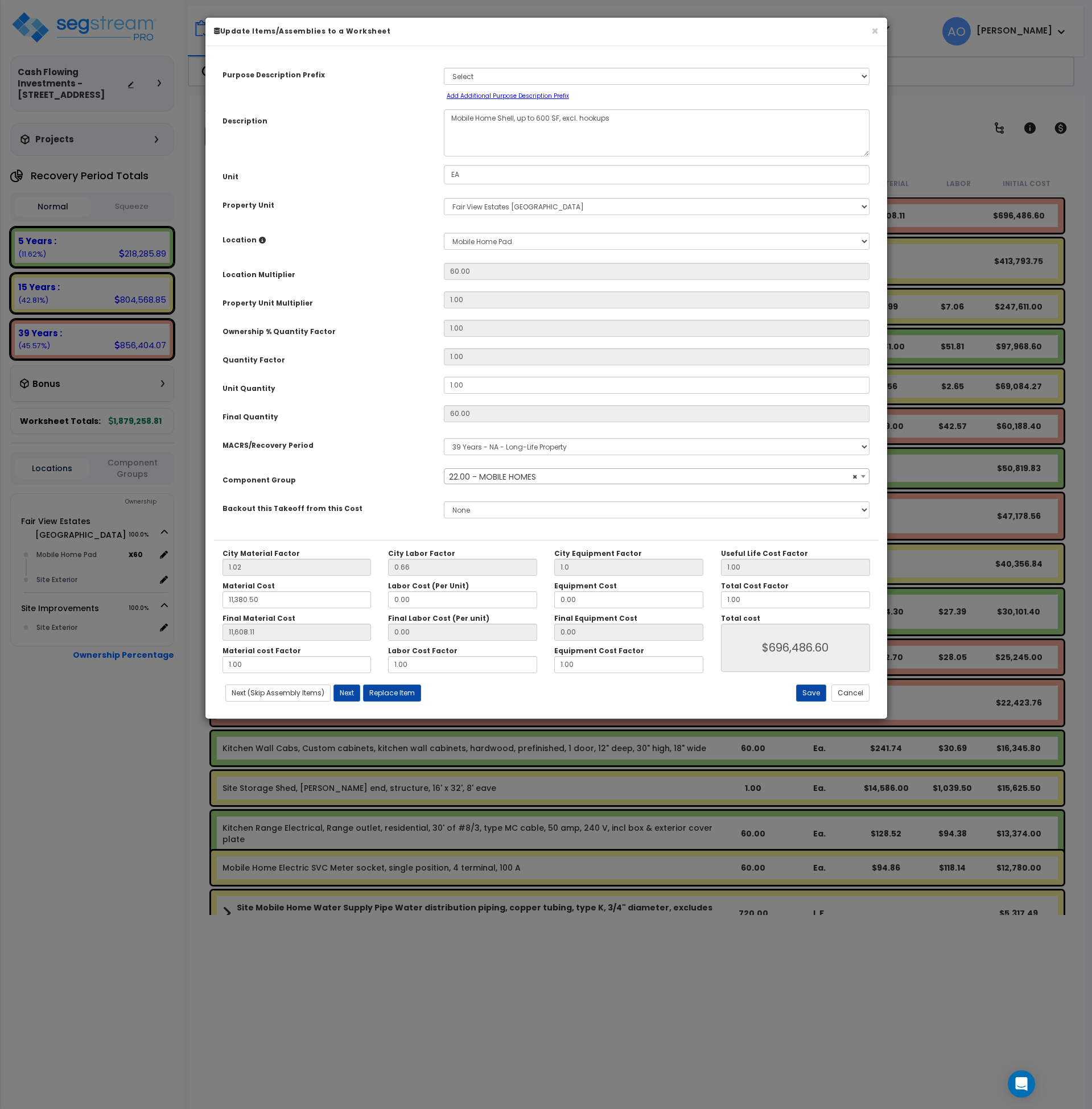
select select "45857"
click at [863, 697] on button "Cancel" at bounding box center [850, 692] width 38 height 17
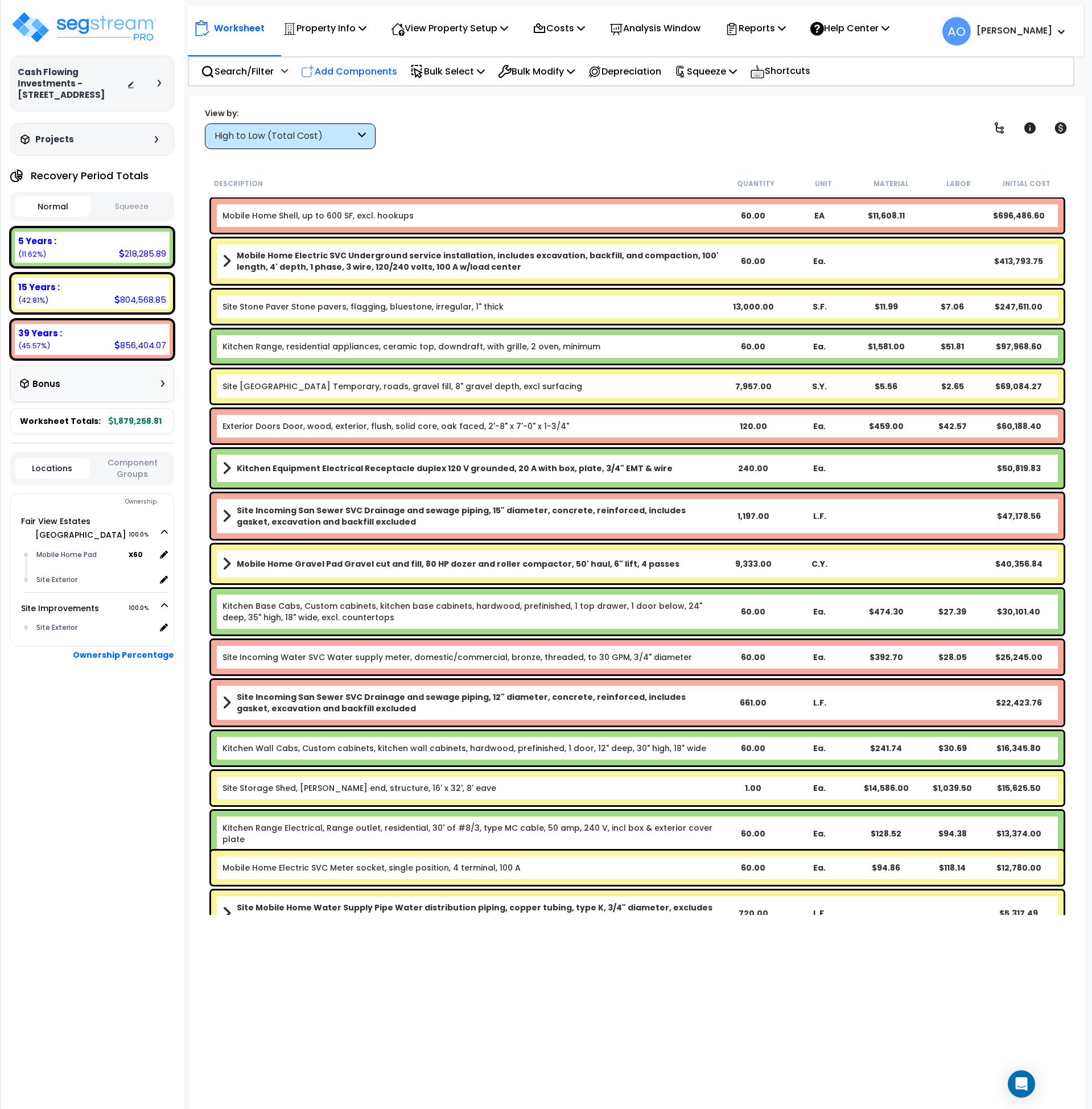
click at [354, 78] on p "Add Components" at bounding box center [349, 71] width 96 height 15
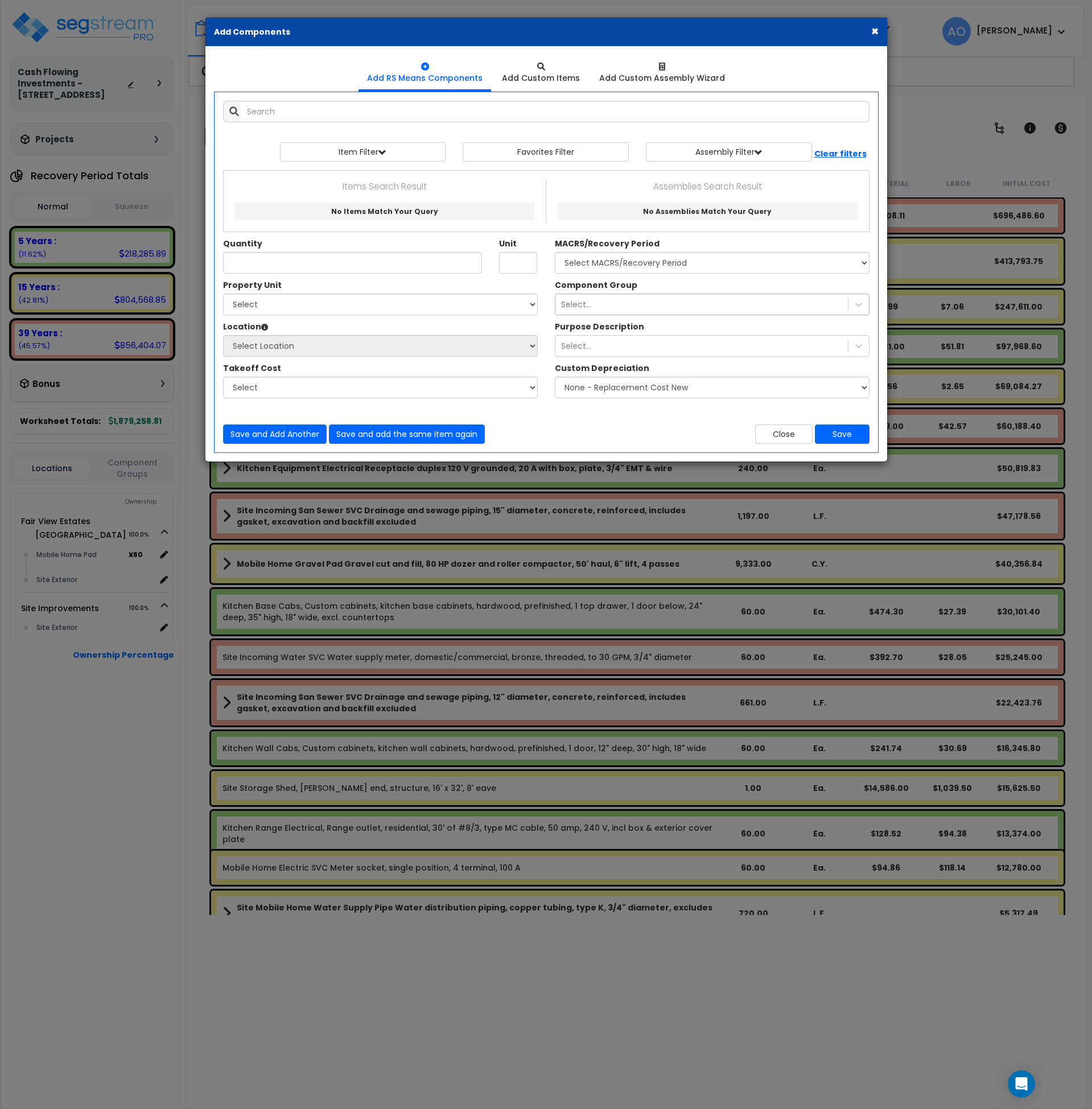
click at [591, 307] on div "Select..." at bounding box center [702, 304] width 292 height 18
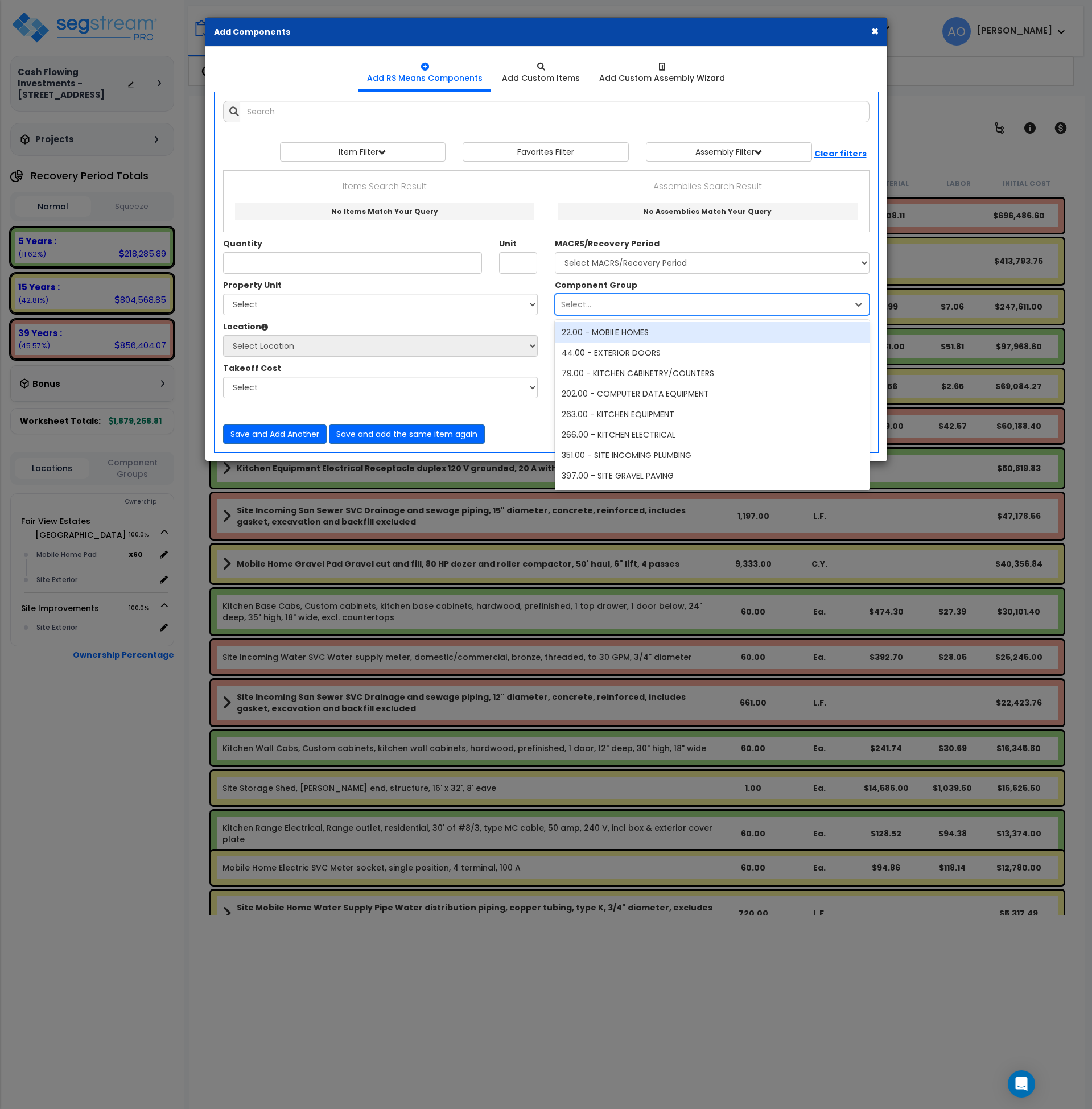
type input "22"
click at [613, 335] on div "22.00 - MOBILE HOMES" at bounding box center [712, 332] width 315 height 21
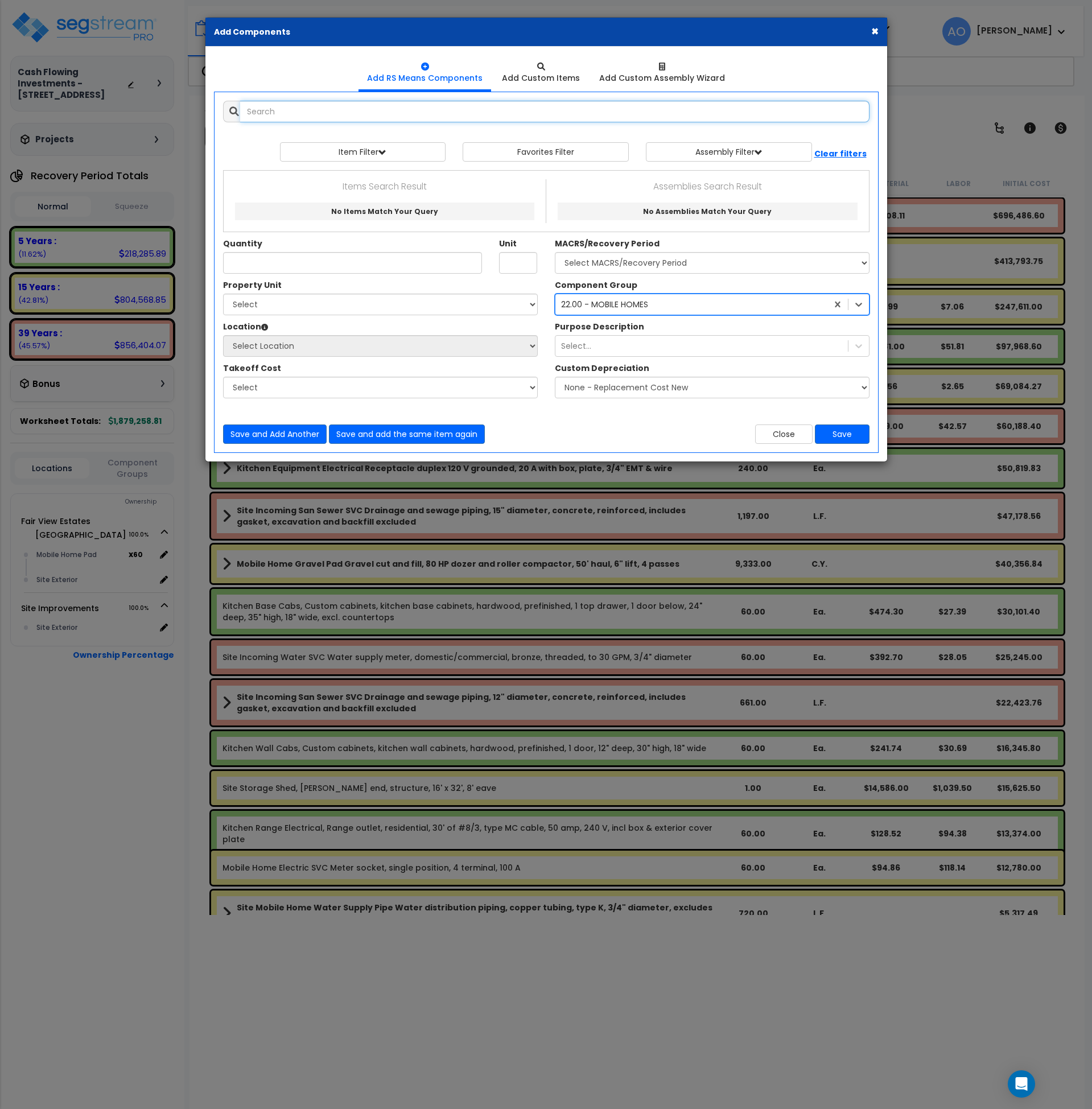
click at [334, 107] on input "text" at bounding box center [555, 111] width 629 height 22
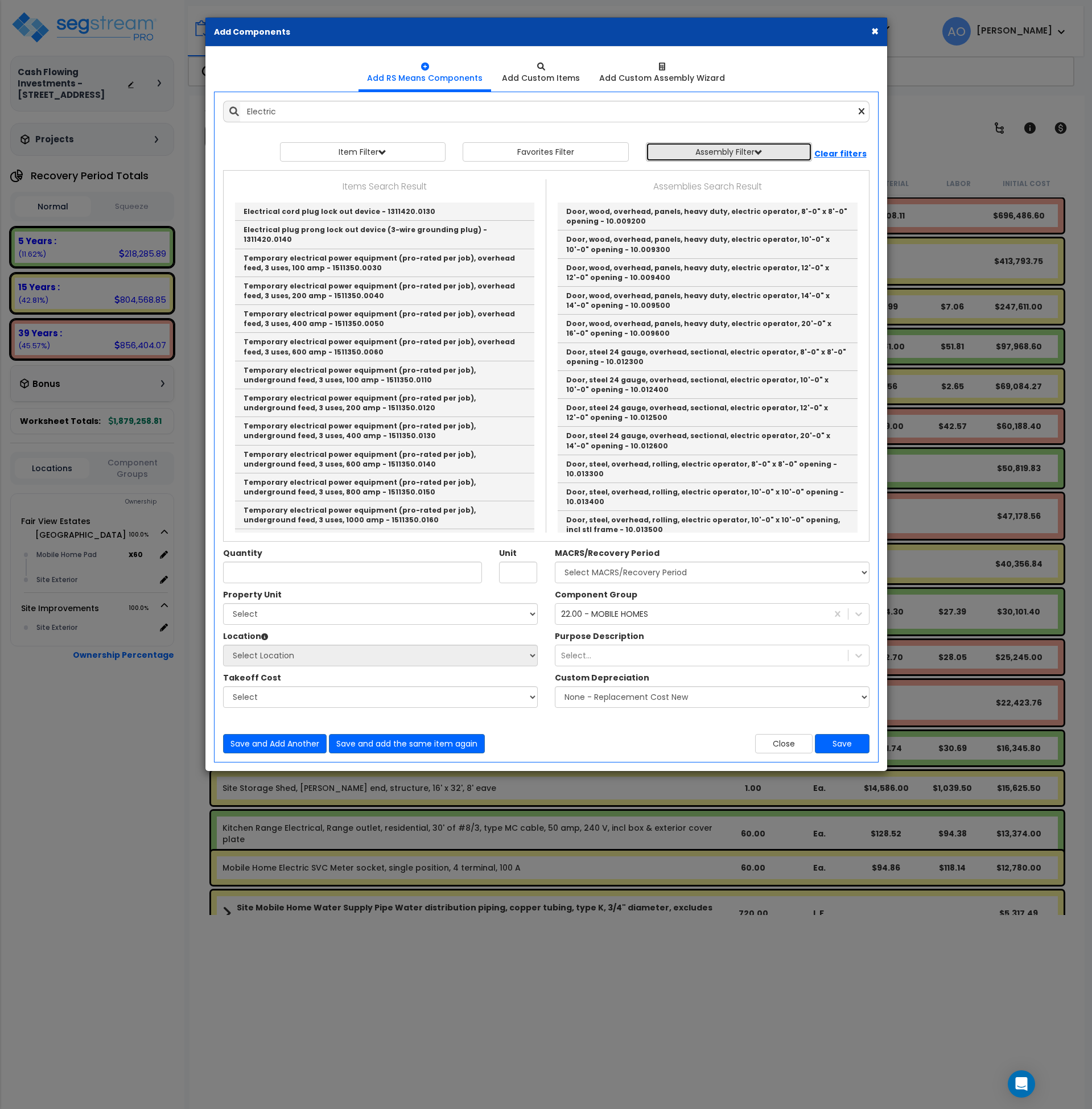
click at [706, 150] on button "Assembly Filter" at bounding box center [729, 152] width 166 height 19
click at [706, 175] on select "Select 0. Custom Assembly 1. Standard Foundations 2. Special Foundations 3. Sla…" at bounding box center [738, 178] width 171 height 22
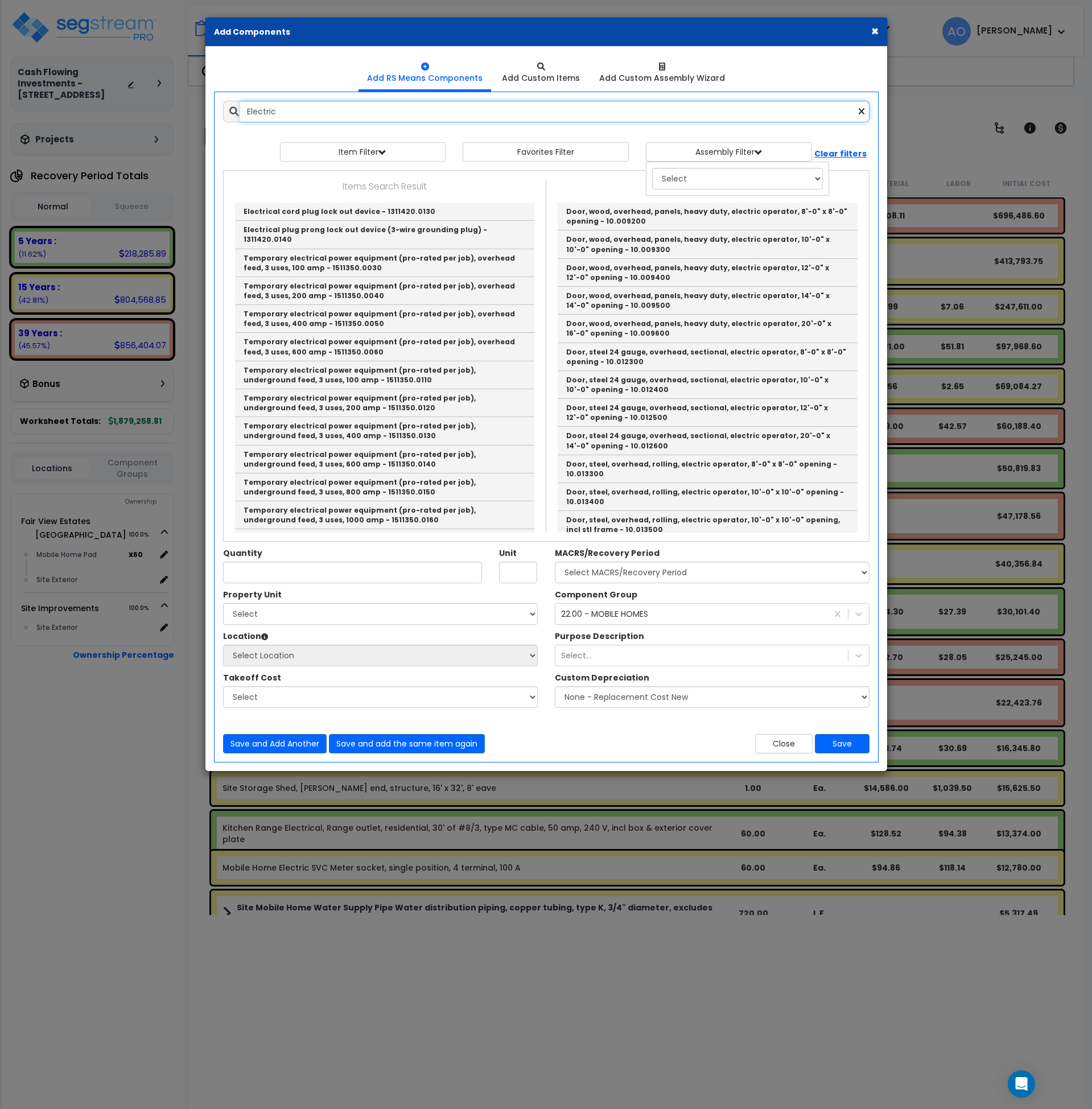
click at [284, 111] on input "Electric" at bounding box center [555, 111] width 629 height 22
drag, startPoint x: 303, startPoint y: 110, endPoint x: 197, endPoint y: 105, distance: 106.1
click at [197, 105] on div "× Add Components Add RS Means Components Add Custom Items Add Items" at bounding box center [546, 554] width 1092 height 1109
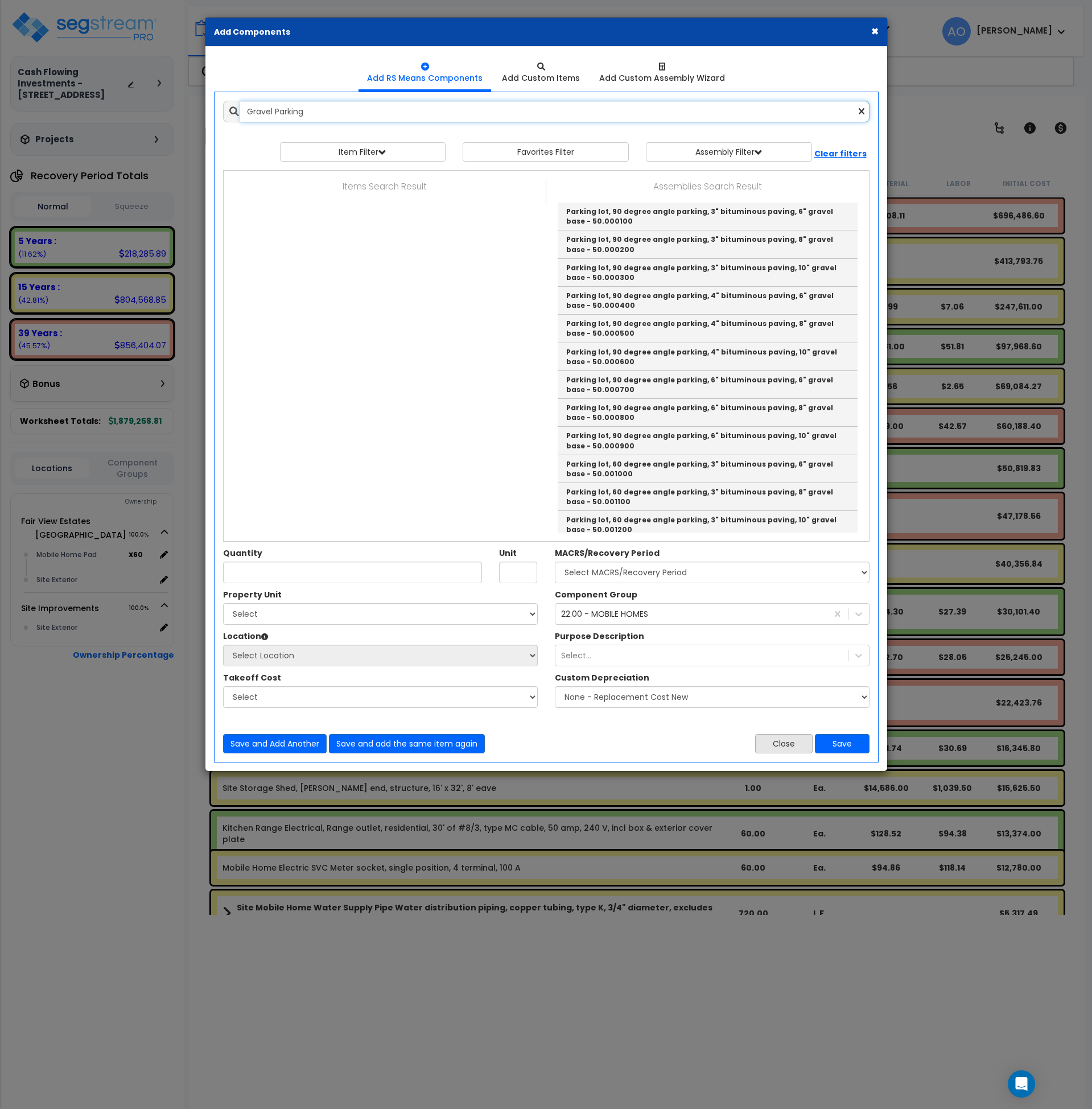
type input "Gravel Parking"
click at [787, 739] on button "Close" at bounding box center [784, 743] width 57 height 19
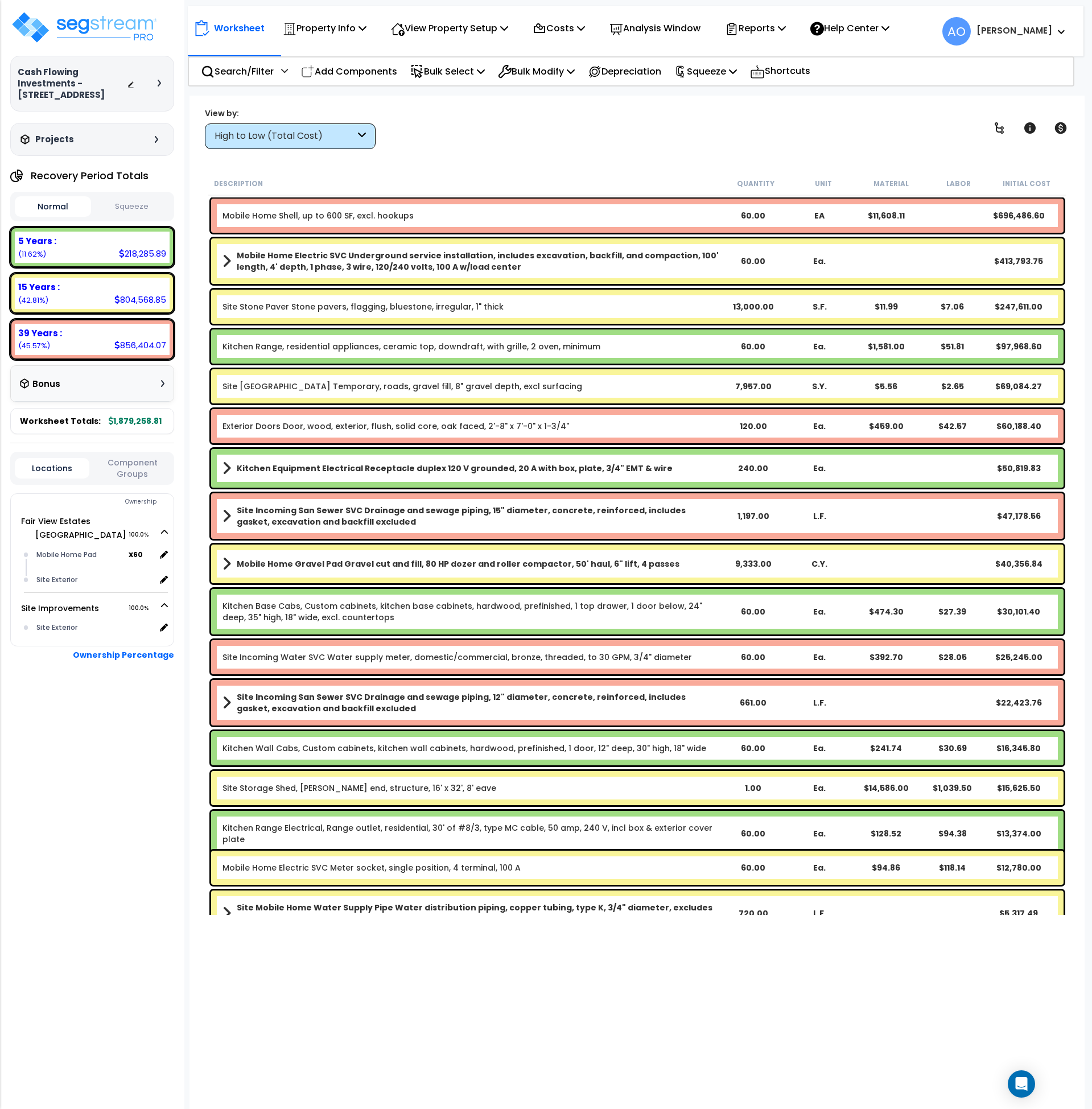
click at [330, 214] on link "Mobile Home Shell, up to 600 SF, excl. hookups" at bounding box center [318, 216] width 191 height 11
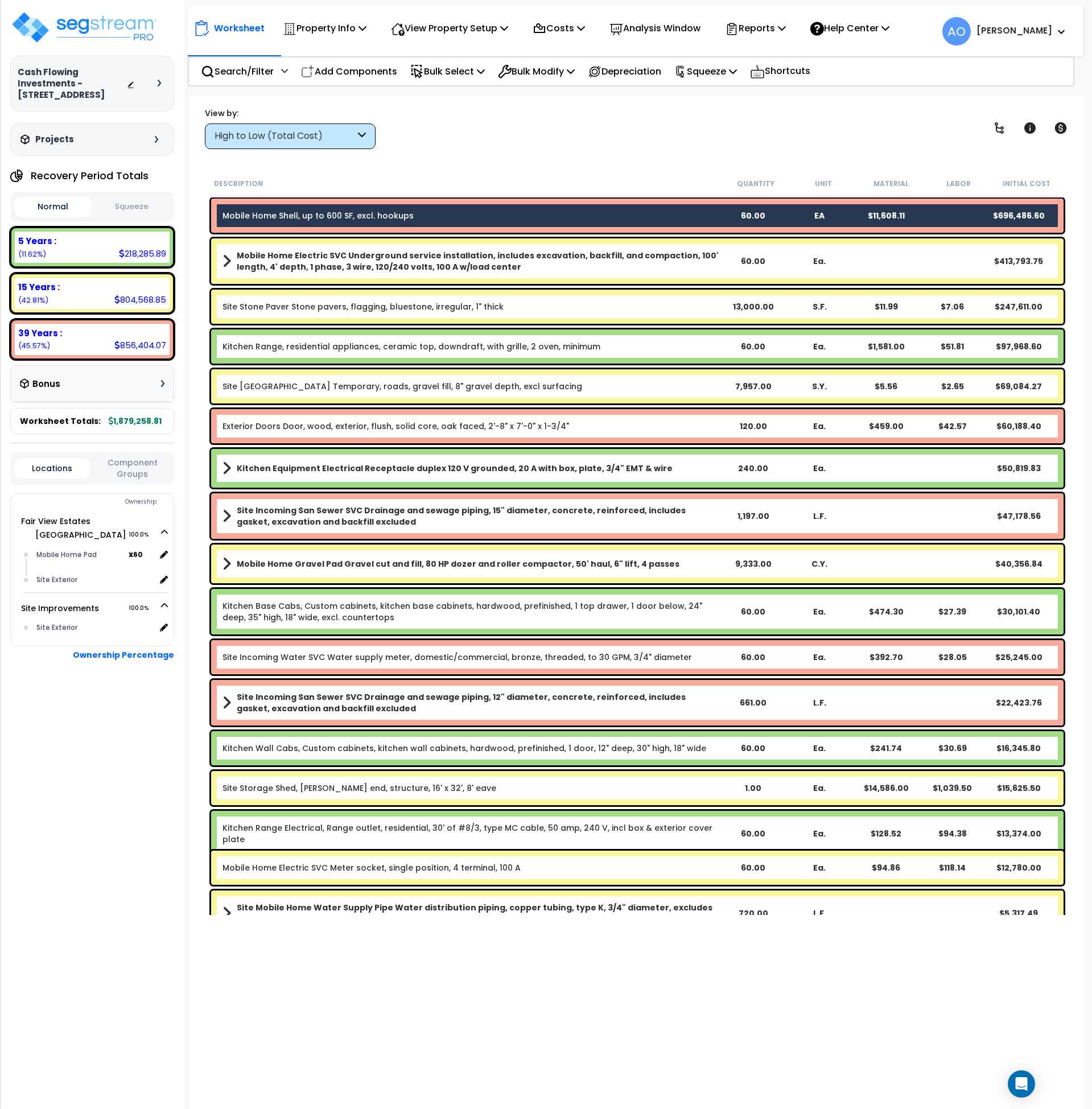
click at [367, 343] on link "Kitchen Range, residential appliances, ceramic top, downdraft, with grille, 2 o…" at bounding box center [411, 347] width 378 height 11
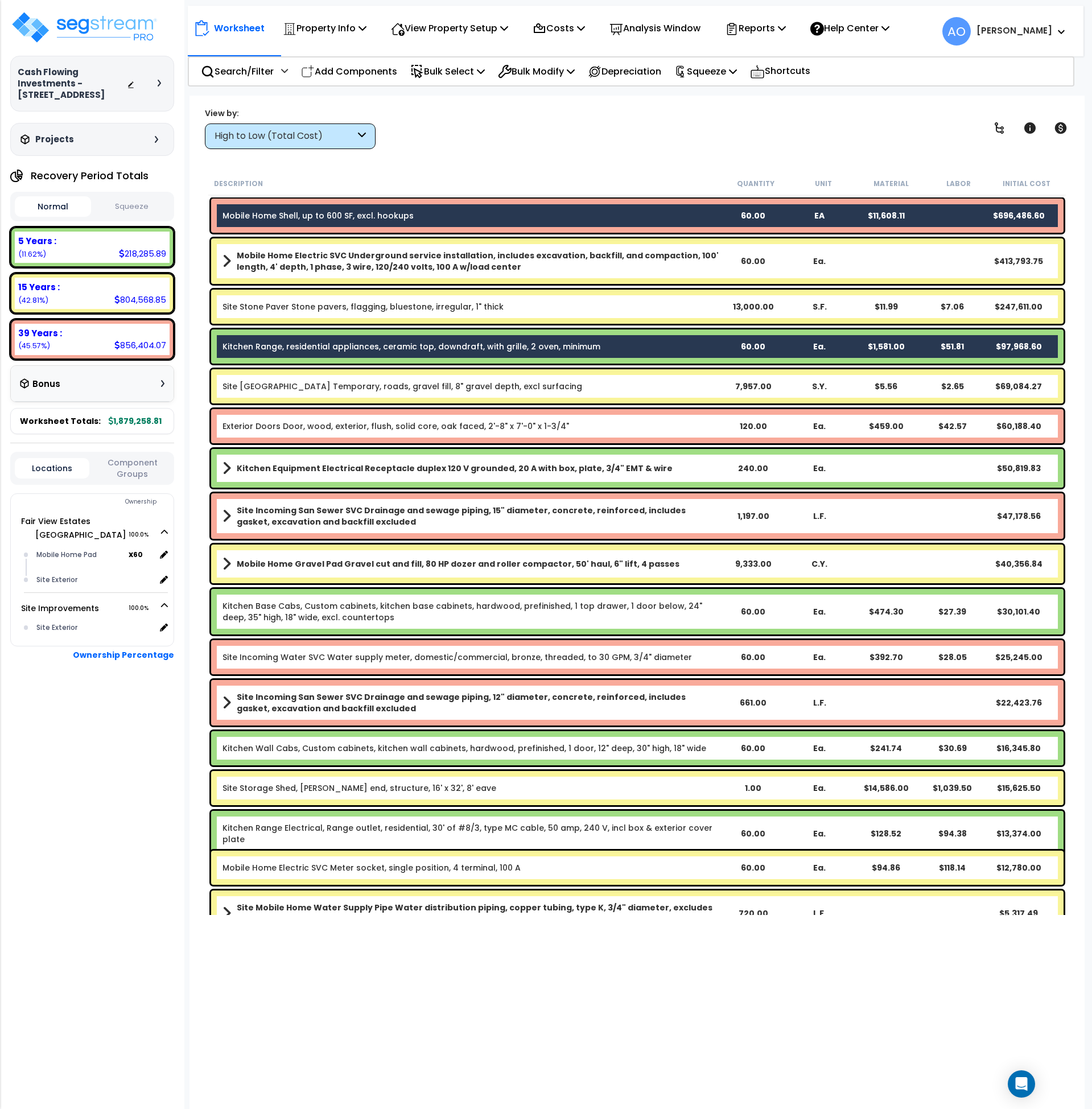
click at [390, 421] on link "Exterior Doors Door, wood, exterior, flush, solid core, oak faced, 2'-8" x 7'-0…" at bounding box center [396, 426] width 346 height 11
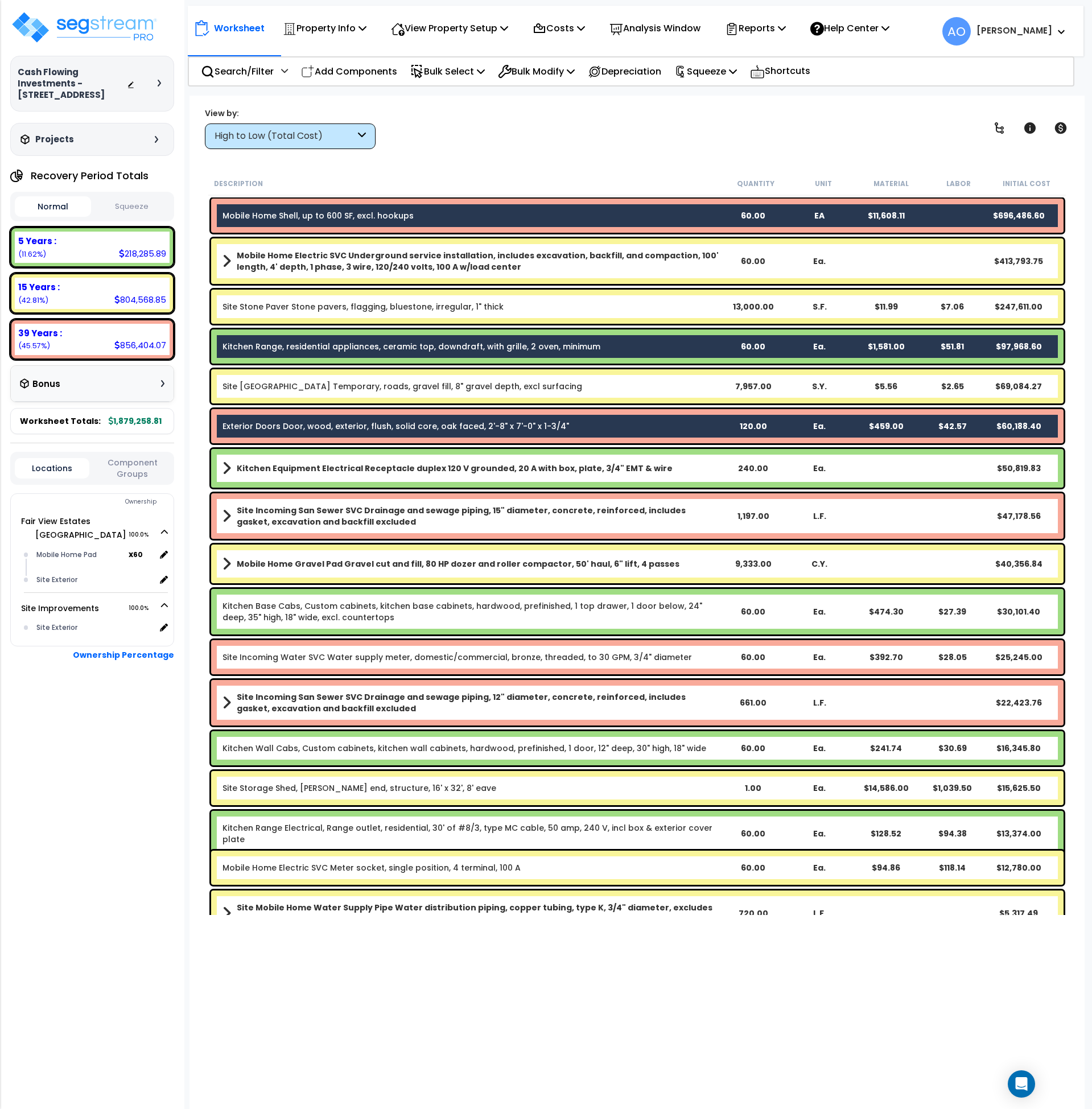
click at [347, 612] on link "Kitchen Base Cabs, Custom cabinets, kitchen base cabinets, hardwood, prefinishe…" at bounding box center [472, 612] width 498 height 23
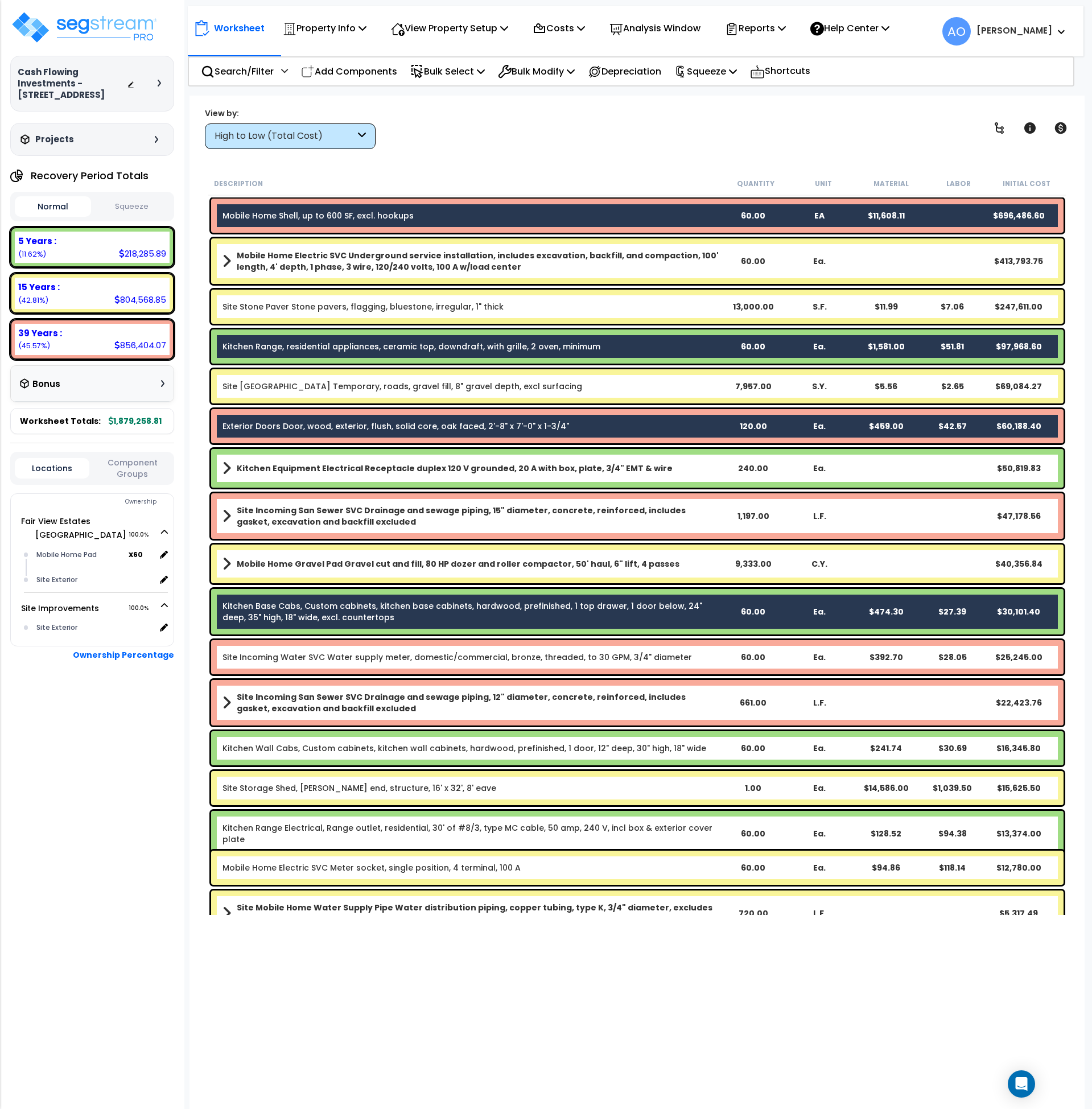
click at [387, 743] on link "Kitchen Wall Cabs, Custom cabinets, kitchen wall cabinets, hardwood, prefinishe…" at bounding box center [465, 748] width 484 height 11
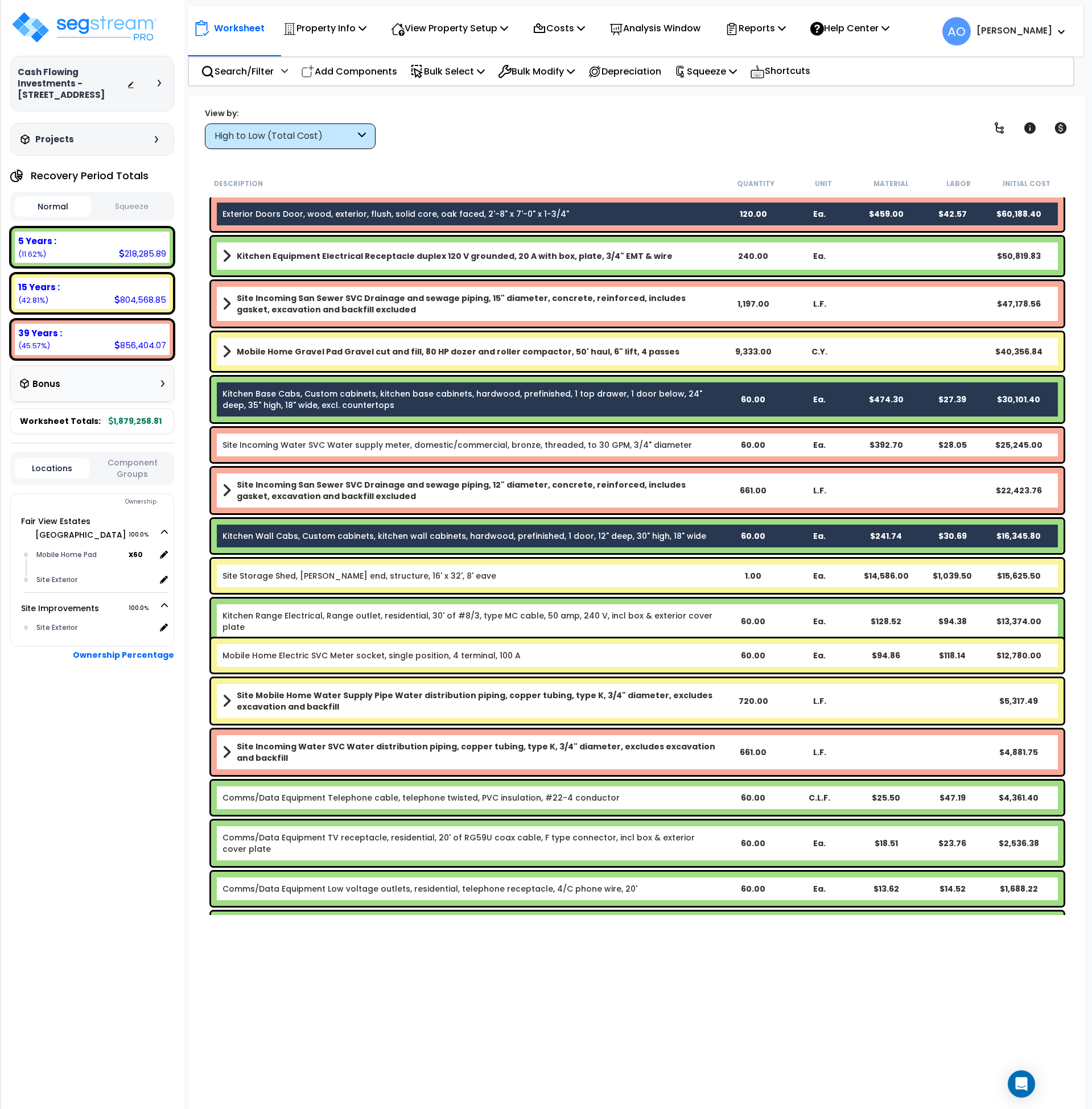
scroll to position [213, 0]
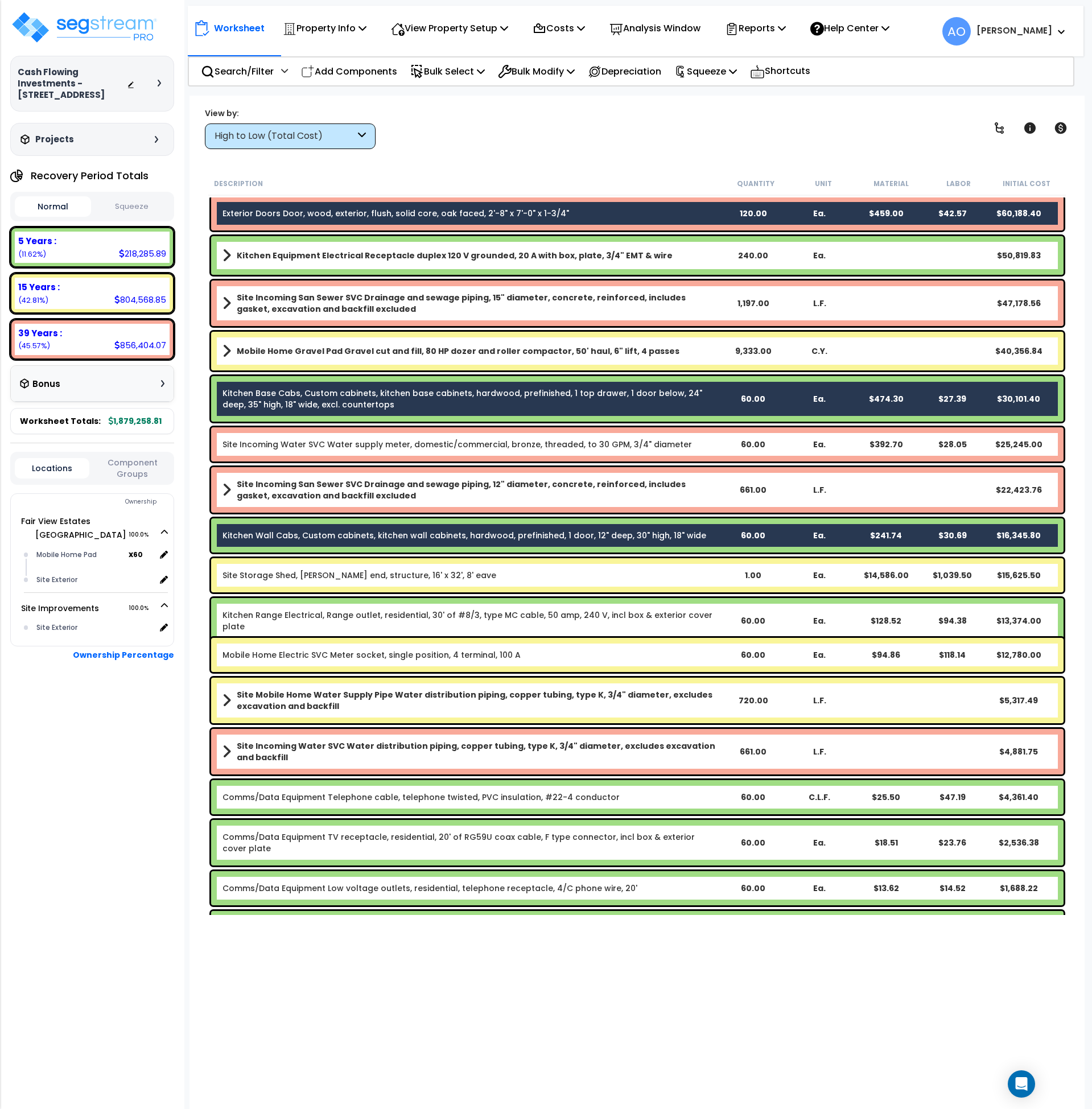
click at [387, 614] on link "Kitchen Range Electrical, Range outlet, residential, 30' of #8/3, type MC cable…" at bounding box center [472, 620] width 498 height 23
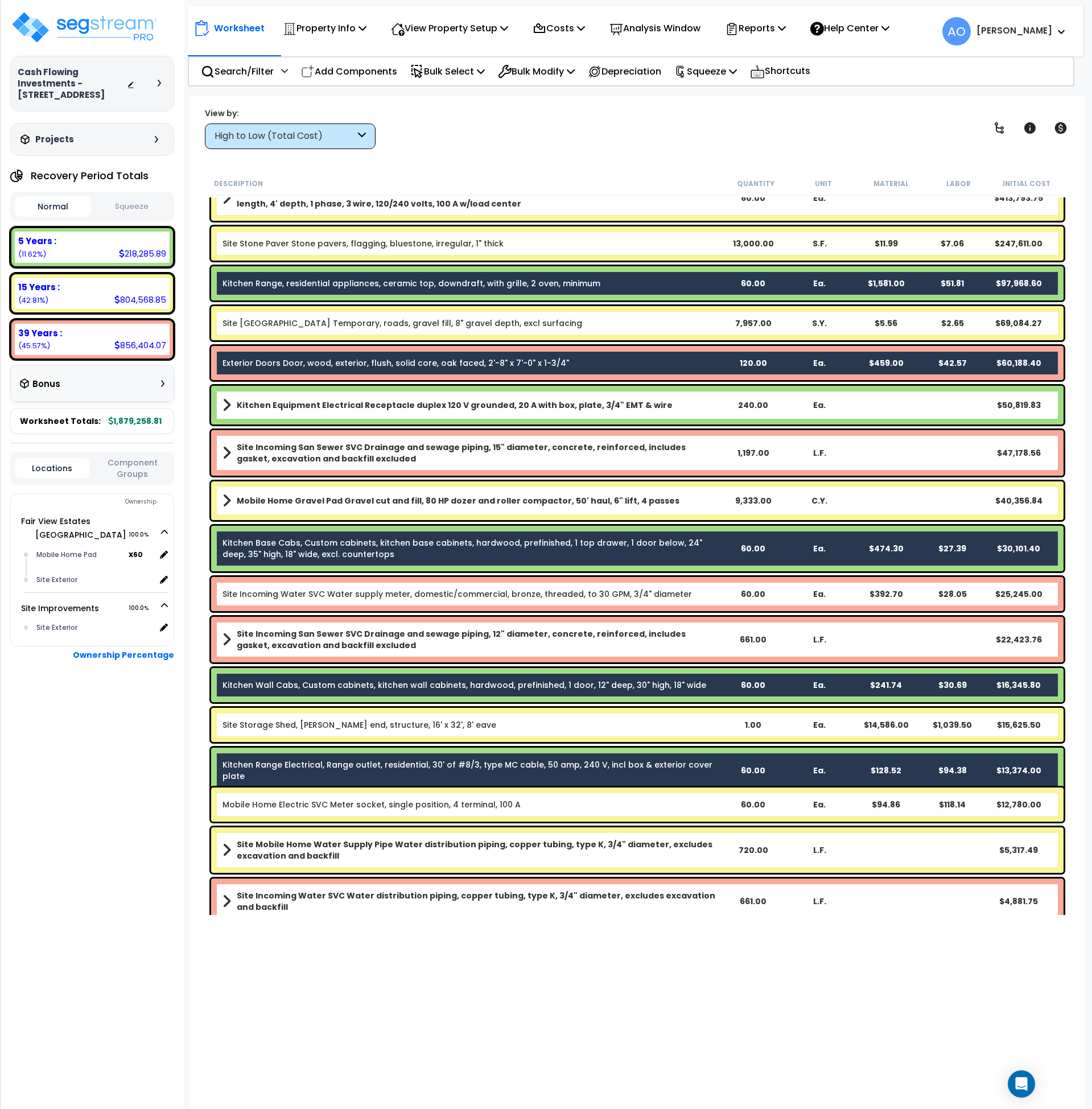
scroll to position [0, 0]
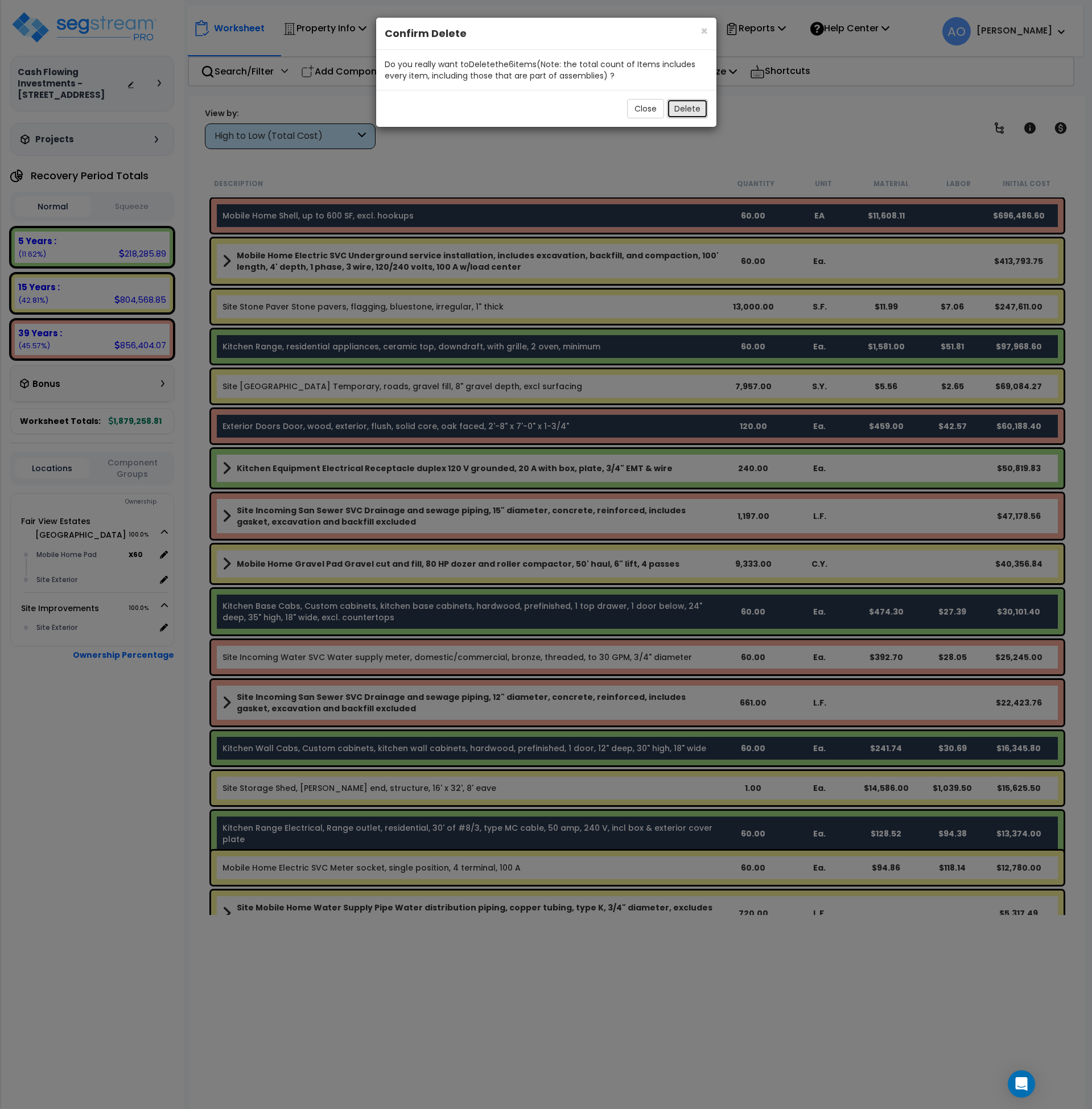
click at [690, 106] on button "Delete" at bounding box center [686, 109] width 41 height 19
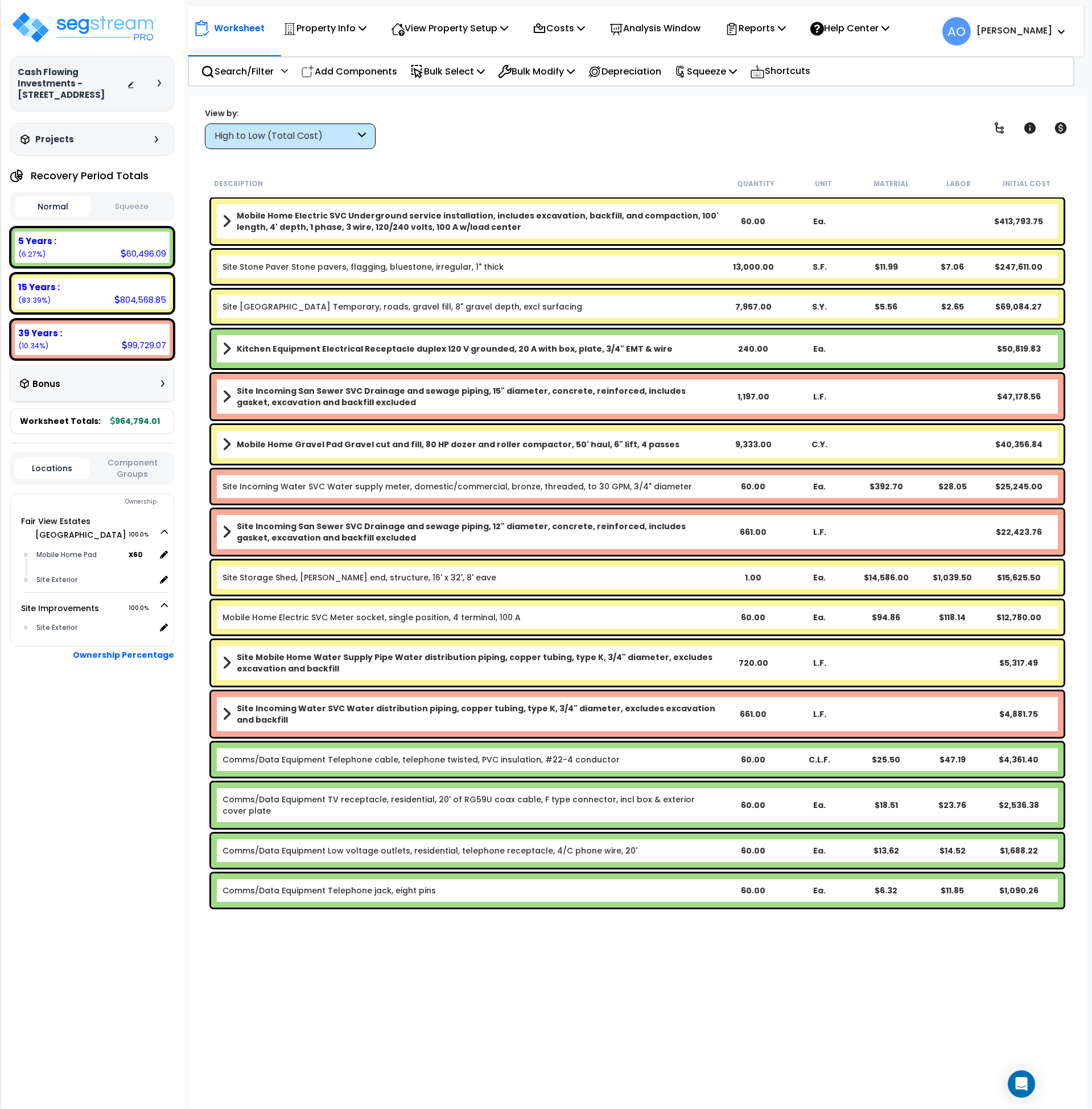
click at [164, 204] on button "Squeeze" at bounding box center [133, 207] width 77 height 20
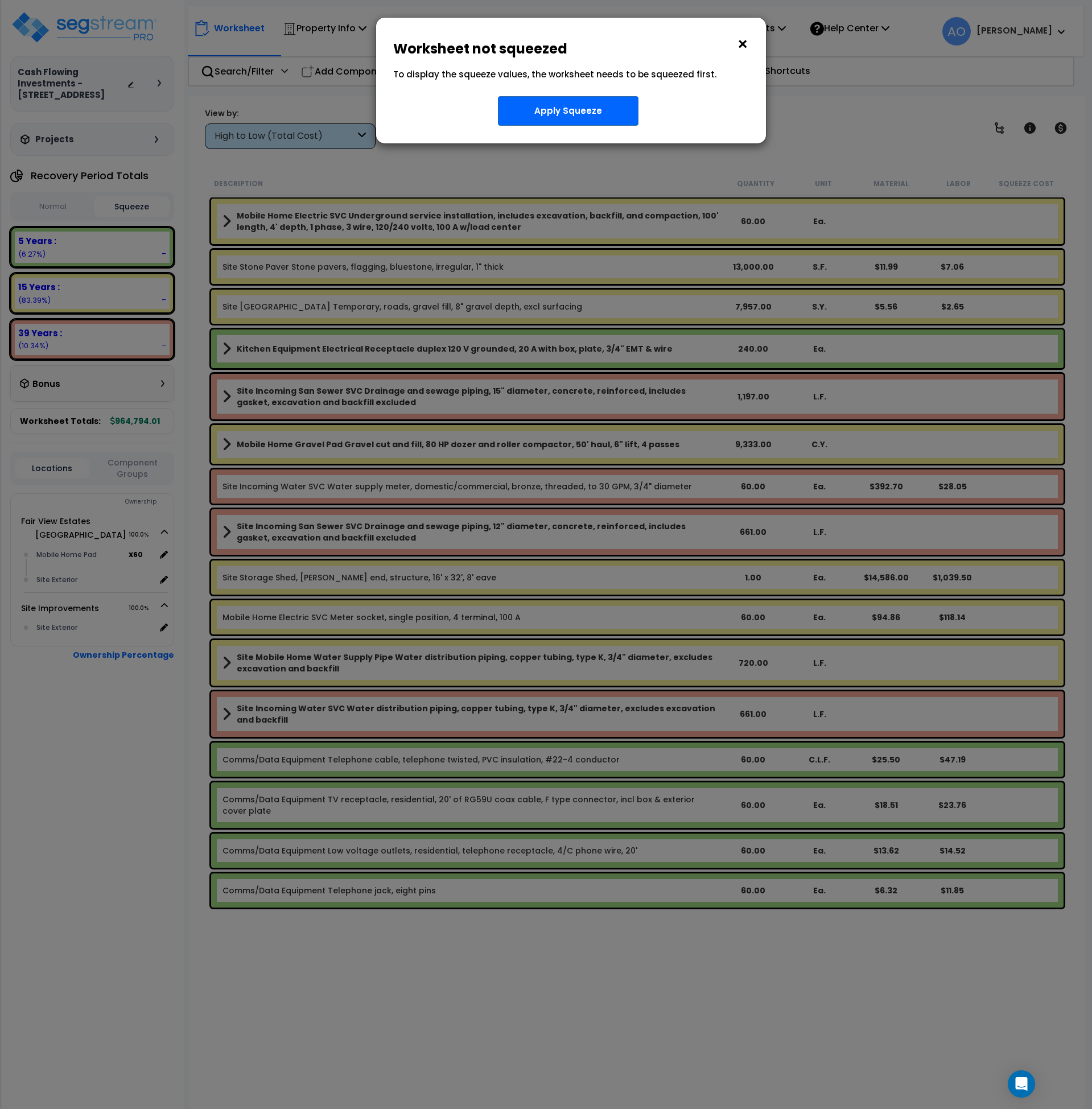
click at [744, 46] on button "×" at bounding box center [742, 44] width 13 height 18
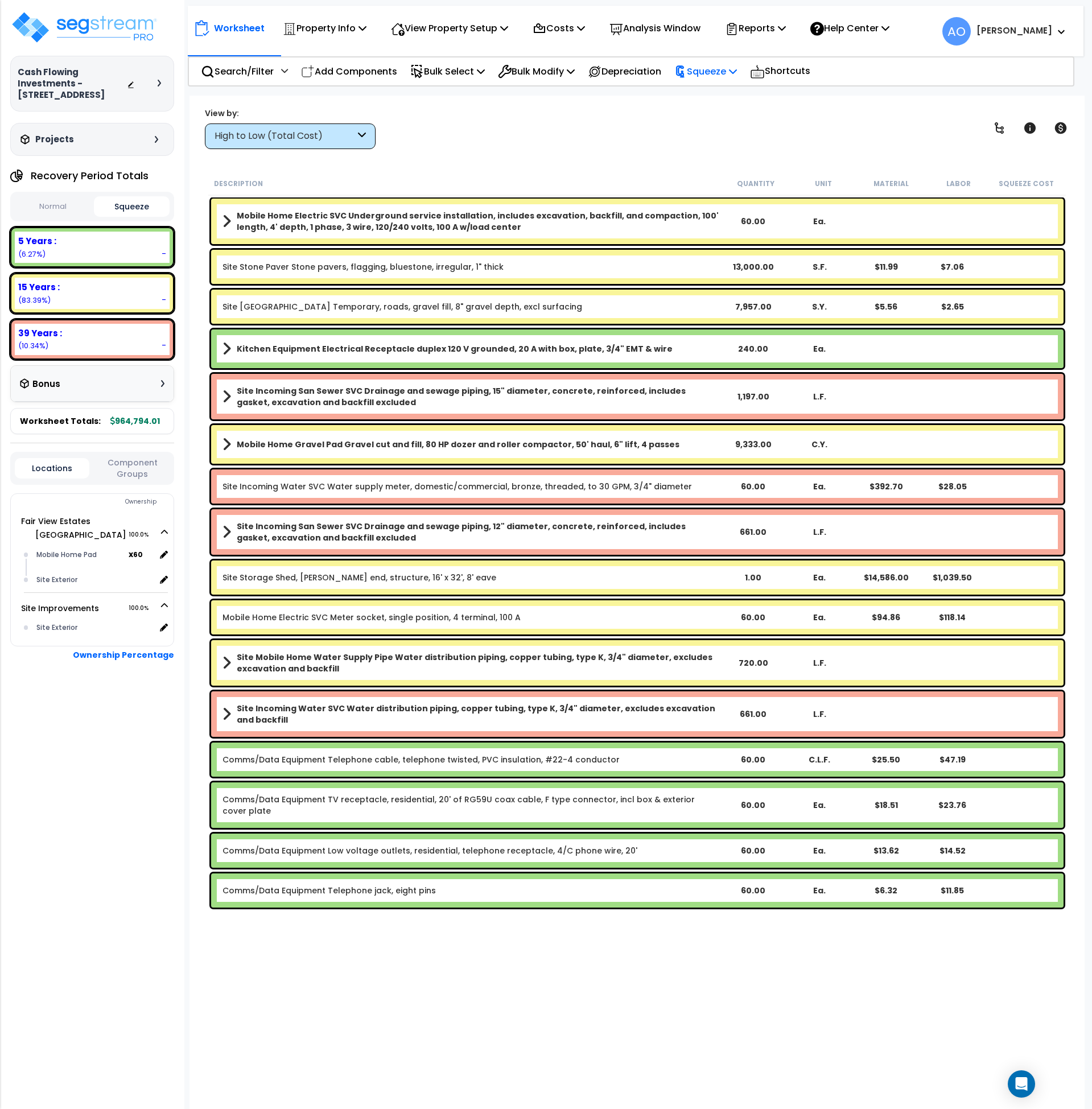
click at [722, 74] on p "Squeeze" at bounding box center [706, 71] width 62 height 15
click at [726, 96] on link "Squeeze" at bounding box center [724, 97] width 113 height 23
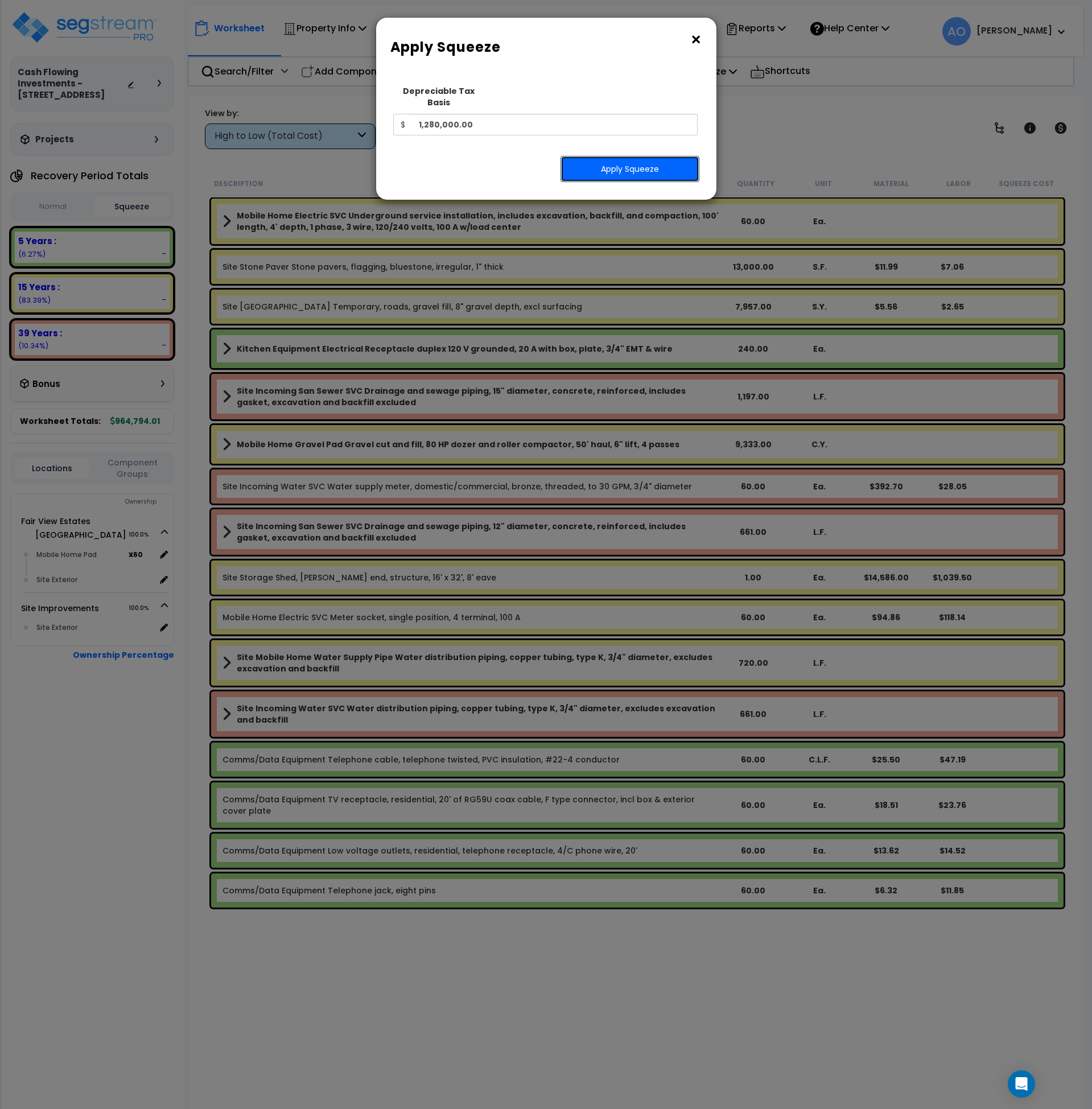
click at [631, 165] on button "Apply Squeeze" at bounding box center [630, 168] width 139 height 26
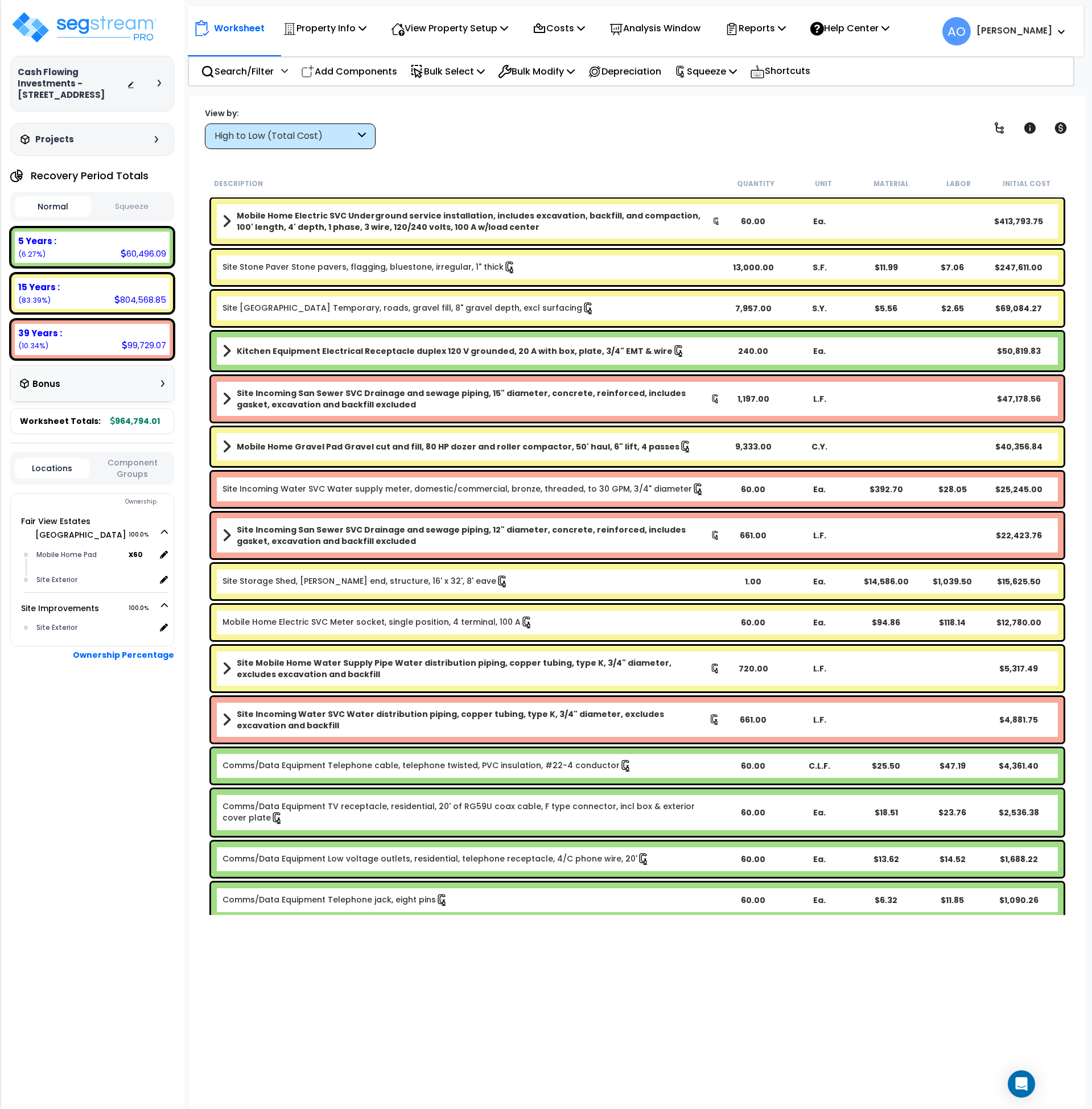
click at [446, 221] on b "Mobile Home Electric SVC Underground service installation, includes excavation,…" at bounding box center [475, 221] width 476 height 23
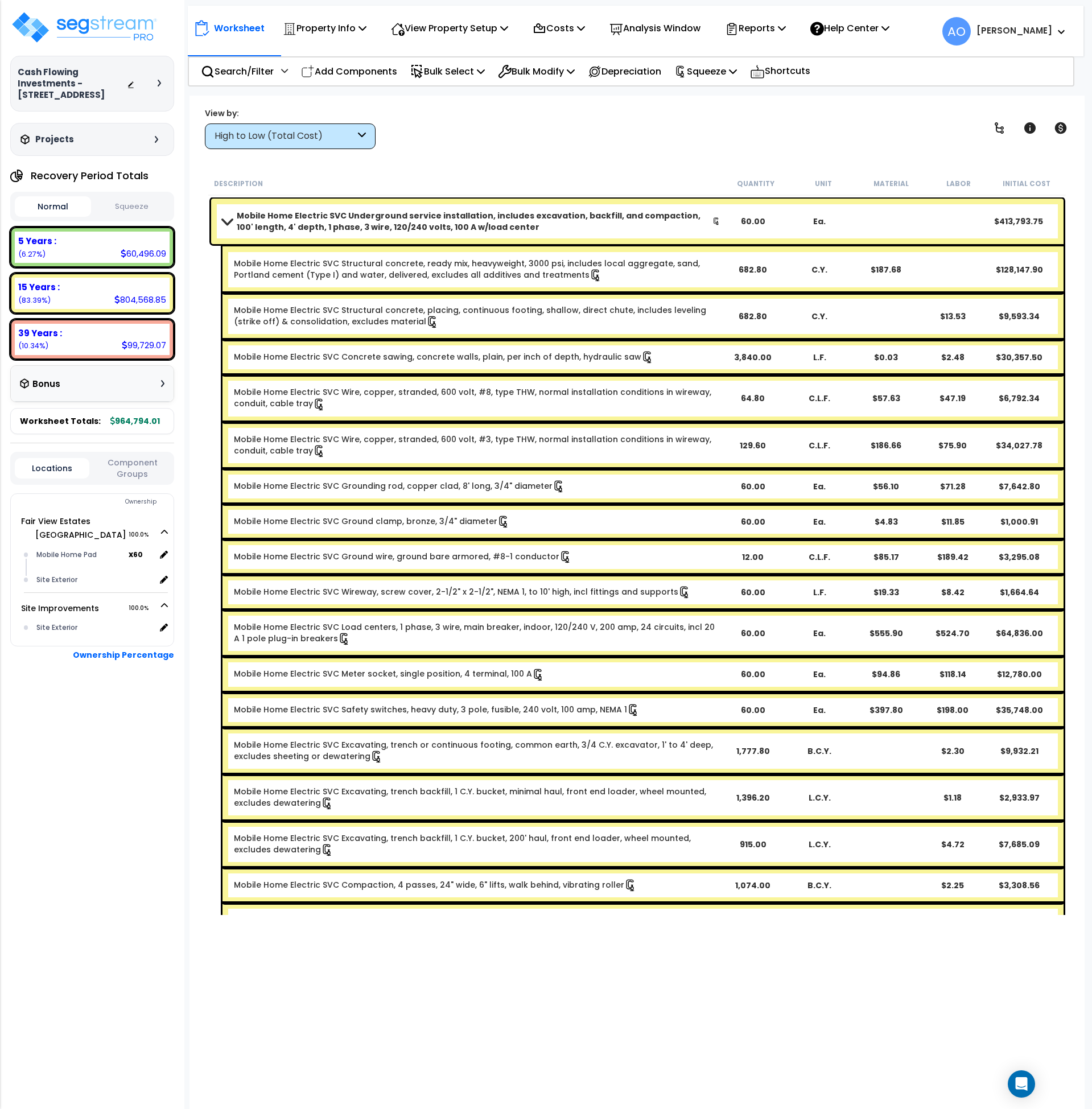
click at [330, 226] on b "Mobile Home Electric SVC Underground service installation, includes excavation,…" at bounding box center [475, 221] width 476 height 23
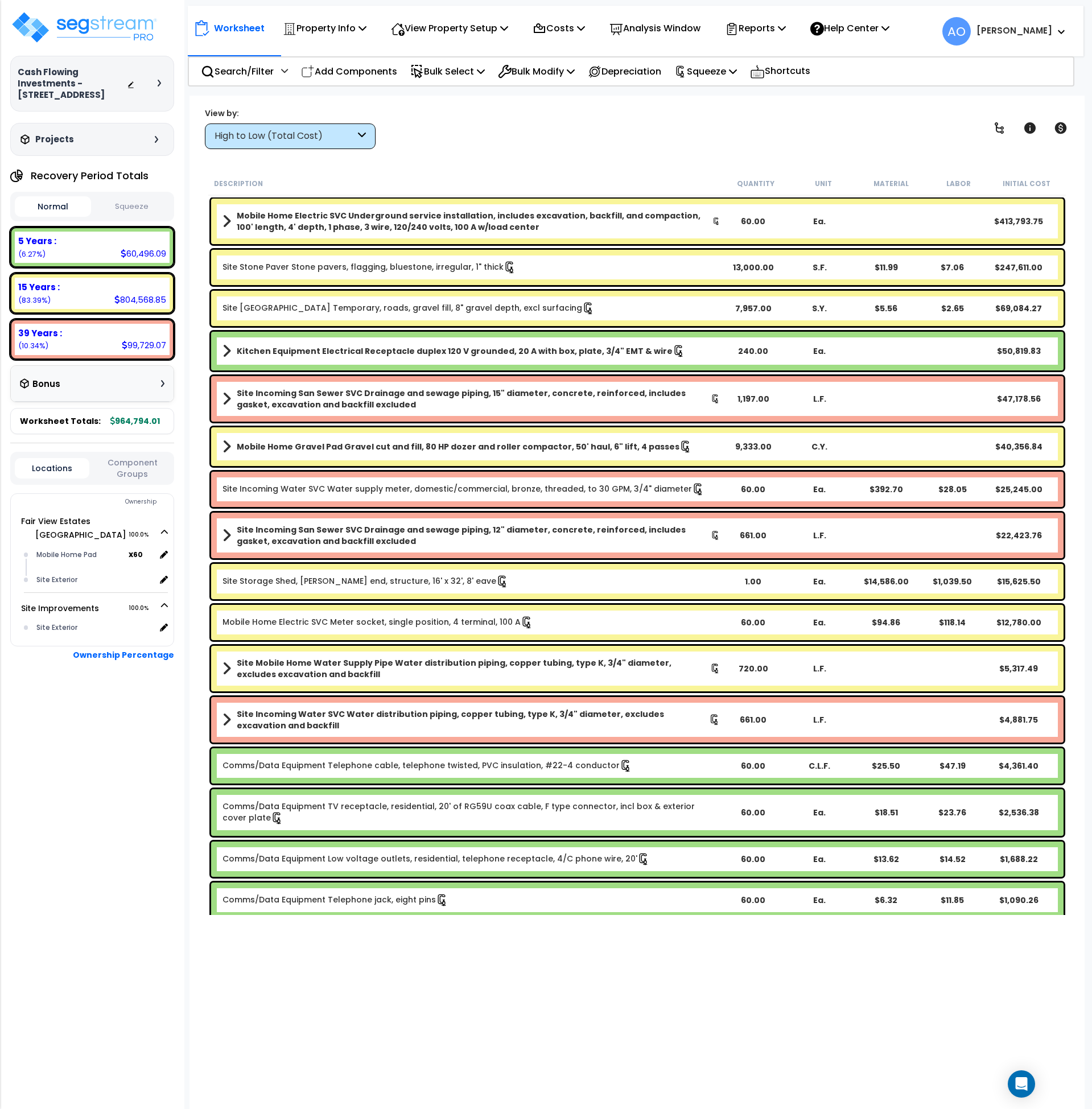
click at [366, 265] on link "Site Stone Paver Stone pavers, flagging, bluestone, irregular, 1" thick" at bounding box center [370, 267] width 294 height 13
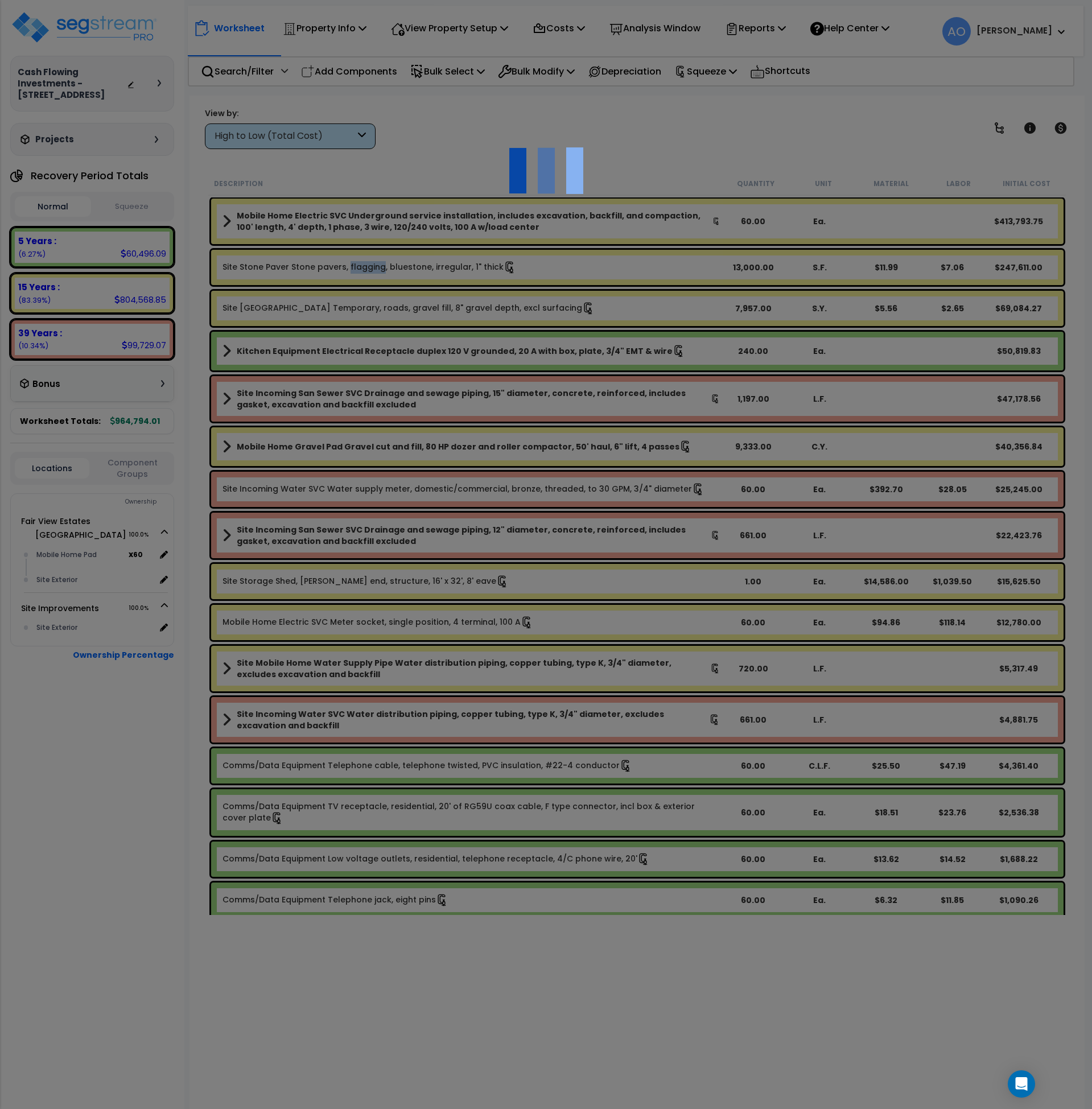
select select "46285"
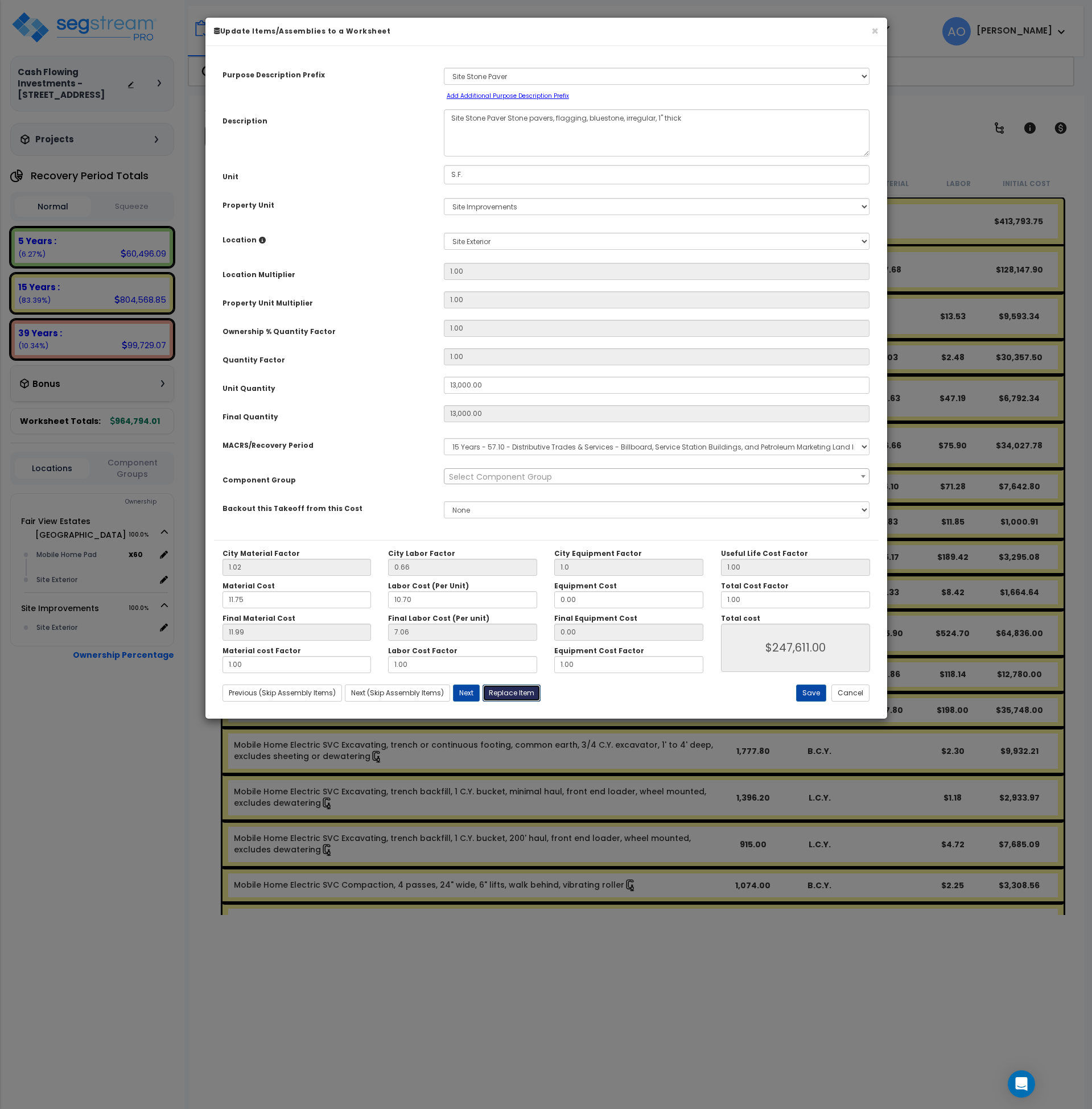
click at [509, 690] on button "Replace Item" at bounding box center [511, 692] width 58 height 17
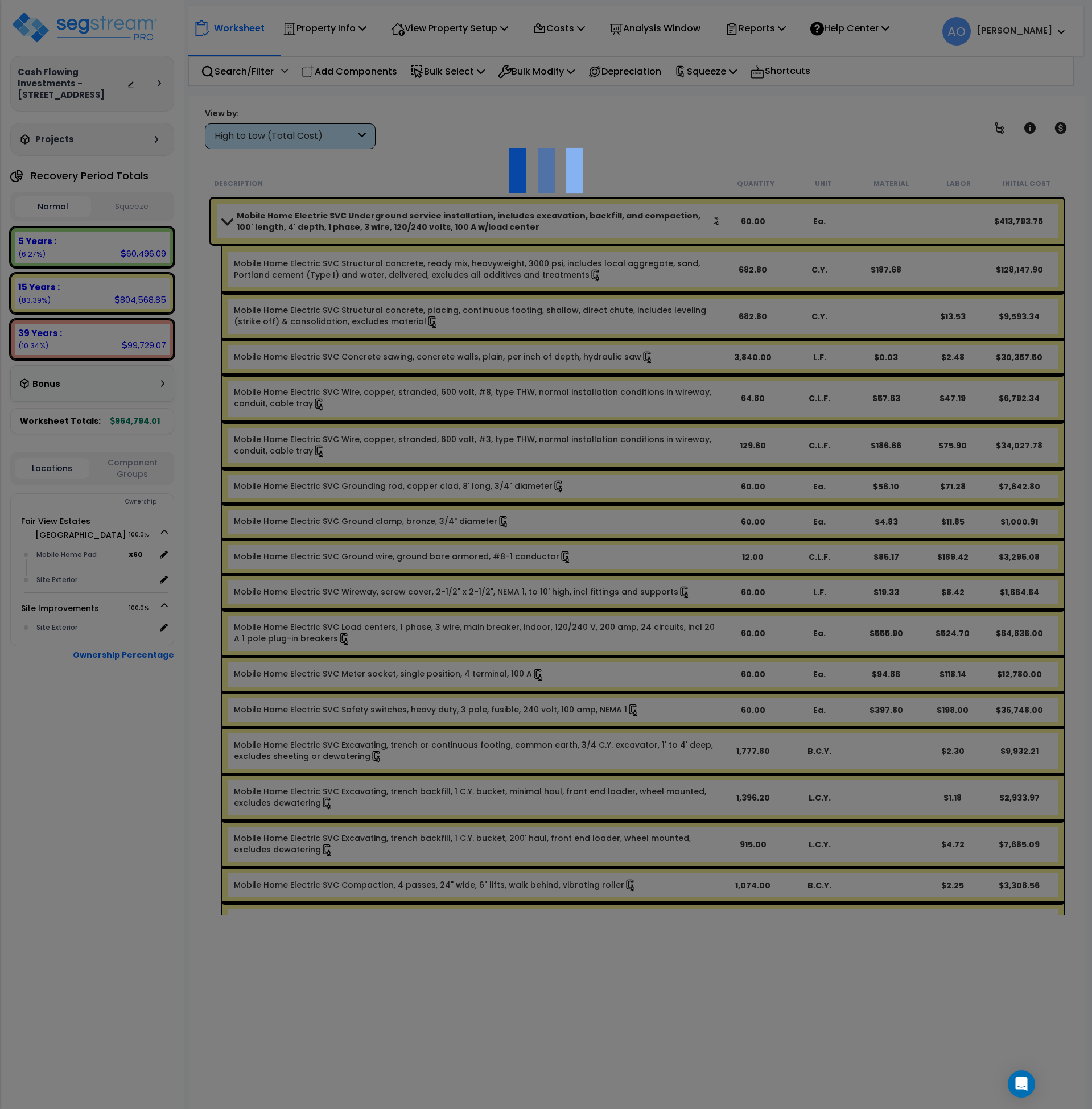
type input "13000"
type input "S.F."
select select "167034"
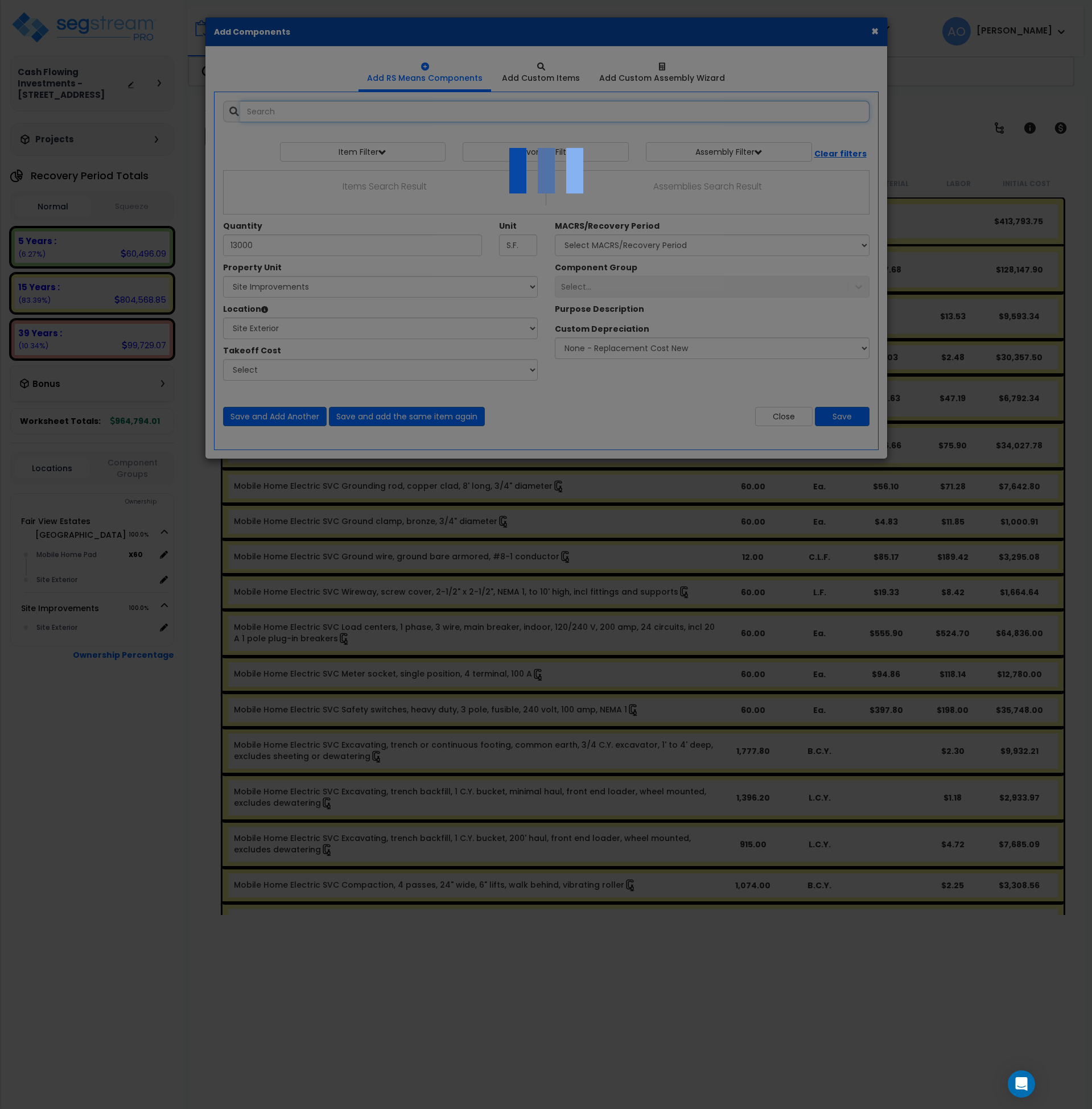
select select "462"
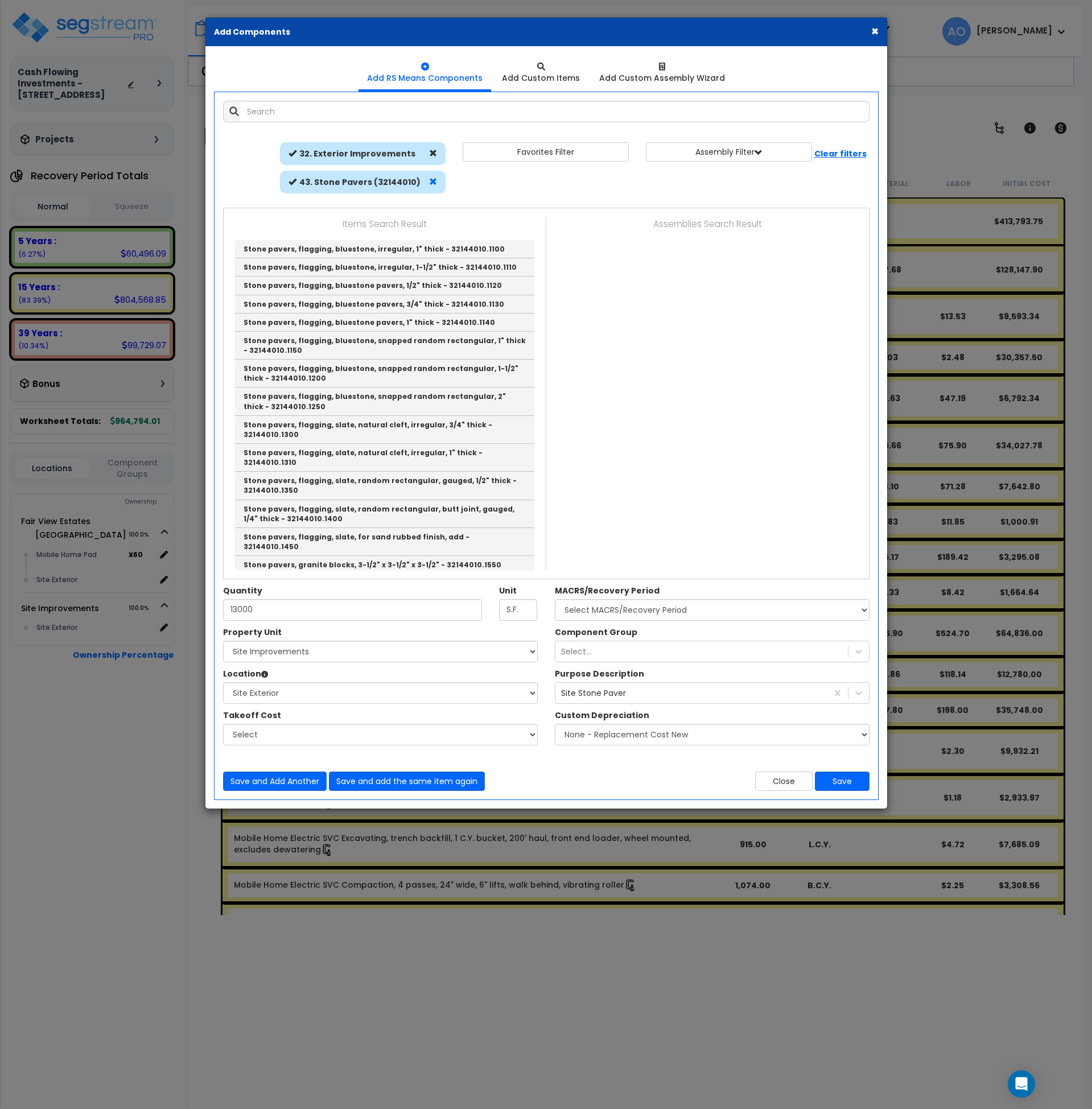
click at [437, 184] on span at bounding box center [433, 181] width 8 height 8
select select
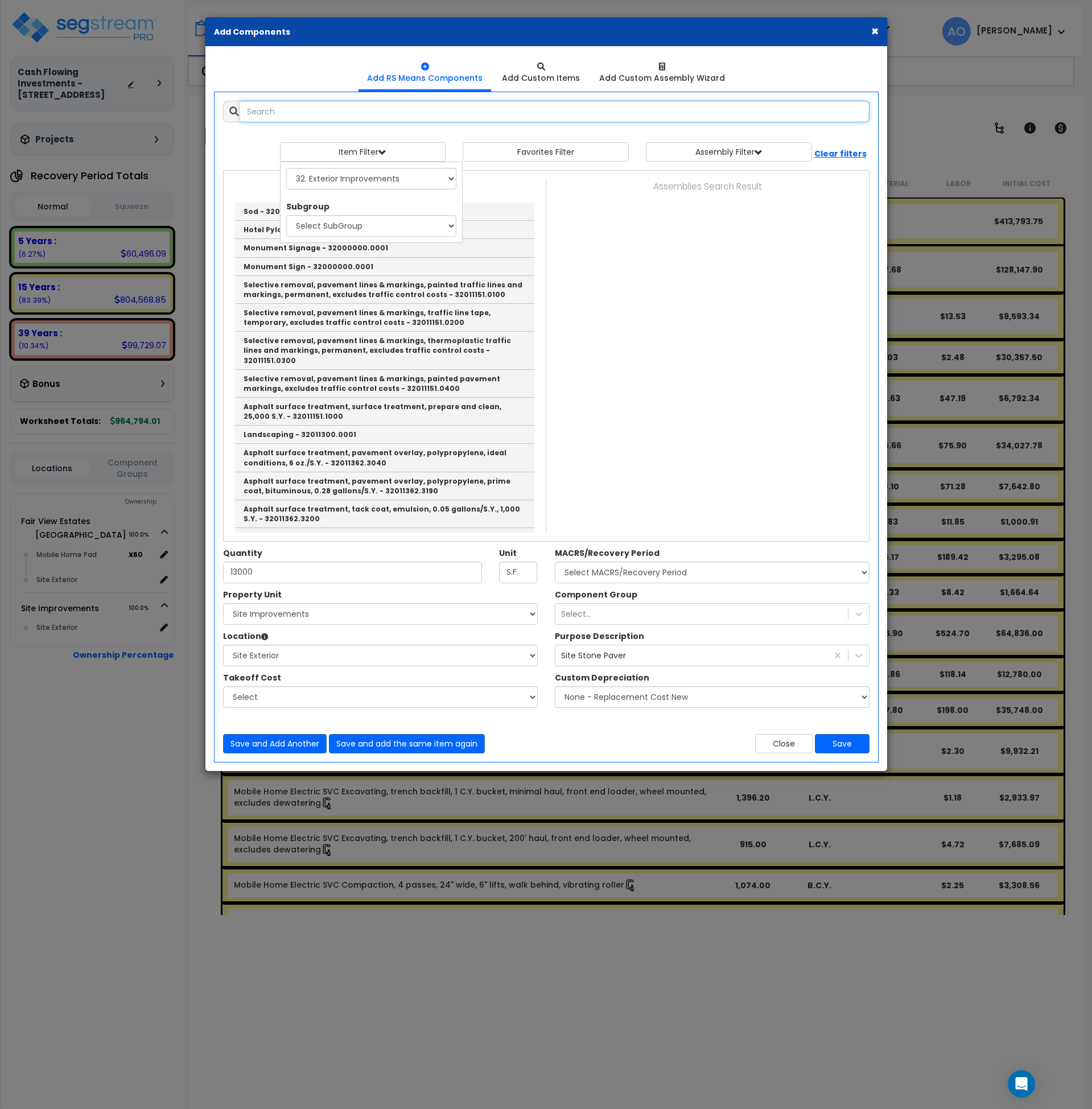
click at [298, 107] on input "text" at bounding box center [555, 111] width 629 height 22
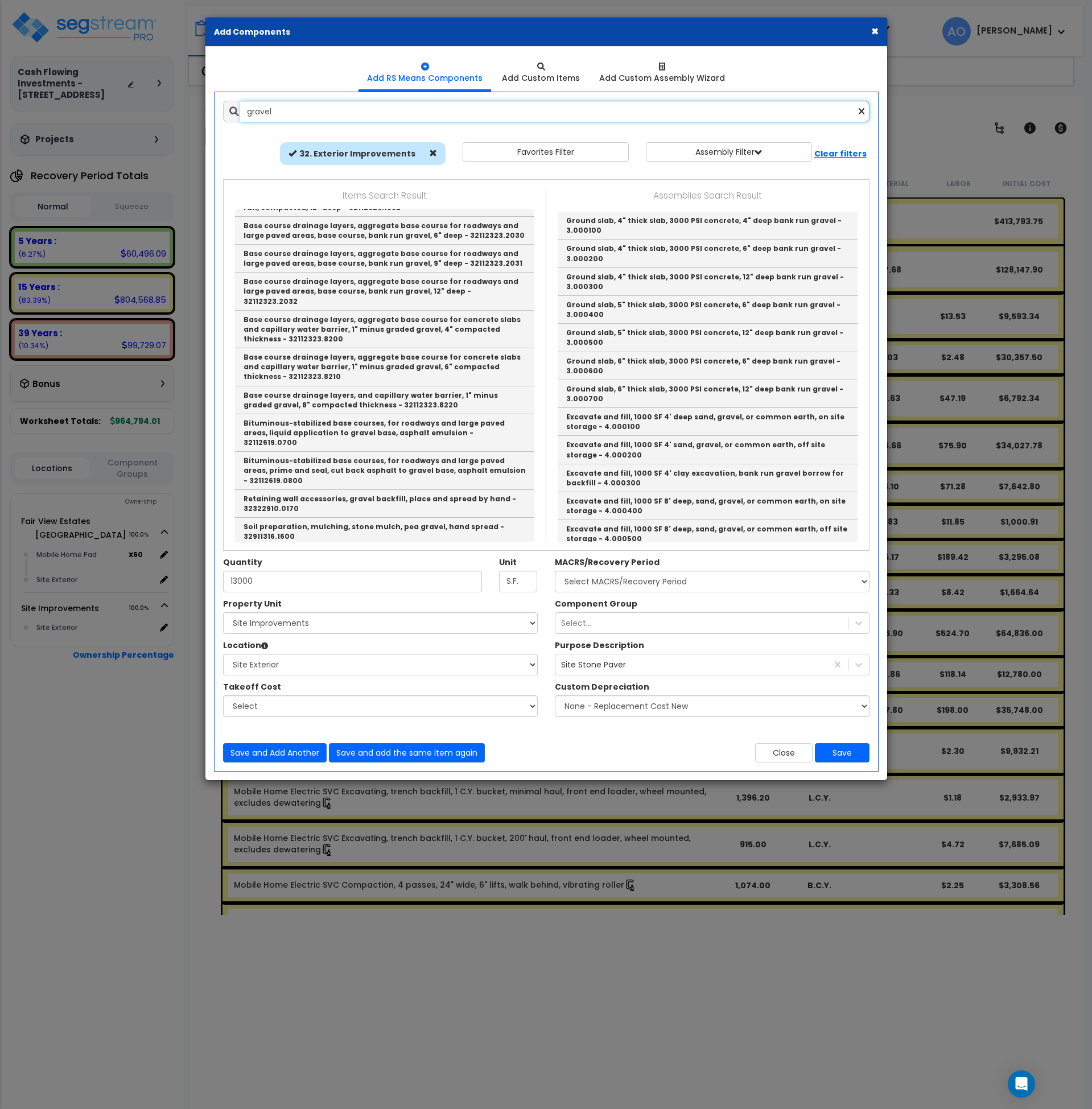
scroll to position [330, 0]
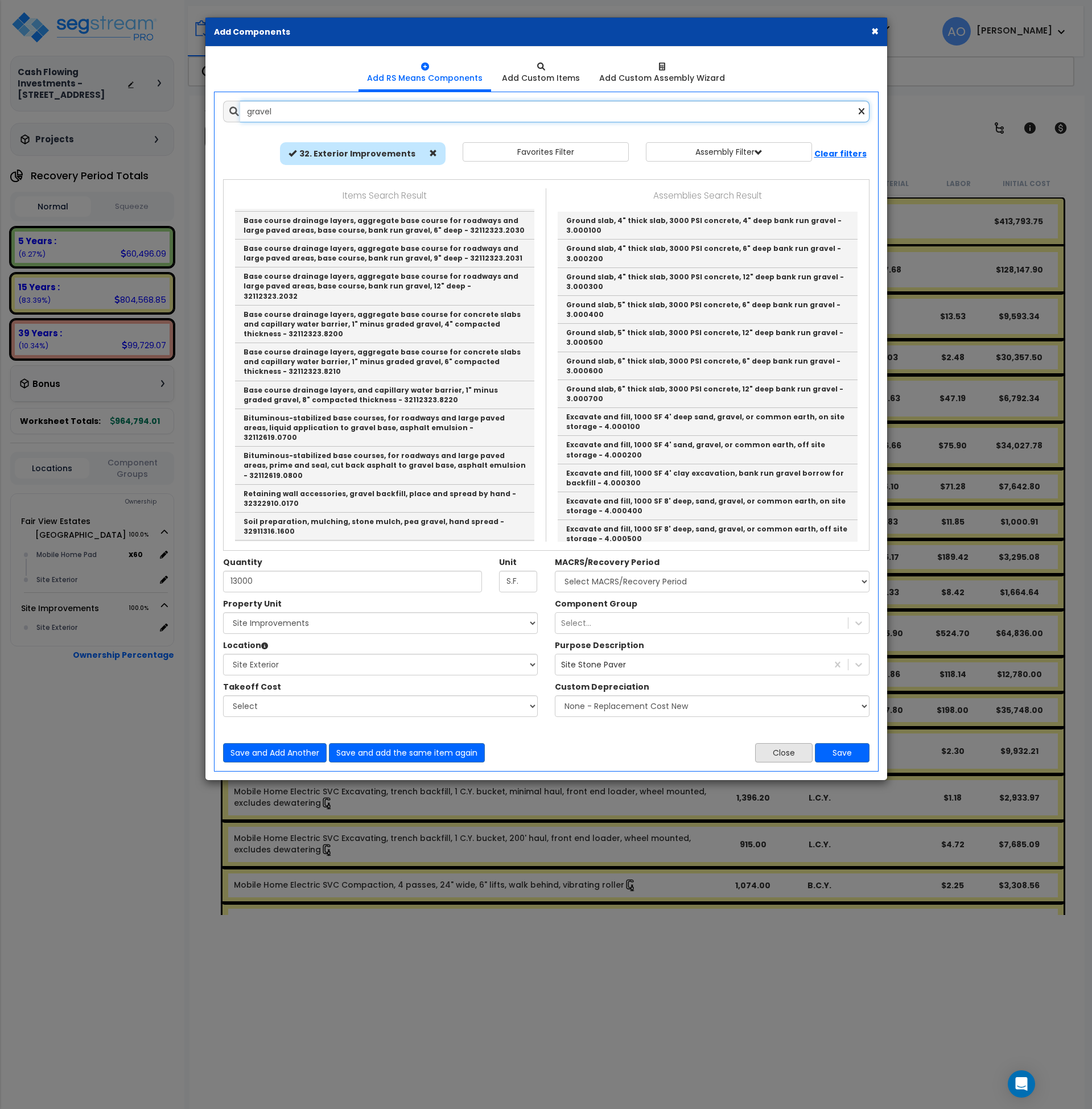
type input "gravel"
click at [783, 753] on button "Close" at bounding box center [784, 753] width 57 height 19
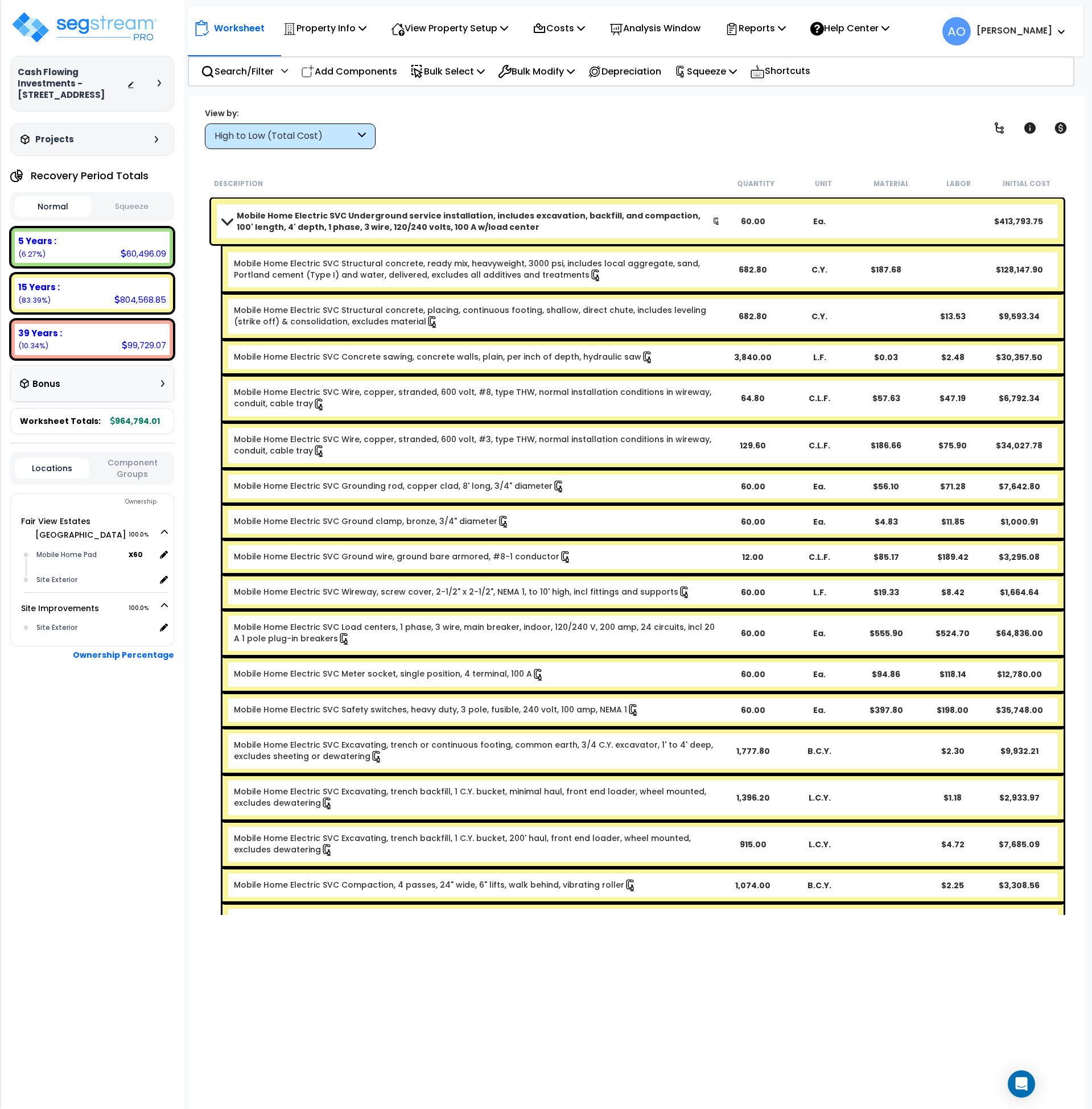
click at [296, 196] on div "Mobile Home Electric SVC Underground service installation, includes excavation,…" at bounding box center [637, 621] width 858 height 851
click at [301, 217] on b "Mobile Home Electric SVC Underground service installation, includes excavation,…" at bounding box center [475, 221] width 476 height 23
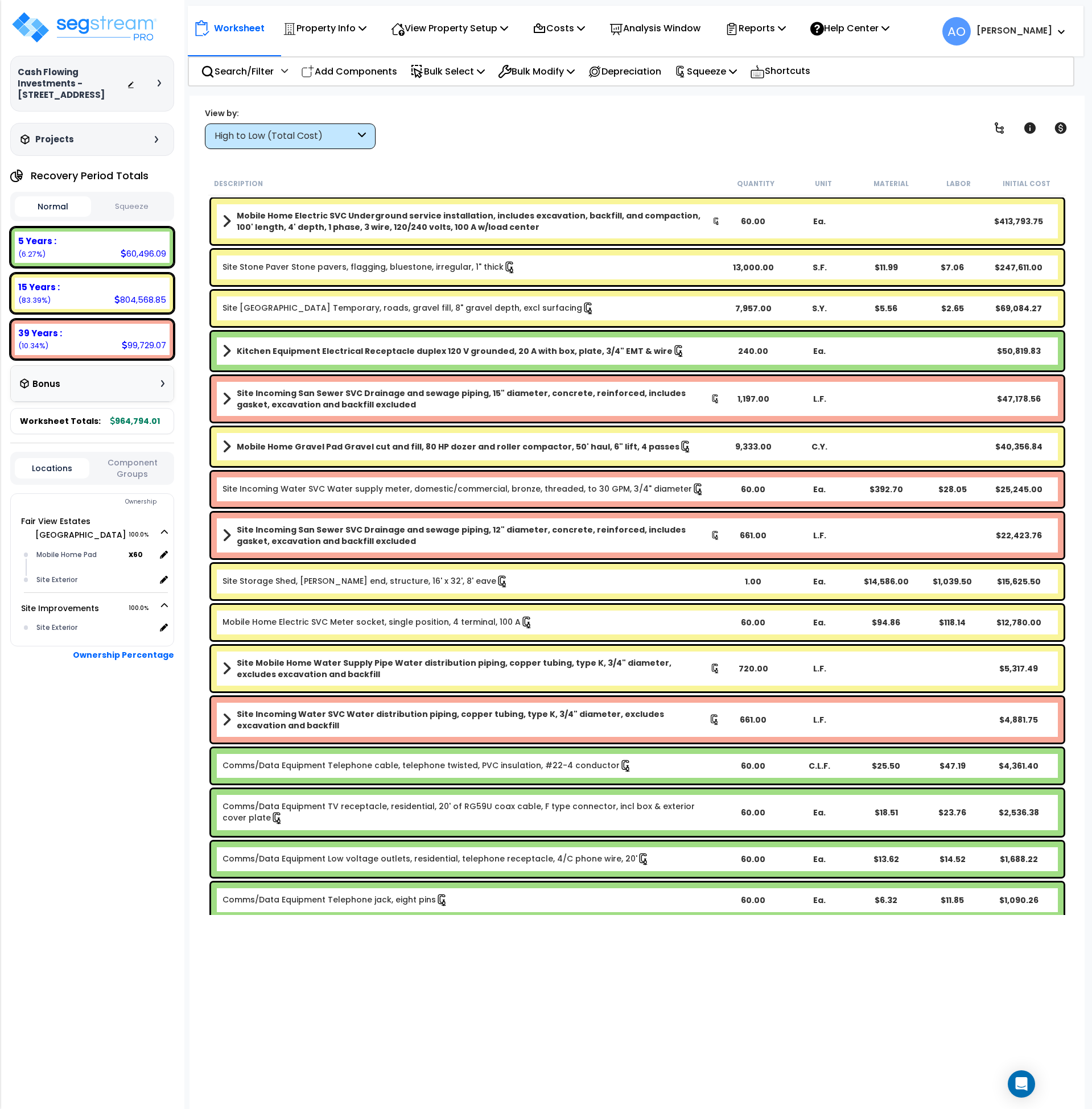
click at [378, 667] on b "Site Mobile Home Water Supply Pipe Water distribution piping, copper tubing, ty…" at bounding box center [473, 668] width 473 height 23
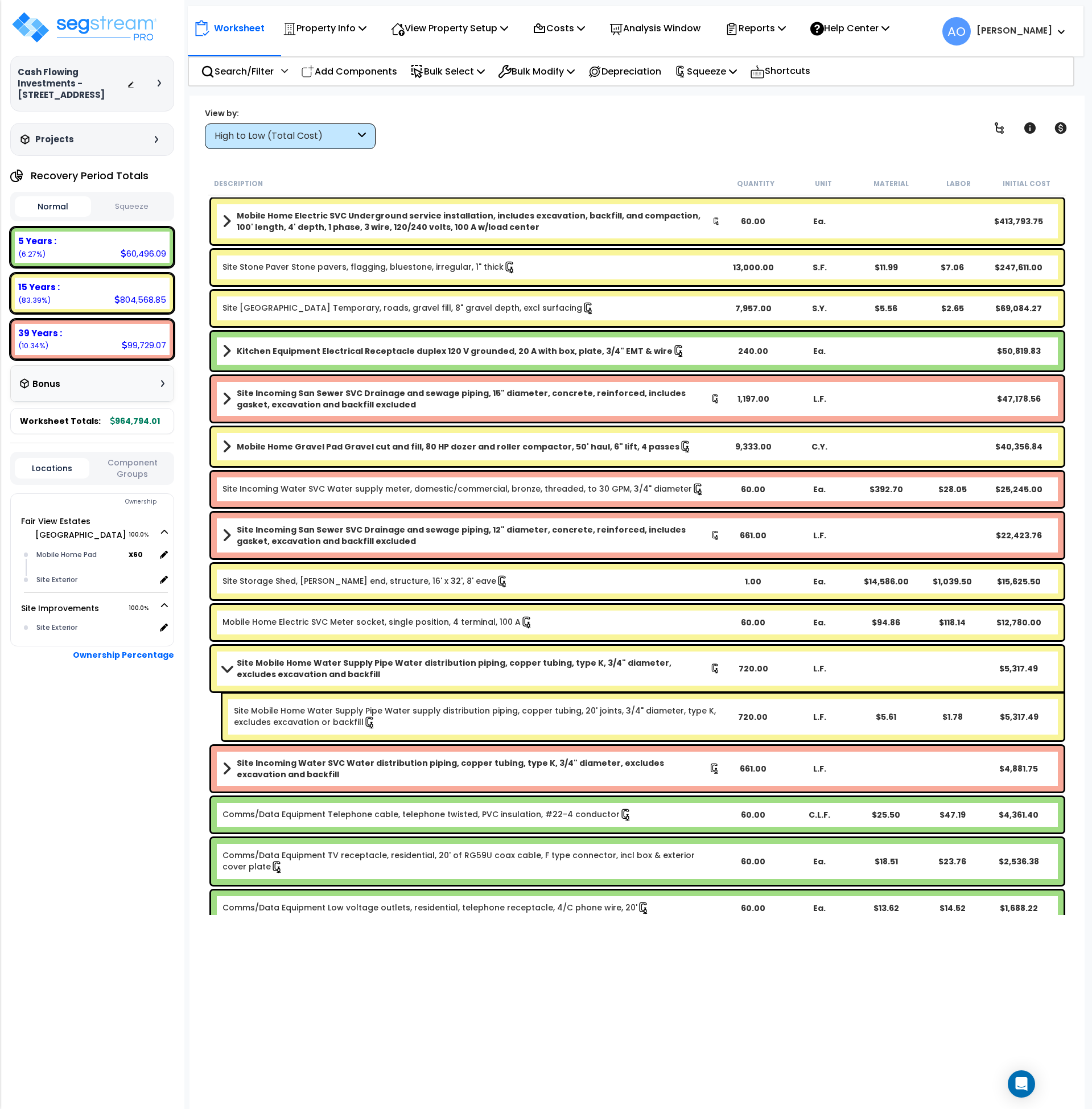
click at [378, 667] on b "Site Mobile Home Water Supply Pipe Water distribution piping, copper tubing, ty…" at bounding box center [473, 668] width 473 height 23
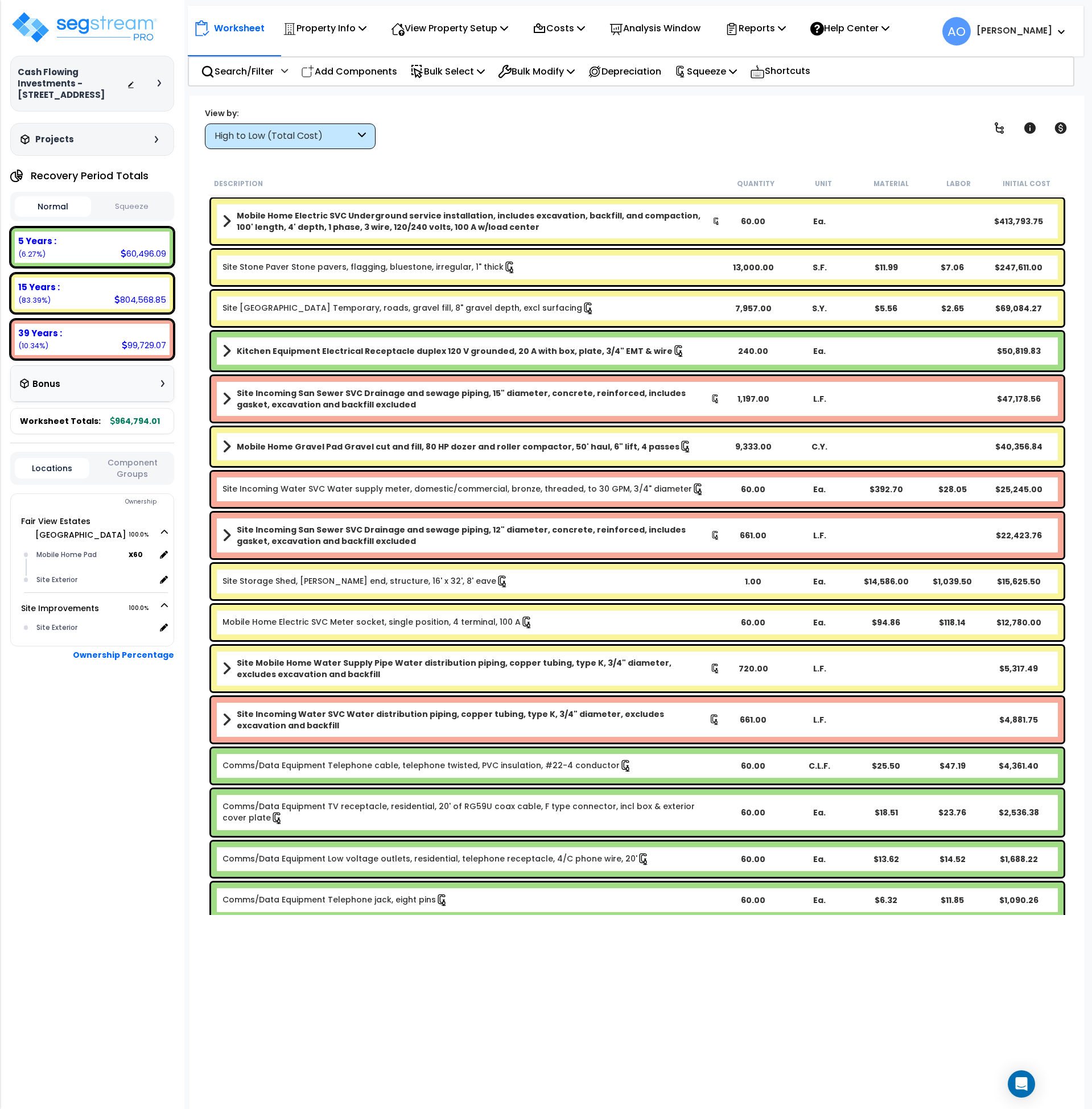
click at [382, 390] on b "Site Incoming San Sewer SVC Drainage and sewage piping, 15" diameter, concrete,…" at bounding box center [474, 398] width 474 height 23
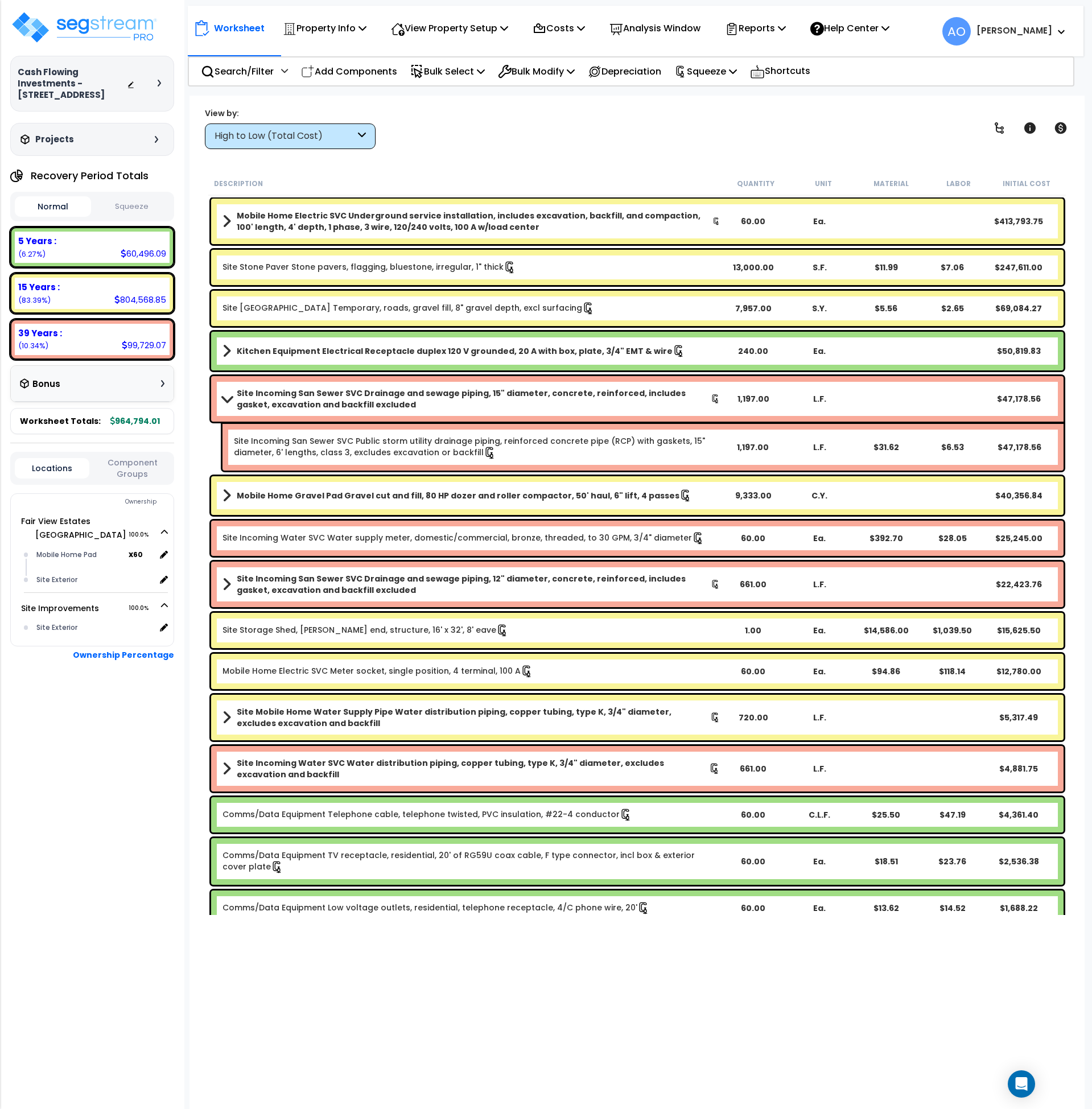
click at [361, 310] on link "Site [GEOGRAPHIC_DATA] Temporary, roads, gravel fill, 8" gravel depth, excl sur…" at bounding box center [409, 308] width 372 height 13
click at [384, 262] on link "Site Stone Paver Stone pavers, flagging, bluestone, irregular, 1" thick" at bounding box center [370, 267] width 294 height 13
click at [366, 347] on b "Kitchen Equipment Electrical Receptacle duplex 120 V grounded, 20 A with box, p…" at bounding box center [455, 351] width 436 height 11
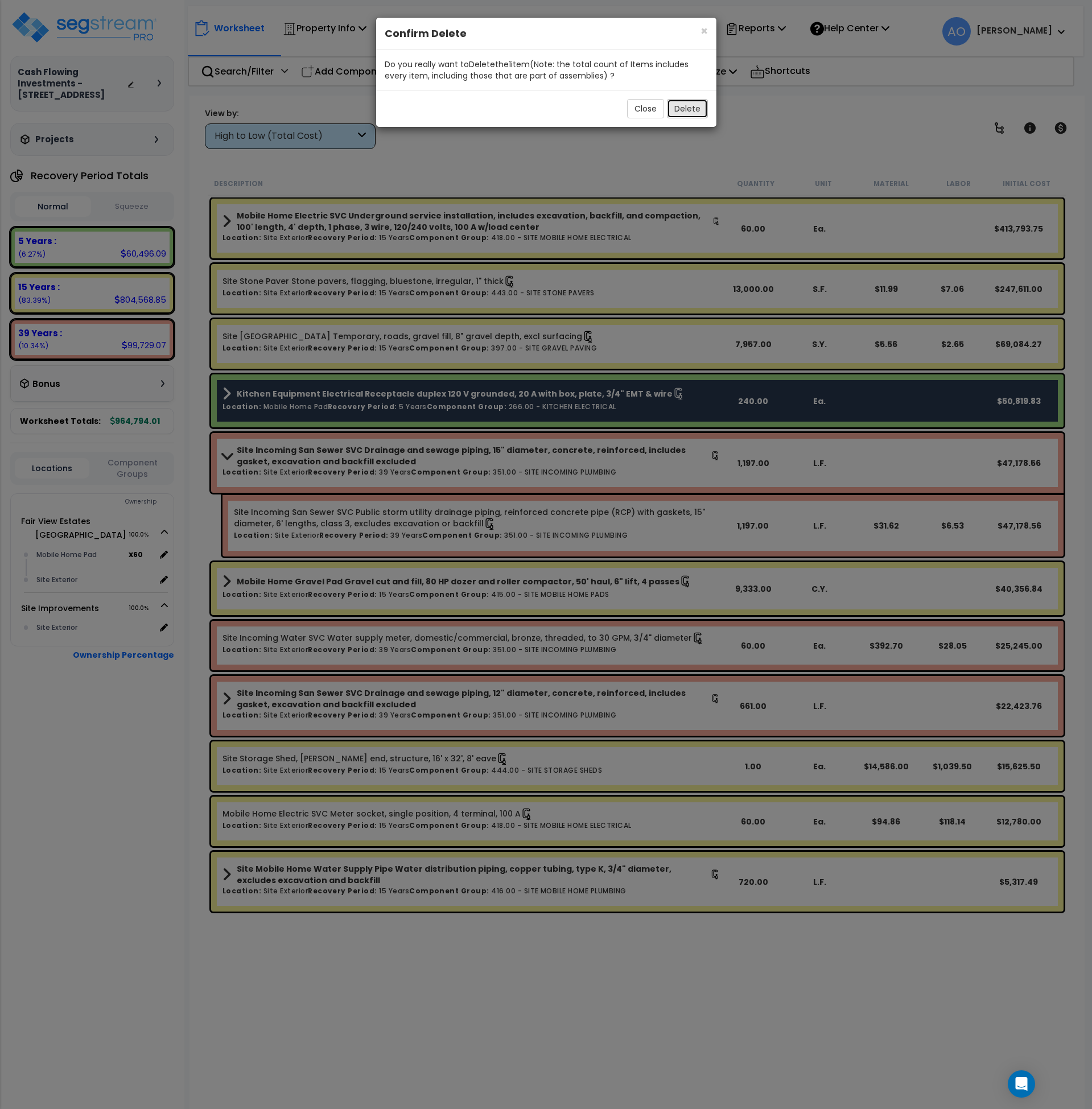
click at [698, 109] on button "Delete" at bounding box center [686, 109] width 41 height 19
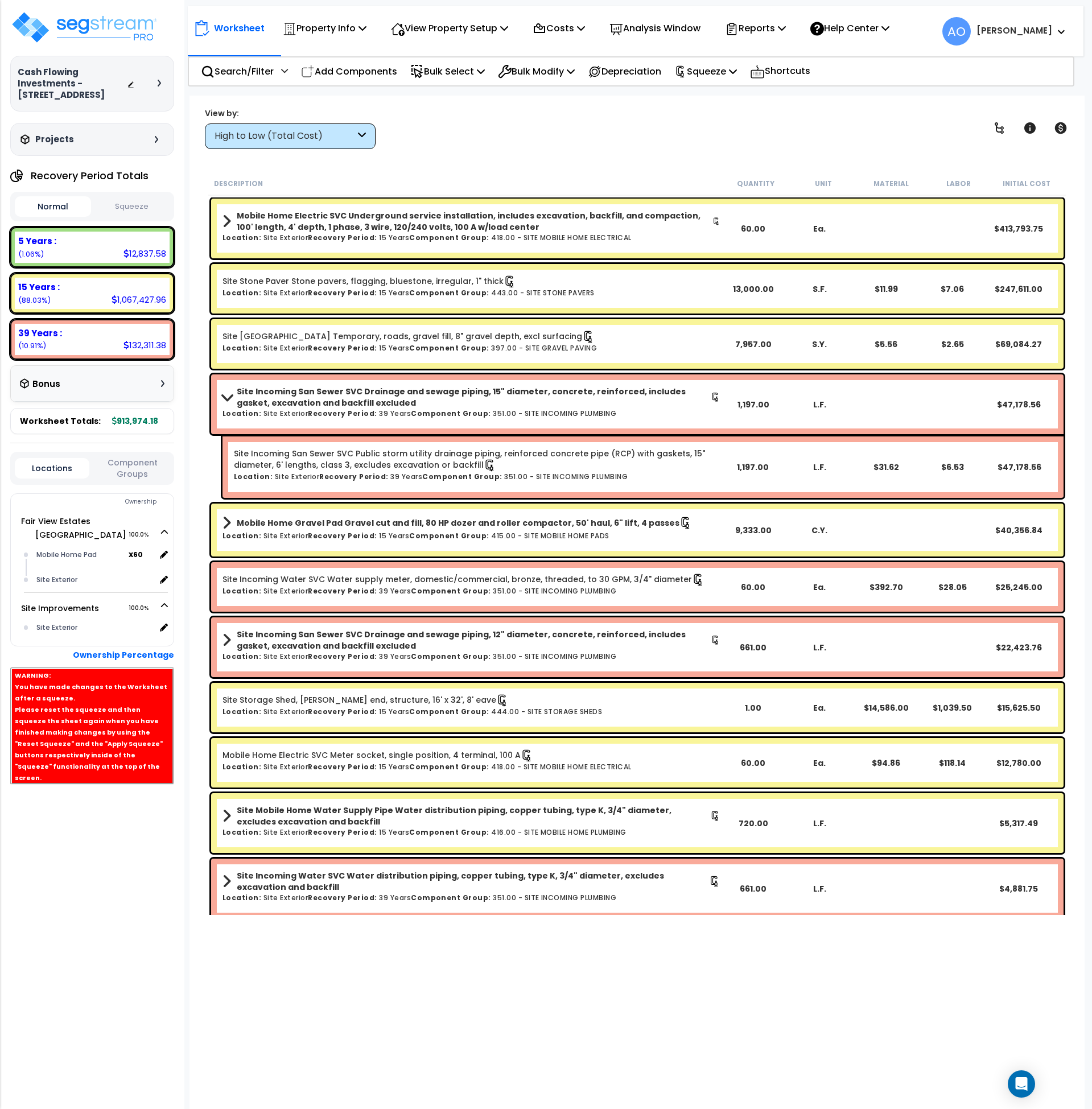
click at [248, 134] on div "High to Low (Total Cost)" at bounding box center [285, 137] width 140 height 13
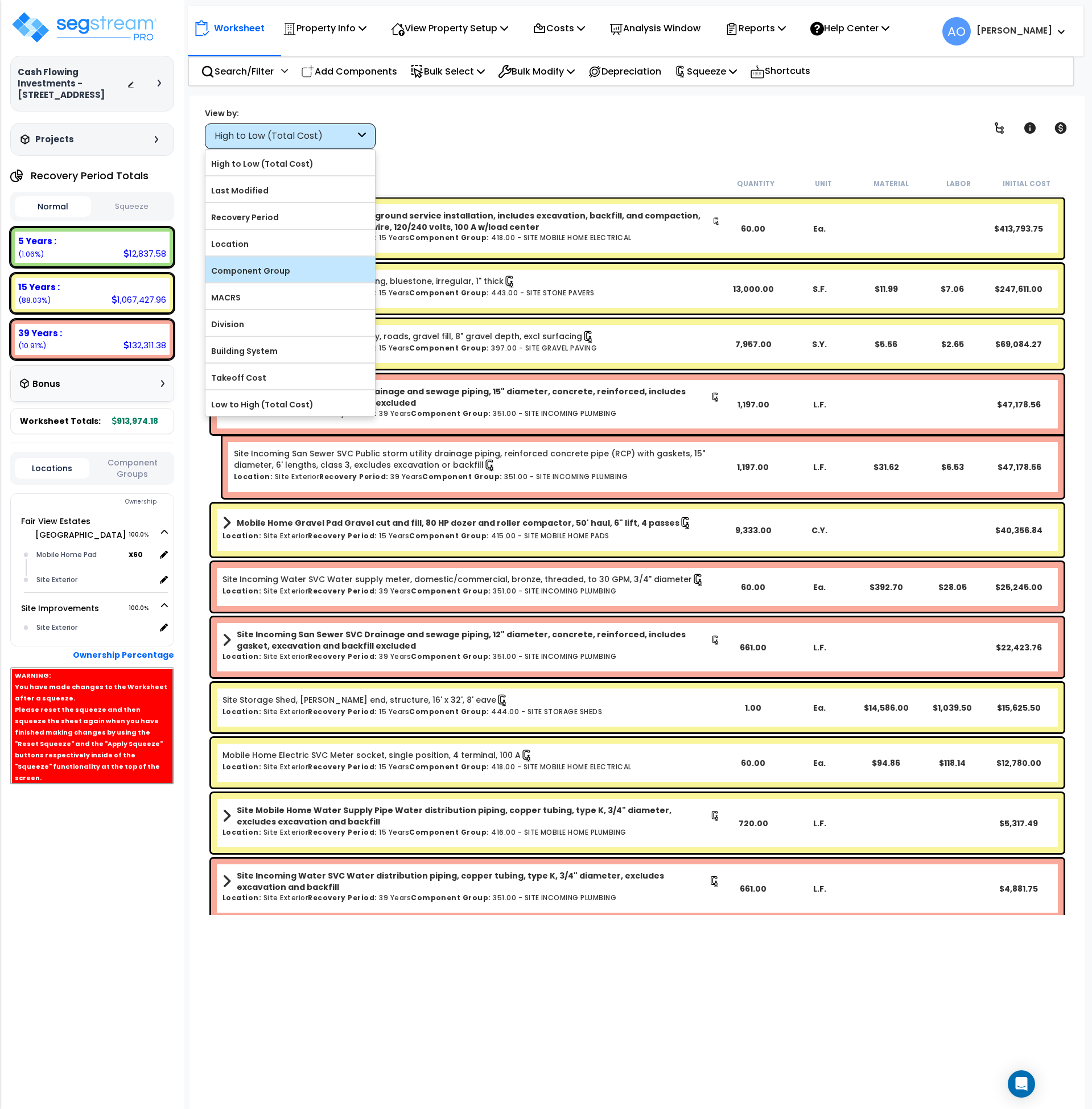
click at [265, 269] on label "Component Group" at bounding box center [290, 271] width 169 height 17
click at [0, 0] on input "Component Group" at bounding box center [0, 0] width 0 height 0
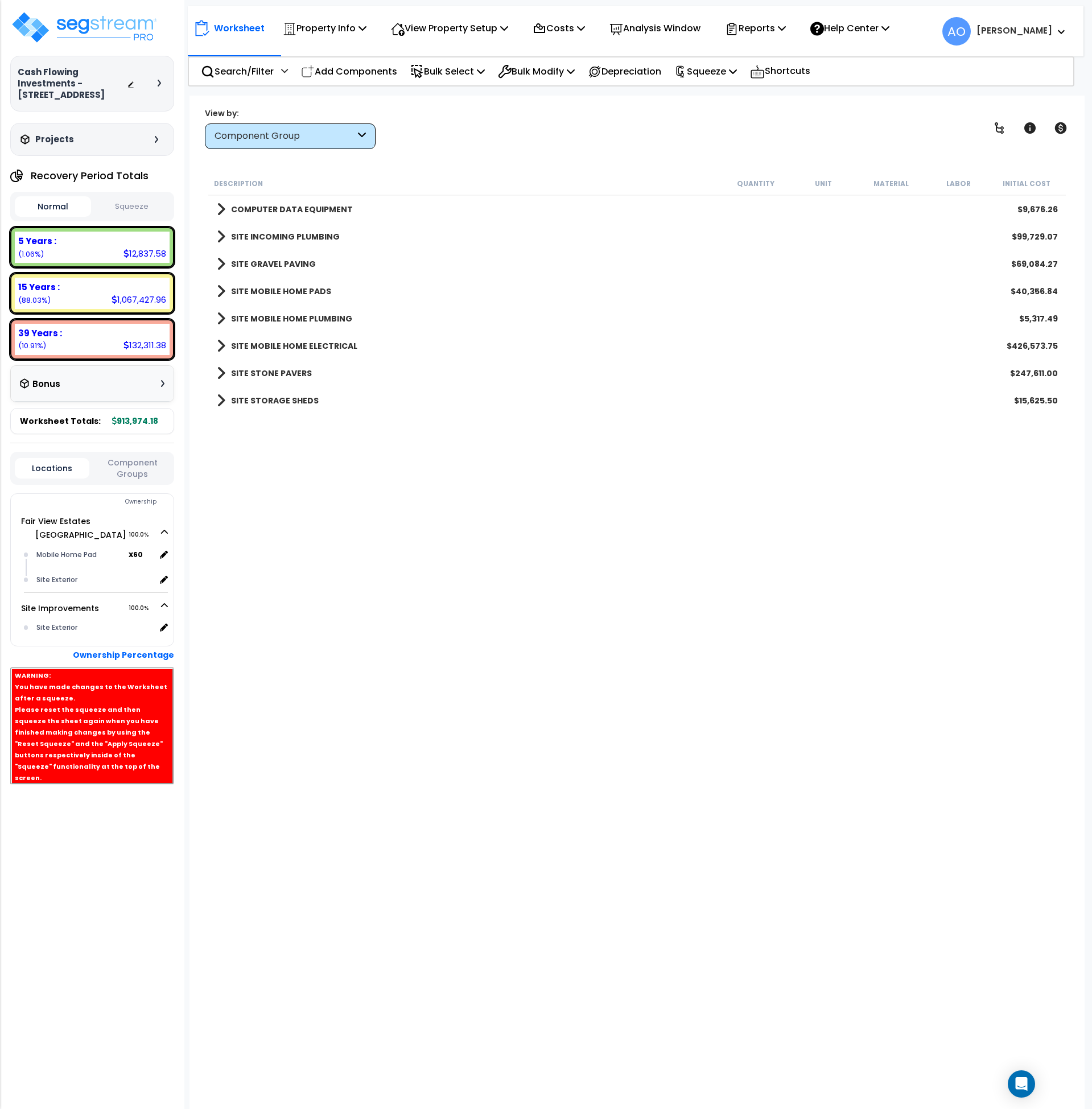
click at [326, 344] on b "SITE MOBILE HOME ELECTRICAL" at bounding box center [294, 346] width 126 height 11
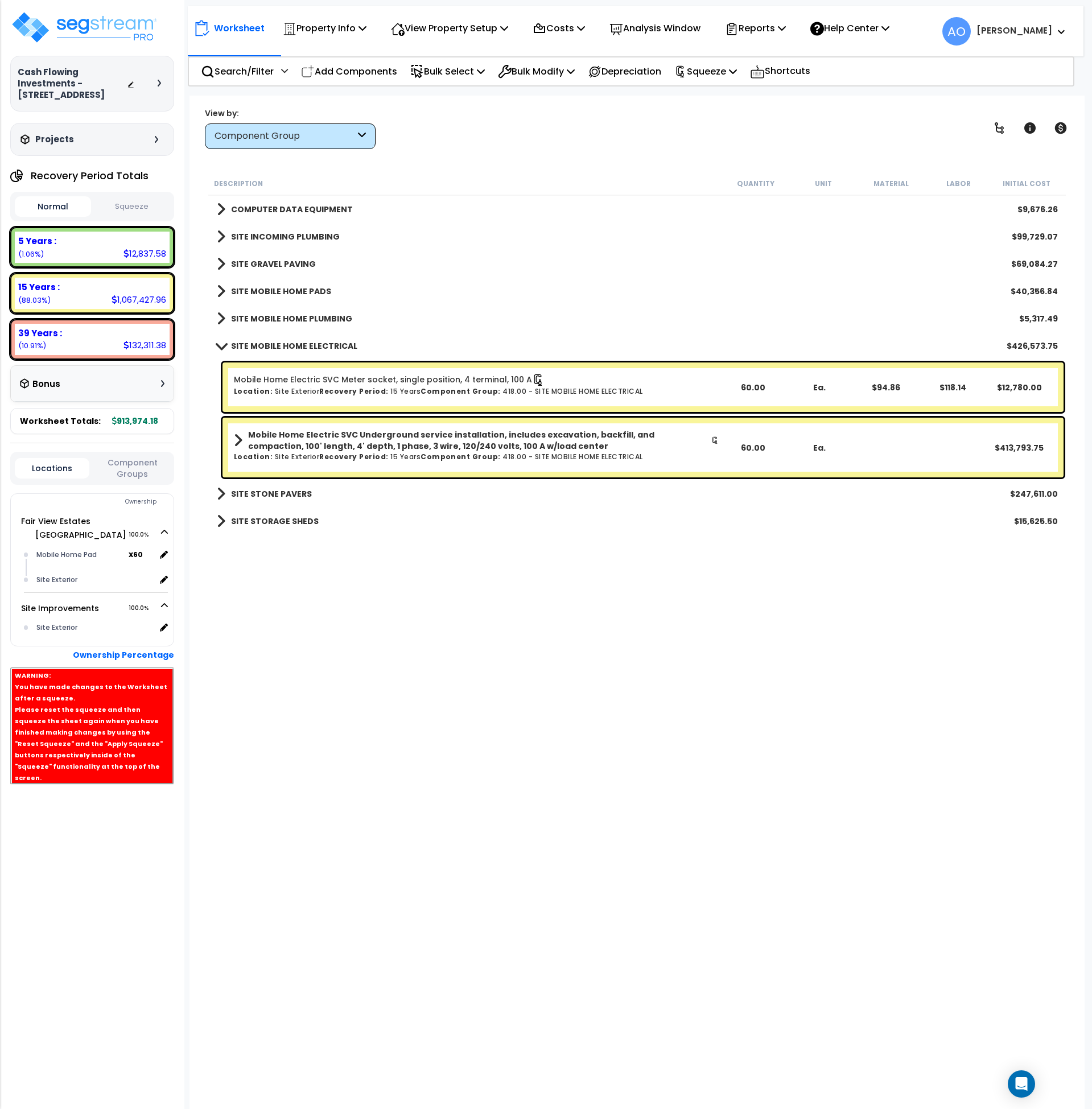
click at [136, 197] on button "Squeeze" at bounding box center [133, 207] width 77 height 20
click at [394, 394] on h6 "Location: Site Exterior Recovery Period: 15 Years Component Group: 418.00 - SIT…" at bounding box center [477, 390] width 485 height 7
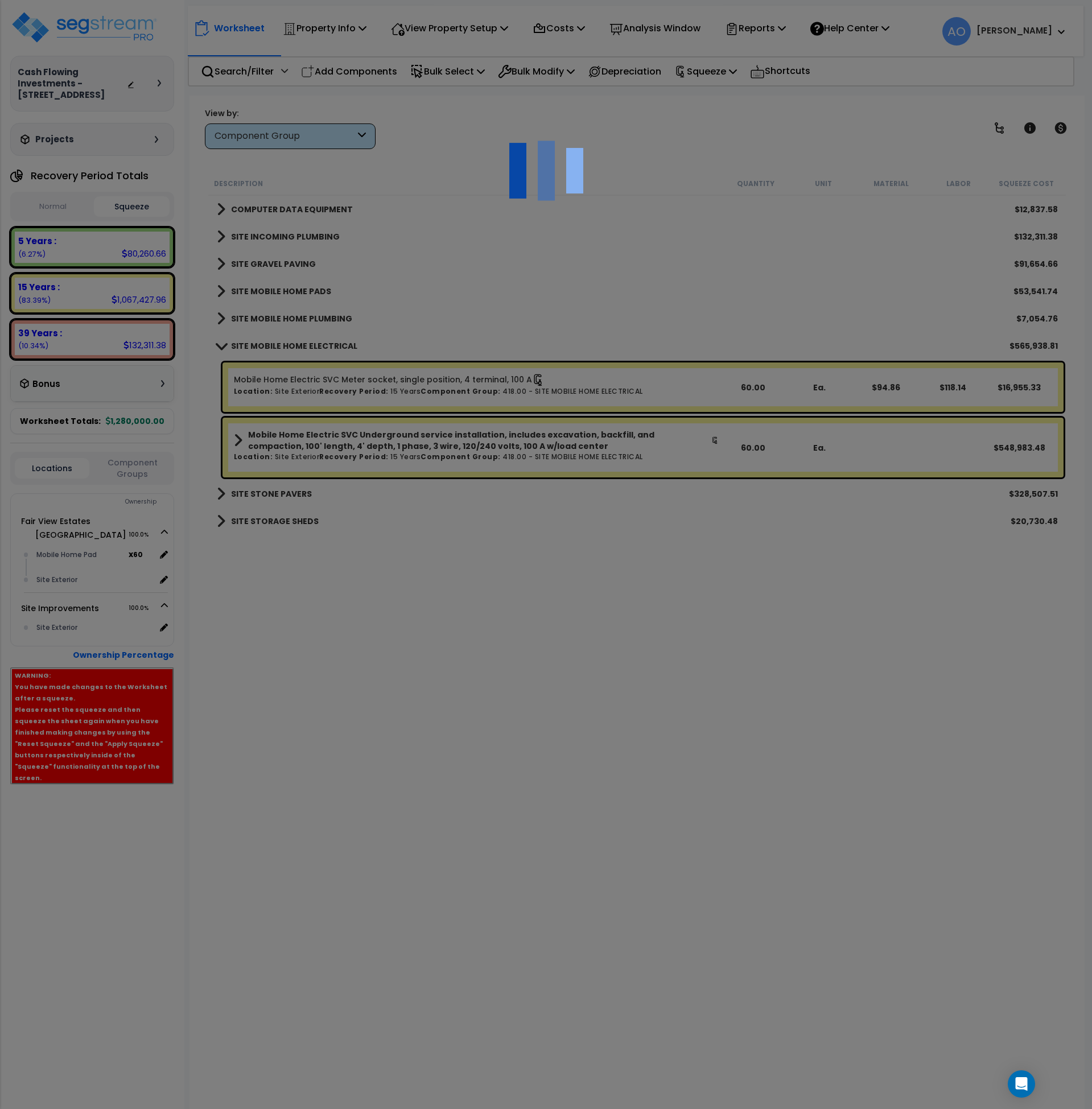
select select "46285"
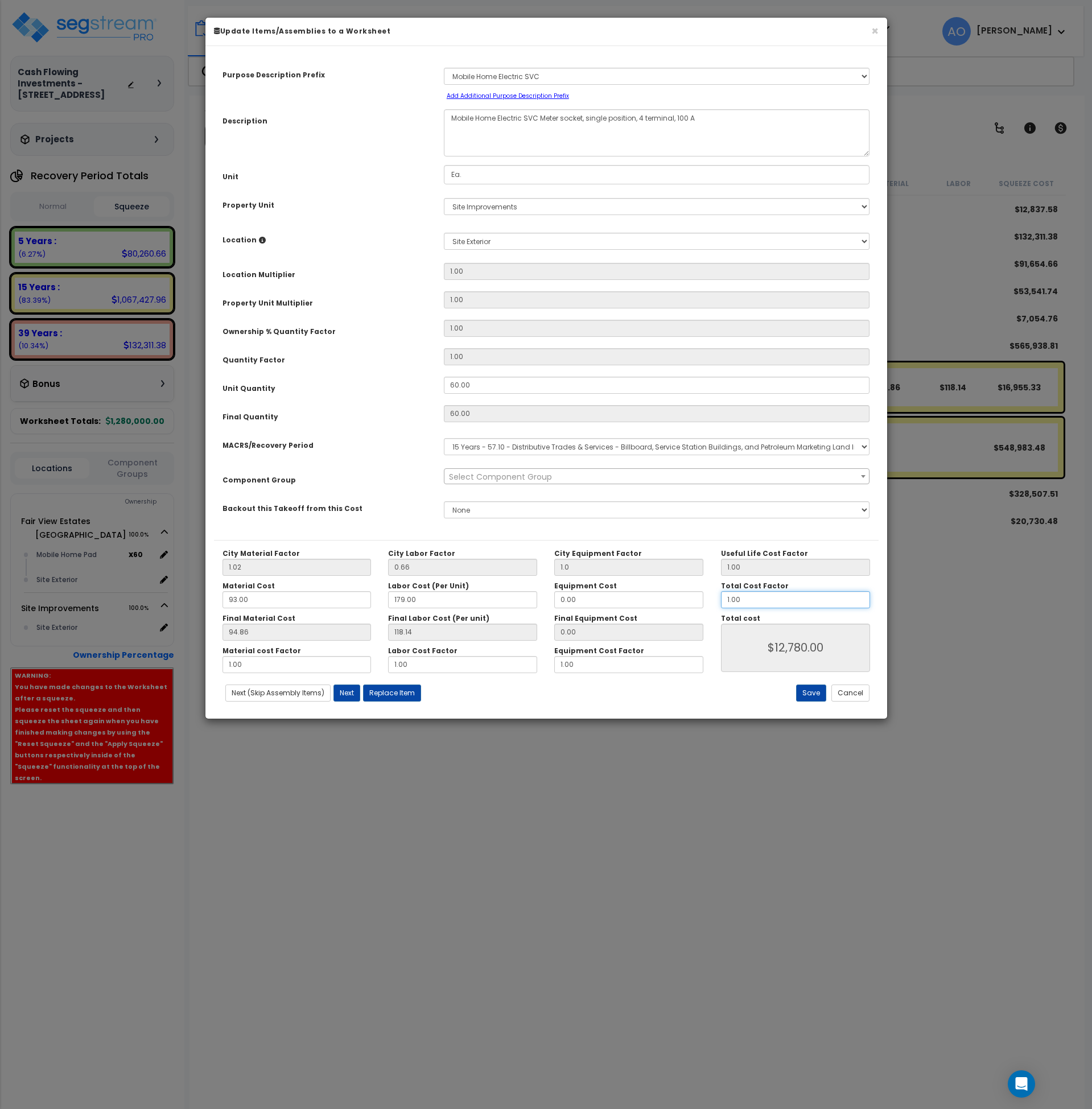
drag, startPoint x: 772, startPoint y: 603, endPoint x: 688, endPoint y: 595, distance: 84.4
click at [688, 595] on div "City Material Factor 1.02 City Labor Factor 0.66 City Equipment Factor 1.0 Mate…" at bounding box center [546, 611] width 665 height 124
type input "2"
type input "$25,560.00"
type input "2"
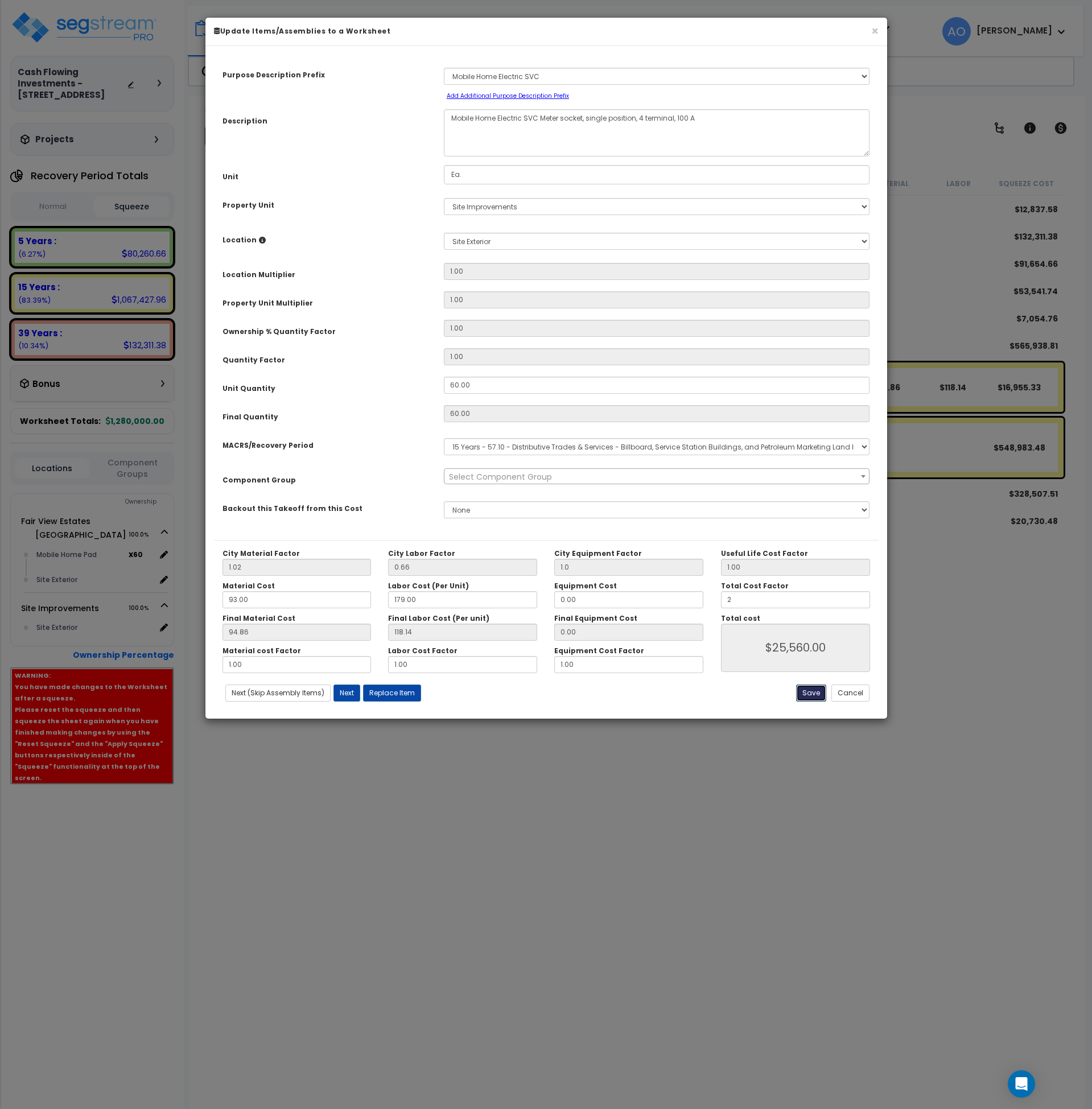
type input "$25,560.00"
click at [817, 692] on button "Save" at bounding box center [811, 692] width 30 height 17
type input "1.00"
type input "2.00"
type input "25560.00"
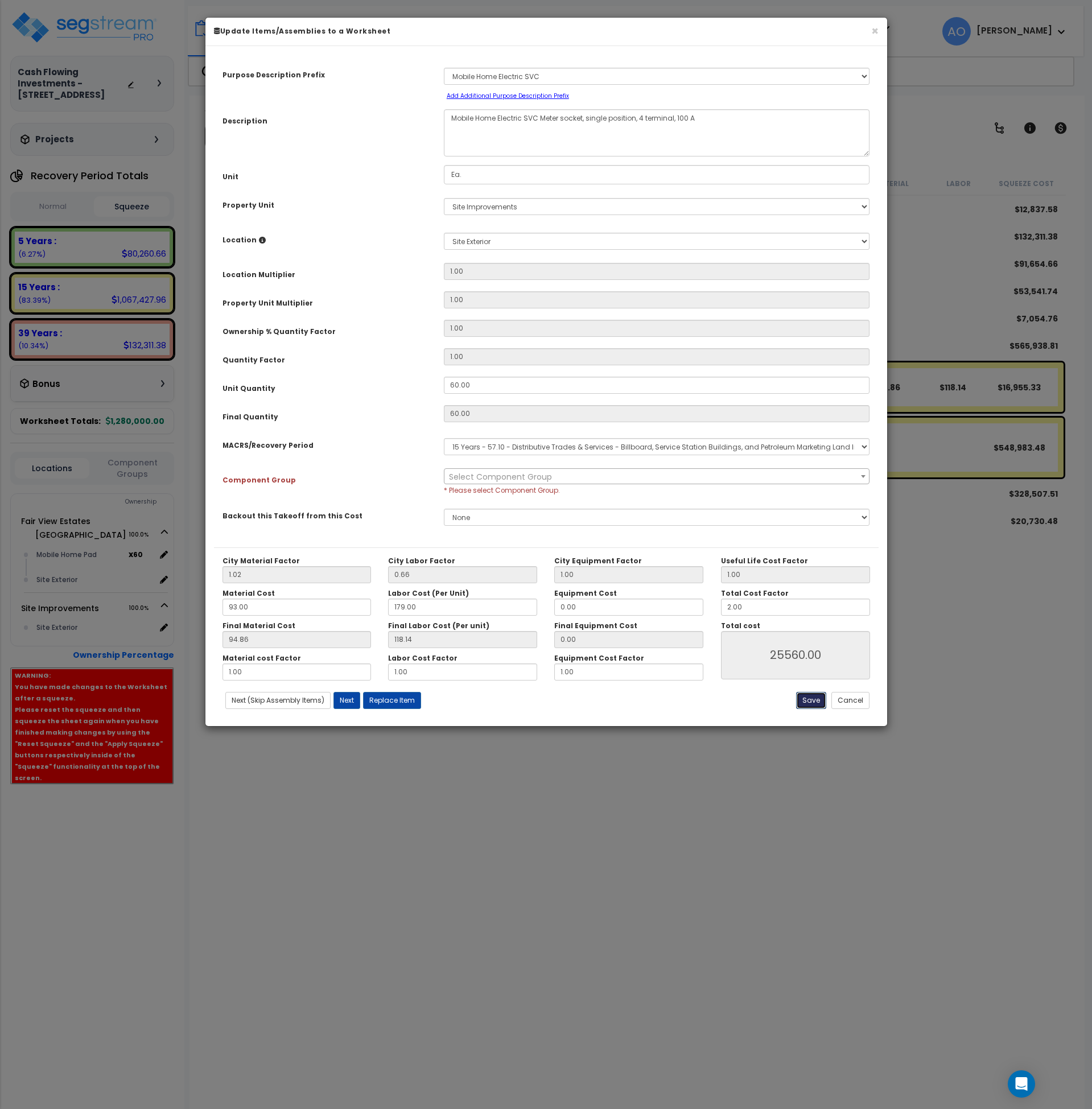
click at [813, 700] on button "Save" at bounding box center [811, 700] width 30 height 17
click at [877, 29] on button "×" at bounding box center [874, 30] width 7 height 12
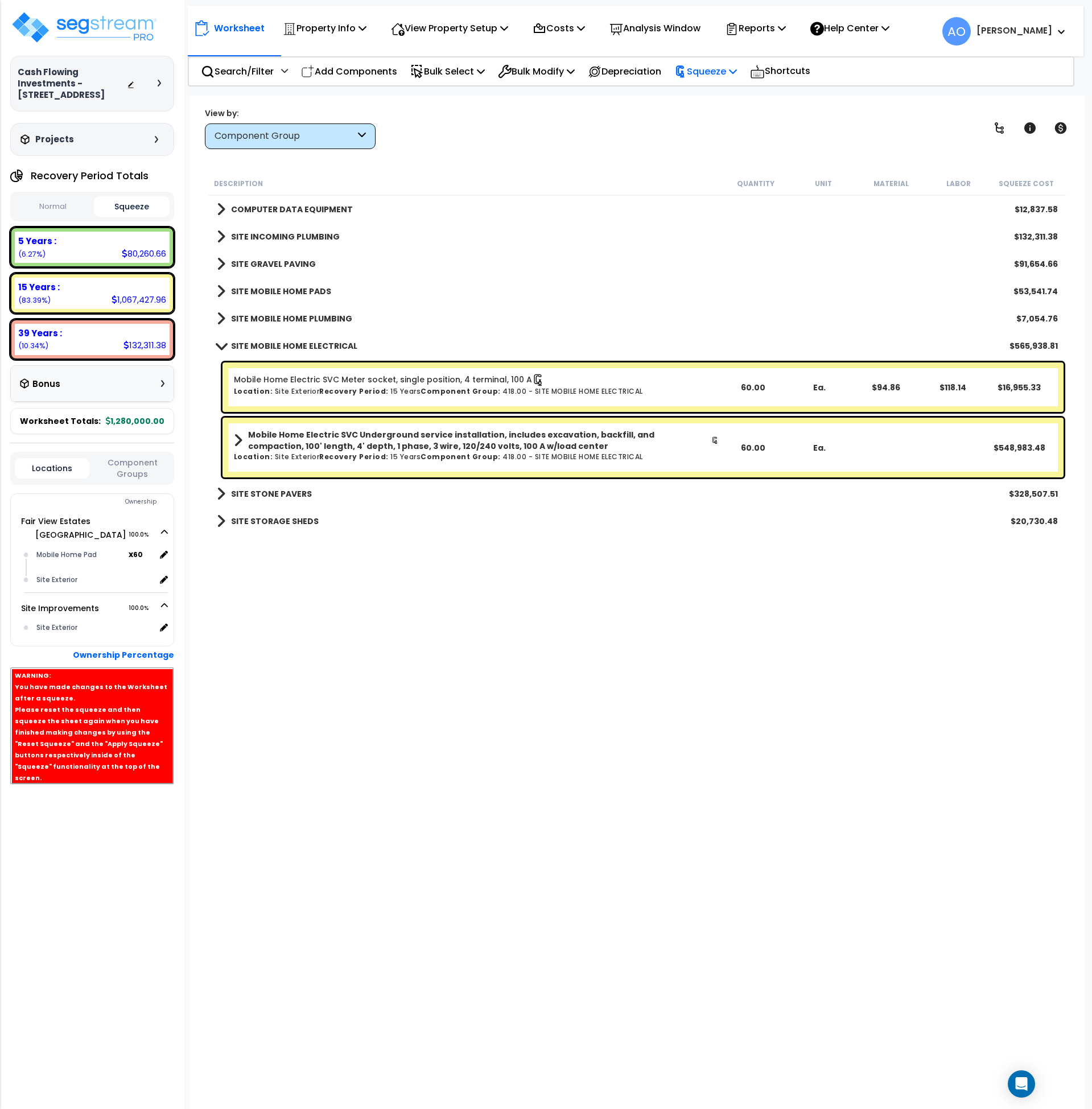
click at [733, 77] on p "Squeeze" at bounding box center [706, 71] width 62 height 15
click at [726, 97] on link "Re-squeeze" at bounding box center [724, 98] width 113 height 26
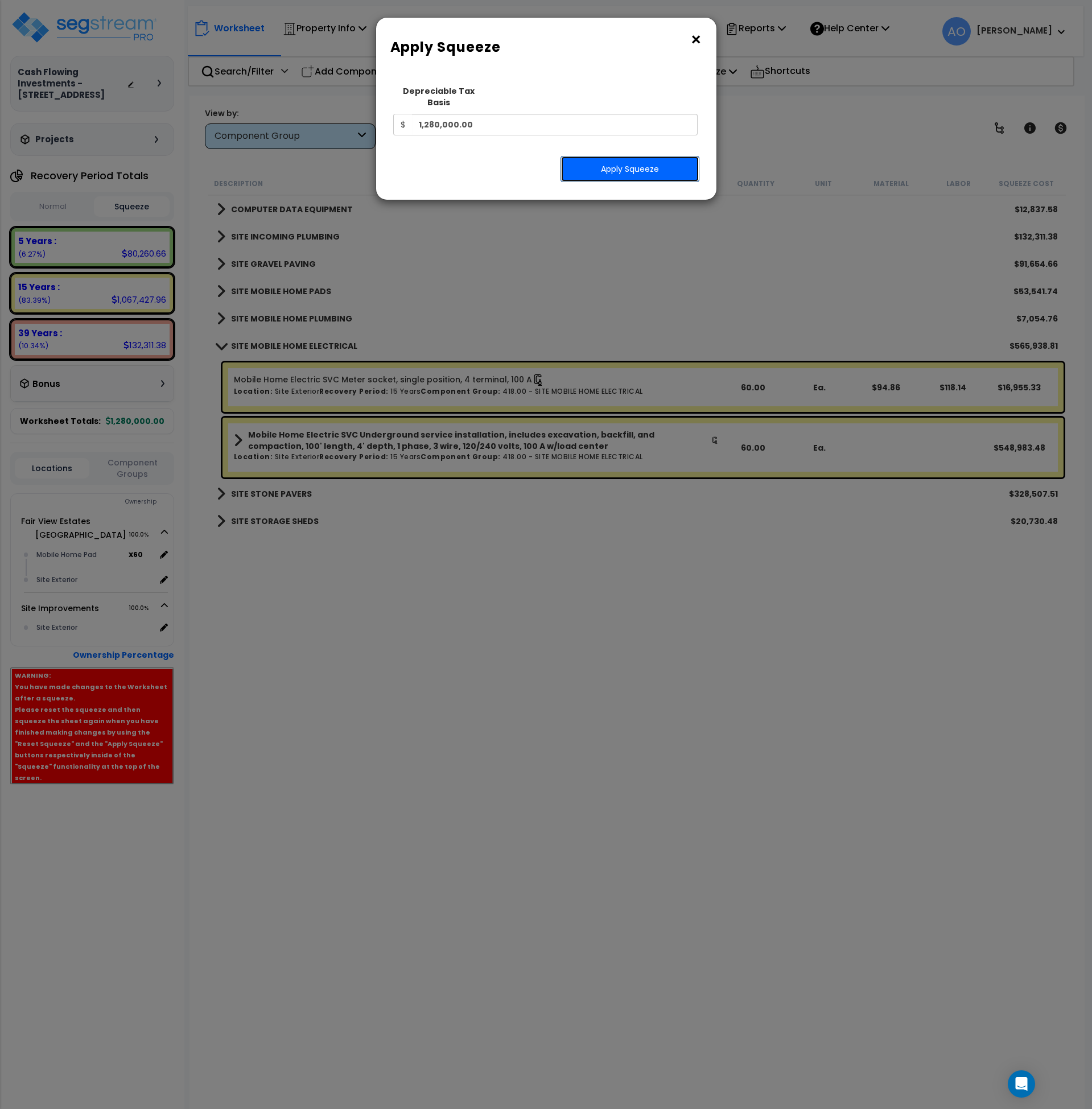
click at [647, 158] on button "Apply Squeeze" at bounding box center [630, 168] width 139 height 26
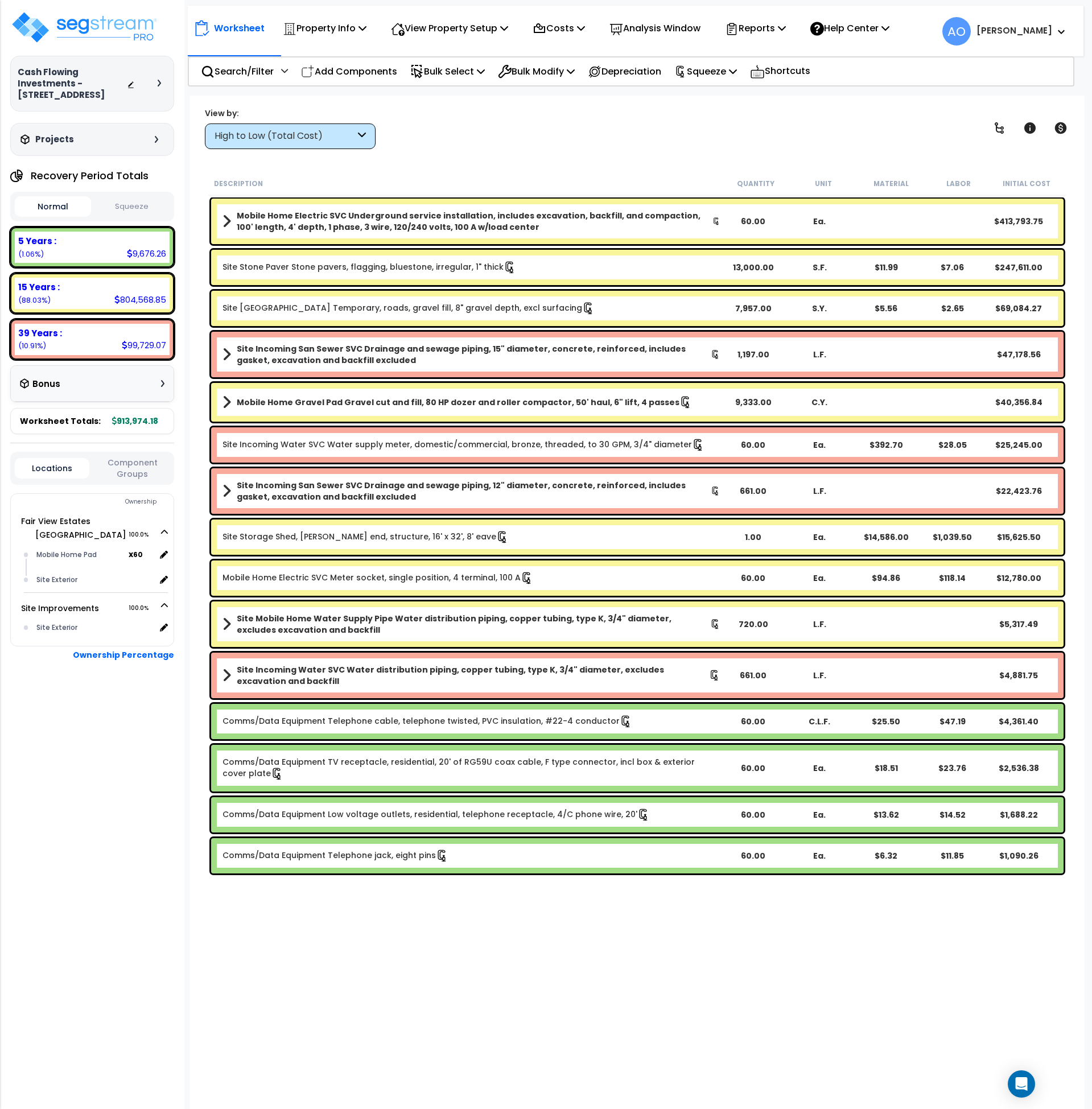
click at [133, 208] on button "Squeeze" at bounding box center [133, 207] width 77 height 20
click at [431, 220] on b "Mobile Home Electric SVC Underground service installation, includes excavation,…" at bounding box center [475, 221] width 476 height 23
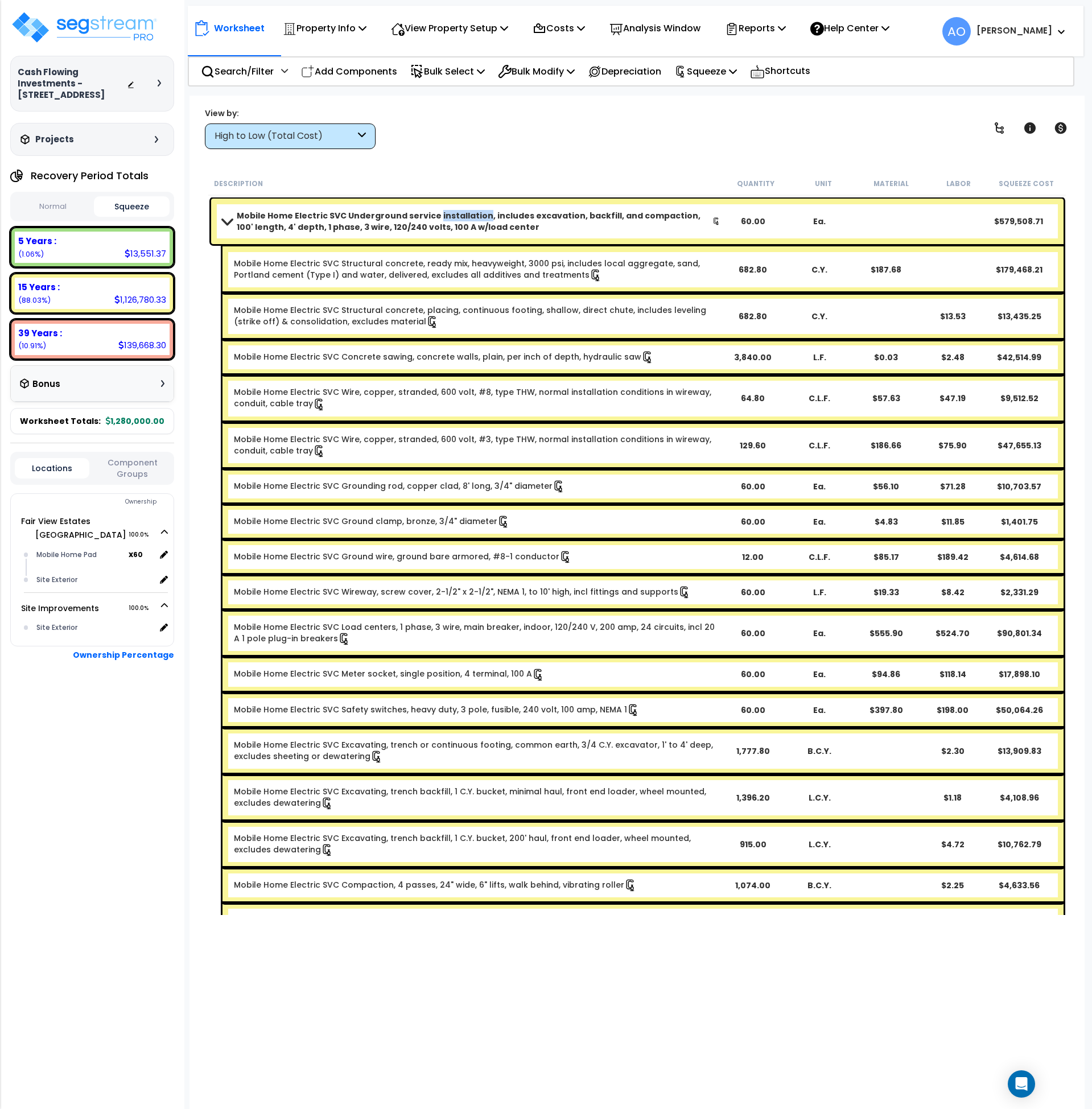
click at [431, 220] on b "Mobile Home Electric SVC Underground service installation, includes excavation,…" at bounding box center [475, 221] width 476 height 23
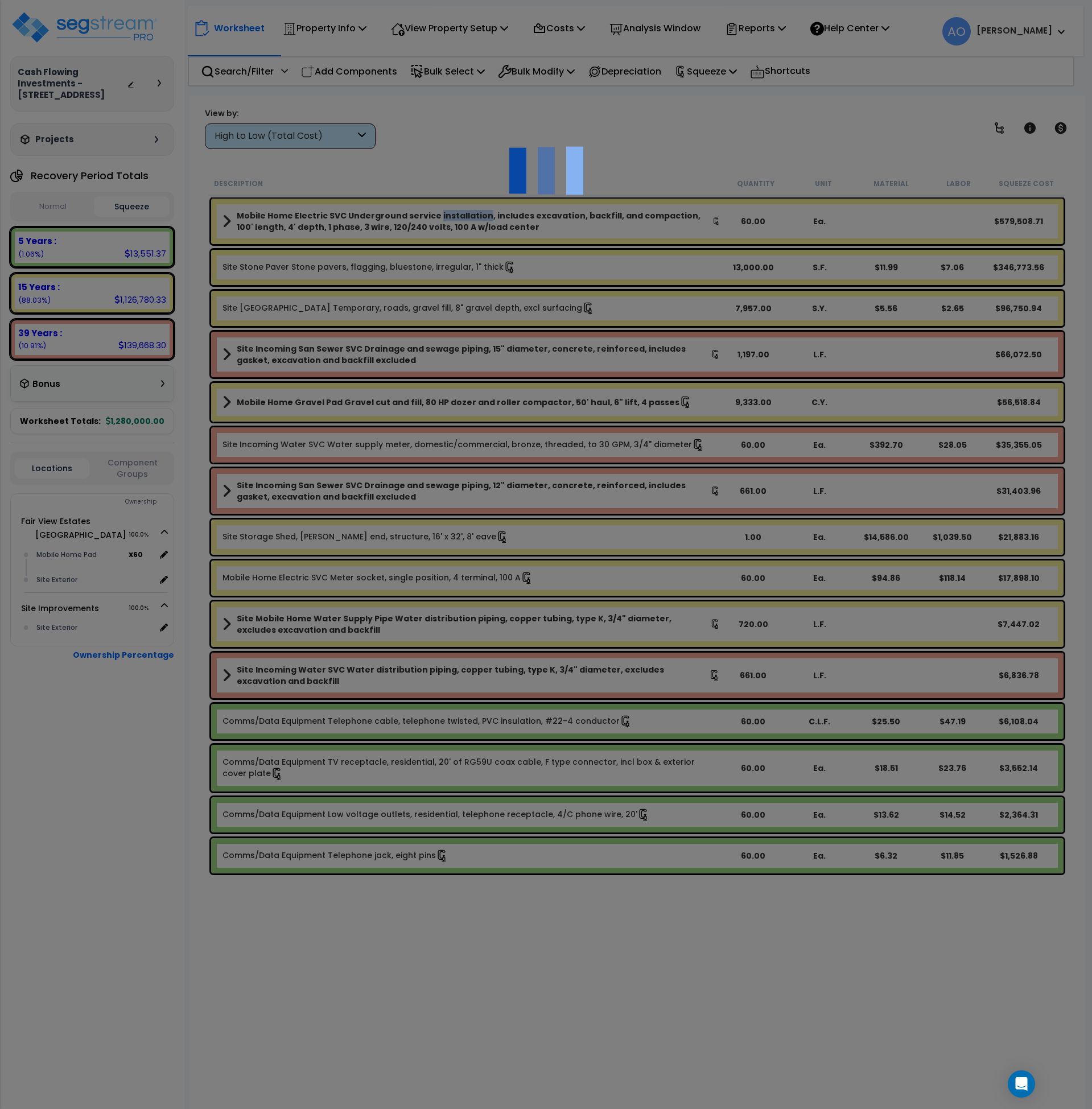
select select "46285"
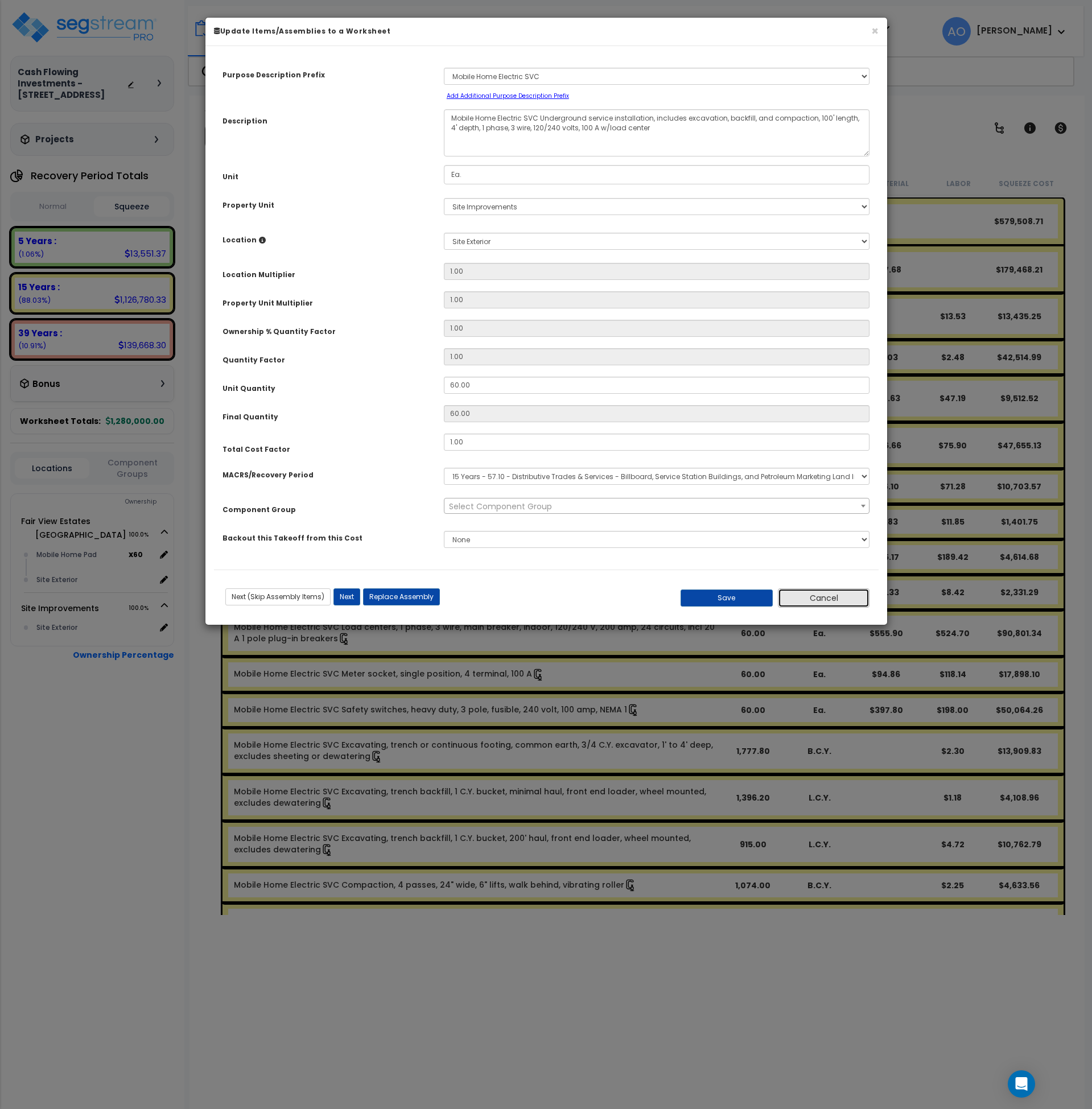
click at [829, 597] on button "Cancel" at bounding box center [823, 598] width 92 height 19
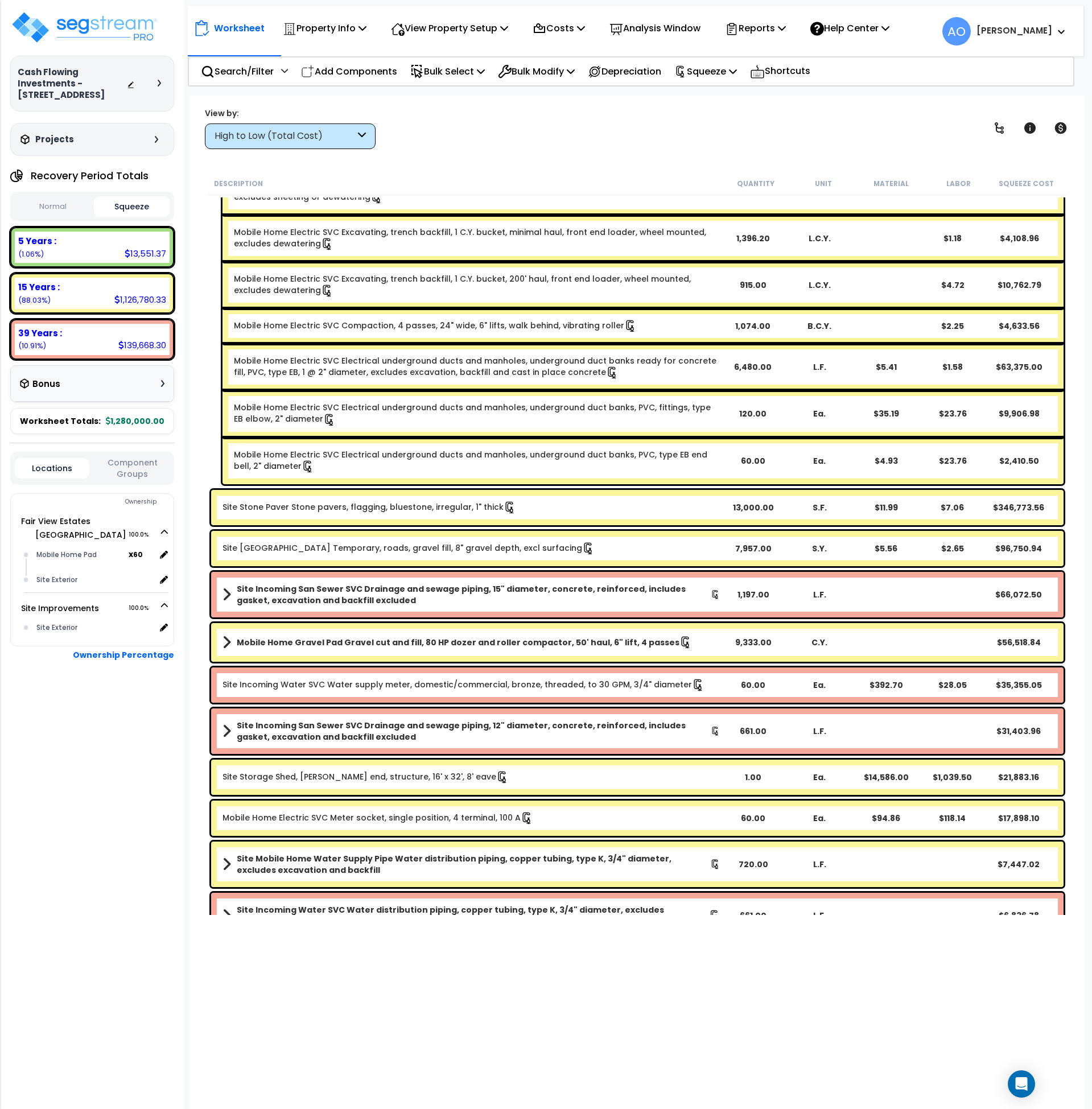
scroll to position [560, 0]
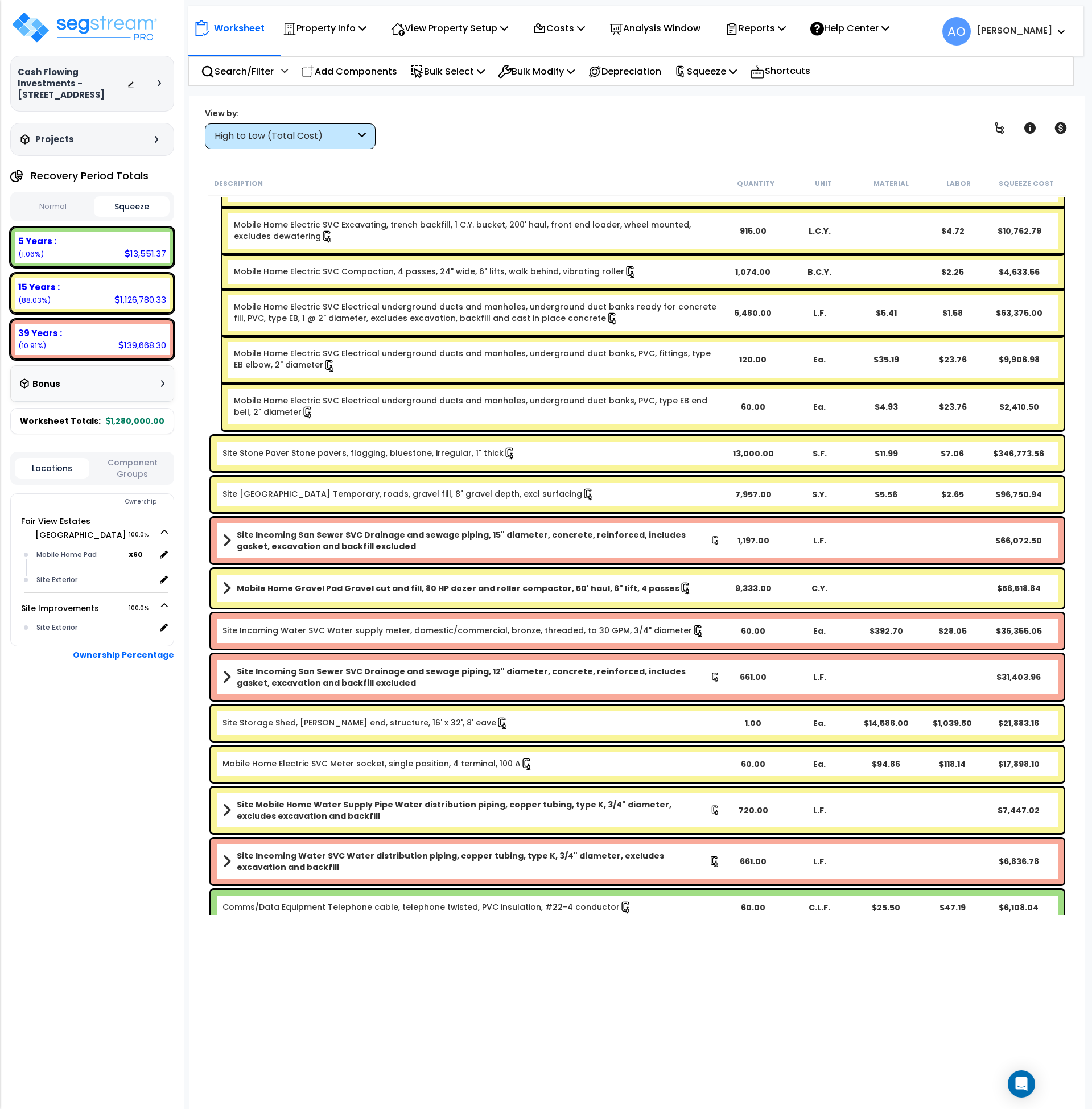
click at [407, 766] on link "Mobile Home Electric SVC Meter socket, single position, 4 terminal, 100 A" at bounding box center [378, 764] width 311 height 13
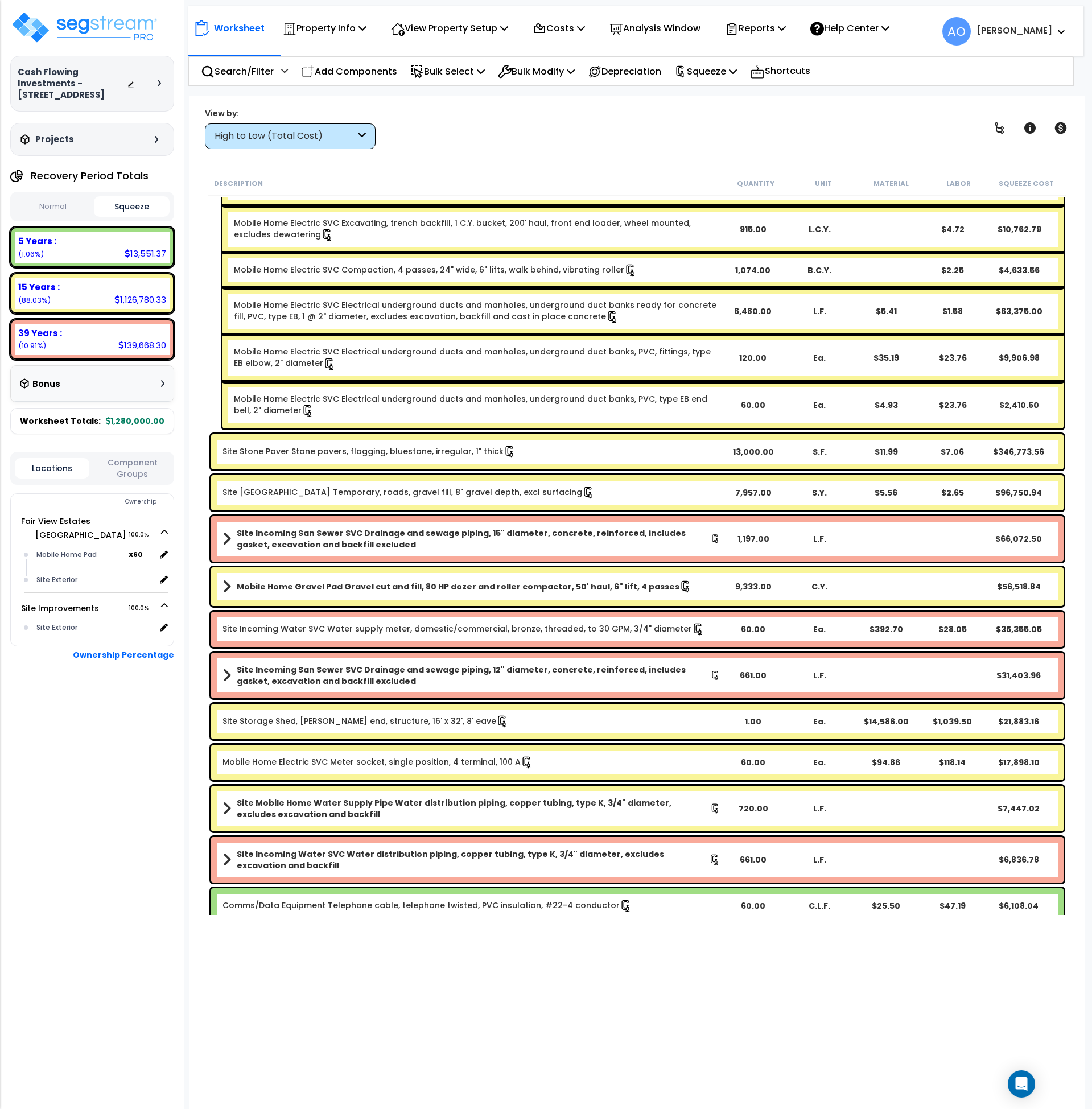
scroll to position [616, 0]
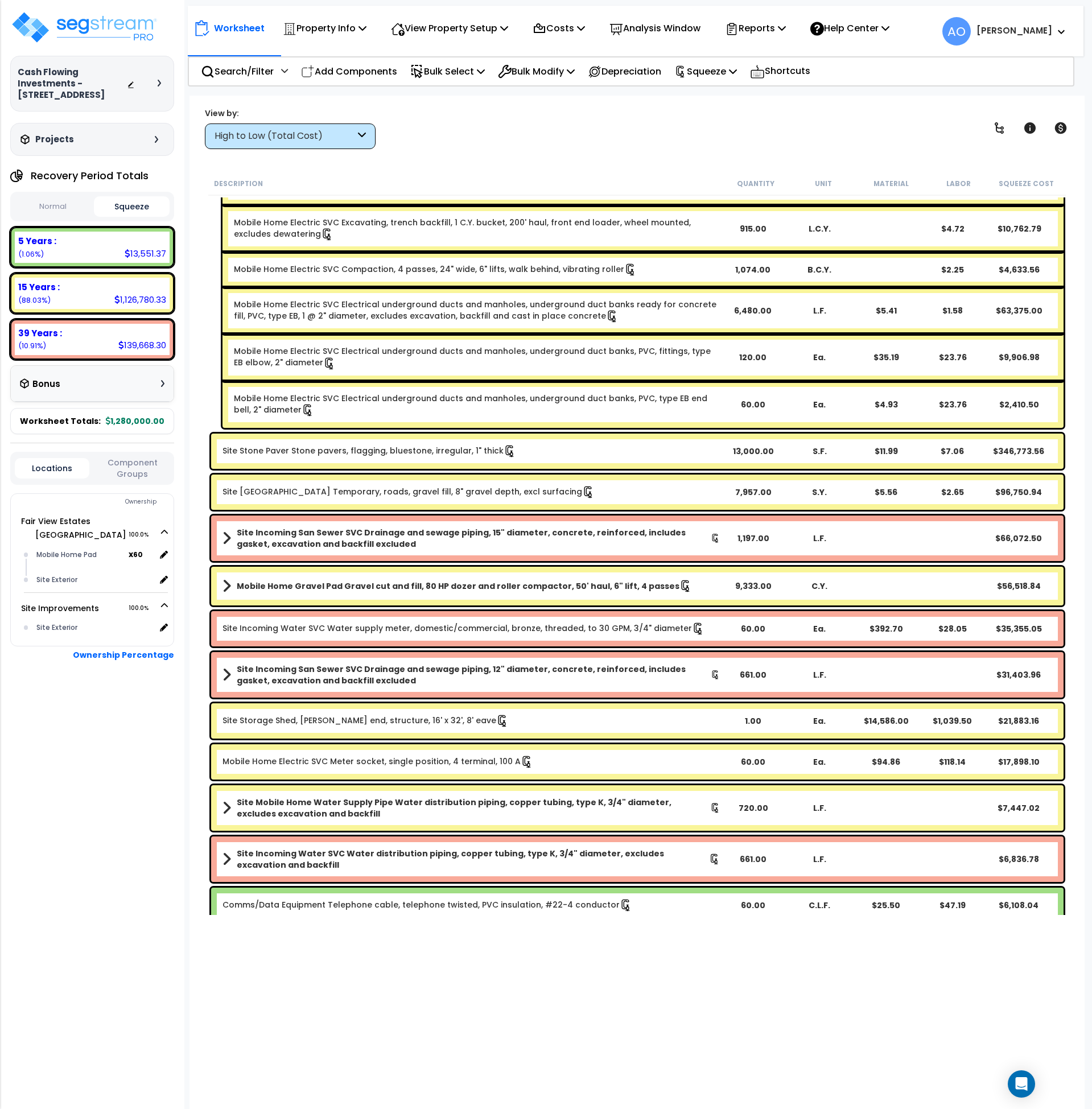
click at [407, 758] on link "Mobile Home Electric SVC Meter socket, single position, 4 terminal, 100 A" at bounding box center [378, 762] width 311 height 13
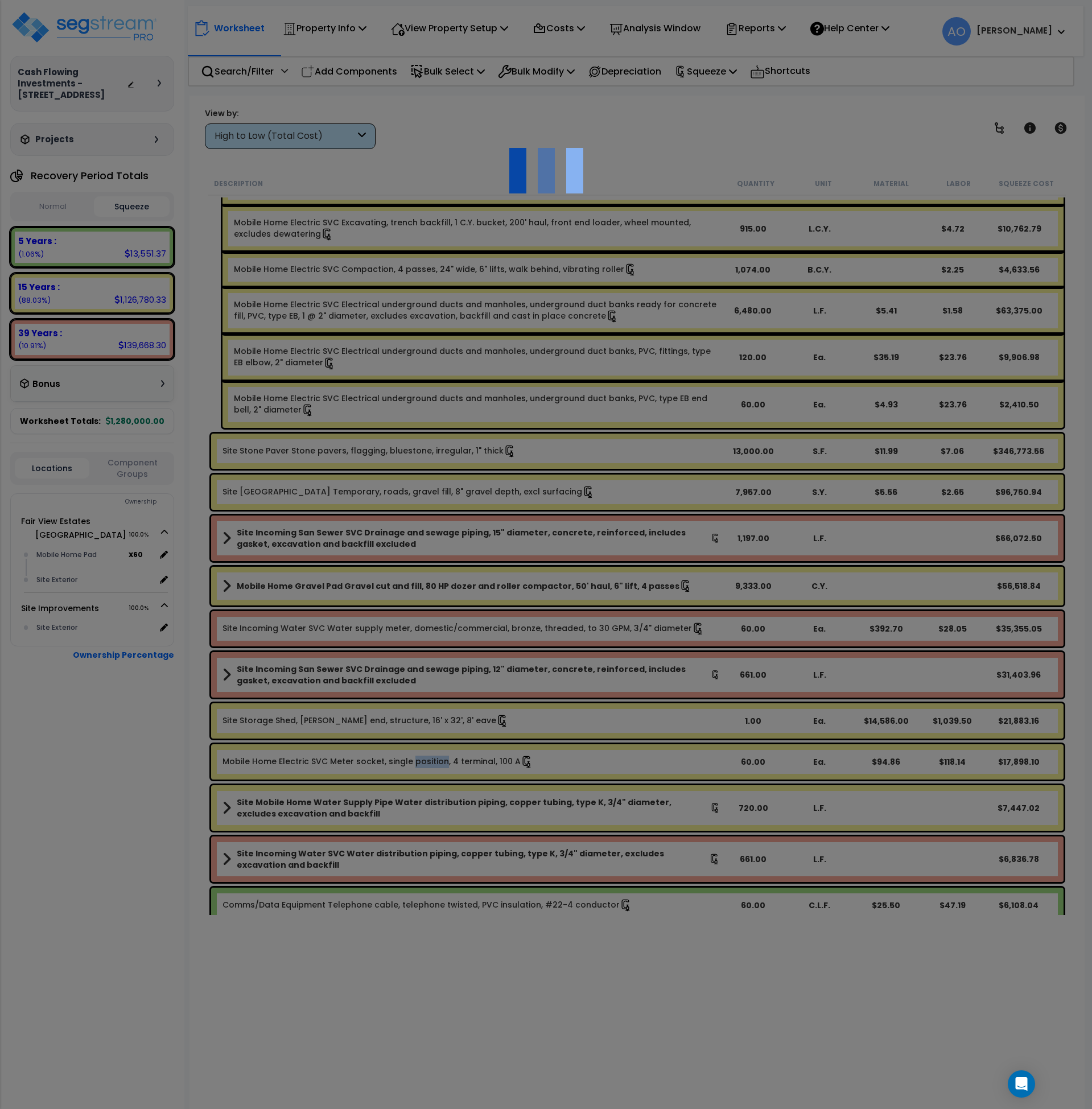
select select "46285"
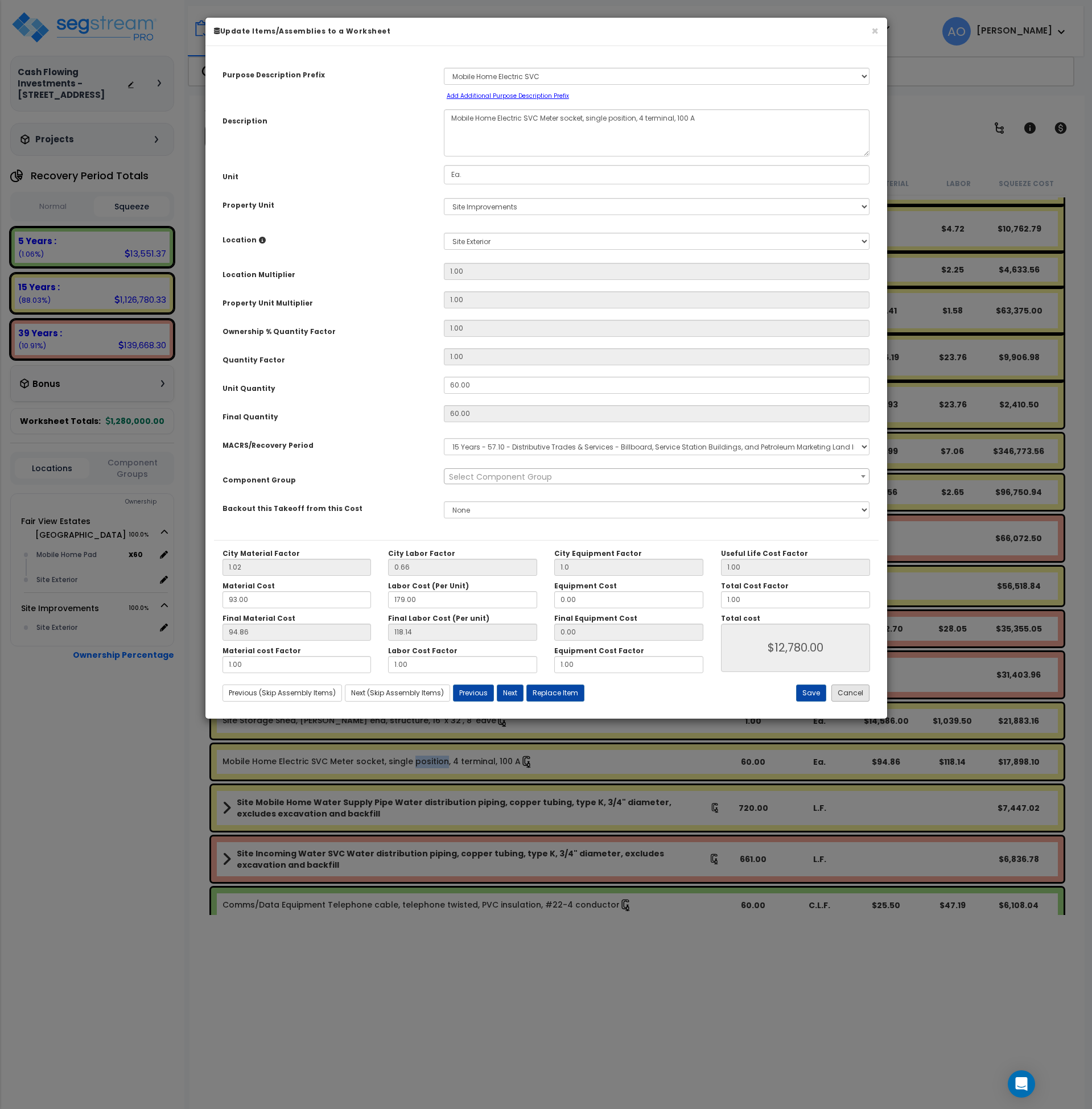
click at [848, 691] on button "Cancel" at bounding box center [850, 692] width 38 height 17
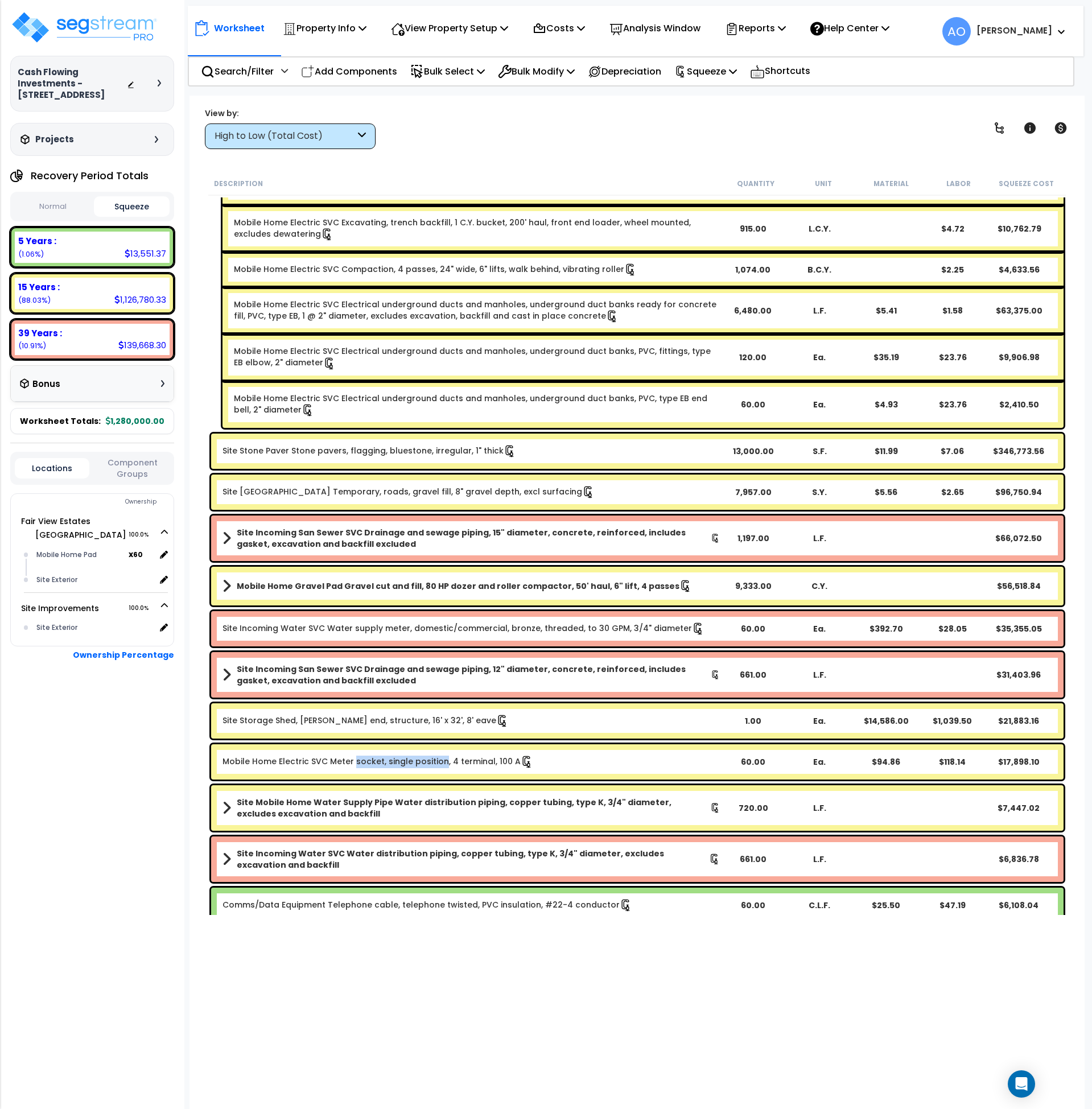
click at [353, 766] on link "Mobile Home Electric SVC Meter socket, single position, 4 terminal, 100 A" at bounding box center [378, 762] width 311 height 13
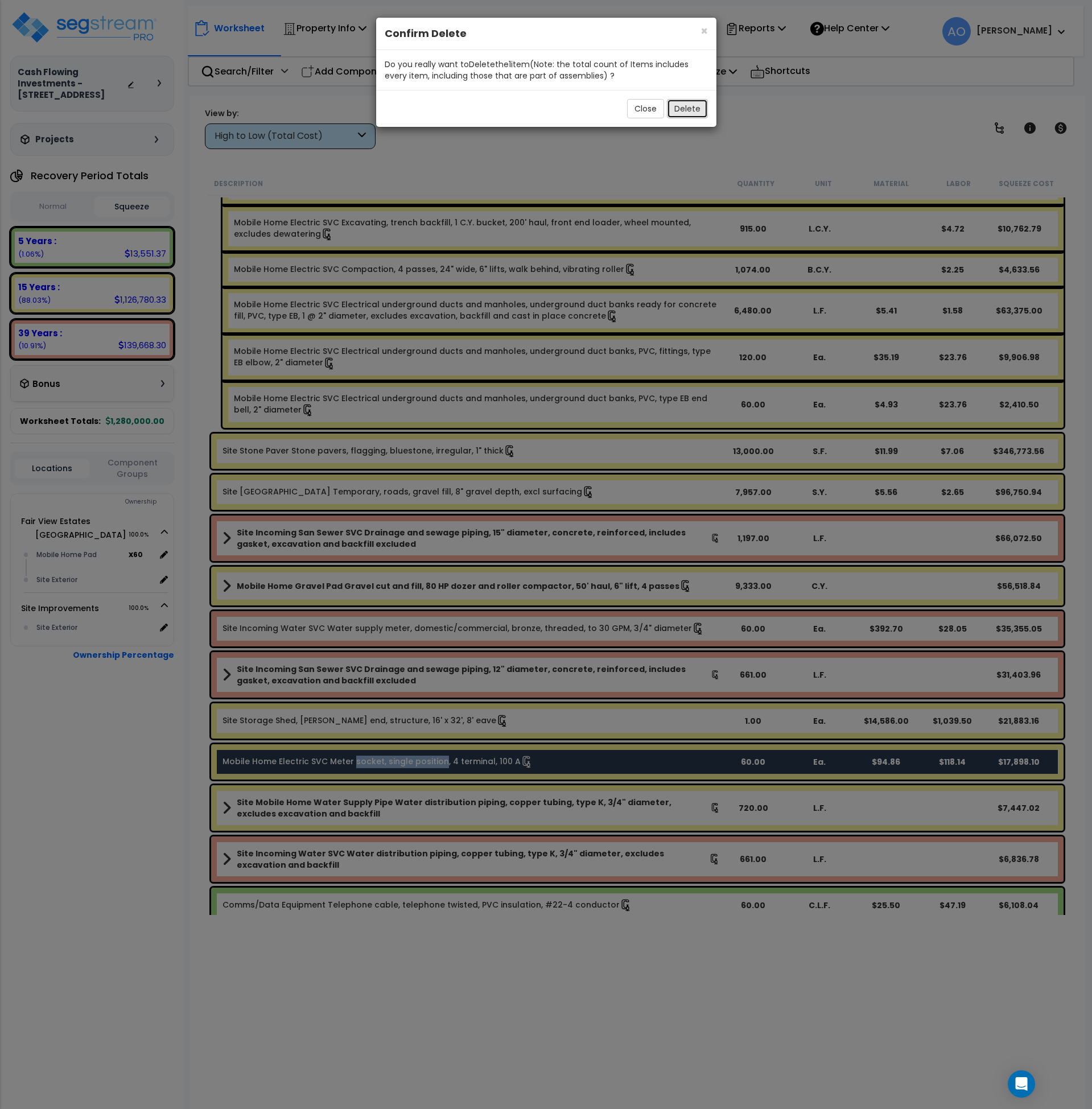
click at [690, 109] on button "Delete" at bounding box center [686, 109] width 41 height 19
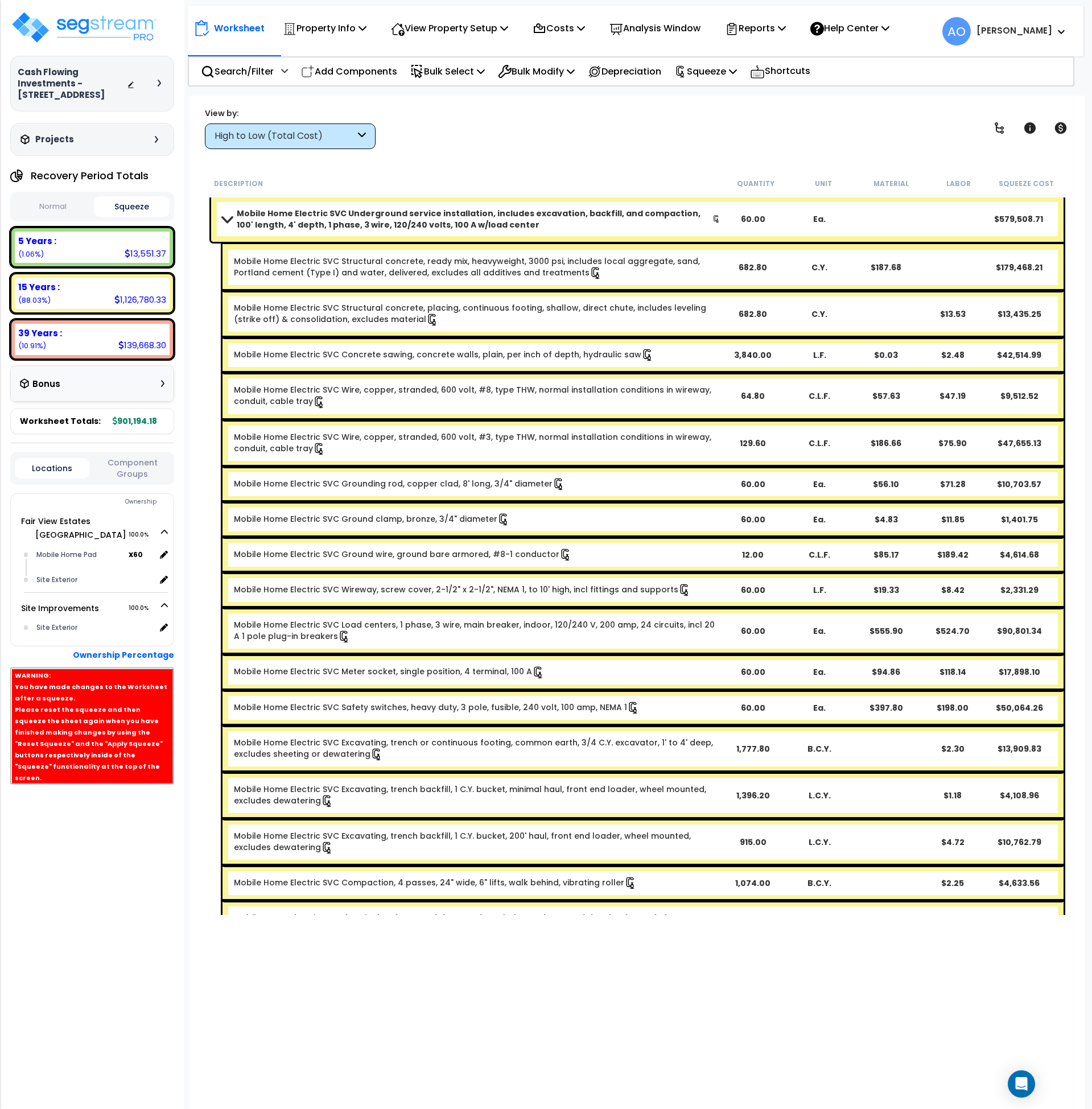
scroll to position [0, 0]
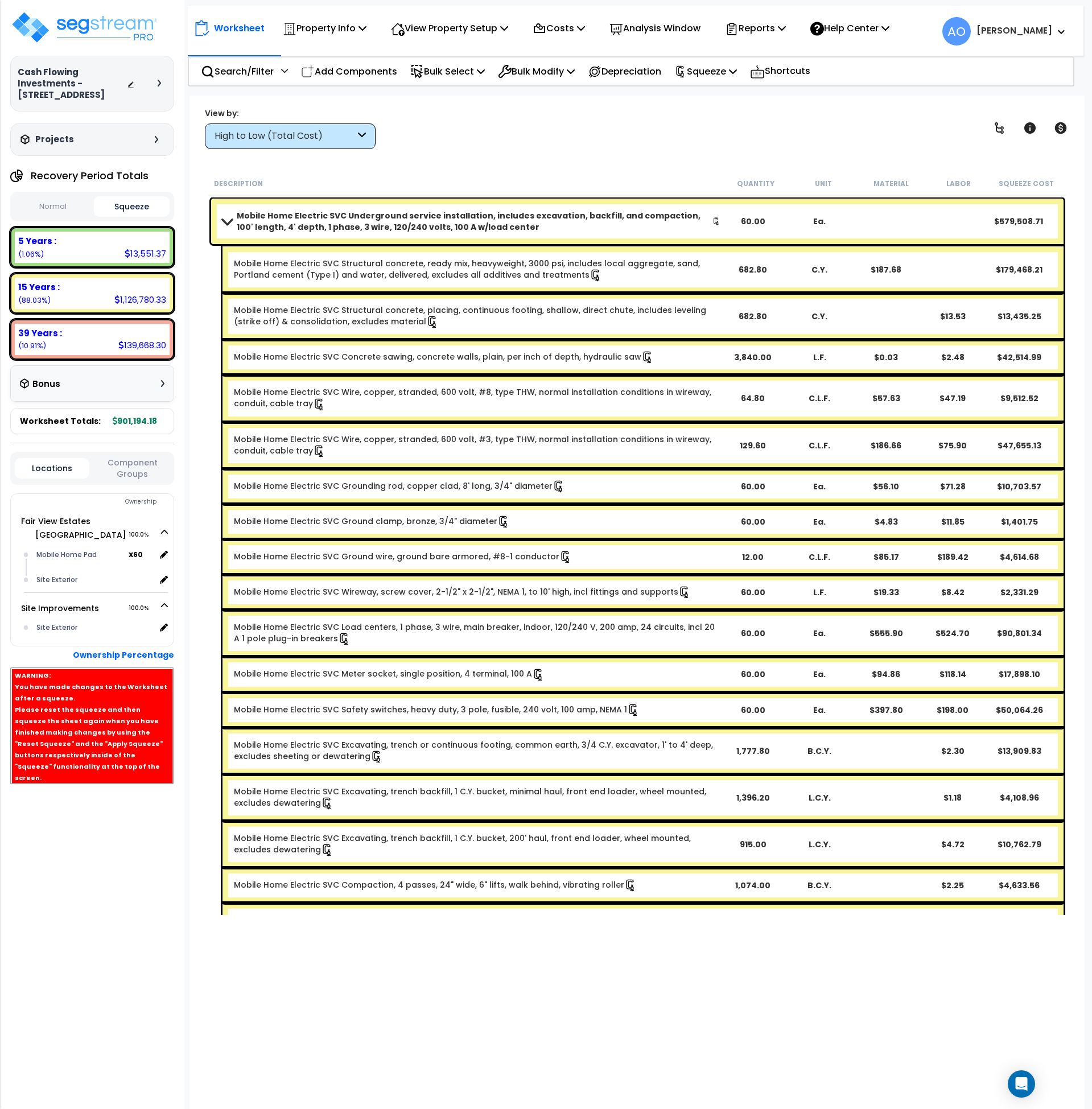
click at [57, 211] on button "Normal" at bounding box center [53, 207] width 77 height 20
click at [122, 206] on button "Squeeze" at bounding box center [133, 207] width 77 height 20
drag, startPoint x: 278, startPoint y: 221, endPoint x: 288, endPoint y: 237, distance: 18.9
click at [278, 222] on b "Mobile Home Electric SVC Underground service installation, includes excavation,…" at bounding box center [475, 221] width 476 height 23
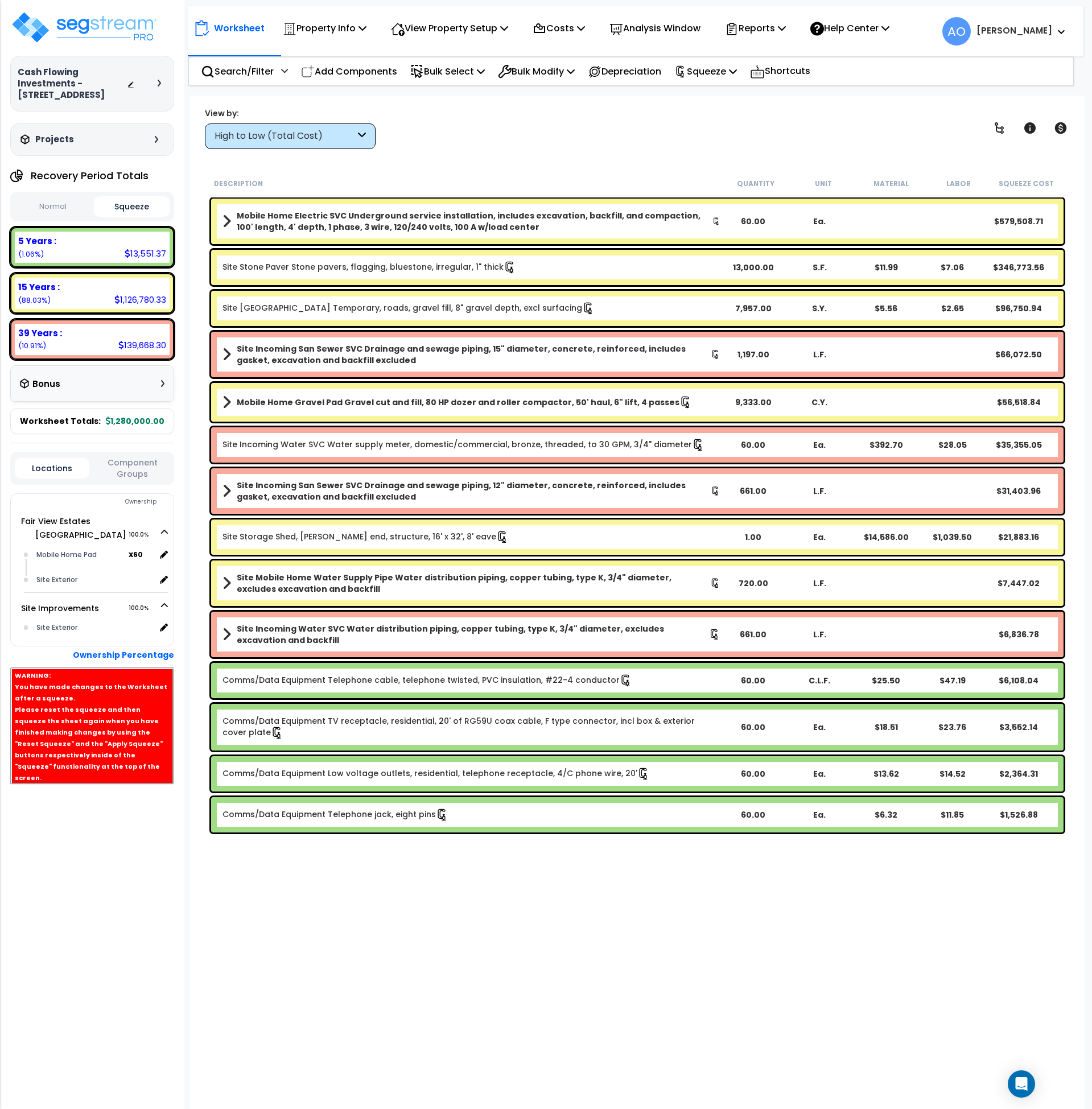
click at [383, 268] on link "Site Stone Paver Stone pavers, flagging, bluestone, irregular, 1" thick" at bounding box center [370, 267] width 294 height 13
click at [318, 591] on b "Site Mobile Home Water Supply Pipe Water distribution piping, copper tubing, ty…" at bounding box center [473, 583] width 473 height 23
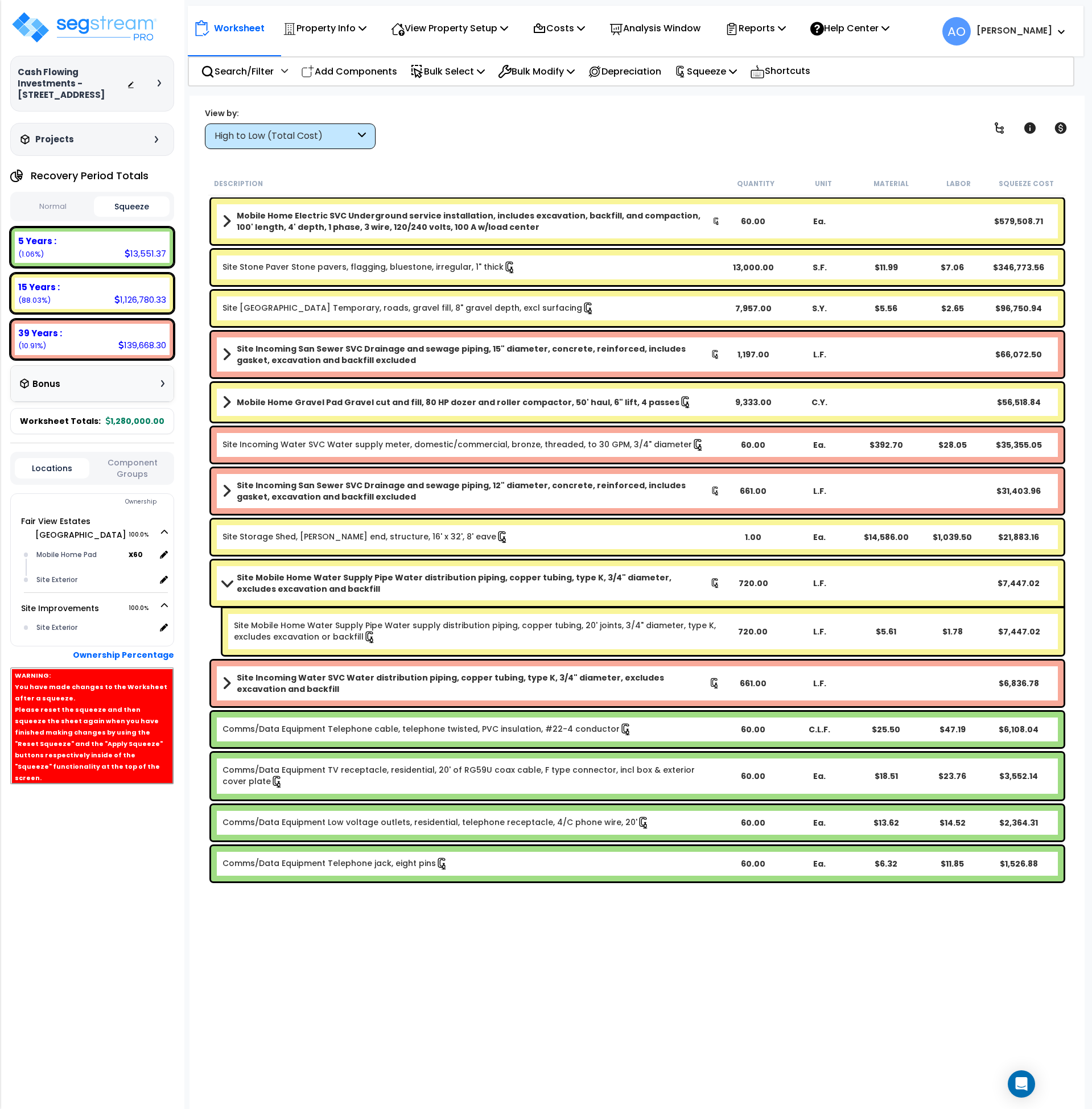
click at [274, 632] on link "Site Mobile Home Water Supply Pipe Water supply distribution piping, copper tub…" at bounding box center [477, 632] width 485 height 24
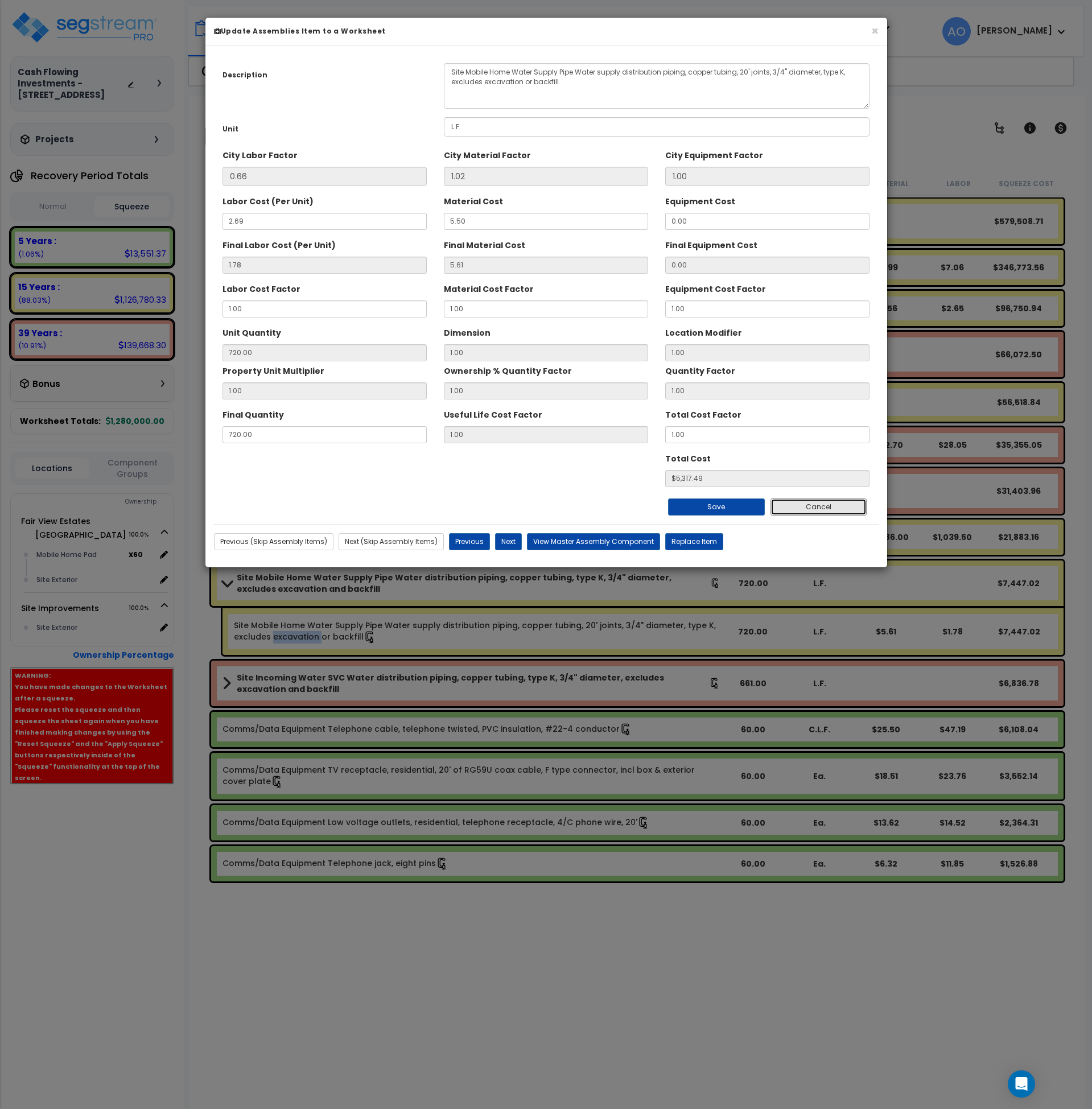
click at [815, 508] on button "Cancel" at bounding box center [818, 506] width 97 height 17
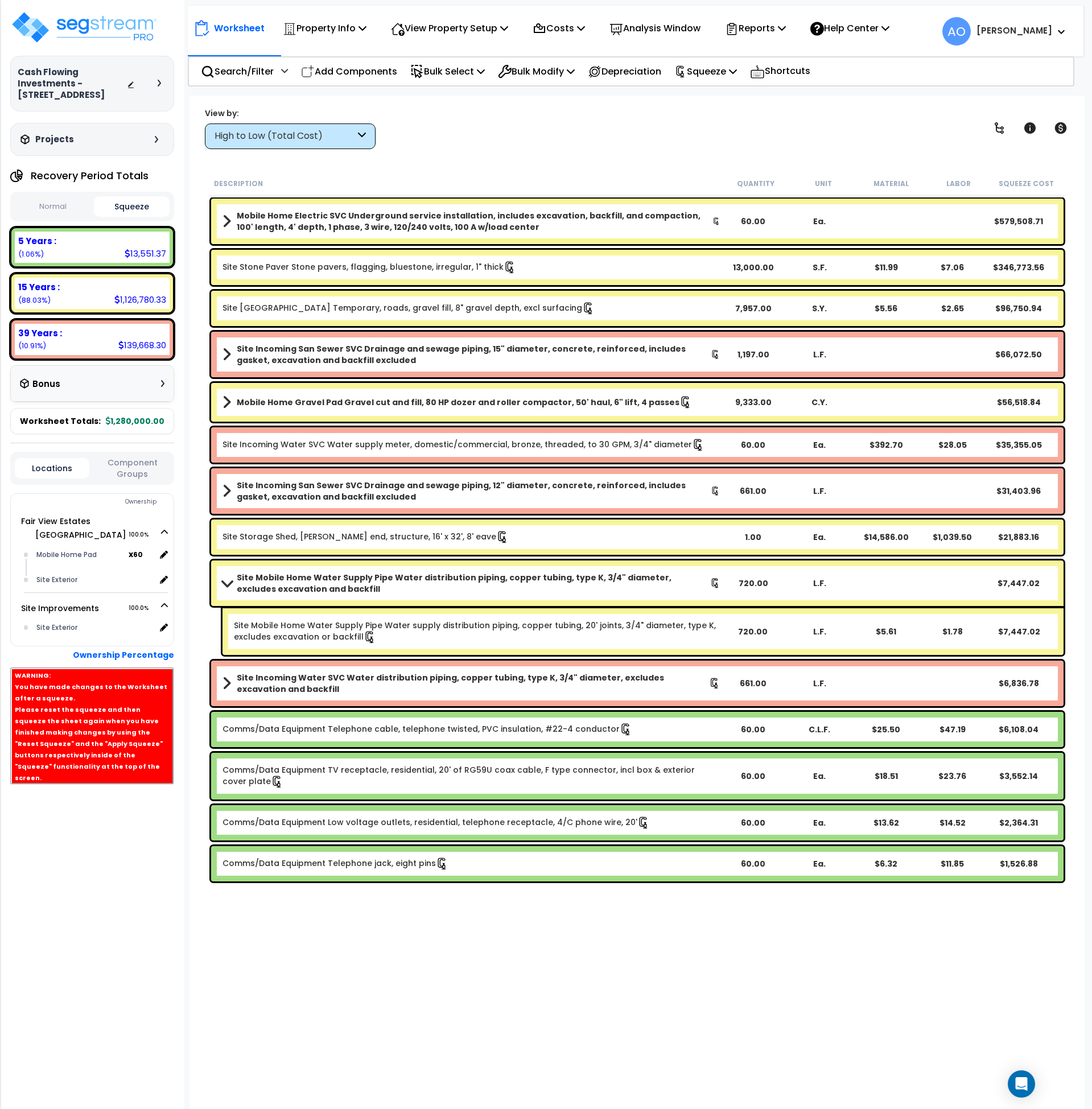
click at [394, 214] on b "Mobile Home Electric SVC Underground service installation, includes excavation,…" at bounding box center [475, 221] width 476 height 23
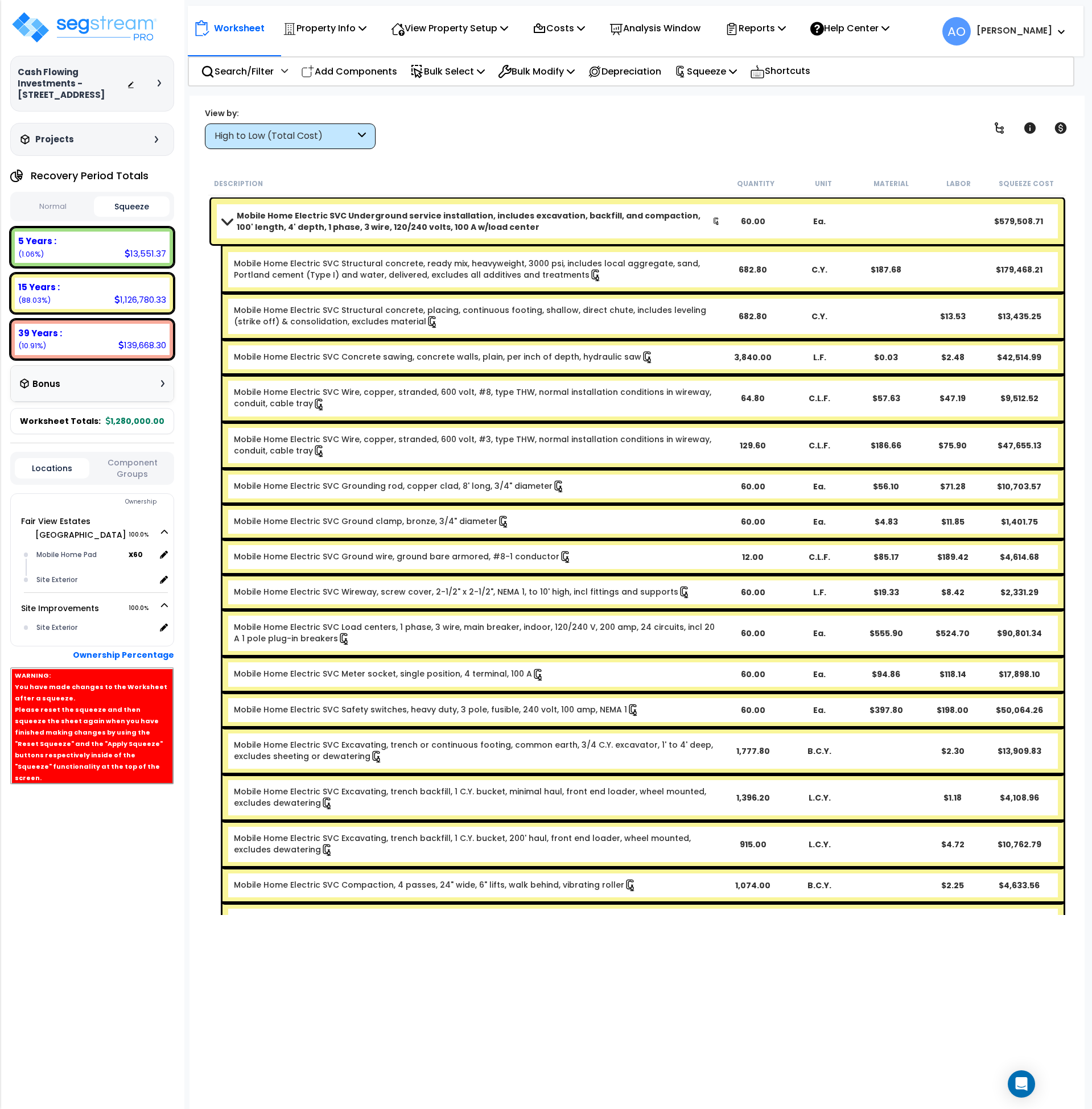
click at [298, 231] on b "Mobile Home Electric SVC Underground service installation, includes excavation,…" at bounding box center [475, 221] width 476 height 23
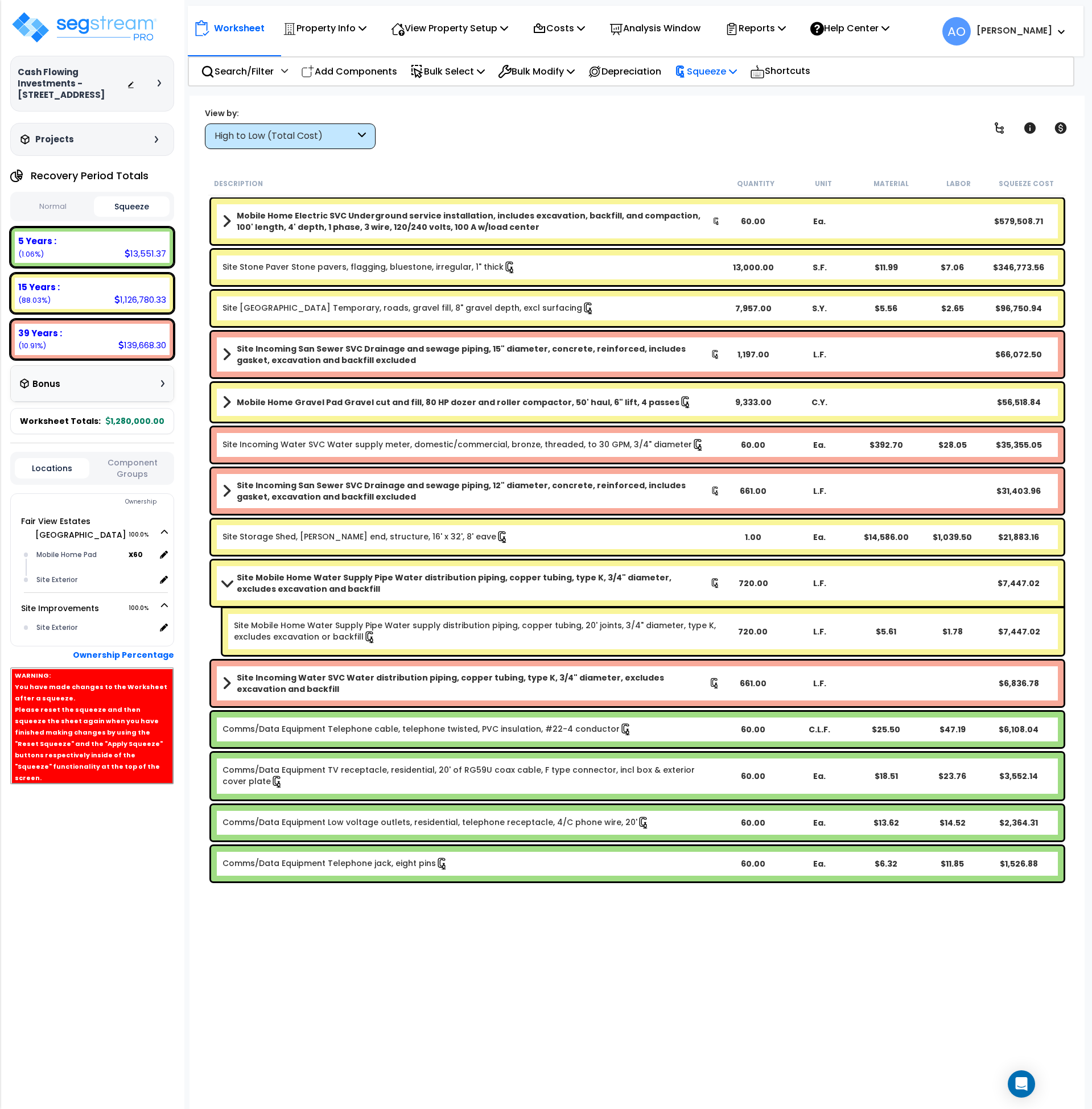
click at [684, 76] on icon at bounding box center [680, 72] width 8 height 12
click at [699, 101] on link "Re-squeeze" at bounding box center [724, 98] width 113 height 26
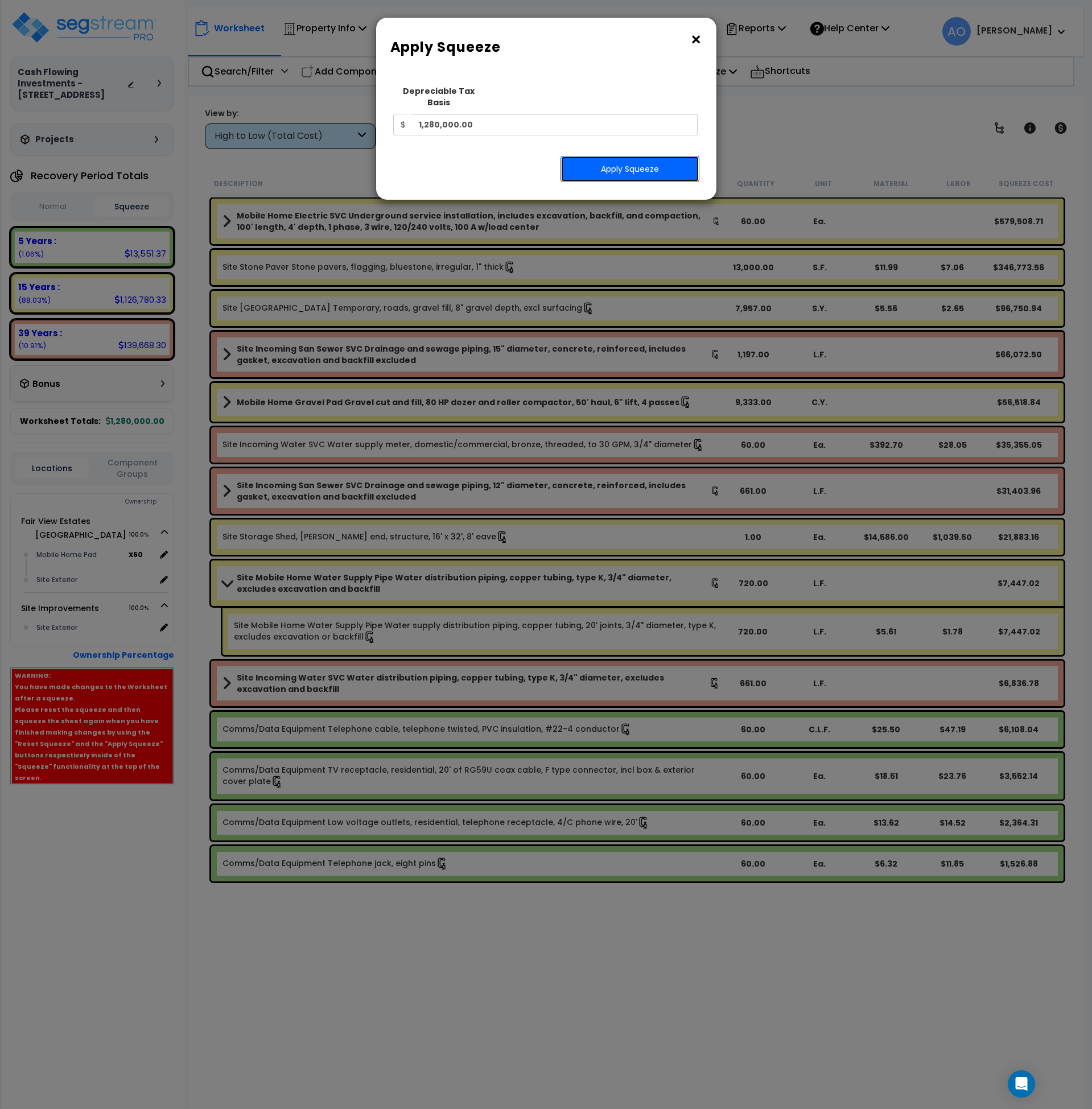
click at [643, 164] on button "Apply Squeeze" at bounding box center [630, 168] width 139 height 26
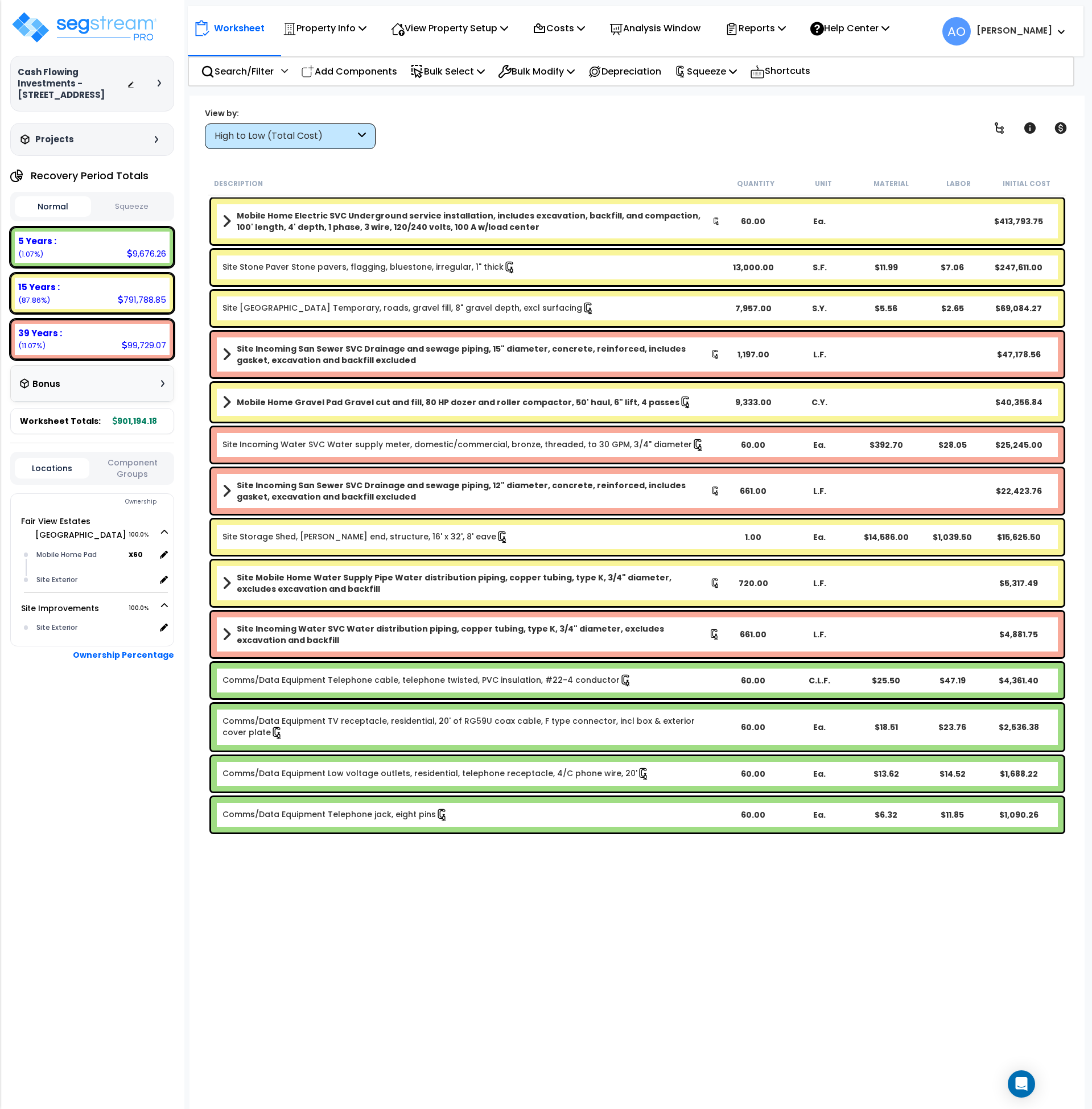
click at [126, 208] on button "Squeeze" at bounding box center [133, 207] width 77 height 20
click at [364, 74] on p "Add Components" at bounding box center [349, 71] width 96 height 15
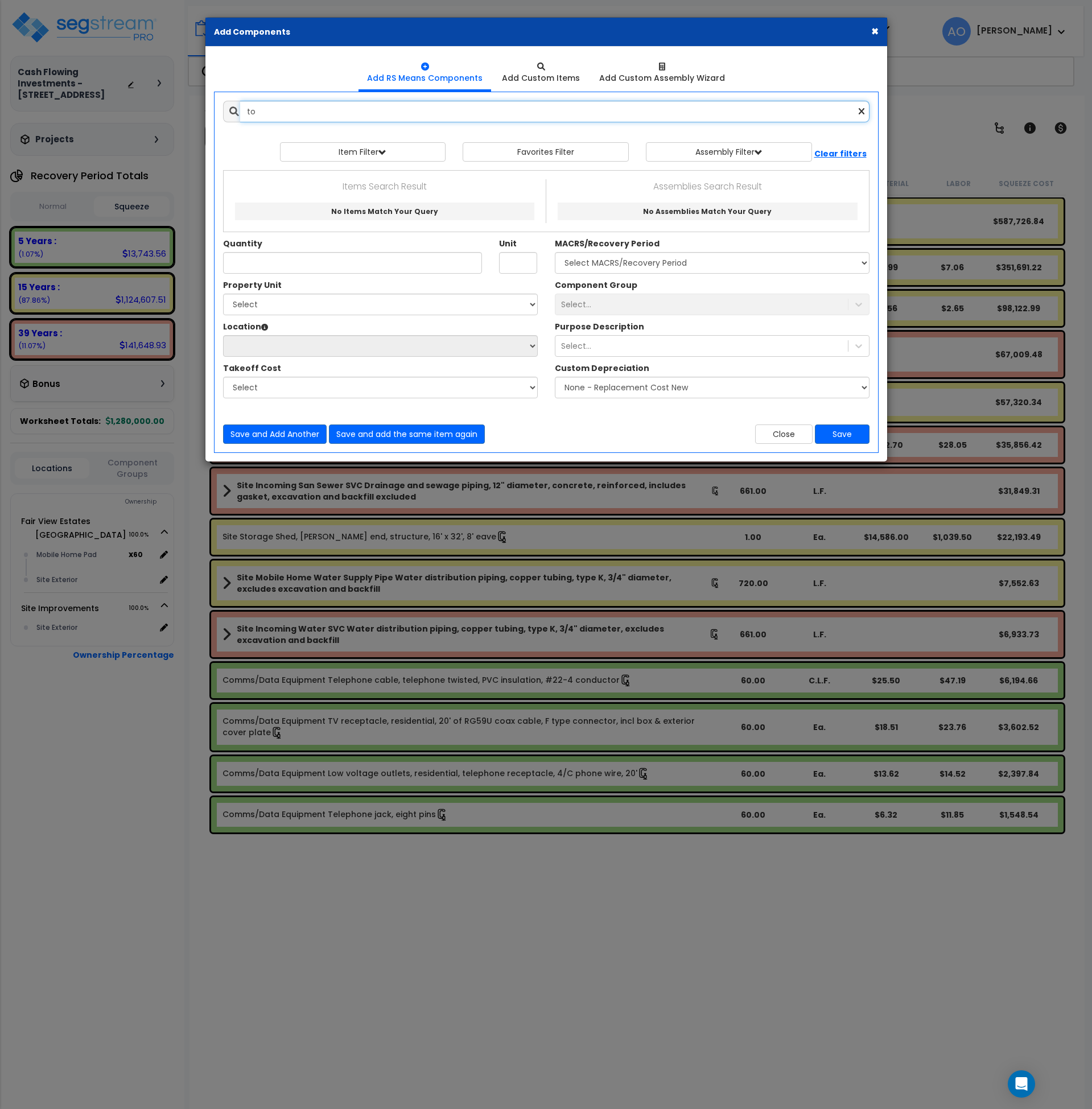
type input "t"
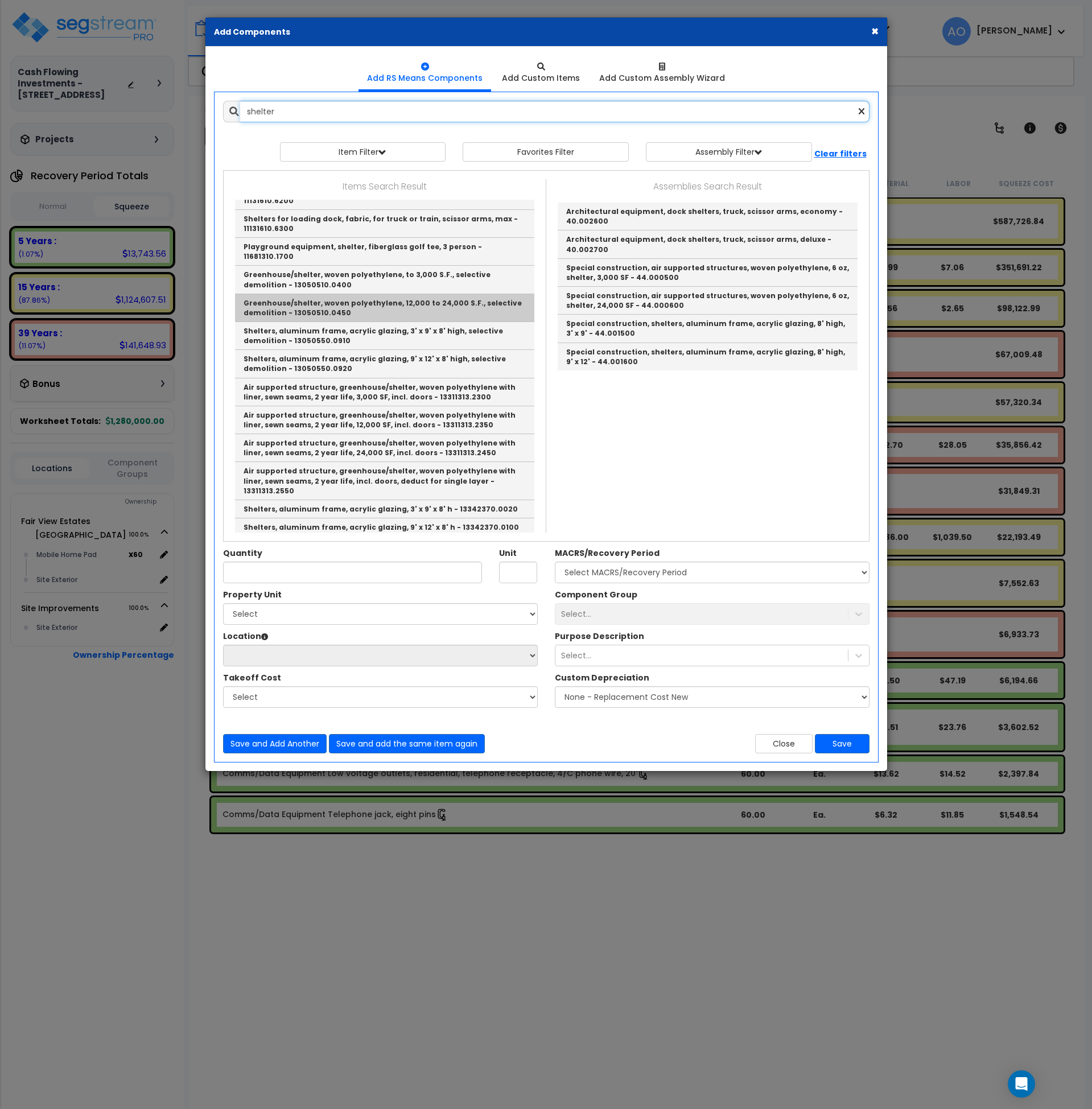
scroll to position [157, 0]
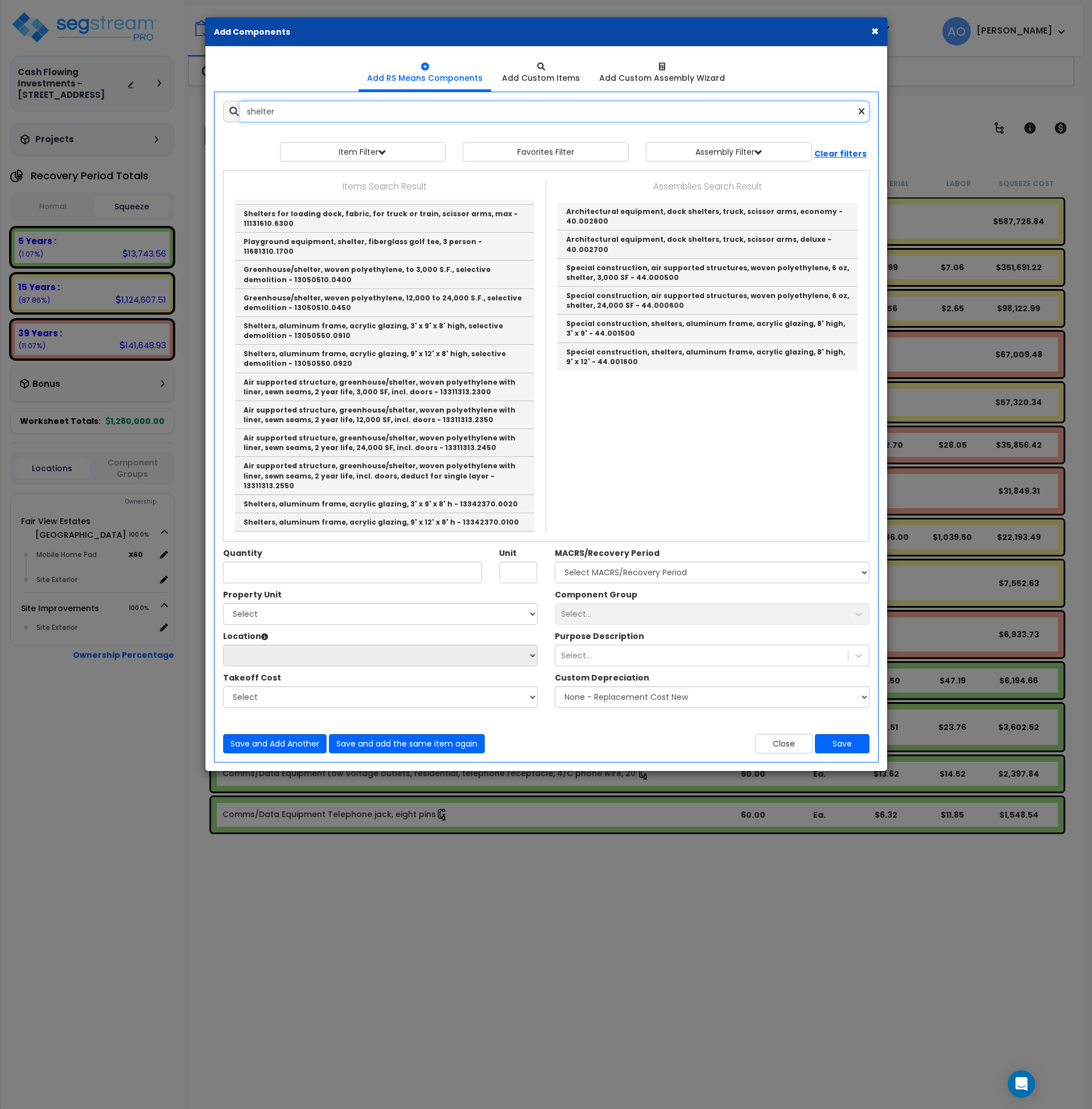
drag, startPoint x: 303, startPoint y: 117, endPoint x: 199, endPoint y: 109, distance: 104.3
click at [199, 109] on div "× Add Components Add RS Means Components Add Custom Items Add Items" at bounding box center [546, 554] width 1092 height 1109
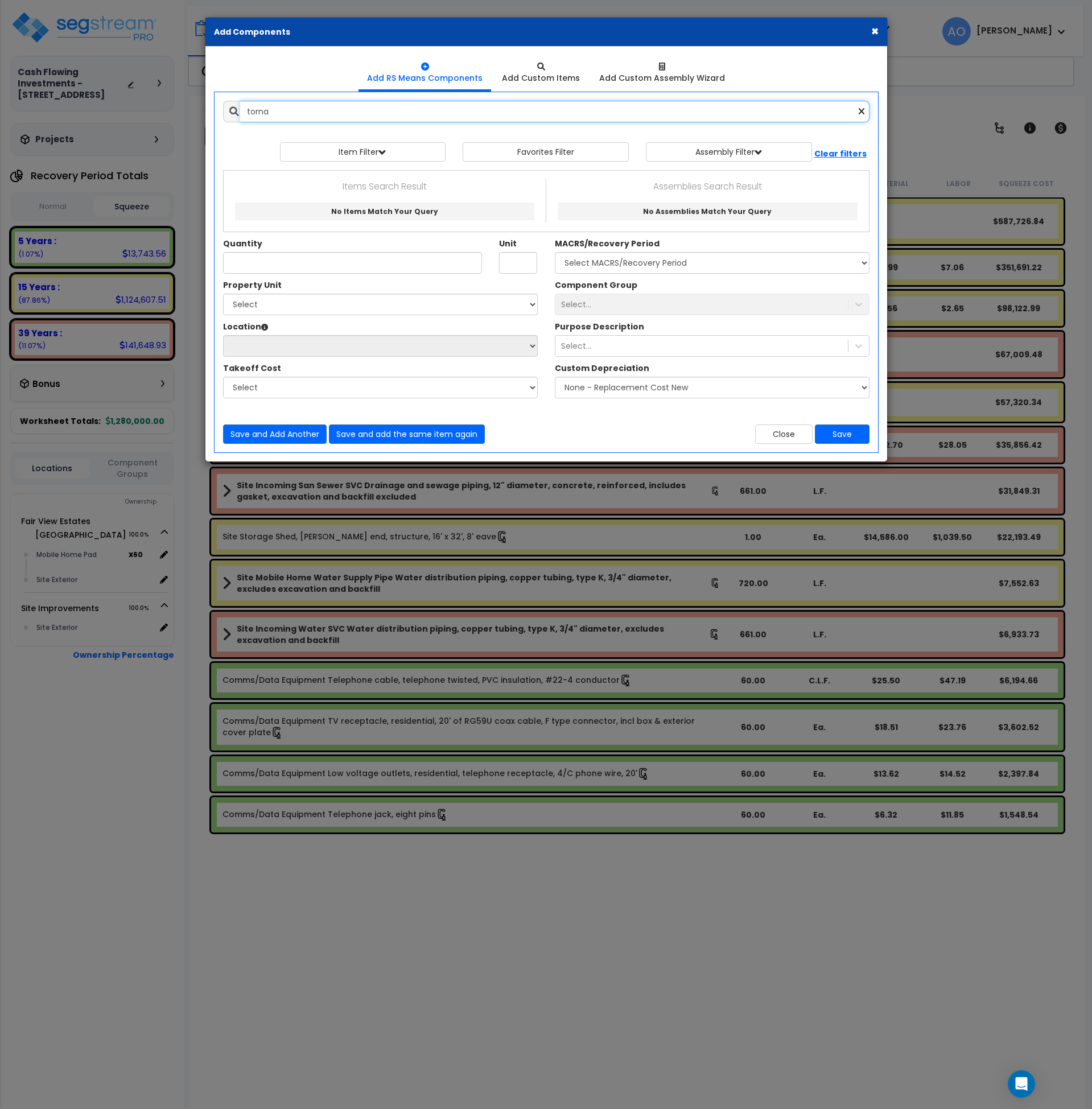
scroll to position [0, 0]
type input "t"
click at [766, 437] on button "Close" at bounding box center [784, 434] width 57 height 19
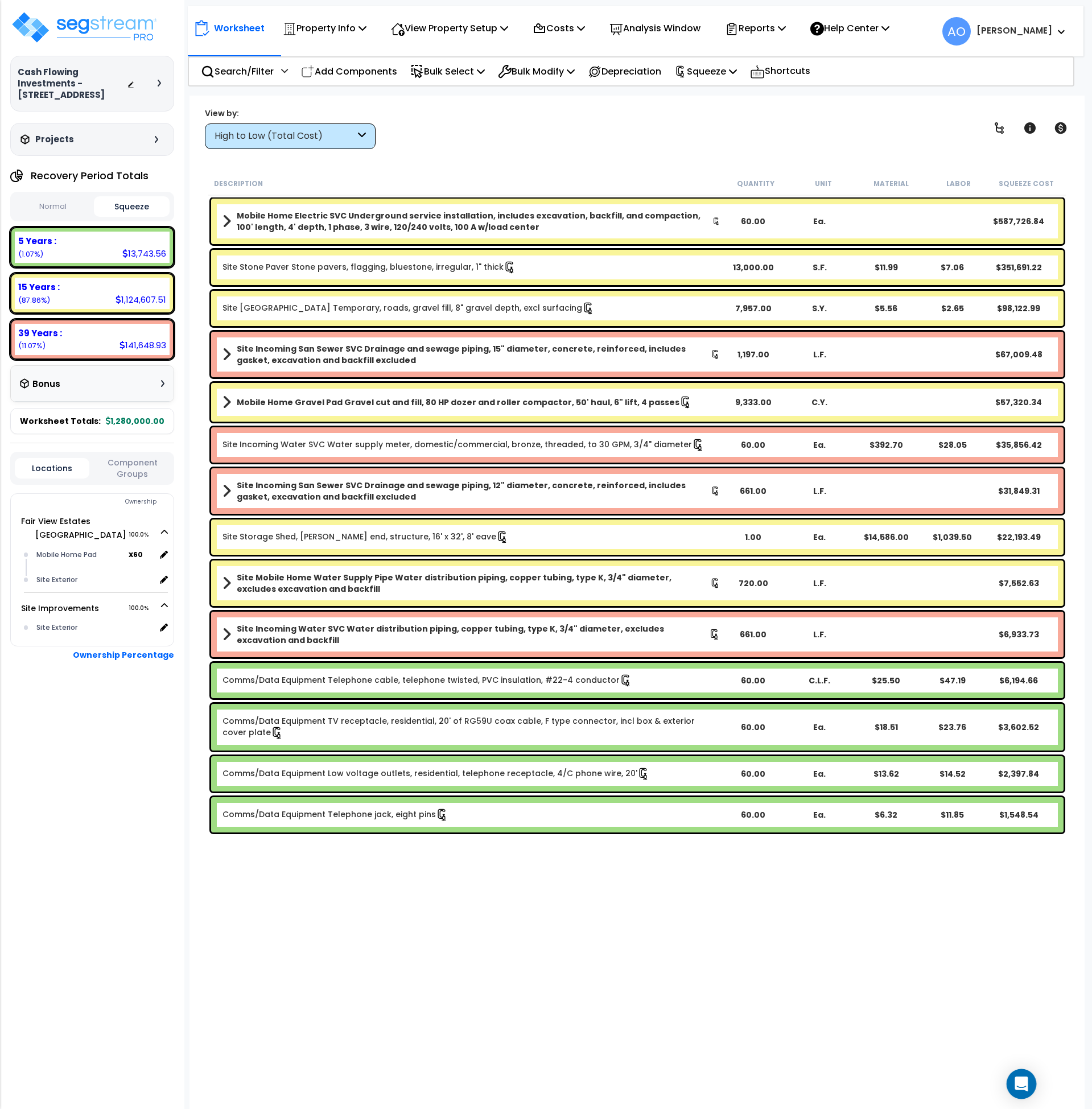
click at [1013, 1082] on div "Open Intercom Messenger" at bounding box center [1022, 1084] width 30 height 30
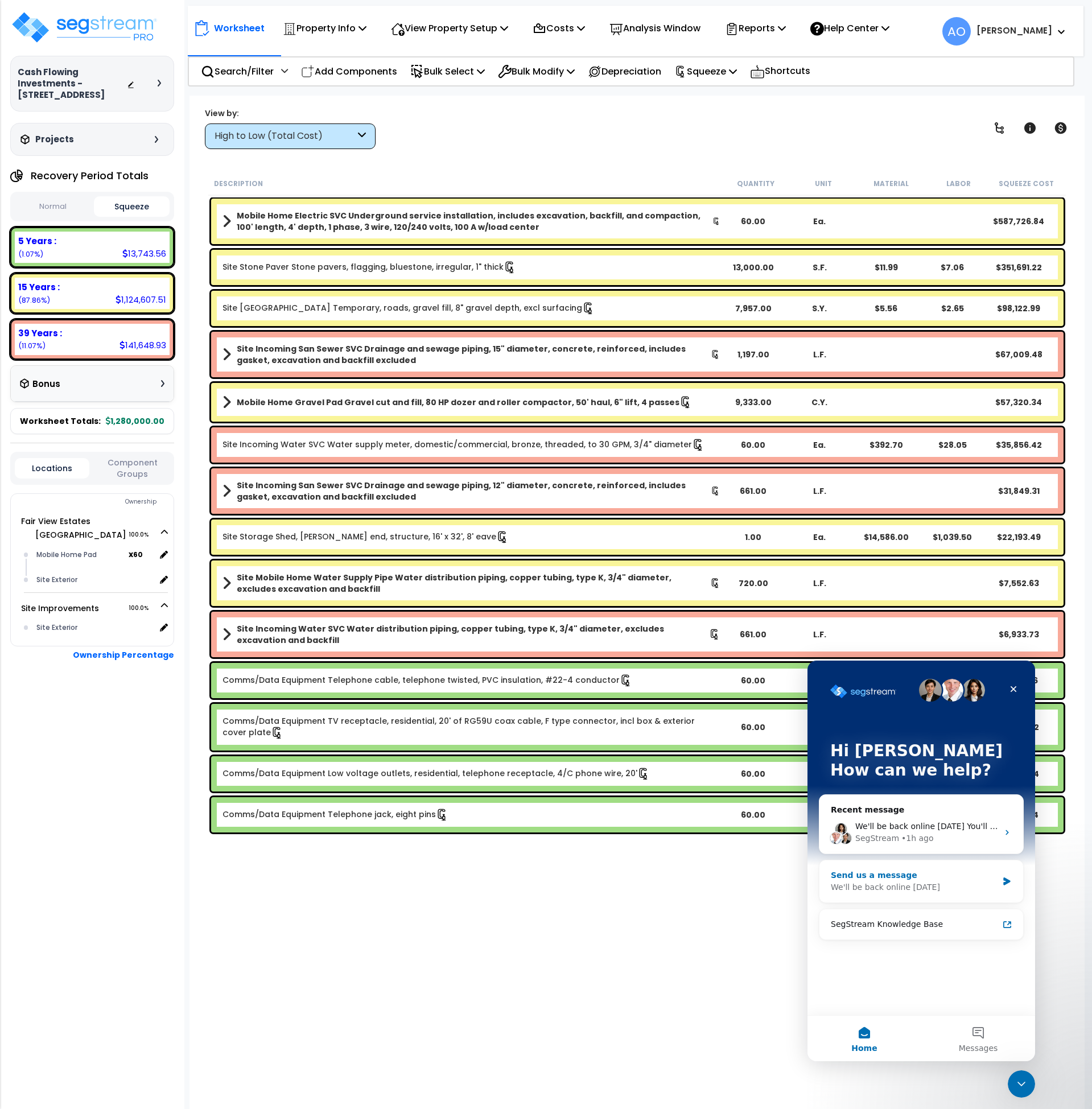
click at [879, 879] on div "Send us a message" at bounding box center [914, 875] width 167 height 12
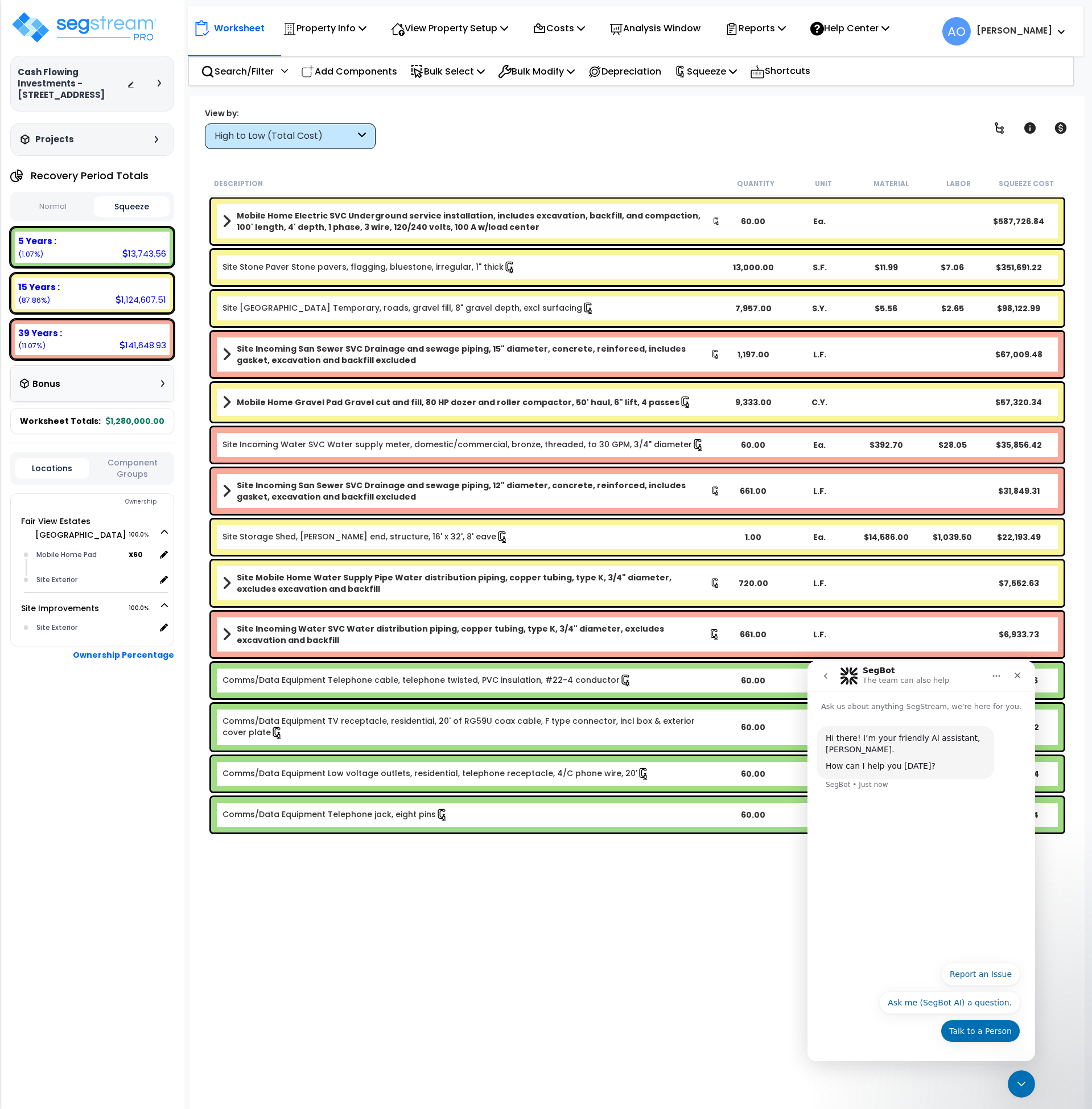
click at [976, 1027] on button "Talk to a Person" at bounding box center [980, 1031] width 80 height 23
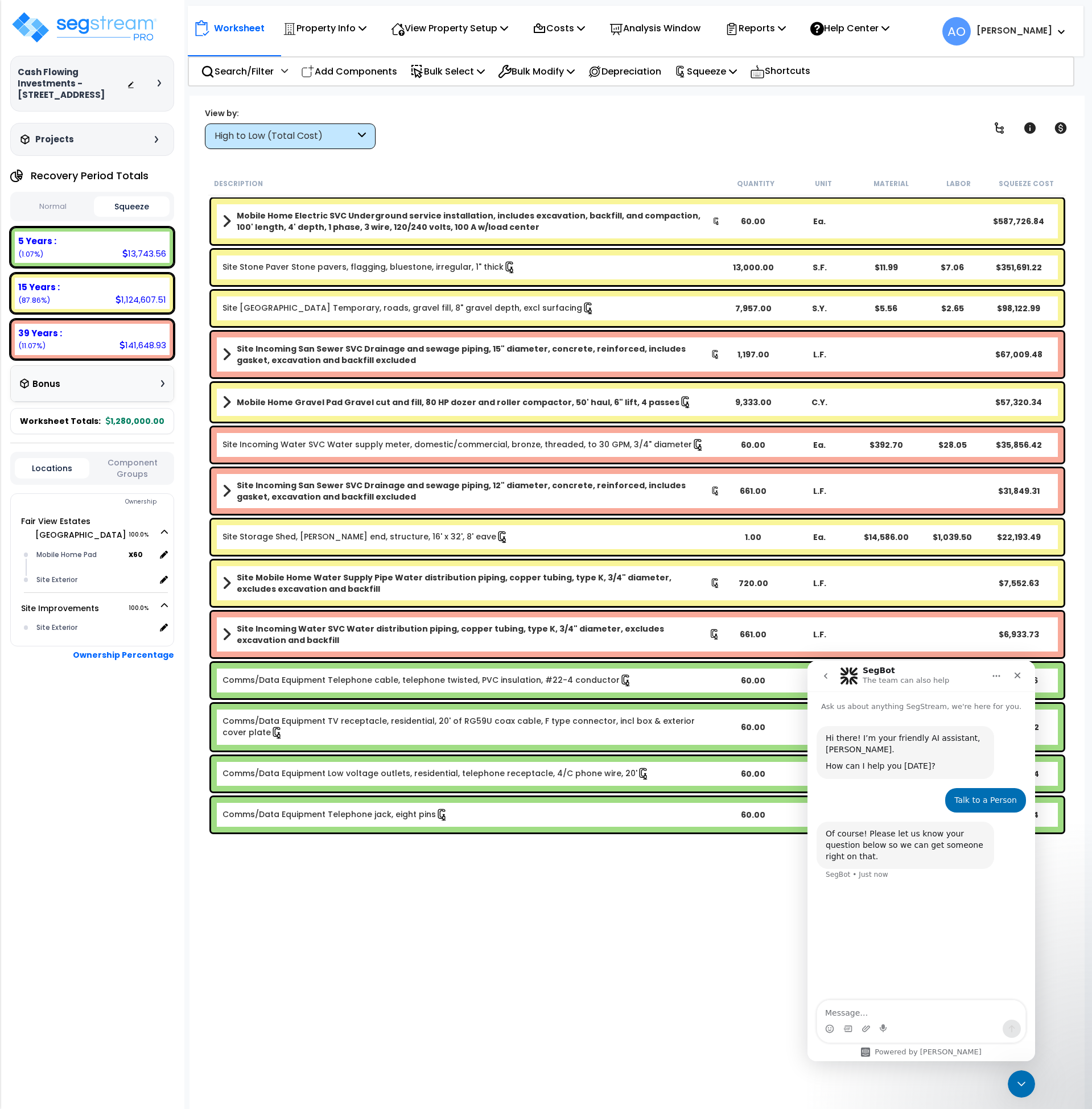
click at [910, 1011] on textarea "Message…" at bounding box center [921, 1010] width 208 height 19
click at [885, 1012] on textarea "On the Mobile Home model...This MH Park that I am completing a study on does no…" at bounding box center [921, 982] width 208 height 77
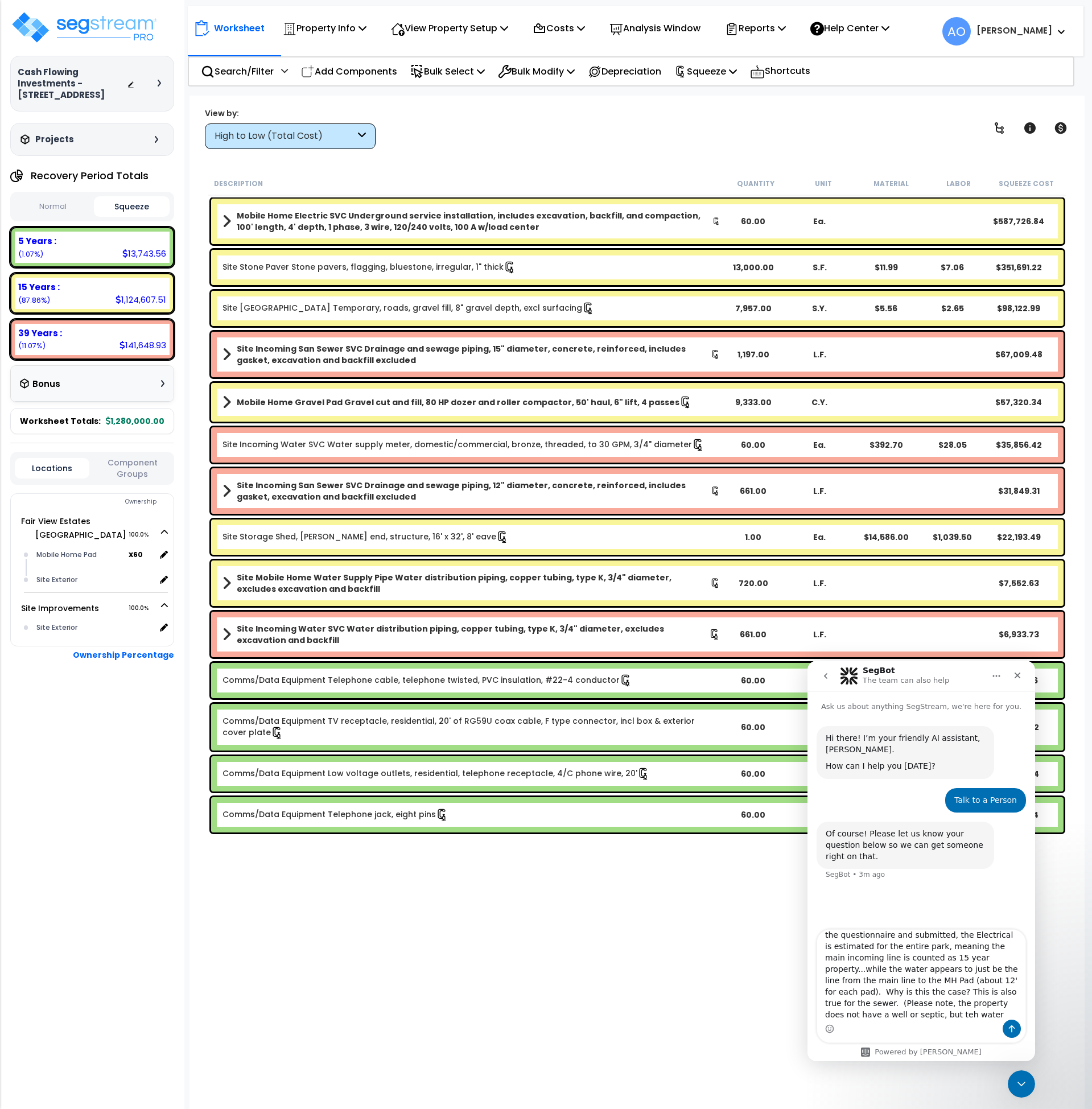
scroll to position [87, 0]
click at [868, 1017] on textarea "On the Mobile Home model...This MH Park that I am completing a study on does no…" at bounding box center [921, 975] width 208 height 90
type textarea "On the Mobile Home model...This MH Park that I am completing a study on does no…"
click at [1013, 1028] on icon "Send a message…" at bounding box center [1011, 1028] width 9 height 9
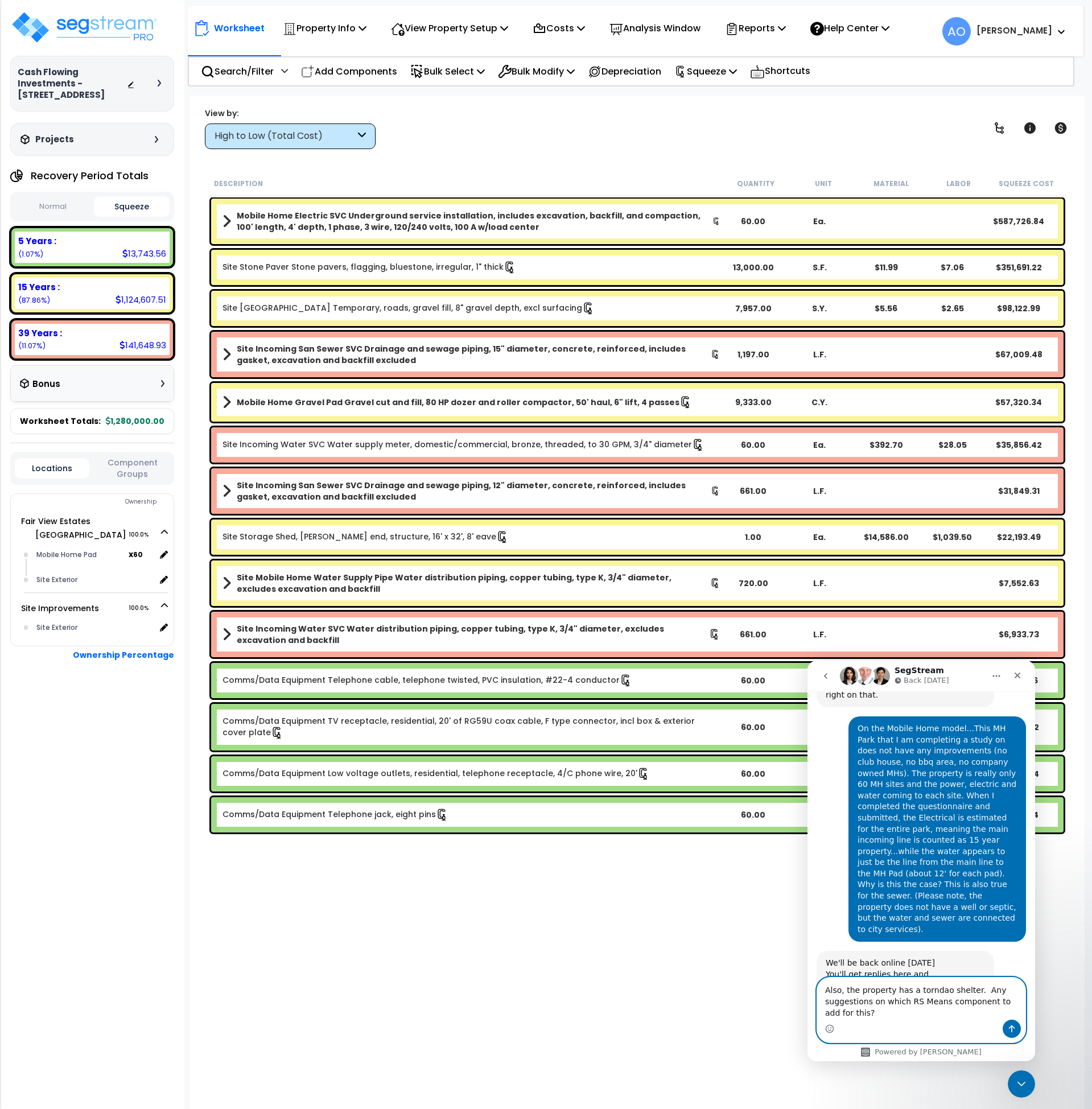
scroll to position [193, 0]
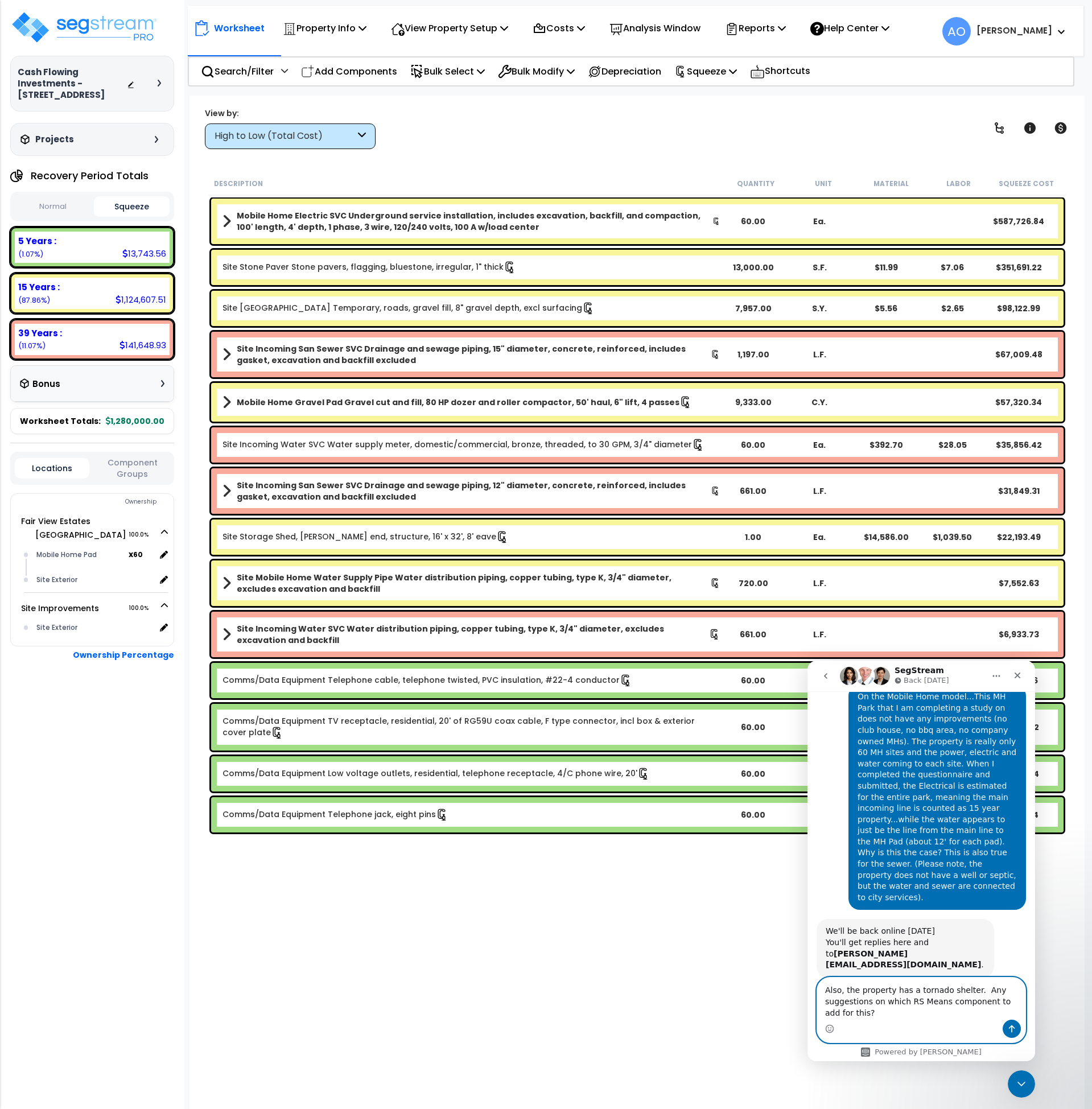
type textarea "Also, the property has a tornado shelter. Any suggestions on which RS Means com…"
click at [1014, 1025] on icon "Send a message…" at bounding box center [1011, 1028] width 9 height 9
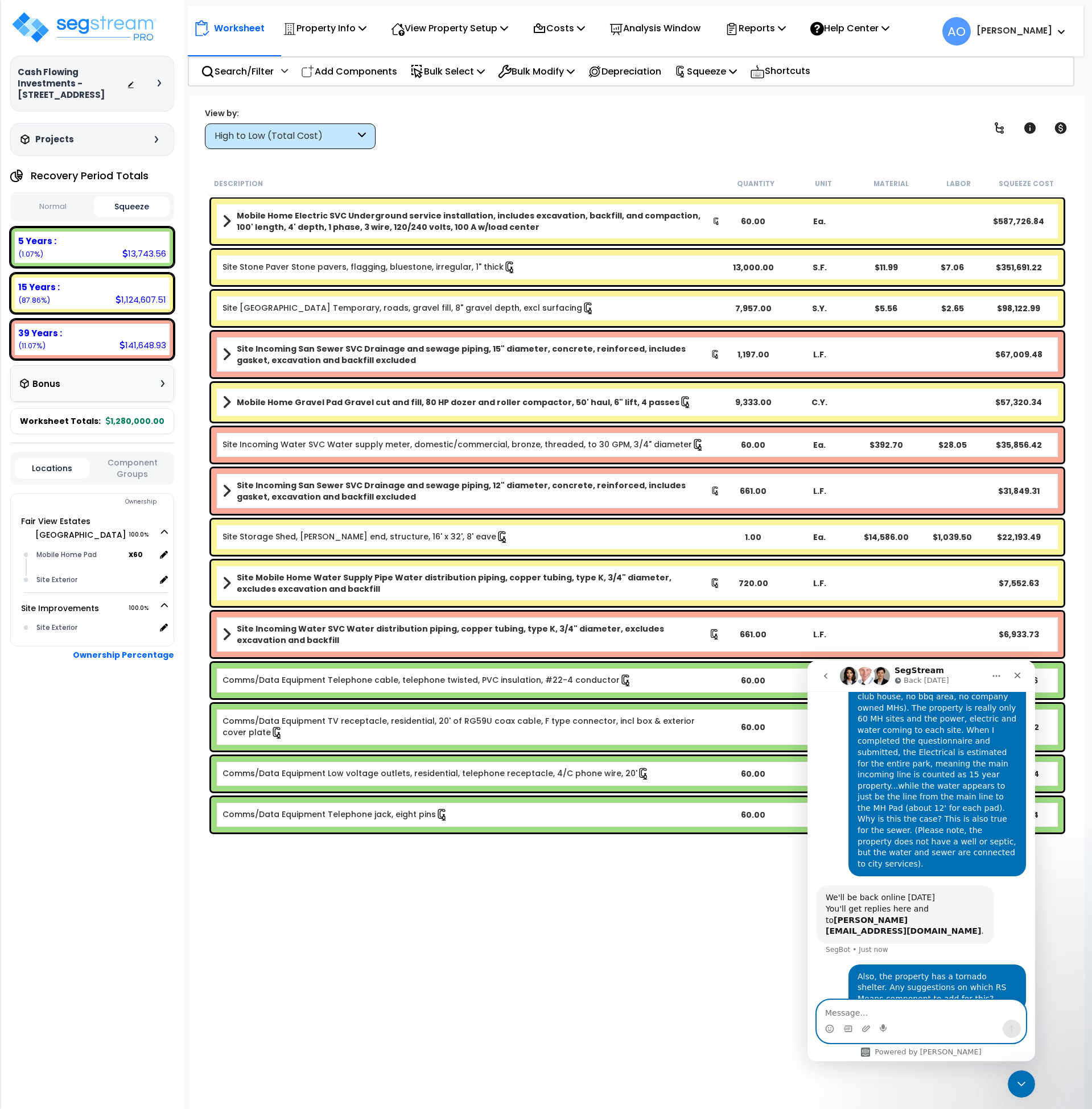
click at [867, 1006] on textarea "Message…" at bounding box center [921, 1010] width 208 height 19
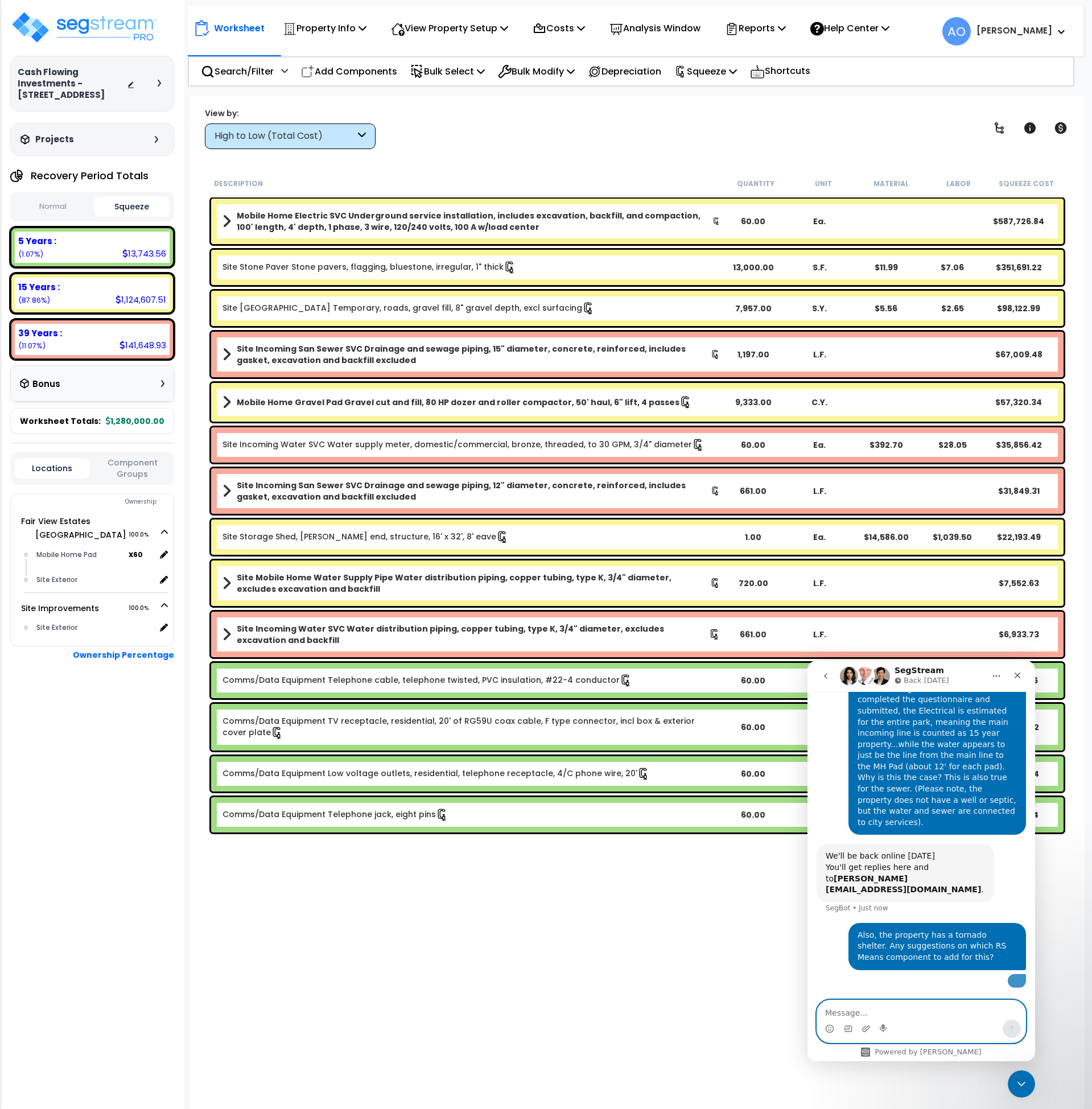
scroll to position [374, 0]
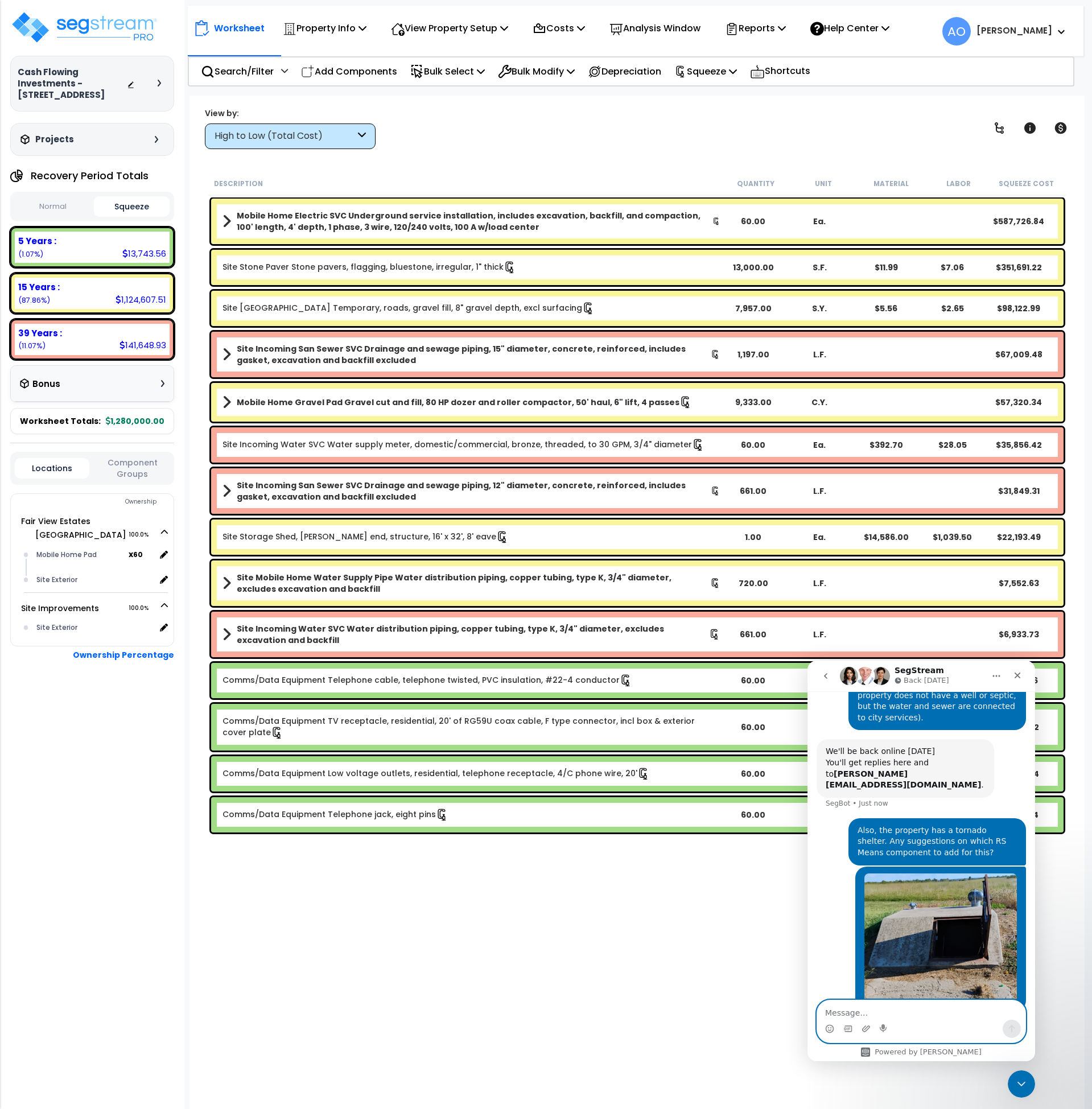
click at [667, 993] on div "Worksheet Property Info Property Setup Add Property Unit Template property Clon…" at bounding box center [637, 650] width 896 height 1109
click at [441, 982] on div "Worksheet Property Info Property Setup Add Property Unit Template property Clon…" at bounding box center [637, 650] width 896 height 1109
click at [92, 23] on img at bounding box center [84, 27] width 148 height 34
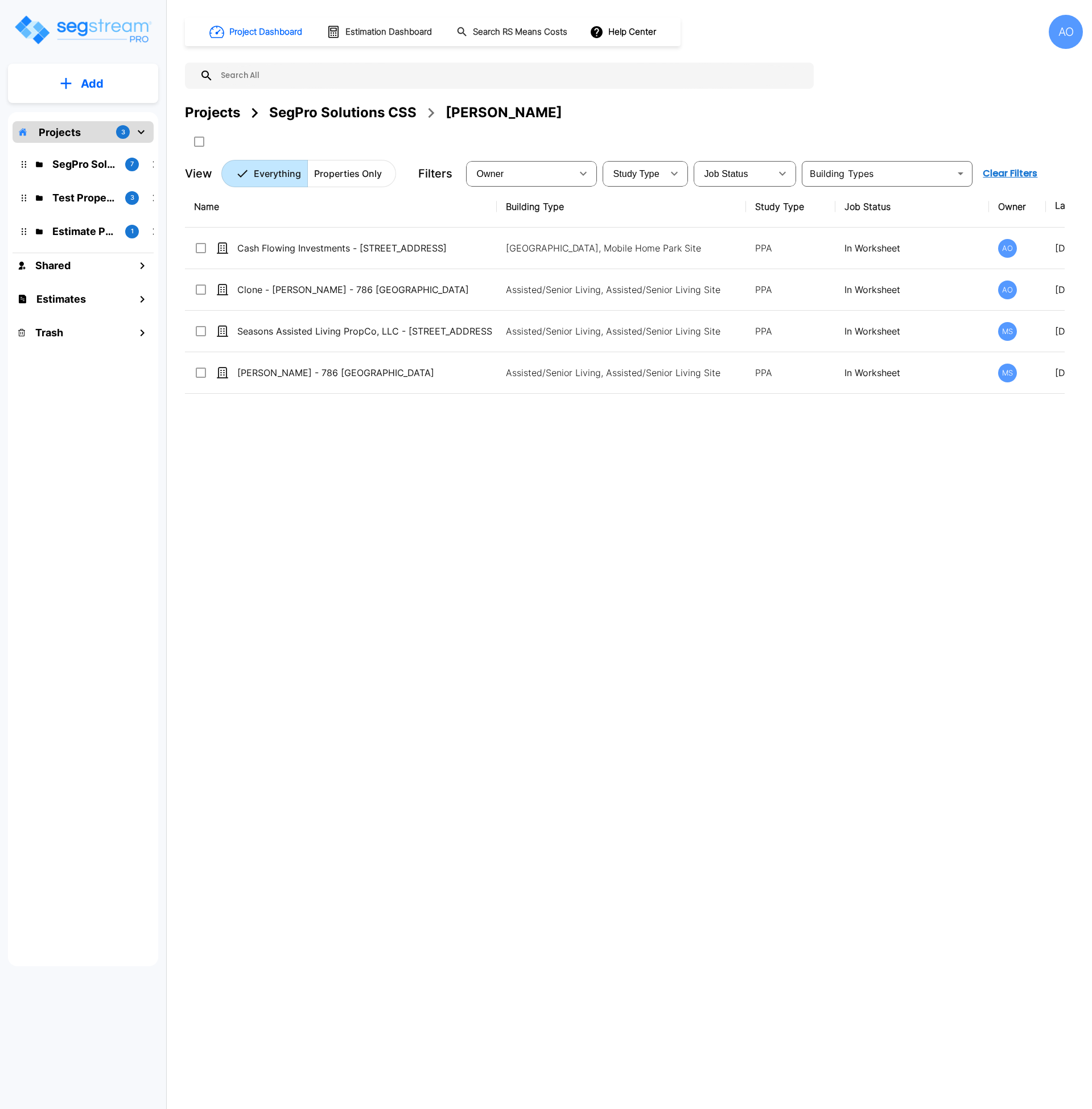
click at [303, 589] on div "Name Building Type Study Type Job Status Owner Last Modified Action Cash Flowin…" at bounding box center [625, 529] width 880 height 687
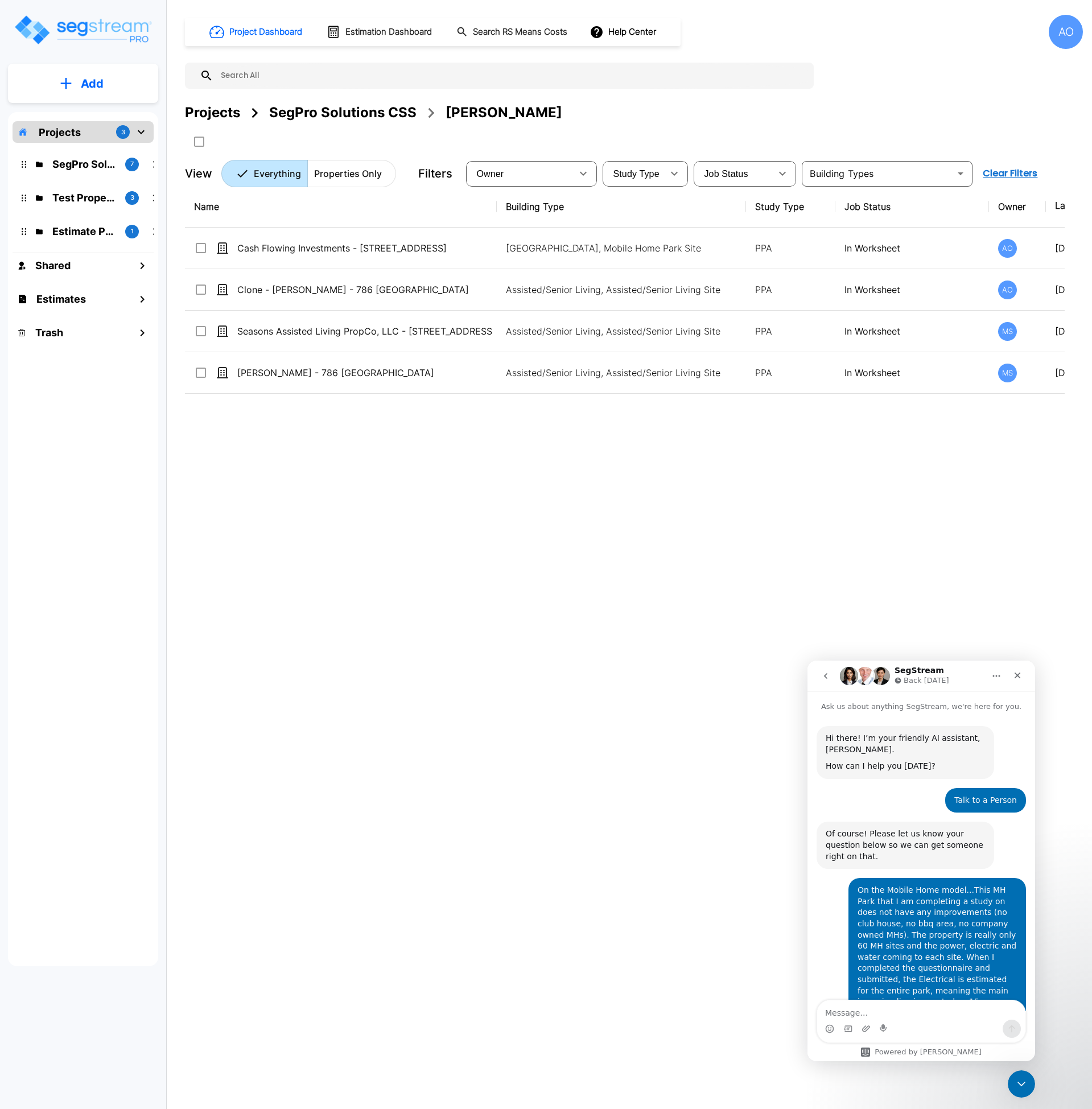
scroll to position [374, 0]
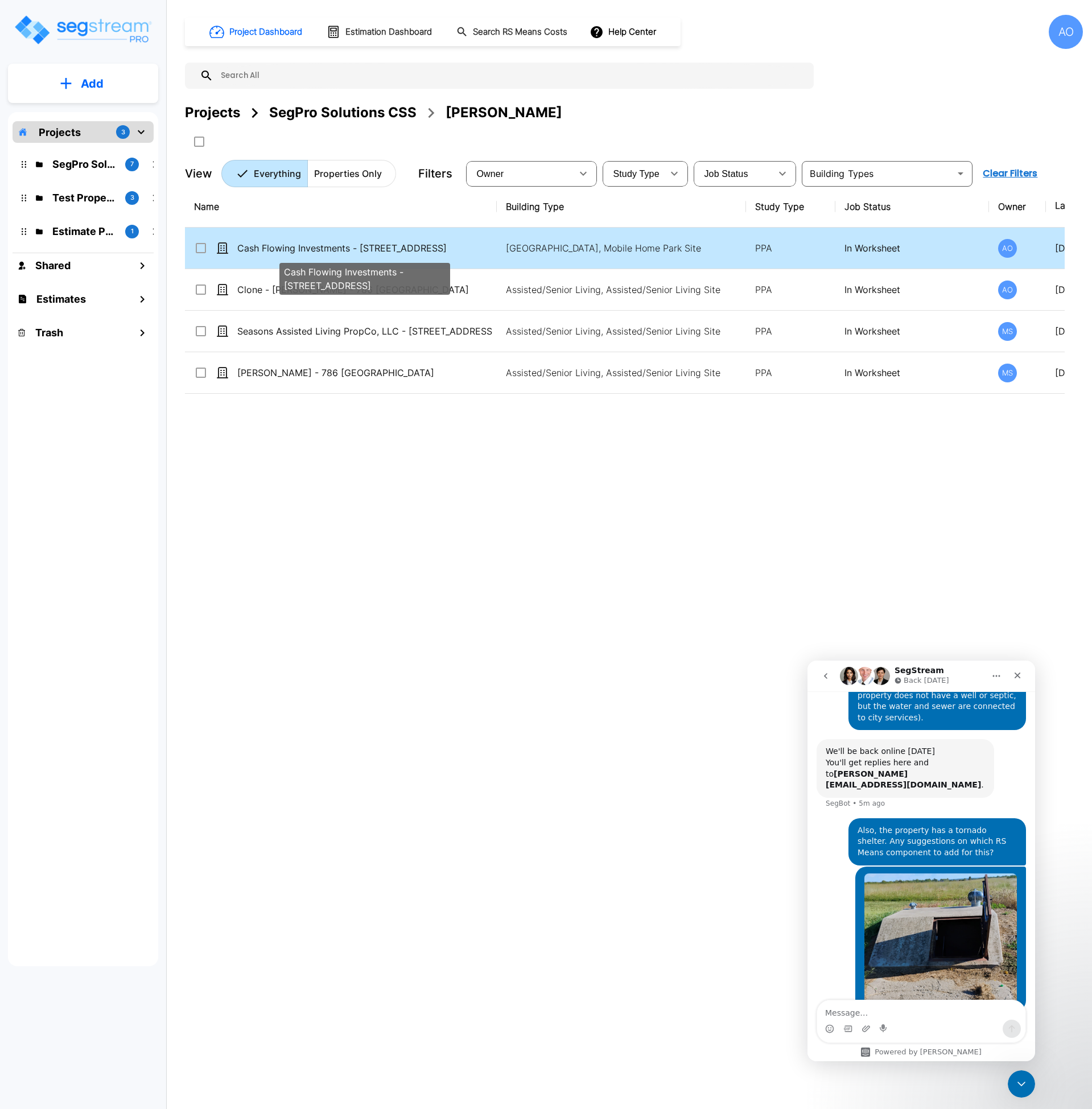
click at [338, 242] on p "Cash Flowing Investments - [STREET_ADDRESS]" at bounding box center [364, 248] width 255 height 14
checkbox input "true"
click at [338, 242] on p "Cash Flowing Investments - [STREET_ADDRESS]" at bounding box center [364, 248] width 255 height 14
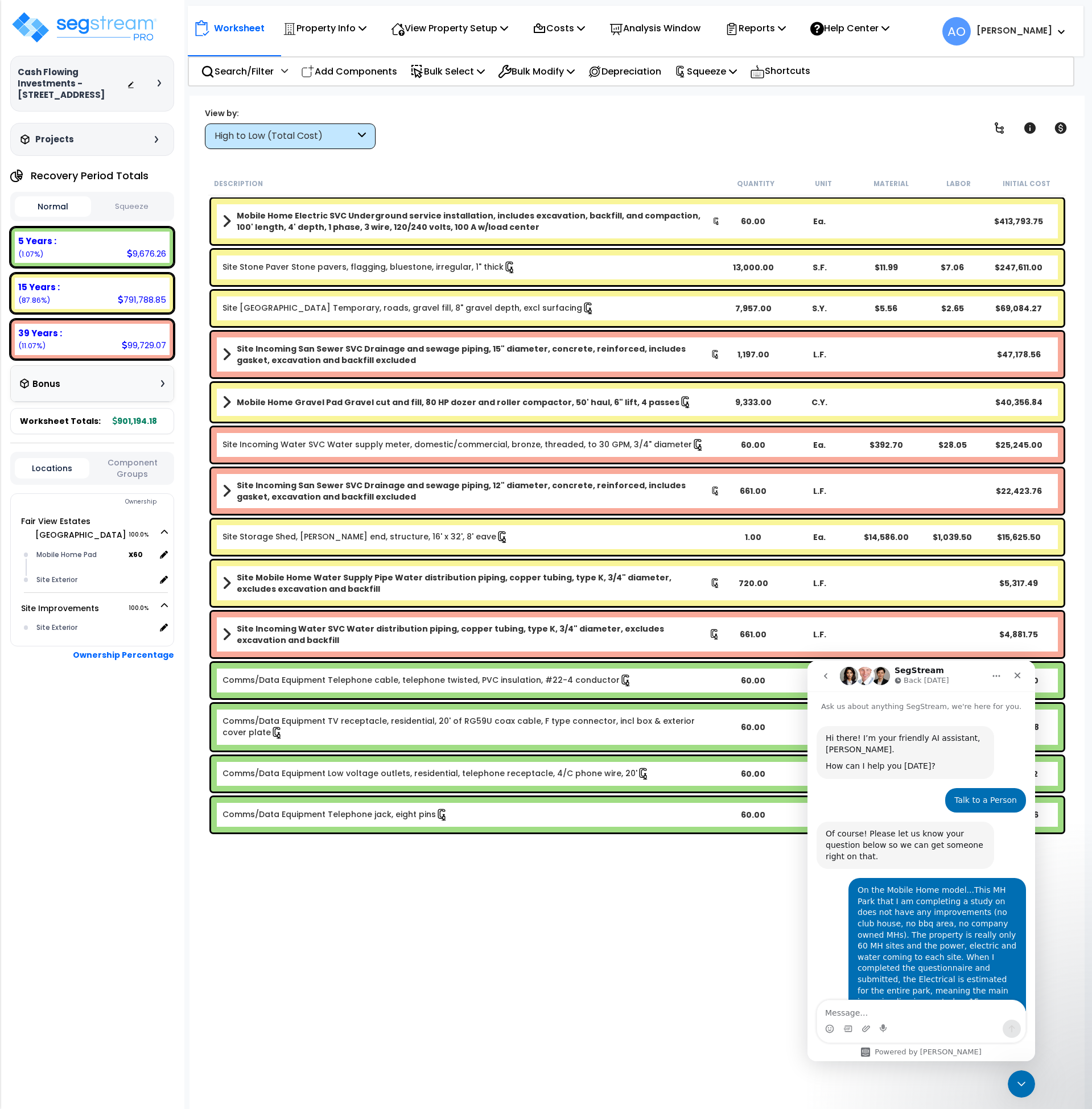
scroll to position [374, 0]
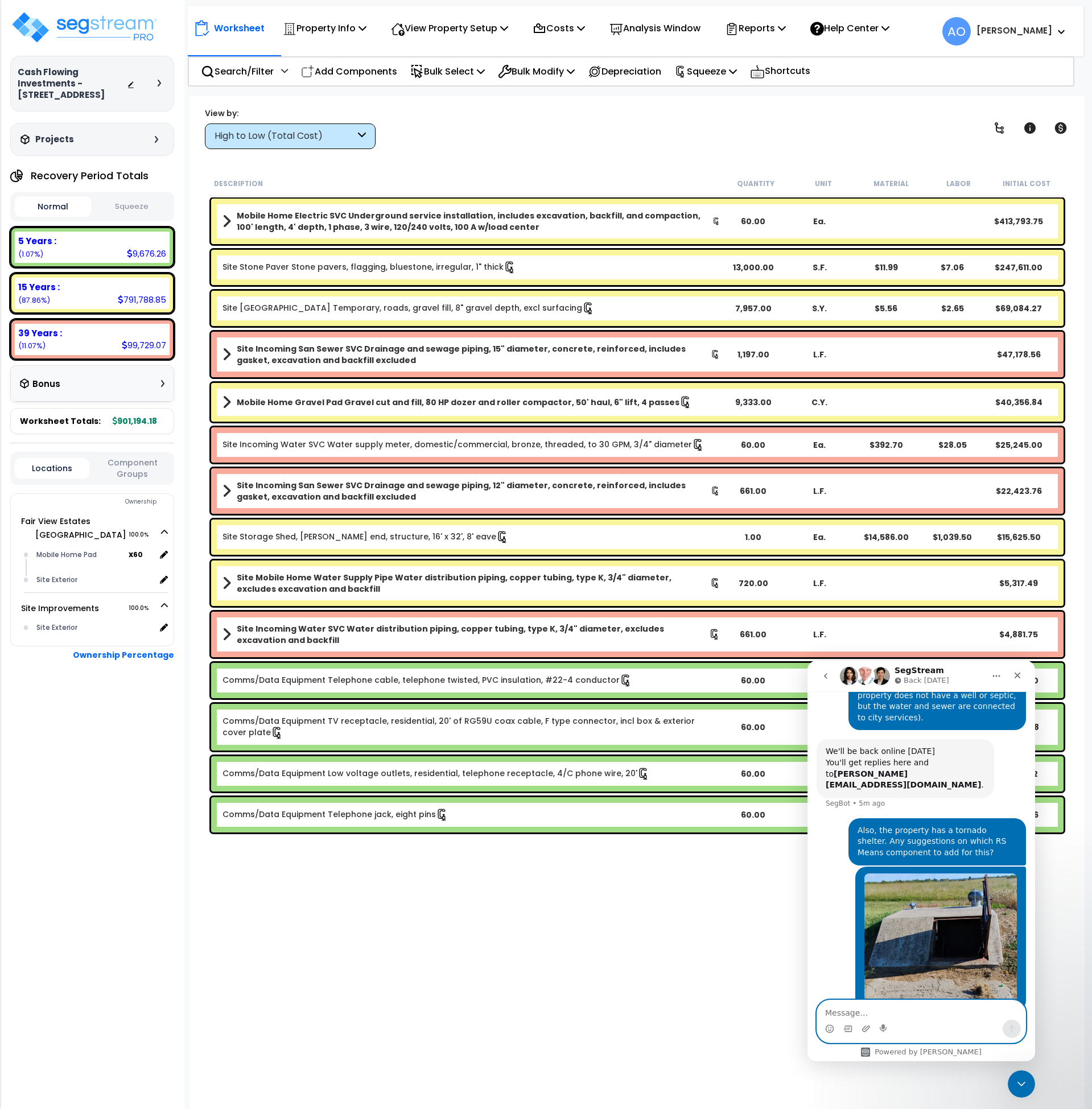
click at [878, 1004] on textarea "Message…" at bounding box center [921, 1010] width 208 height 19
paste textarea "[URL][DOMAIN_NAME]"
type textarea "URL for the MH Park is: [URL][DOMAIN_NAME]"
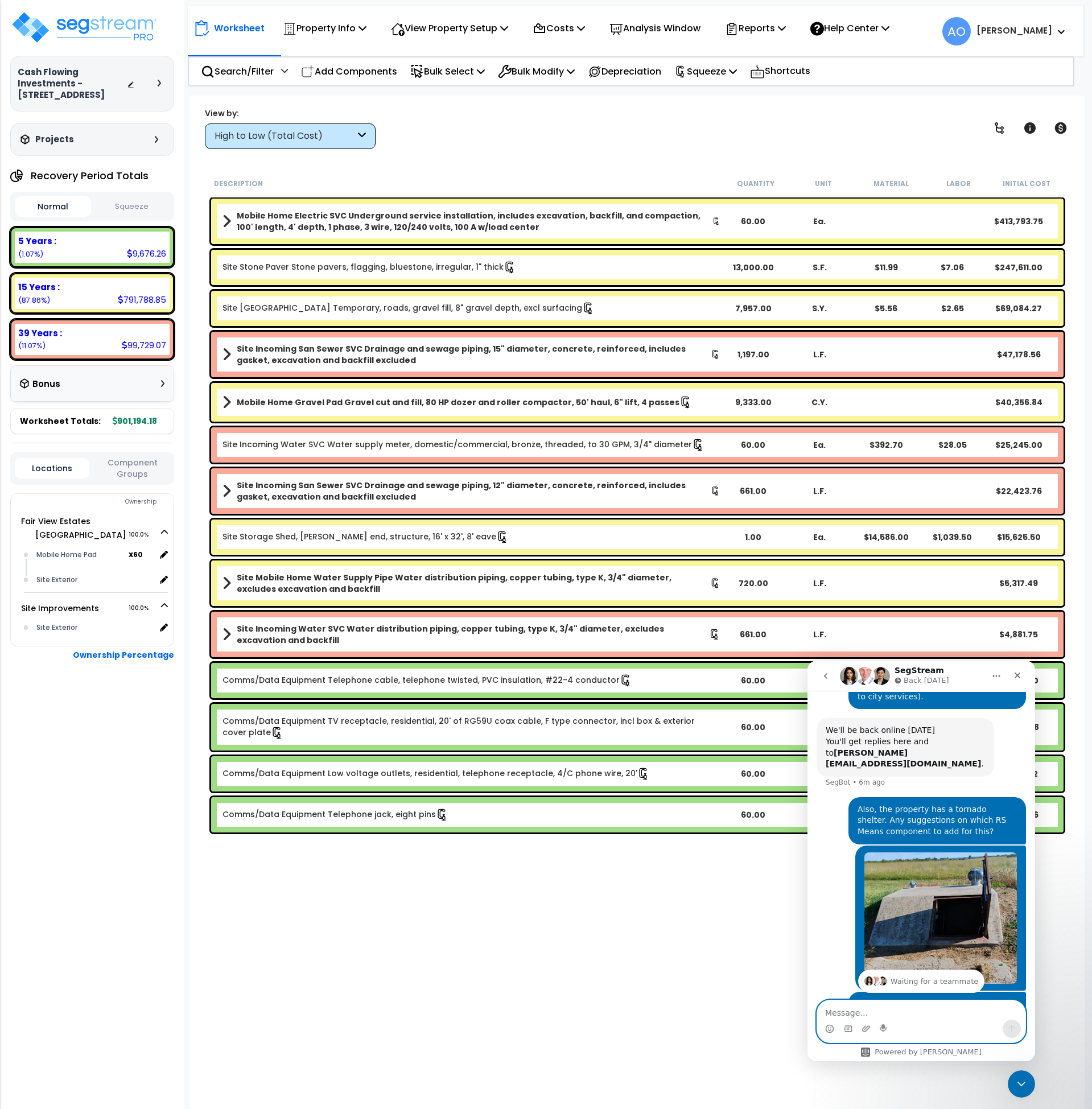
scroll to position [422, 0]
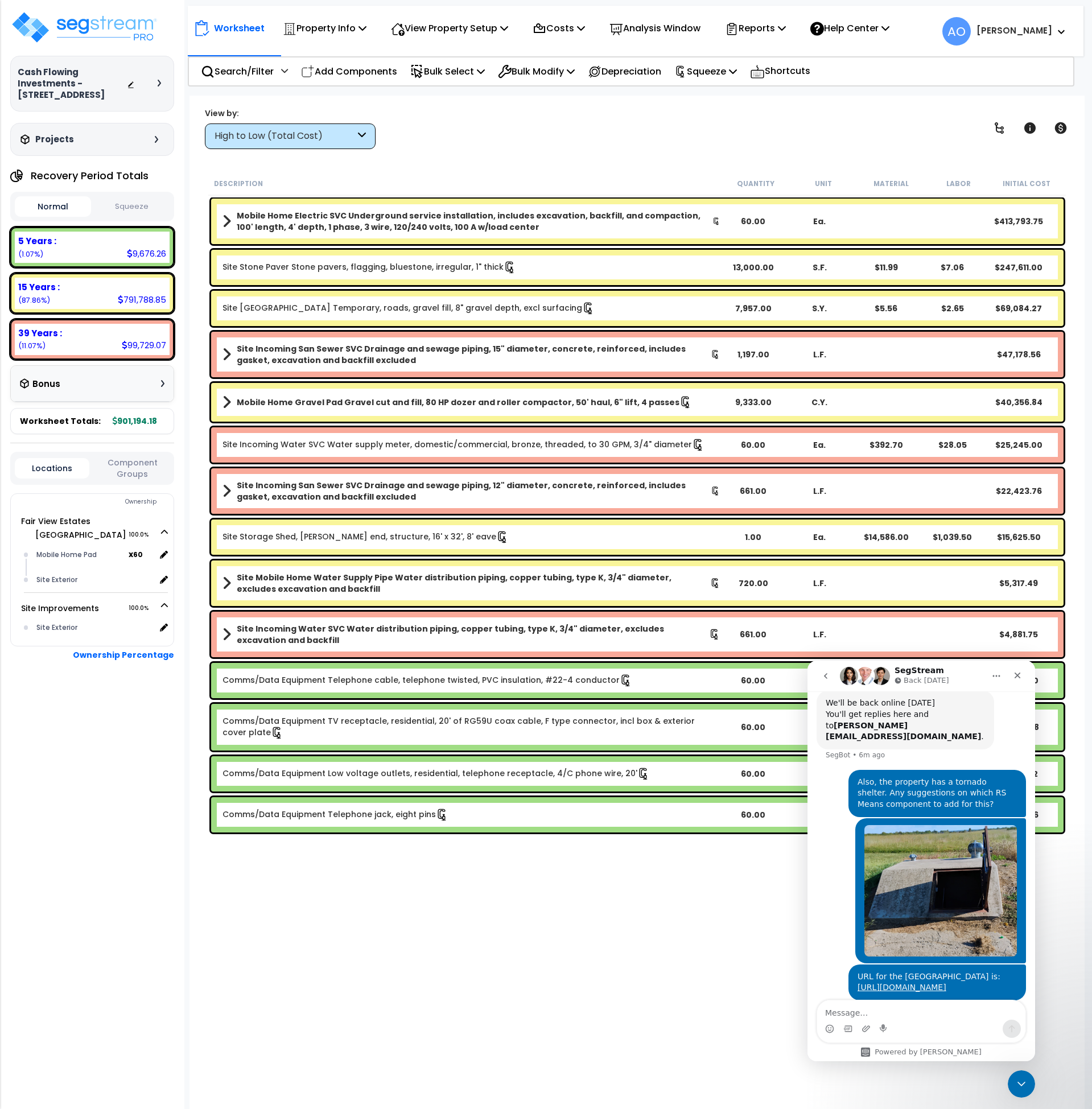
click at [694, 941] on div "Worksheet Property Info Property Setup Add Property Unit Template property Clon…" at bounding box center [637, 650] width 896 height 1109
click at [70, 26] on img at bounding box center [84, 27] width 148 height 34
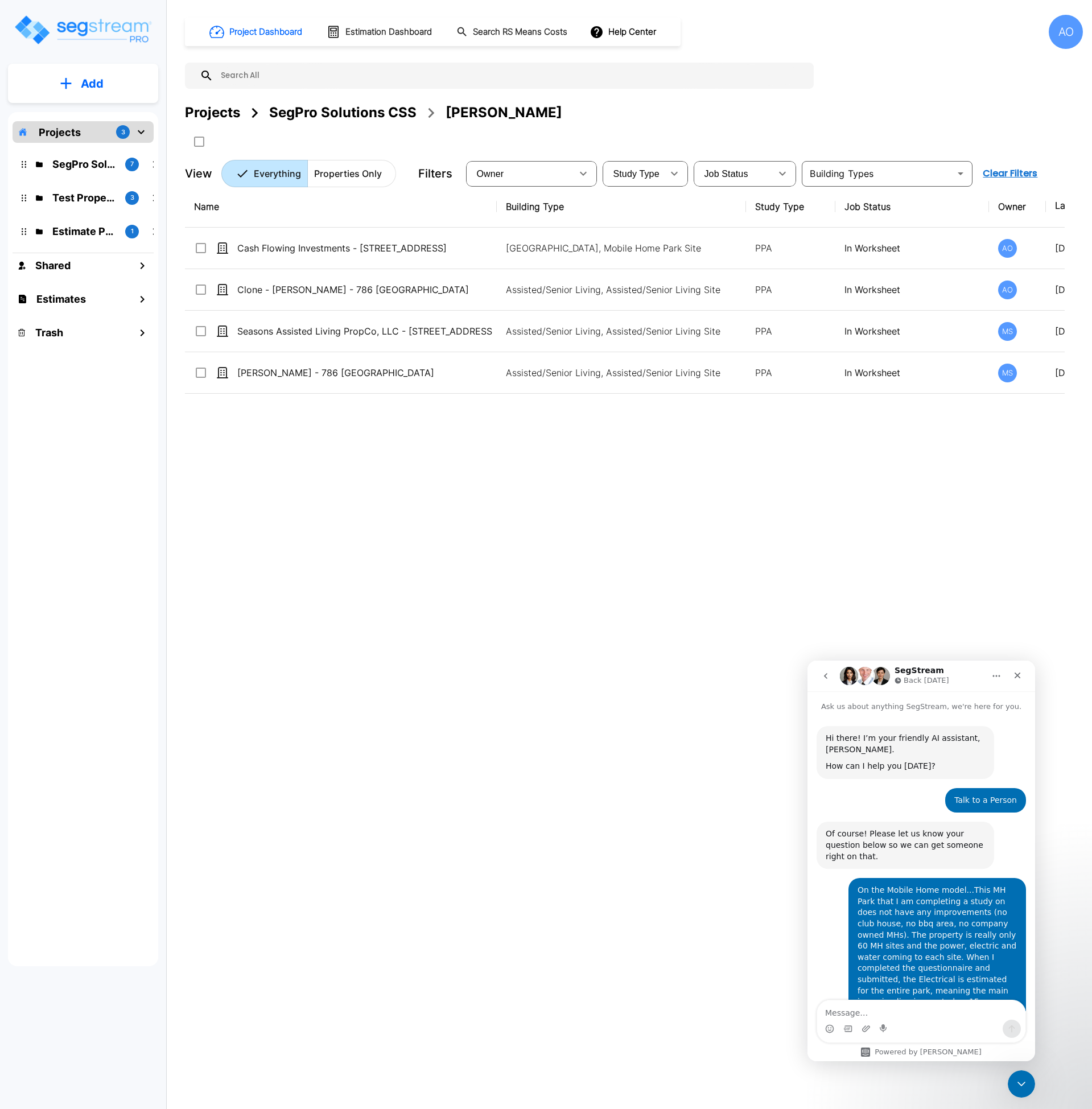
scroll to position [422, 0]
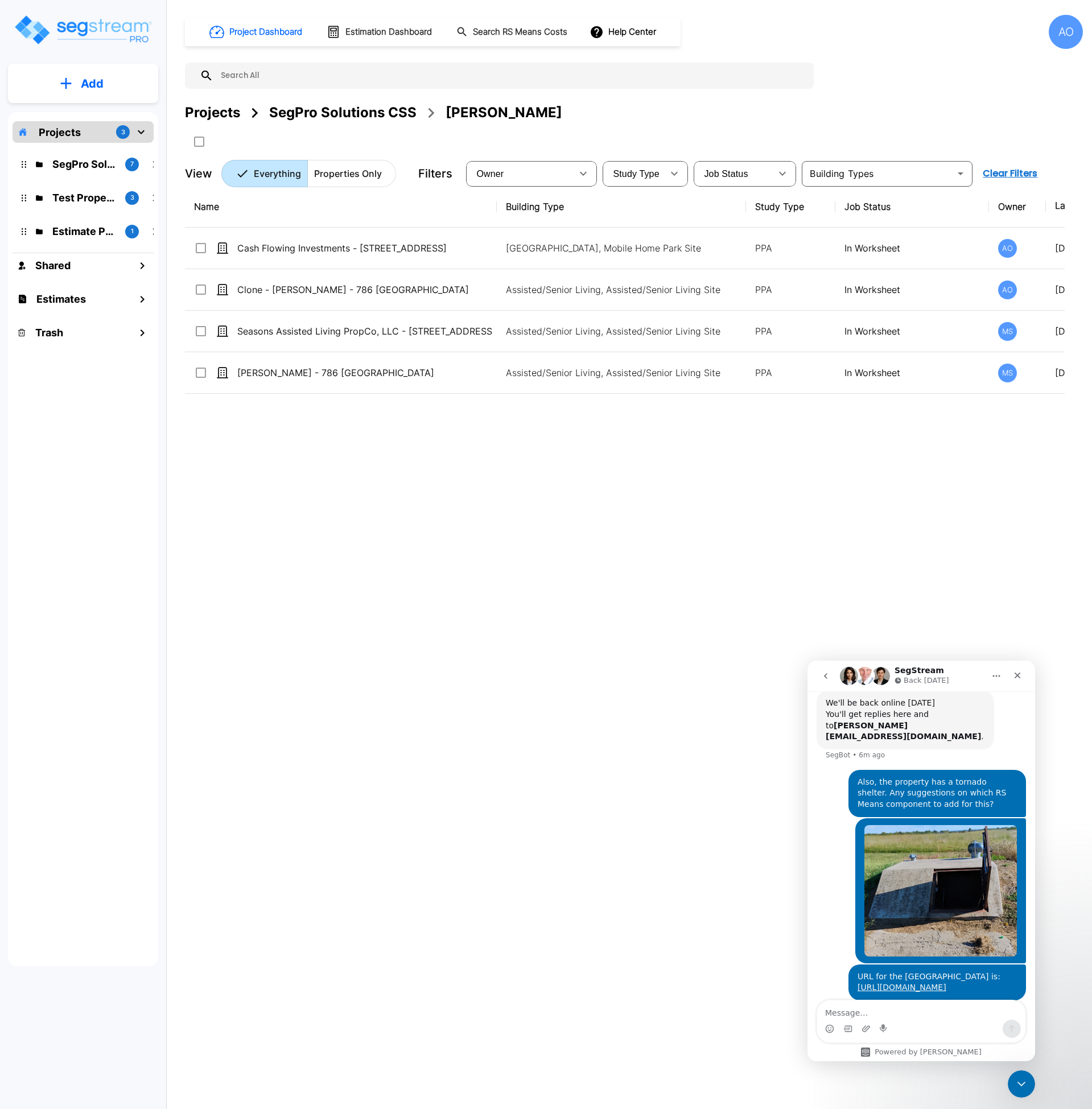
click at [726, 729] on div "Name Building Type Study Type Job Status Owner Last Modified Action Cash Flowin…" at bounding box center [625, 529] width 880 height 687
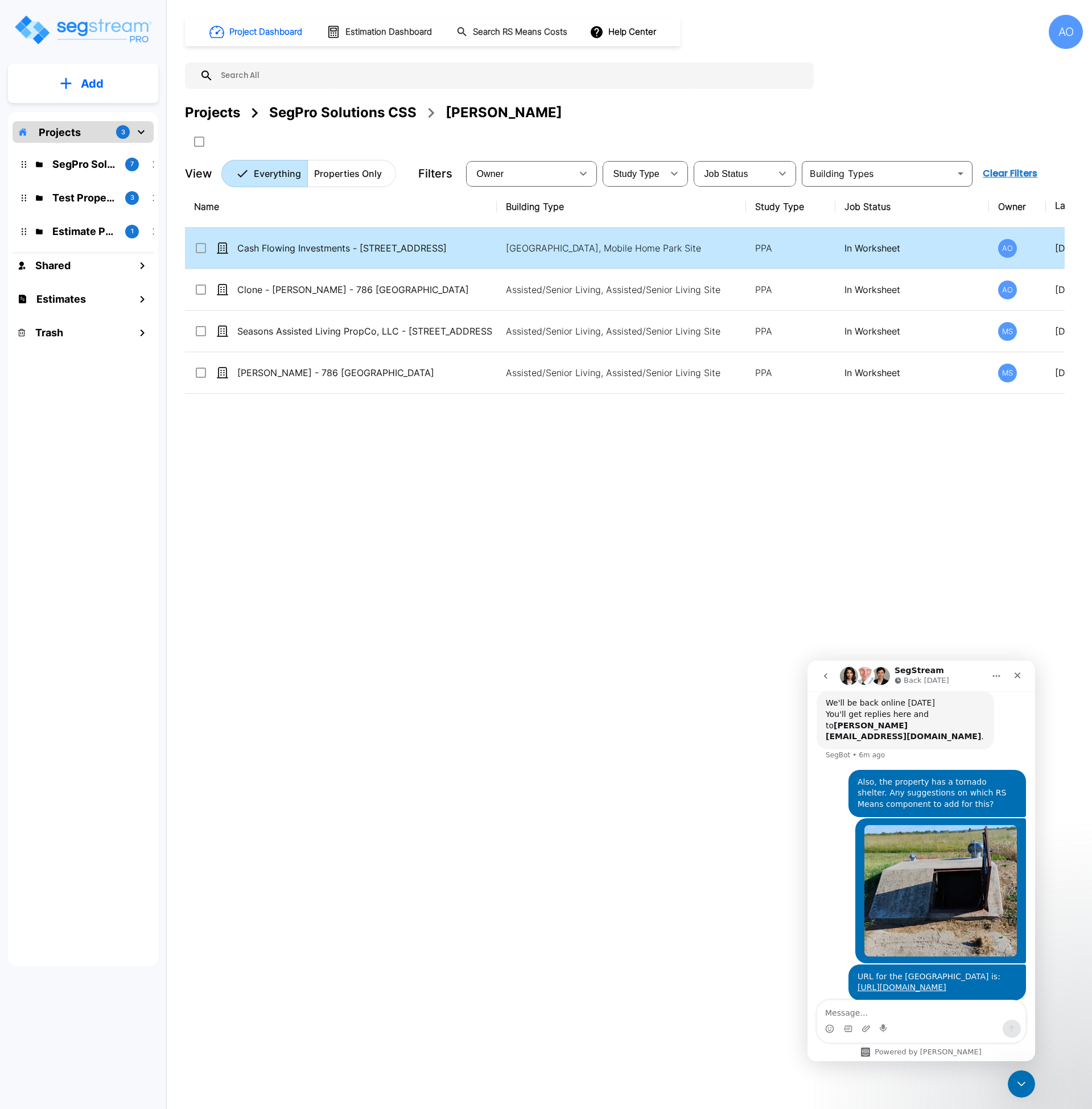
click at [200, 250] on input "select row Cash Flowing Investments - 4390 East 380 Road" at bounding box center [200, 246] width 11 height 10
click at [318, 140] on icon "Move" at bounding box center [311, 141] width 13 height 11
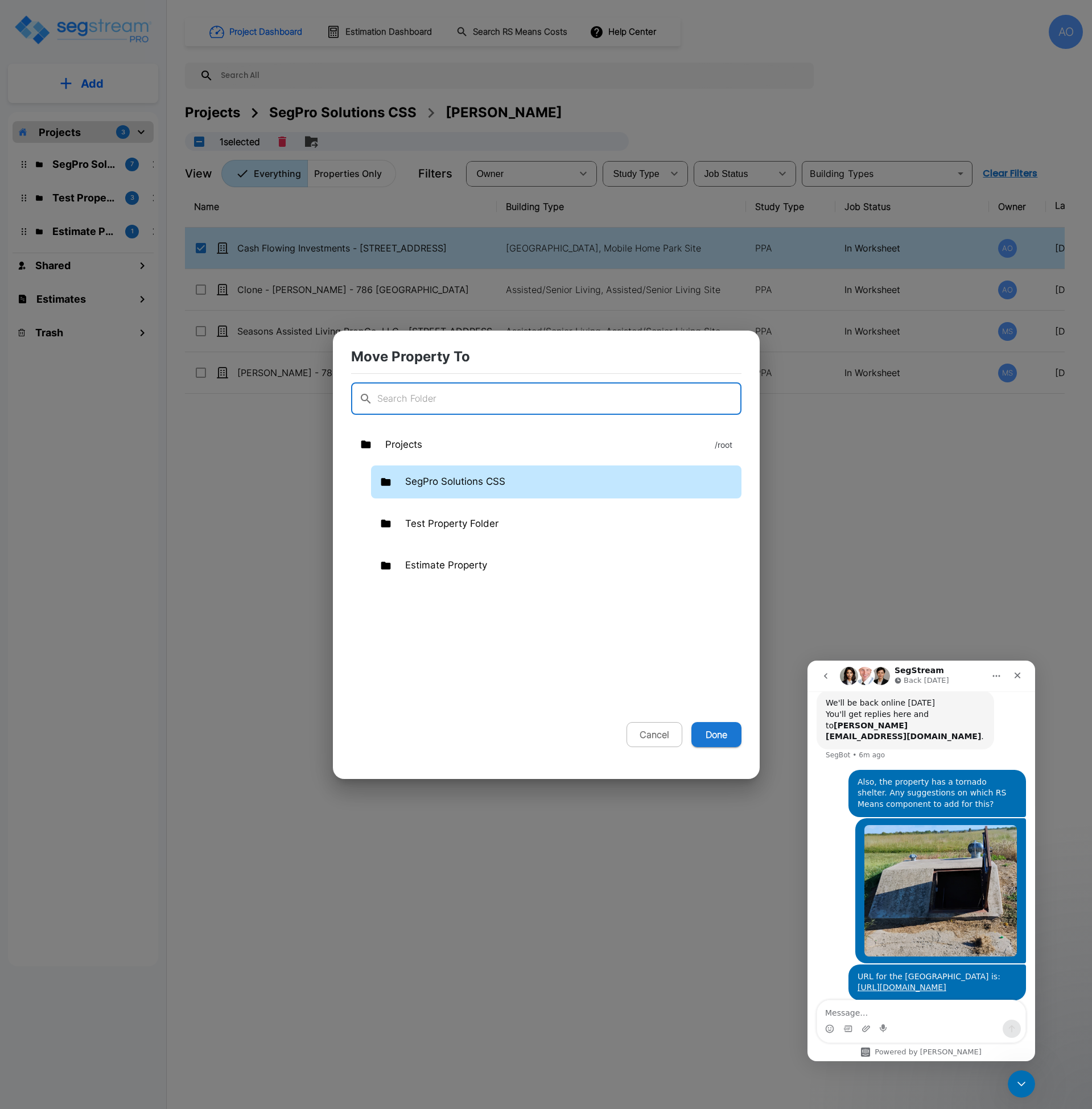
click at [469, 480] on p "SegPro Solutions CSS" at bounding box center [454, 481] width 100 height 15
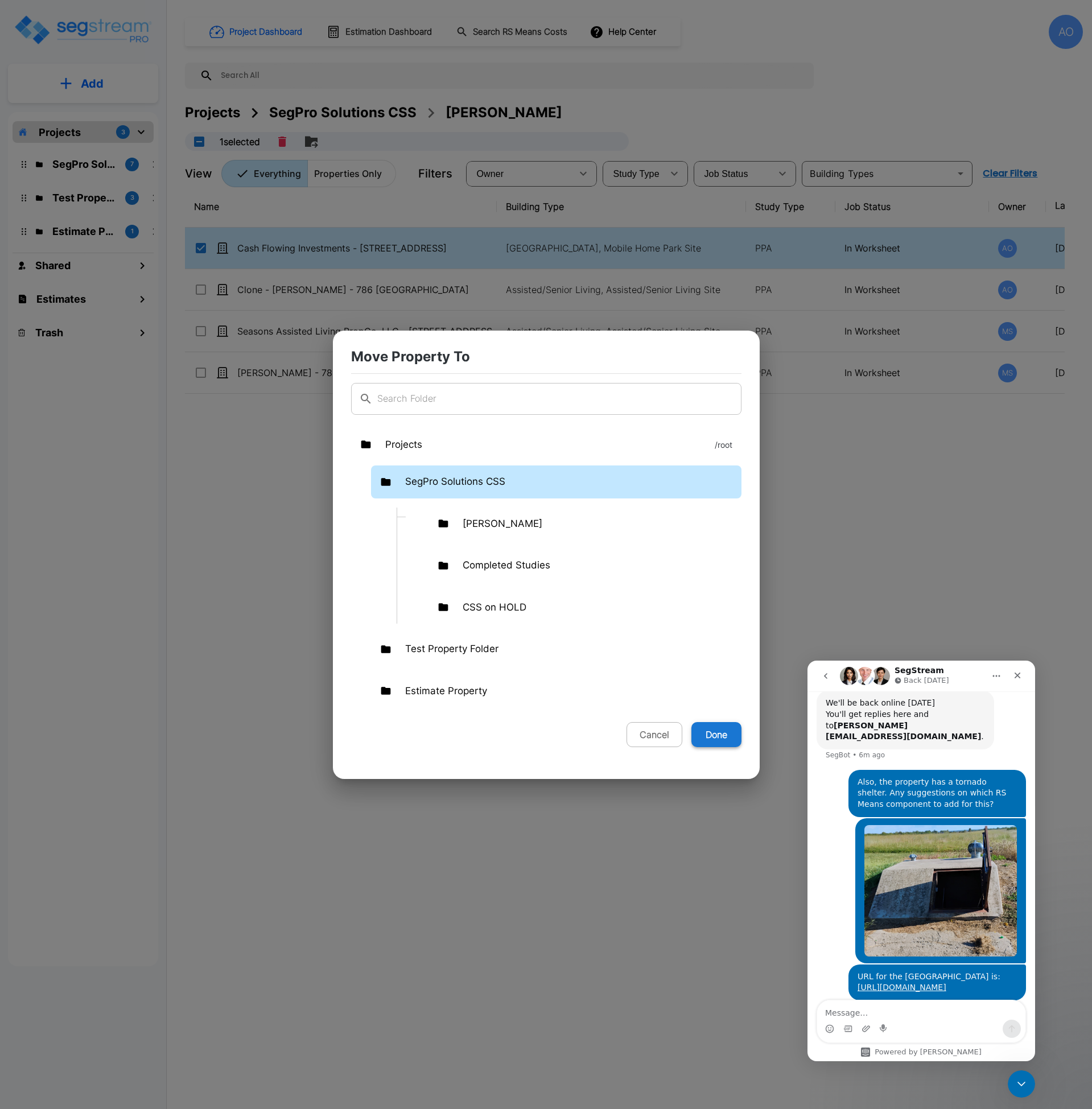
click at [722, 740] on button "Done" at bounding box center [716, 734] width 50 height 25
checkbox input "false"
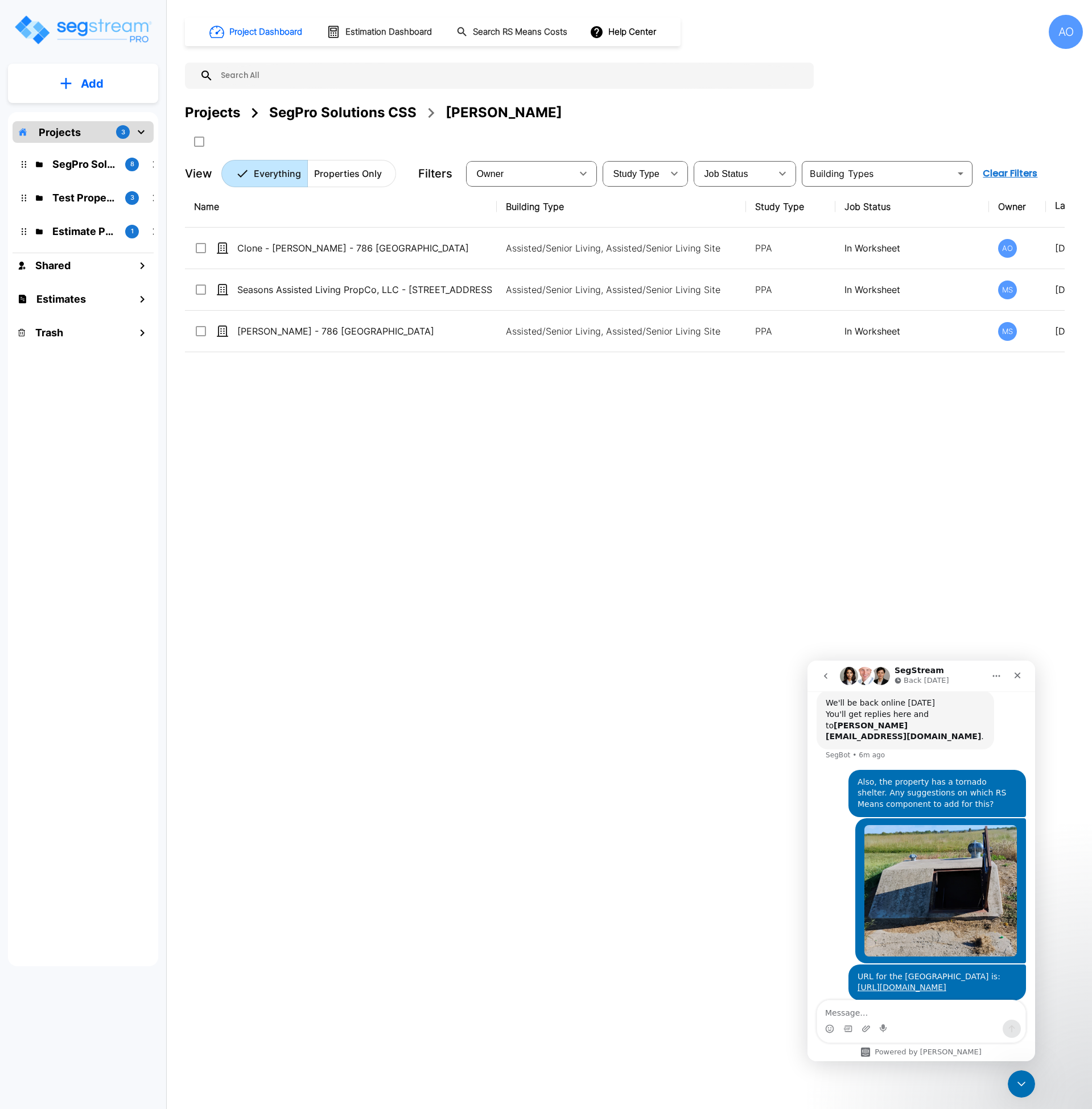
click at [485, 751] on div "Name Building Type Study Type Job Status Owner Last Modified Action Clone - [PE…" at bounding box center [625, 529] width 880 height 687
click at [344, 112] on div "SegPro Solutions CSS" at bounding box center [342, 113] width 148 height 21
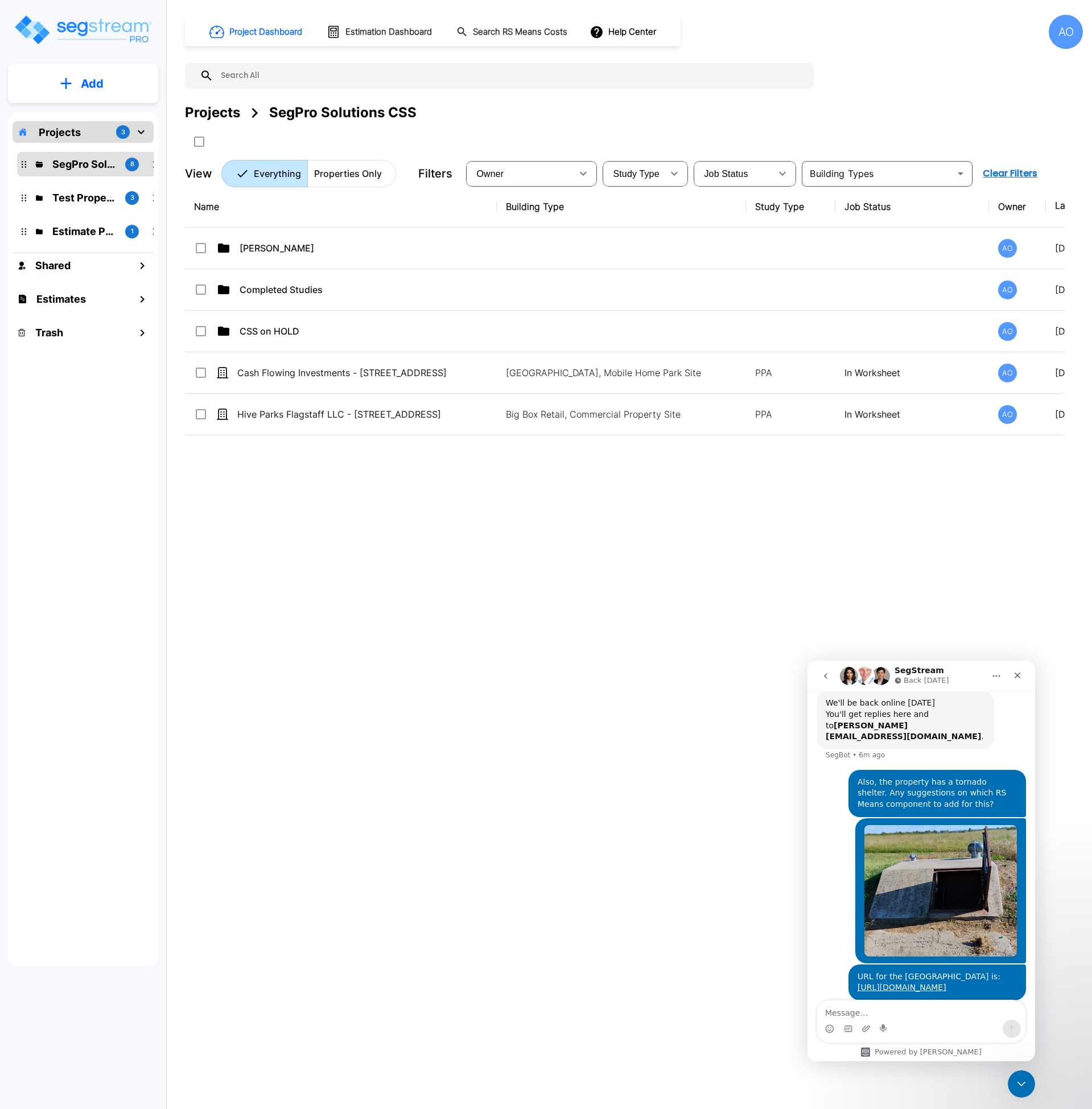
click at [423, 640] on div "Name Building Type Study Type Job Status Owner Last Modified Action [PERSON_NAM…" at bounding box center [625, 529] width 880 height 687
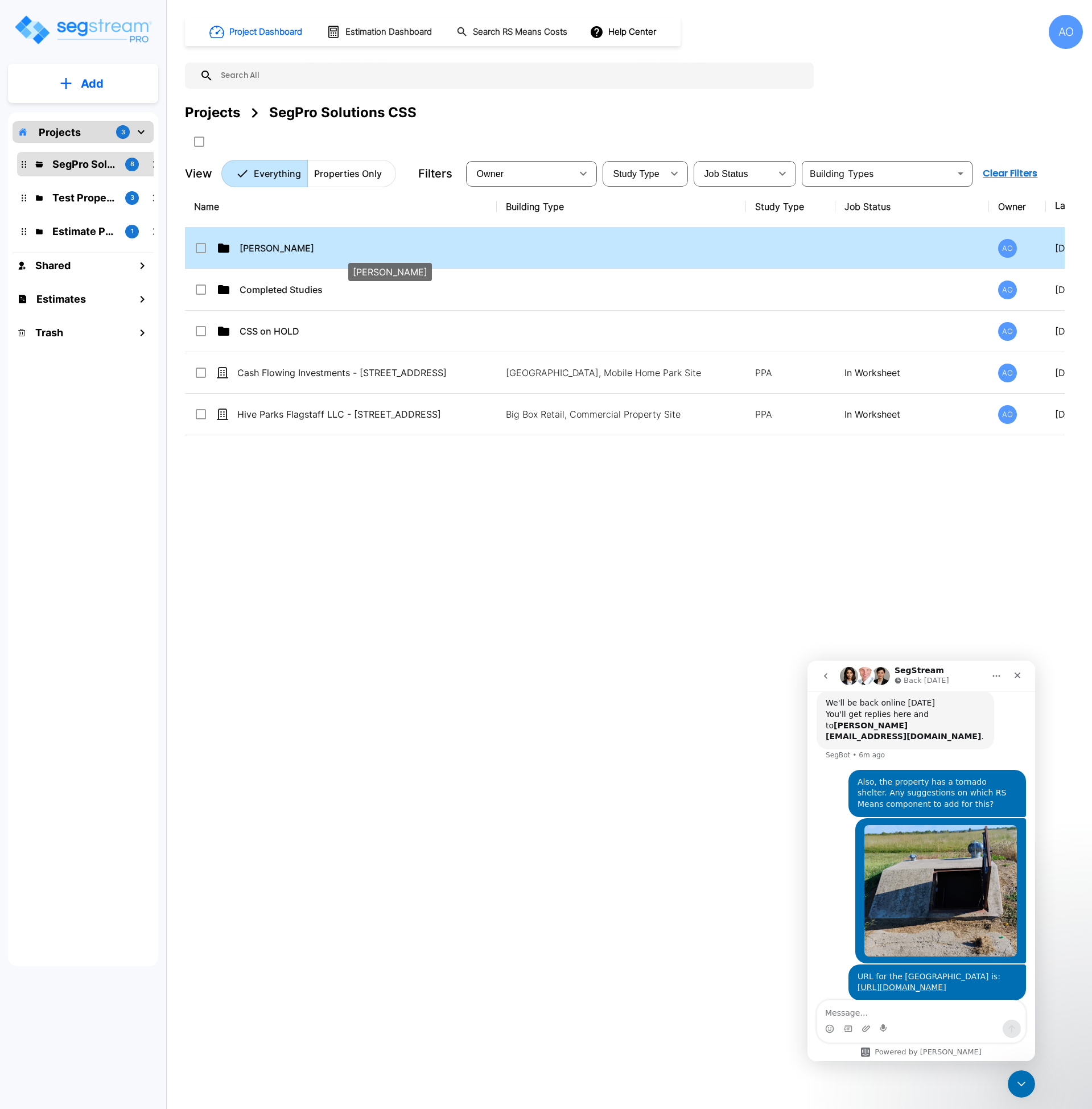
click at [283, 250] on p "[PERSON_NAME]" at bounding box center [366, 248] width 255 height 14
checkbox input "true"
click at [283, 250] on p "[PERSON_NAME]" at bounding box center [366, 248] width 255 height 14
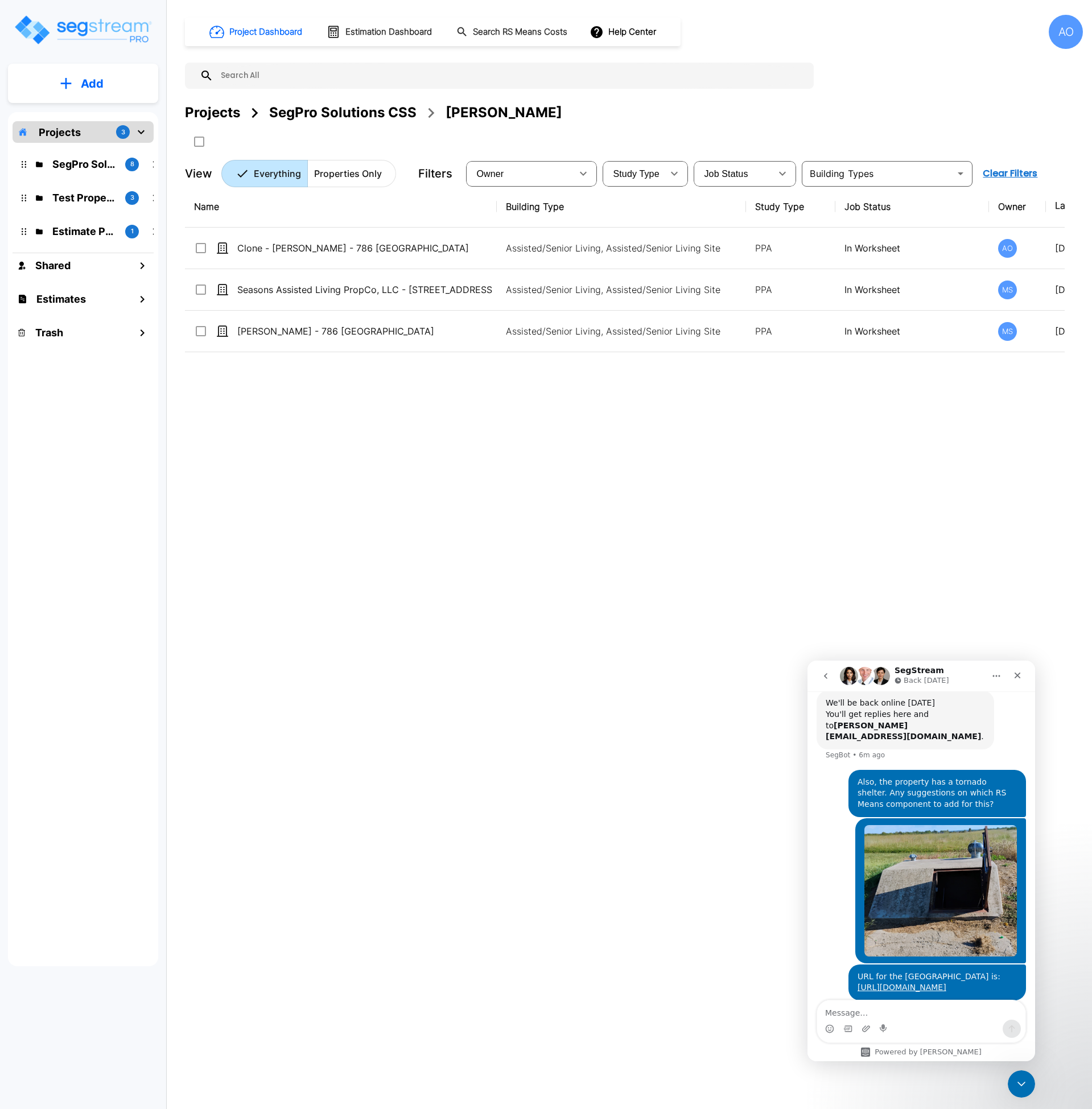
click at [366, 530] on div "Name Building Type Study Type Job Status Owner Last Modified Action Clone - [PE…" at bounding box center [625, 529] width 880 height 687
click at [287, 114] on div "SegPro Solutions CSS" at bounding box center [342, 113] width 148 height 21
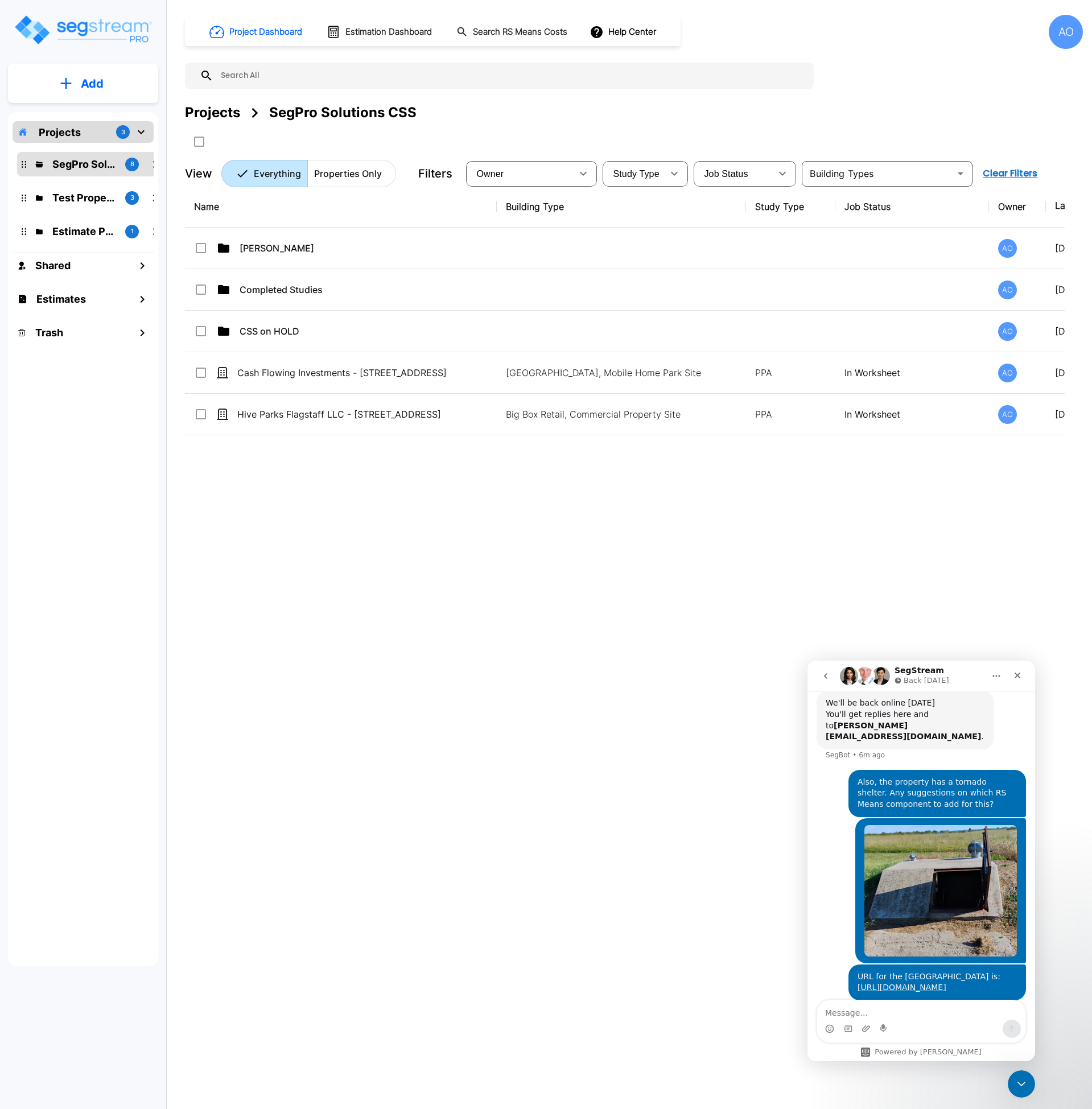
click at [376, 643] on div "Name Building Type Study Type Job Status Owner Last Modified Action [PERSON_NAM…" at bounding box center [625, 529] width 880 height 687
